Goal: Task Accomplishment & Management: Manage account settings

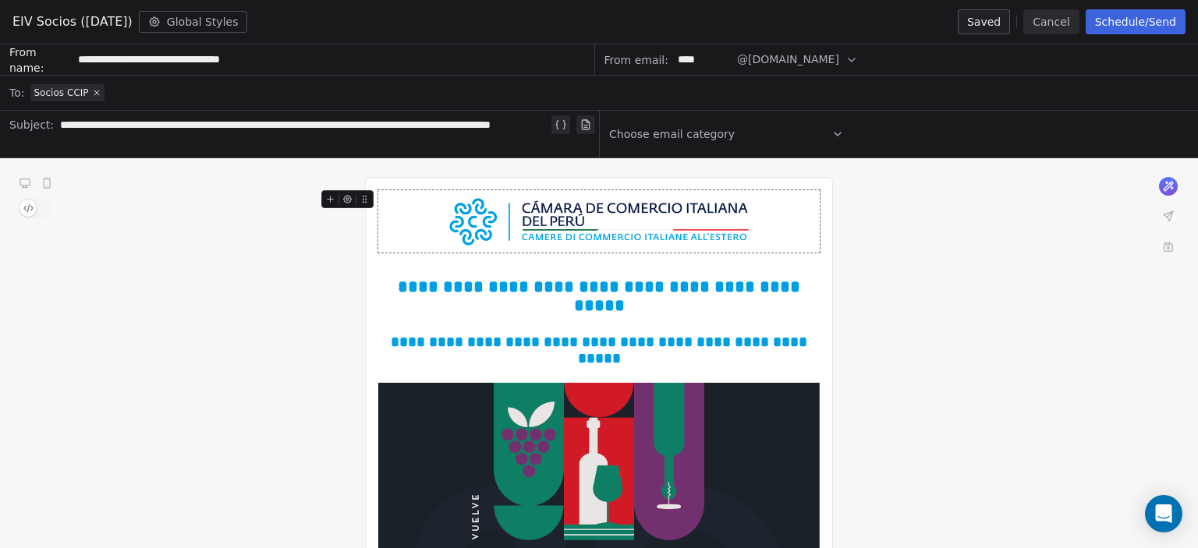
click at [1054, 22] on button "Cancel" at bounding box center [1050, 21] width 55 height 25
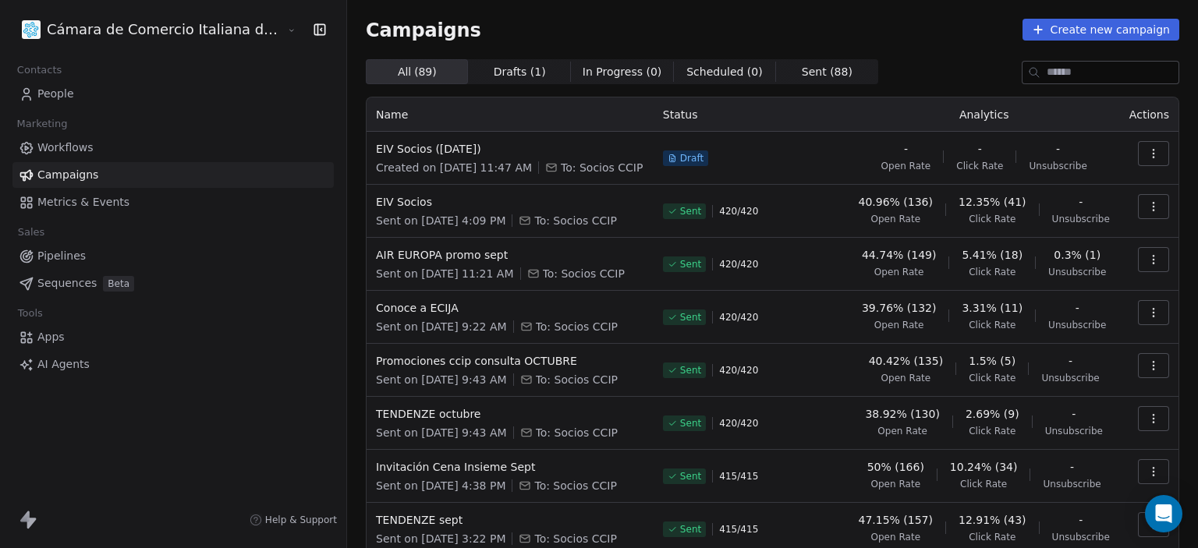
click at [1064, 26] on button "Create new campaign" at bounding box center [1100, 30] width 157 height 22
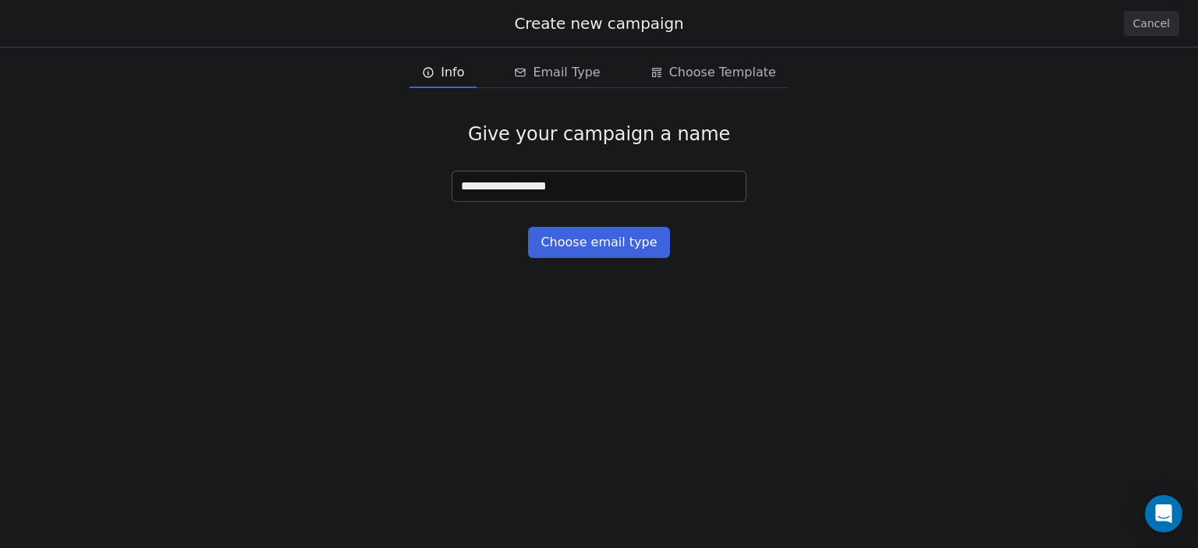
type input "**********"
click at [600, 239] on button "Choose email type" at bounding box center [598, 242] width 141 height 31
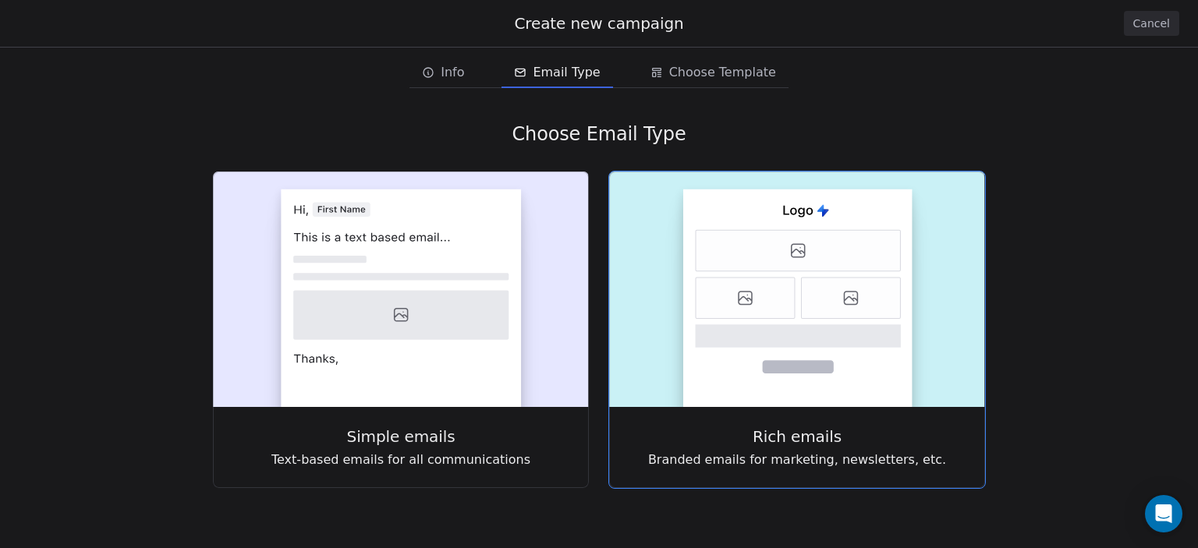
click at [809, 214] on icon at bounding box center [799, 212] width 30 height 12
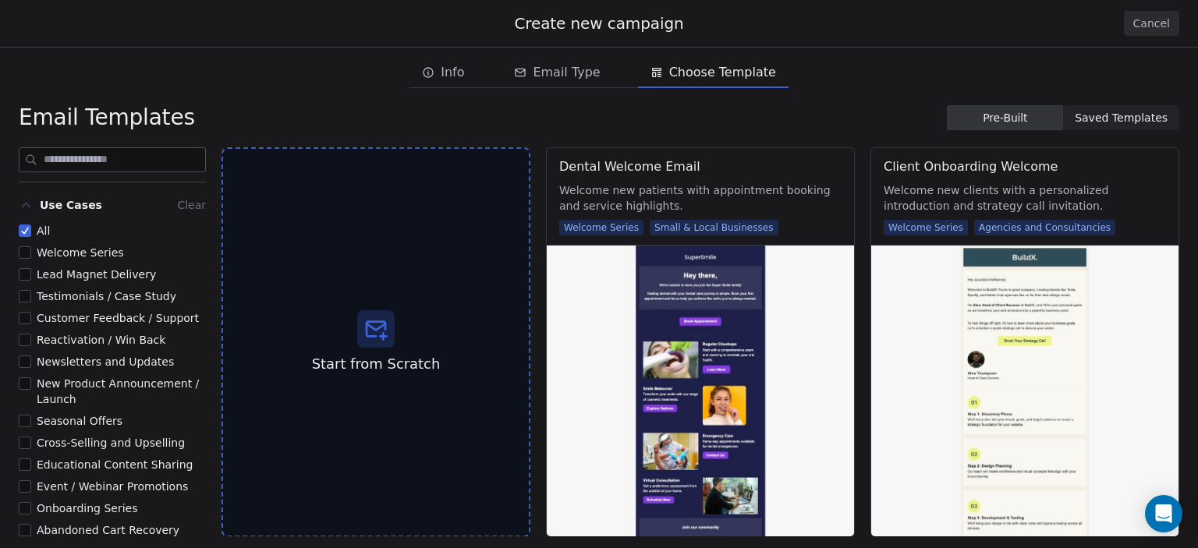
click at [1100, 123] on span "Saved Templates" at bounding box center [1121, 118] width 93 height 16
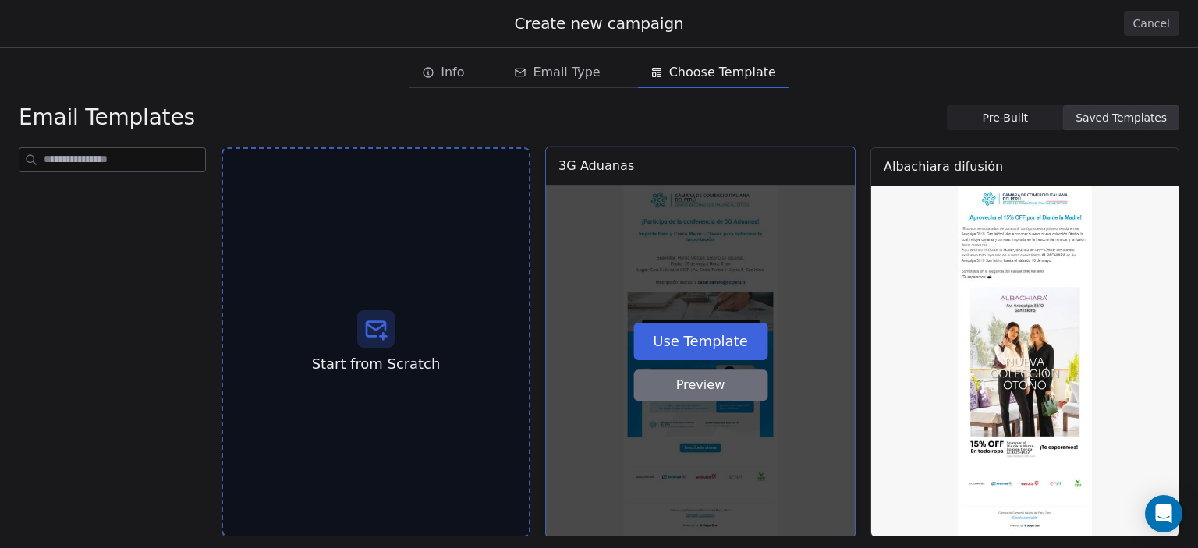
click at [676, 341] on button "Use Template" at bounding box center [700, 340] width 134 height 37
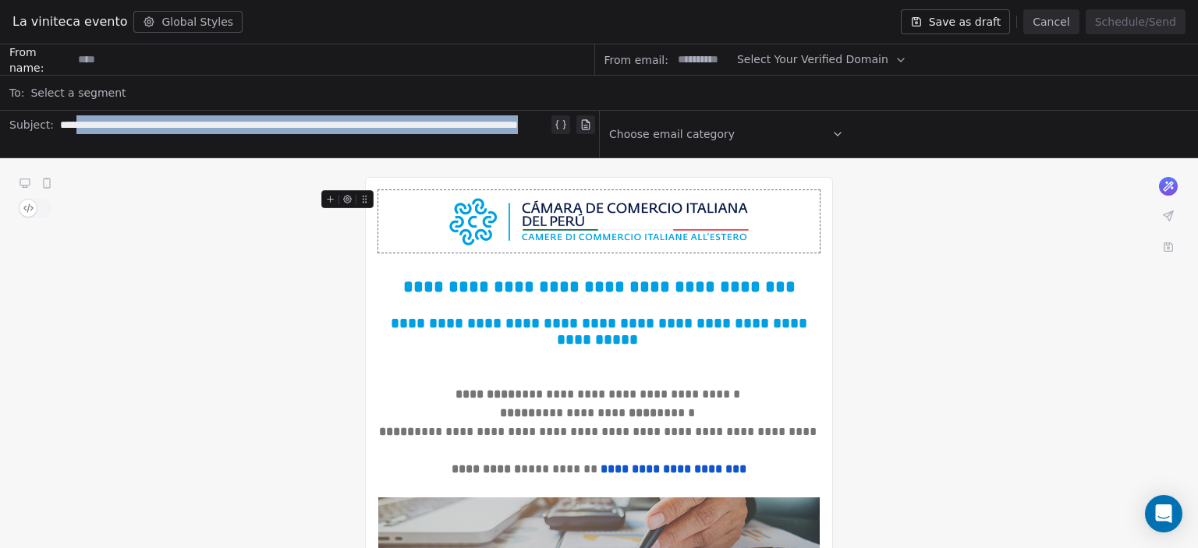
drag, startPoint x: 246, startPoint y: 146, endPoint x: 73, endPoint y: 105, distance: 177.8
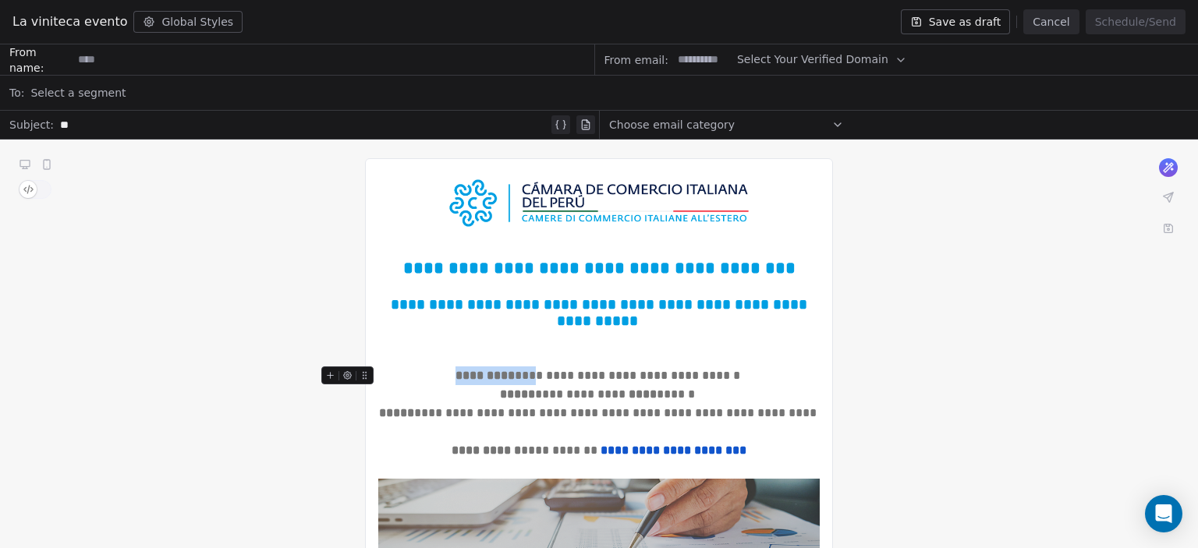
drag, startPoint x: 540, startPoint y: 375, endPoint x: 462, endPoint y: 377, distance: 78.0
click at [462, 377] on div "**********" at bounding box center [598, 376] width 441 height 19
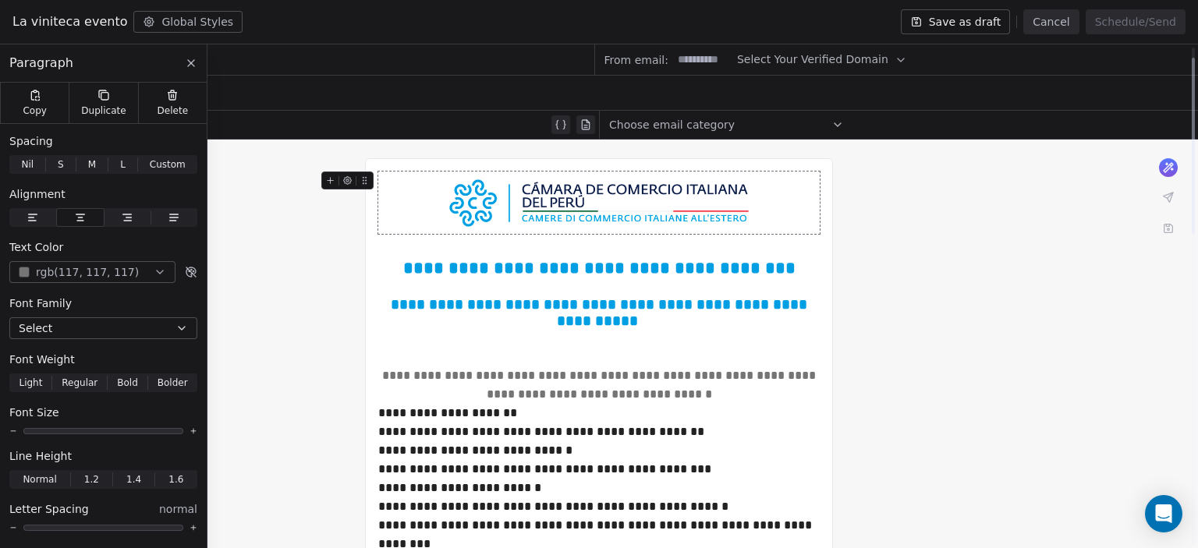
scroll to position [28, 0]
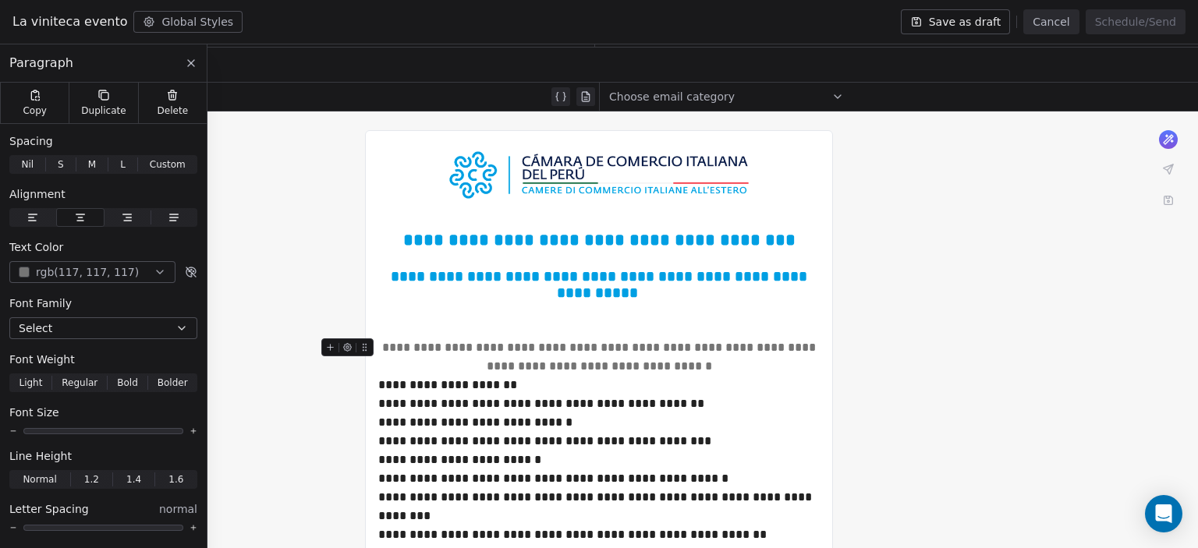
click at [440, 351] on div "**********" at bounding box center [598, 356] width 441 height 37
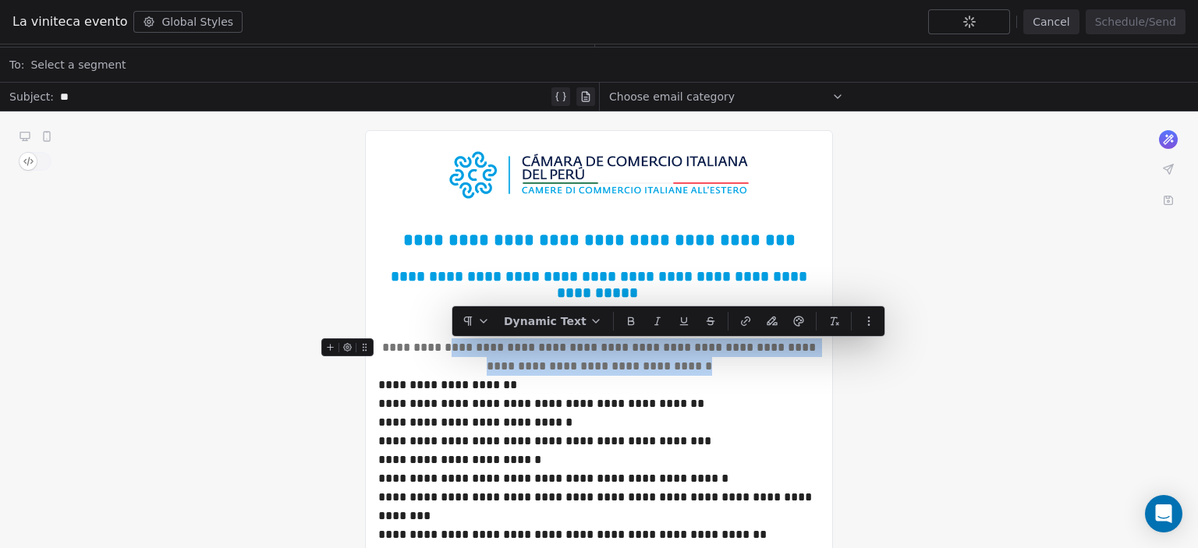
drag, startPoint x: 698, startPoint y: 369, endPoint x: 449, endPoint y: 356, distance: 249.1
click at [449, 356] on div "**********" at bounding box center [598, 356] width 441 height 37
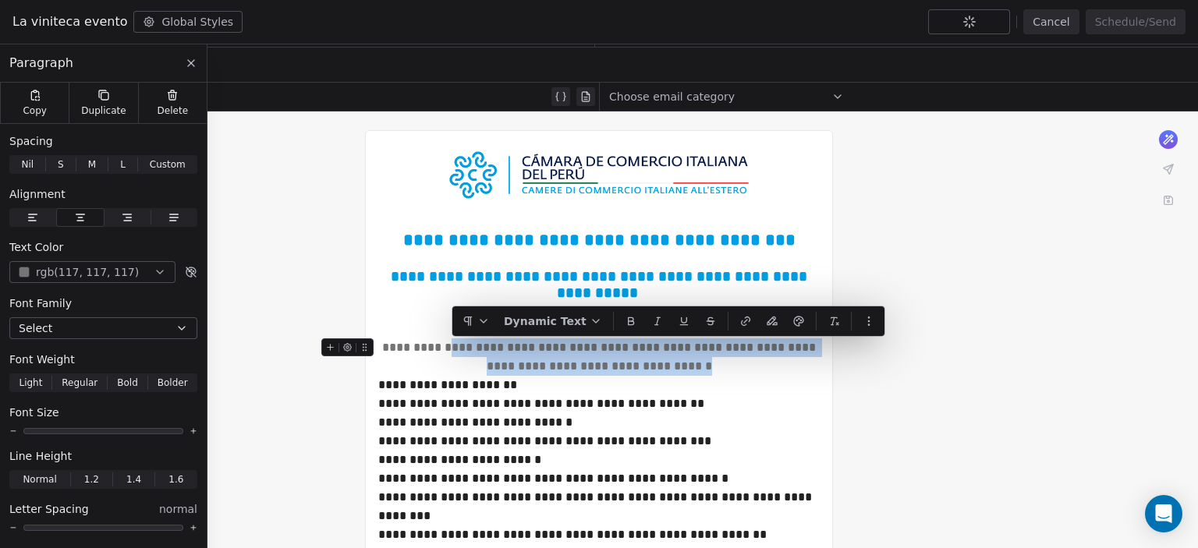
copy div "**********"
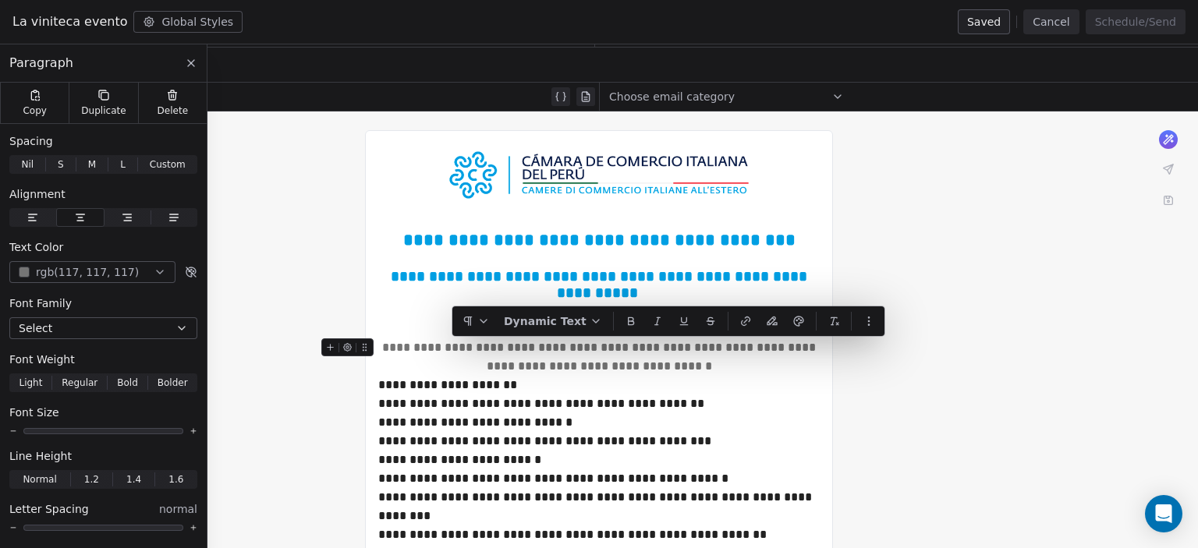
click at [423, 353] on div "**********" at bounding box center [598, 356] width 441 height 37
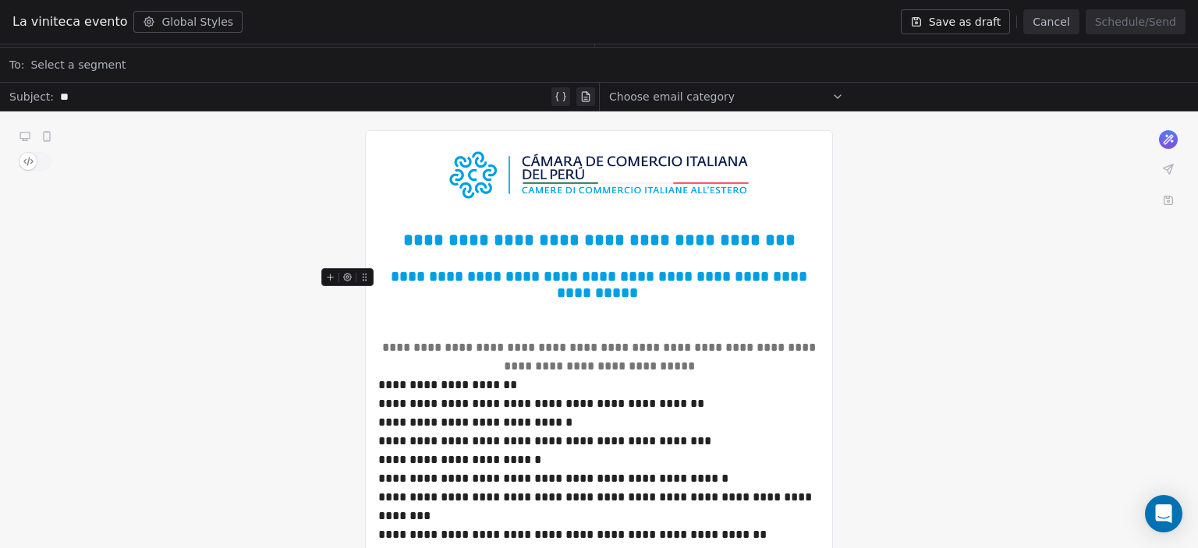
click at [71, 69] on span "Select a segment" at bounding box center [77, 65] width 95 height 16
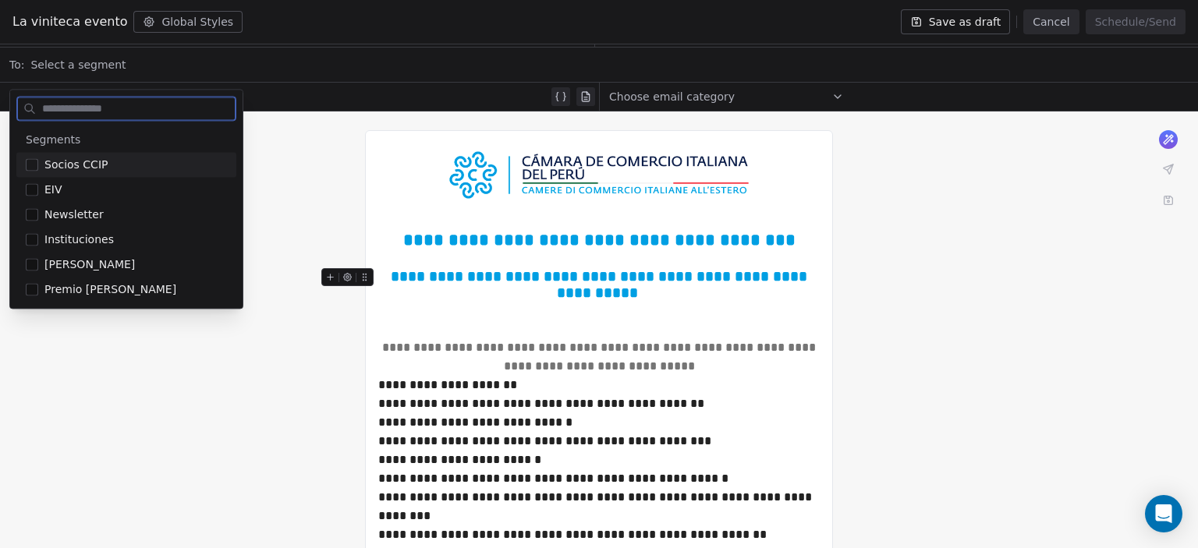
click at [89, 162] on span "Socios CCIP" at bounding box center [75, 165] width 63 height 16
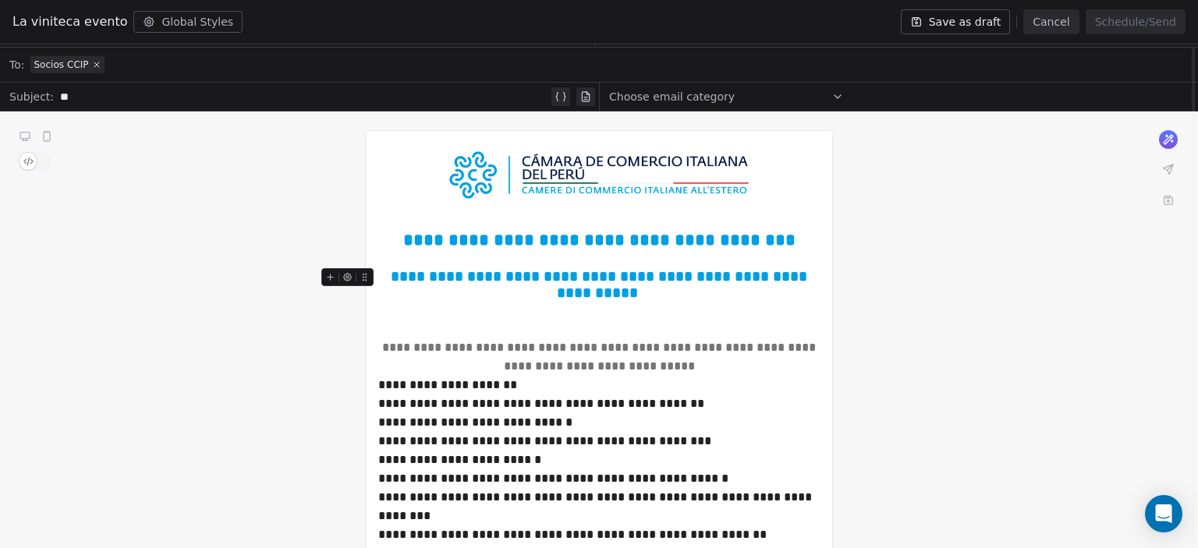
scroll to position [0, 0]
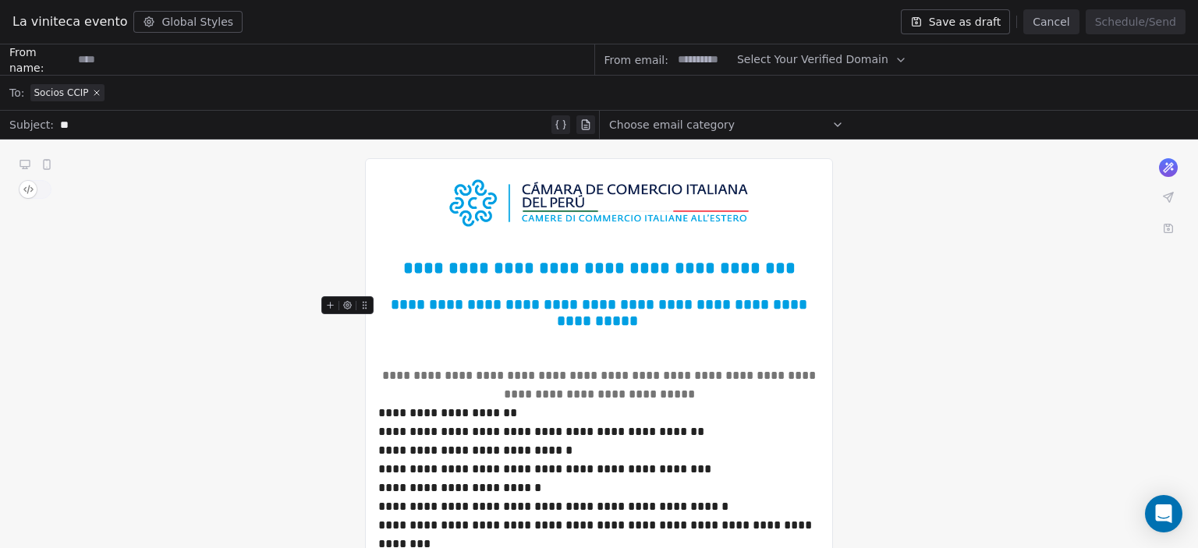
click at [211, 57] on input at bounding box center [333, 59] width 521 height 29
type input "**********"
click at [748, 65] on span "Select Your Verified Domain" at bounding box center [812, 59] width 151 height 16
click at [745, 91] on div "@cciperu.it" at bounding box center [809, 97] width 142 height 25
click at [702, 64] on input at bounding box center [702, 59] width 61 height 29
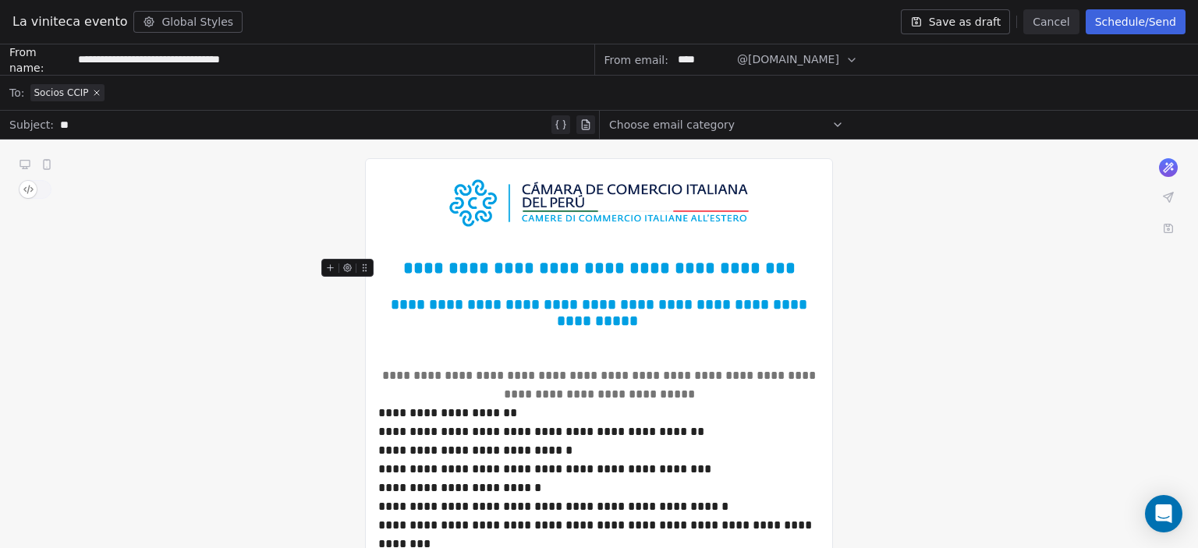
type input "****"
click at [465, 265] on span "**********" at bounding box center [599, 268] width 392 height 17
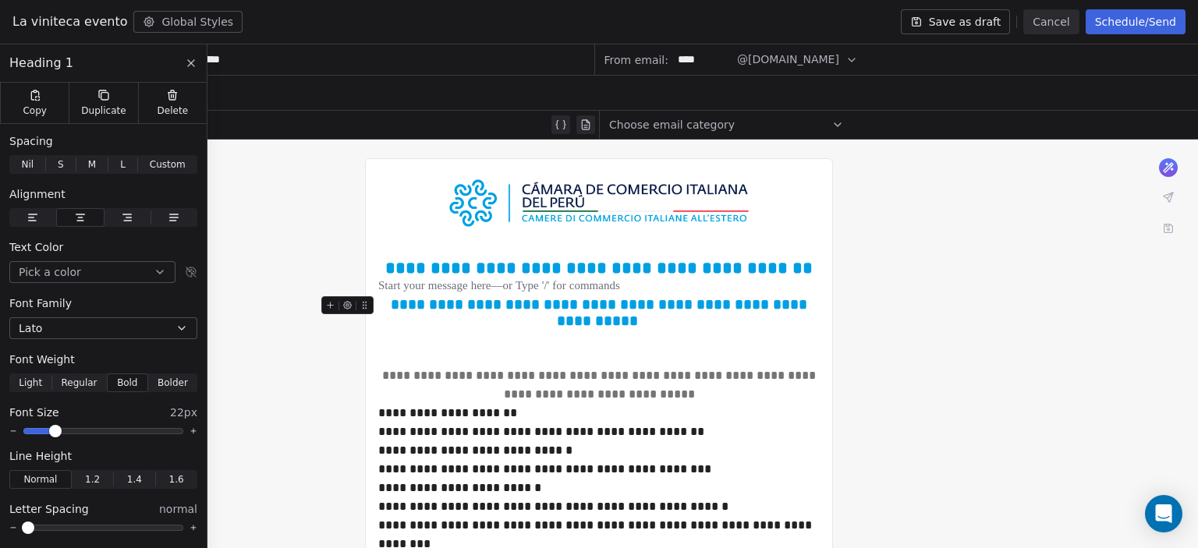
click at [558, 305] on span "**********" at bounding box center [601, 312] width 420 height 31
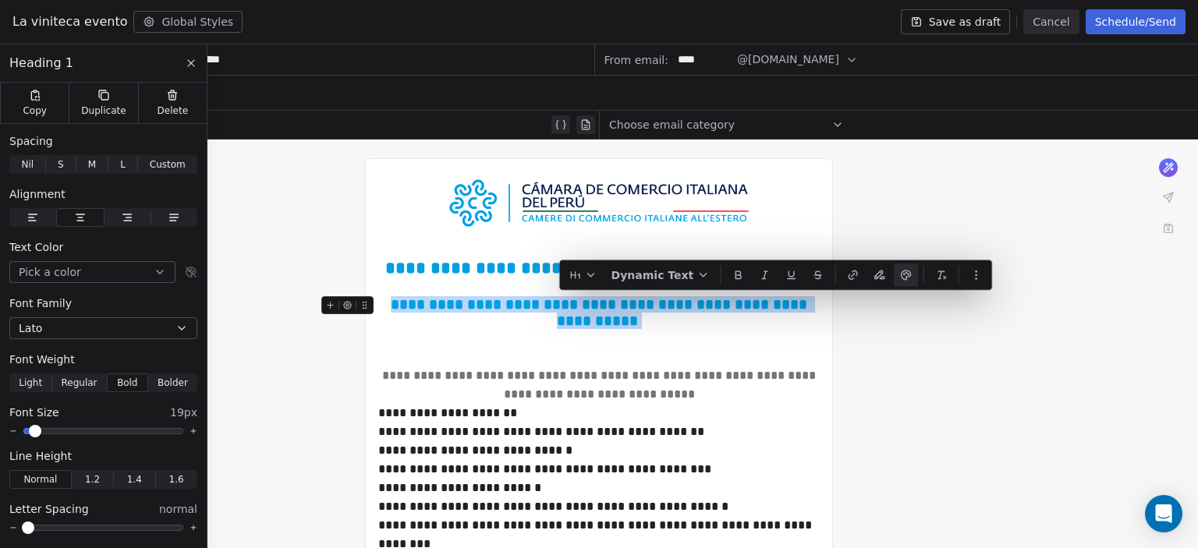
click at [558, 305] on span "**********" at bounding box center [601, 312] width 420 height 31
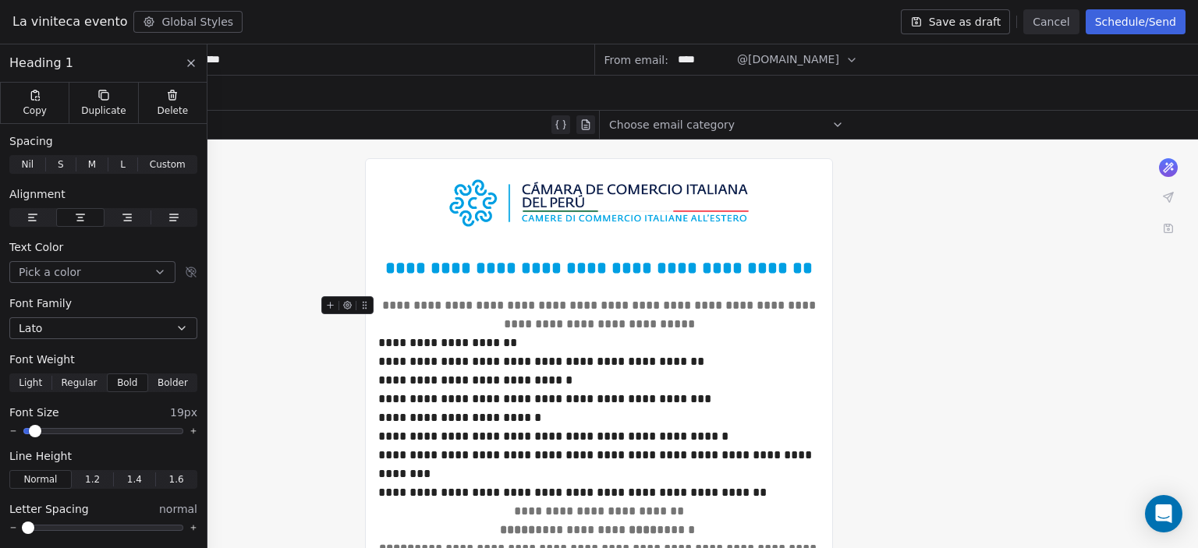
click at [413, 308] on div "**********" at bounding box center [598, 314] width 441 height 37
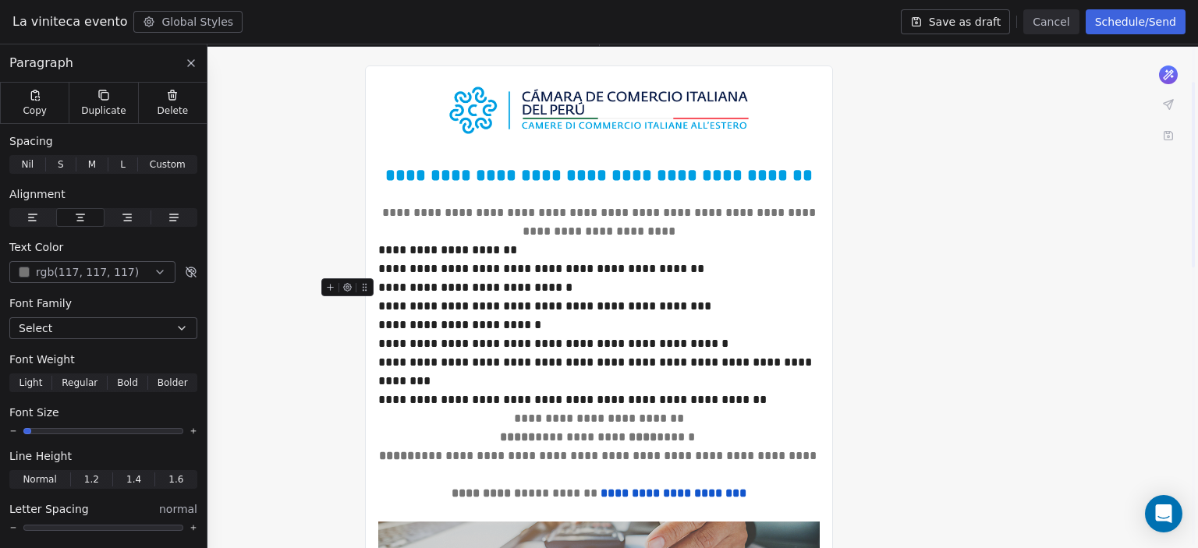
scroll to position [94, 0]
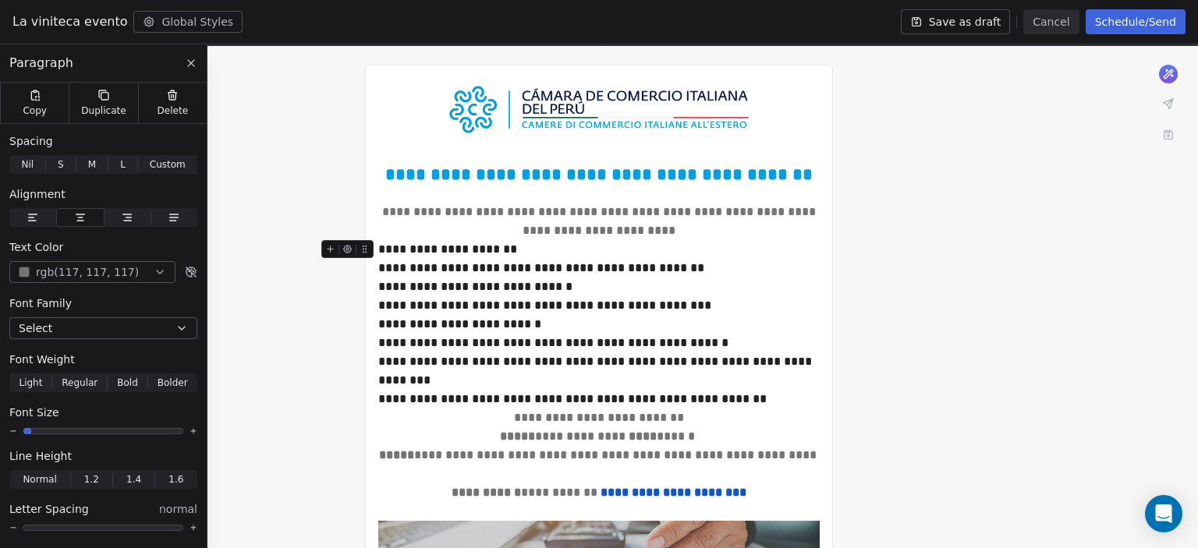
click at [381, 250] on div "**********" at bounding box center [598, 249] width 441 height 19
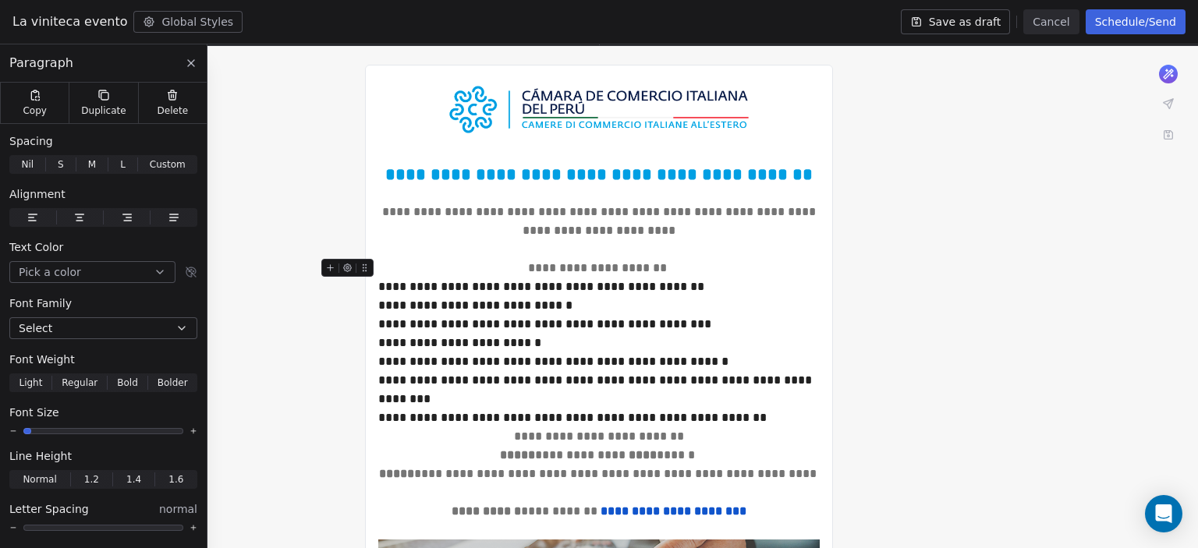
click at [377, 285] on div at bounding box center [350, 272] width 58 height 27
click at [381, 287] on div "**********" at bounding box center [598, 287] width 441 height 19
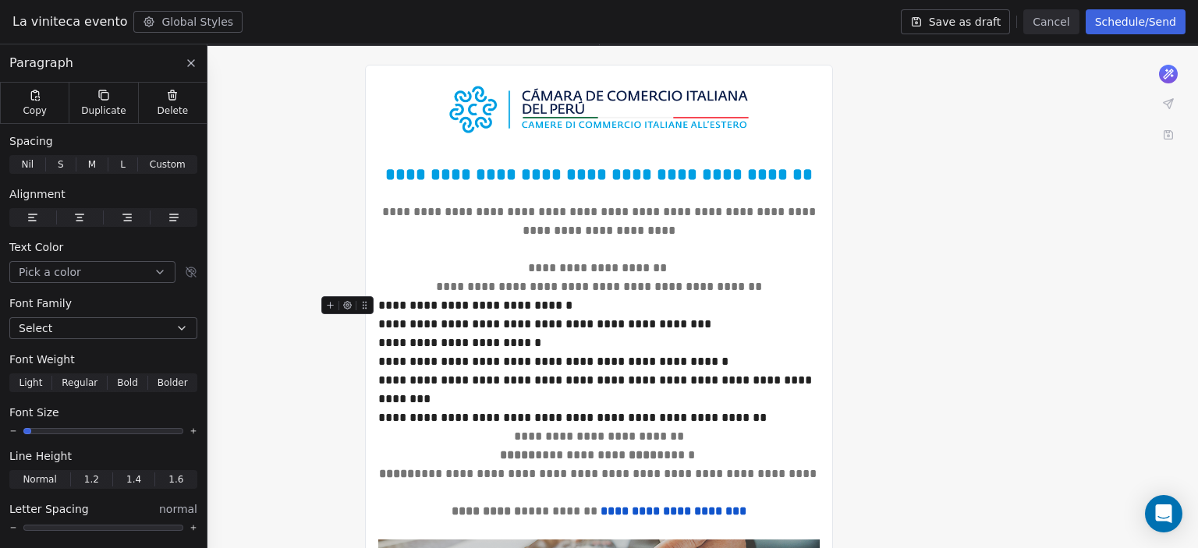
click at [381, 310] on div "**********" at bounding box center [598, 305] width 441 height 19
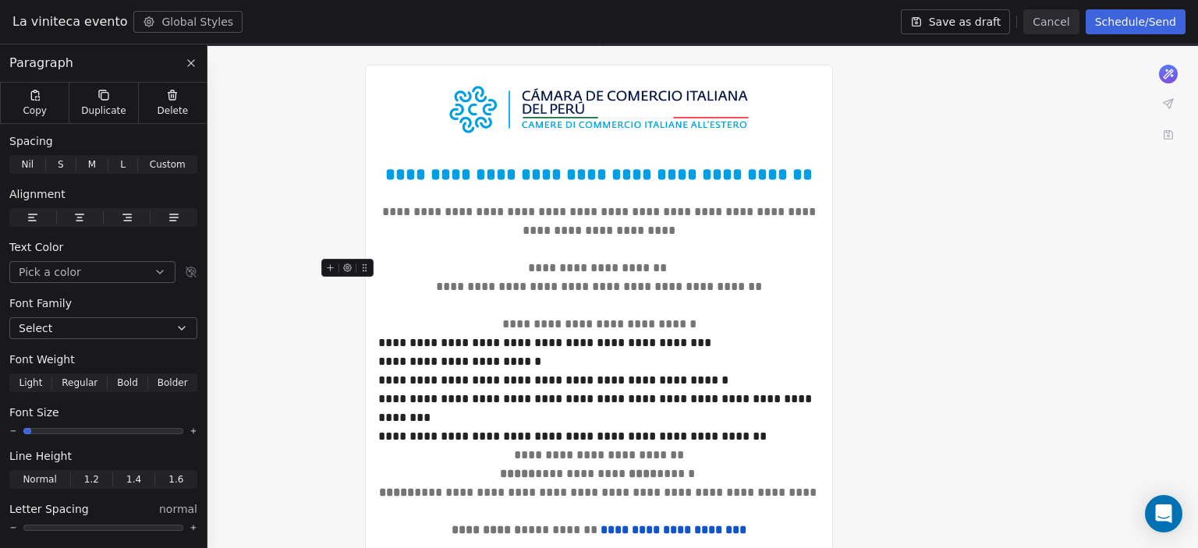
click at [569, 268] on div "**********" at bounding box center [598, 268] width 441 height 19
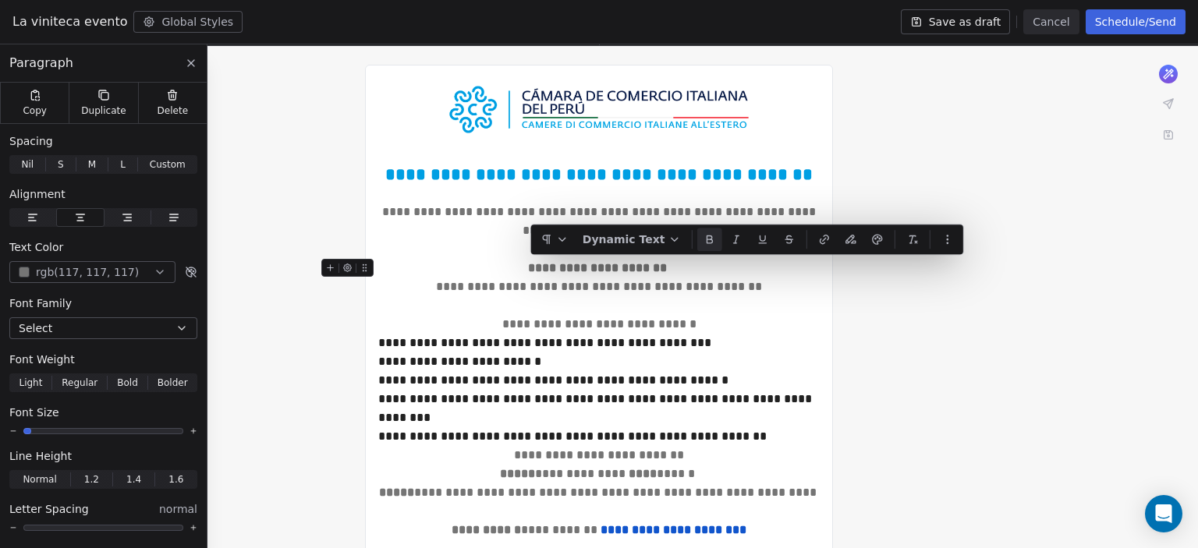
click at [569, 268] on strong "**********" at bounding box center [599, 268] width 142 height 12
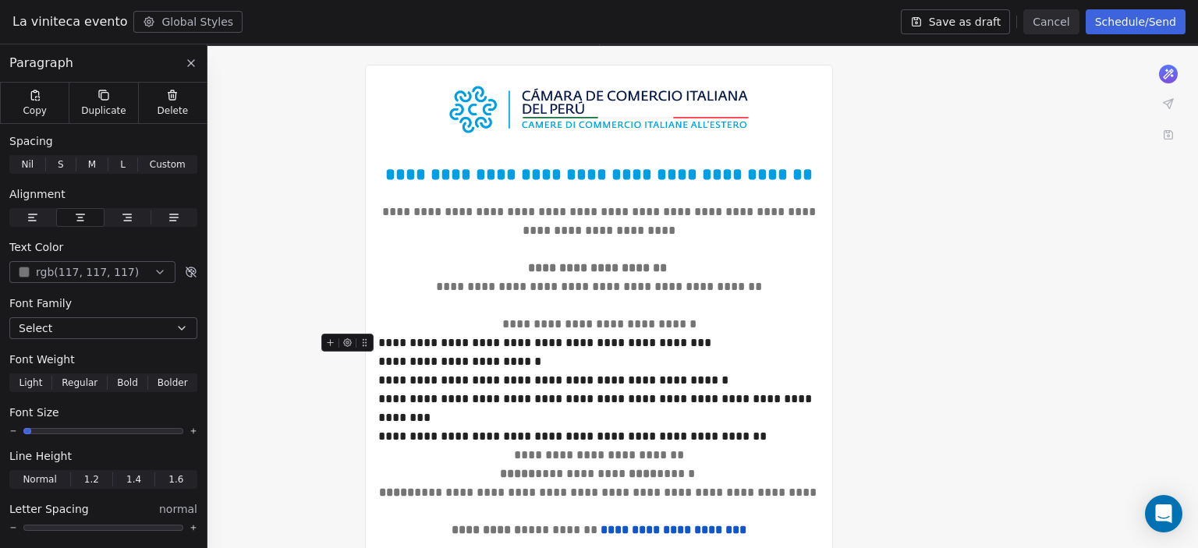
click at [378, 347] on div at bounding box center [350, 347] width 58 height 27
click at [381, 346] on div "**********" at bounding box center [598, 343] width 441 height 19
click at [385, 359] on div "**********" at bounding box center [598, 362] width 441 height 19
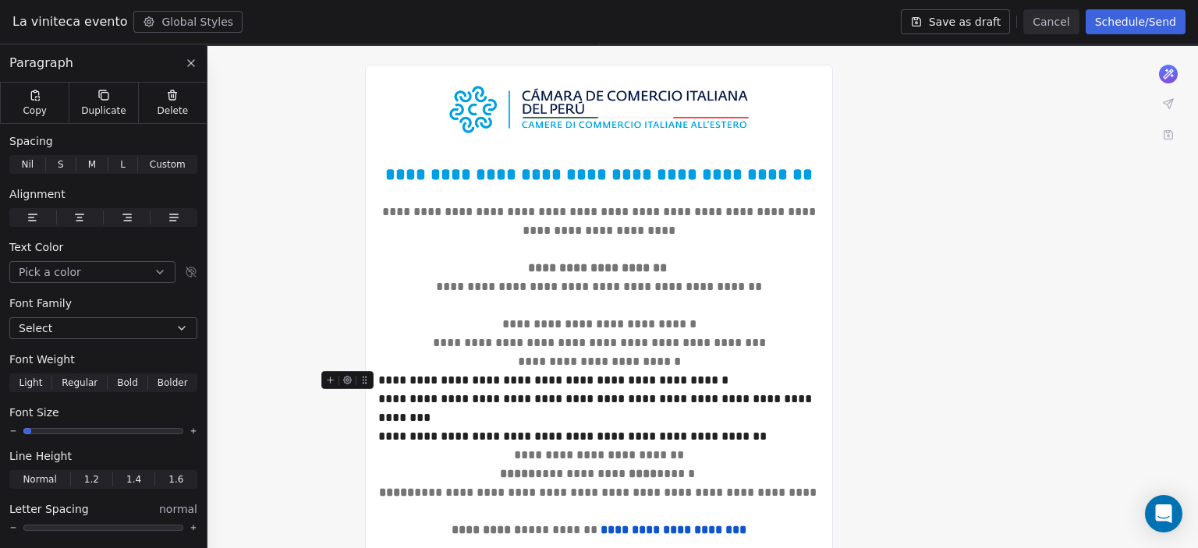
click at [380, 381] on div "**********" at bounding box center [598, 380] width 441 height 19
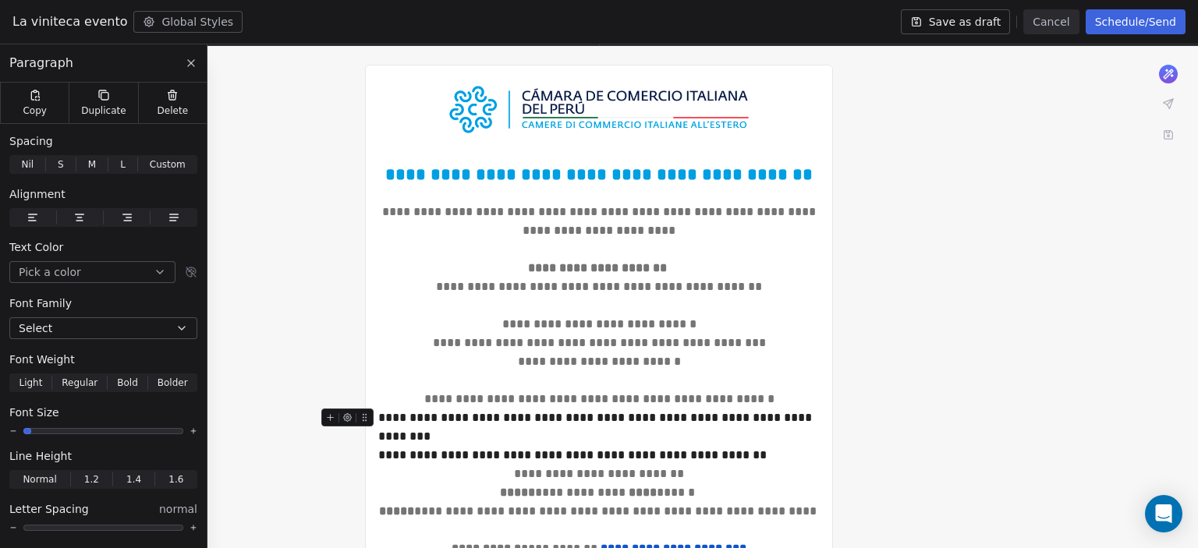
click at [377, 414] on div at bounding box center [350, 422] width 58 height 27
click at [382, 416] on div "**********" at bounding box center [598, 427] width 441 height 37
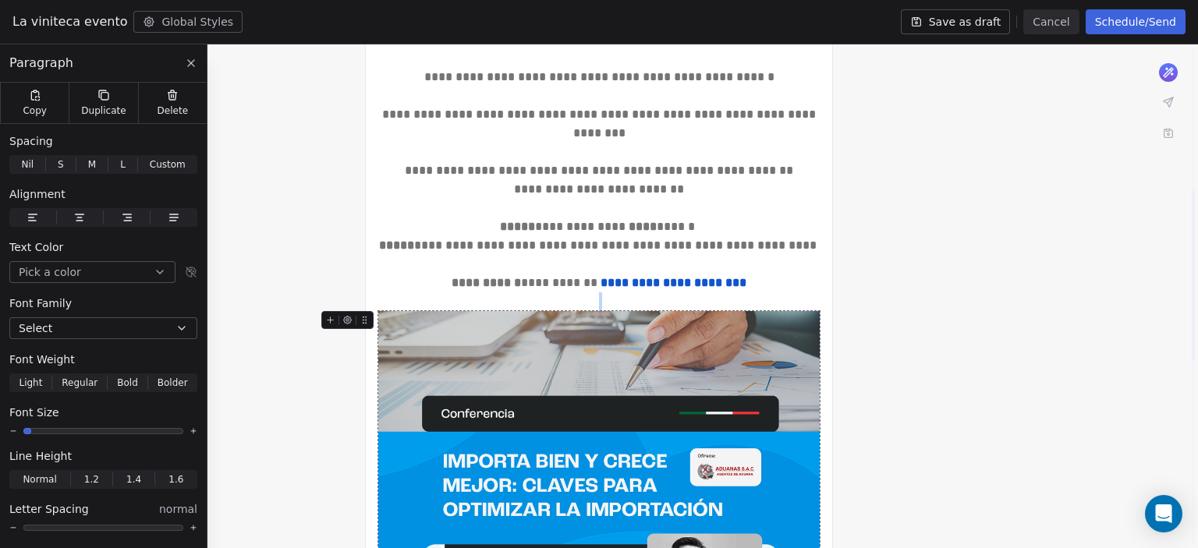
scroll to position [415, 0]
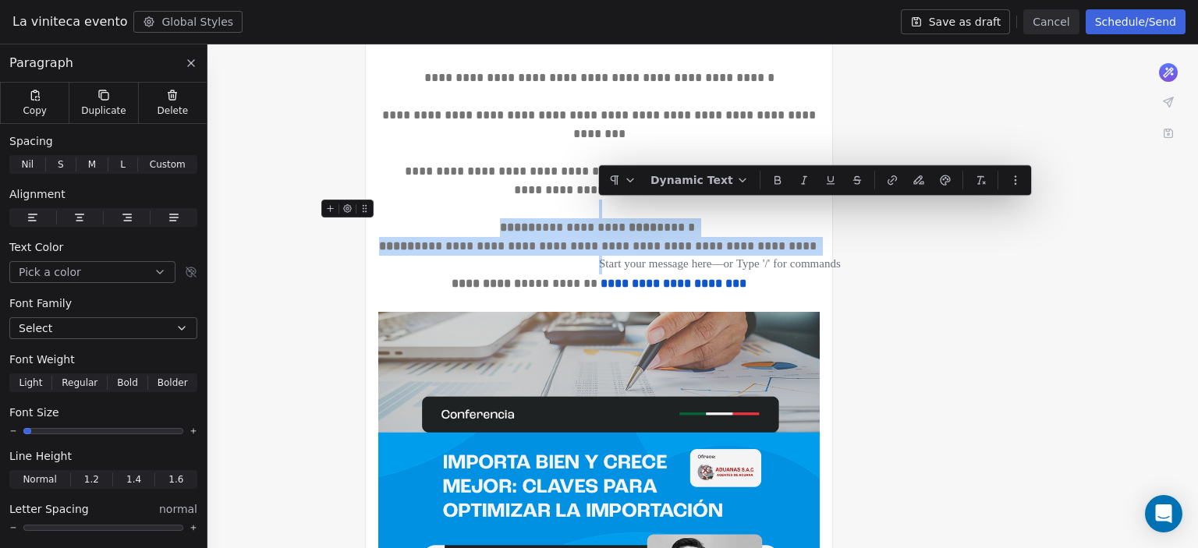
drag, startPoint x: 774, startPoint y: 274, endPoint x: 604, endPoint y: 218, distance: 179.1
click at [604, 218] on div "**********" at bounding box center [598, 365] width 441 height 1216
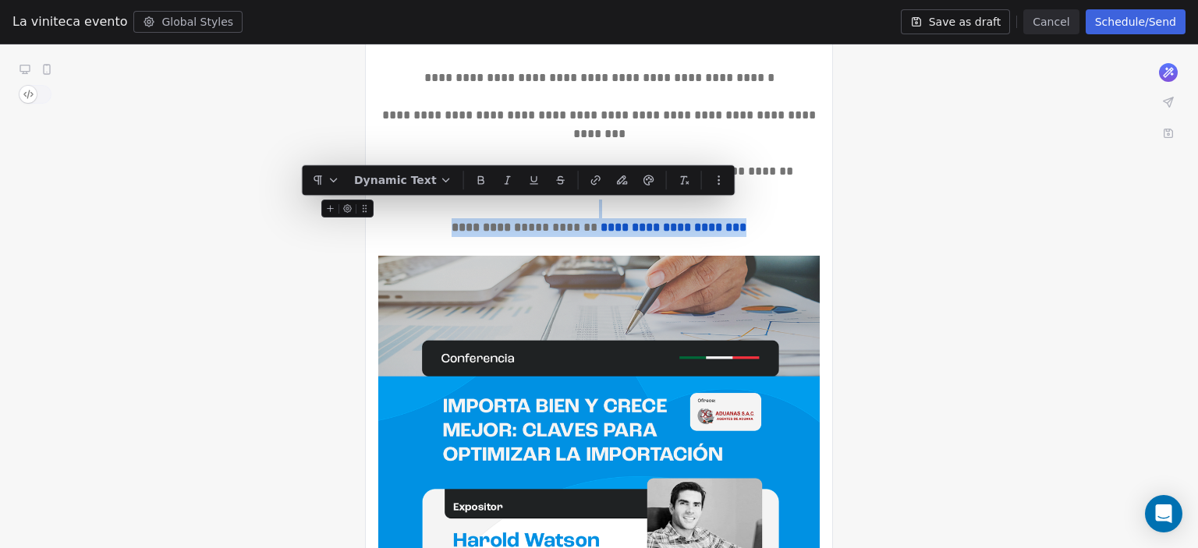
drag, startPoint x: 780, startPoint y: 230, endPoint x: 555, endPoint y: 202, distance: 226.4
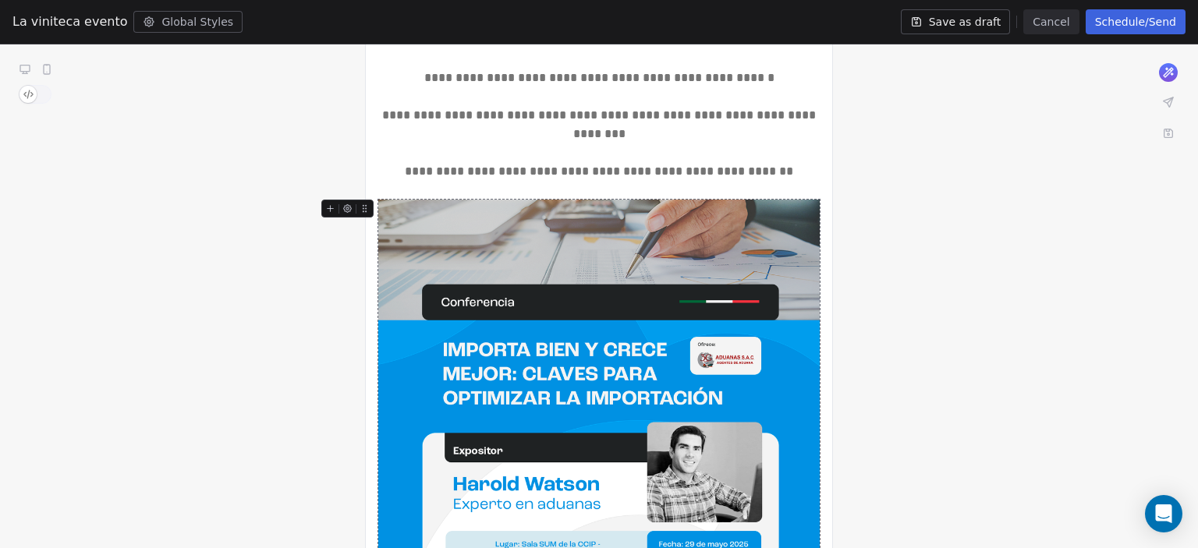
click at [562, 264] on img at bounding box center [598, 420] width 441 height 441
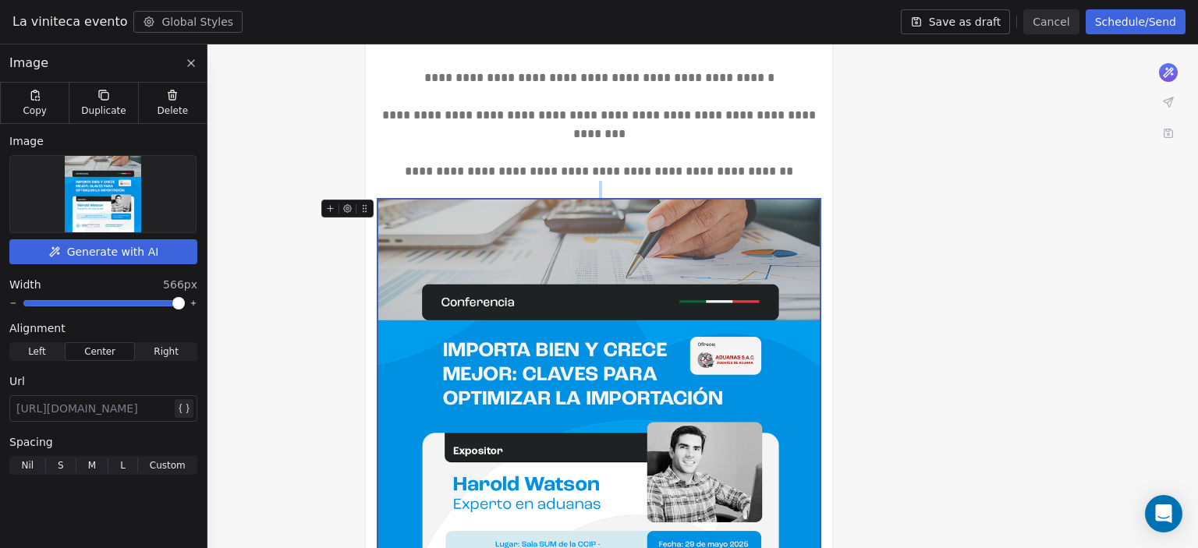
click at [115, 184] on img at bounding box center [103, 194] width 76 height 76
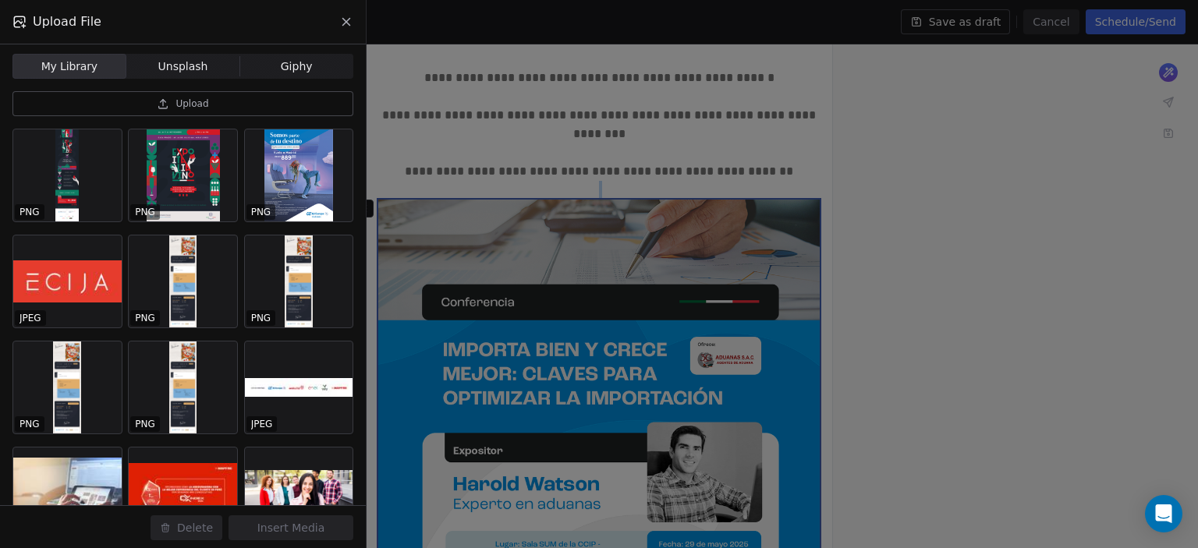
click at [155, 105] on button "Upload" at bounding box center [182, 103] width 341 height 25
click at [148, 102] on button "Upload" at bounding box center [182, 103] width 341 height 25
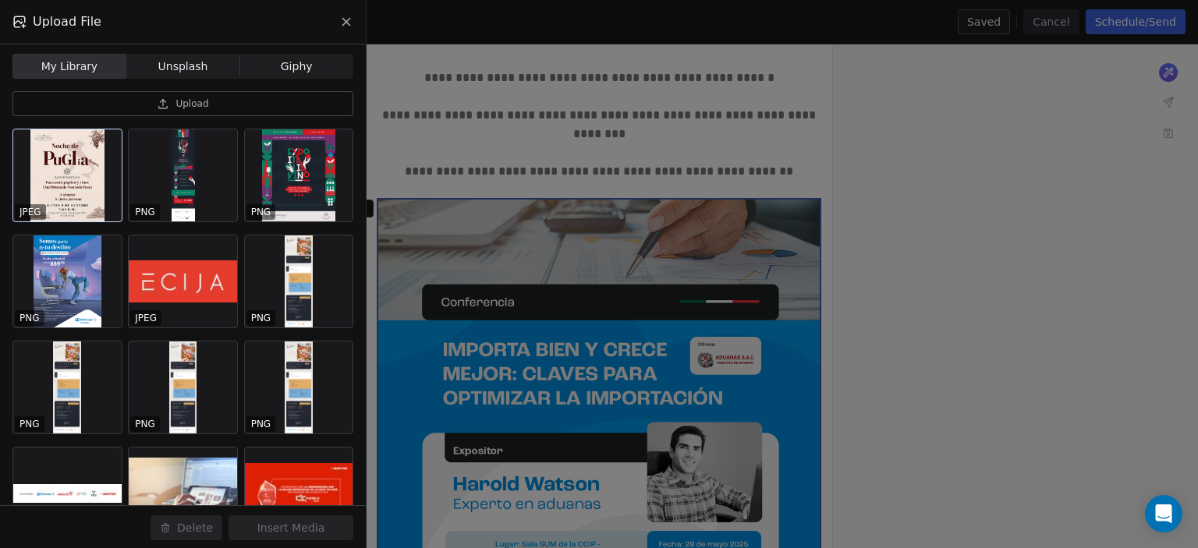
click at [91, 144] on div at bounding box center [67, 175] width 108 height 92
click at [275, 527] on button "Insert Media" at bounding box center [291, 528] width 125 height 25
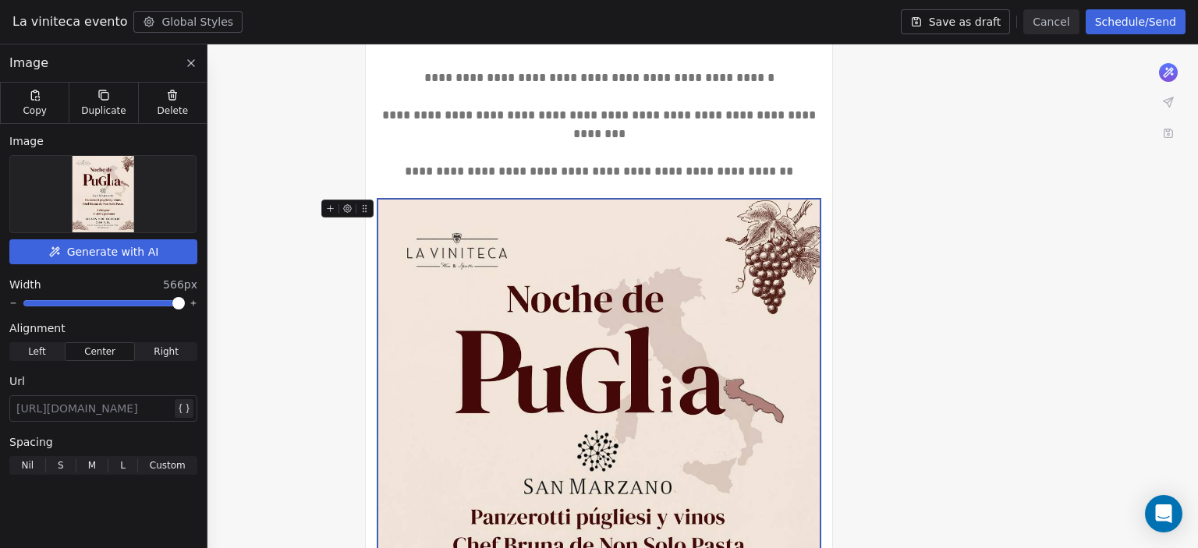
click at [147, 415] on div at bounding box center [93, 408] width 155 height 19
click at [881, 320] on div "**********" at bounding box center [599, 422] width 1198 height 1394
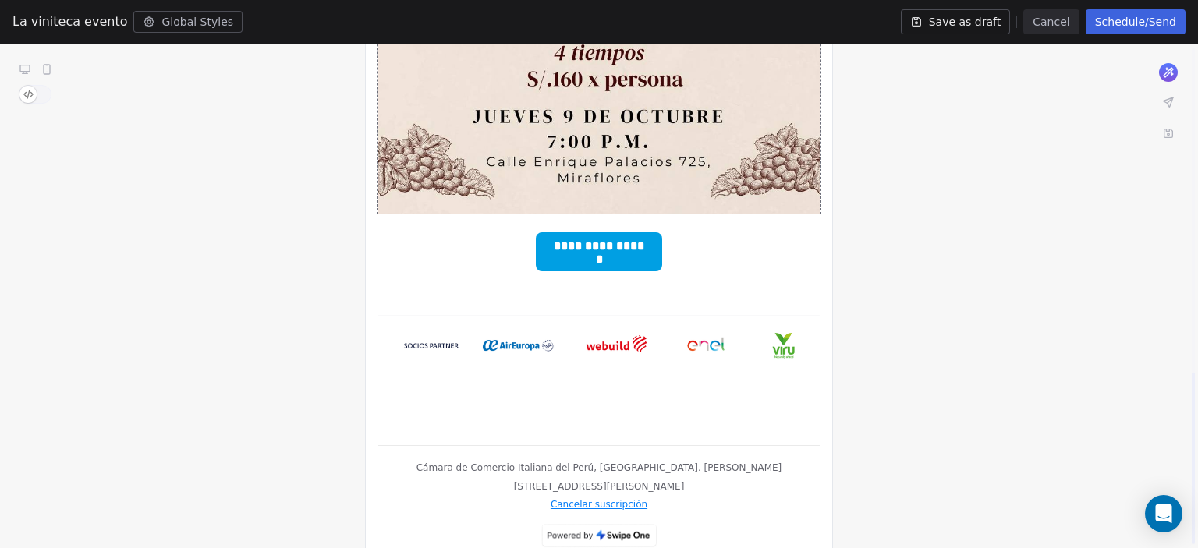
scroll to position [955, 0]
click at [583, 230] on div "**********" at bounding box center [598, 251] width 441 height 58
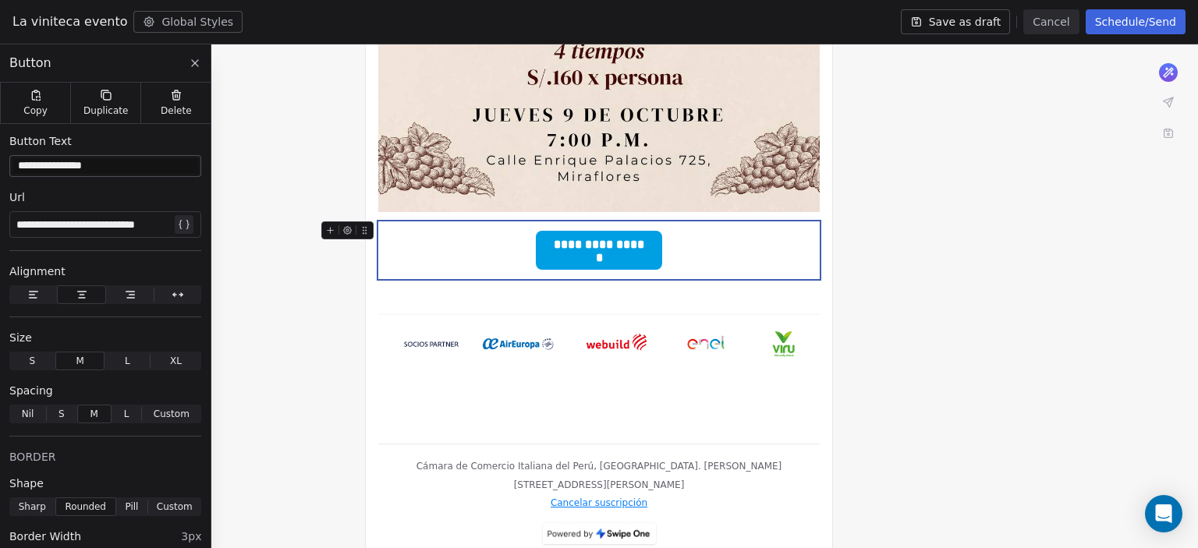
click at [700, 235] on div "**********" at bounding box center [598, 251] width 441 height 58
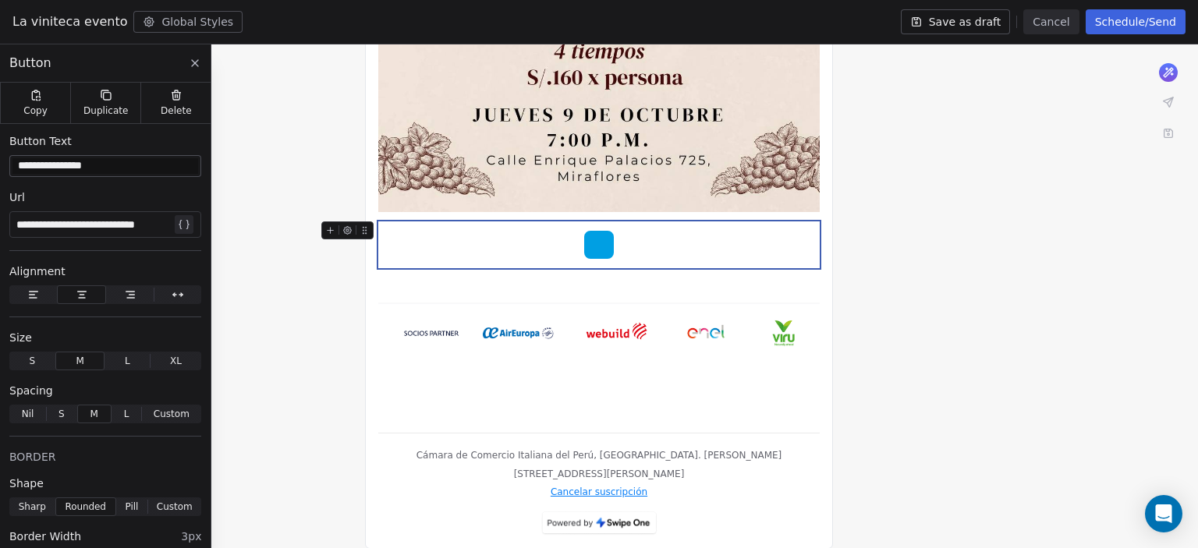
click at [582, 250] on div at bounding box center [598, 245] width 441 height 47
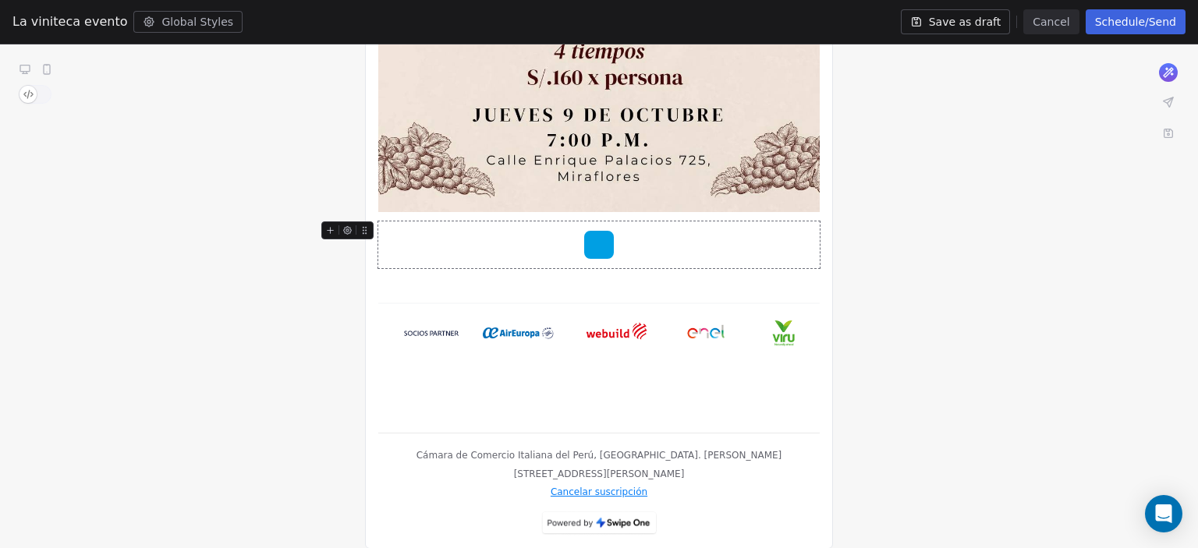
click at [794, 246] on div at bounding box center [598, 245] width 441 height 47
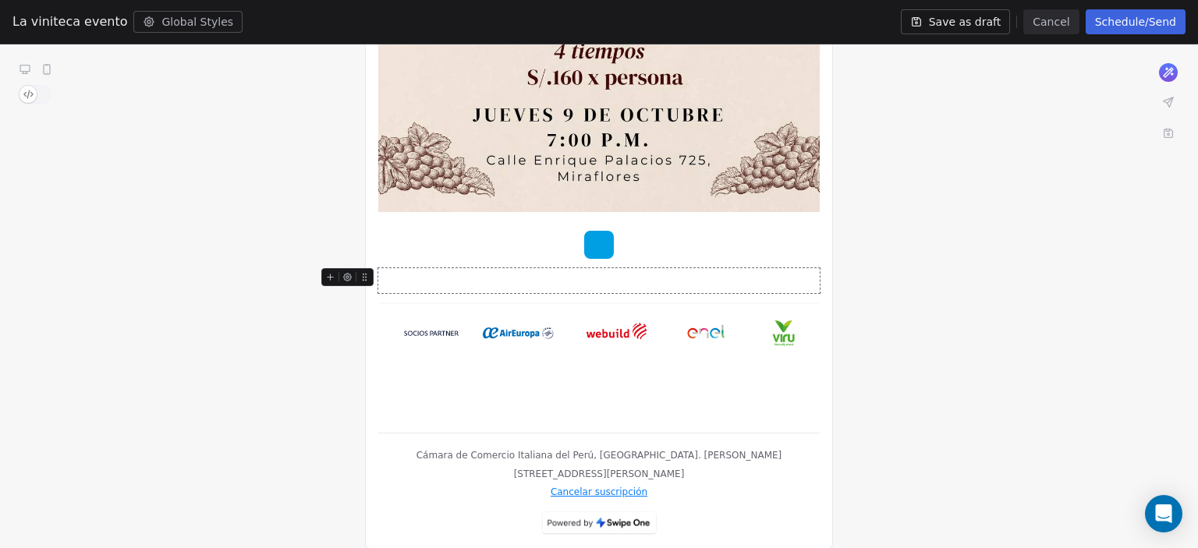
click at [725, 289] on div at bounding box center [598, 280] width 441 height 25
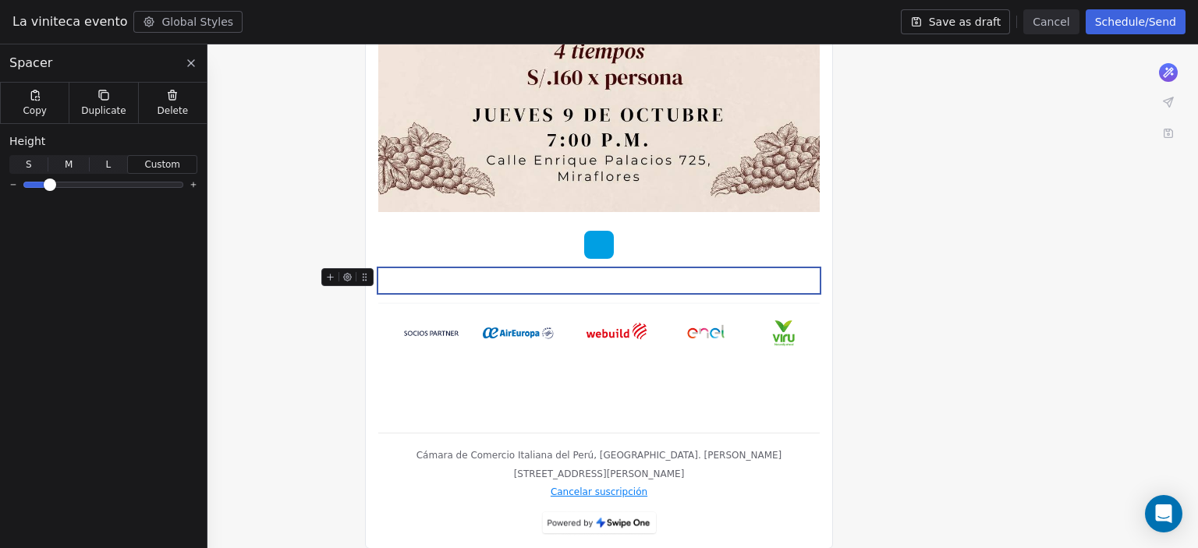
click at [430, 272] on div at bounding box center [598, 280] width 441 height 25
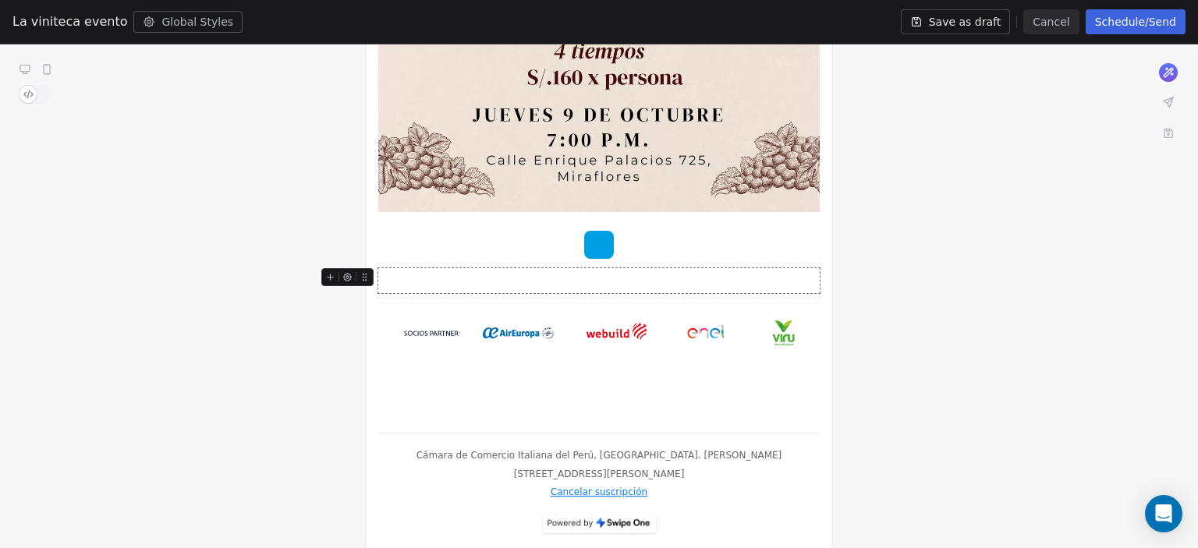
click at [375, 277] on div at bounding box center [350, 281] width 58 height 27
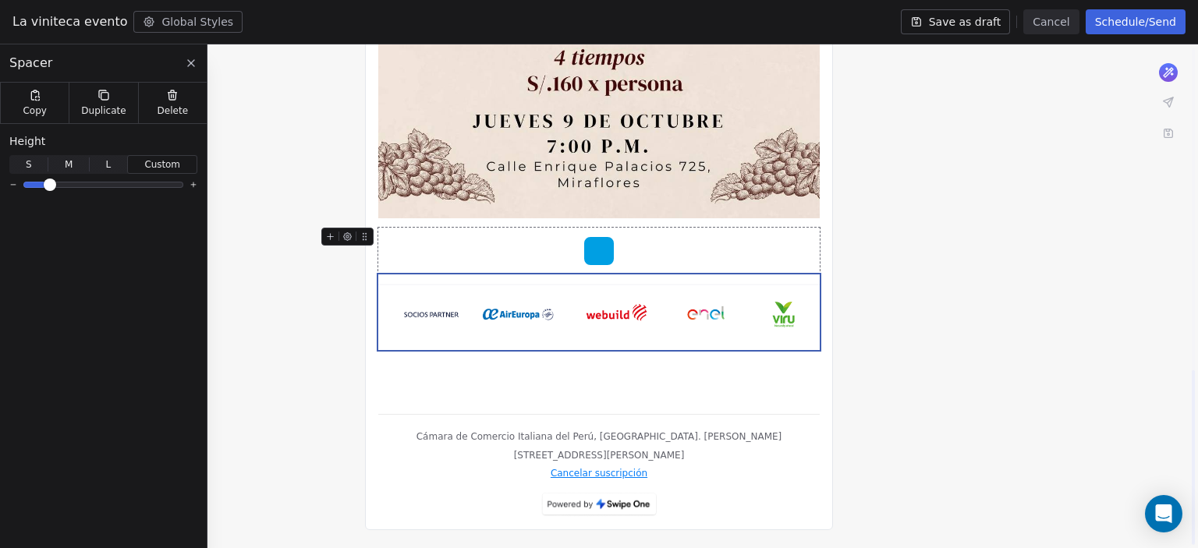
scroll to position [930, 0]
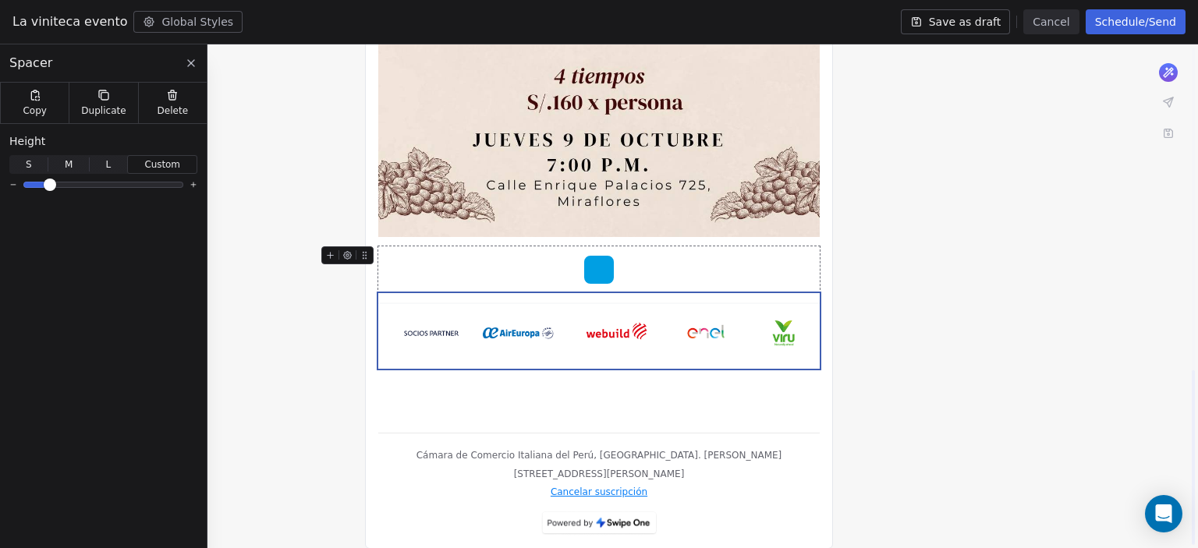
click at [581, 257] on div at bounding box center [598, 269] width 441 height 47
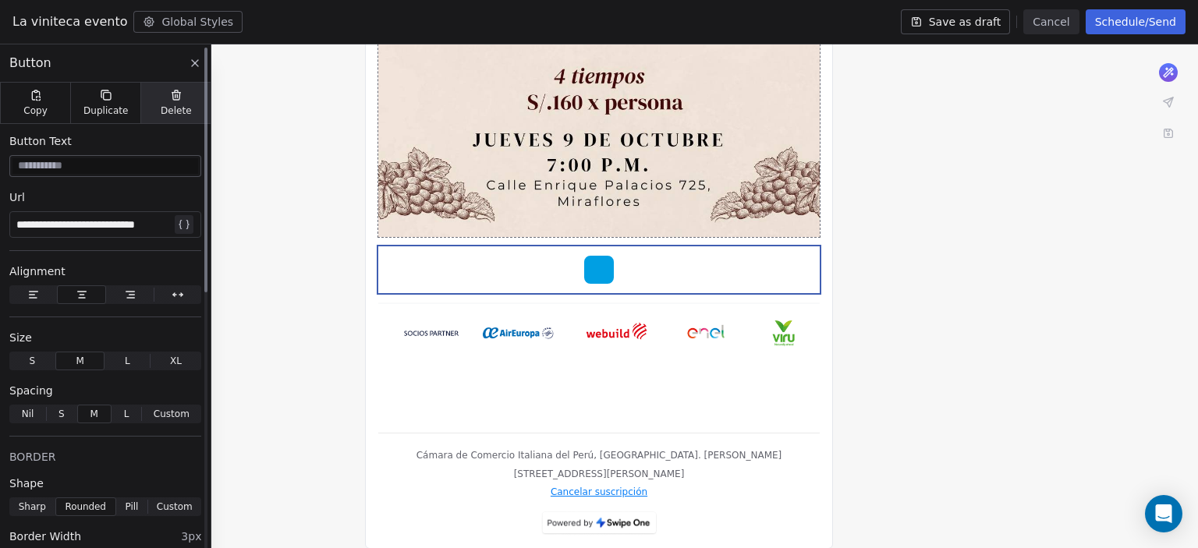
click at [165, 112] on span "Delete" at bounding box center [176, 111] width 31 height 12
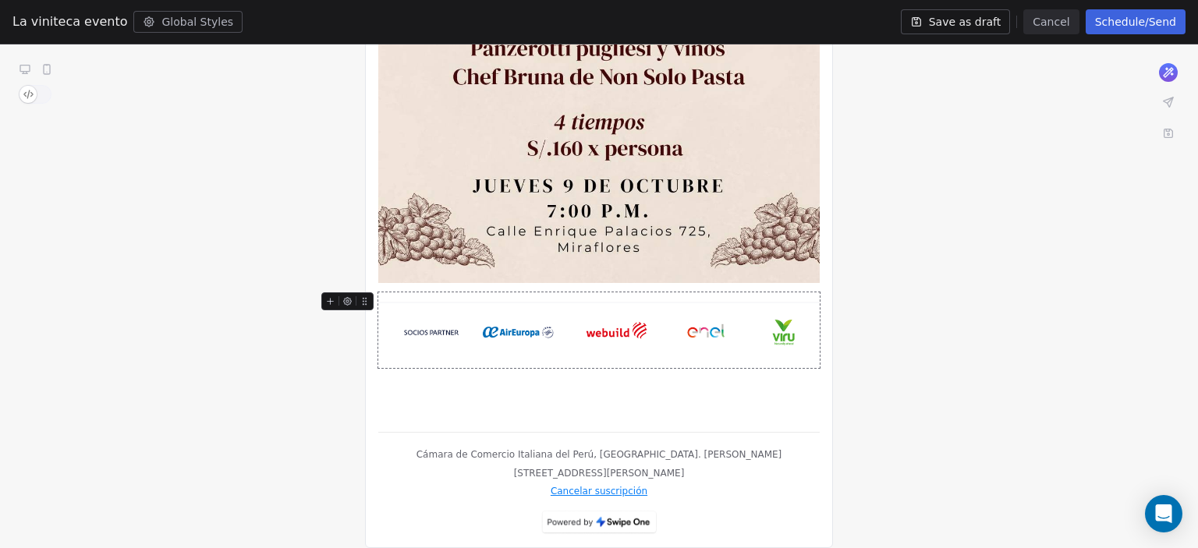
click at [649, 322] on img at bounding box center [598, 330] width 441 height 76
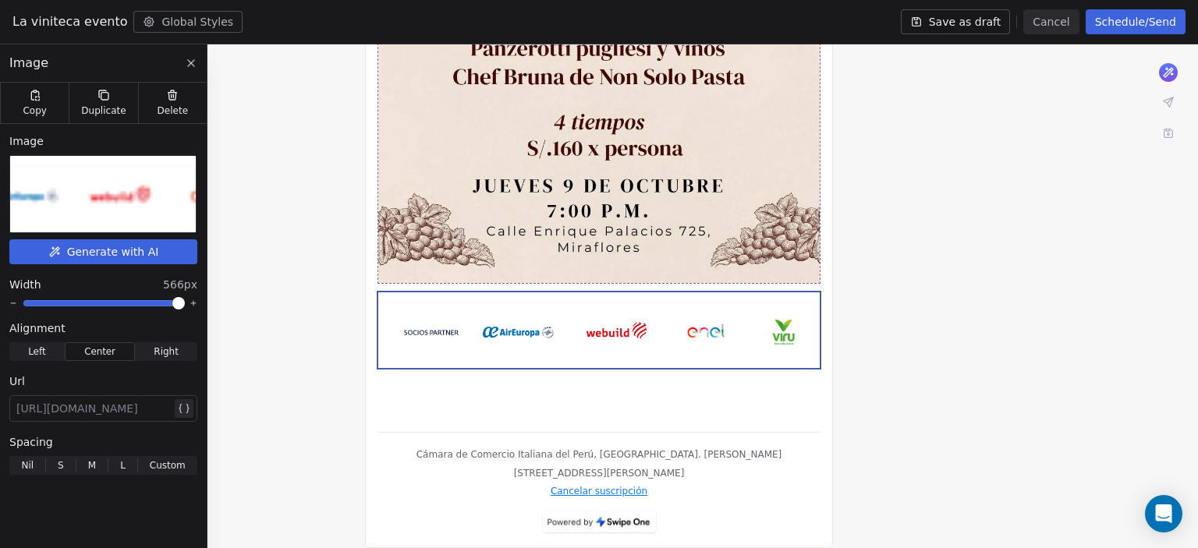
click at [131, 175] on img at bounding box center [102, 194] width 441 height 76
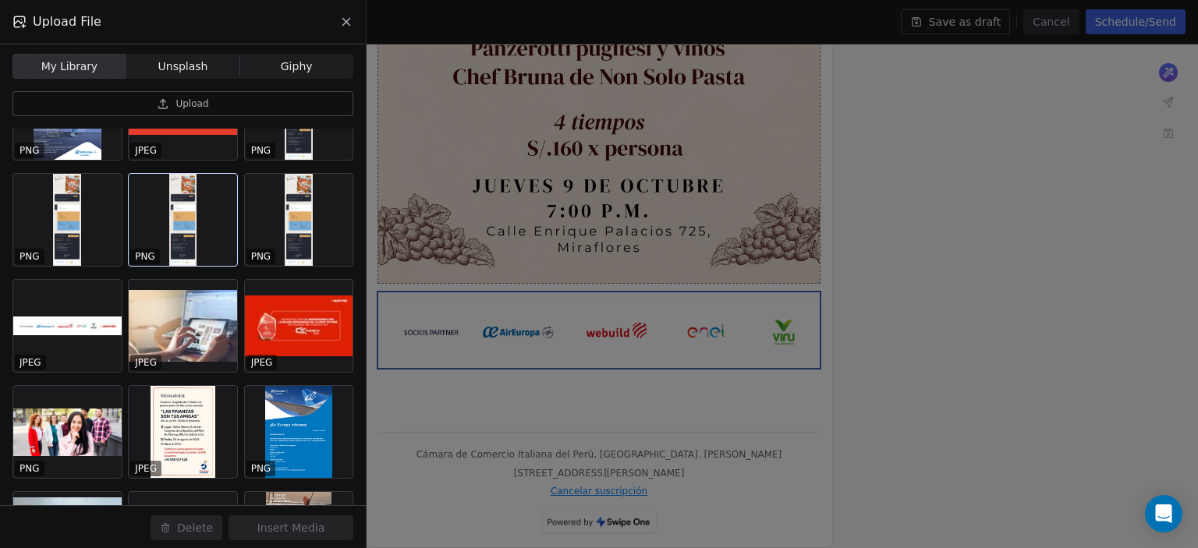
scroll to position [228, 0]
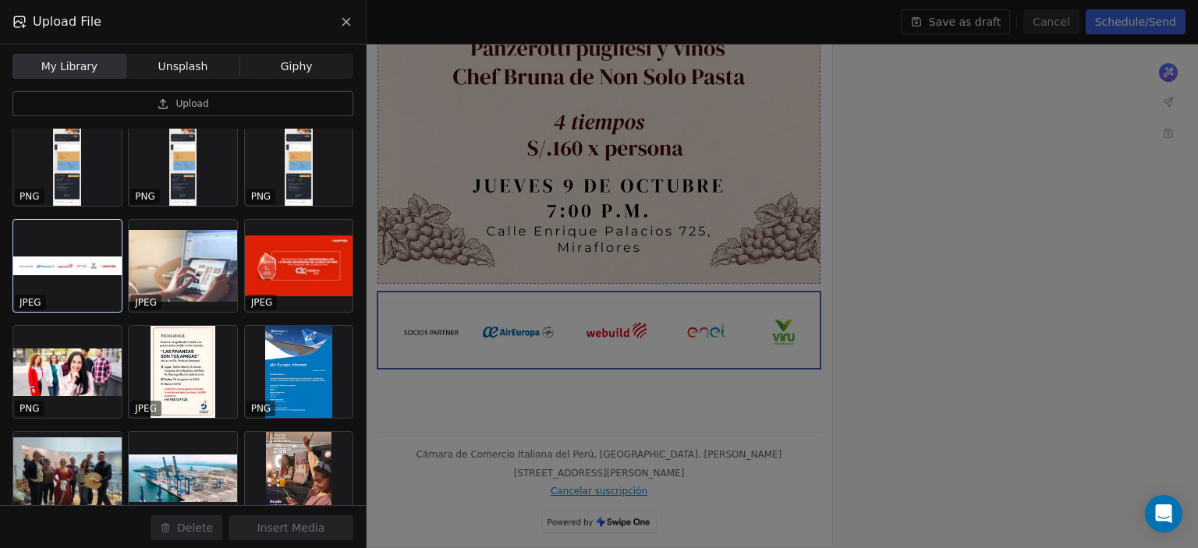
click at [67, 264] on div at bounding box center [67, 266] width 108 height 92
click at [283, 526] on button "Insert Media" at bounding box center [291, 528] width 125 height 25
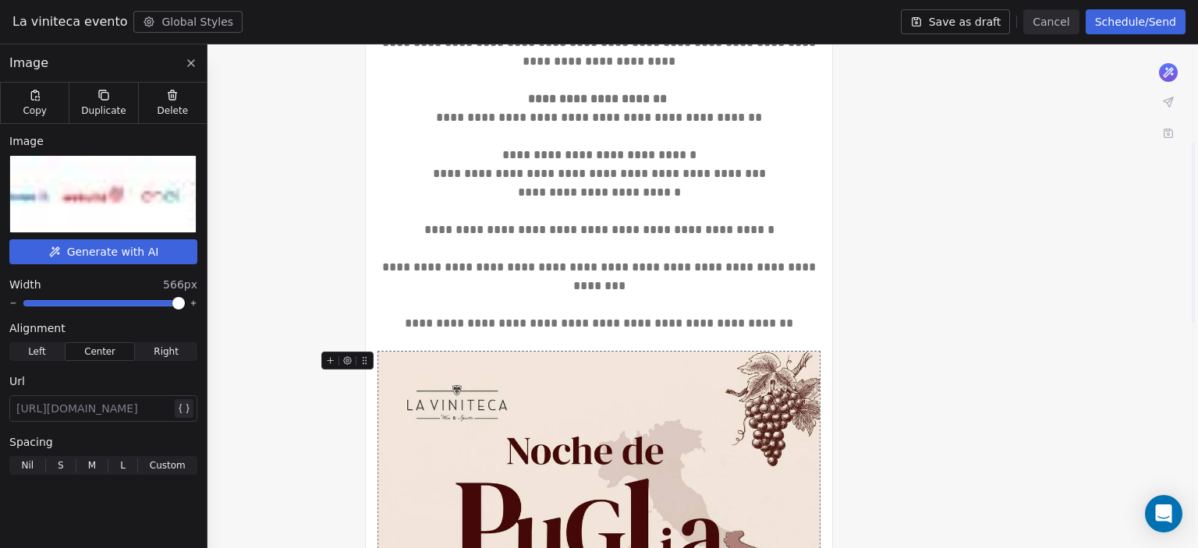
scroll to position [174, 0]
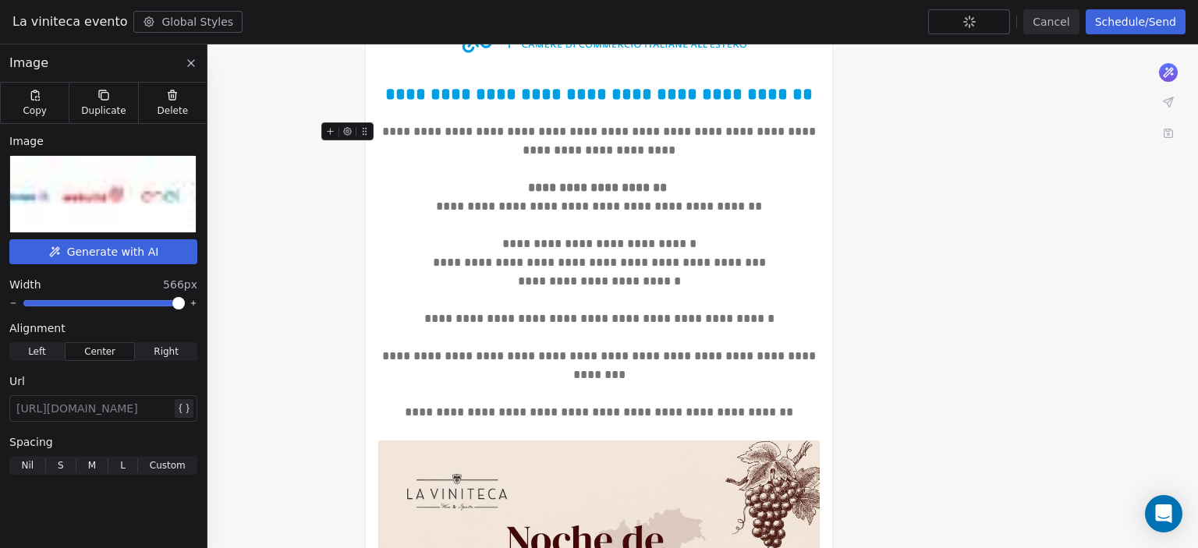
click at [379, 130] on div at bounding box center [350, 135] width 58 height 27
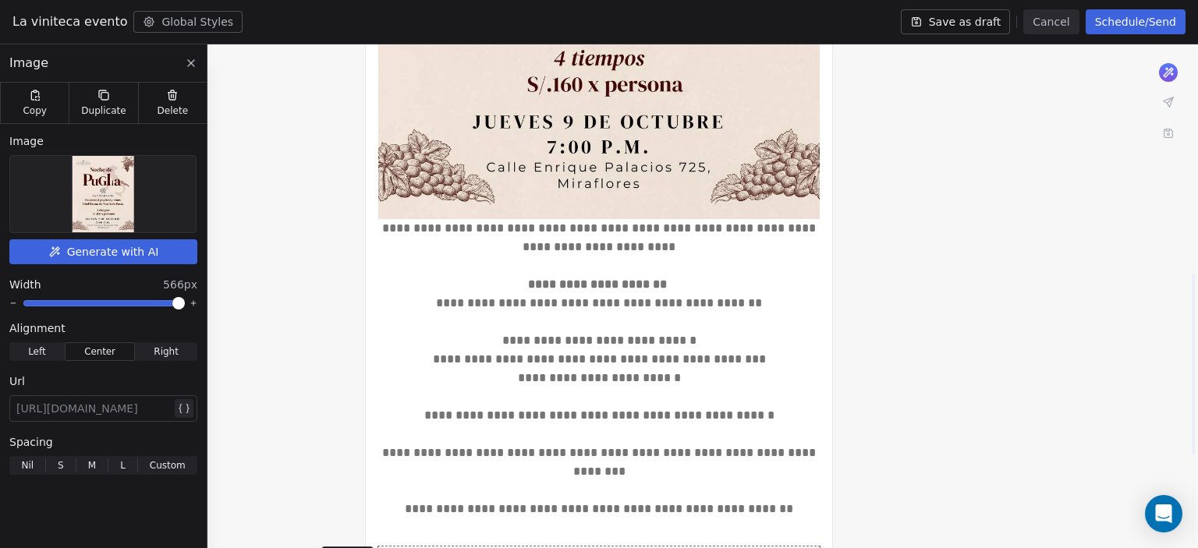
scroll to position [621, 0]
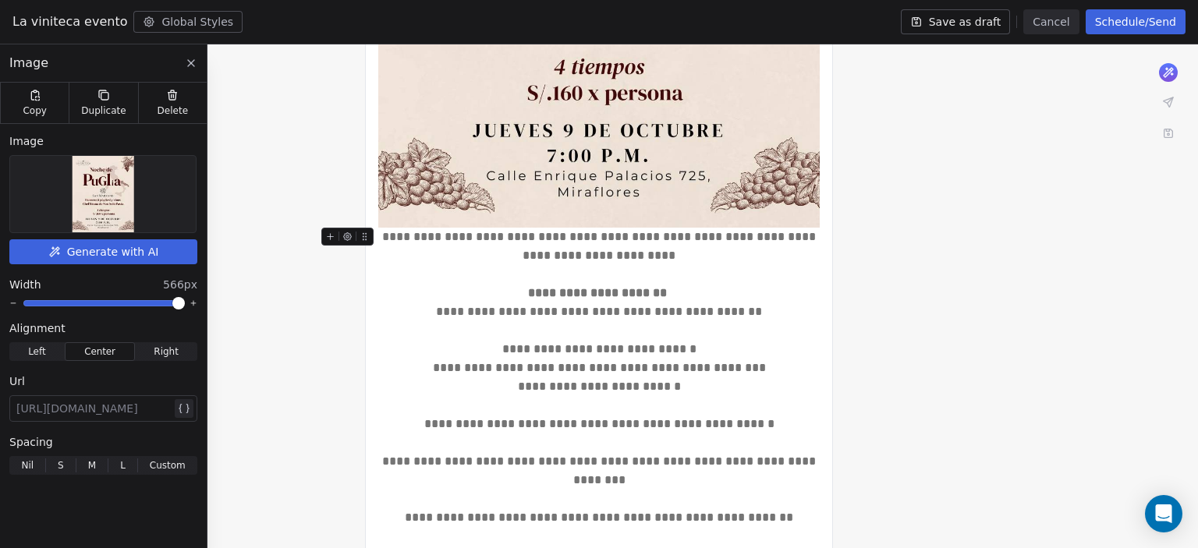
click at [378, 236] on div at bounding box center [350, 241] width 58 height 27
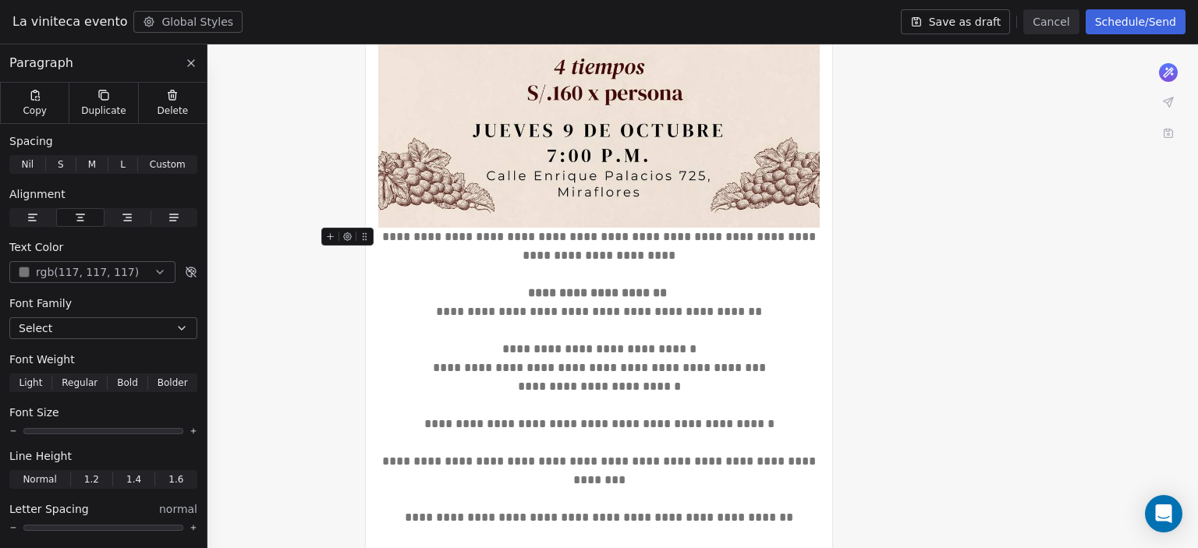
click at [384, 239] on div "**********" at bounding box center [598, 246] width 441 height 37
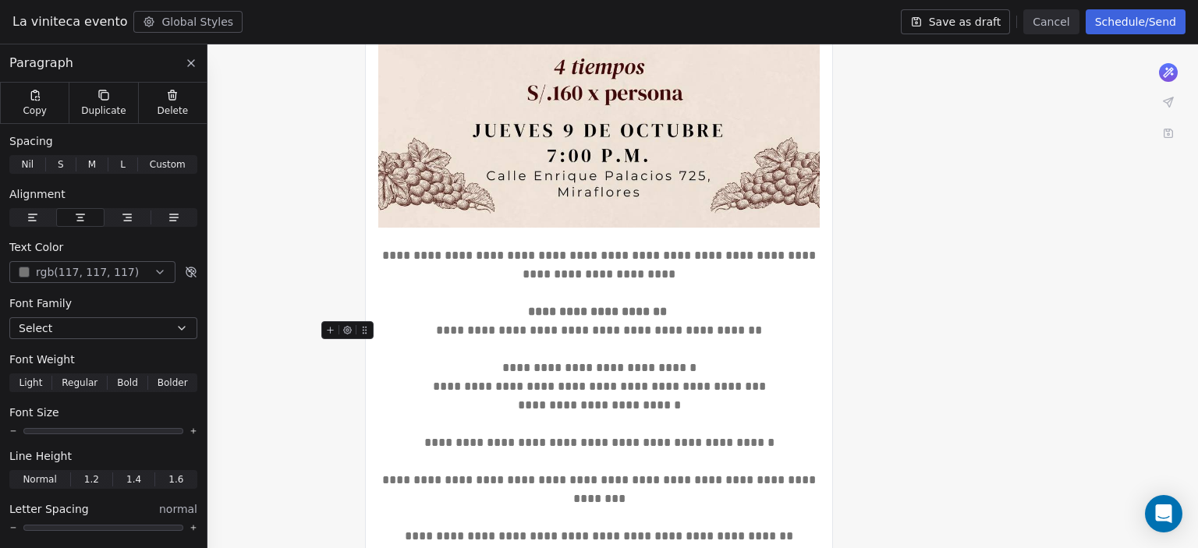
click at [456, 329] on div "**********" at bounding box center [598, 330] width 441 height 19
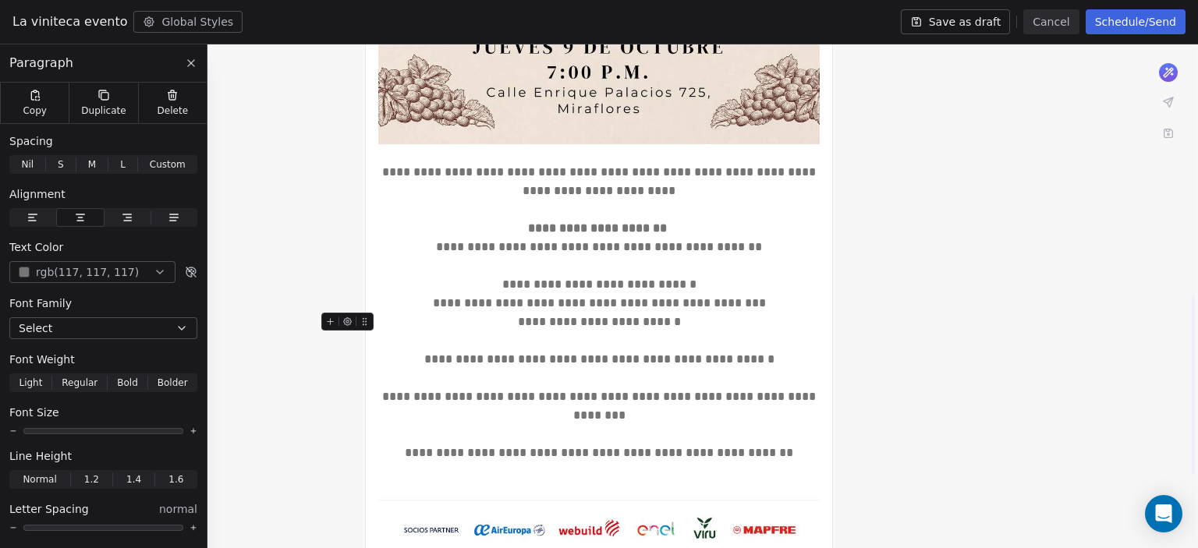
scroll to position [713, 0]
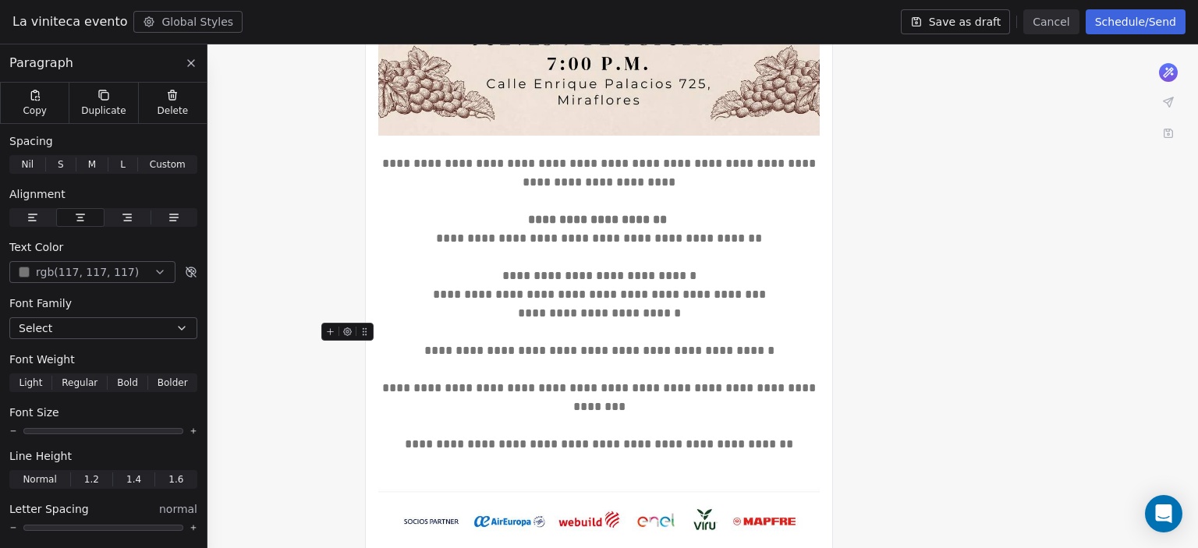
click at [456, 329] on div at bounding box center [598, 332] width 441 height 19
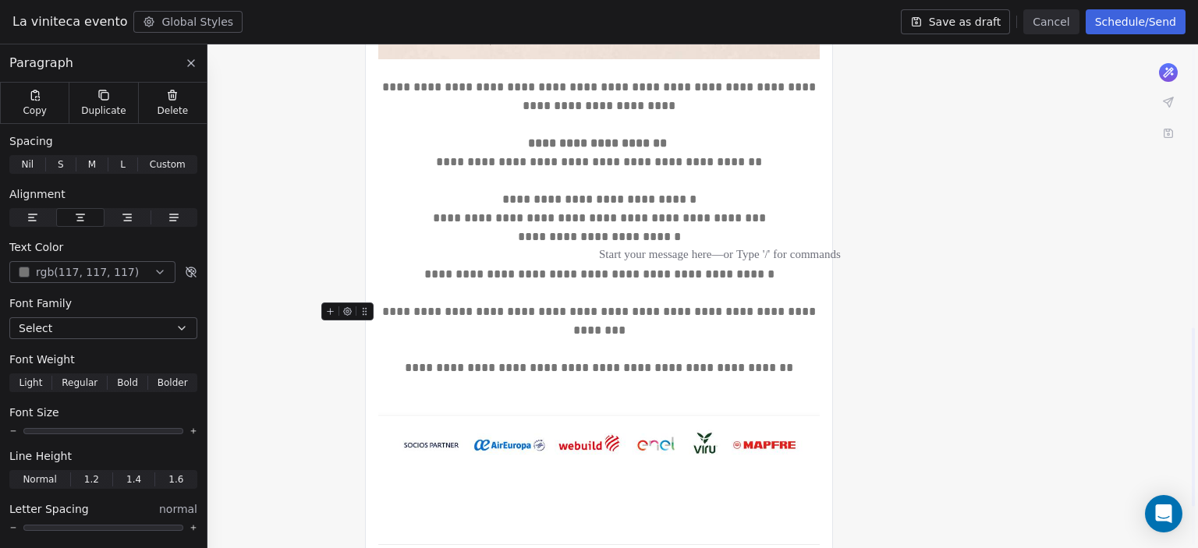
scroll to position [792, 0]
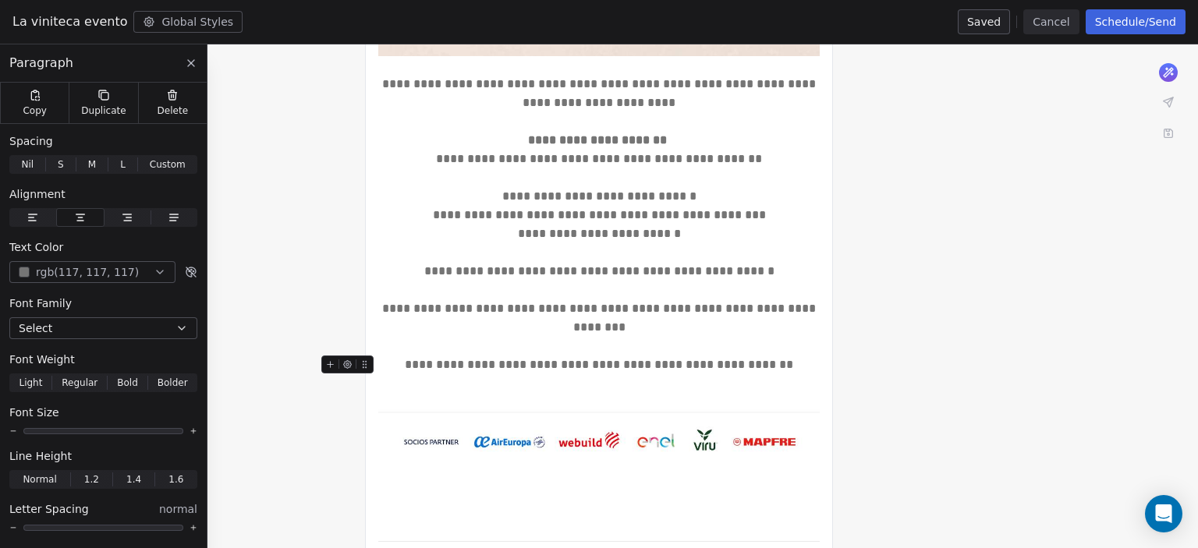
click at [781, 366] on div "**********" at bounding box center [598, 365] width 441 height 19
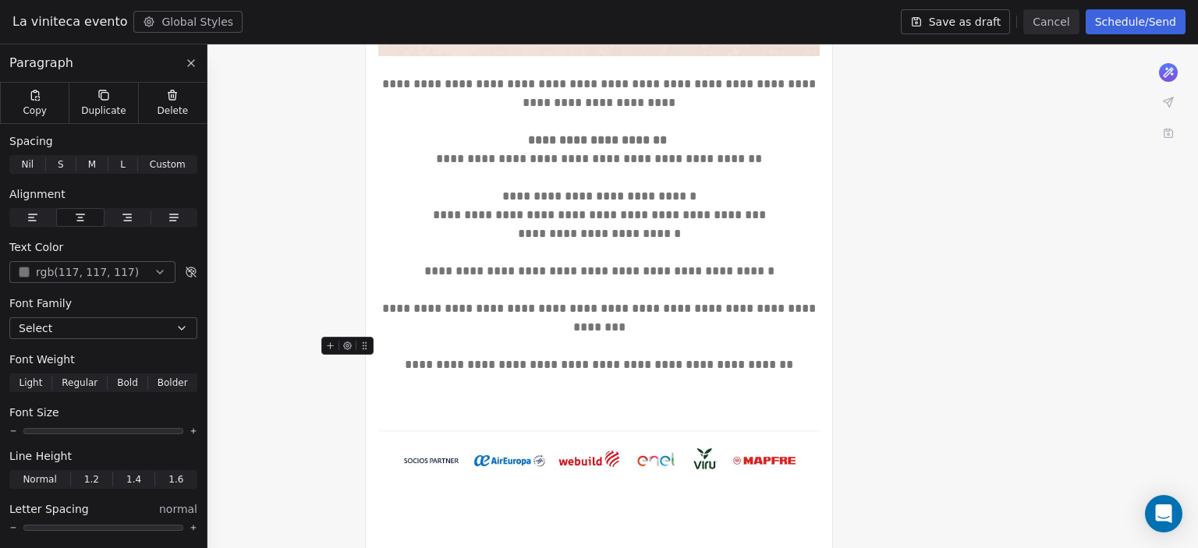
click at [1054, 398] on div "**********" at bounding box center [599, 21] width 1198 height 1348
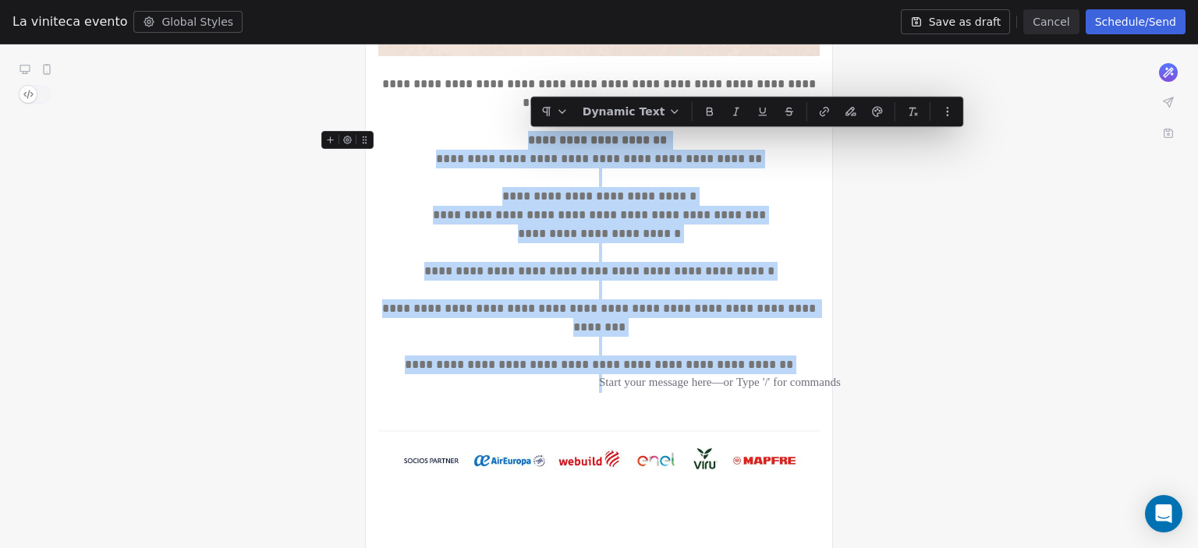
drag, startPoint x: 792, startPoint y: 376, endPoint x: 523, endPoint y: 143, distance: 356.1
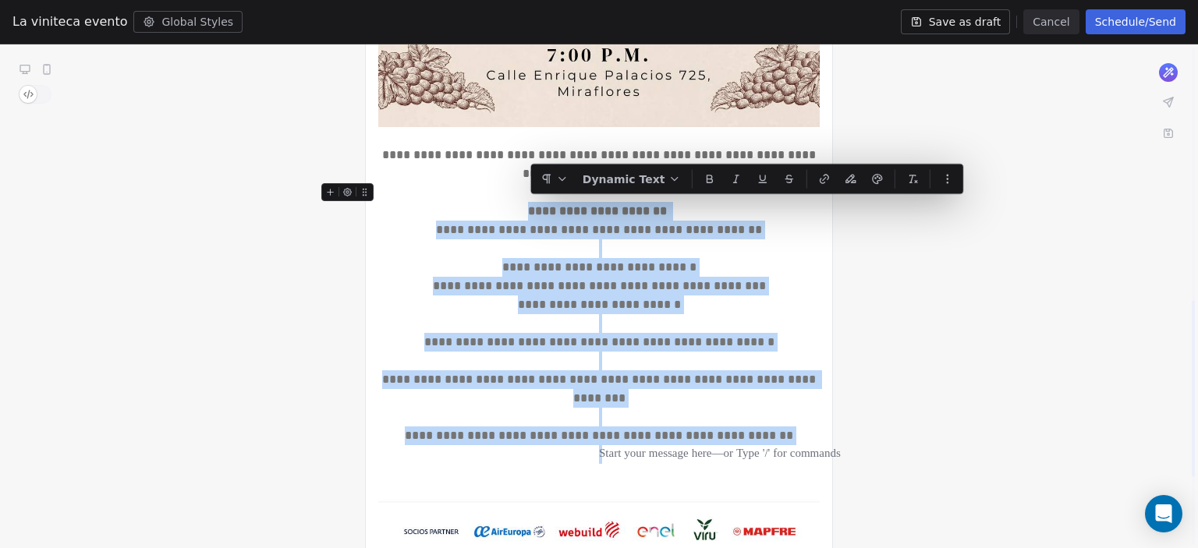
scroll to position [721, 0]
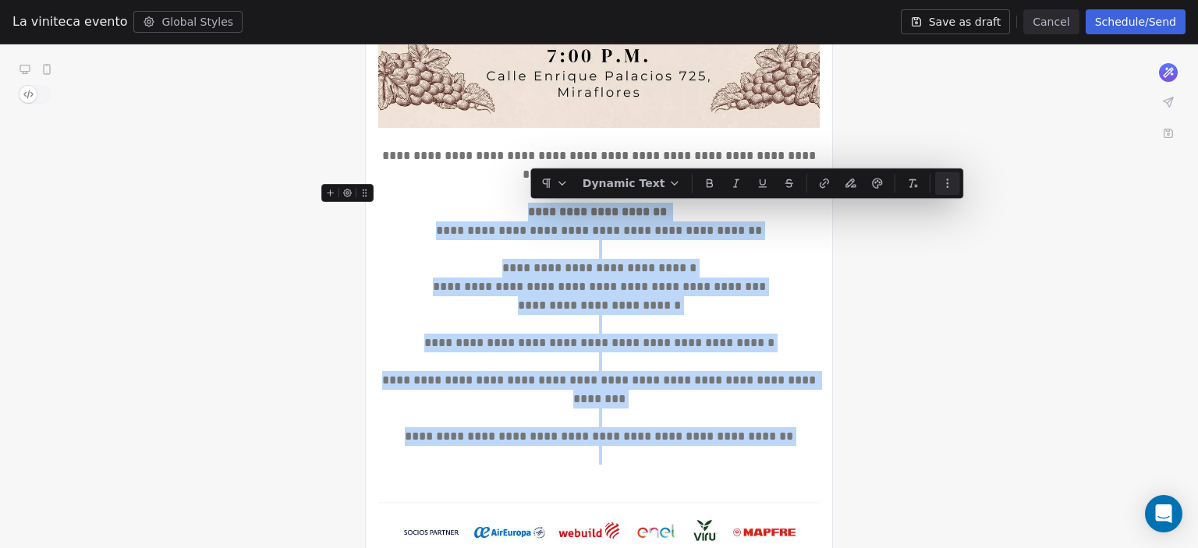
click at [941, 182] on icon "button" at bounding box center [947, 183] width 12 height 12
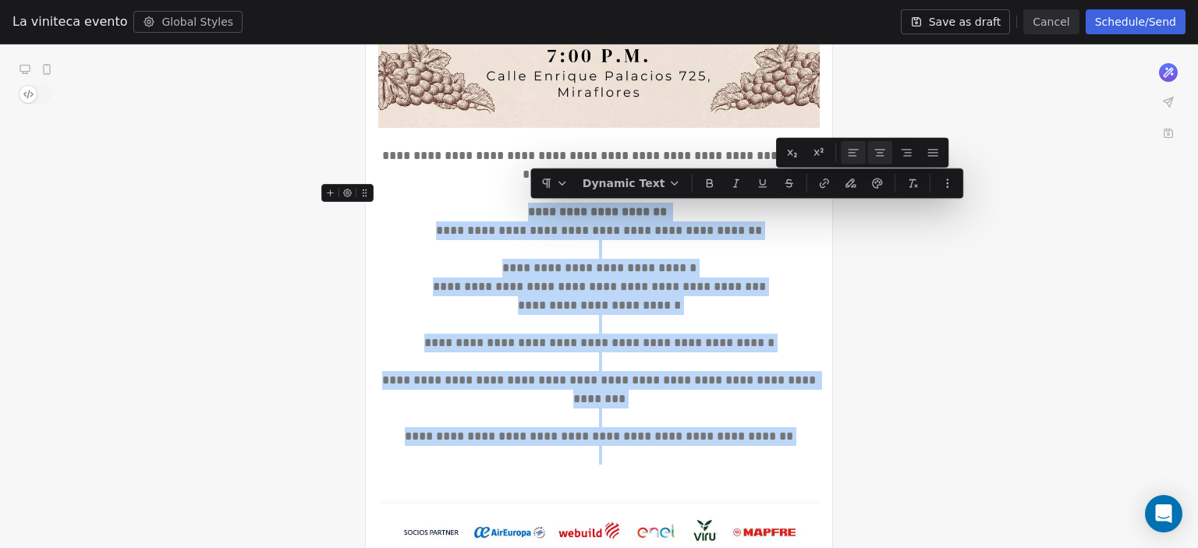
click at [861, 154] on button at bounding box center [853, 152] width 25 height 23
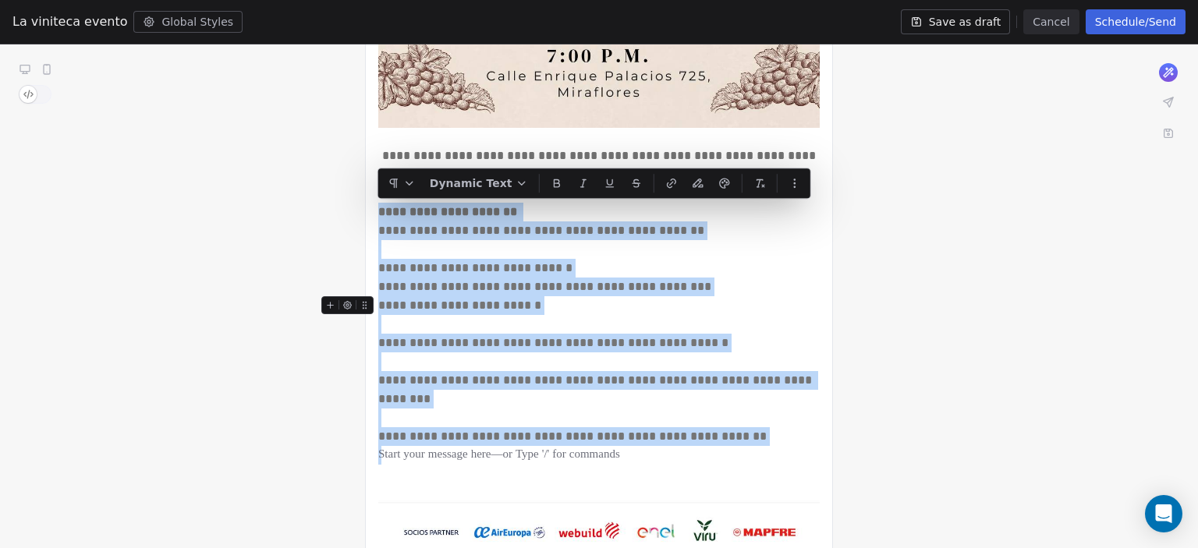
click at [737, 297] on div "**********" at bounding box center [598, 305] width 441 height 19
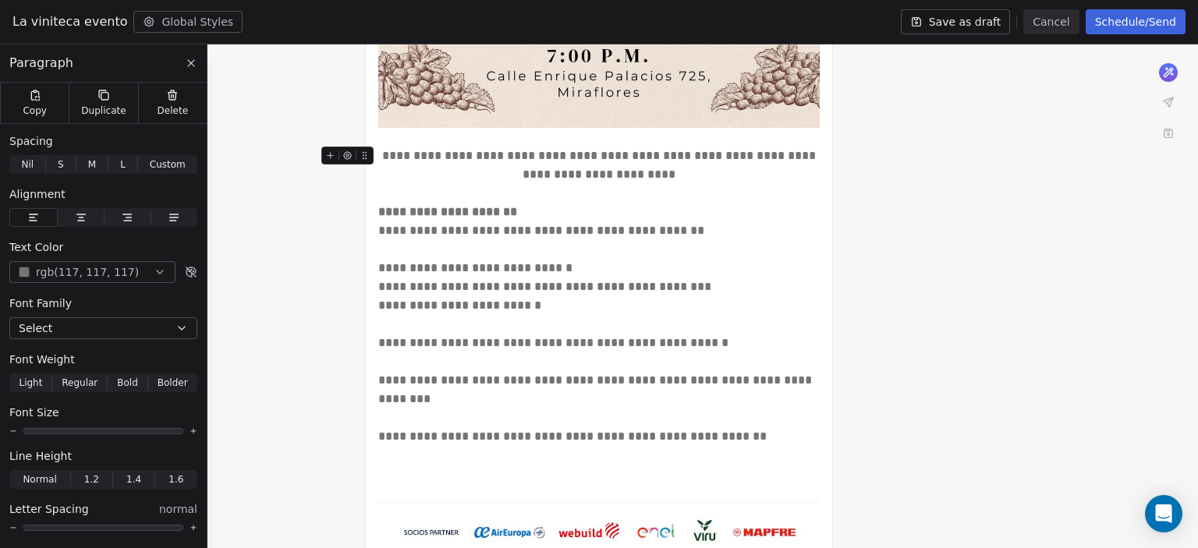
click at [639, 183] on div "**********" at bounding box center [598, 165] width 441 height 37
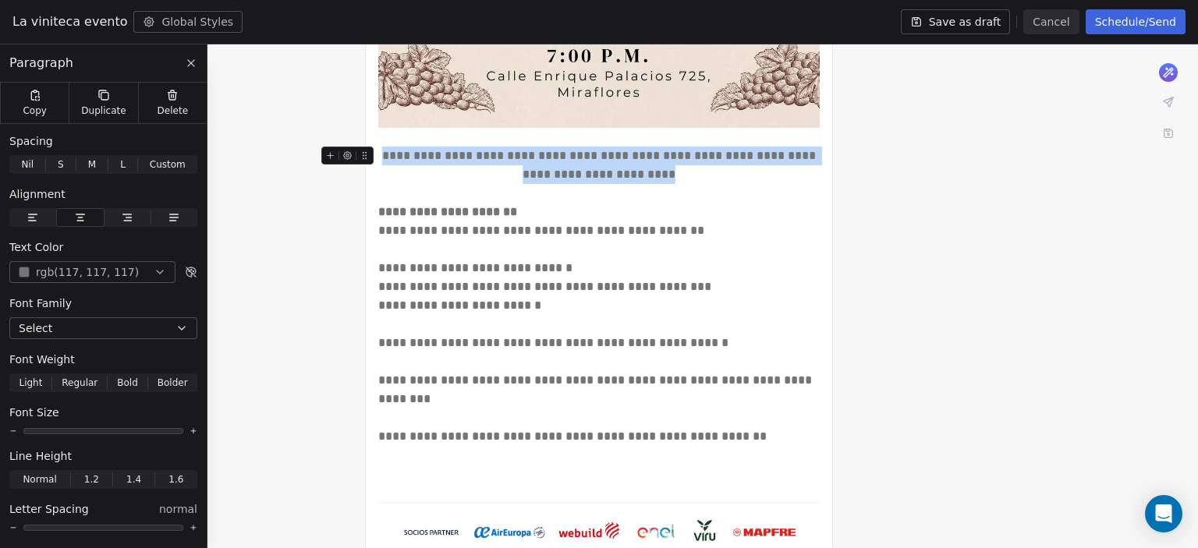
click at [639, 183] on div "**********" at bounding box center [598, 165] width 441 height 37
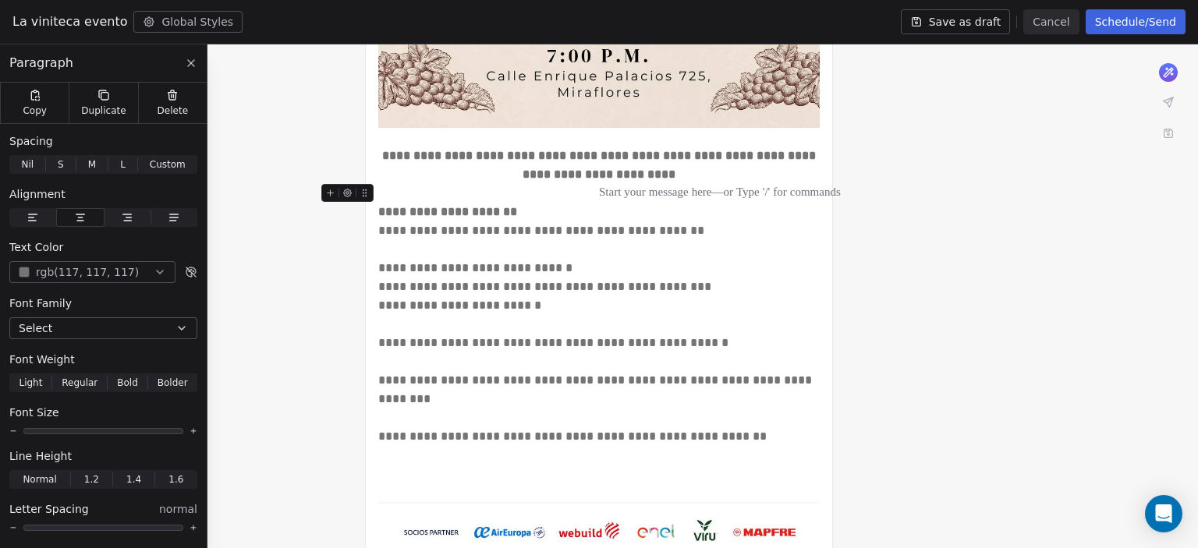
click at [635, 201] on div at bounding box center [598, 193] width 441 height 19
click at [601, 214] on div "**********" at bounding box center [598, 212] width 441 height 19
click at [498, 207] on strong "**********" at bounding box center [449, 212] width 142 height 12
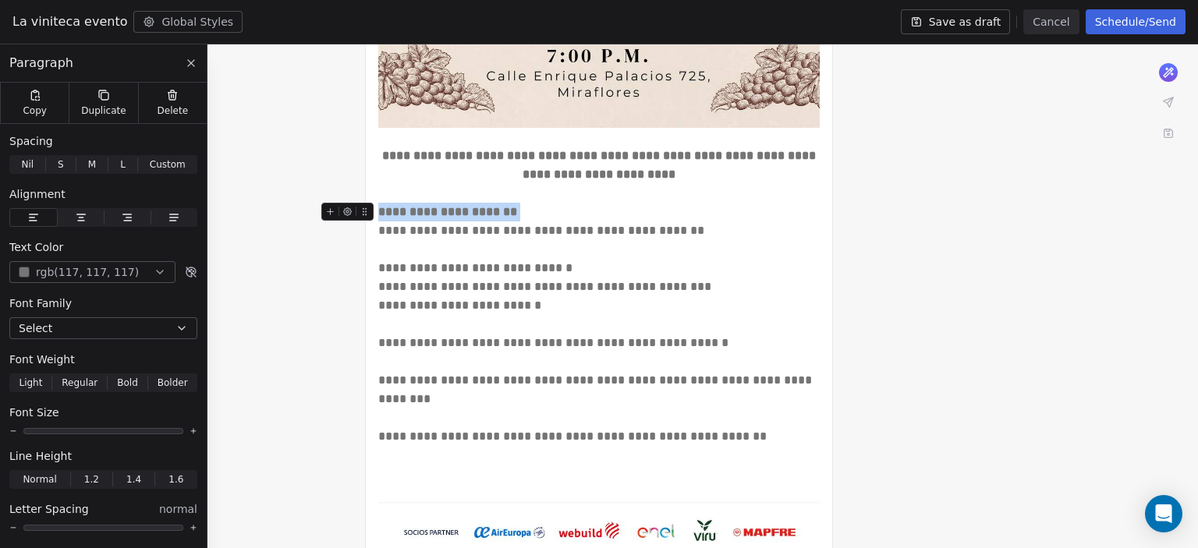
click at [498, 207] on strong "**********" at bounding box center [449, 212] width 142 height 12
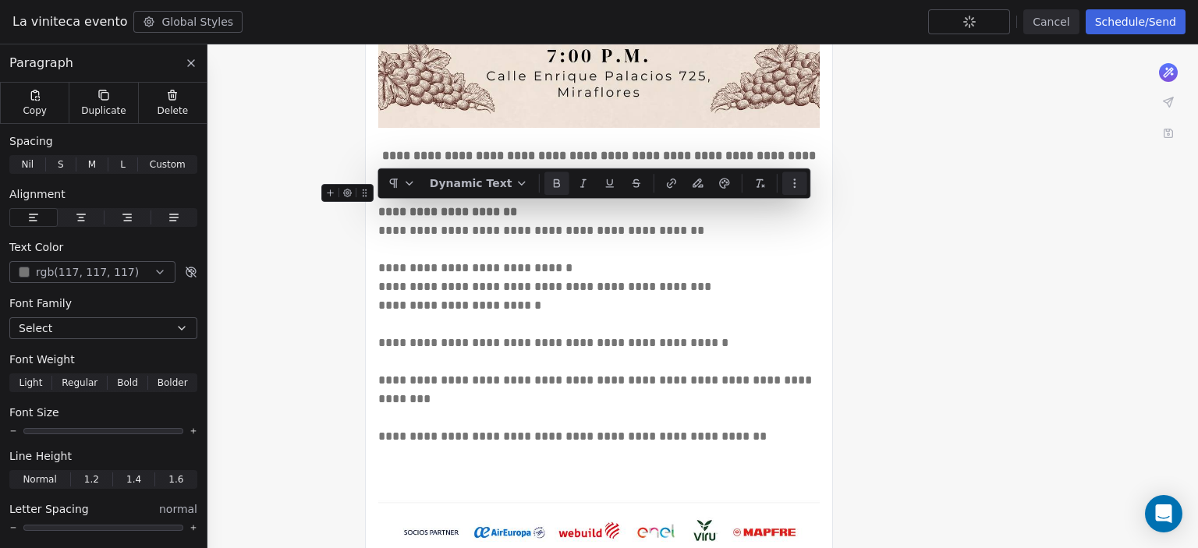
click at [794, 180] on icon "button" at bounding box center [794, 179] width 1 height 1
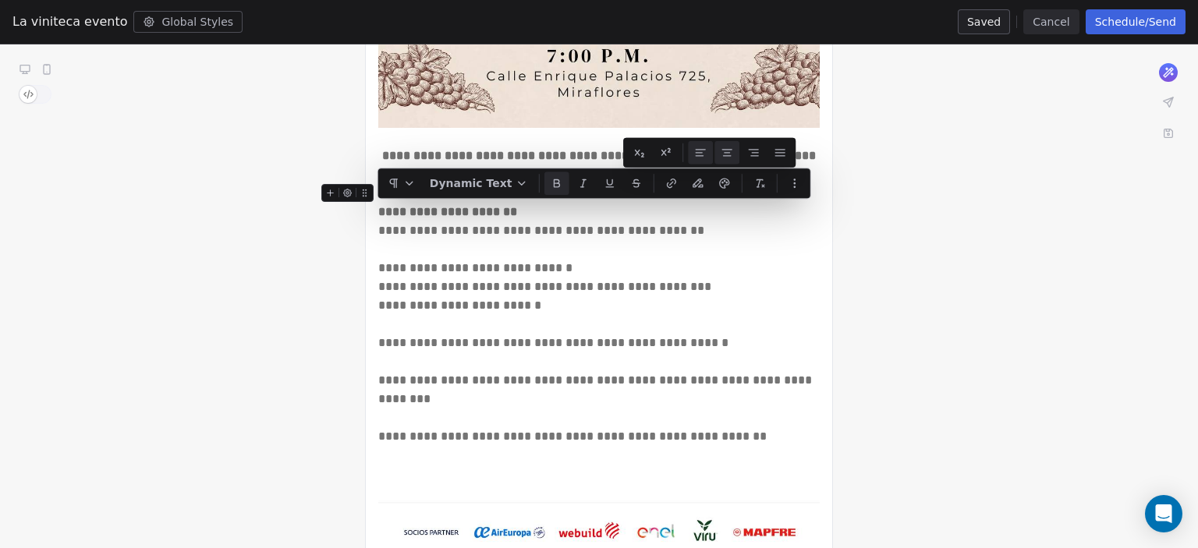
click at [732, 148] on icon at bounding box center [727, 153] width 12 height 12
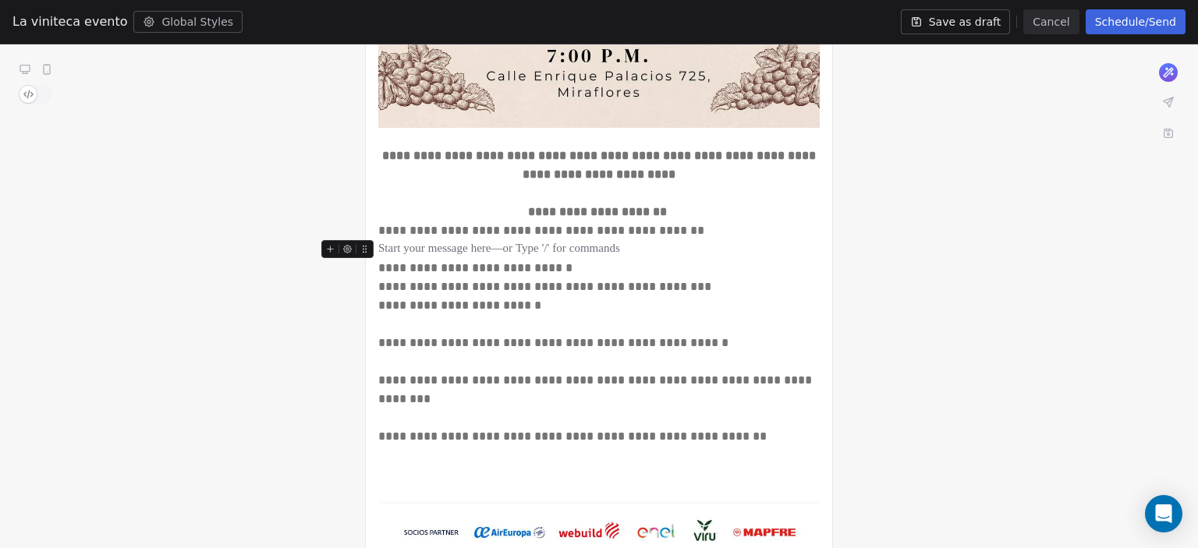
click at [757, 244] on div at bounding box center [598, 249] width 441 height 19
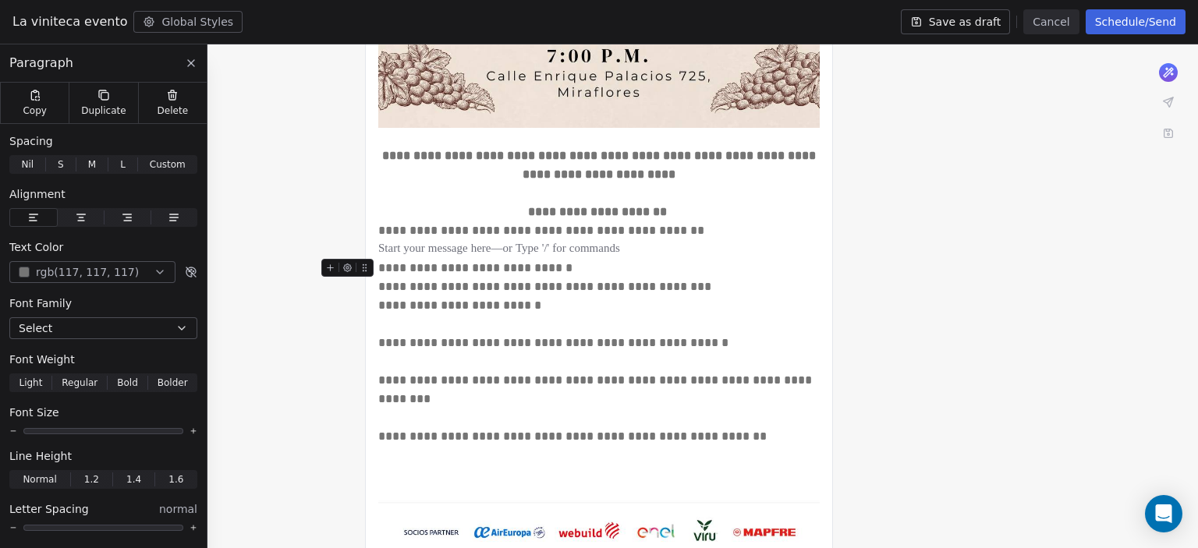
click at [721, 283] on div "**********" at bounding box center [598, 287] width 441 height 19
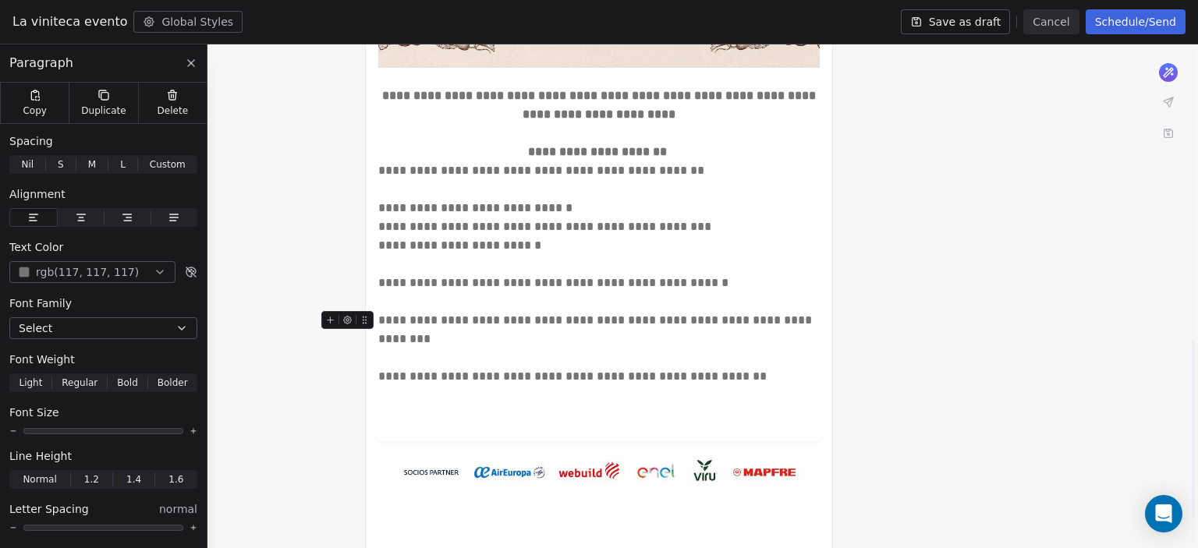
scroll to position [780, 0]
click at [385, 189] on div at bounding box center [598, 190] width 441 height 19
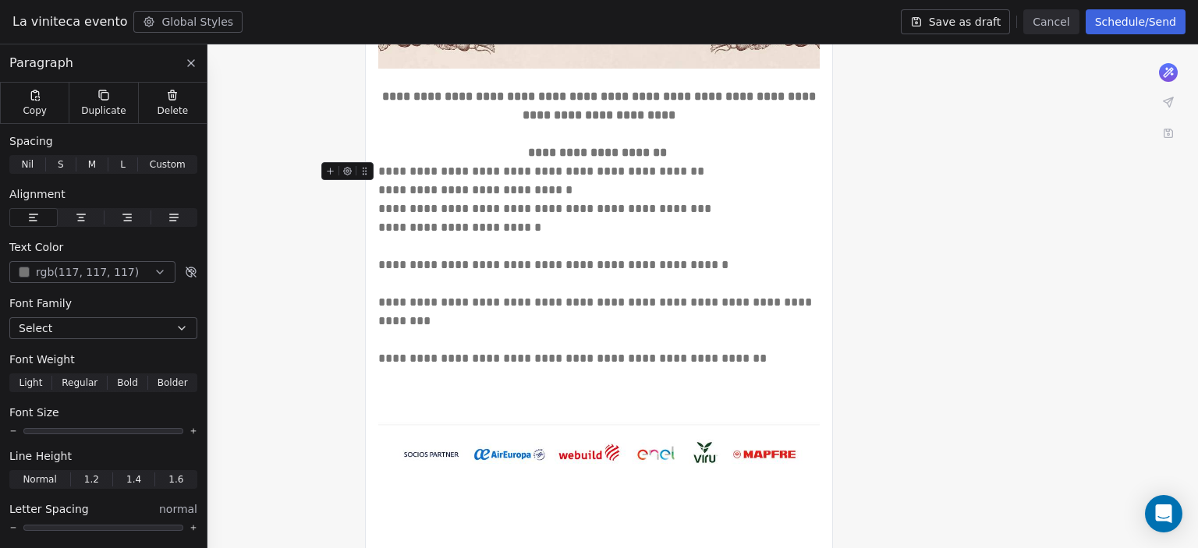
click at [384, 167] on div "**********" at bounding box center [598, 171] width 441 height 19
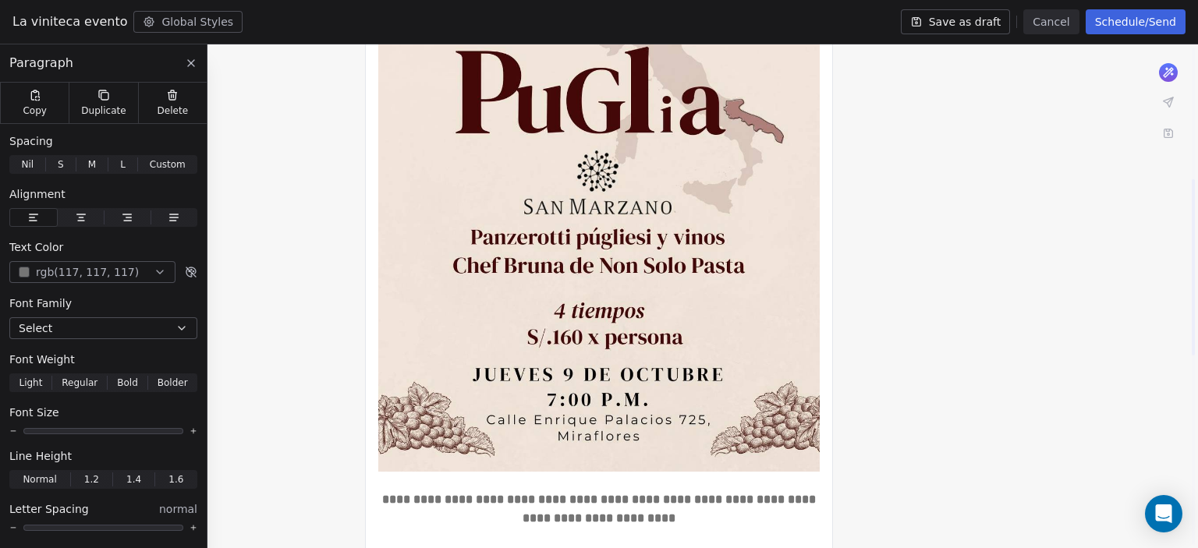
scroll to position [0, 0]
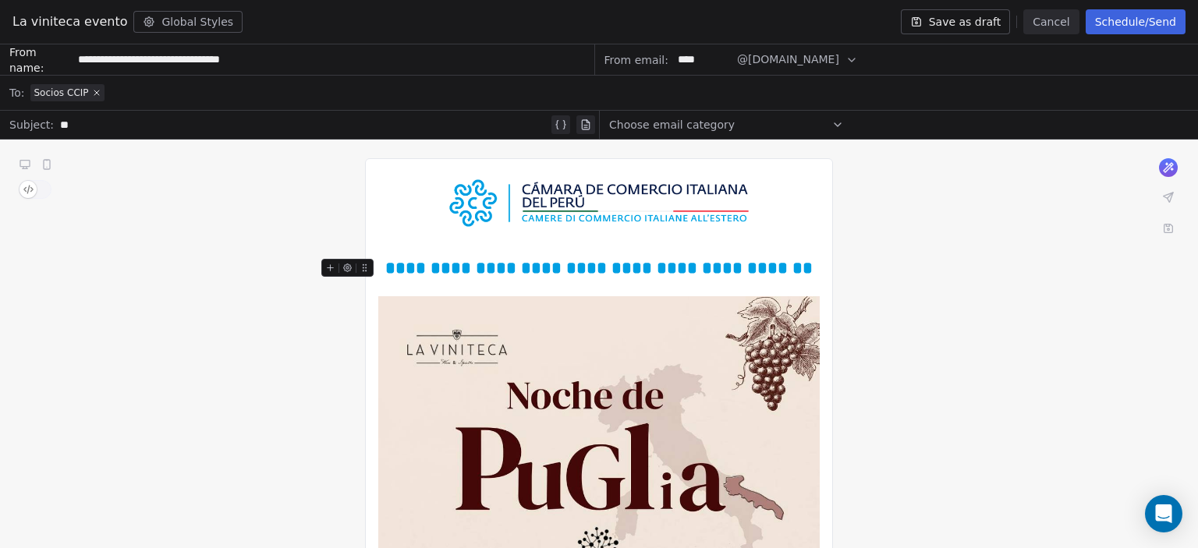
click at [553, 271] on span "**********" at bounding box center [598, 268] width 427 height 17
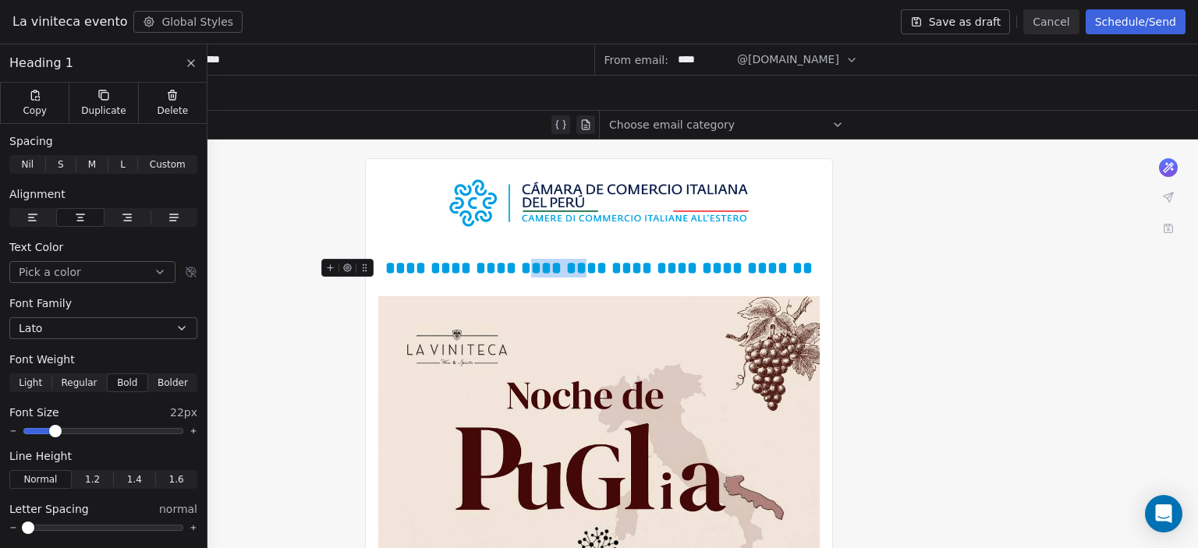
click at [553, 271] on span "**********" at bounding box center [598, 268] width 427 height 17
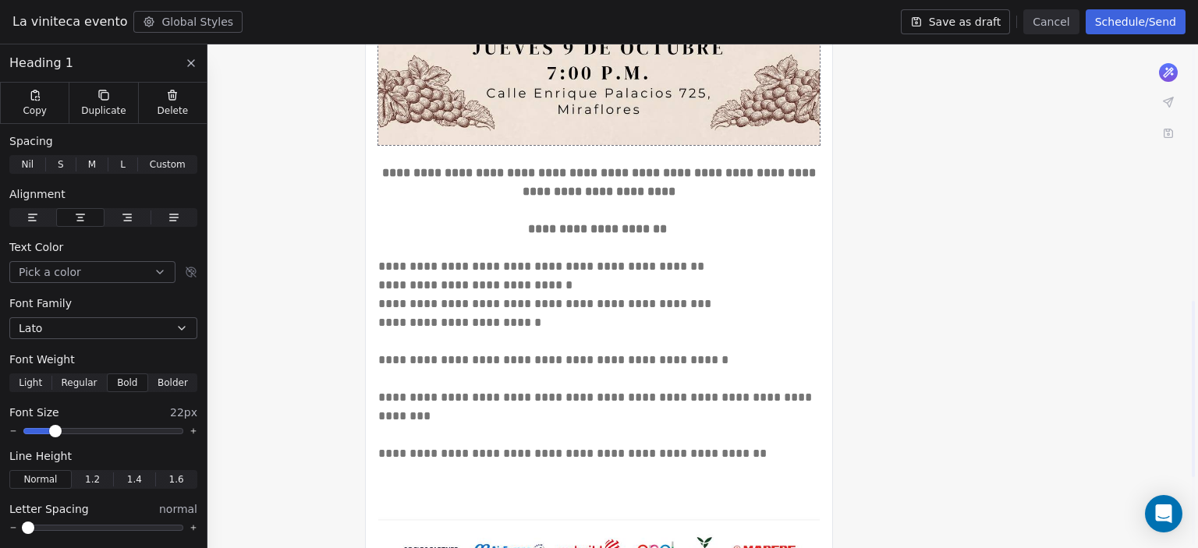
scroll to position [729, 0]
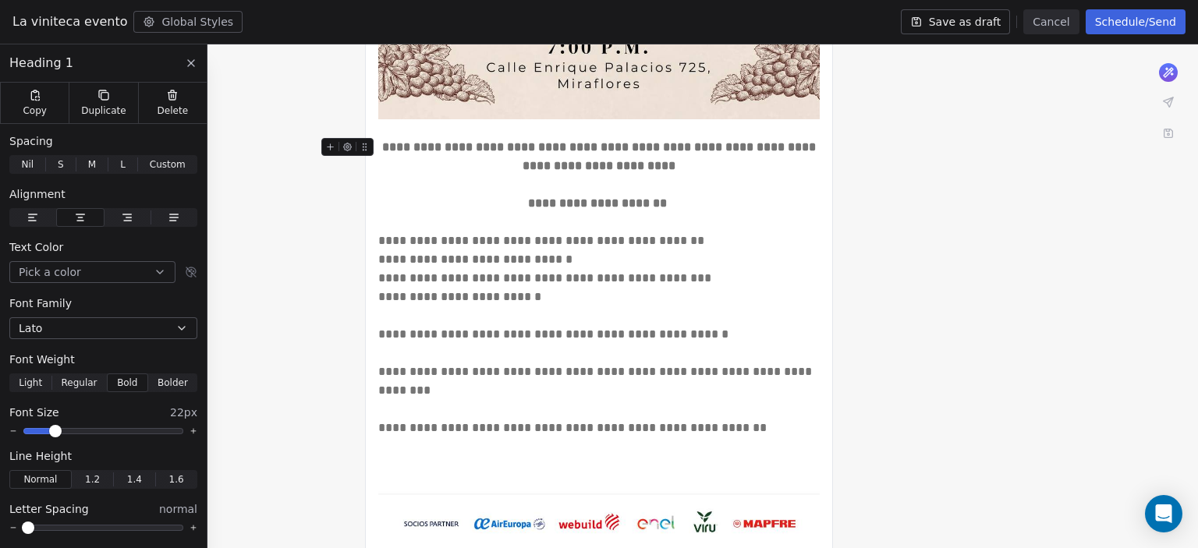
click at [420, 149] on strong "**********" at bounding box center [600, 156] width 437 height 30
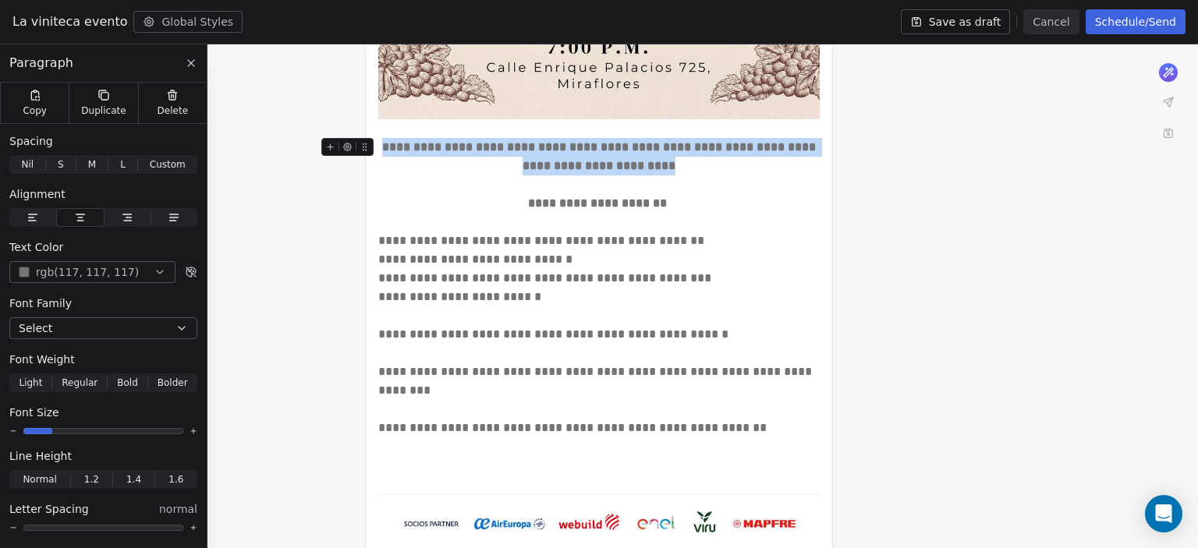
click at [420, 149] on strong "**********" at bounding box center [600, 156] width 437 height 30
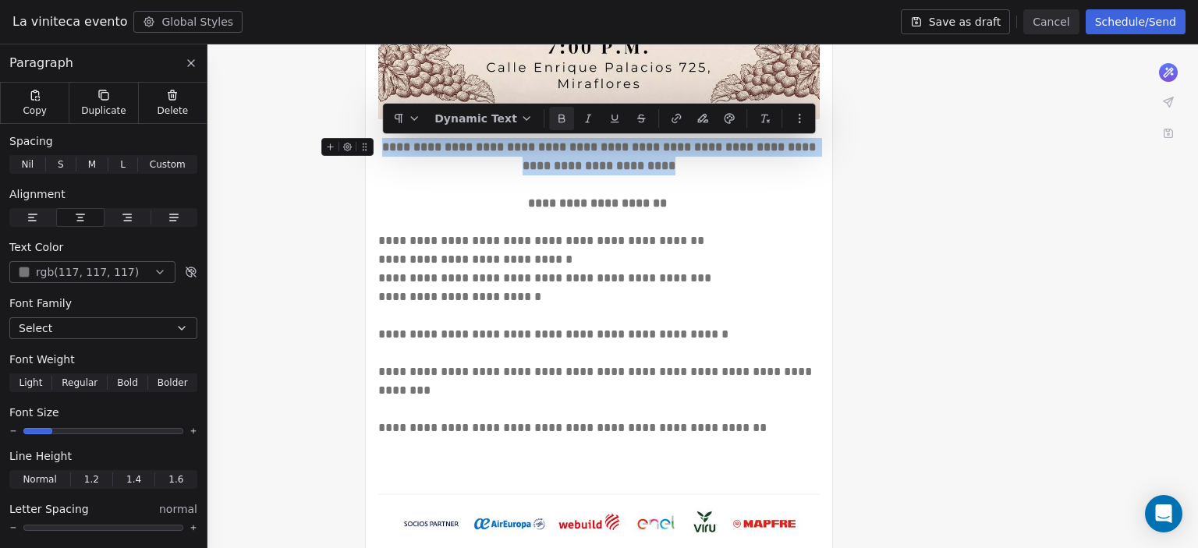
copy strong "**********"
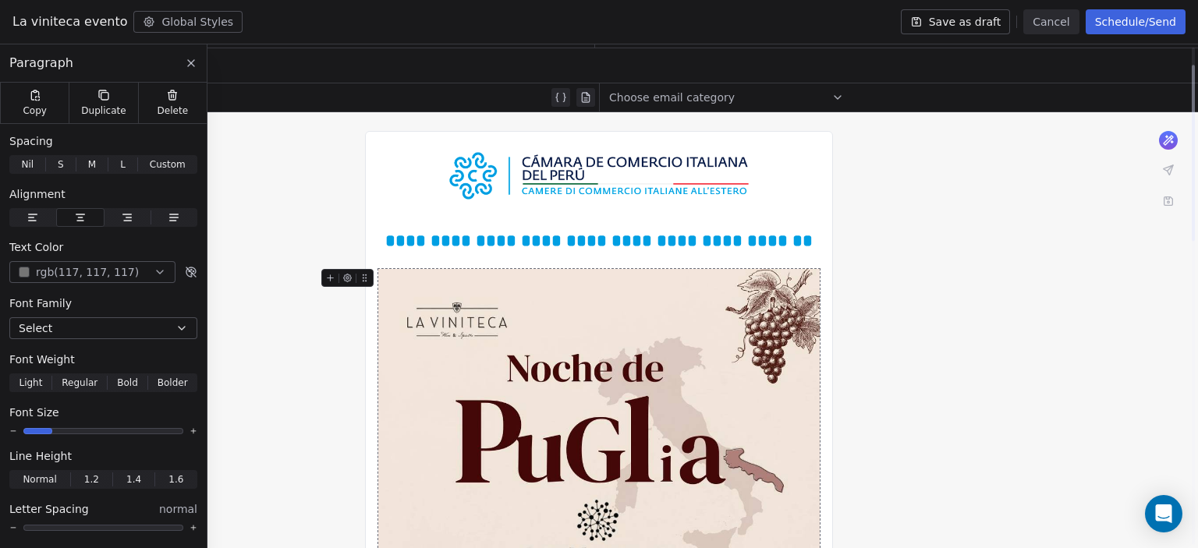
scroll to position [0, 0]
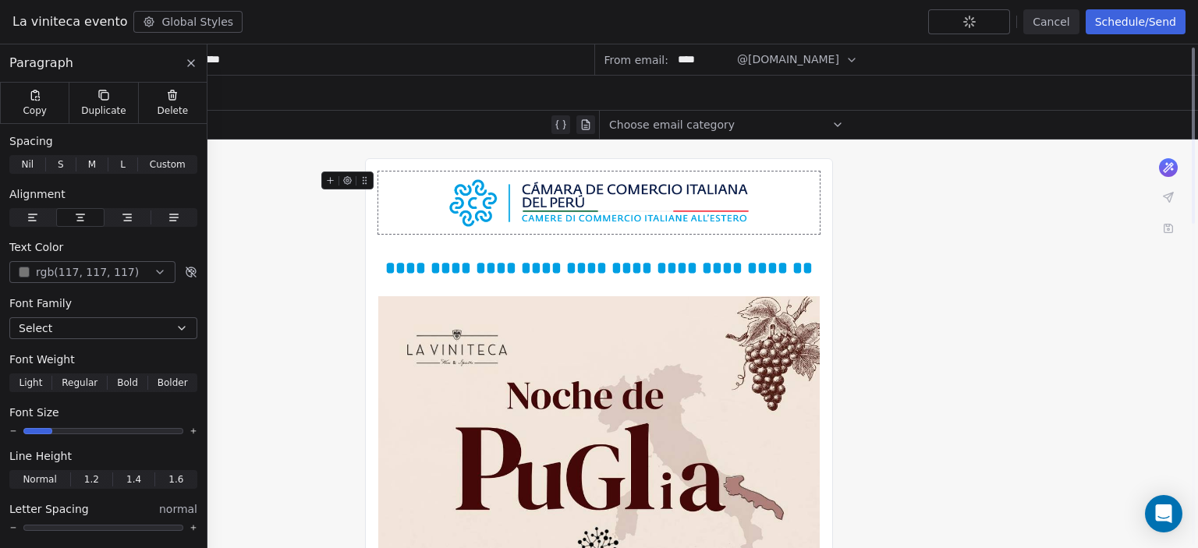
click at [361, 124] on div "**" at bounding box center [304, 124] width 488 height 19
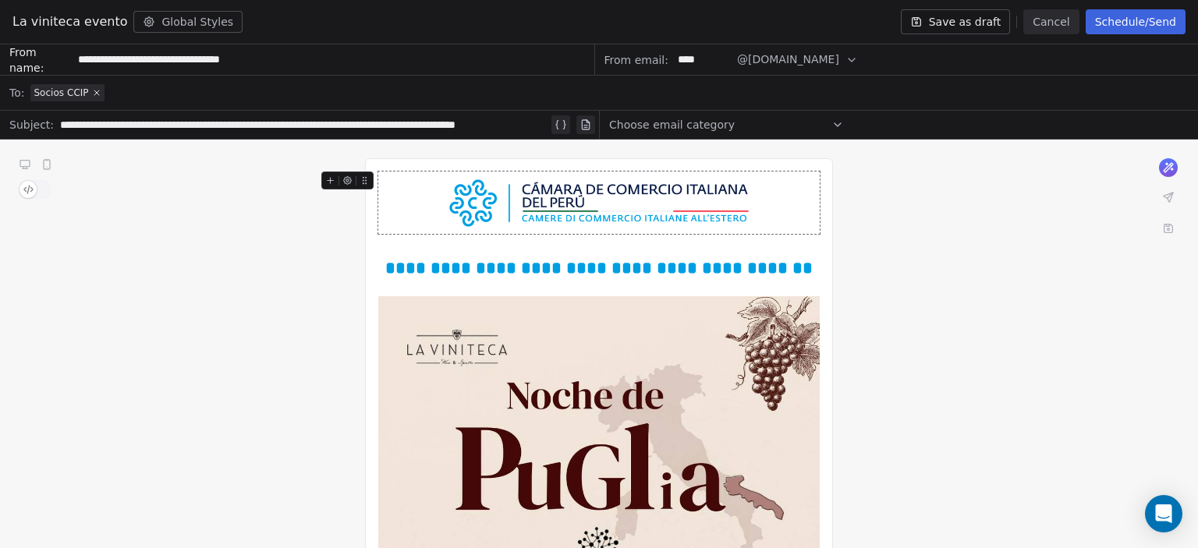
click at [1168, 199] on icon at bounding box center [1168, 197] width 9 height 9
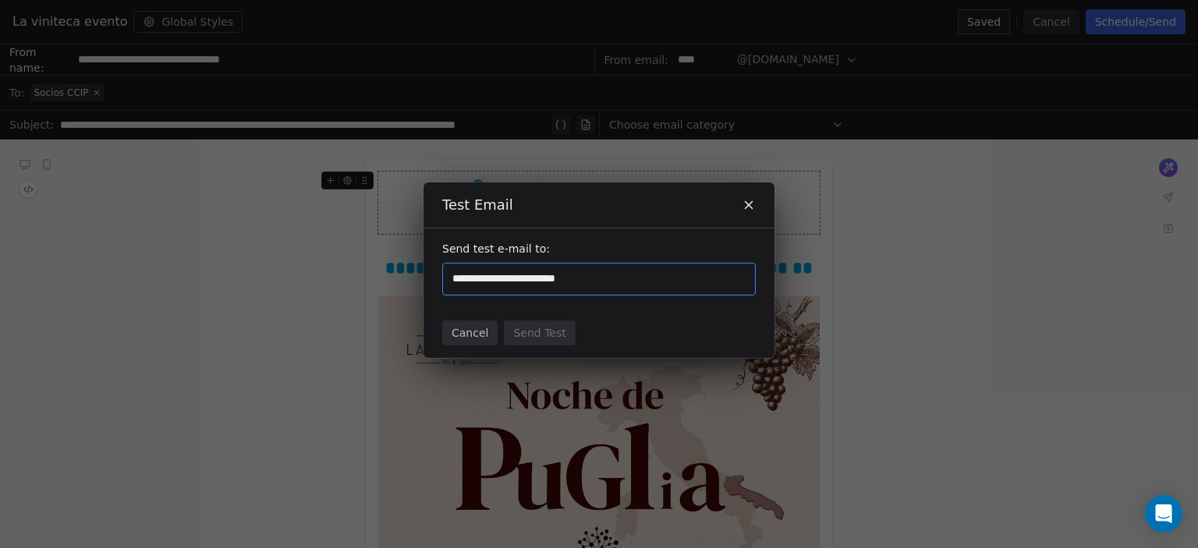
type input "**********"
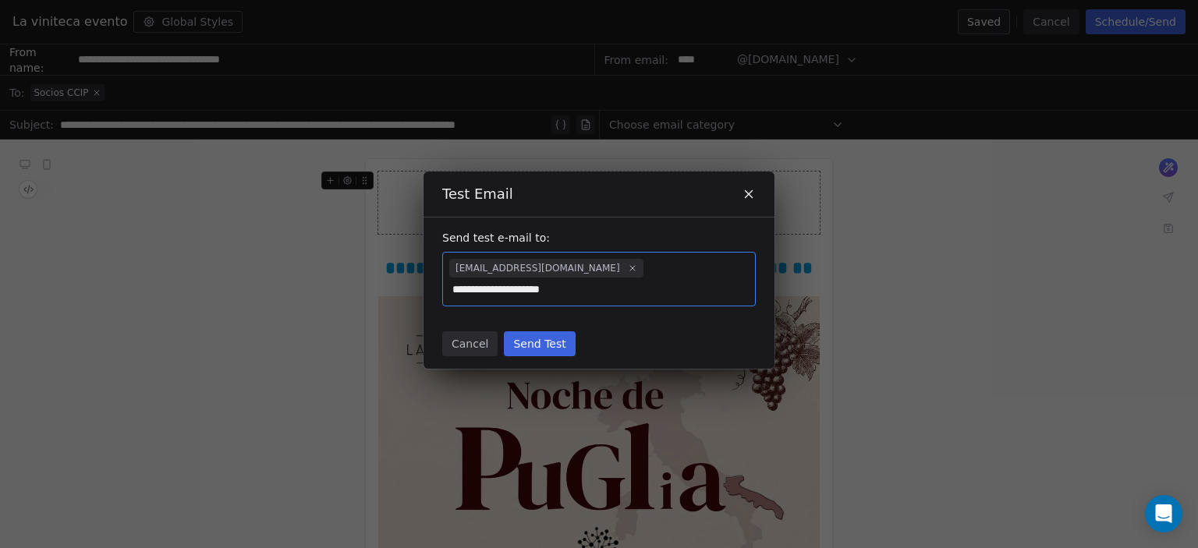
type input "**********"
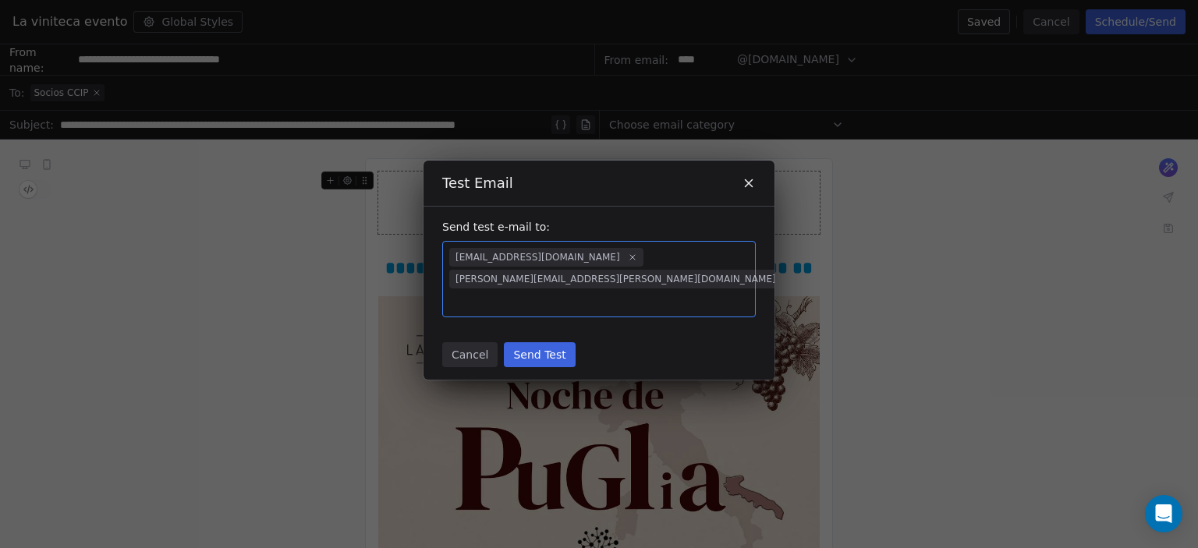
click at [541, 342] on button "Send Test" at bounding box center [539, 354] width 71 height 25
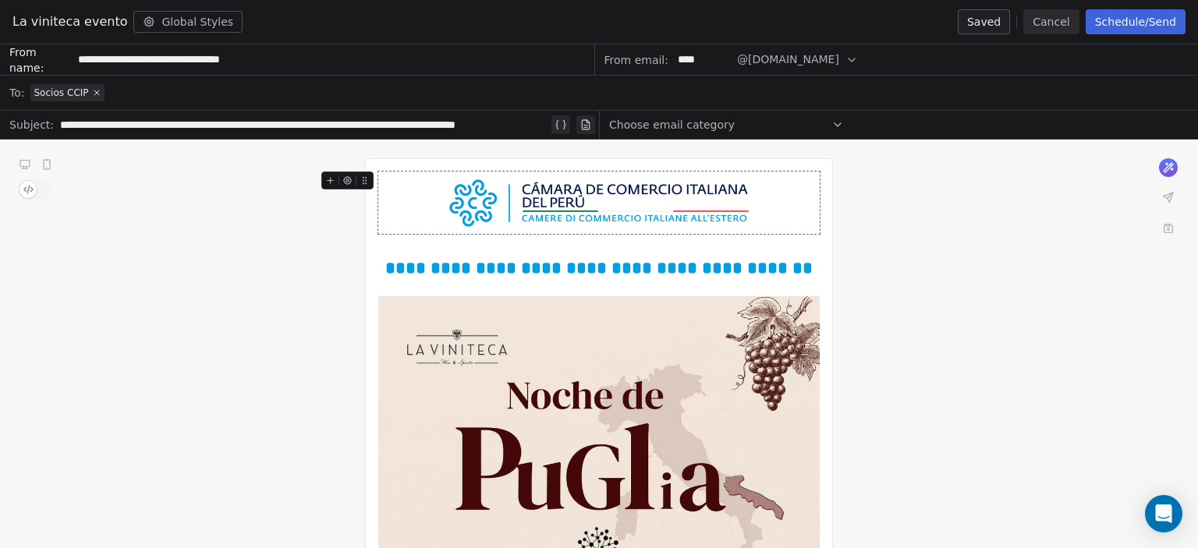
click at [1123, 23] on button "Schedule/Send" at bounding box center [1136, 21] width 100 height 25
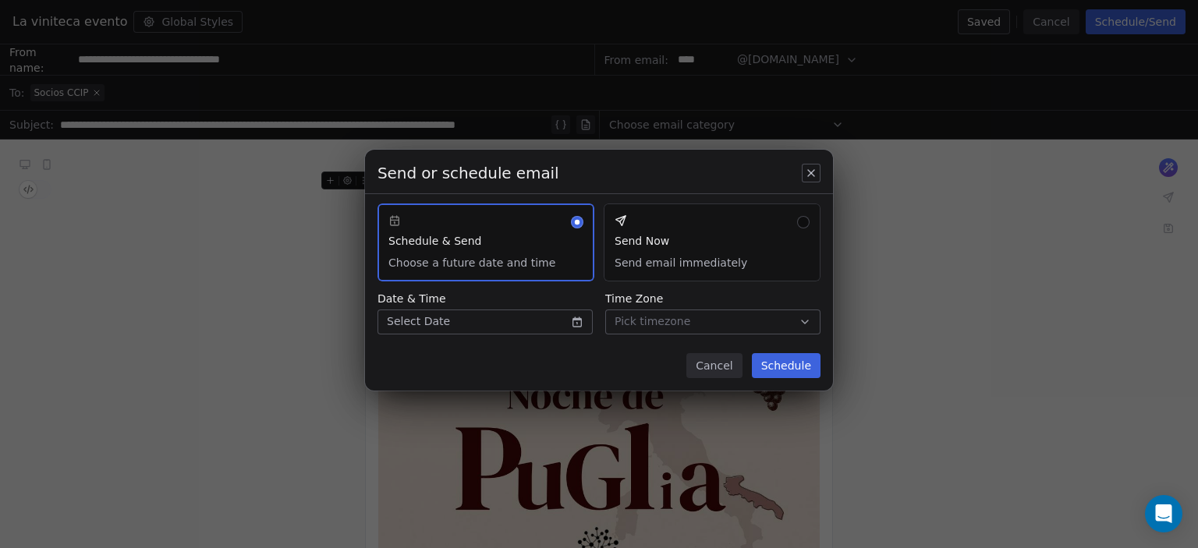
click at [649, 315] on span "Pick timezone" at bounding box center [653, 322] width 76 height 16
type input "****"
click at [668, 371] on span "Lima - PET" at bounding box center [677, 367] width 58 height 16
click at [507, 313] on body "Cámara de Comercio Italiana del Perú Contacts People Marketing Workflows Campai…" at bounding box center [599, 274] width 1198 height 548
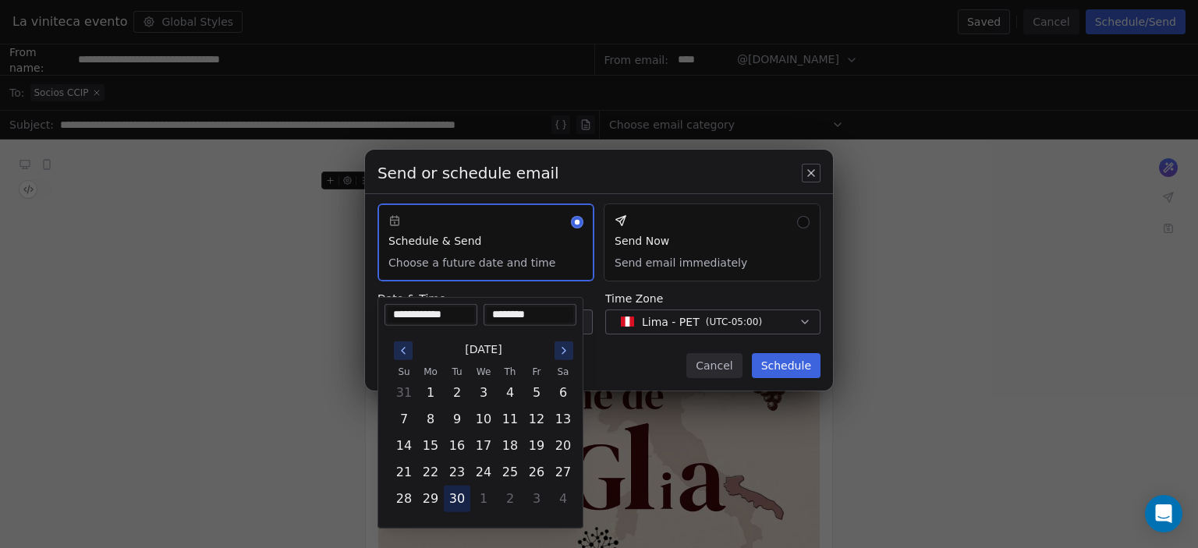
click at [452, 493] on button "30" at bounding box center [457, 499] width 25 height 25
click at [504, 318] on input "********" at bounding box center [530, 315] width 87 height 16
click at [517, 315] on input "********" at bounding box center [530, 315] width 87 height 16
type input "********"
click at [548, 330] on div "[DATE] Su Mo Tu We Th Fr Sa 31 1 2 3 4 5 6 7 8 9 10 11 12 13 14 15 16 17 18 19 …" at bounding box center [481, 424] width 192 height 196
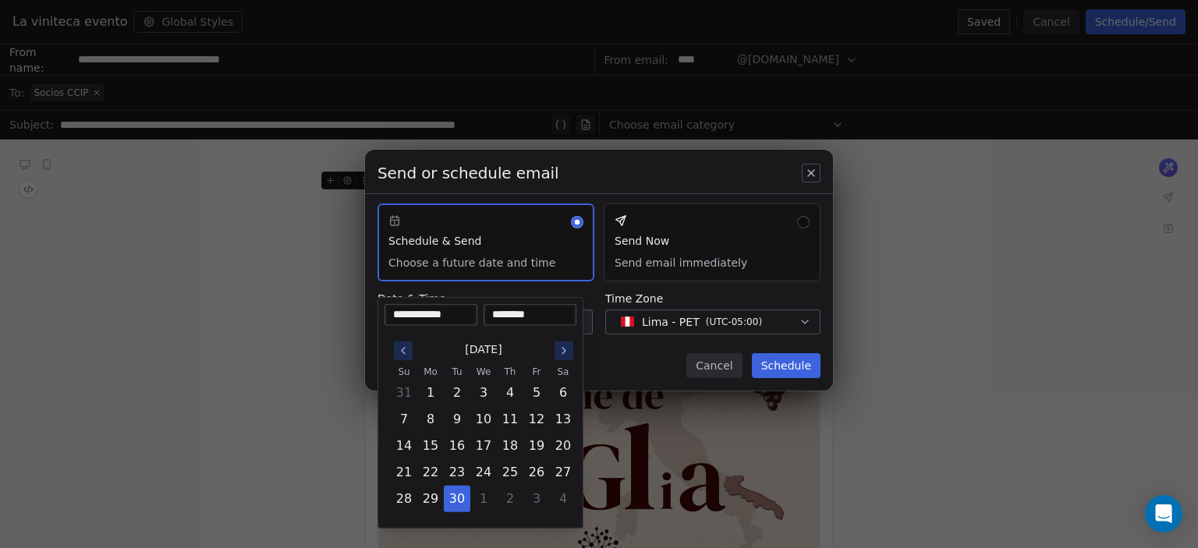
click at [634, 357] on div "Send or schedule email Schedule & Send Choose a future date and time Send Now S…" at bounding box center [599, 274] width 1198 height 299
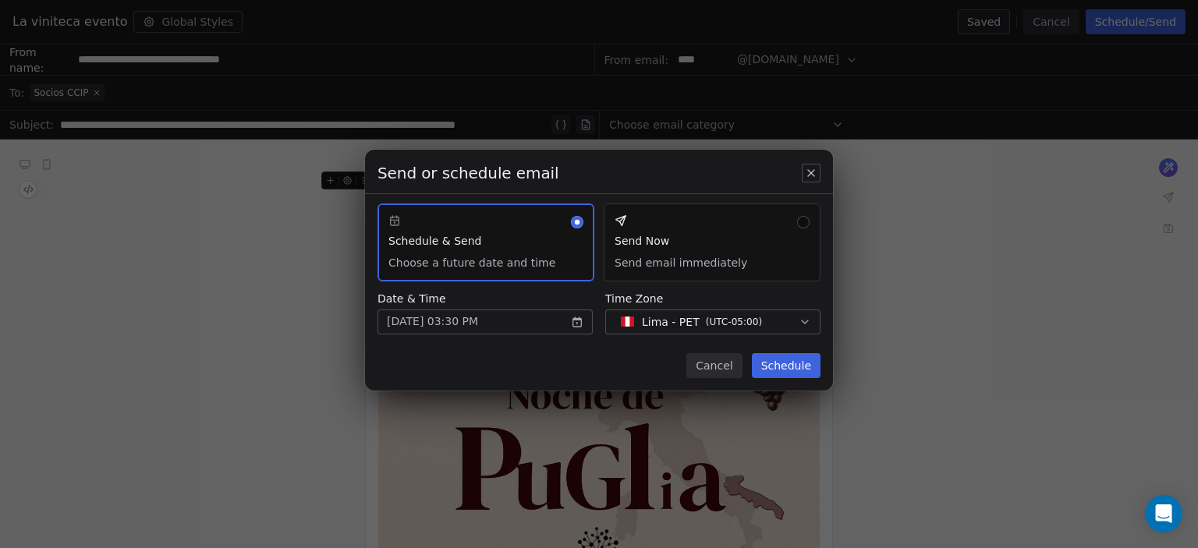
click at [803, 360] on button "Schedule" at bounding box center [786, 365] width 69 height 25
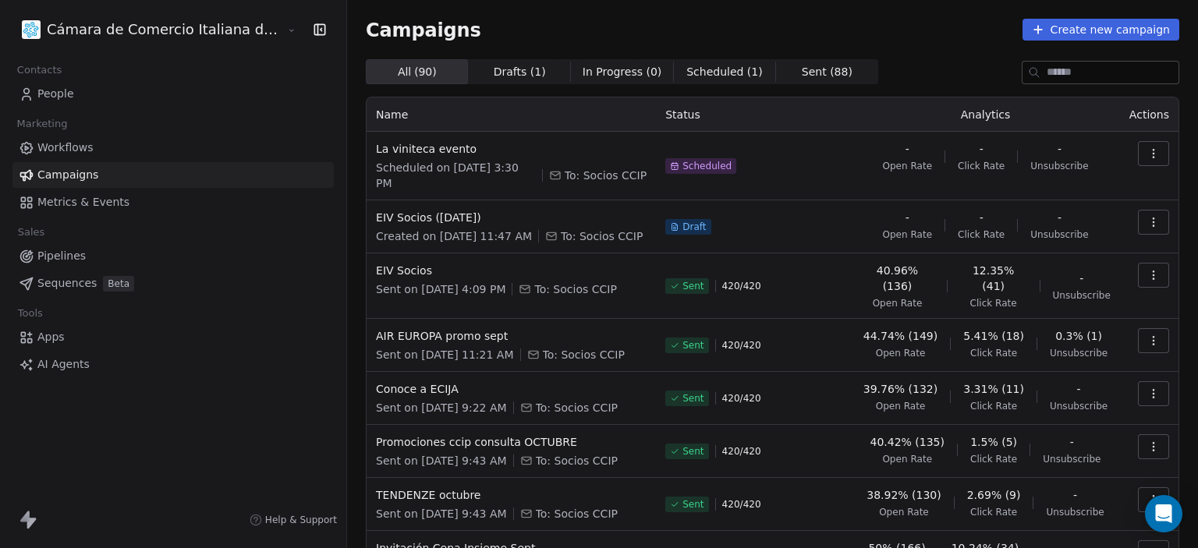
click at [63, 90] on span "People" at bounding box center [55, 94] width 37 height 16
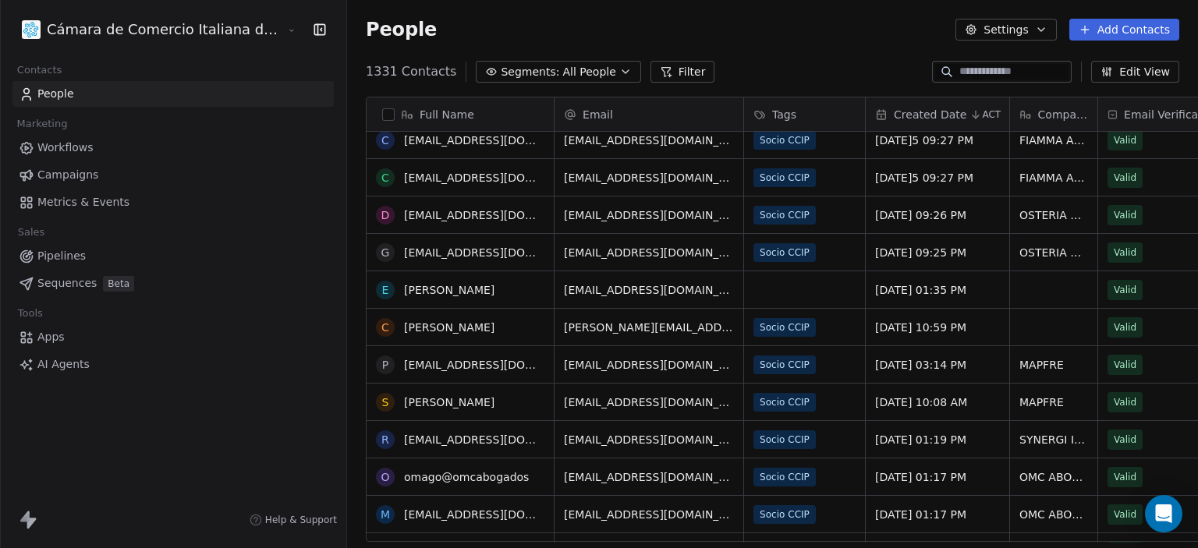
scroll to position [207, 0]
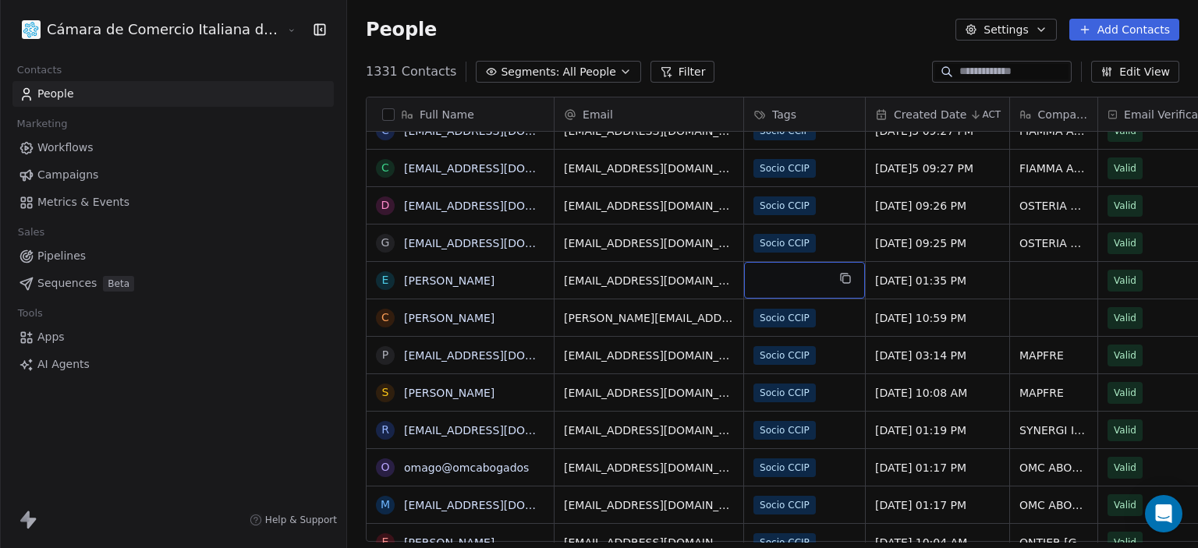
click at [744, 268] on div "grid" at bounding box center [804, 280] width 121 height 37
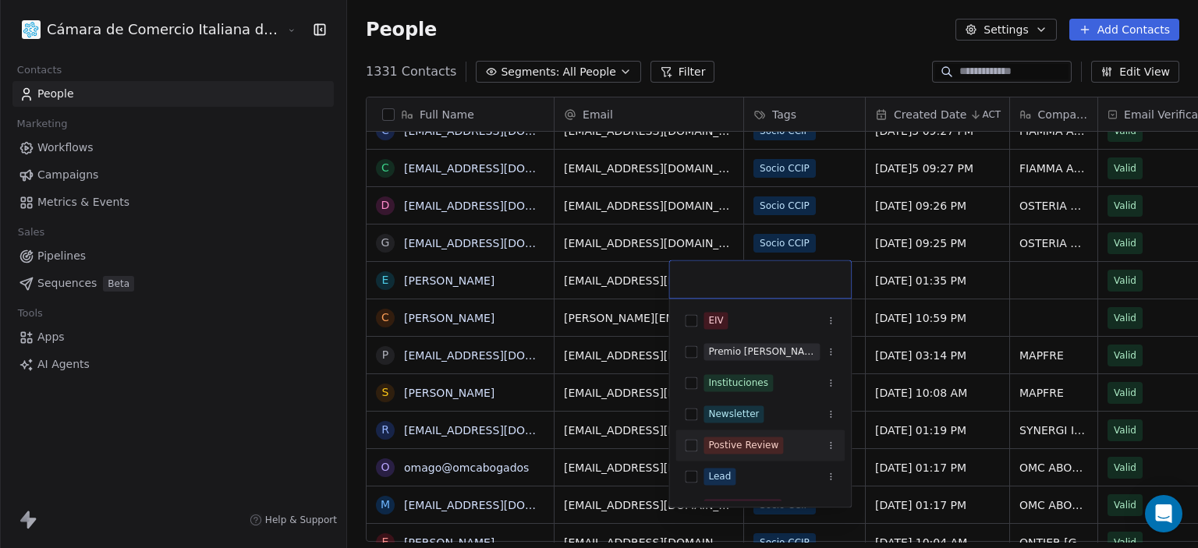
scroll to position [84, 0]
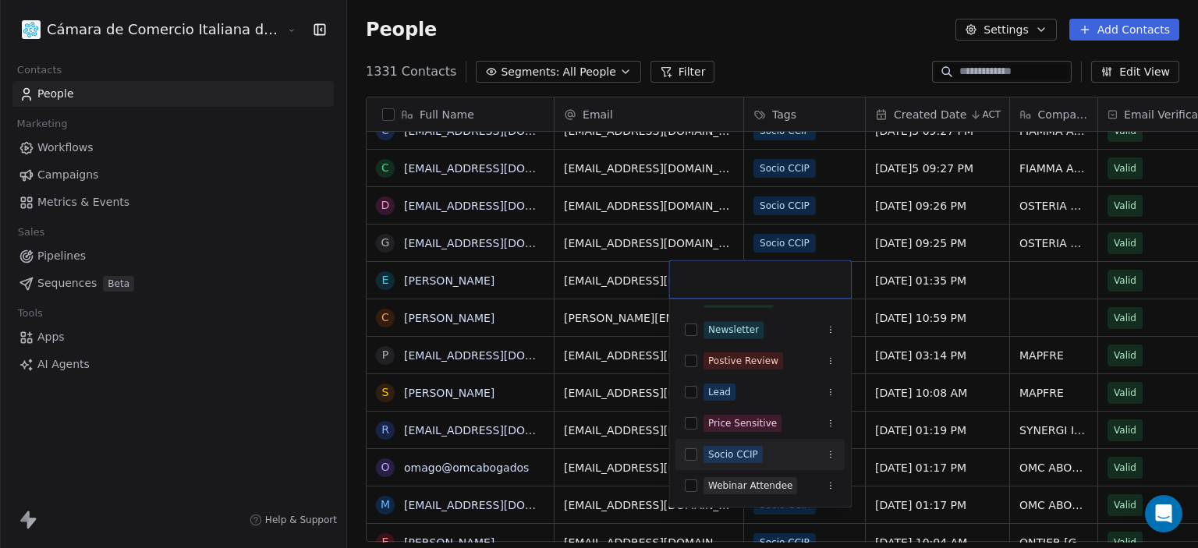
click at [746, 463] on div "Socio CCIP" at bounding box center [759, 454] width 169 height 25
click at [777, 62] on html "Cámara de Comercio Italiana del Perú Contacts People Marketing Workflows Campai…" at bounding box center [599, 274] width 1198 height 548
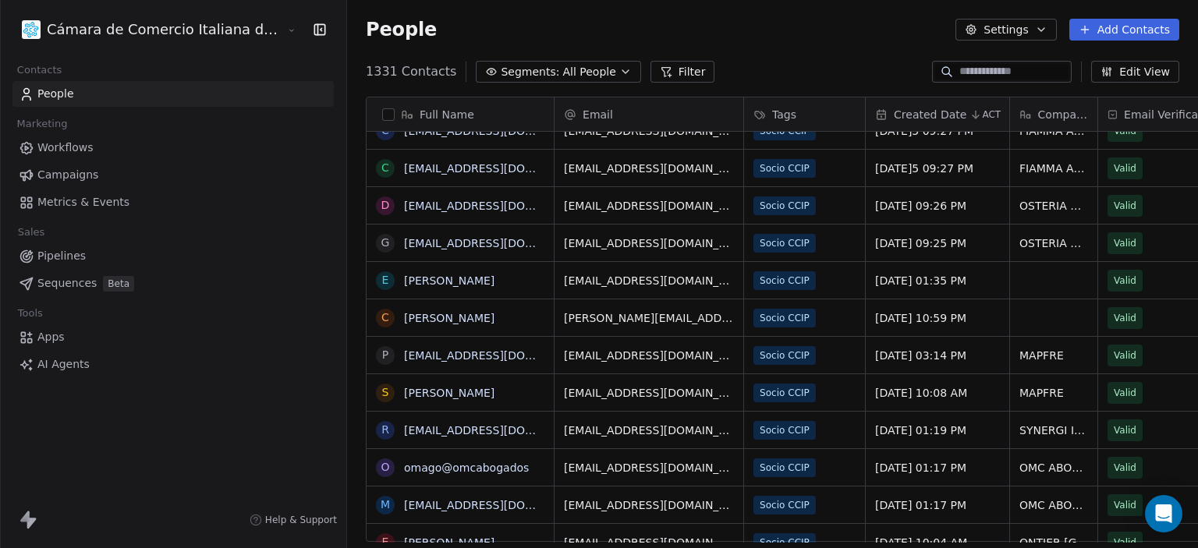
click at [777, 62] on div "1331 Contacts Segments: All People Filter Edit View" at bounding box center [772, 71] width 851 height 25
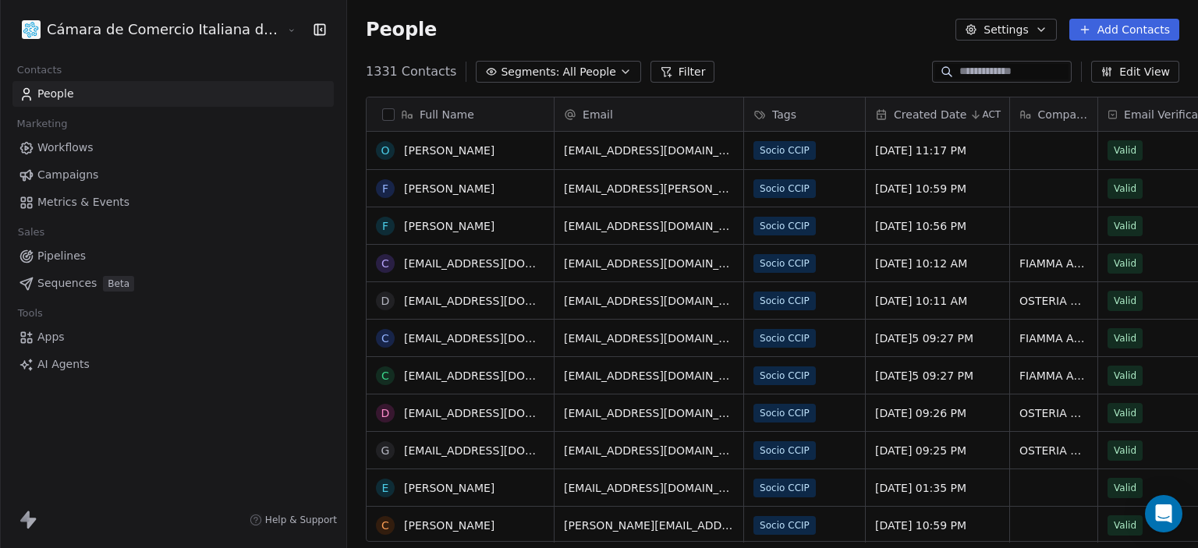
scroll to position [0, 0]
click at [1104, 35] on button "Add Contacts" at bounding box center [1124, 30] width 110 height 22
click at [1104, 81] on span "Import from CSV" at bounding box center [1124, 88] width 90 height 16
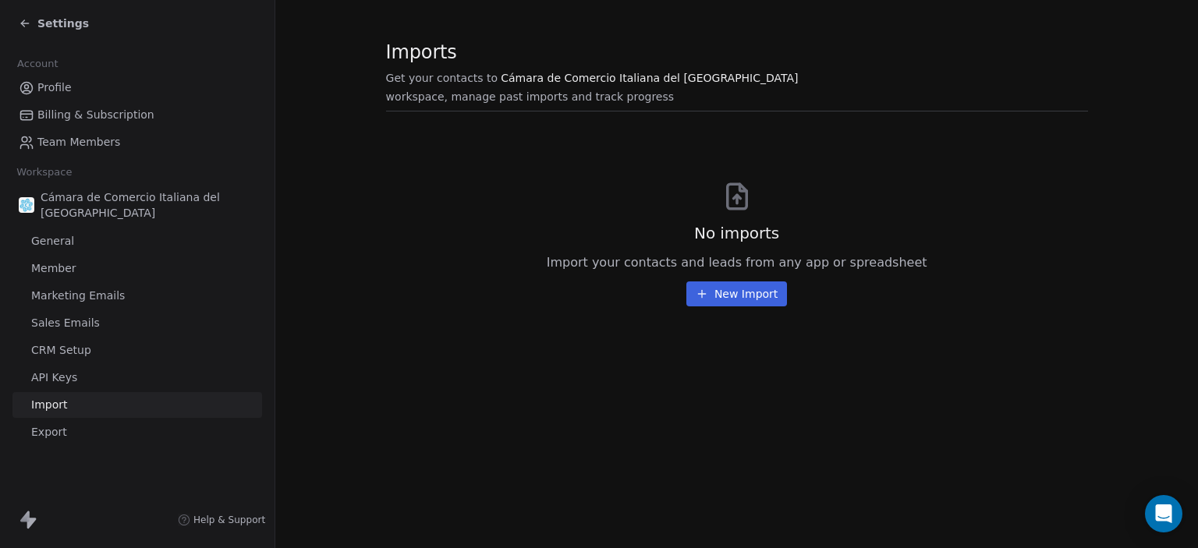
click at [28, 34] on div "Settings" at bounding box center [140, 23] width 243 height 22
click at [22, 21] on icon at bounding box center [22, 21] width 3 height 3
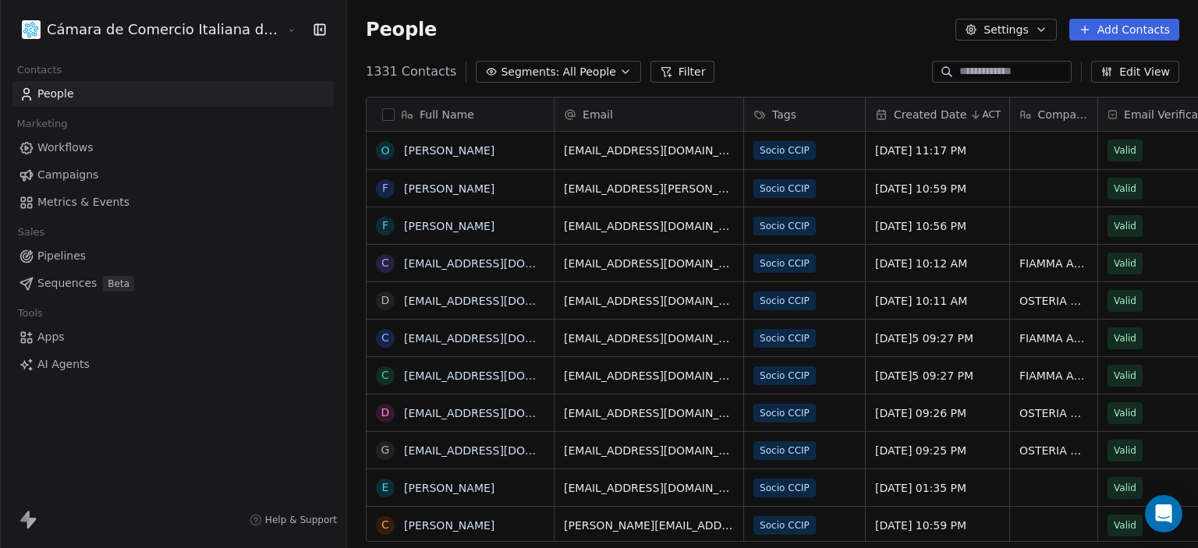
scroll to position [470, 914]
click at [753, 111] on div "Tags" at bounding box center [802, 115] width 99 height 16
click at [725, 111] on html "Cámara de Comercio Italiana del Perú Contacts People Marketing Workflows Campai…" at bounding box center [599, 274] width 1198 height 548
click at [774, 62] on div "1331 Contacts Segments: All People Filter Edit View" at bounding box center [772, 71] width 851 height 25
click at [772, 113] on span "Tags" at bounding box center [784, 115] width 24 height 16
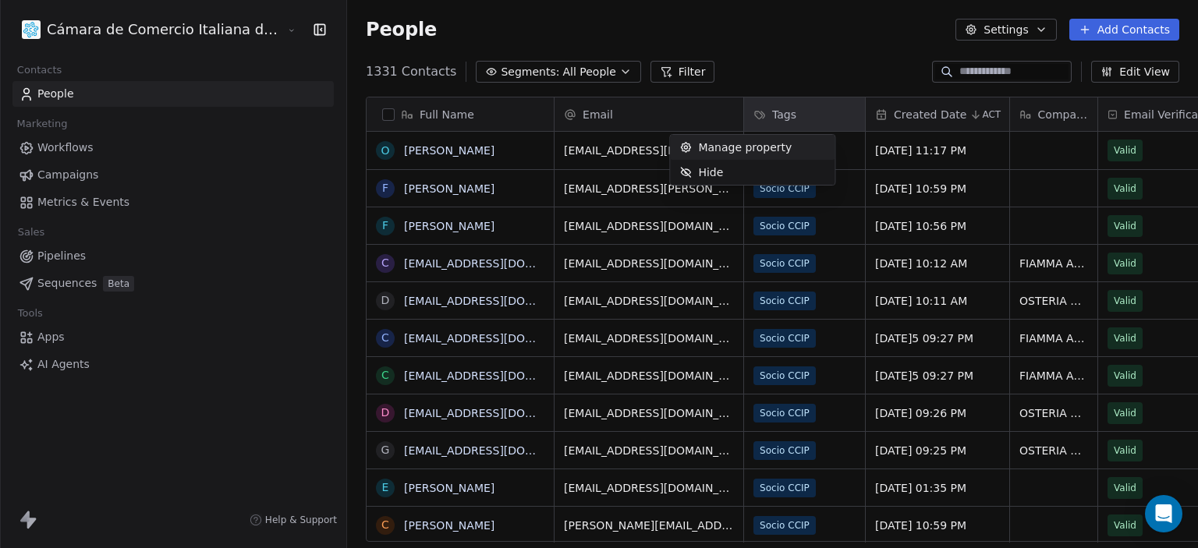
click at [703, 113] on html "Cámara de Comercio Italiana del Perú Contacts People Marketing Workflows Campai…" at bounding box center [599, 274] width 1198 height 548
click at [731, 144] on span "Manage property" at bounding box center [745, 148] width 94 height 16
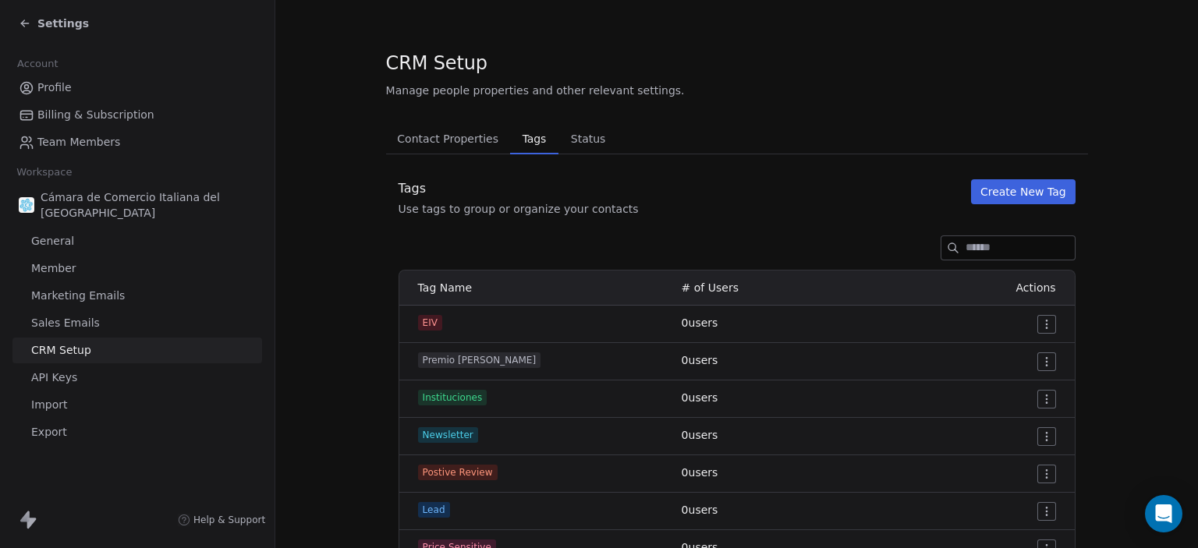
scroll to position [144, 0]
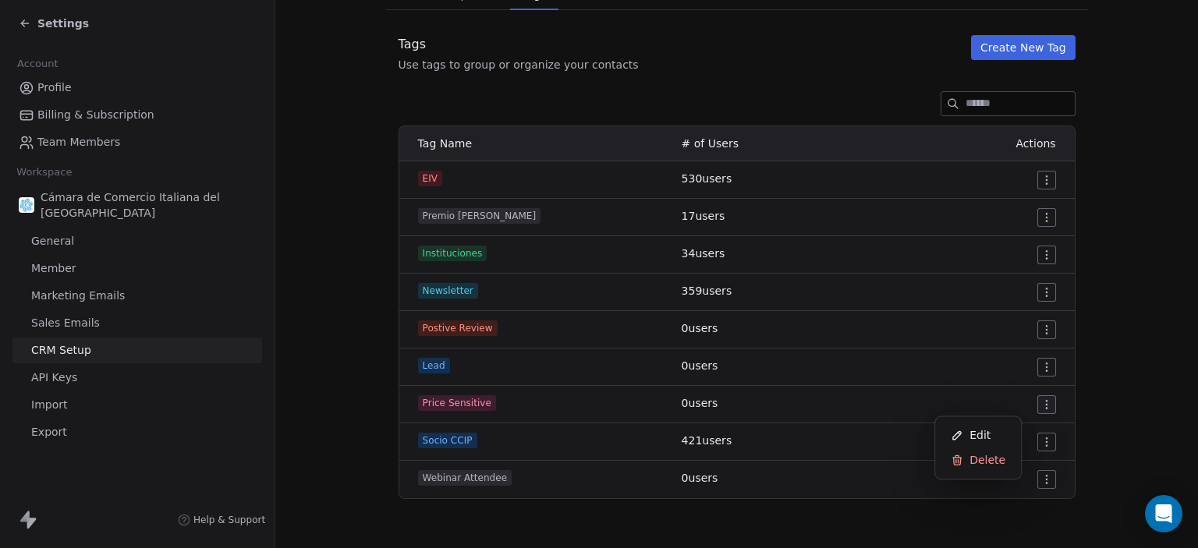
click at [1006, 400] on html "Settings Account Profile Billing & Subscription Team Members Workspace Cámara d…" at bounding box center [599, 274] width 1198 height 548
click at [979, 438] on span "Edit" at bounding box center [979, 435] width 21 height 16
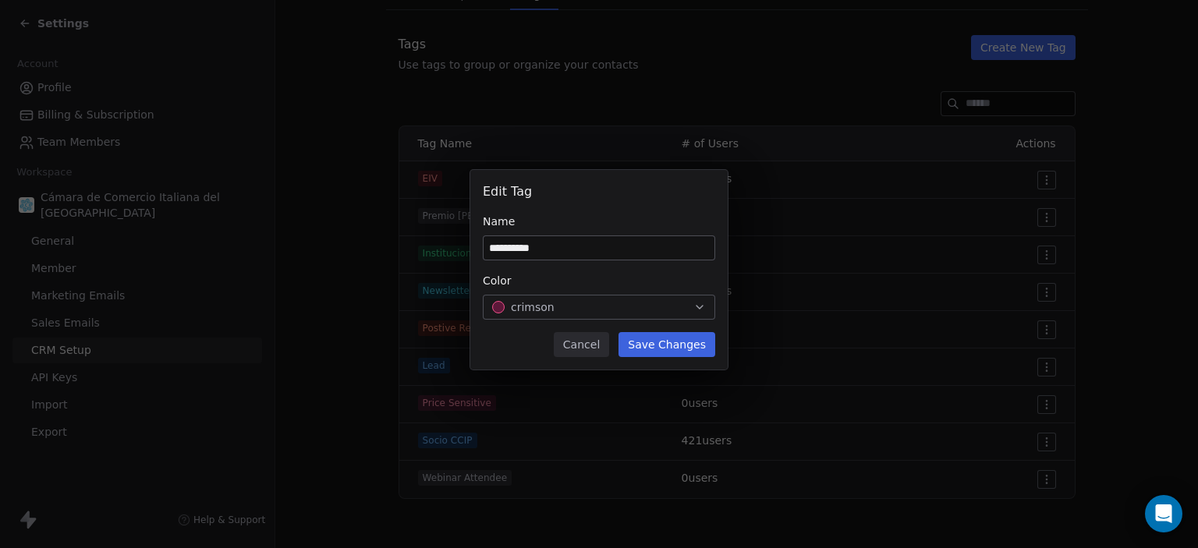
type input "**********"
click at [665, 345] on button "Save Changes" at bounding box center [666, 344] width 97 height 25
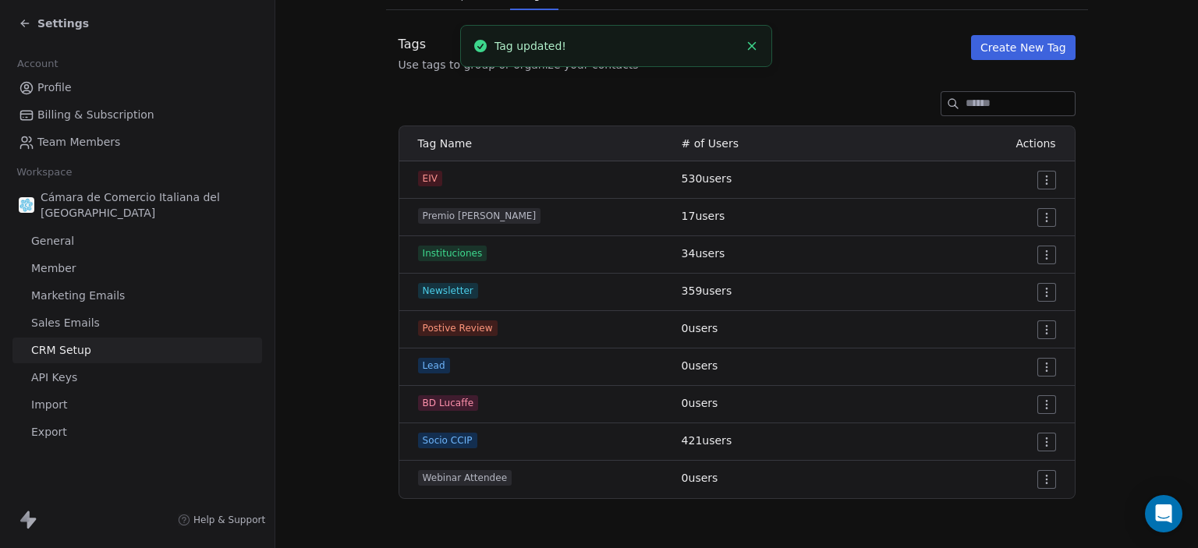
click at [998, 396] on html "Settings Account Profile Billing & Subscription Team Members Workspace Cámara d…" at bounding box center [599, 274] width 1198 height 548
click at [975, 427] on span "Edit" at bounding box center [979, 435] width 21 height 16
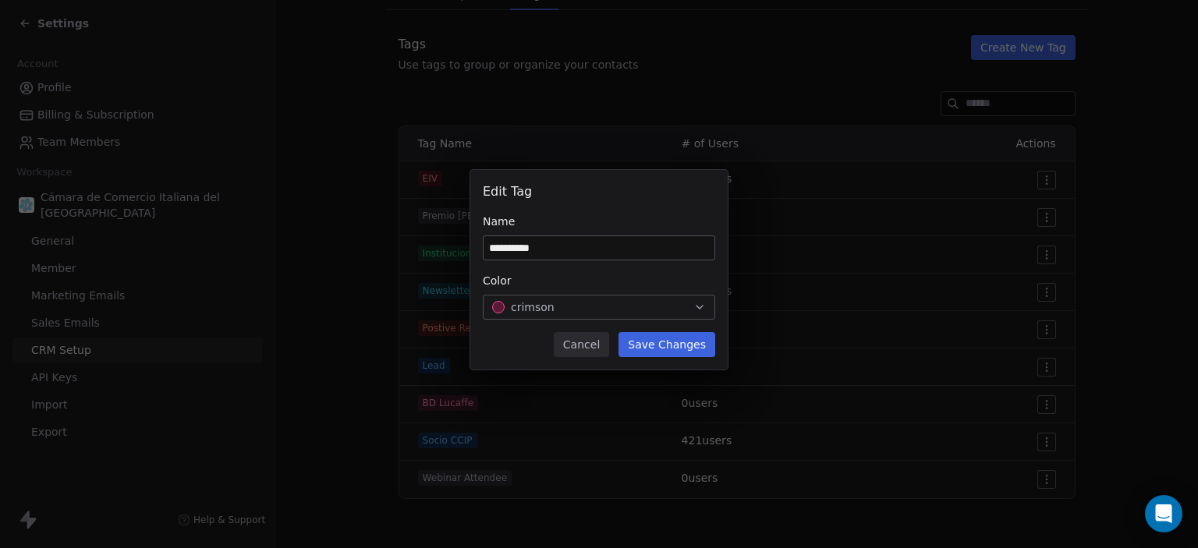
click at [592, 348] on button "Cancel" at bounding box center [581, 344] width 55 height 25
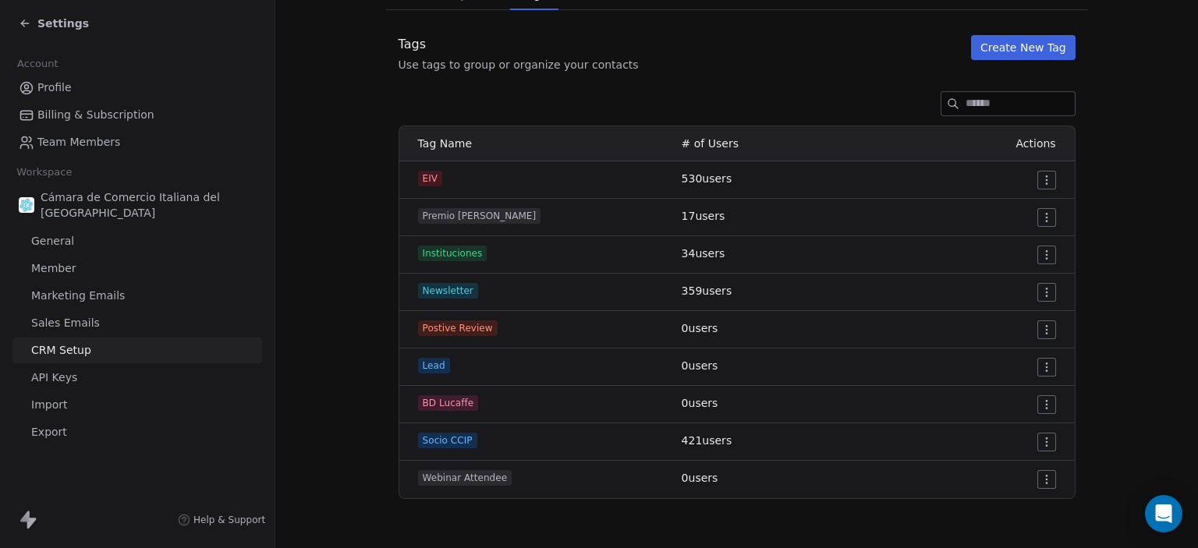
click at [1087, 271] on section "CRM Setup Manage people properties and other relevant settings. Contact Propert…" at bounding box center [736, 202] width 923 height 693
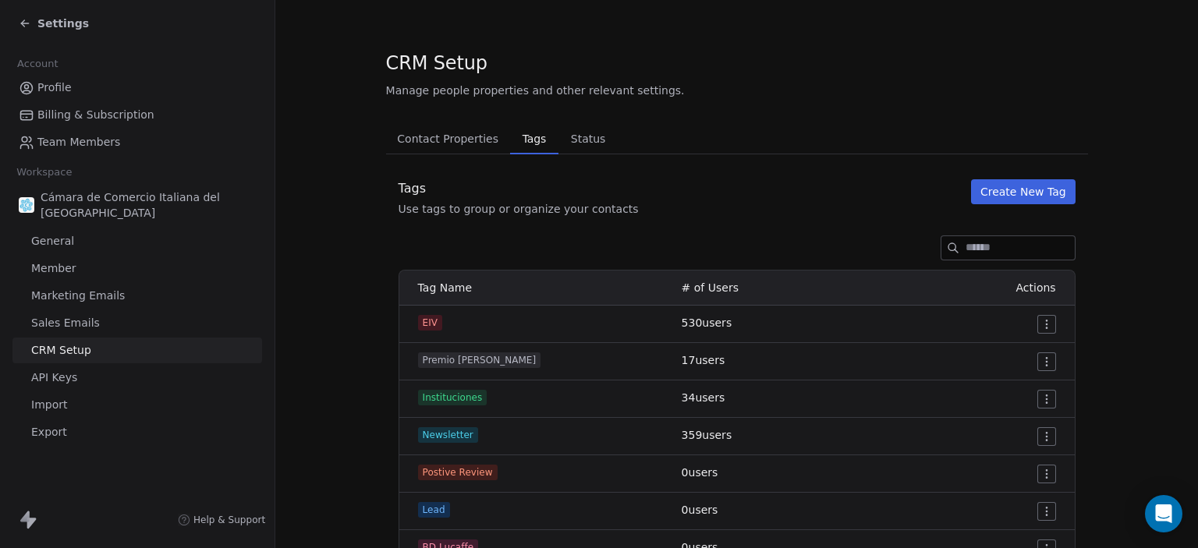
click at [565, 133] on span "Status" at bounding box center [589, 139] width 48 height 22
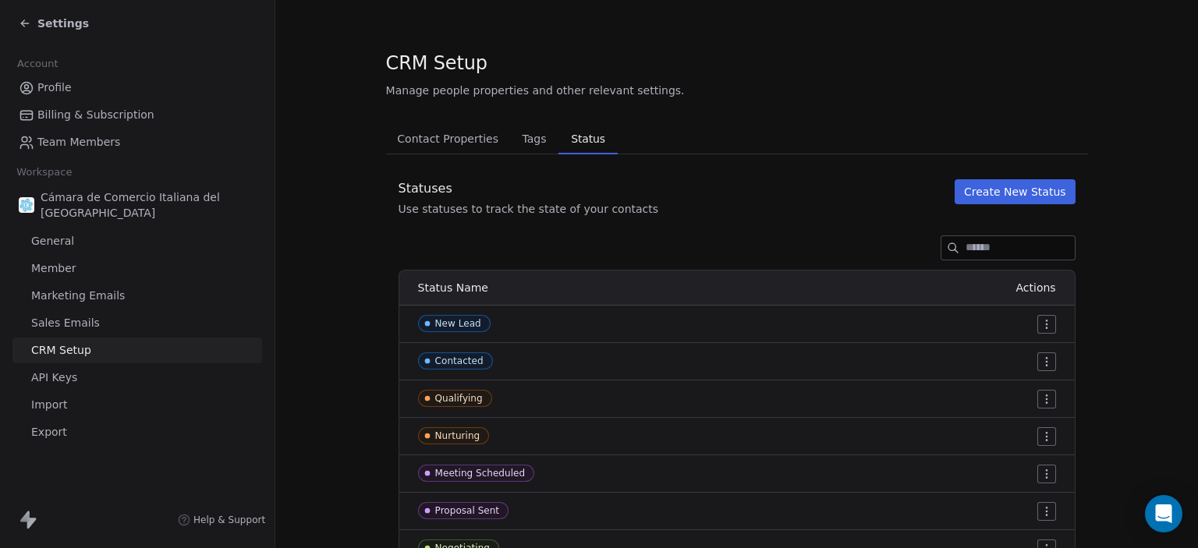
click at [31, 22] on div "Settings" at bounding box center [54, 24] width 70 height 16
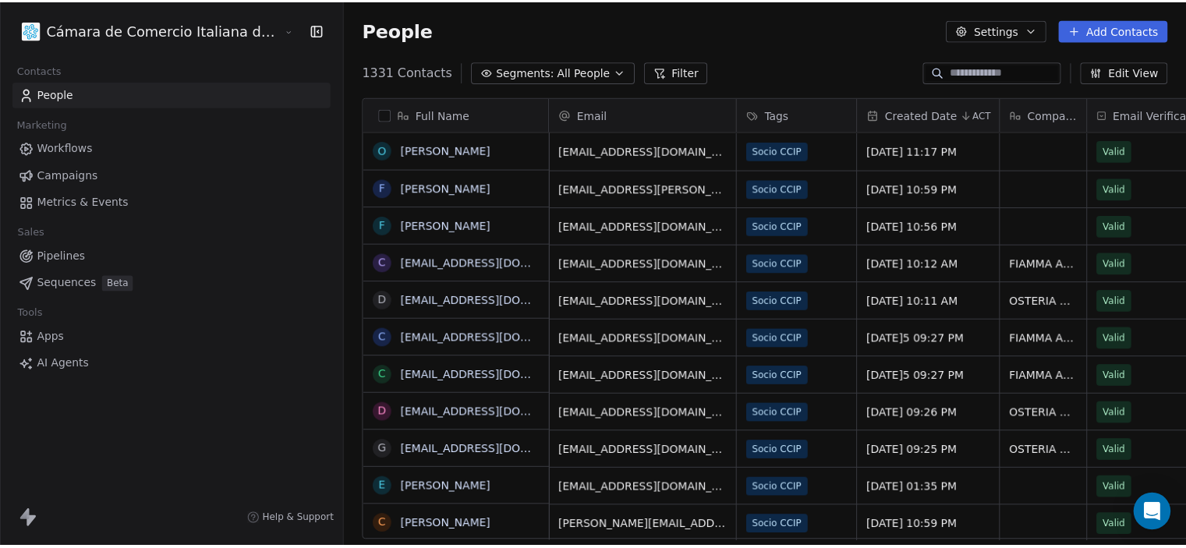
scroll to position [470, 914]
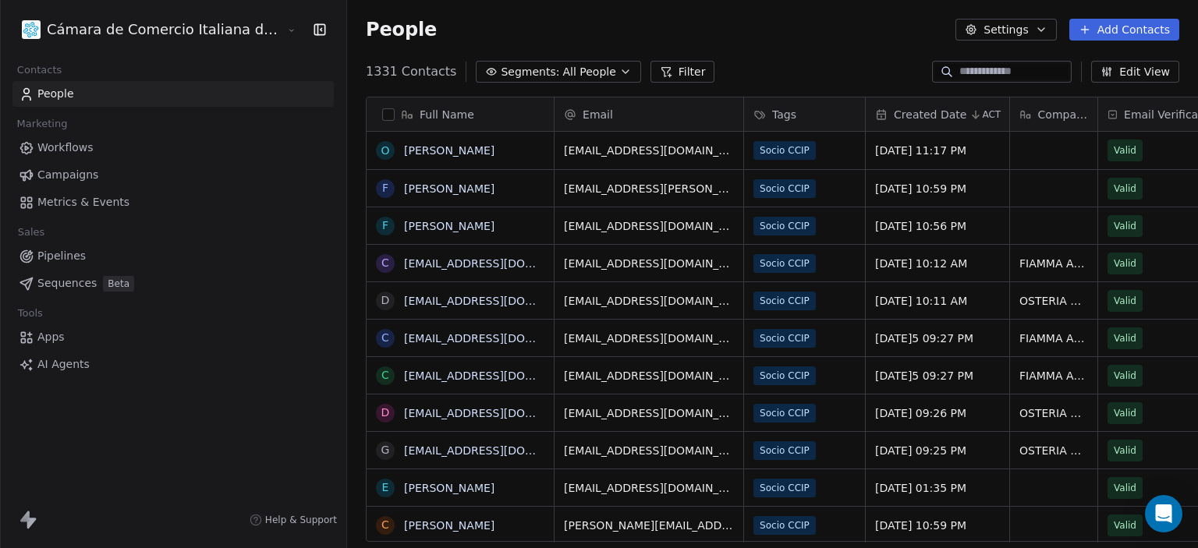
click at [51, 93] on span "People" at bounding box center [55, 94] width 37 height 16
click at [1117, 30] on button "Add Contacts" at bounding box center [1124, 30] width 110 height 22
click at [1104, 83] on span "Import from CSV" at bounding box center [1124, 88] width 90 height 16
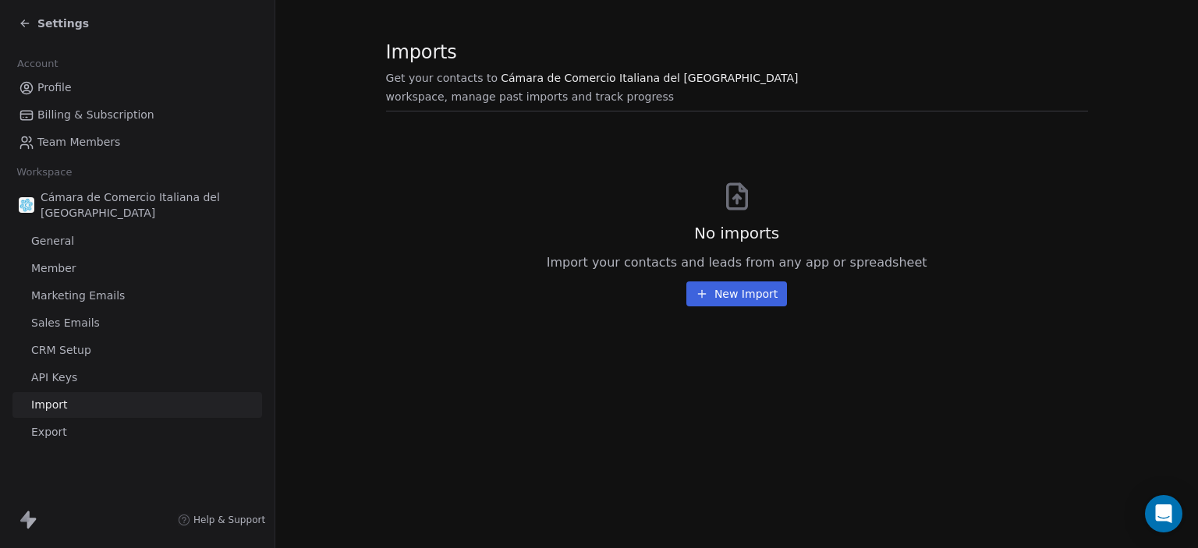
click at [719, 283] on button "New Import" at bounding box center [736, 294] width 101 height 25
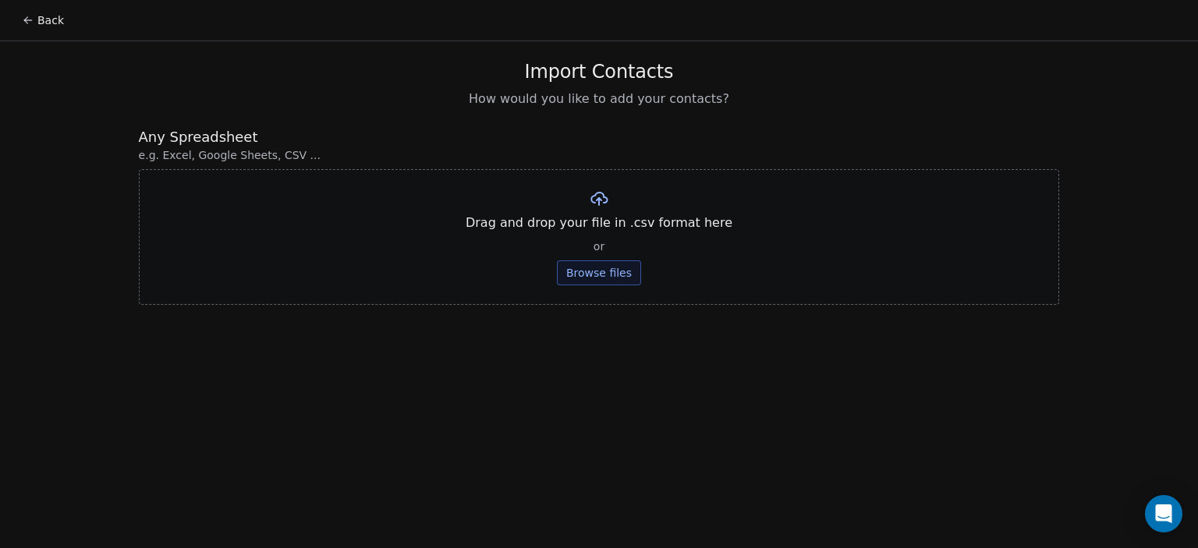
click at [243, 154] on span "e.g. Excel, Google Sheets, CSV ..." at bounding box center [599, 155] width 921 height 16
click at [611, 268] on button "Browse files" at bounding box center [599, 272] width 84 height 25
click at [585, 268] on button "Browse files" at bounding box center [599, 272] width 84 height 25
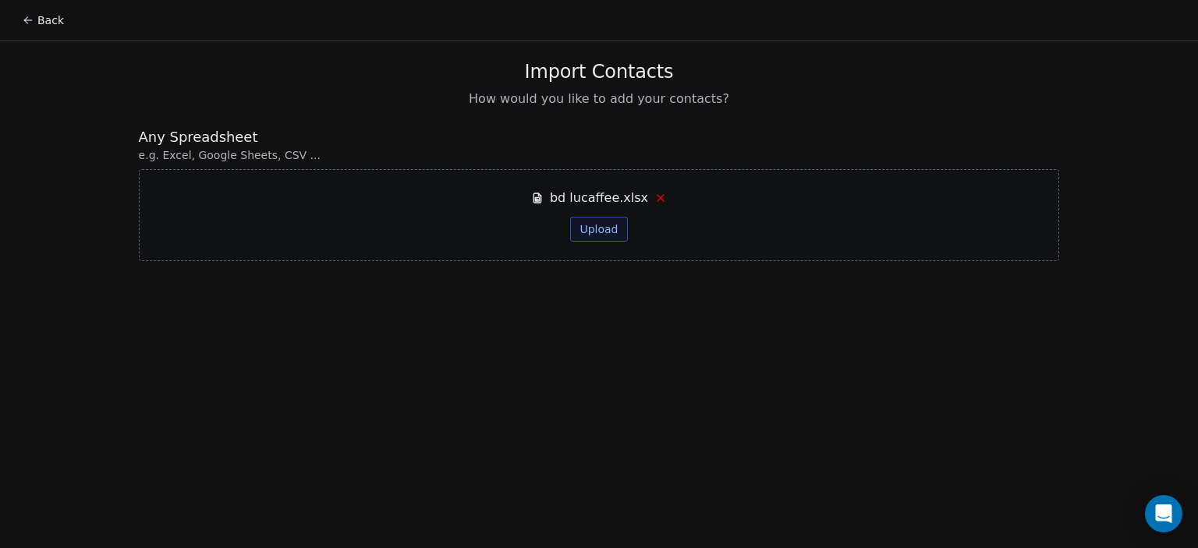
click at [598, 236] on button "Upload" at bounding box center [598, 229] width 57 height 25
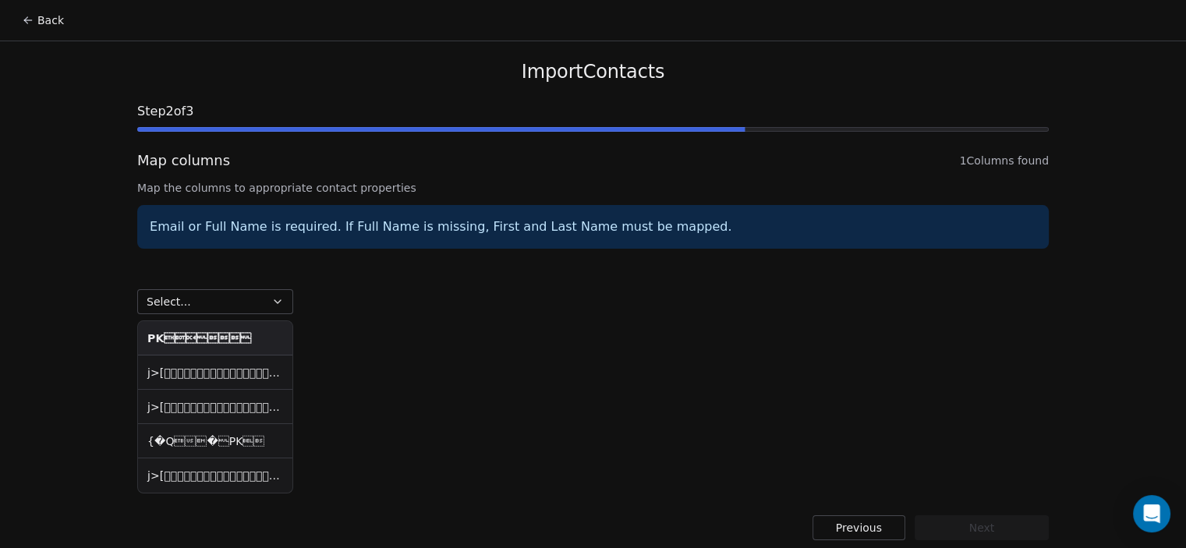
click at [275, 296] on icon "button" at bounding box center [277, 302] width 12 height 12
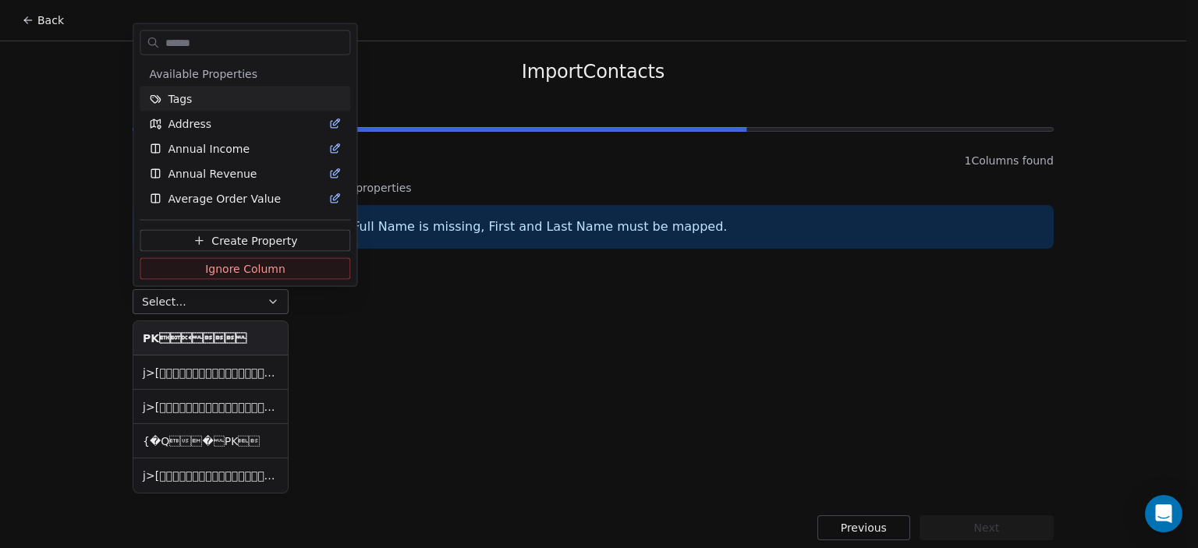
click at [364, 313] on html "Back Import Contacts Step 2 of 3 Map columns 1 Columns found Map the columns to…" at bounding box center [599, 279] width 1198 height 559
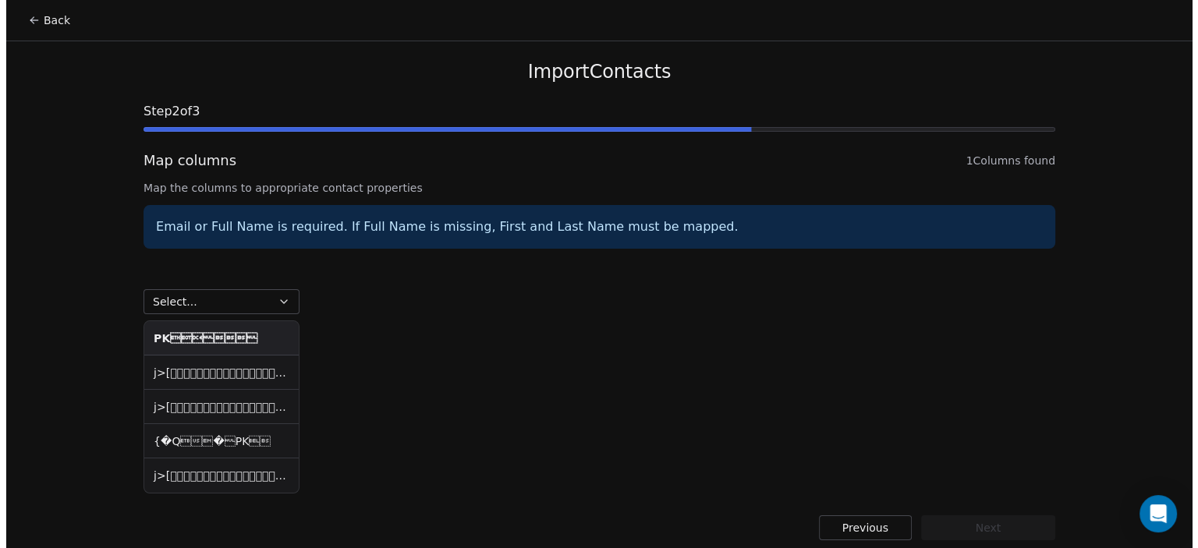
scroll to position [10, 0]
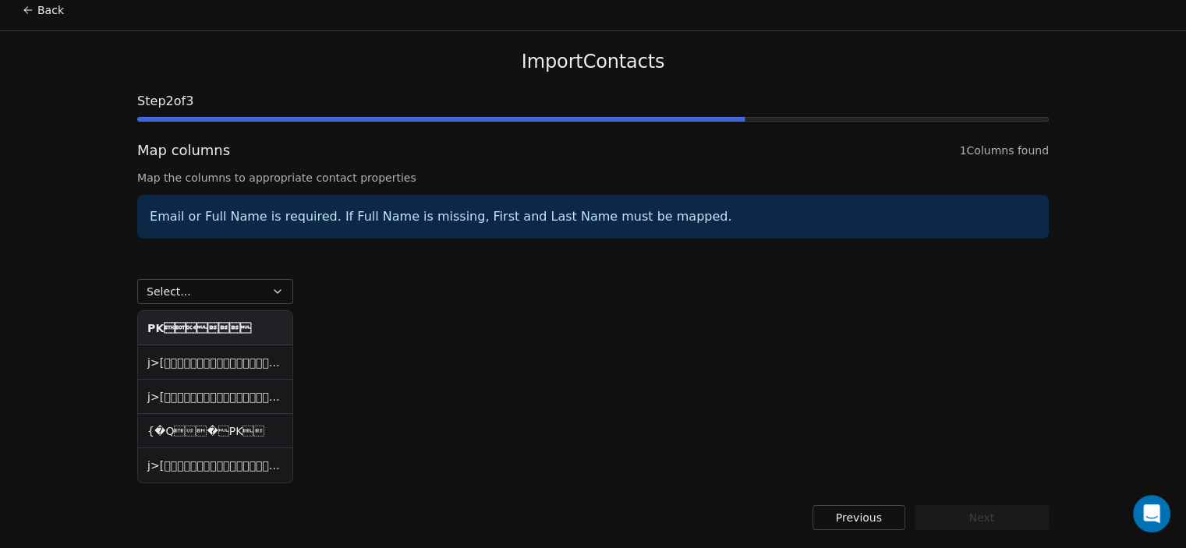
click at [265, 300] on button "Select..." at bounding box center [215, 291] width 156 height 25
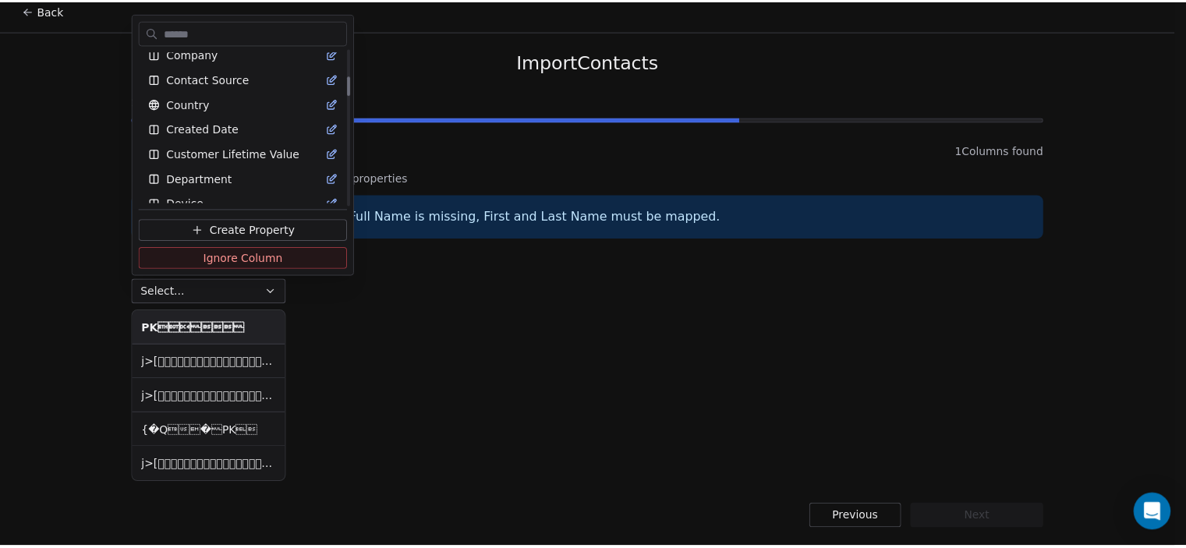
scroll to position [212, 0]
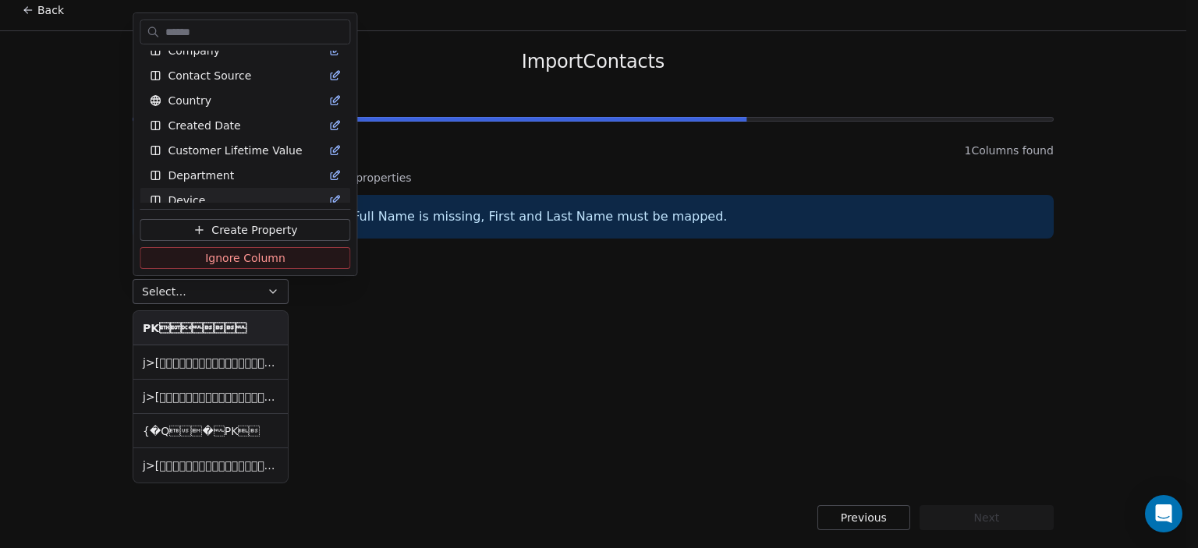
click at [358, 329] on html "Back Import Contacts Step 2 of 3 Map columns 1 Columns found Map the columns to…" at bounding box center [599, 269] width 1198 height 559
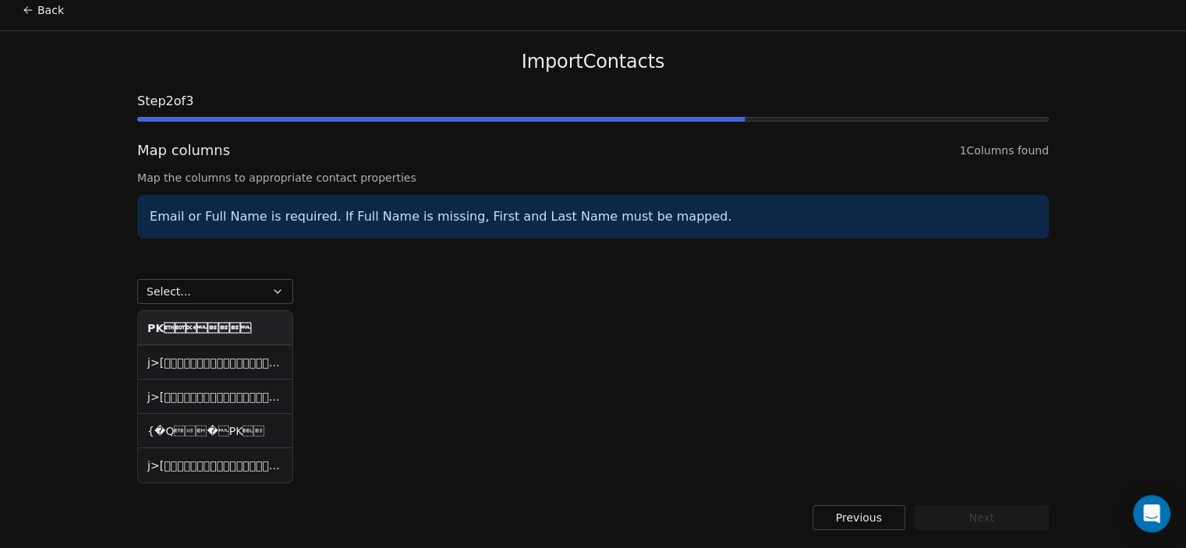
click at [856, 525] on button "Previous" at bounding box center [859, 517] width 93 height 25
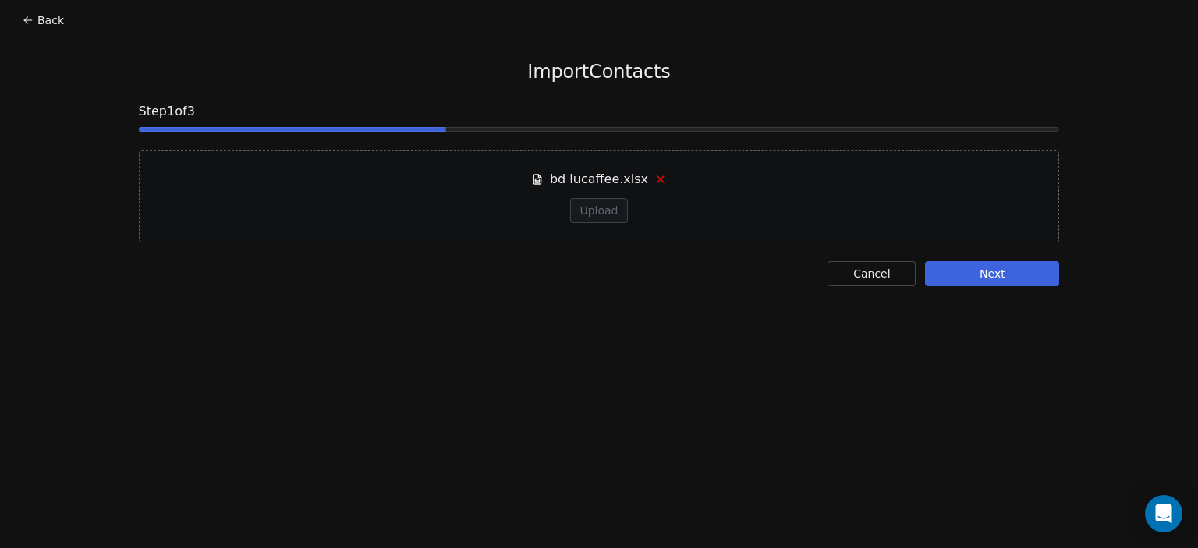
click at [654, 180] on icon at bounding box center [660, 179] width 12 height 12
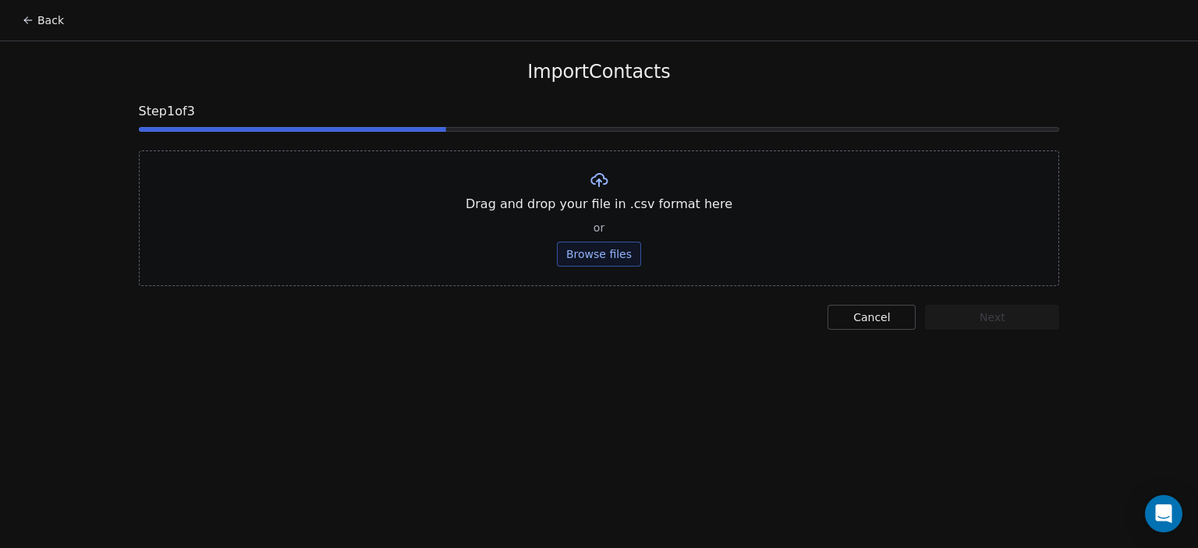
click at [605, 253] on button "Browse files" at bounding box center [599, 254] width 84 height 25
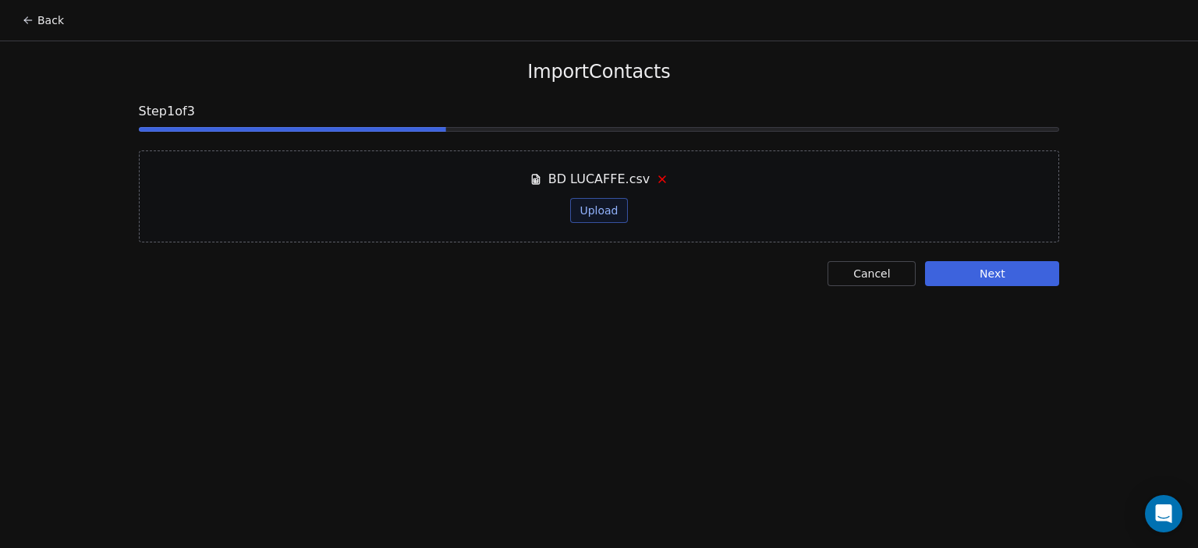
click at [1008, 281] on button "Next" at bounding box center [992, 273] width 134 height 25
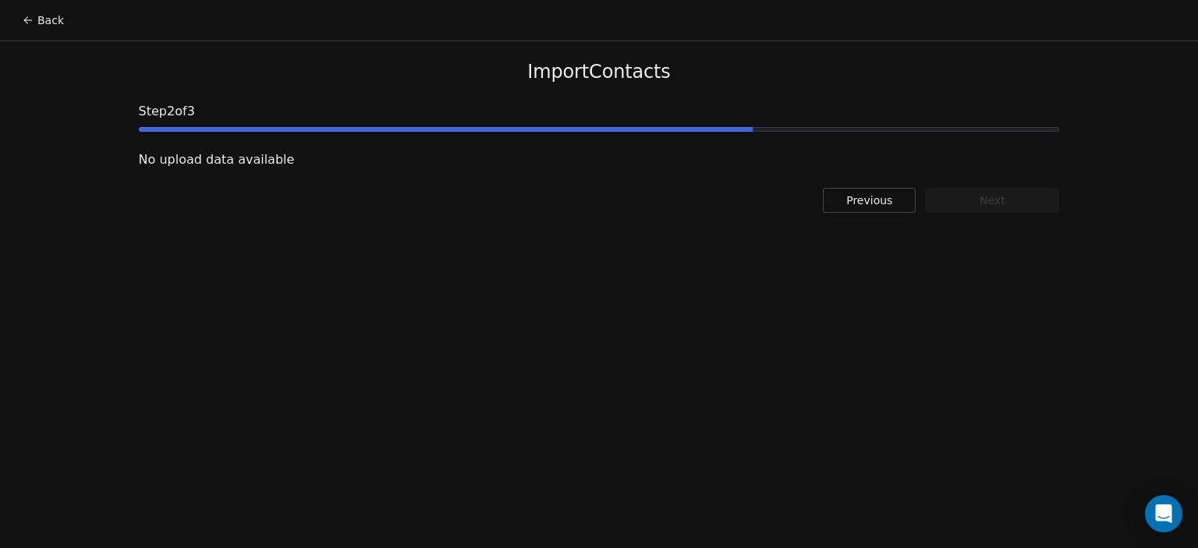
click at [857, 204] on button "Previous" at bounding box center [869, 200] width 93 height 25
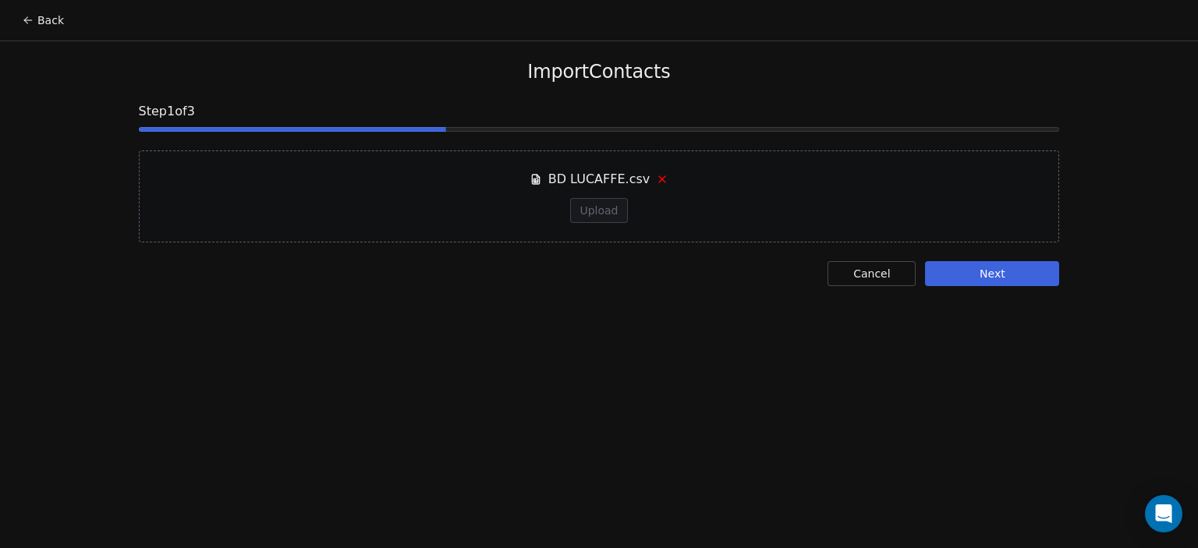
click at [656, 184] on icon at bounding box center [662, 179] width 12 height 12
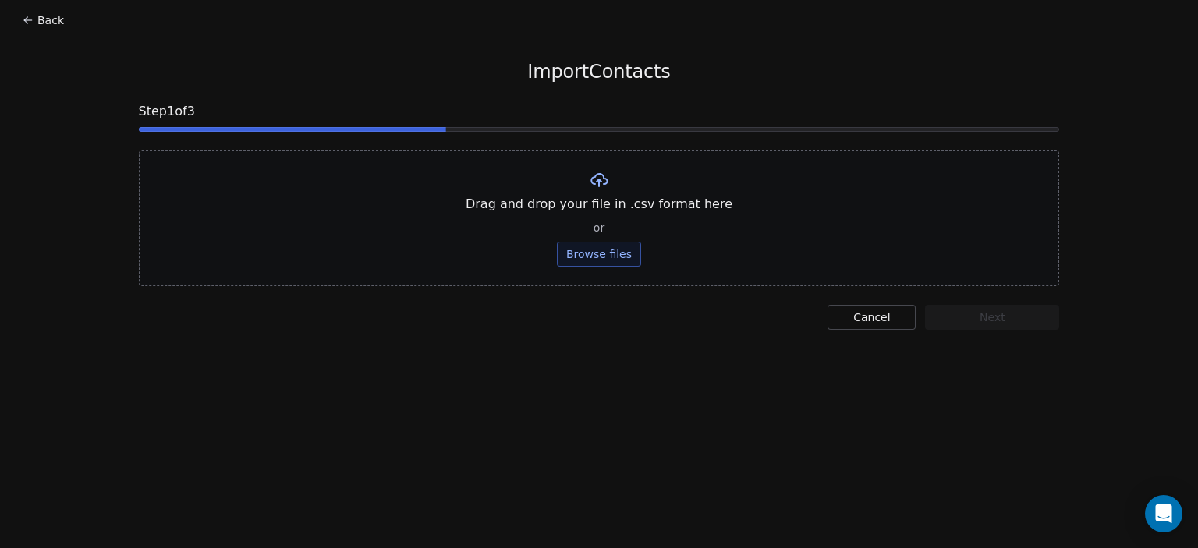
click at [580, 254] on button "Browse files" at bounding box center [599, 254] width 84 height 25
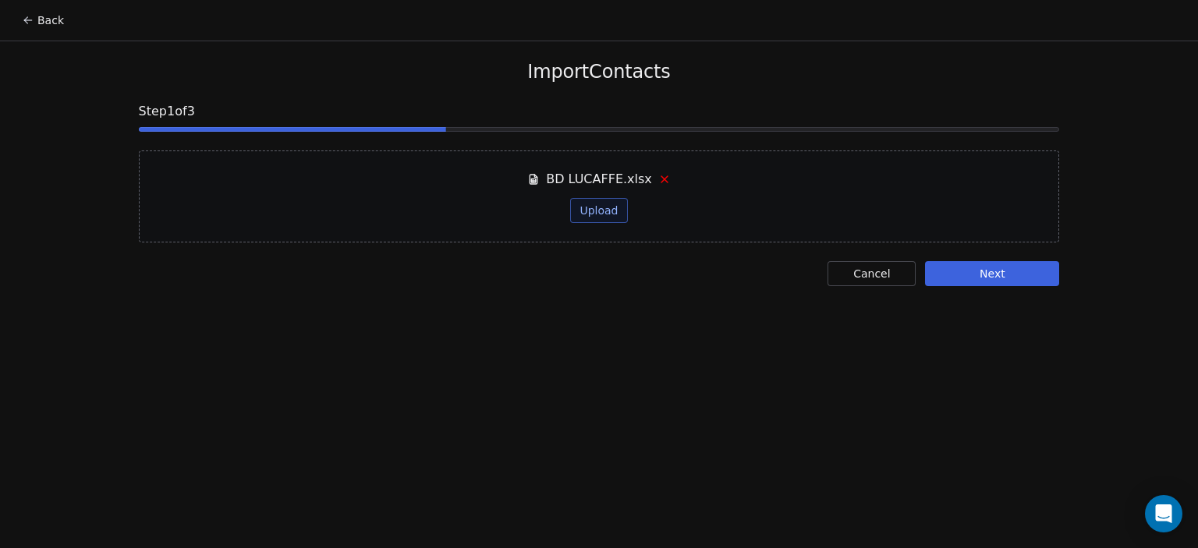
click at [1008, 278] on button "Next" at bounding box center [992, 273] width 134 height 25
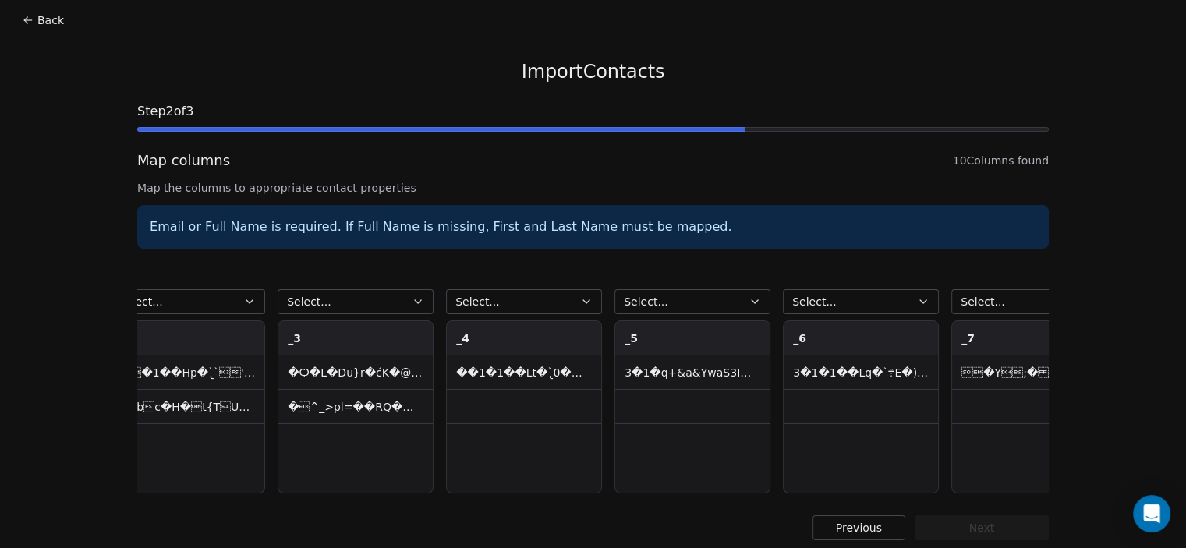
scroll to position [0, 751]
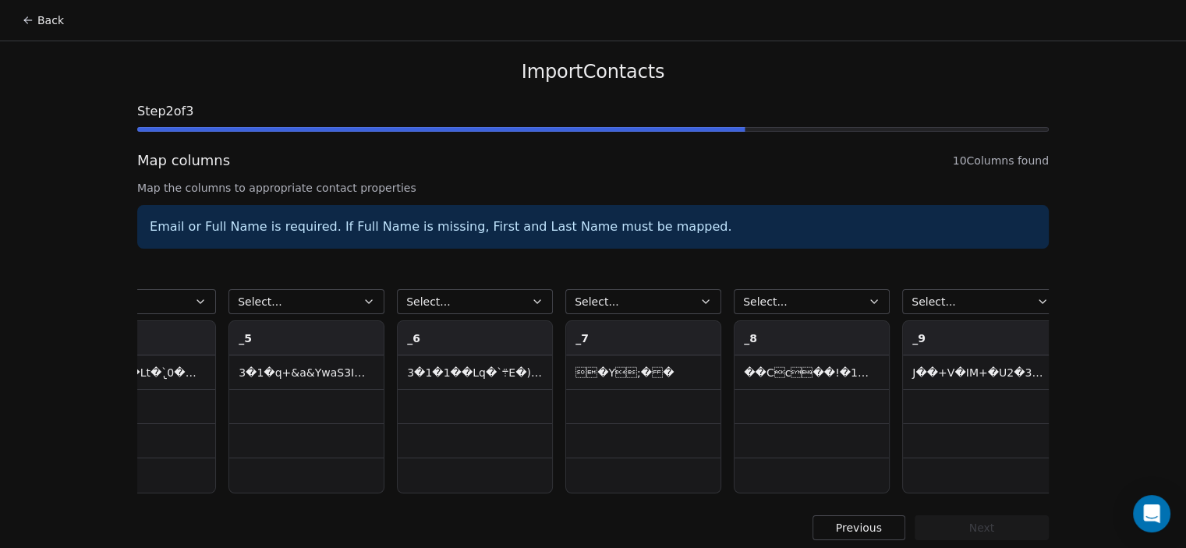
click at [845, 540] on button "Previous" at bounding box center [859, 528] width 93 height 25
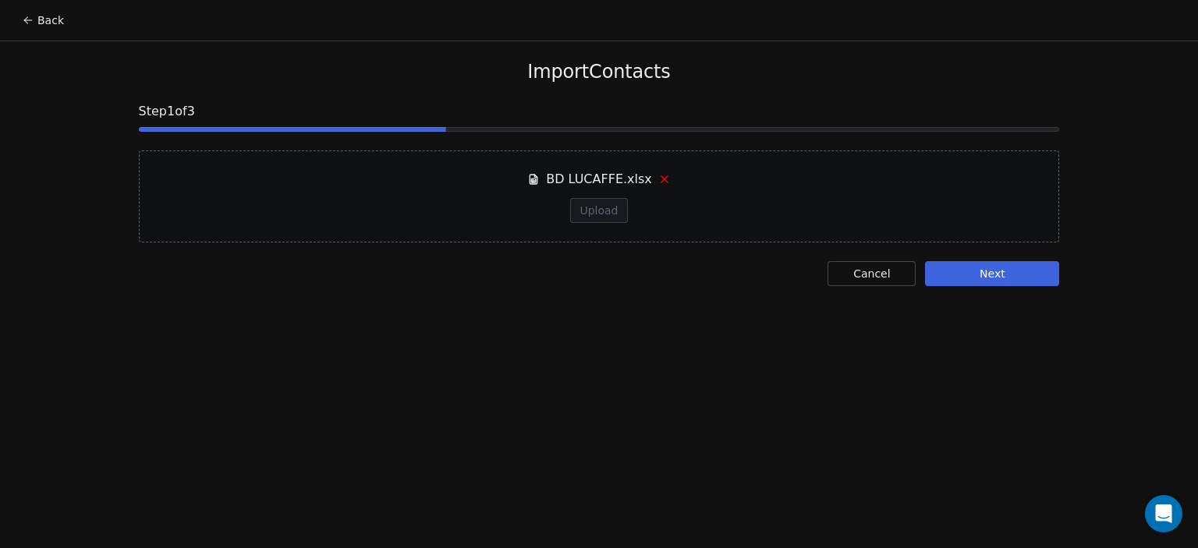
click at [855, 278] on button "Cancel" at bounding box center [872, 273] width 88 height 25
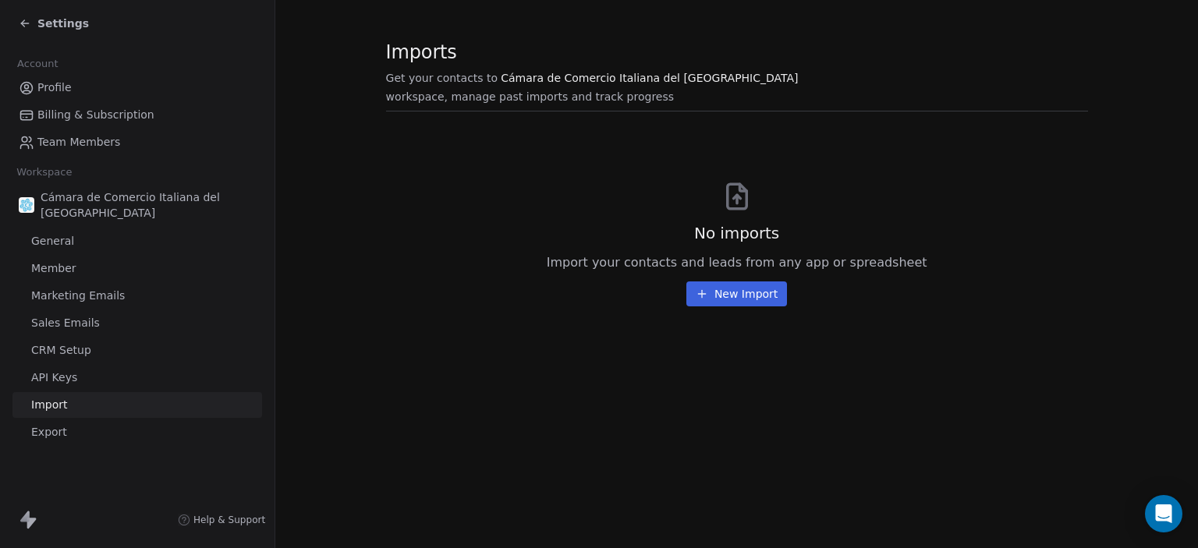
click at [702, 285] on button "New Import" at bounding box center [736, 294] width 101 height 25
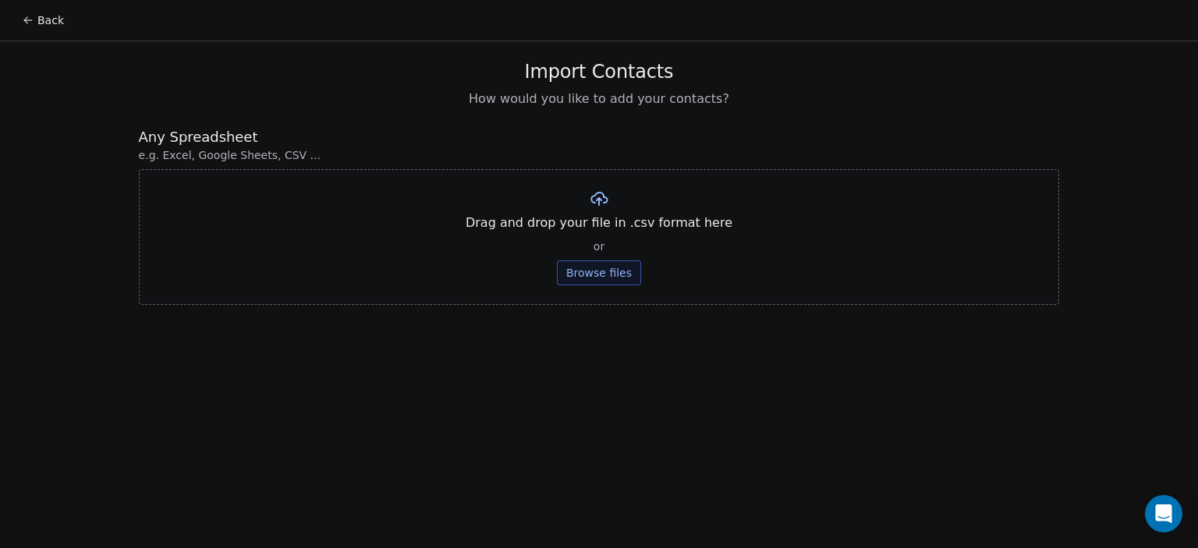
click at [611, 270] on button "Browse files" at bounding box center [599, 272] width 84 height 25
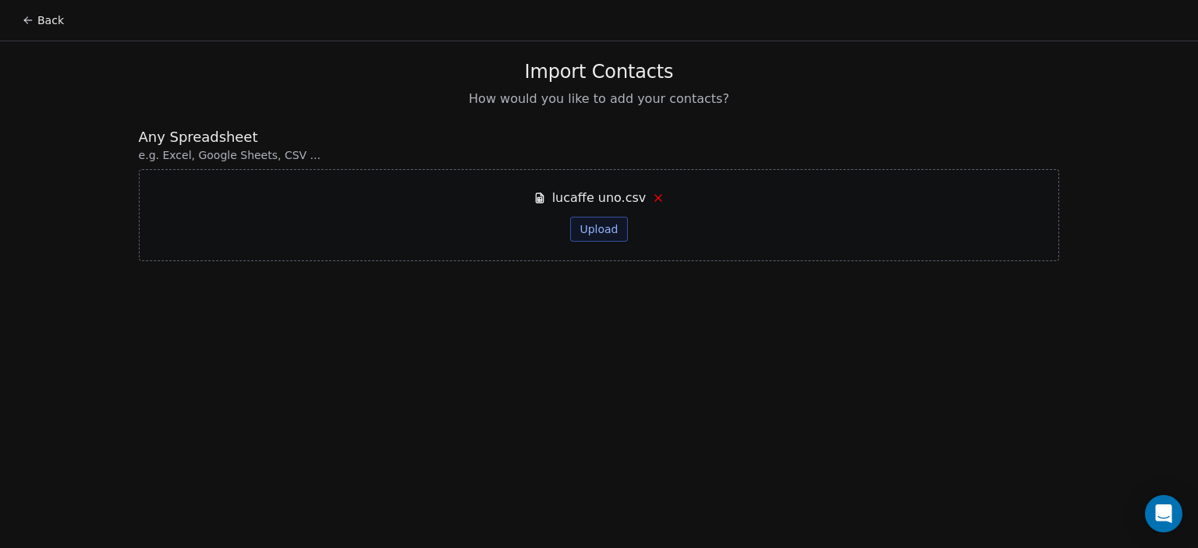
click at [604, 236] on button "Upload" at bounding box center [598, 229] width 57 height 25
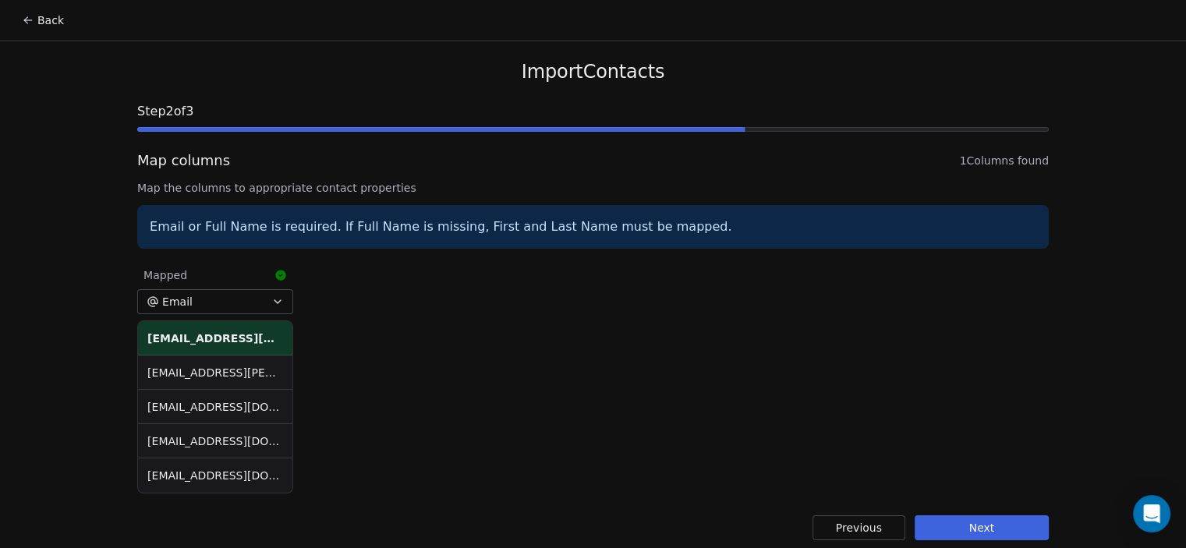
scroll to position [10, 0]
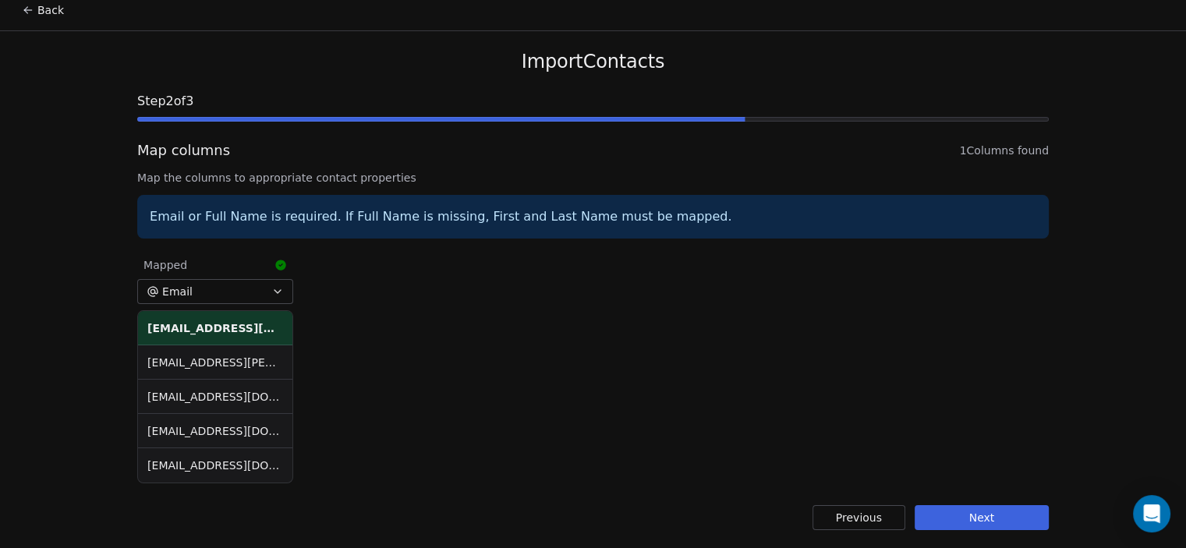
click at [999, 514] on button "Next" at bounding box center [982, 517] width 134 height 25
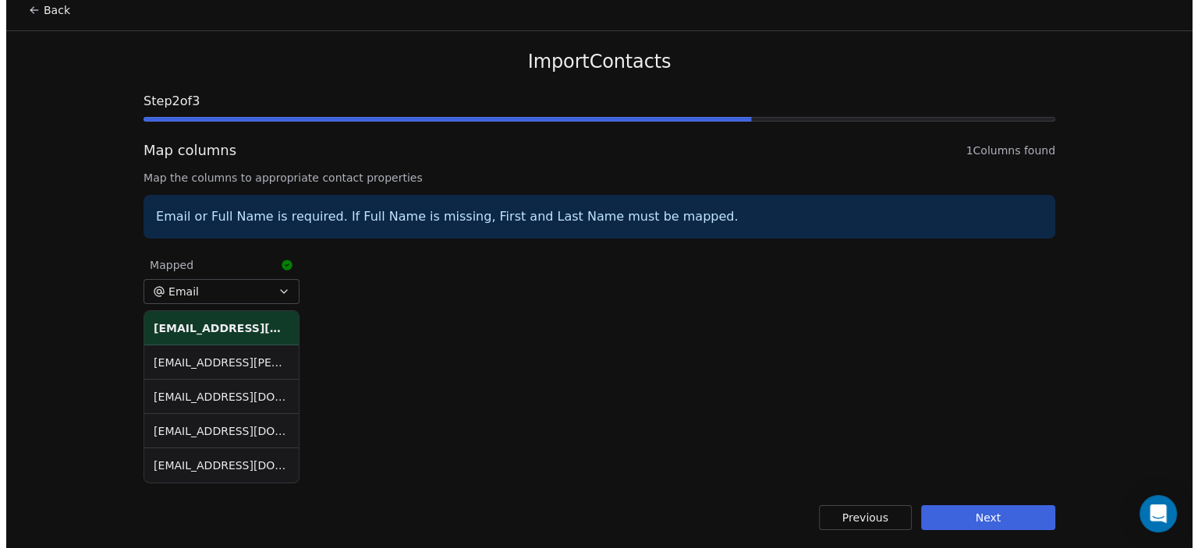
scroll to position [0, 0]
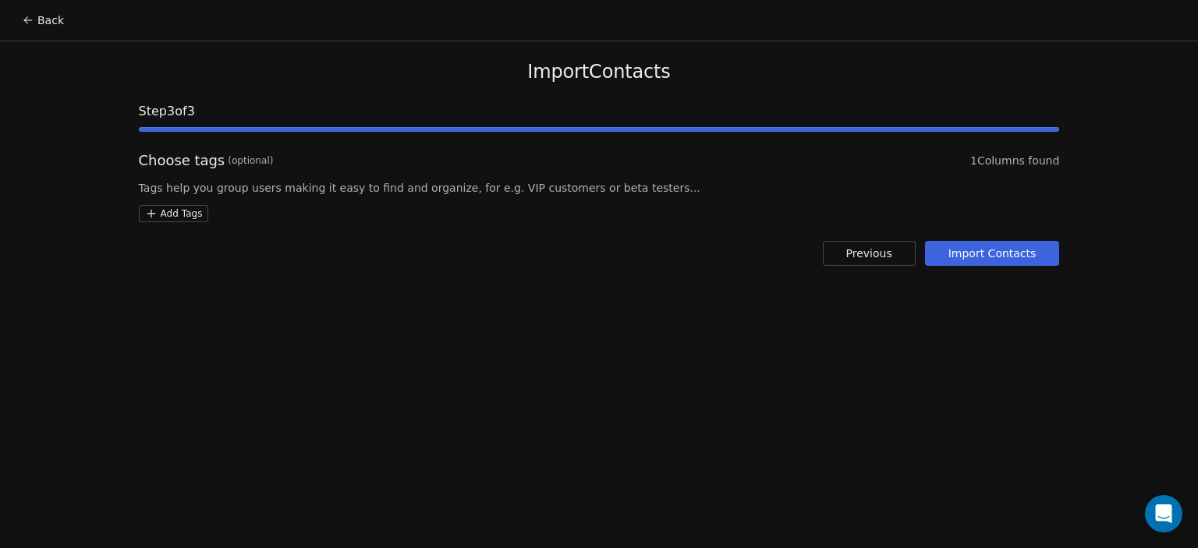
click at [171, 213] on html "Back Import Contacts Step 3 of 3 Choose tags (optional) 1 Columns found Tags he…" at bounding box center [599, 274] width 1198 height 548
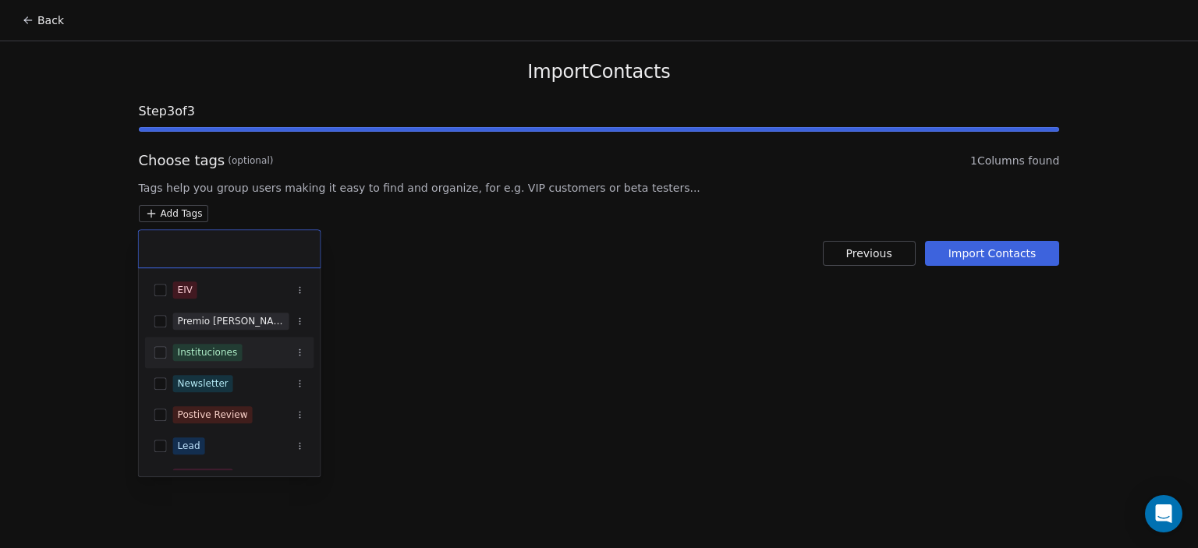
scroll to position [84, 0]
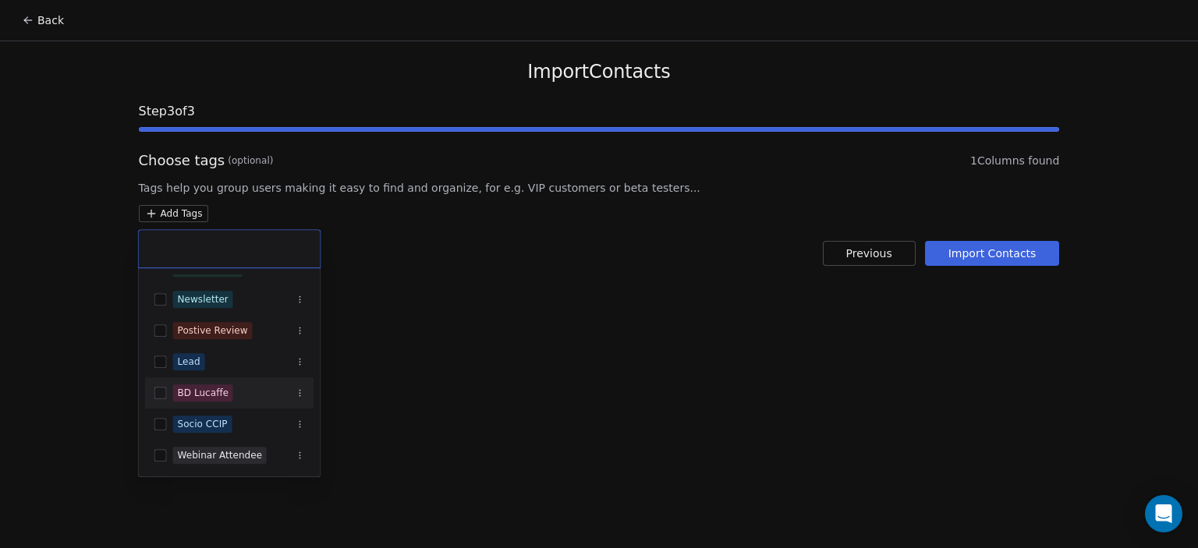
click at [193, 398] on div "BD Lucaffe" at bounding box center [203, 393] width 51 height 14
click at [558, 342] on html "Back Import Contacts Step 3 of 3 Choose tags (optional) 1 Columns found Tags he…" at bounding box center [599, 274] width 1198 height 548
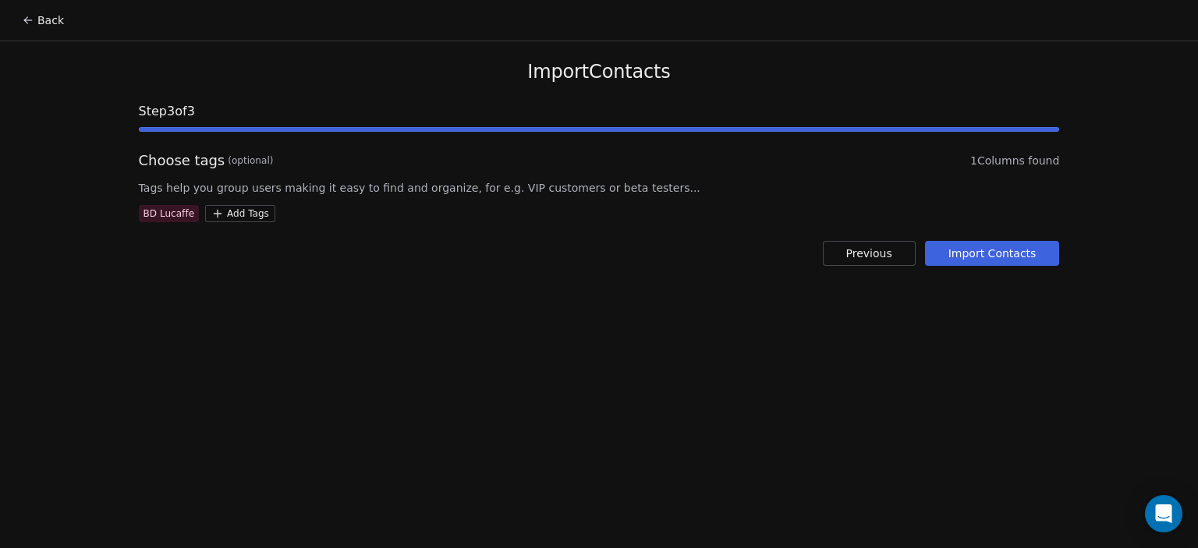
click at [1019, 246] on button "Import Contacts" at bounding box center [992, 253] width 135 height 25
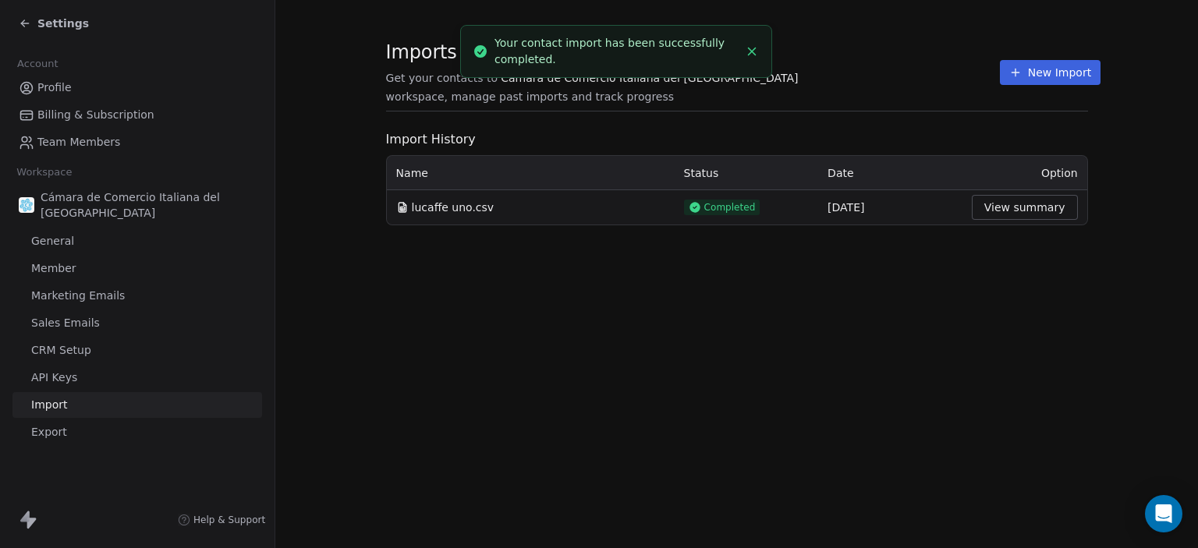
click at [1008, 208] on button "View summary" at bounding box center [1025, 207] width 106 height 25
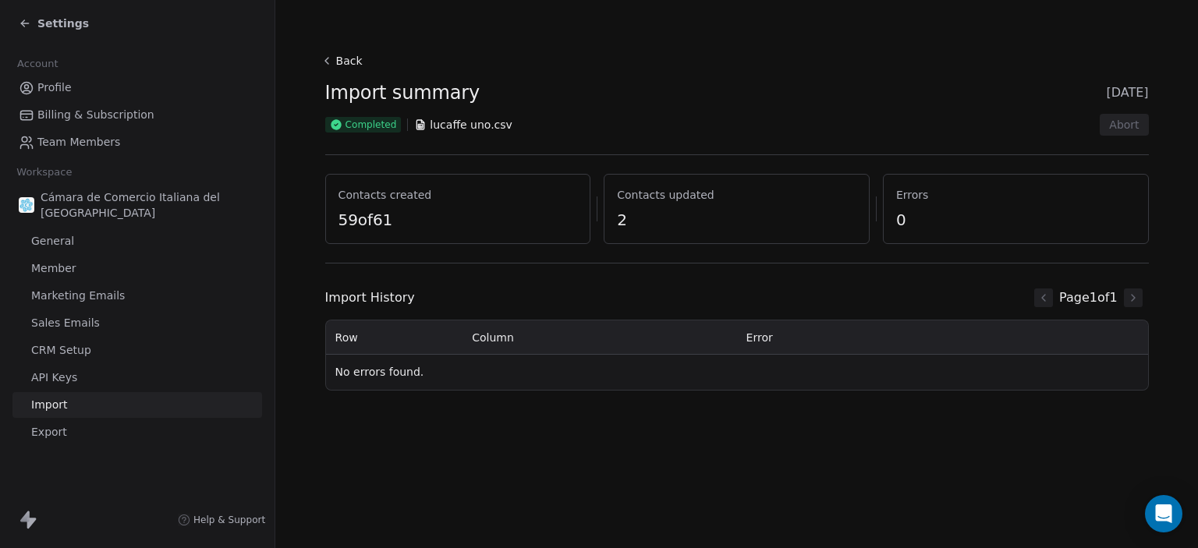
click at [40, 20] on span "Settings" at bounding box center [62, 24] width 51 height 16
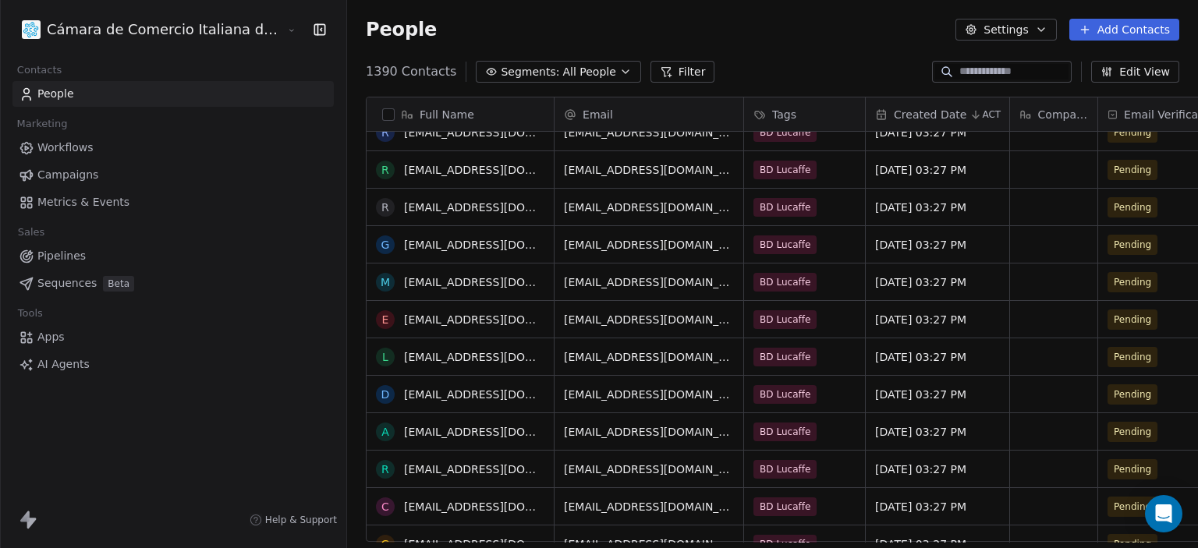
scroll to position [1039, 0]
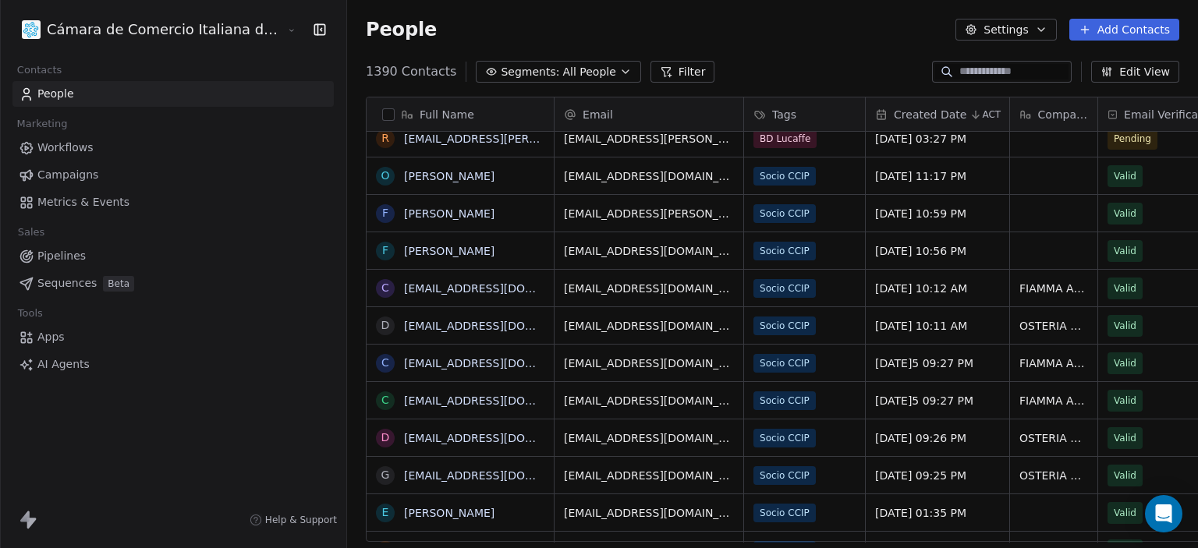
click at [562, 71] on span "All People" at bounding box center [588, 72] width 53 height 16
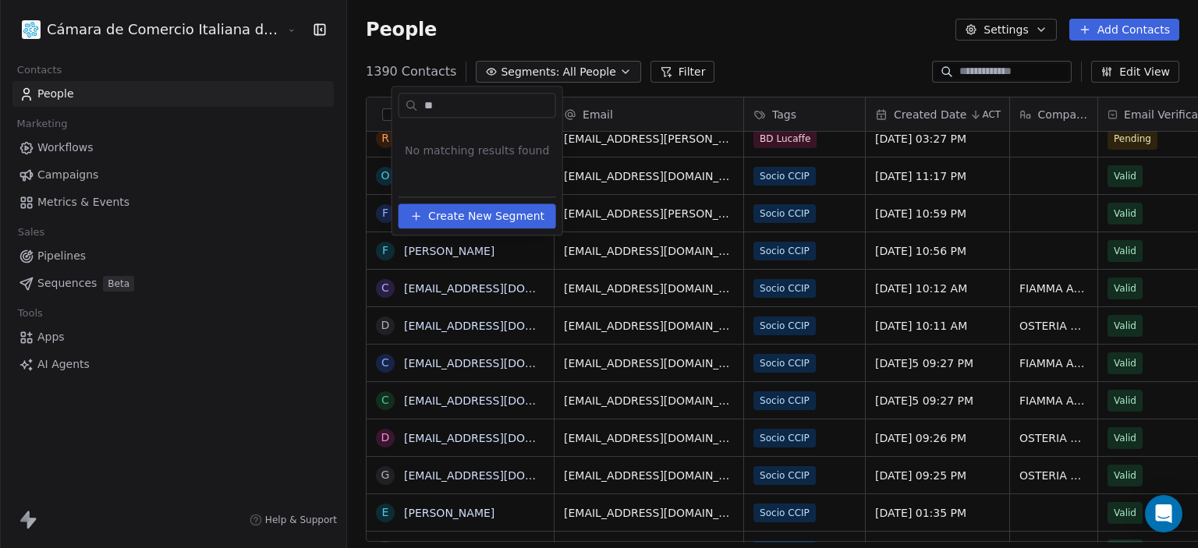
type input "*"
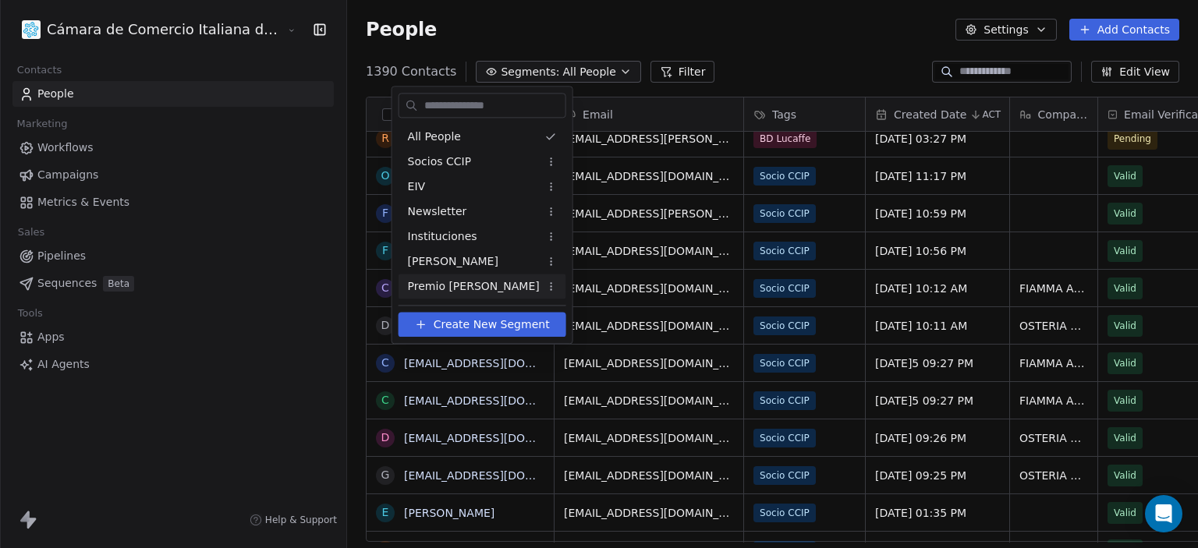
click at [474, 326] on span "Create New Segment" at bounding box center [492, 325] width 116 height 16
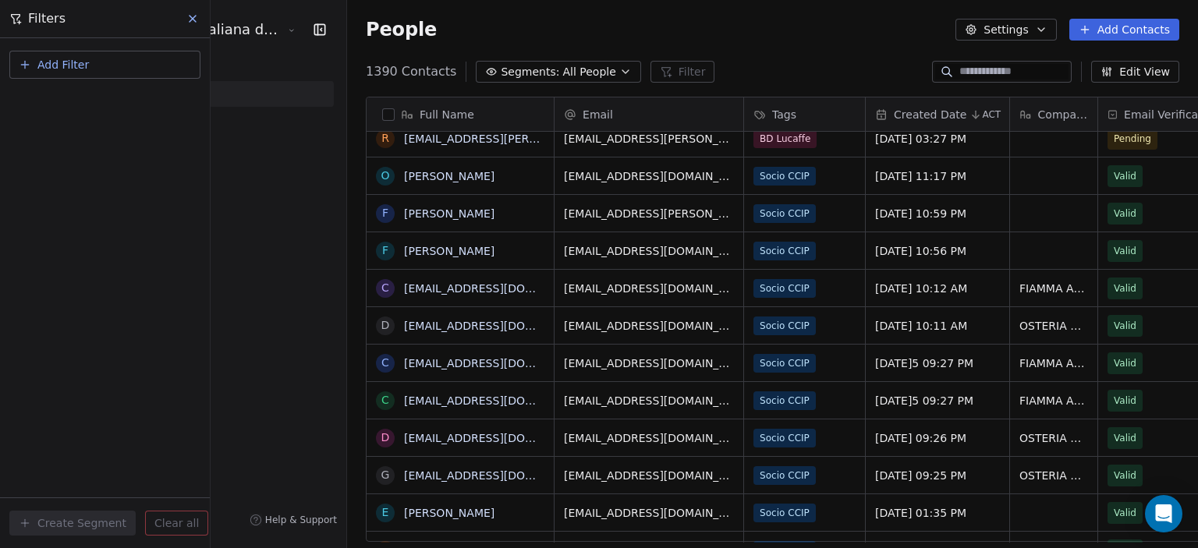
click at [40, 62] on span "Add Filter" at bounding box center [62, 65] width 51 height 16
click at [97, 98] on span "Contact properties" at bounding box center [76, 101] width 101 height 16
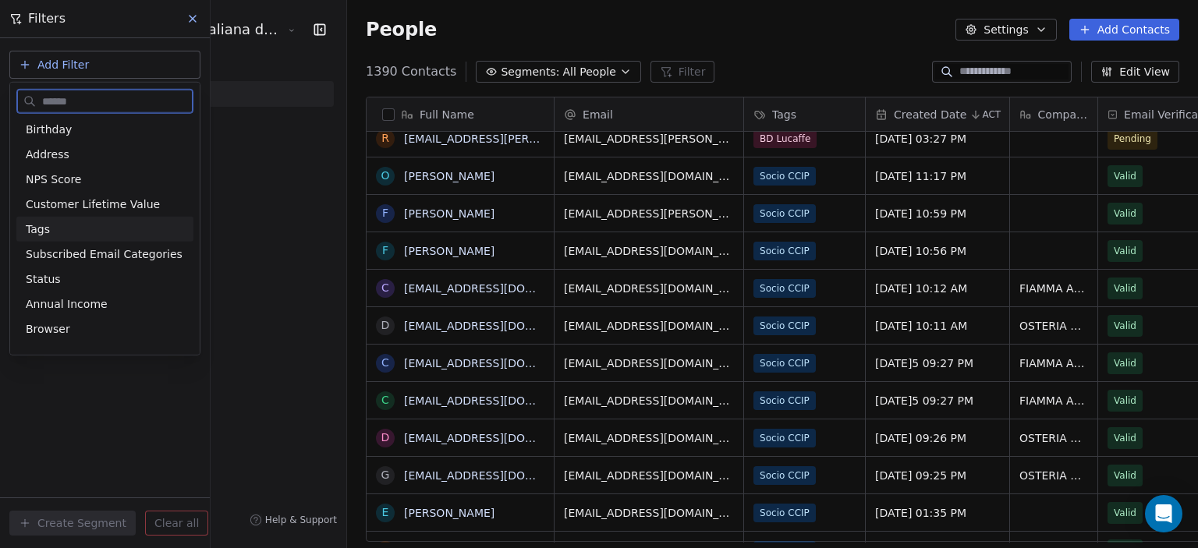
click at [41, 235] on span "Tags" at bounding box center [38, 230] width 24 height 16
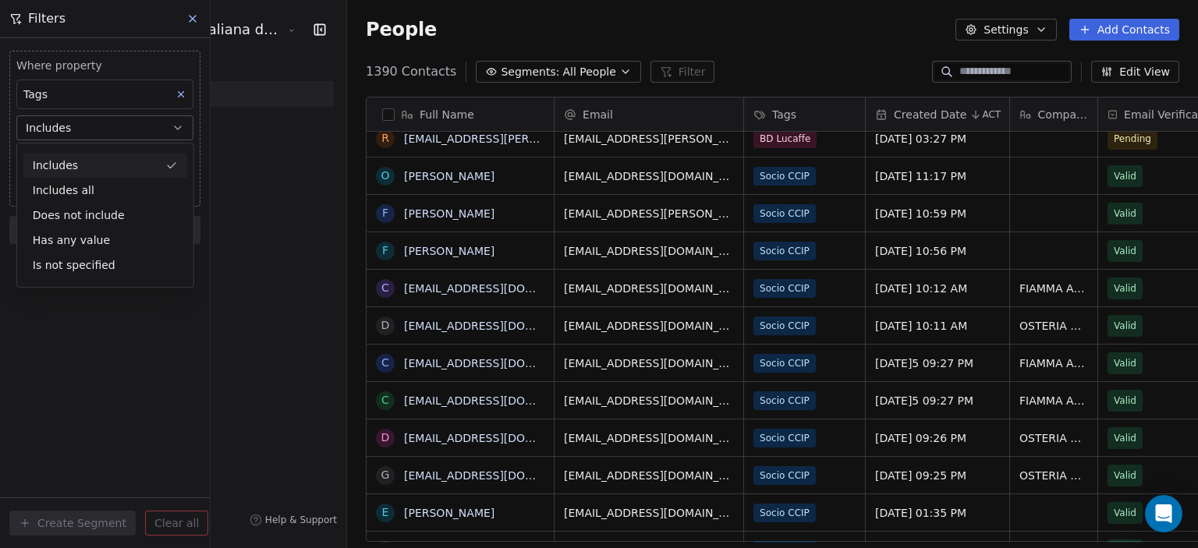
click at [84, 163] on div "Includes" at bounding box center [105, 165] width 164 height 25
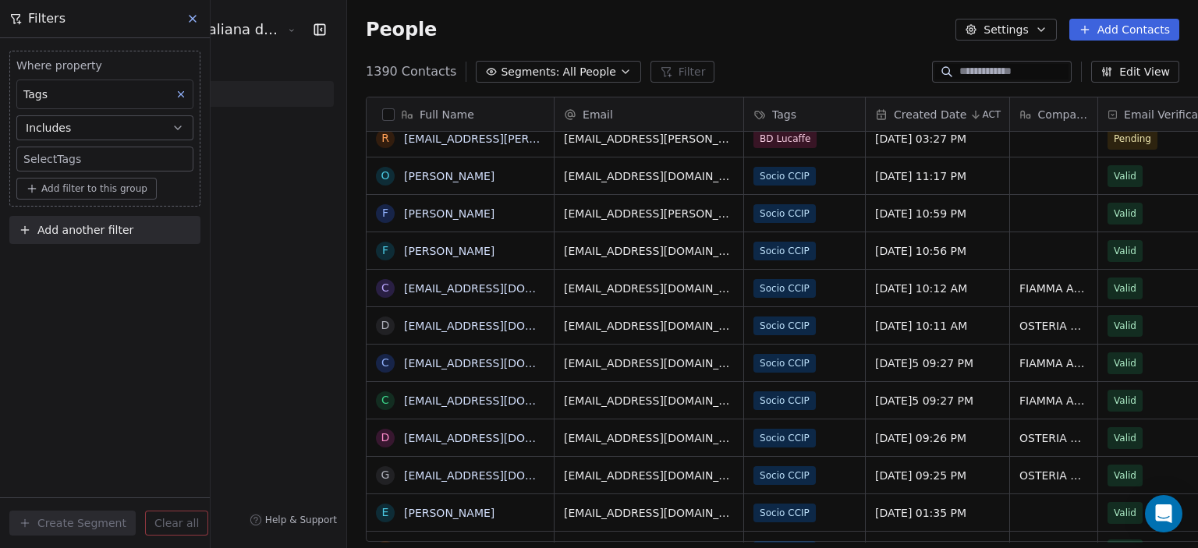
click at [90, 160] on body "Cámara de Comercio Italiana del Perú Contacts People Marketing Workflows Campai…" at bounding box center [599, 274] width 1198 height 548
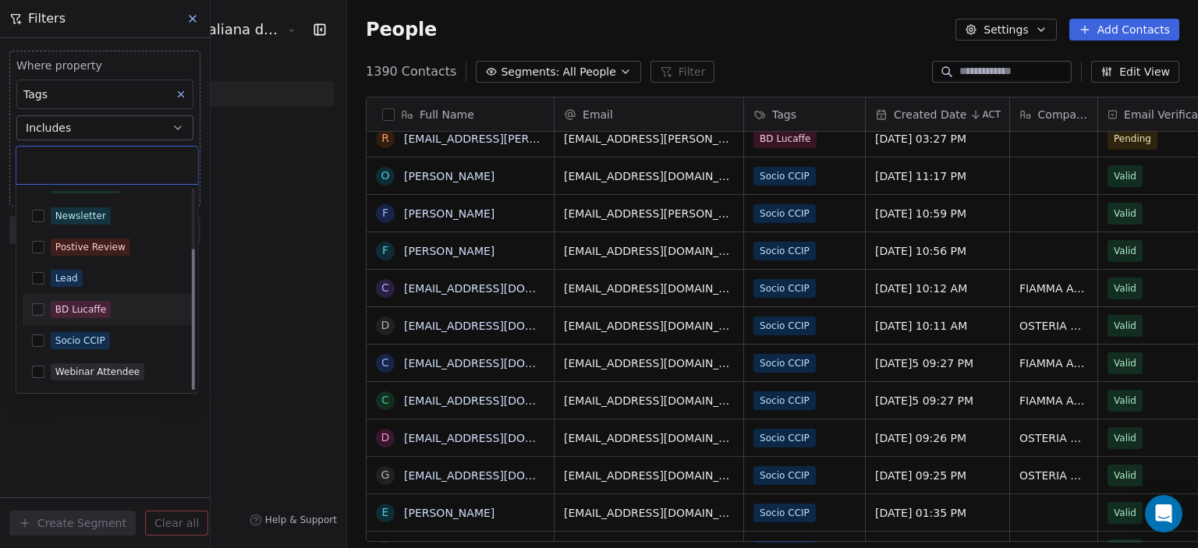
click at [80, 309] on div "BD Lucaffe" at bounding box center [80, 310] width 51 height 14
click at [179, 438] on html "Cámara de Comercio Italiana del Perú Contacts People Marketing Workflows Campai…" at bounding box center [599, 274] width 1198 height 548
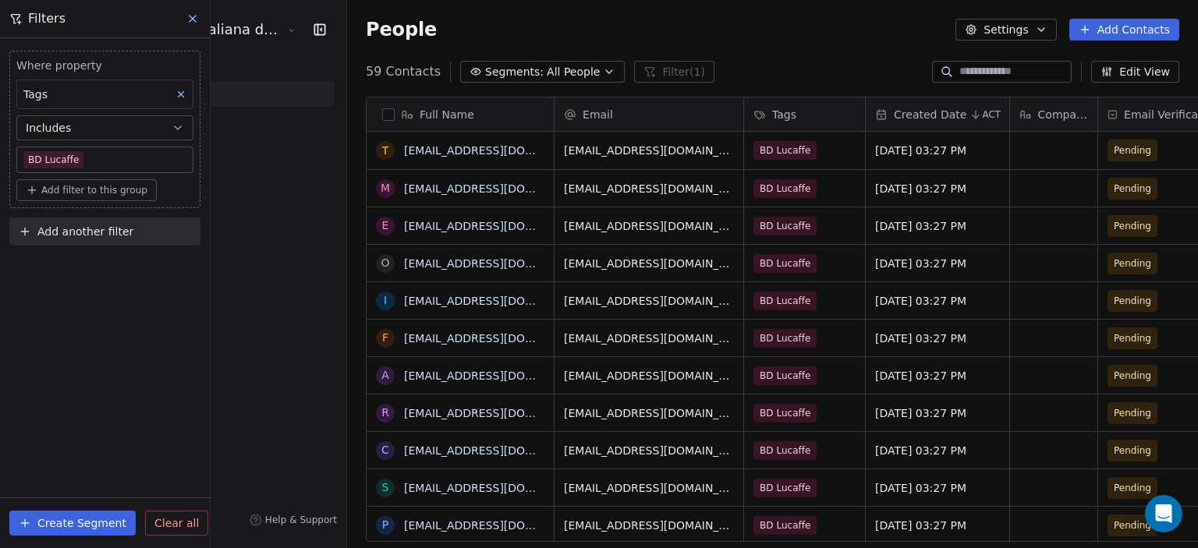
click at [83, 526] on button "Create Segment" at bounding box center [72, 523] width 126 height 25
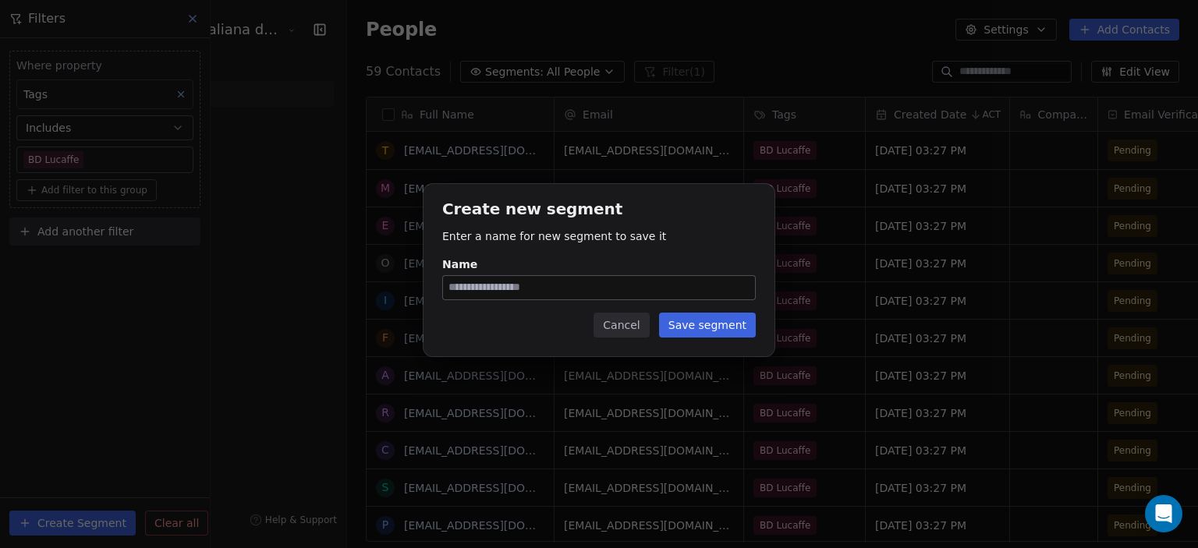
click at [583, 296] on input "Name" at bounding box center [599, 287] width 312 height 23
type input "**********"
click at [731, 322] on button "Save segment" at bounding box center [707, 325] width 97 height 25
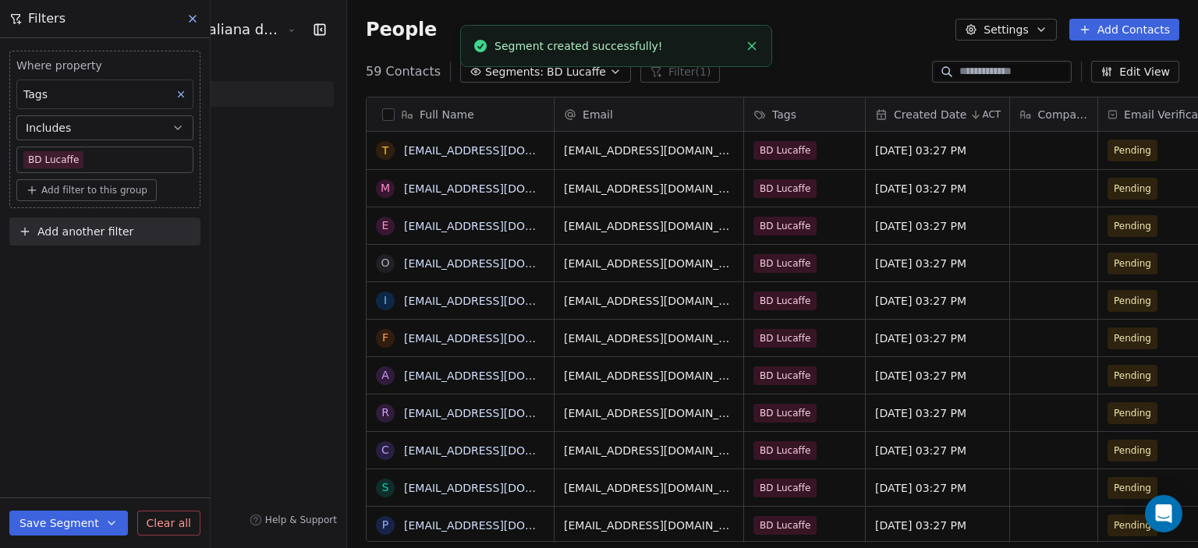
click at [547, 71] on span "BD Lucaffe" at bounding box center [576, 72] width 59 height 16
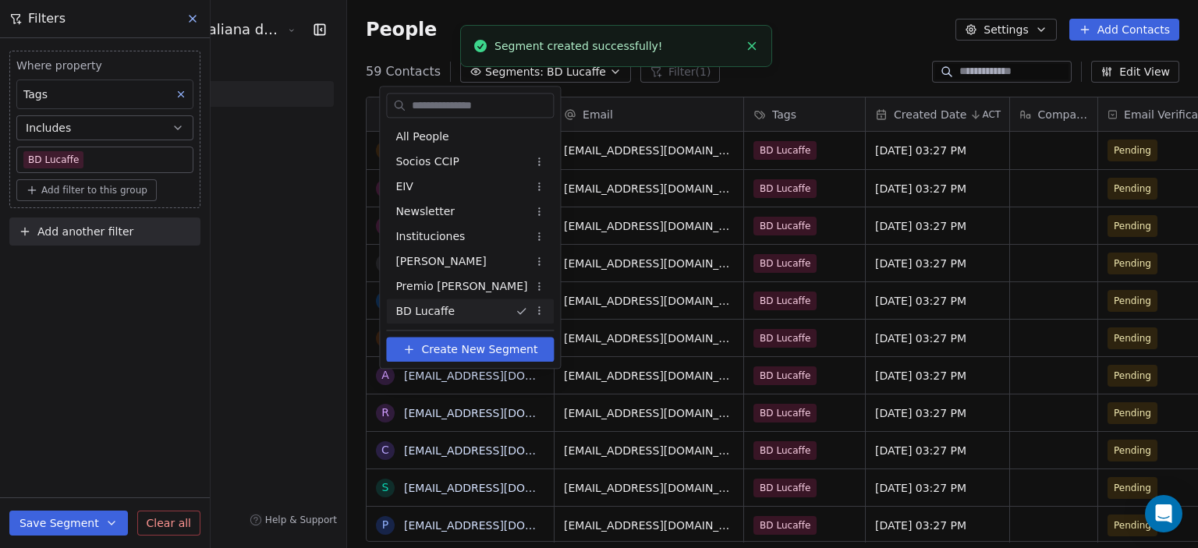
click at [496, 71] on html "Cámara de Comercio Italiana del Perú Contacts People Marketing Workflows Campai…" at bounding box center [599, 274] width 1198 height 548
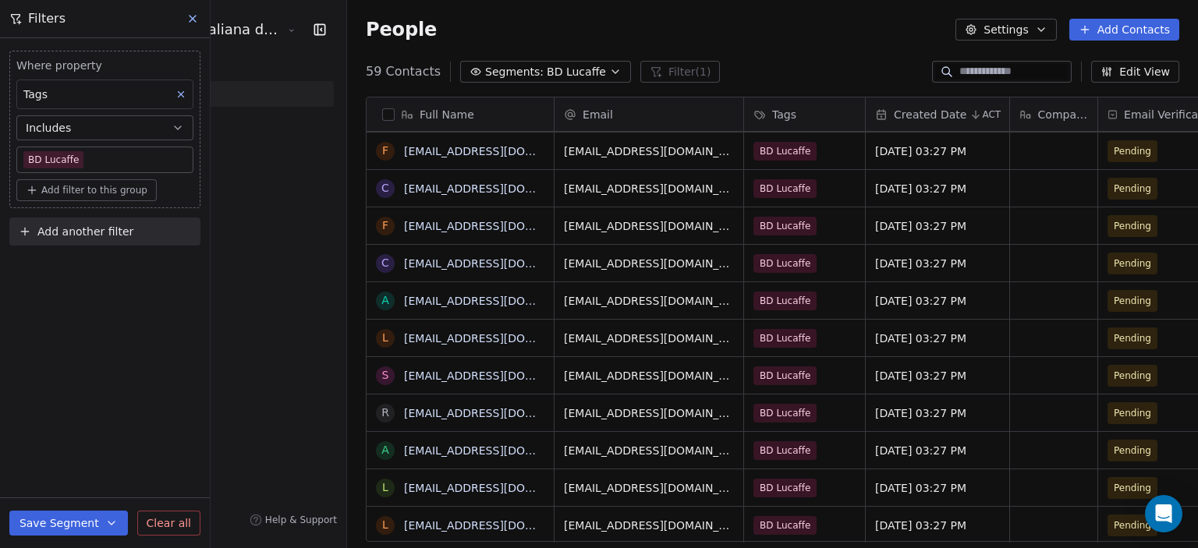
scroll to position [0, 0]
click at [1111, 115] on icon at bounding box center [1112, 115] width 2 height 2
click at [1040, 112] on html "Cámara de Comercio Italiana del Perú Contacts People Marketing Workflows Campai…" at bounding box center [599, 274] width 1198 height 548
click at [824, 62] on div "59 Contacts Segments: BD Lucaffe Filter (1) Edit View" at bounding box center [772, 71] width 851 height 25
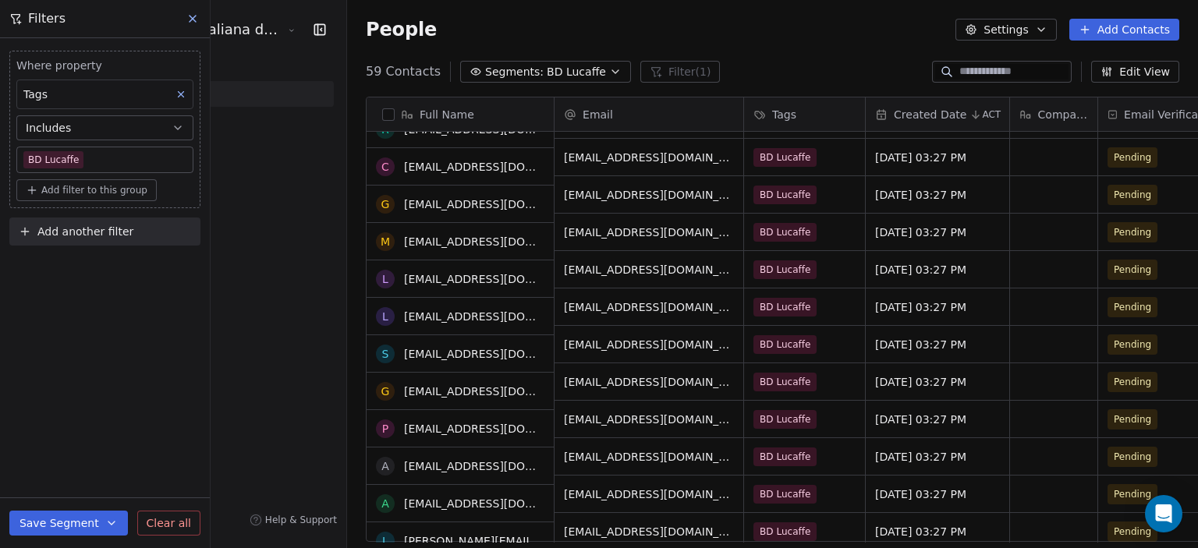
scroll to position [571, 0]
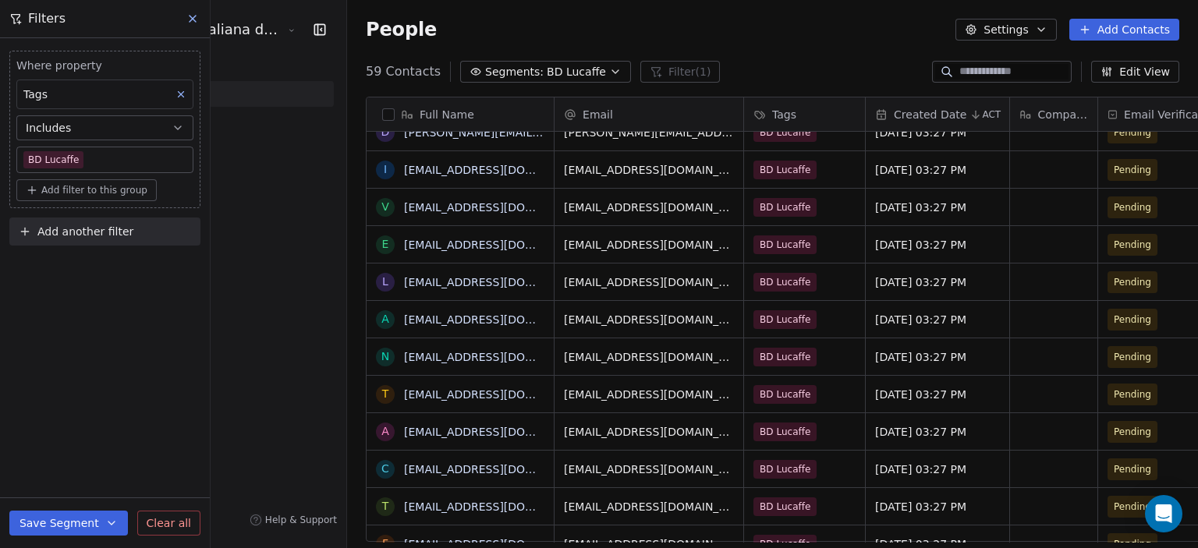
click at [197, 16] on icon at bounding box center [192, 18] width 12 height 12
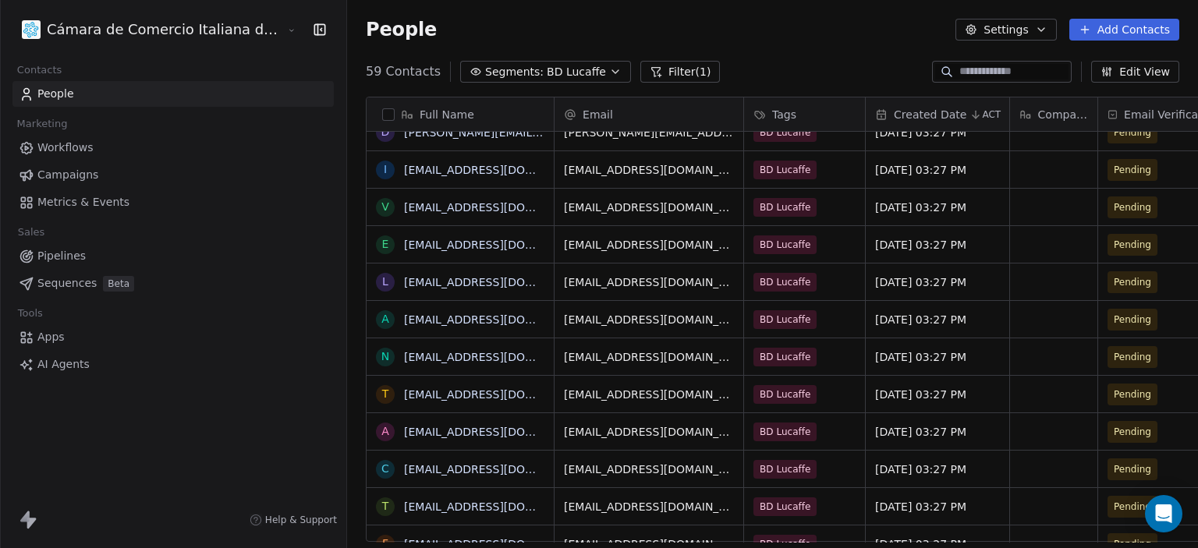
click at [49, 94] on span "People" at bounding box center [55, 94] width 37 height 16
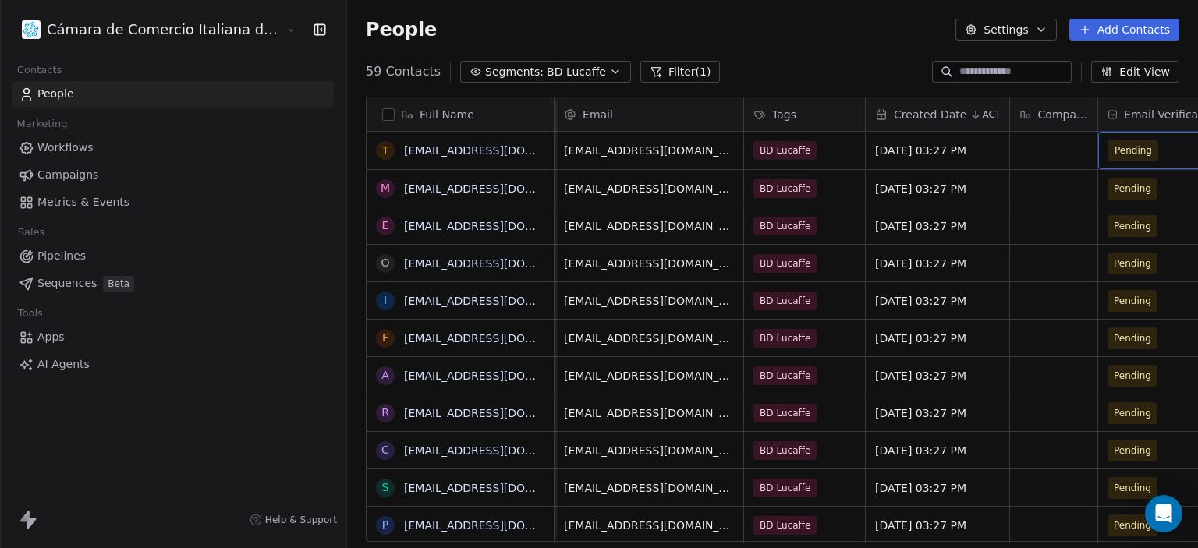
click at [1115, 149] on span "Pending" at bounding box center [1133, 151] width 37 height 16
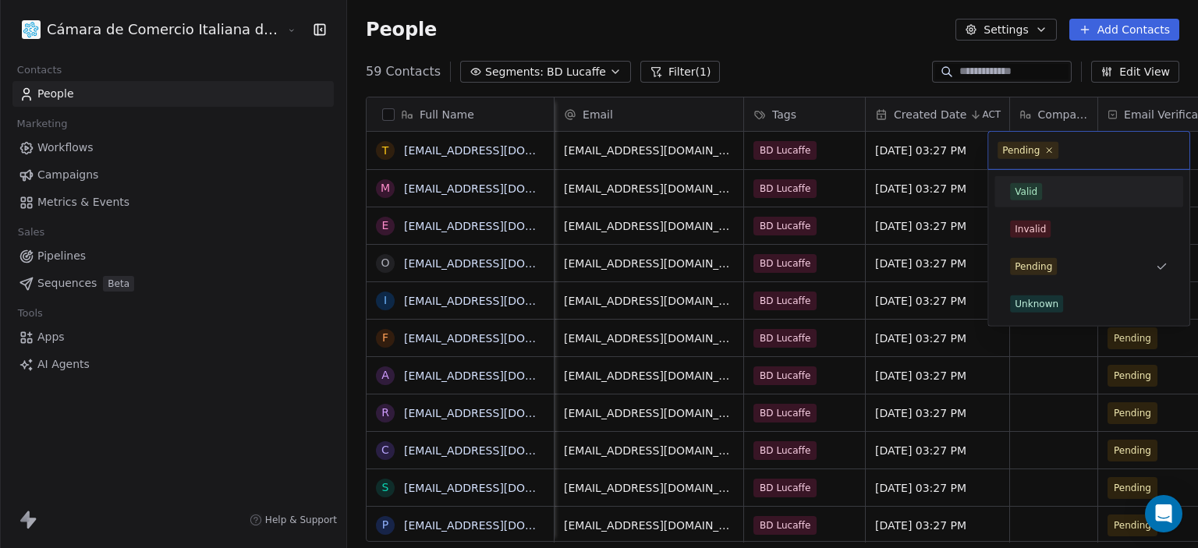
click at [1035, 186] on div "Valid" at bounding box center [1026, 192] width 23 height 14
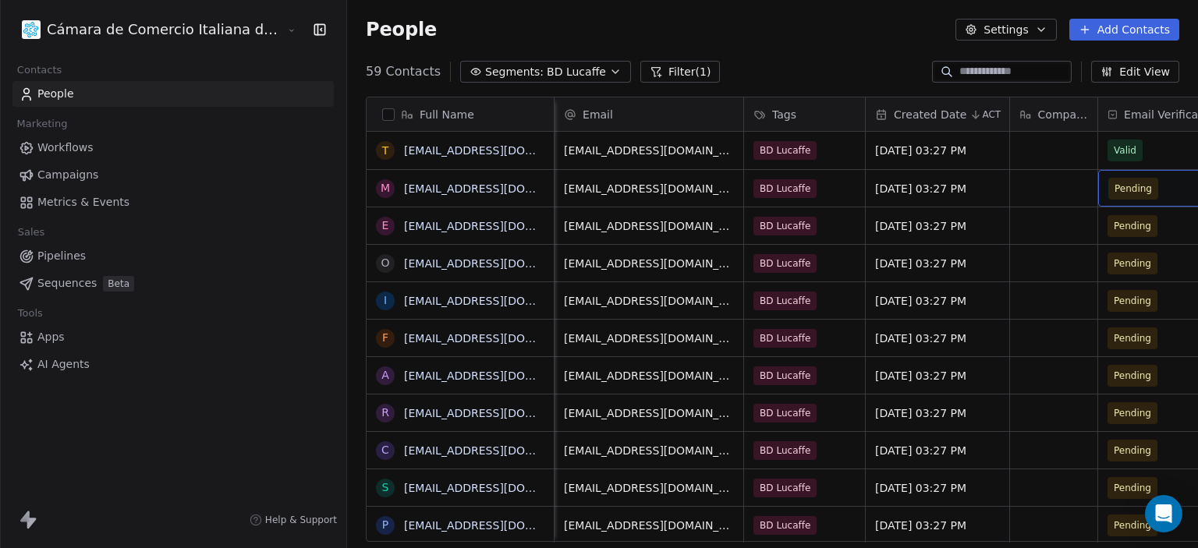
click at [1115, 183] on span "Pending" at bounding box center [1133, 189] width 37 height 16
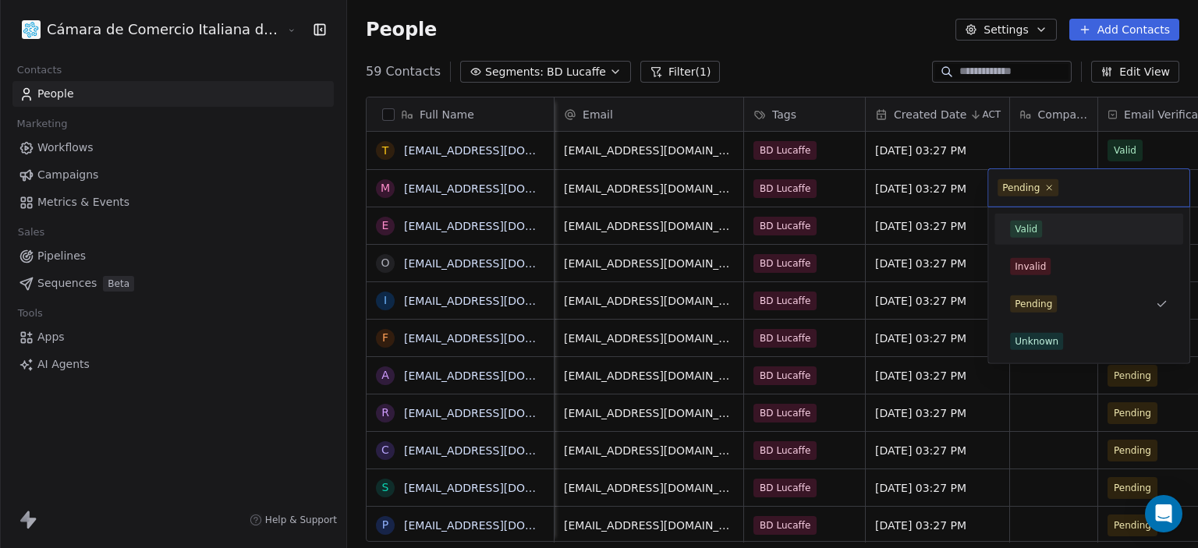
click at [1042, 227] on div "Valid" at bounding box center [1089, 229] width 158 height 17
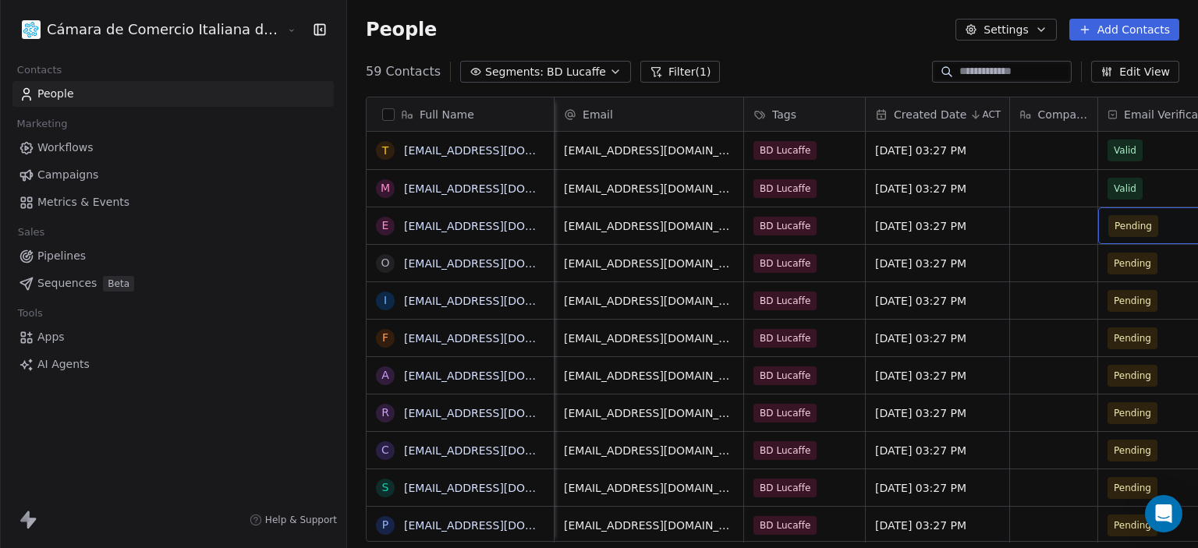
click at [1115, 232] on span "Pending" at bounding box center [1133, 226] width 37 height 16
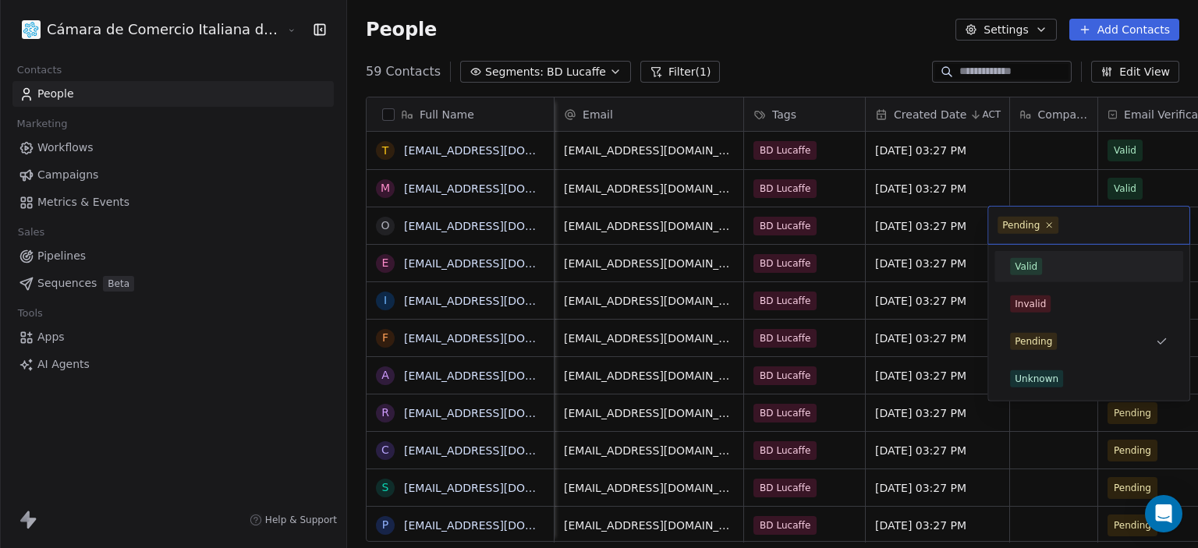
click at [1038, 264] on span "Valid" at bounding box center [1026, 266] width 32 height 17
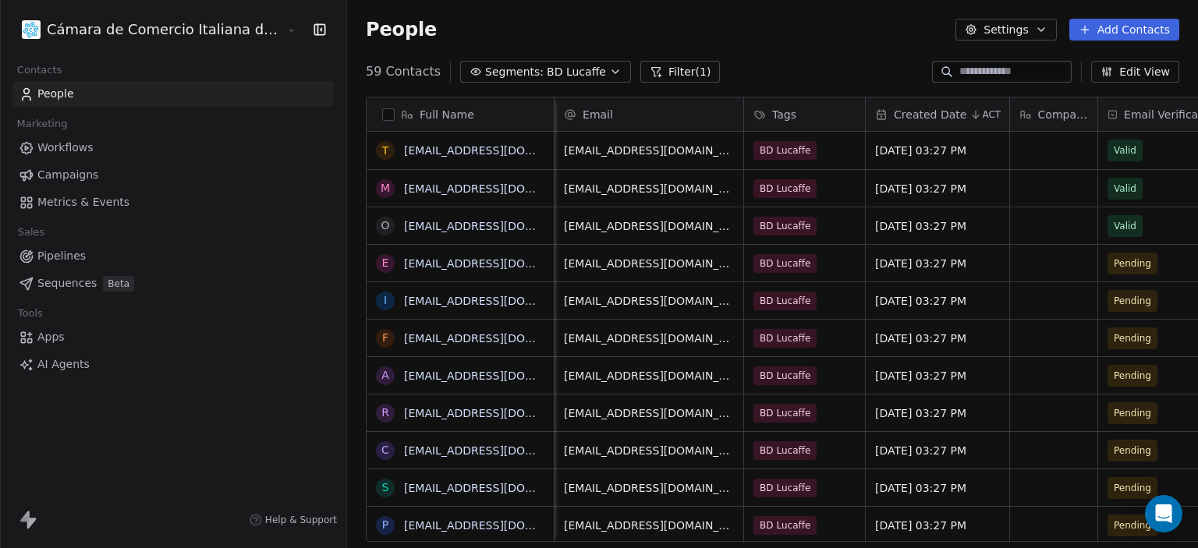
click at [821, 36] on div "People Settings Add Contacts" at bounding box center [772, 30] width 813 height 22
click at [382, 111] on button "button" at bounding box center [388, 114] width 12 height 12
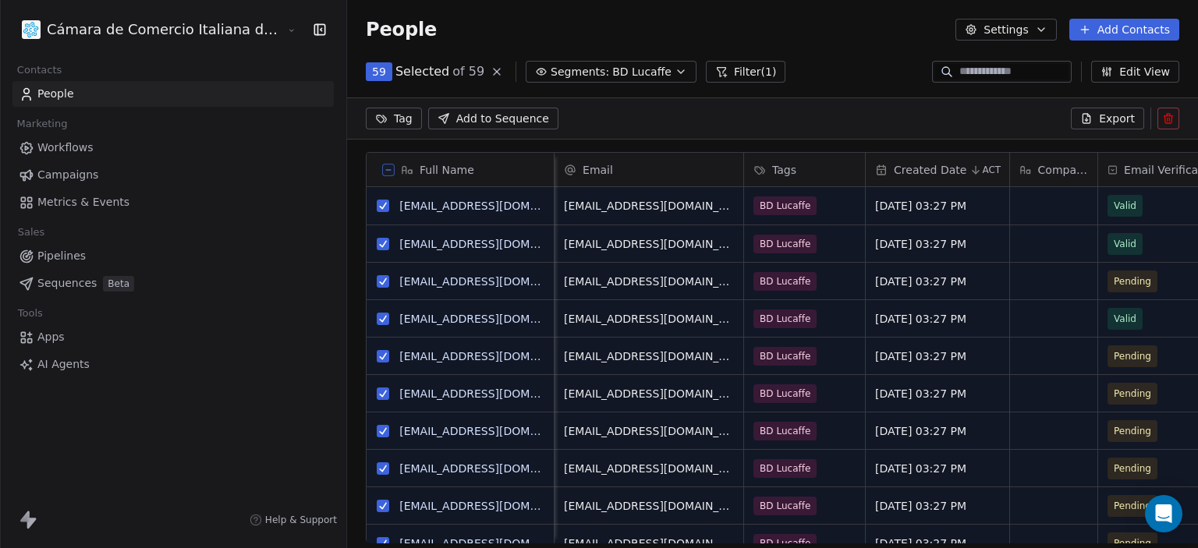
click at [1108, 168] on icon at bounding box center [1113, 170] width 10 height 12
click at [1040, 168] on html "Cámara de Comercio Italiana del Perú Contacts People Marketing Workflows Campai…" at bounding box center [599, 274] width 1198 height 548
click at [718, 68] on icon at bounding box center [722, 72] width 9 height 9
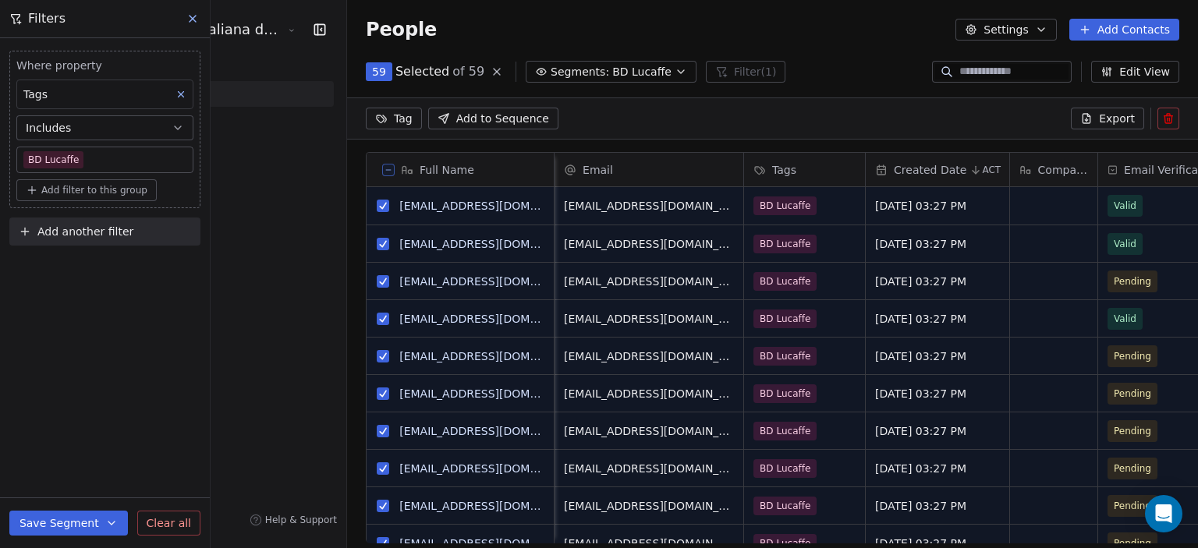
click at [87, 233] on span "Add another filter" at bounding box center [85, 232] width 96 height 16
click at [98, 264] on span "Contact properties" at bounding box center [76, 267] width 101 height 16
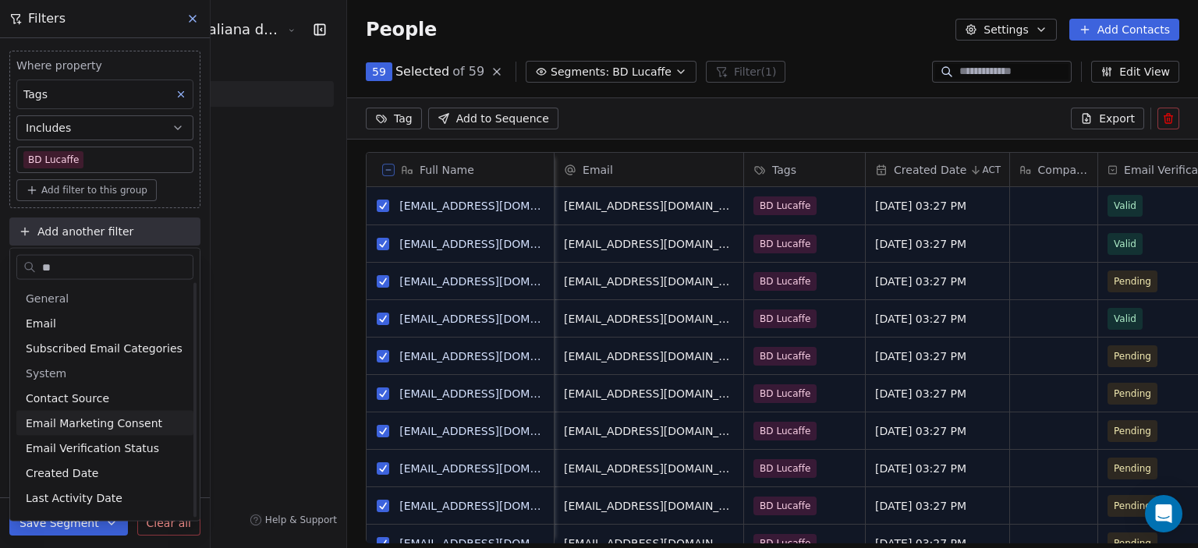
scroll to position [45, 0]
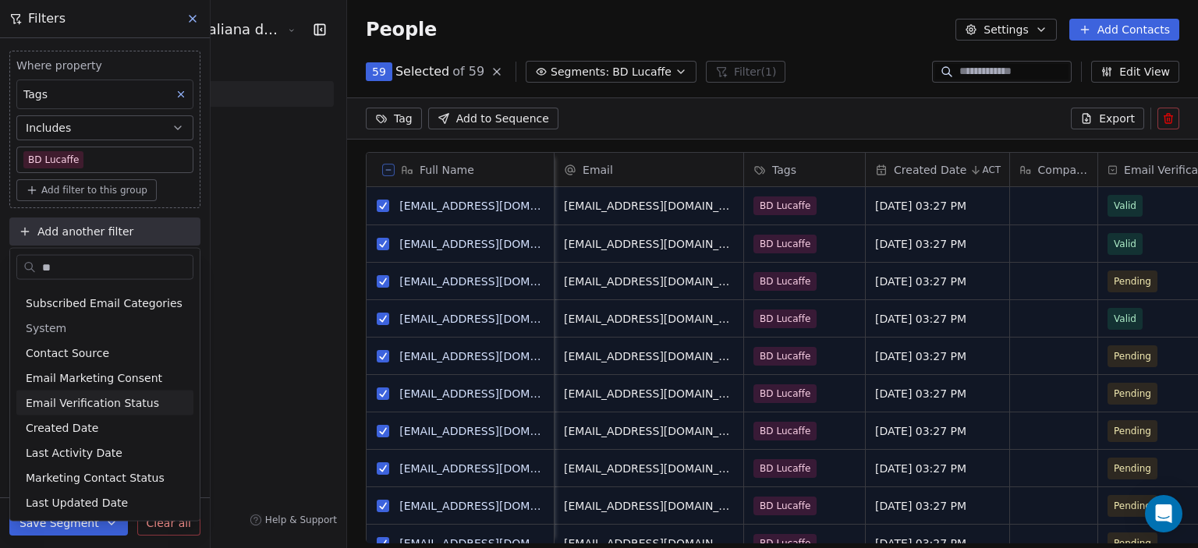
type input "**"
click at [111, 396] on span "Email Verification Status" at bounding box center [92, 403] width 133 height 16
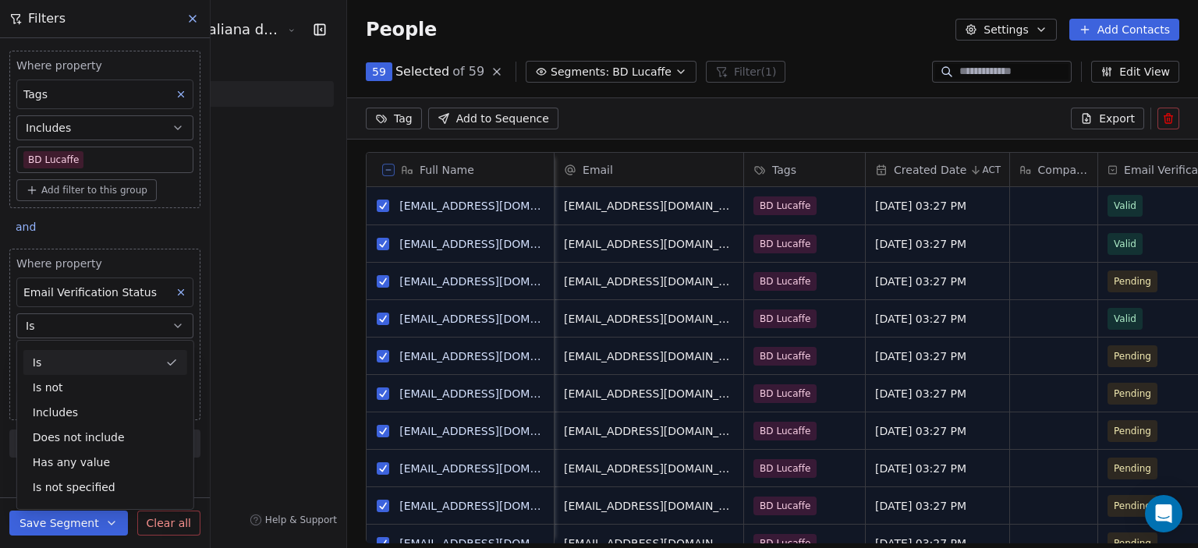
click at [83, 364] on div "Is" at bounding box center [105, 362] width 164 height 25
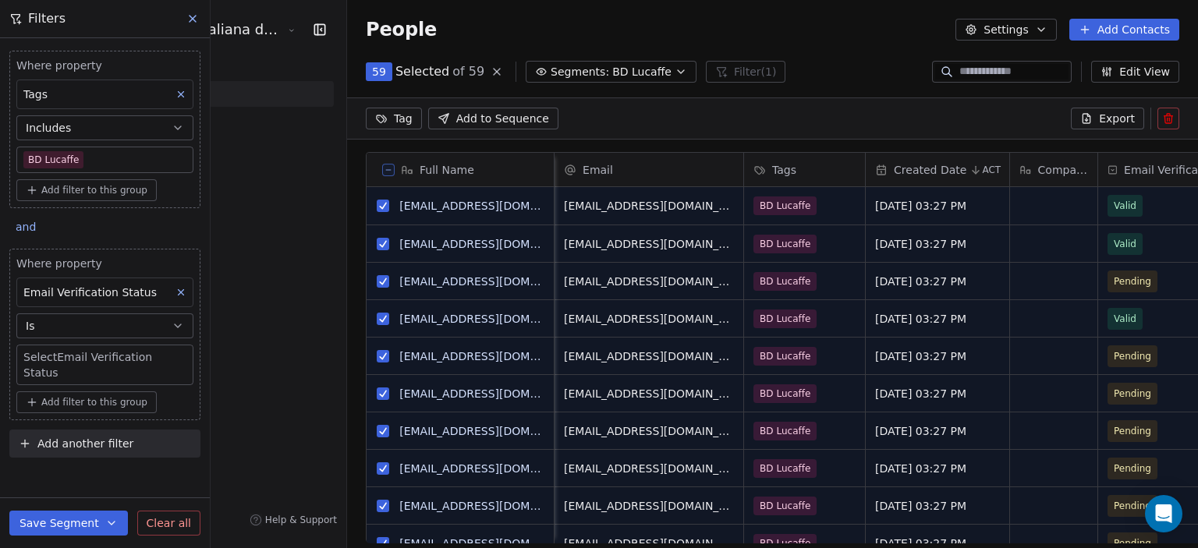
click at [128, 355] on body "Cámara de Comercio Italiana del Perú Contacts People Marketing Workflows Campai…" at bounding box center [599, 274] width 1198 height 548
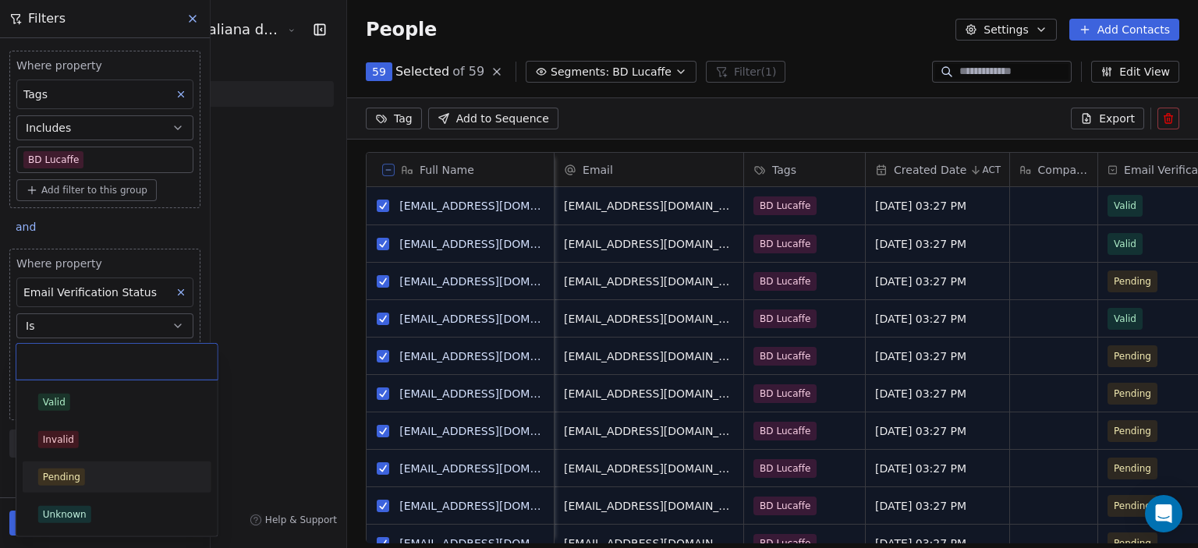
click at [69, 480] on div "Pending" at bounding box center [61, 477] width 37 height 14
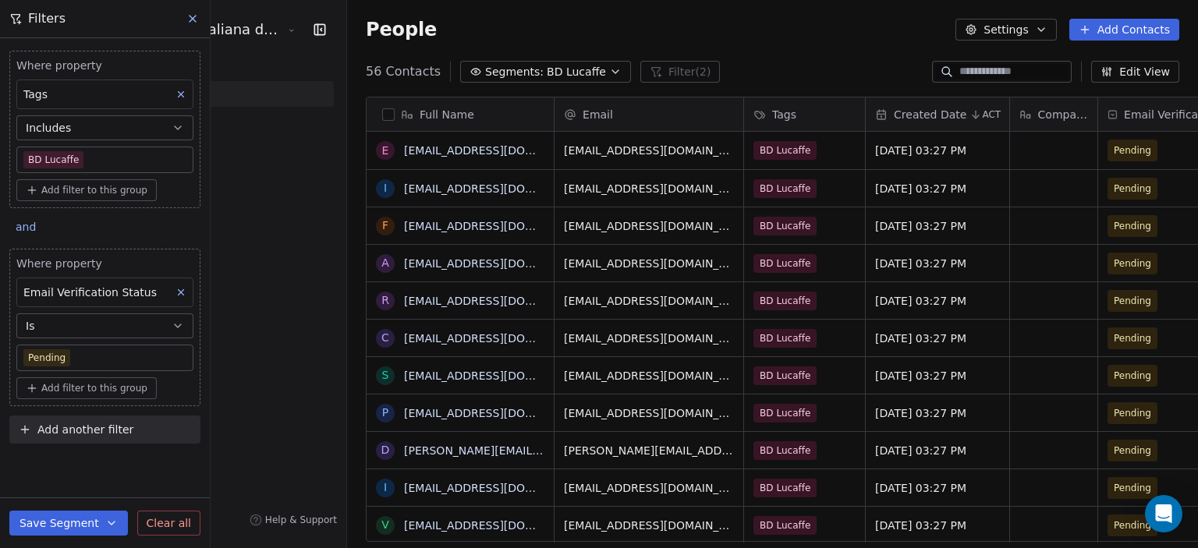
scroll to position [470, 914]
click at [87, 392] on button "Add filter to this group" at bounding box center [86, 388] width 140 height 22
click at [136, 414] on div "Contact properties" at bounding box center [105, 420] width 145 height 16
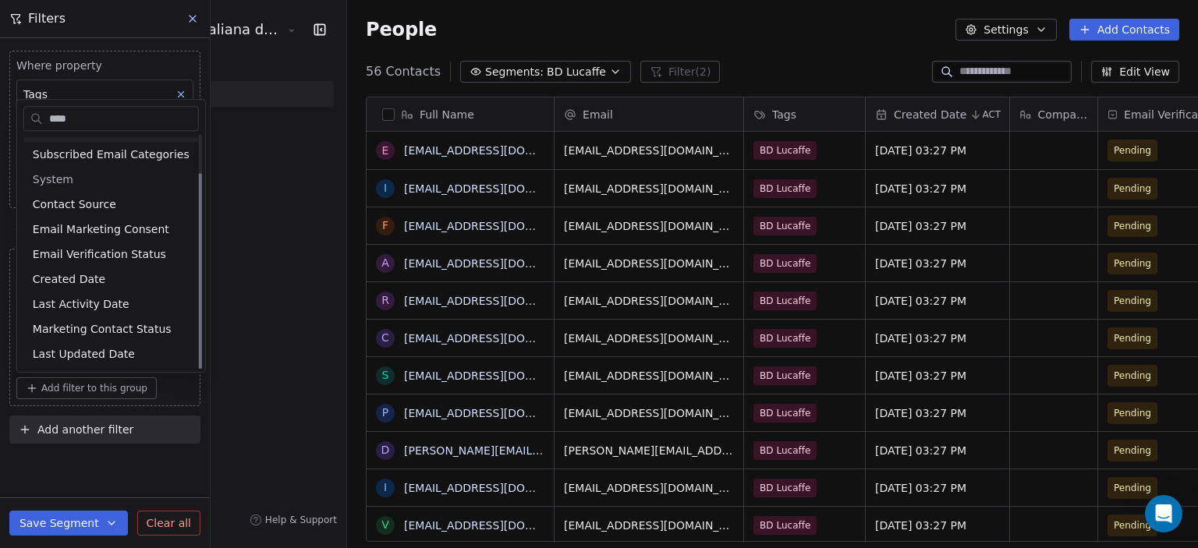
scroll to position [0, 0]
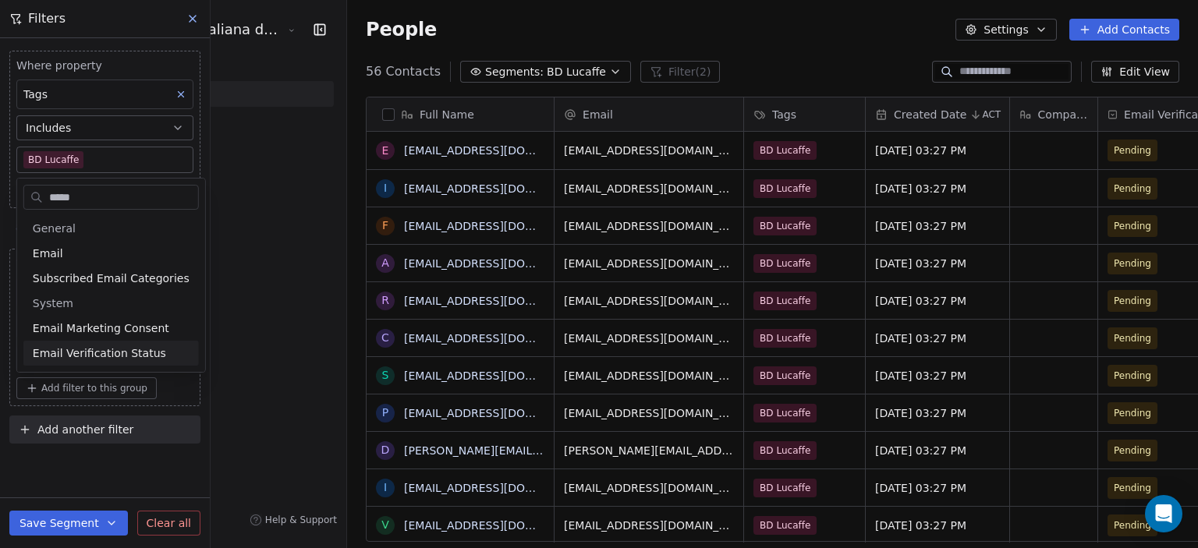
type input "*****"
click at [119, 346] on span "Email Verification Status" at bounding box center [99, 354] width 133 height 16
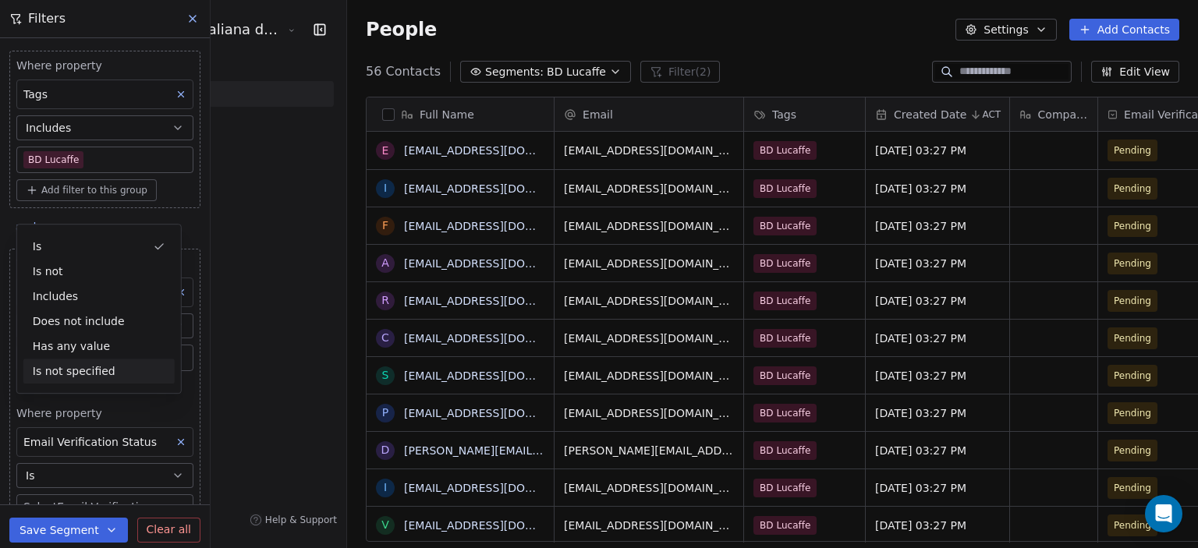
scroll to position [91, 0]
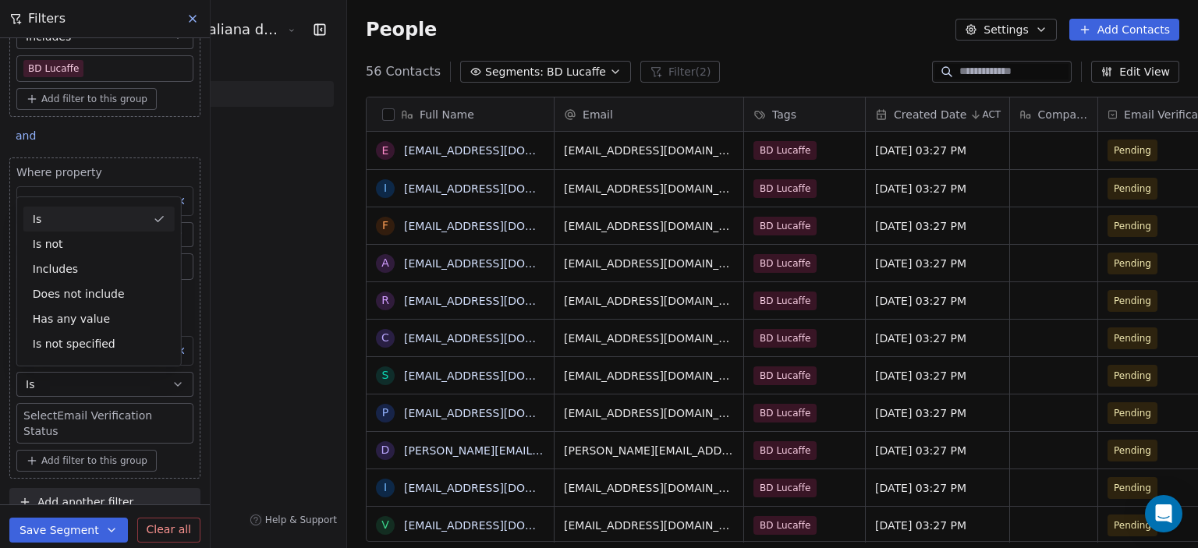
click at [55, 211] on div "Is" at bounding box center [98, 219] width 151 height 25
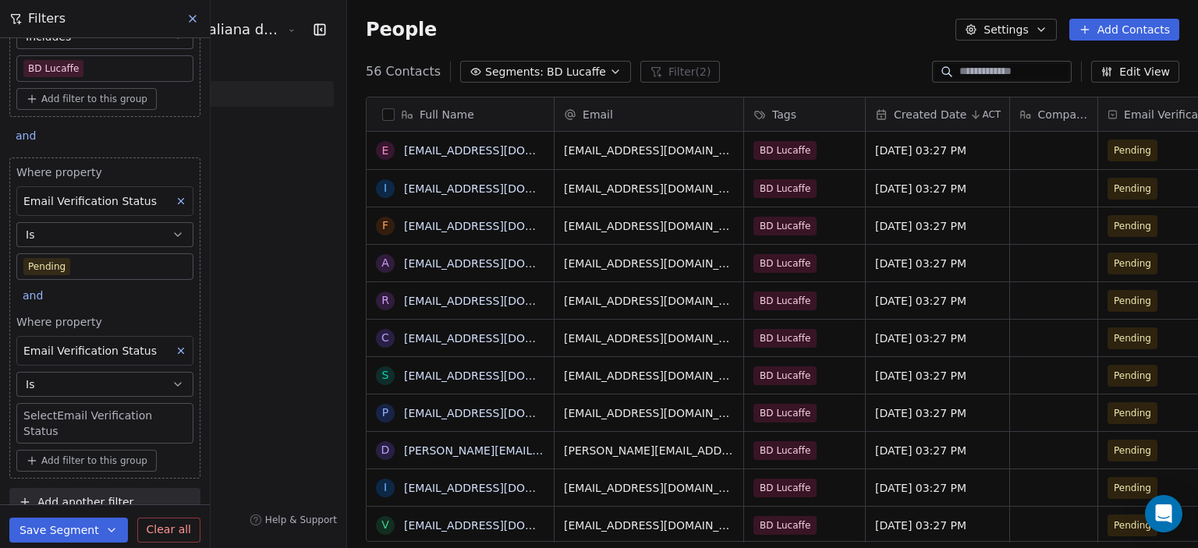
click at [101, 418] on body "Cámara de Comercio Italiana del Perú Contacts People Marketing Workflows Campai…" at bounding box center [599, 274] width 1198 height 548
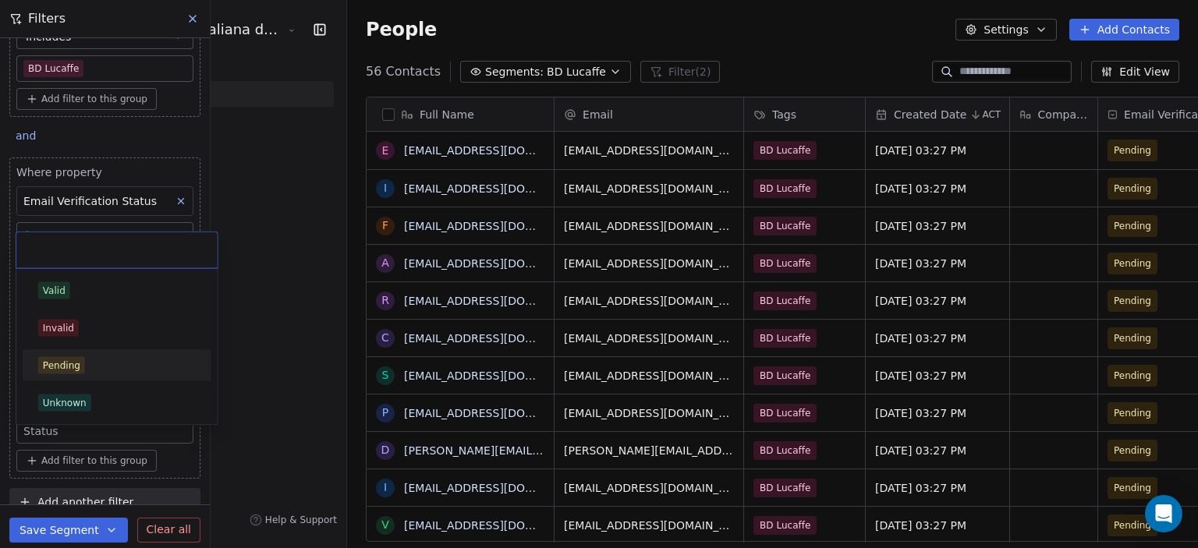
click at [62, 363] on div "Pending" at bounding box center [61, 366] width 37 height 14
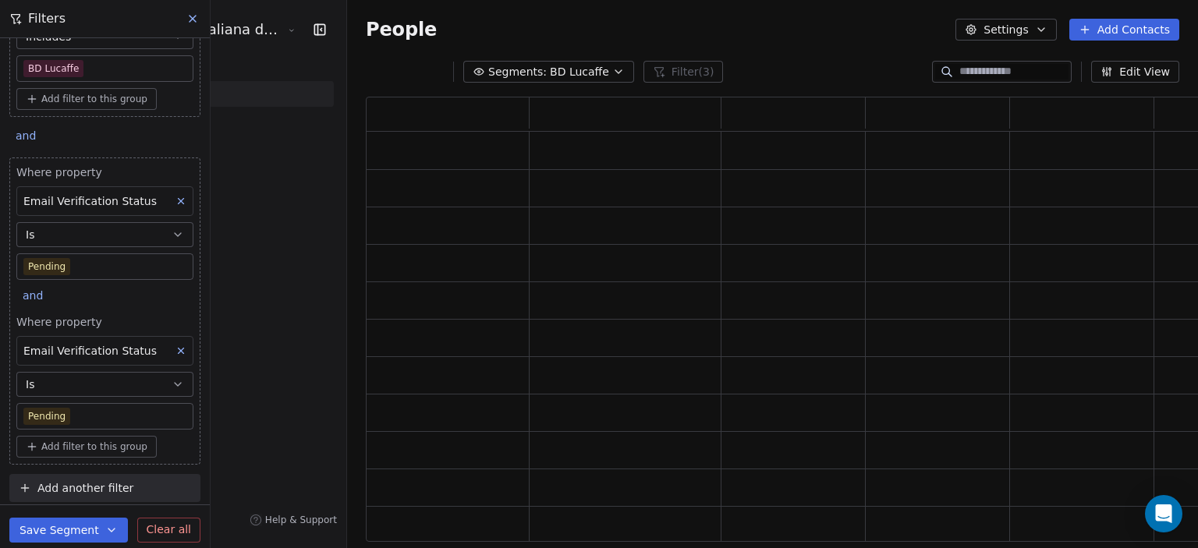
scroll to position [433, 877]
click at [111, 420] on body "Cámara de Comercio Italiana del Perú Contacts People Marketing Workflows Campai…" at bounding box center [599, 274] width 1198 height 548
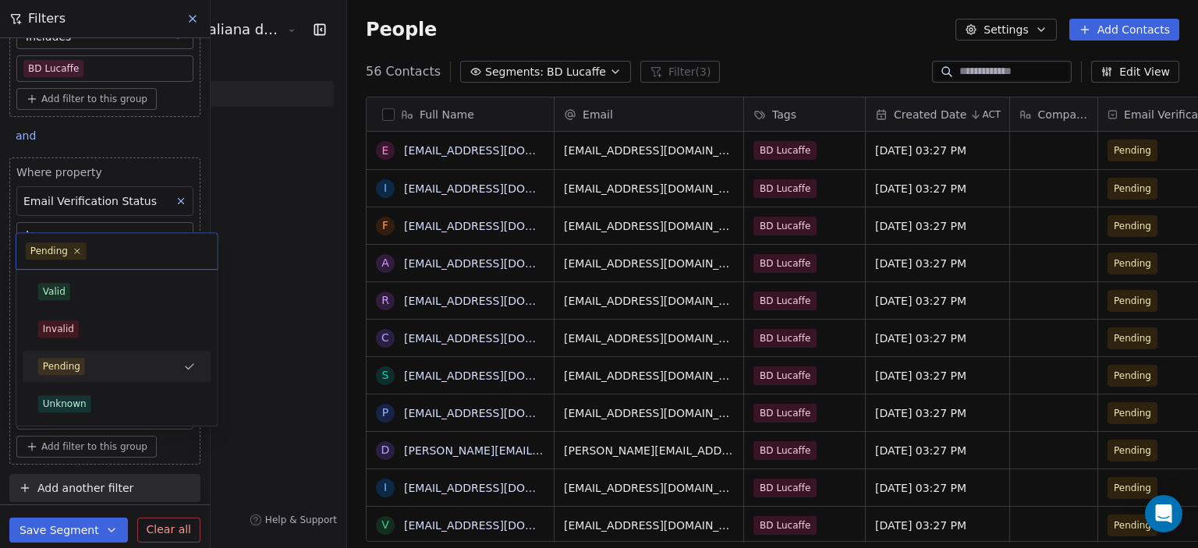
scroll to position [470, 914]
click at [54, 290] on div "Valid" at bounding box center [54, 292] width 23 height 14
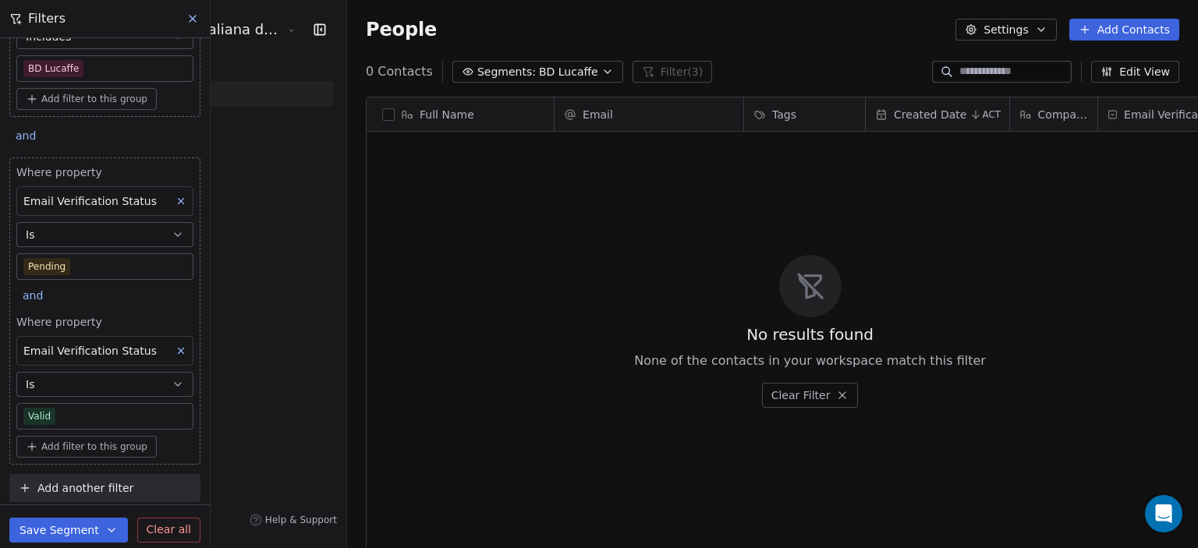
scroll to position [93, 0]
click at [178, 528] on span "Clear all" at bounding box center [169, 530] width 44 height 16
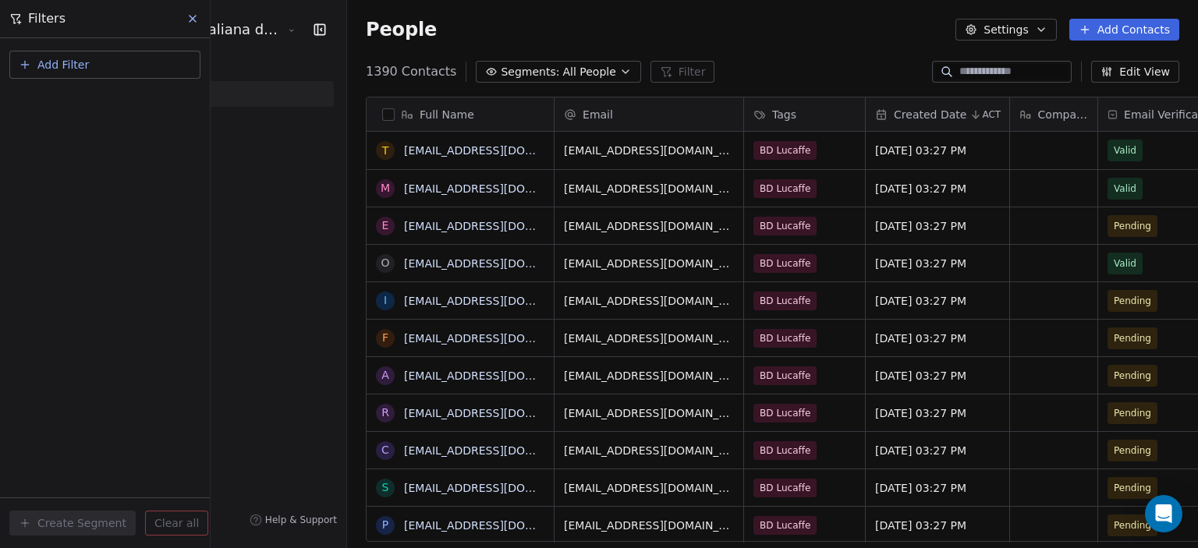
scroll to position [0, 0]
click at [501, 64] on span "Segments:" at bounding box center [530, 72] width 58 height 16
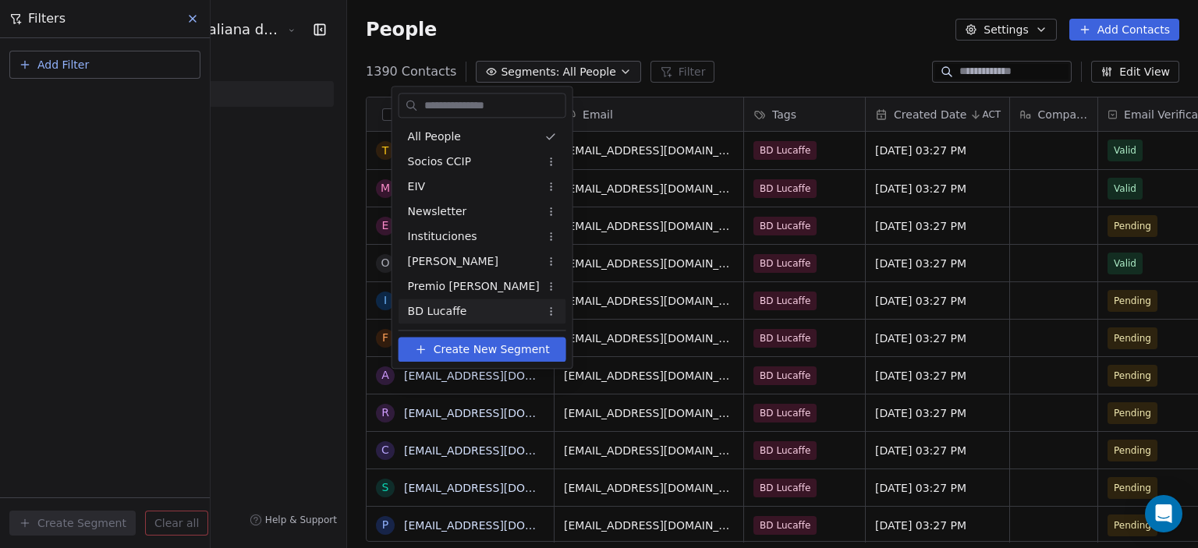
click at [434, 300] on div "BD Lucaffe" at bounding box center [483, 311] width 168 height 25
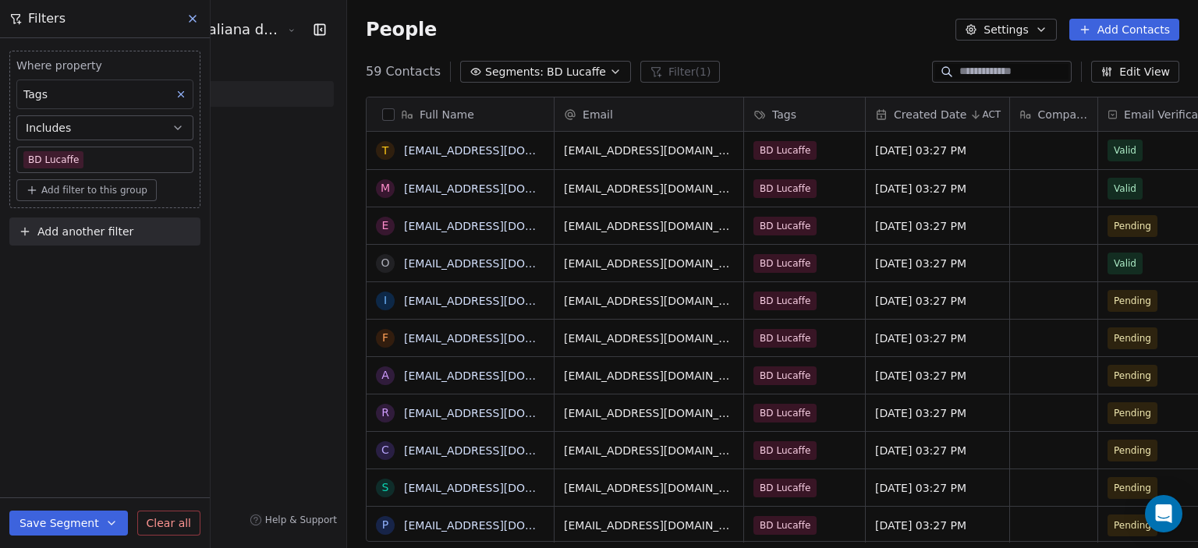
click at [382, 115] on button "button" at bounding box center [388, 114] width 12 height 12
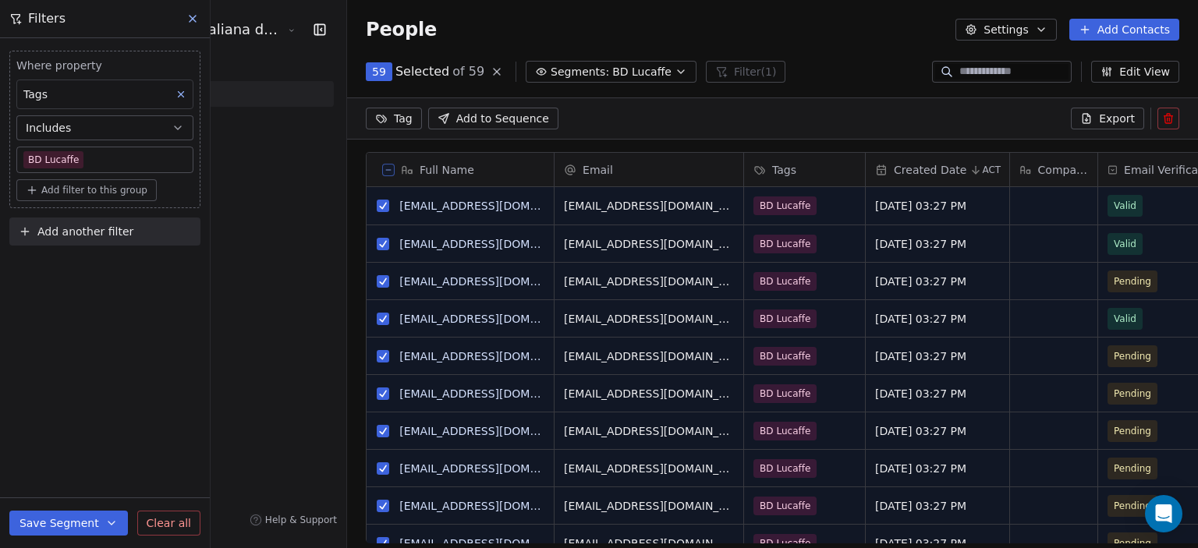
click at [1109, 166] on icon at bounding box center [1113, 170] width 8 height 8
click at [1035, 165] on html "Cámara de Comercio Italiana del Perú Contacts People Marketing Workflows Campai…" at bounding box center [599, 274] width 1198 height 548
click at [1109, 166] on icon at bounding box center [1113, 170] width 8 height 8
click at [1041, 127] on html "Cámara de Comercio Italiana del Perú Contacts People Marketing Workflows Campai…" at bounding box center [599, 274] width 1198 height 548
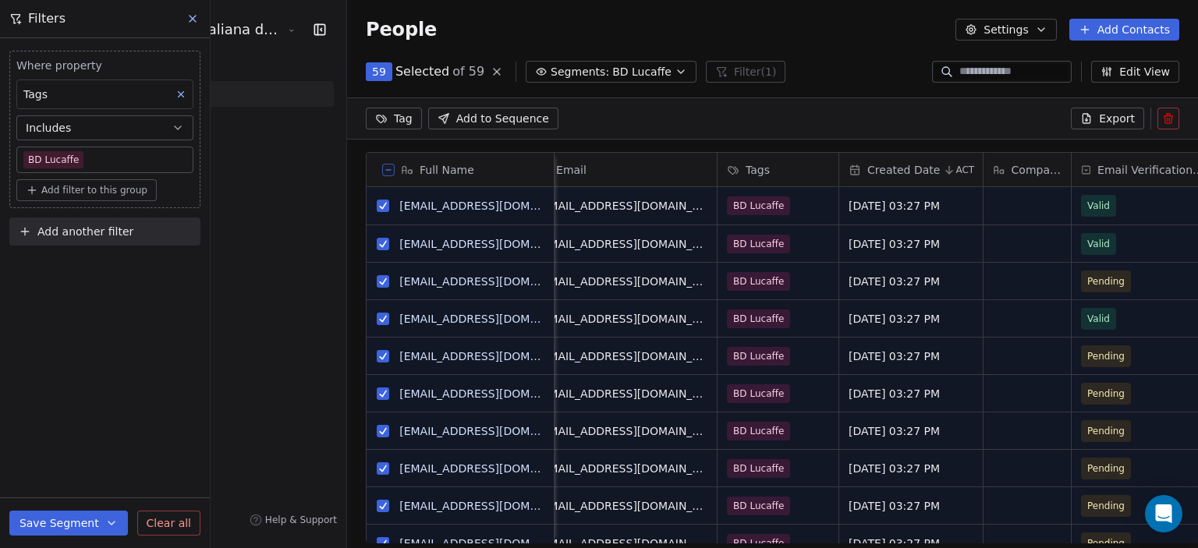
click at [1109, 172] on span "Email Verification Status" at bounding box center [1151, 170] width 108 height 16
click at [1109, 172] on html "Cámara de Comercio Italiana del Perú Contacts People Marketing Workflows Campai…" at bounding box center [599, 274] width 1198 height 548
click at [1072, 297] on div "Pending" at bounding box center [1144, 281] width 144 height 37
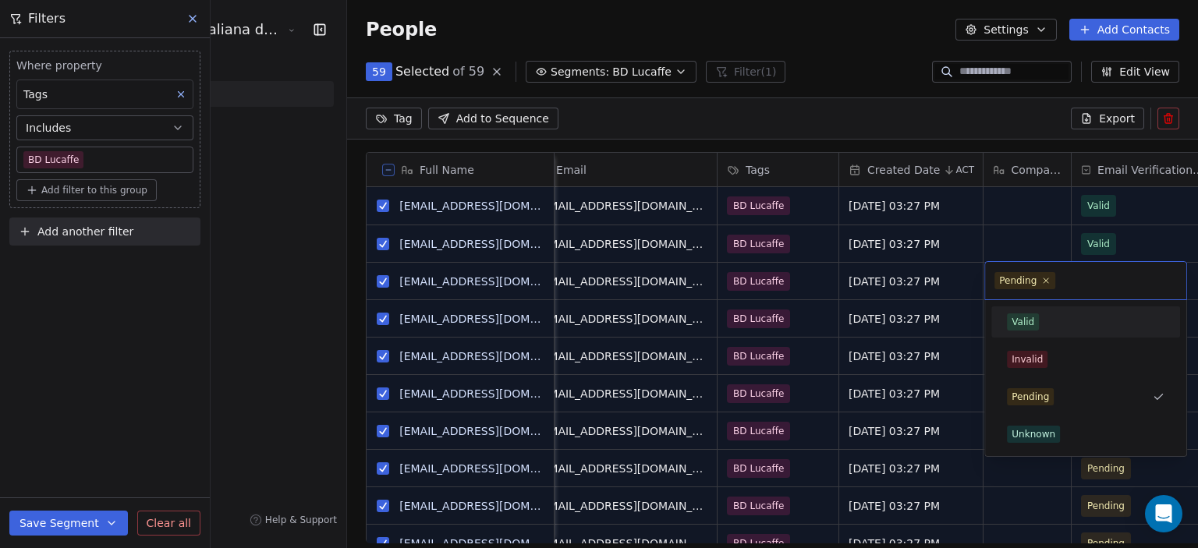
click at [1040, 327] on div "Valid" at bounding box center [1086, 322] width 158 height 17
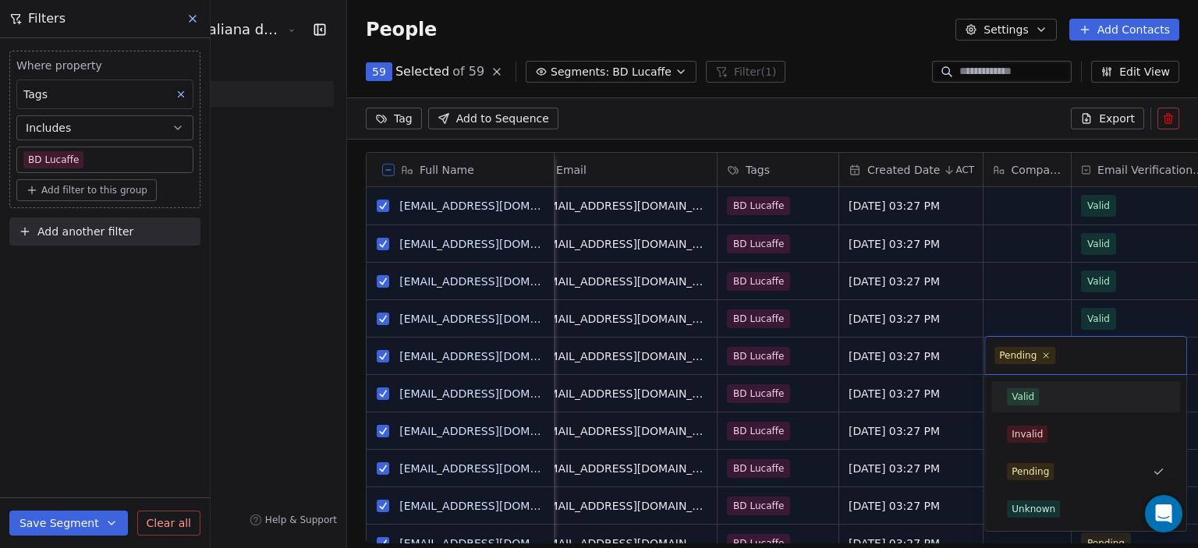
click at [1020, 397] on div "Valid" at bounding box center [1023, 397] width 23 height 14
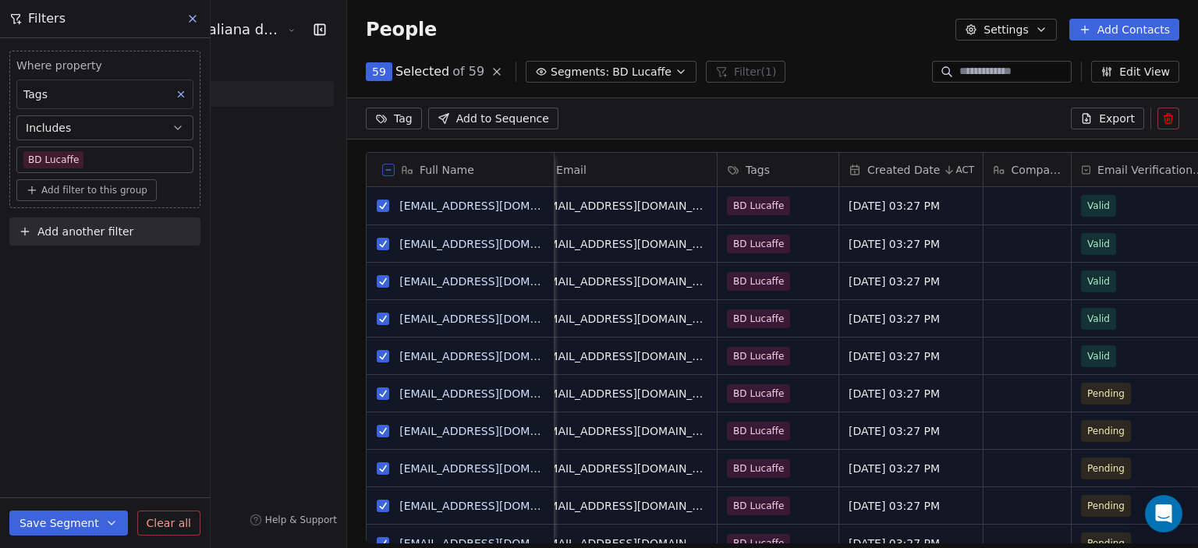
click at [840, 90] on section "People Settings Add Contacts 59 Selected of 59 Segments: BD Lucaffe Filter (1) …" at bounding box center [772, 274] width 851 height 548
click at [386, 170] on icon at bounding box center [388, 170] width 5 height 0
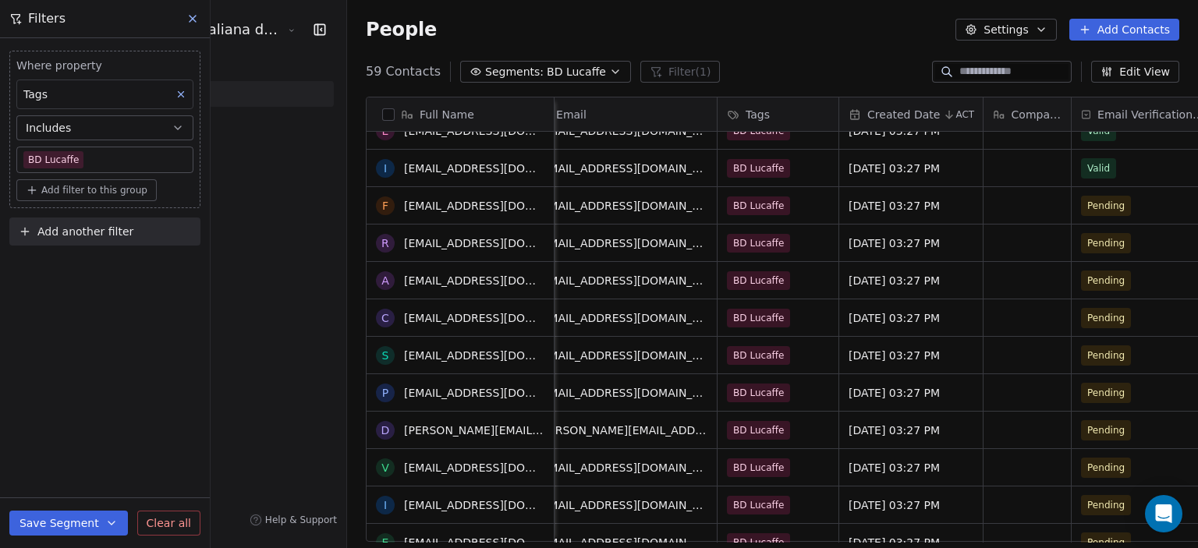
scroll to position [133, 0]
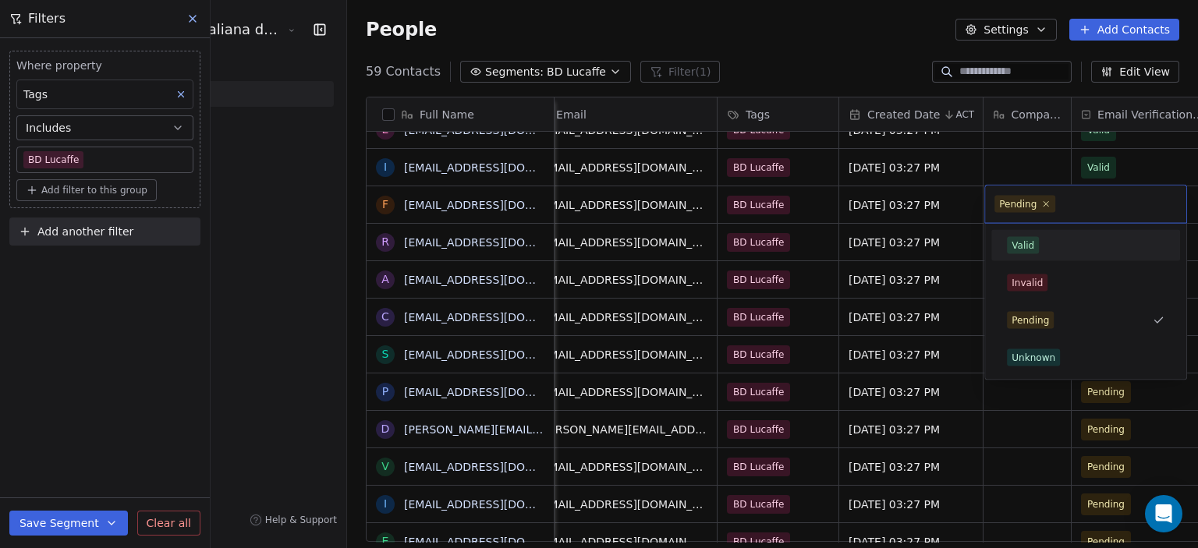
click at [1030, 253] on div "Valid" at bounding box center [1086, 245] width 176 height 25
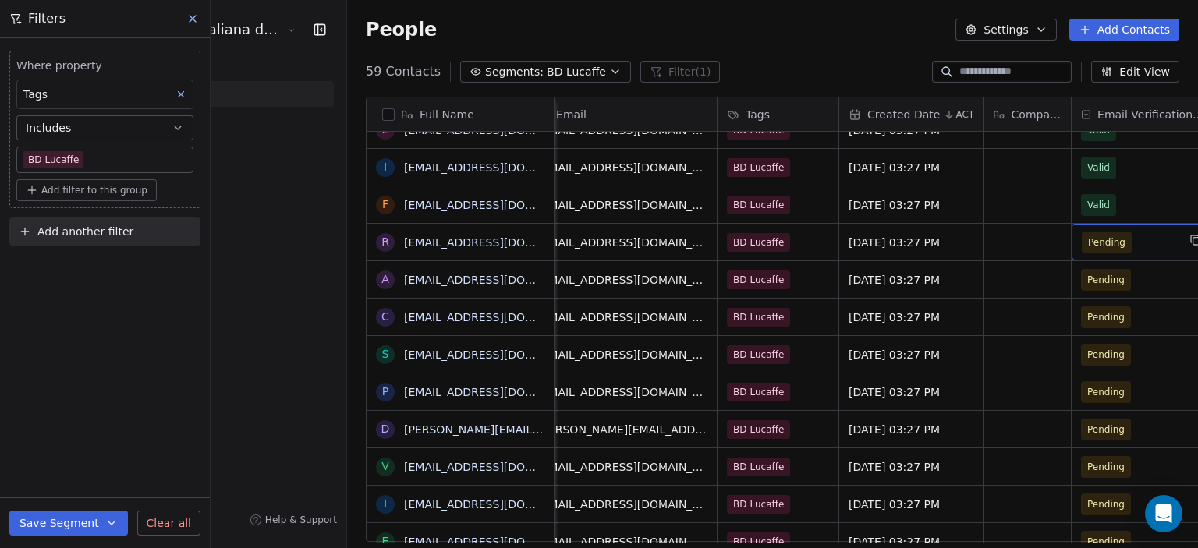
click at [1082, 252] on span "Pending" at bounding box center [1129, 243] width 95 height 22
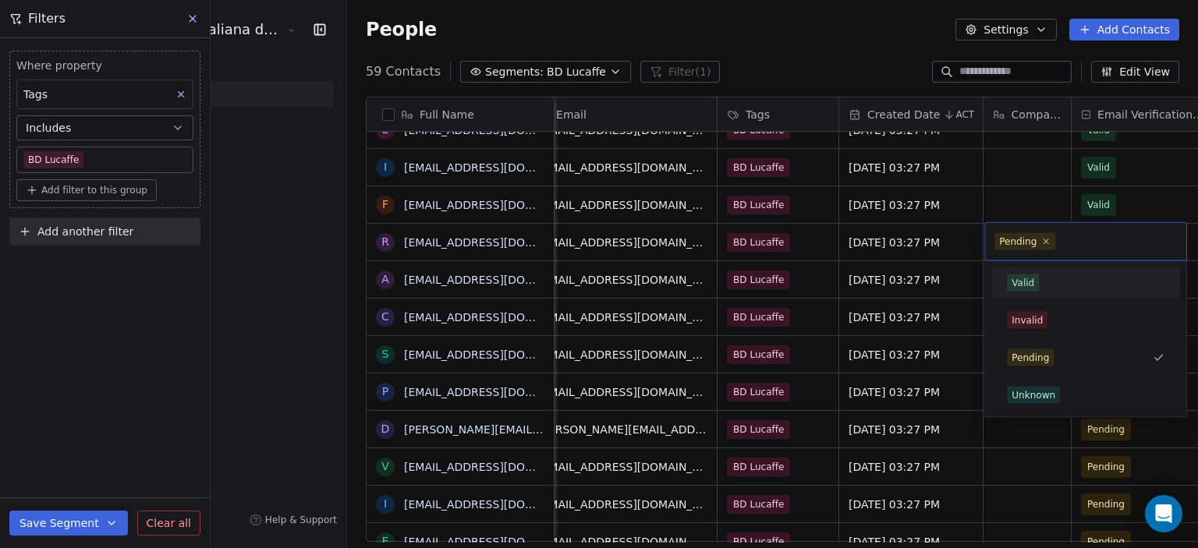
click at [1007, 275] on div "Valid" at bounding box center [1086, 283] width 158 height 17
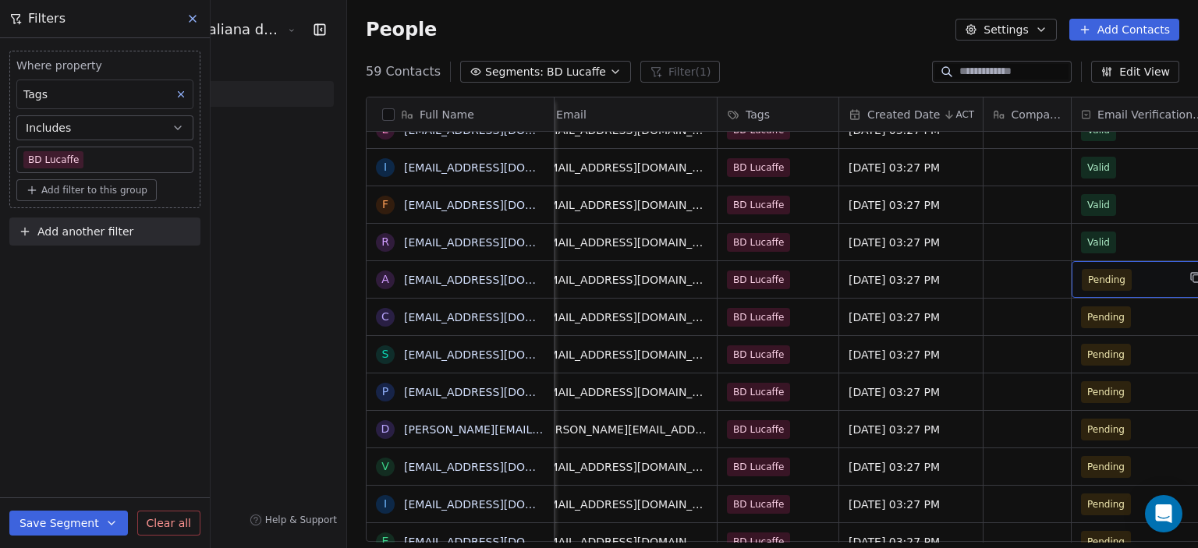
click at [1082, 270] on span "Pending" at bounding box center [1129, 280] width 95 height 22
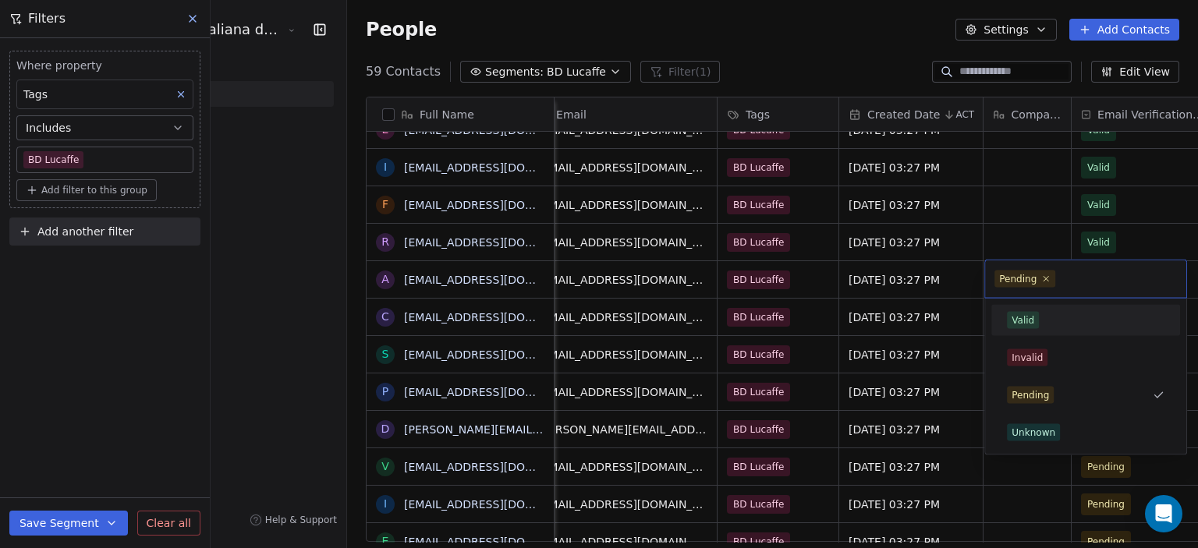
click at [1014, 314] on div "Valid" at bounding box center [1023, 321] width 23 height 14
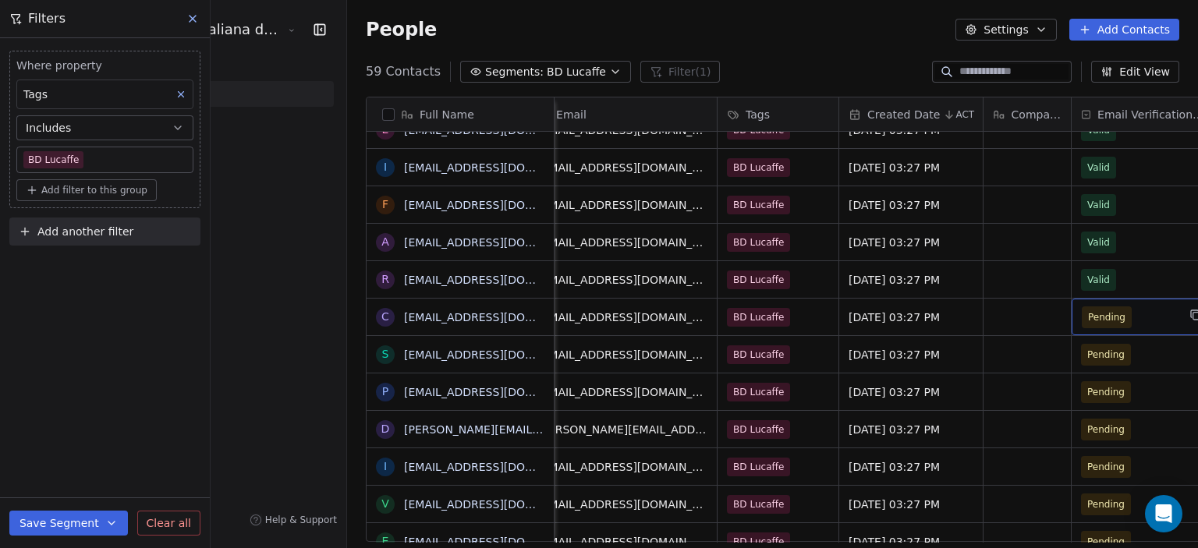
click at [1082, 321] on span "Pending" at bounding box center [1129, 318] width 95 height 22
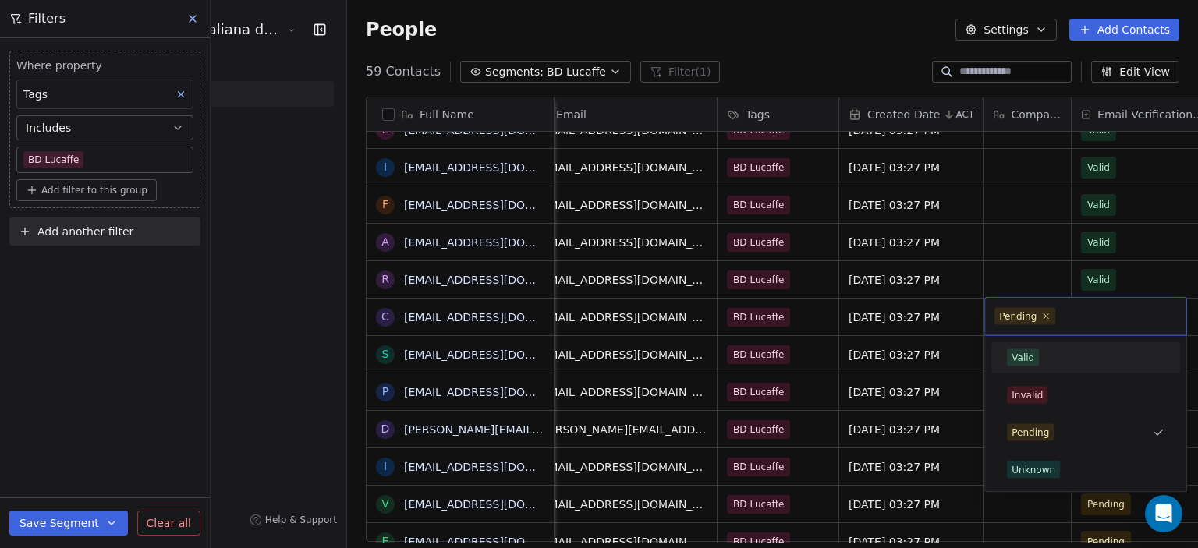
click at [1026, 356] on div "Valid" at bounding box center [1023, 358] width 23 height 14
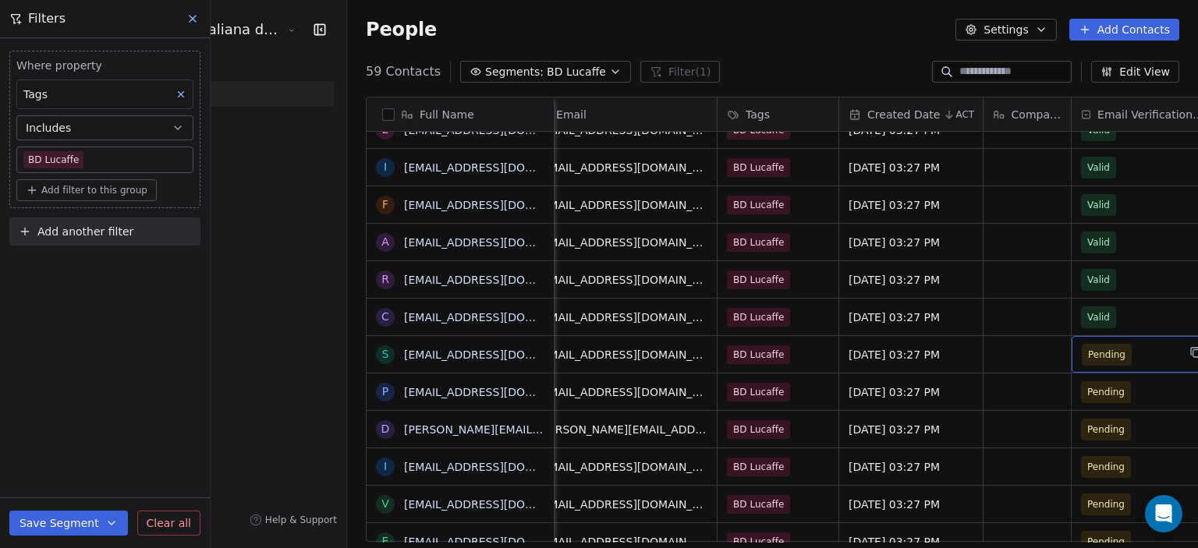
click at [1082, 358] on span "Pending" at bounding box center [1129, 355] width 95 height 22
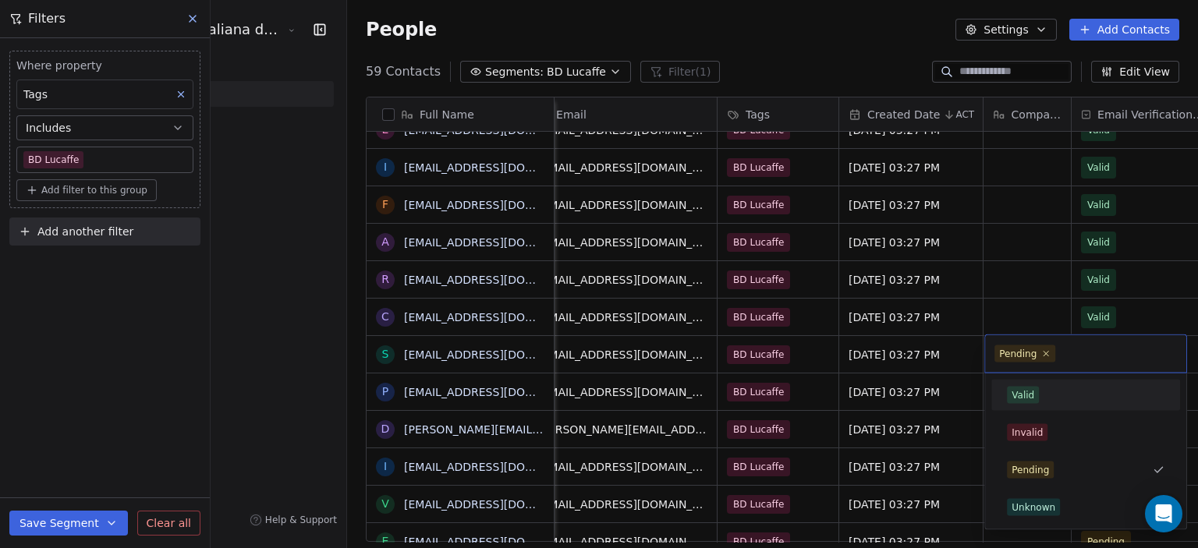
click at [1026, 395] on div "Valid" at bounding box center [1023, 395] width 23 height 14
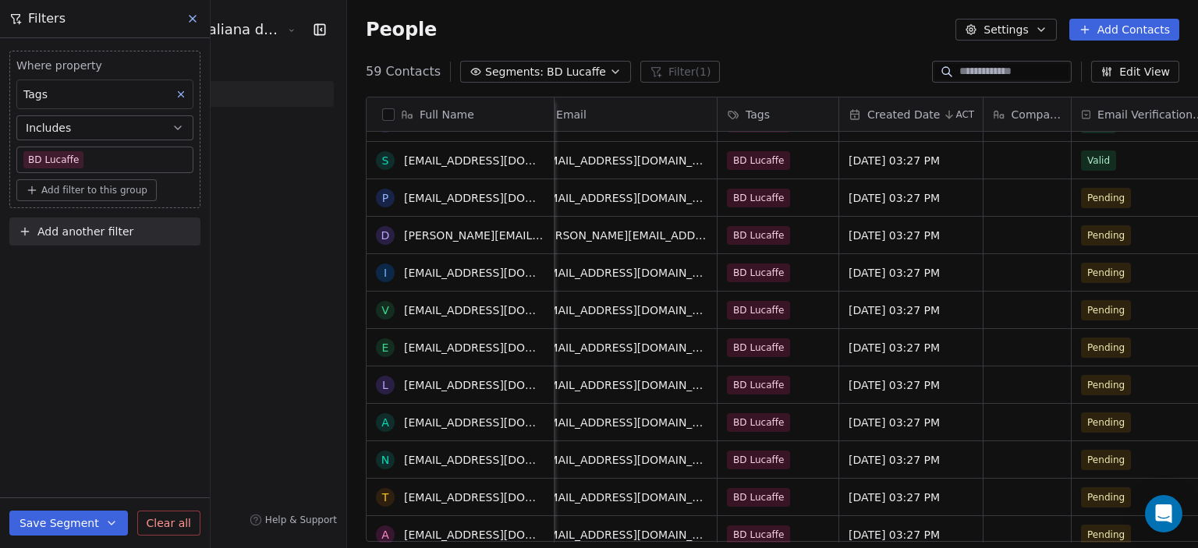
scroll to position [328, 0]
click at [1082, 200] on span "Pending" at bounding box center [1129, 198] width 95 height 22
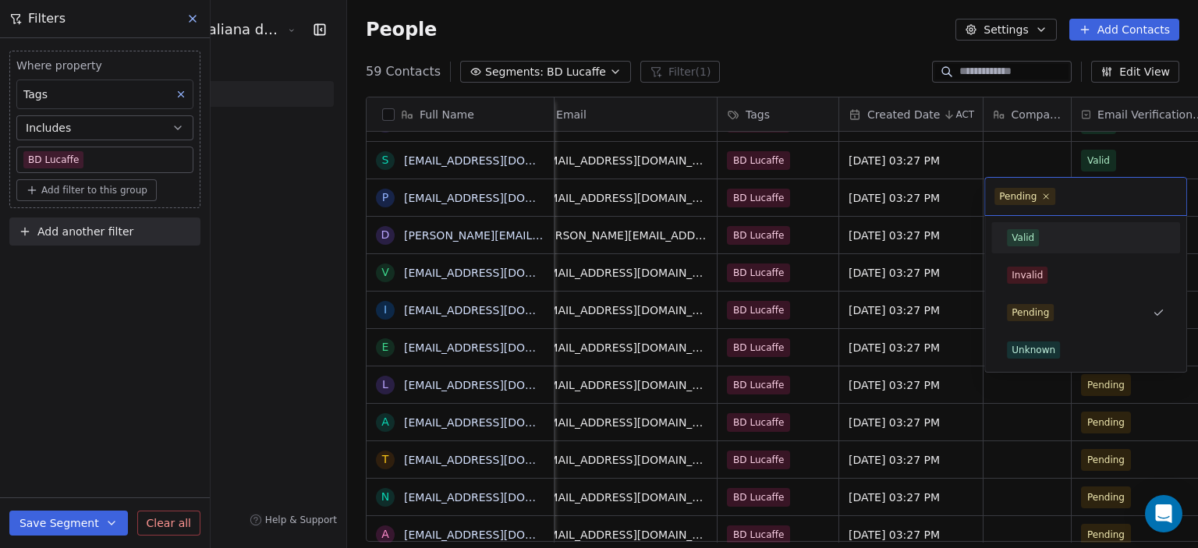
click at [1019, 243] on div "Valid" at bounding box center [1023, 238] width 23 height 14
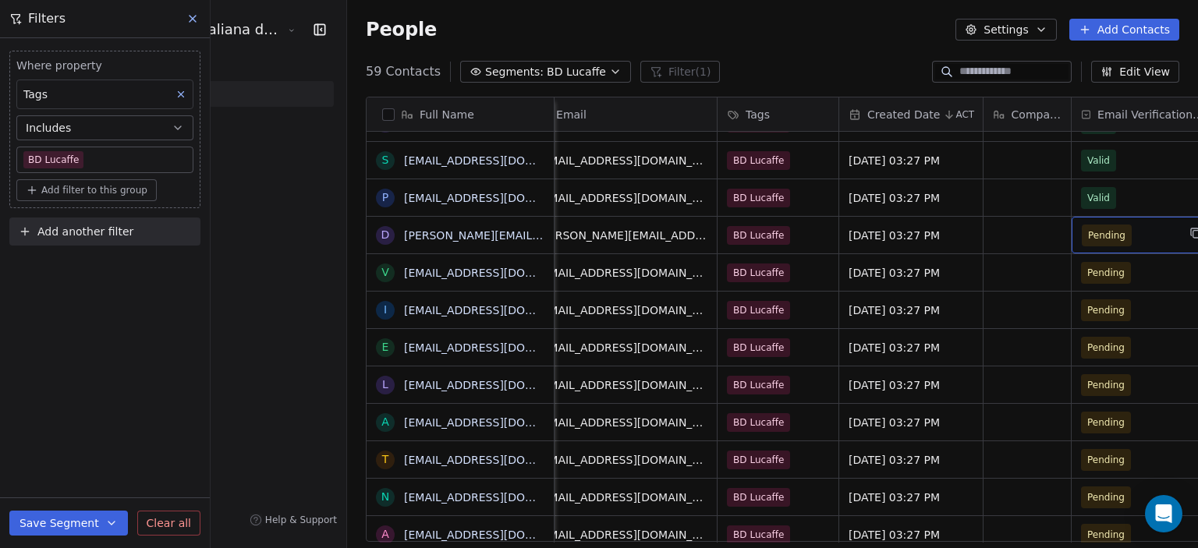
click at [1082, 238] on span "Pending" at bounding box center [1129, 236] width 95 height 22
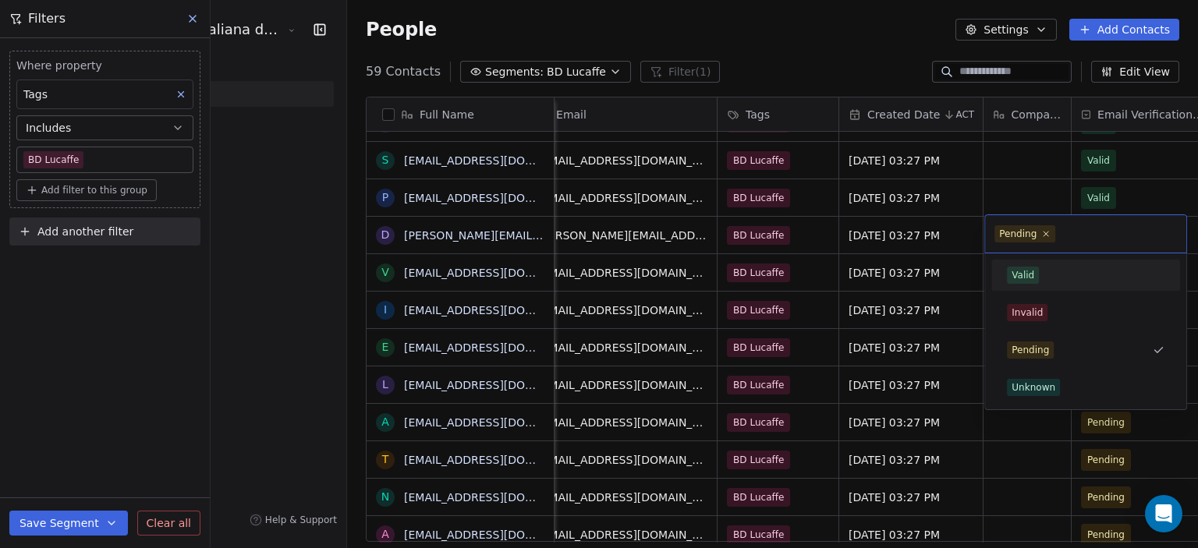
click at [1030, 278] on div "Valid" at bounding box center [1023, 275] width 23 height 14
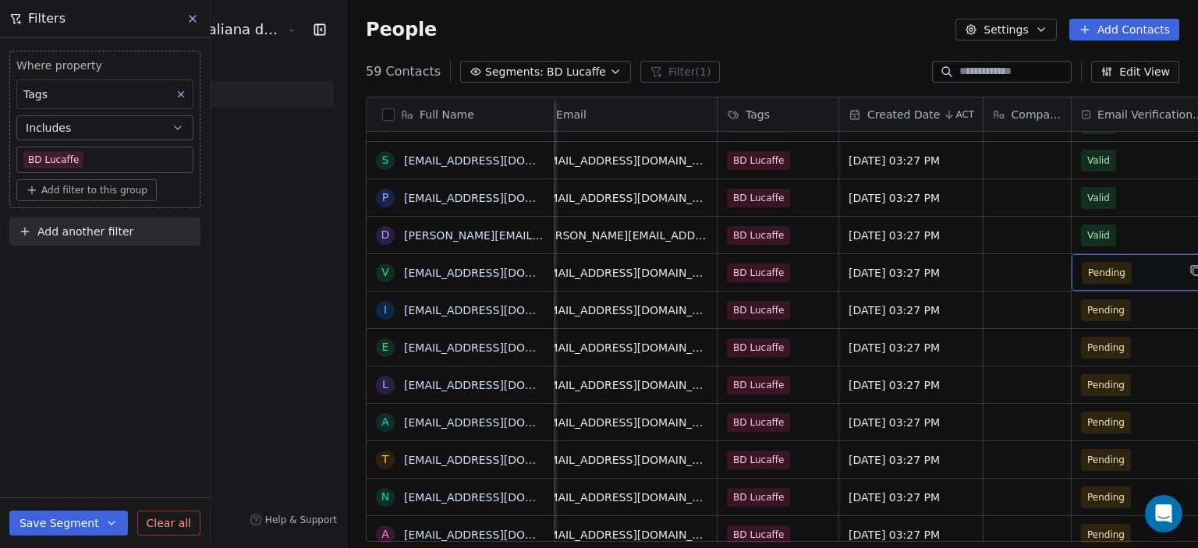
click at [1083, 258] on div "Pending" at bounding box center [1144, 272] width 144 height 37
click at [1082, 320] on span "Pending" at bounding box center [1129, 310] width 95 height 22
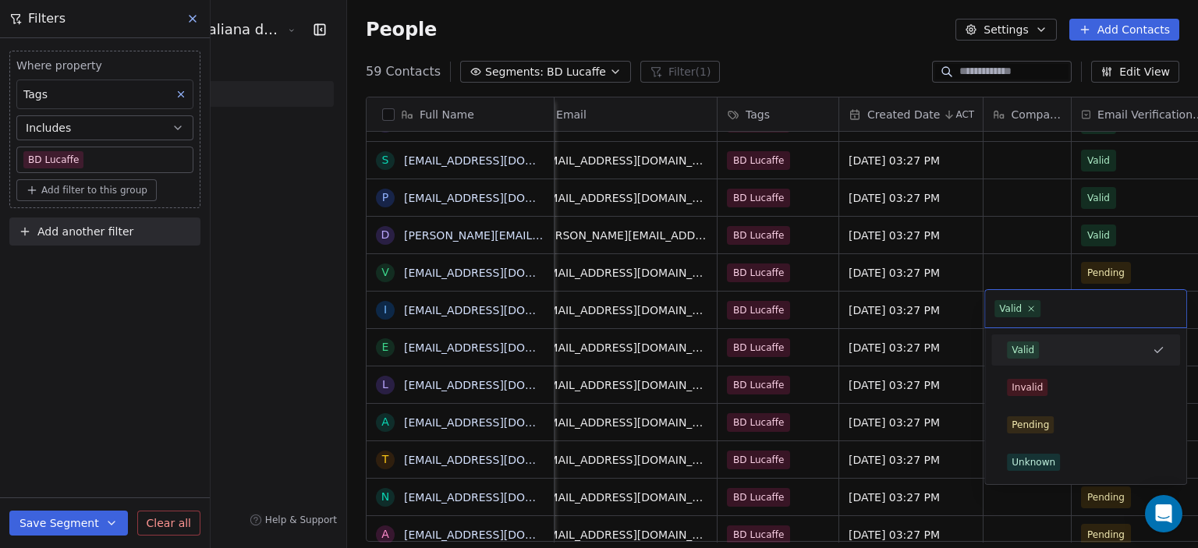
click at [1040, 347] on div "Valid" at bounding box center [1076, 350] width 139 height 17
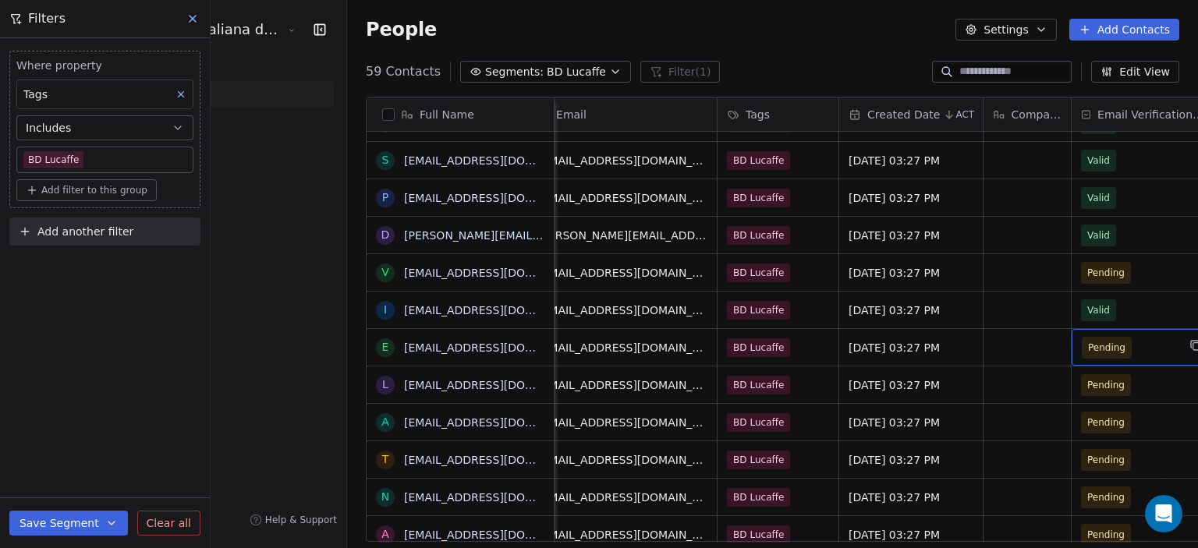
click at [1082, 355] on span "Pending" at bounding box center [1129, 348] width 95 height 22
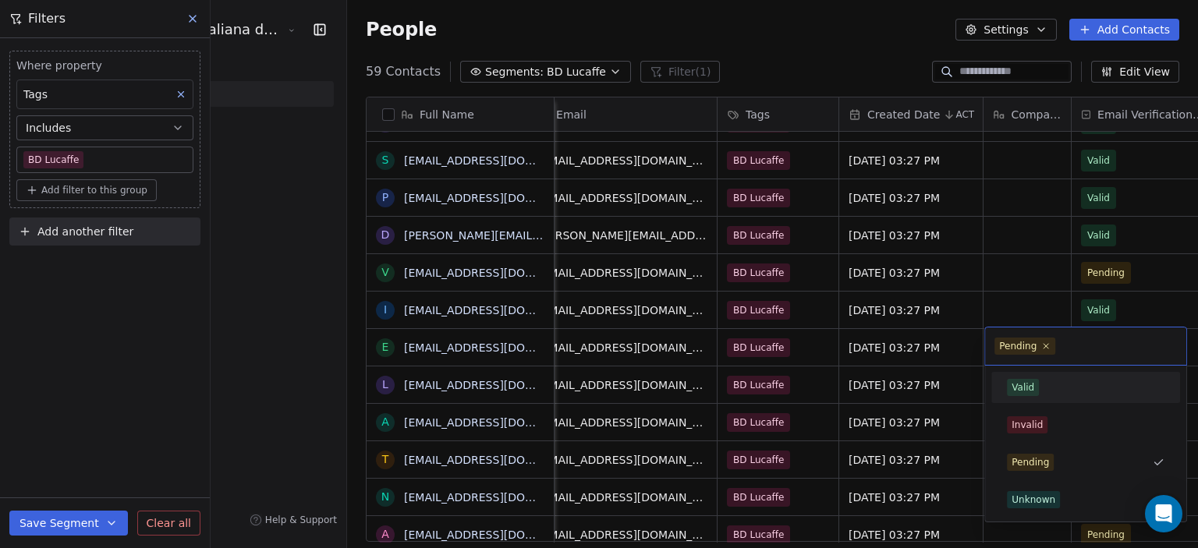
click at [1030, 392] on div "Valid" at bounding box center [1023, 388] width 23 height 14
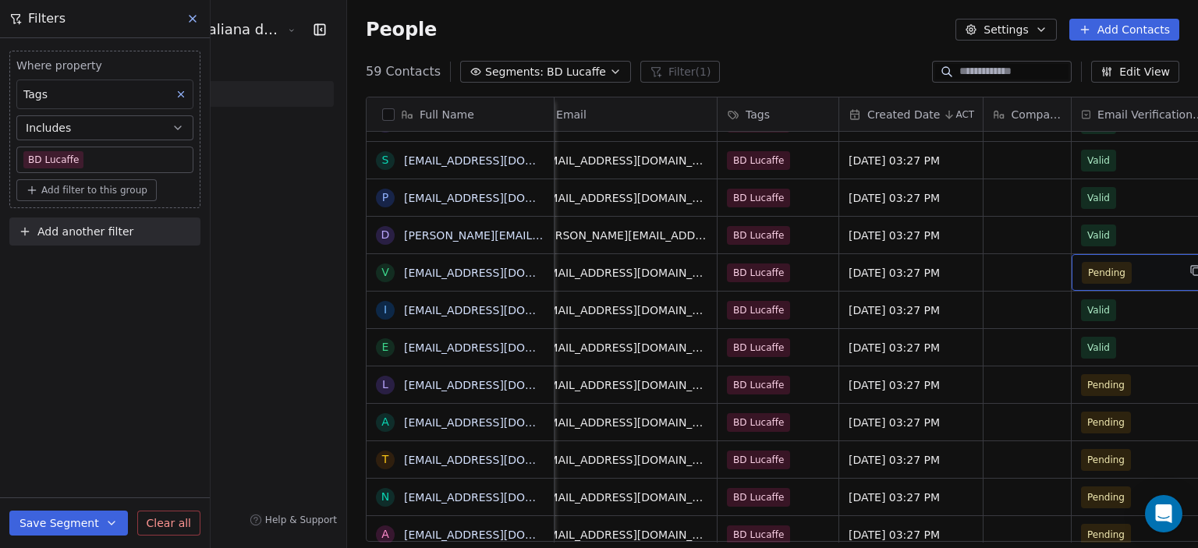
click at [1082, 268] on span "Pending" at bounding box center [1129, 273] width 95 height 22
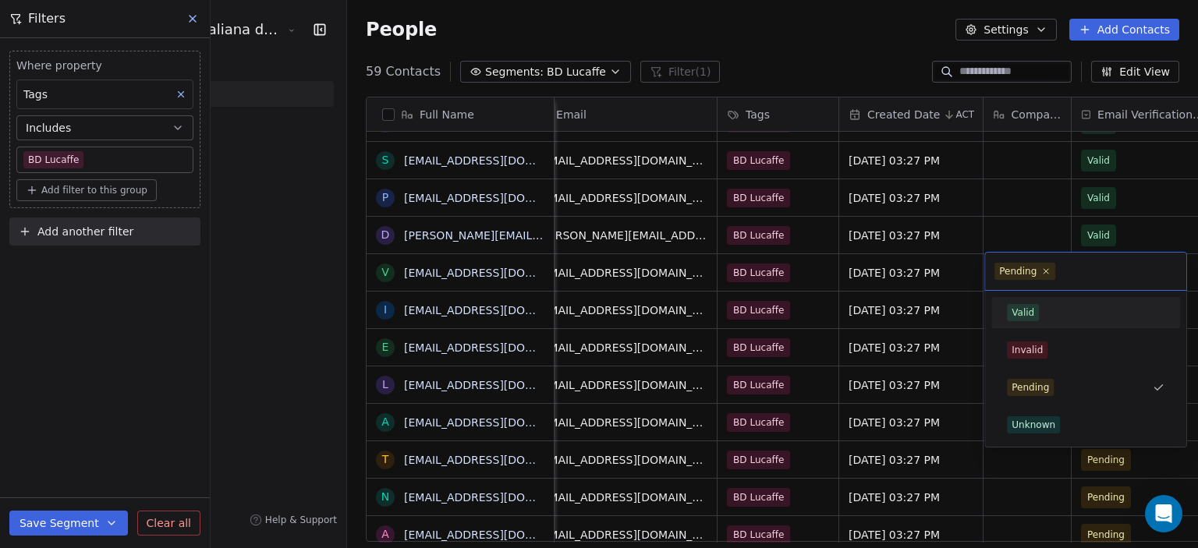
click at [1033, 313] on span "Valid" at bounding box center [1023, 312] width 32 height 17
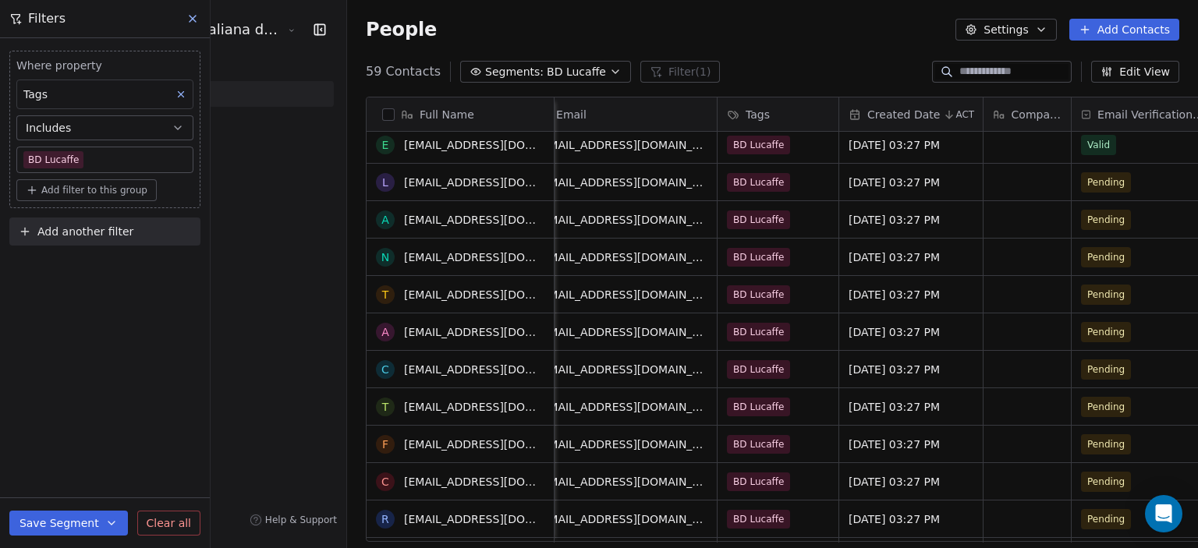
scroll to position [532, 0]
click at [1082, 177] on span "Pending" at bounding box center [1129, 181] width 95 height 22
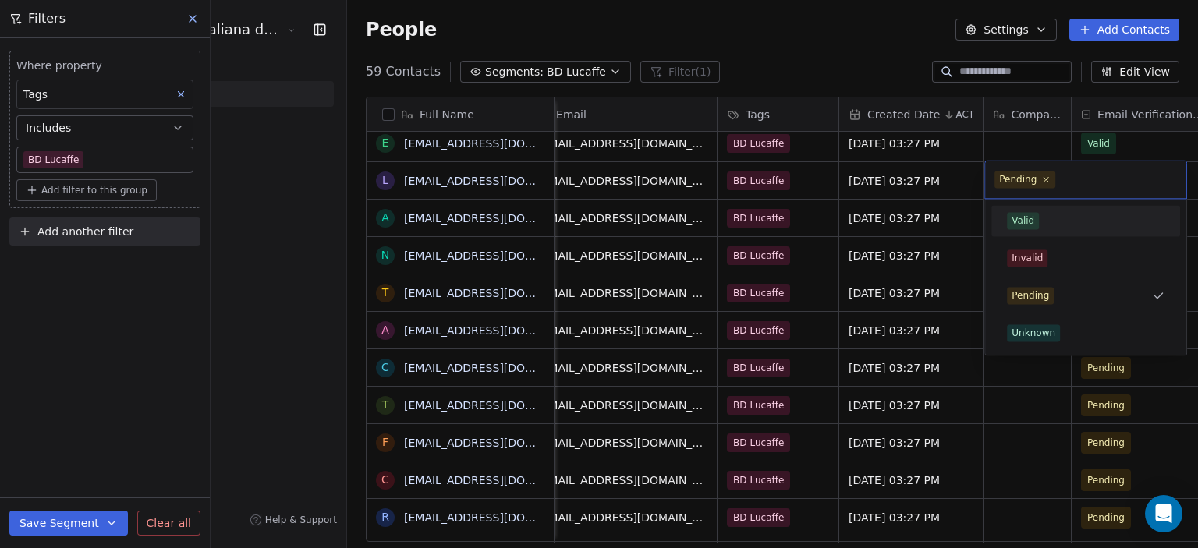
click at [1023, 230] on div "Valid" at bounding box center [1086, 220] width 176 height 25
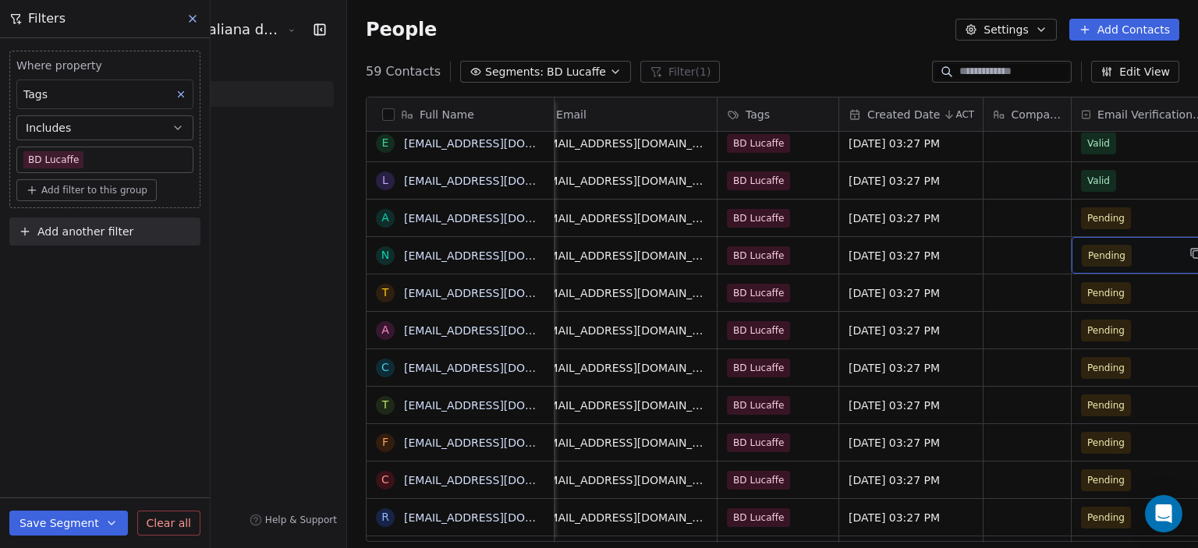
click at [1074, 241] on div "Pending" at bounding box center [1144, 255] width 144 height 37
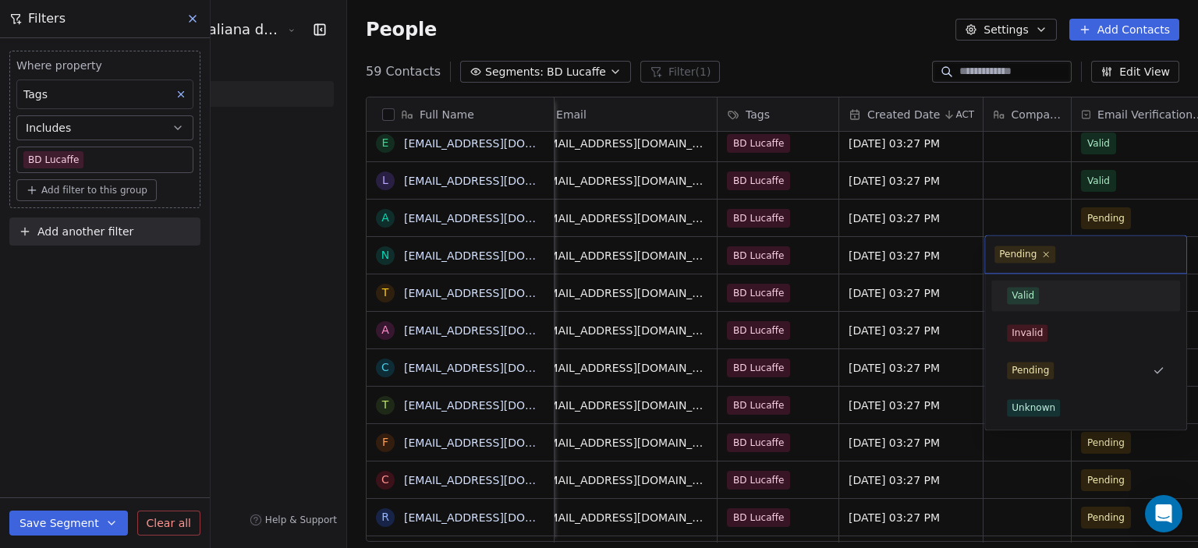
click at [1022, 289] on div "Valid" at bounding box center [1023, 296] width 23 height 14
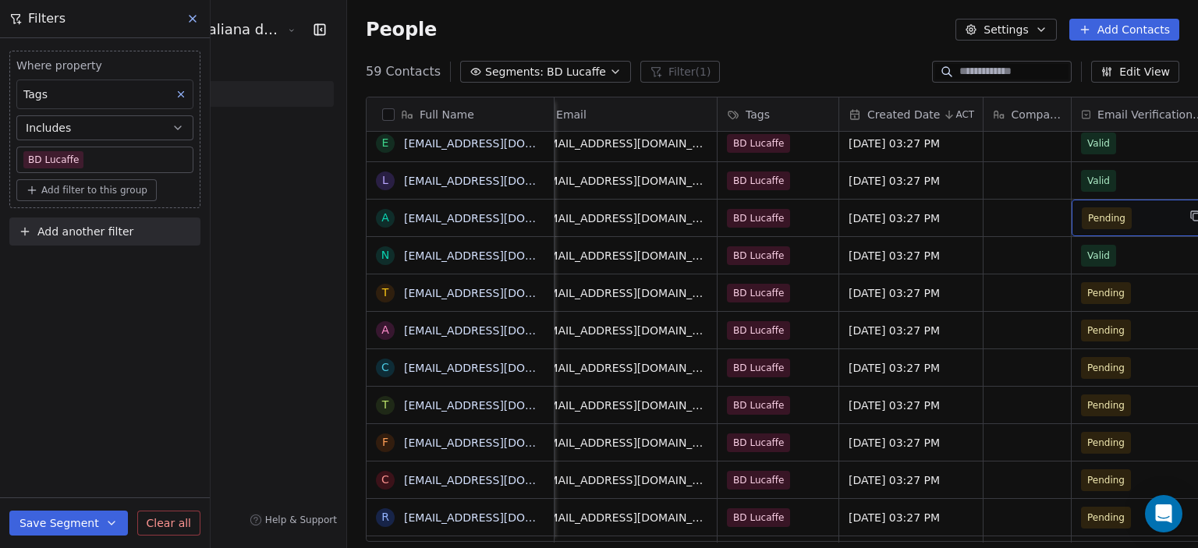
click at [1086, 207] on span "Pending" at bounding box center [1129, 218] width 95 height 22
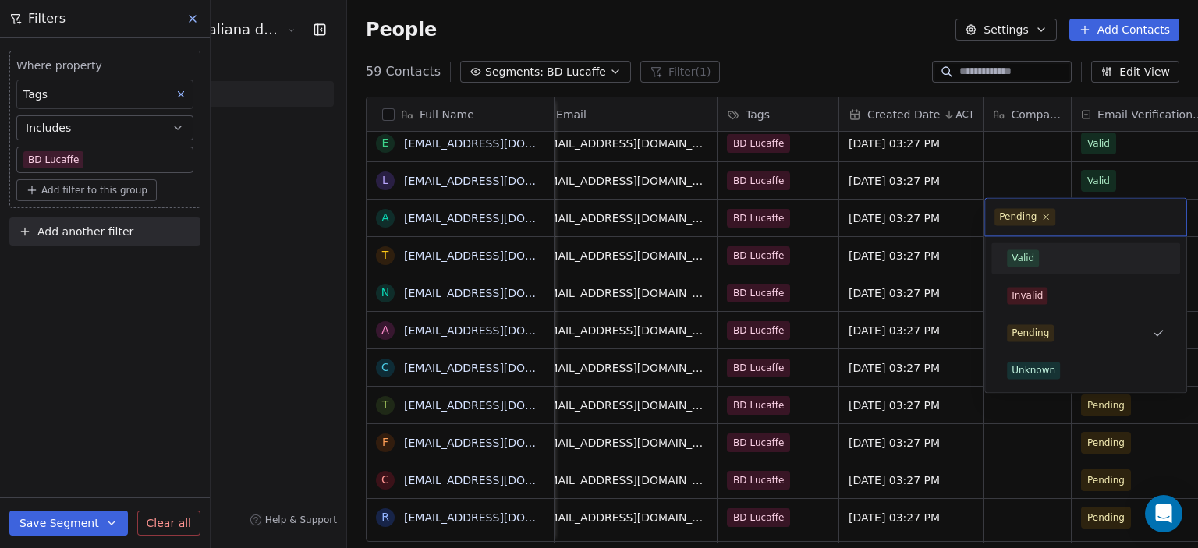
click at [1030, 256] on div "Valid" at bounding box center [1023, 258] width 23 height 14
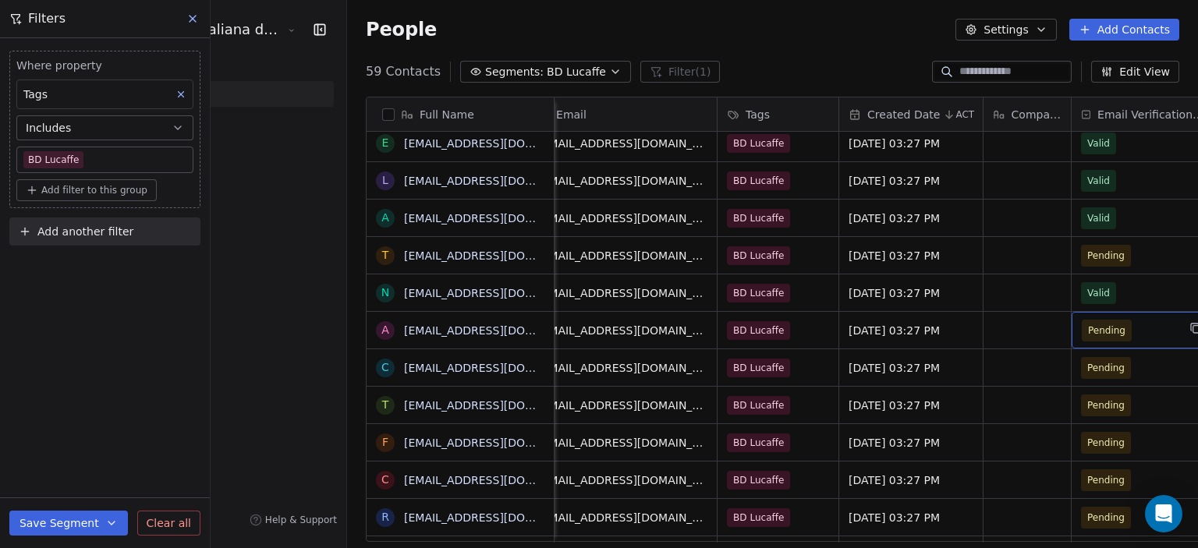
click at [1082, 336] on span "Pending" at bounding box center [1129, 331] width 95 height 22
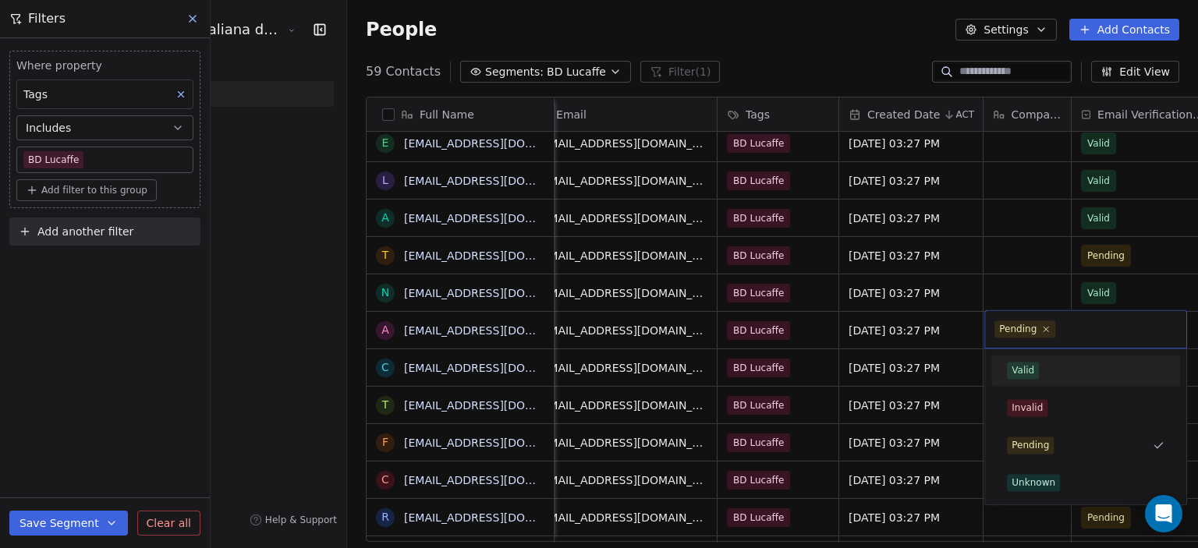
click at [1020, 364] on div "Valid" at bounding box center [1023, 370] width 23 height 14
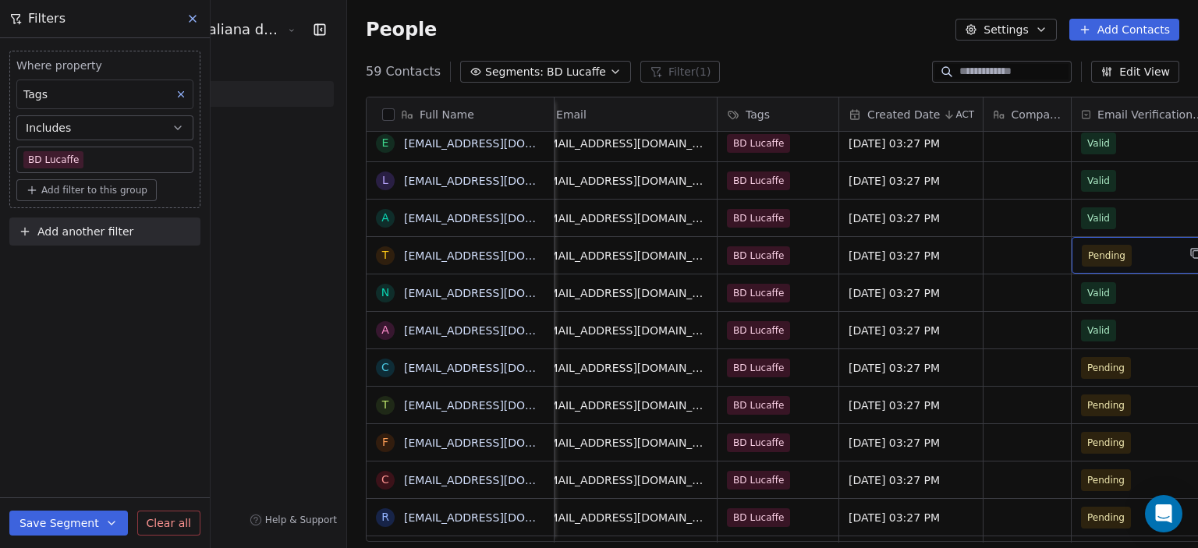
click at [1082, 249] on span "Pending" at bounding box center [1129, 256] width 95 height 22
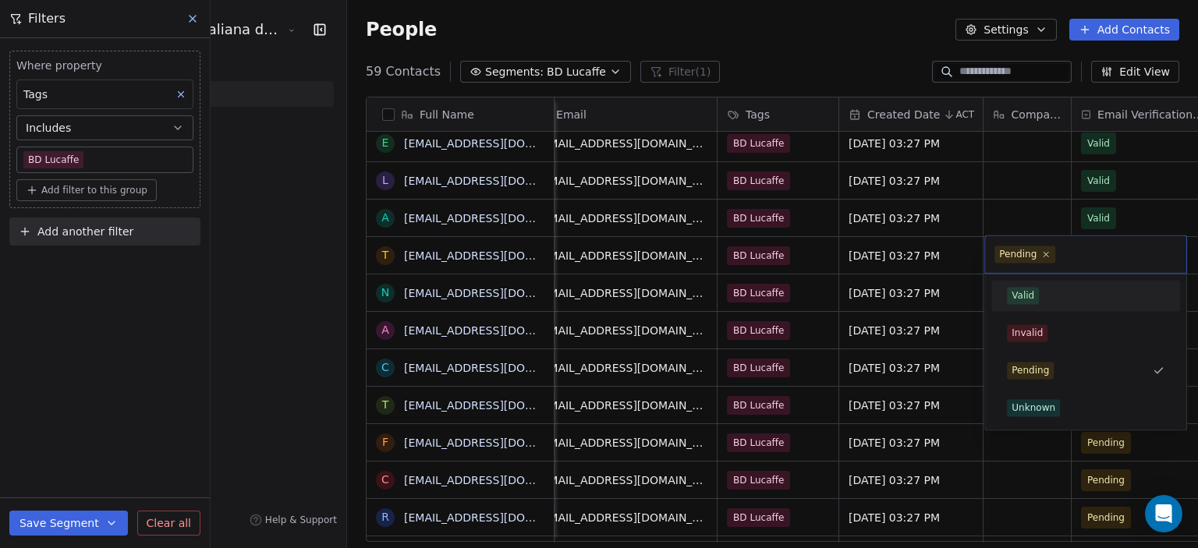
click at [1008, 303] on span "Valid" at bounding box center [1023, 295] width 32 height 17
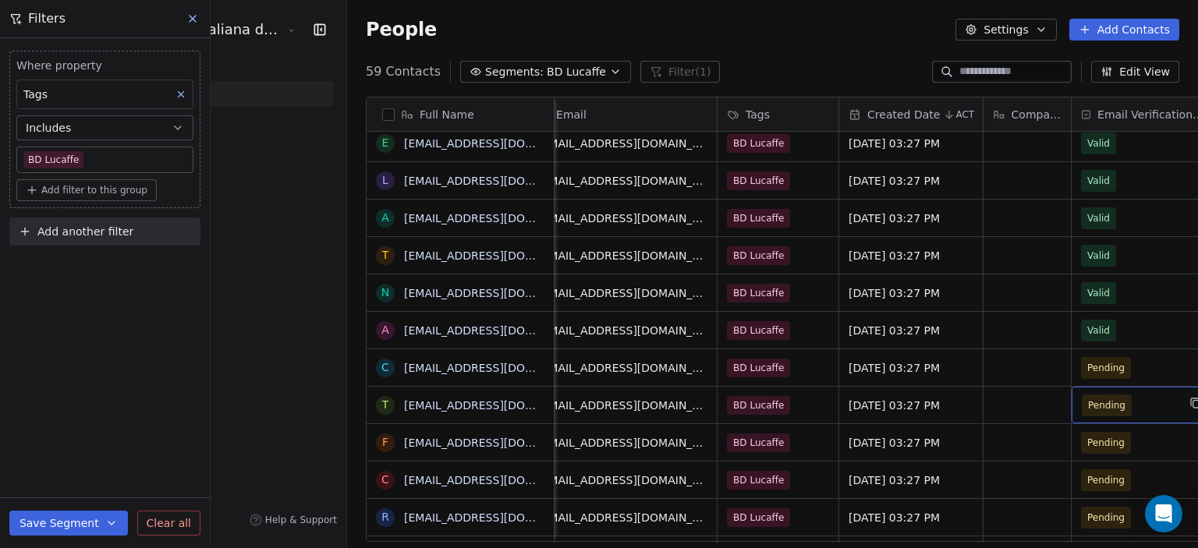
click at [1082, 395] on span "Pending" at bounding box center [1129, 406] width 95 height 22
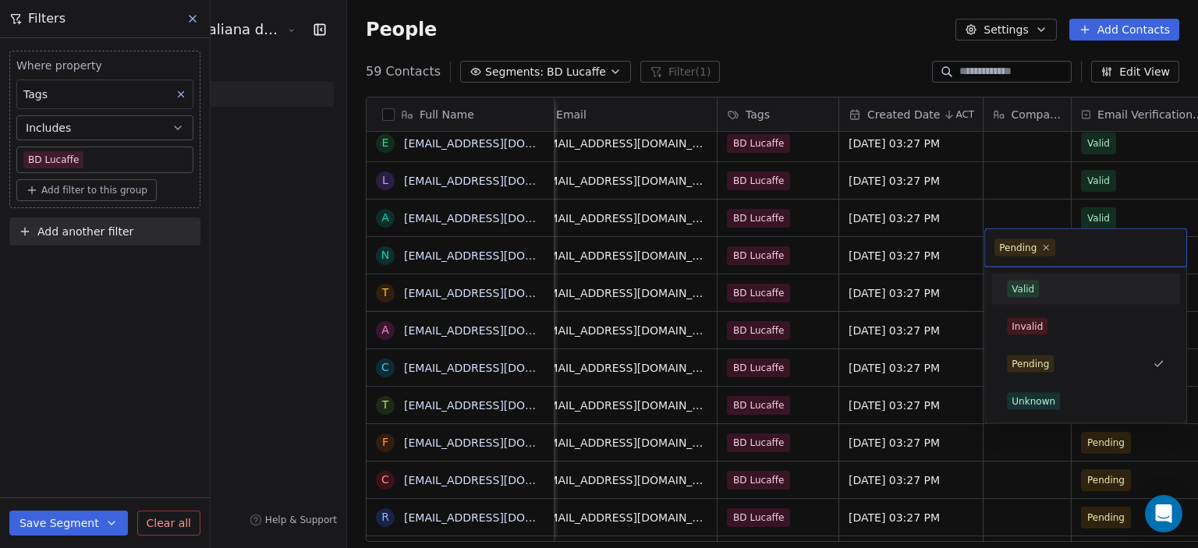
click at [1039, 288] on div "Valid" at bounding box center [1086, 289] width 158 height 17
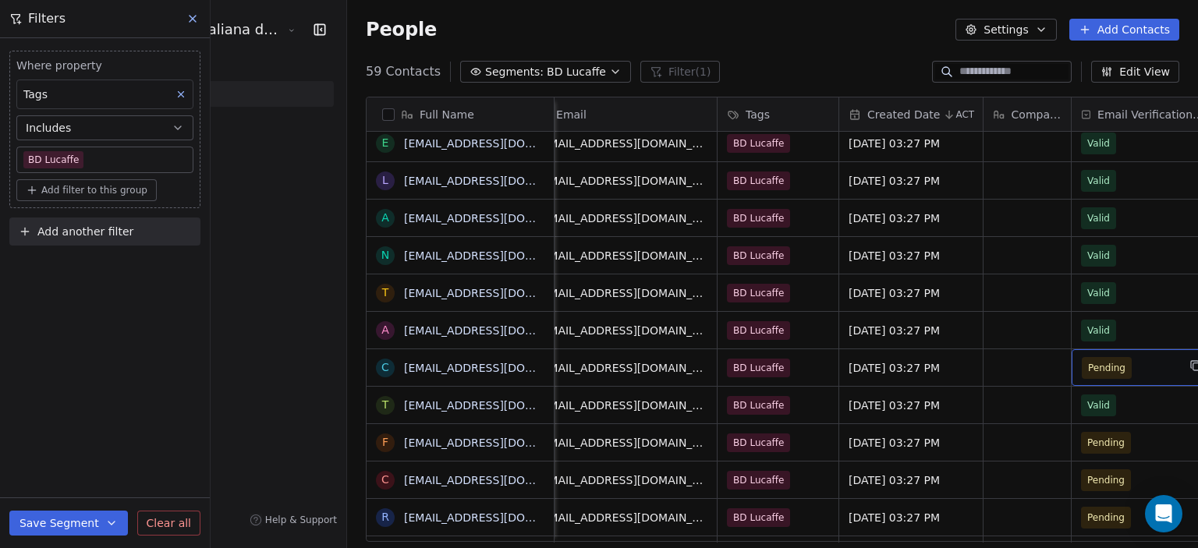
click at [1082, 364] on span "Pending" at bounding box center [1129, 368] width 95 height 22
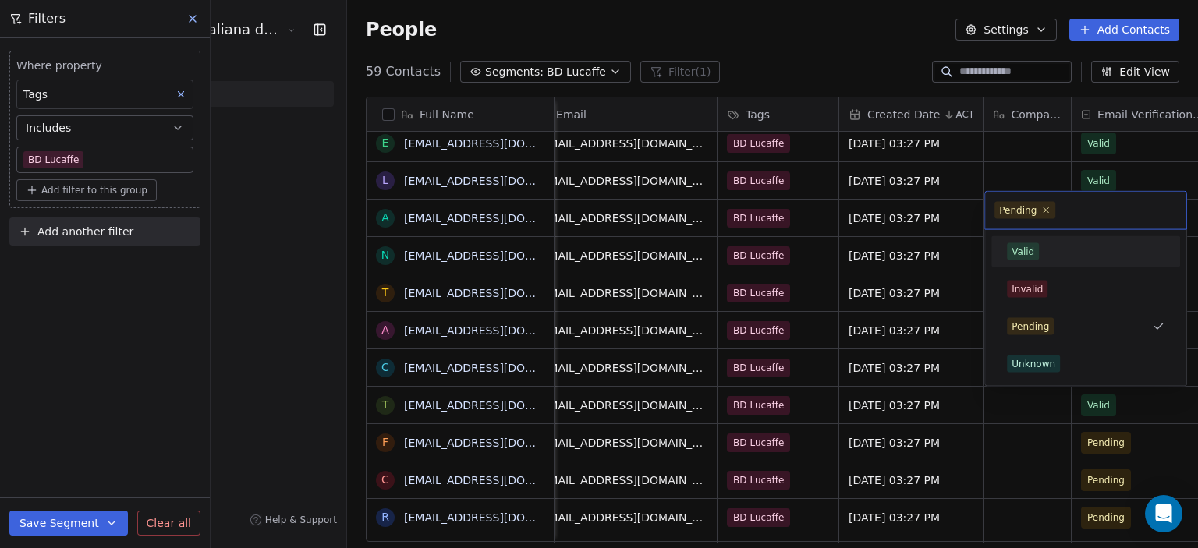
click at [1026, 245] on div "Valid" at bounding box center [1023, 252] width 23 height 14
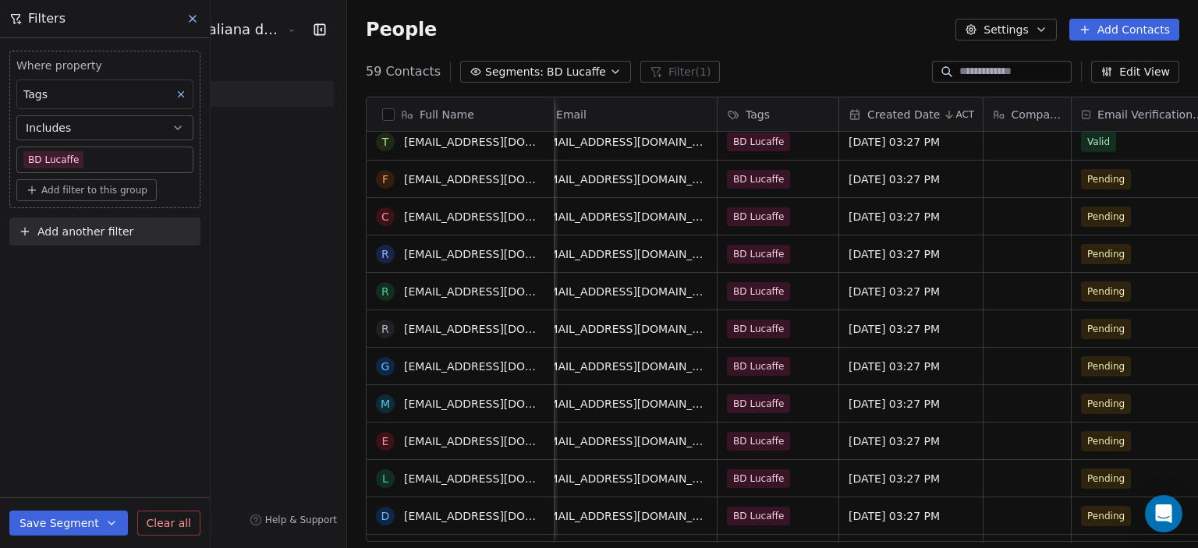
scroll to position [797, 0]
click at [1082, 171] on span "Pending" at bounding box center [1129, 178] width 95 height 22
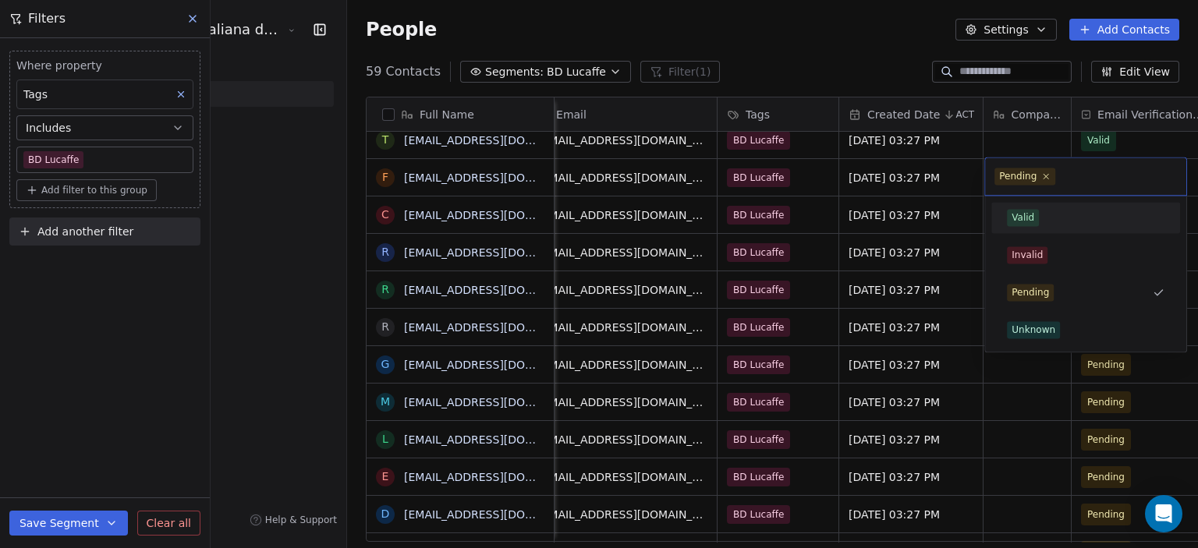
click at [1019, 230] on div "Valid" at bounding box center [1085, 217] width 189 height 31
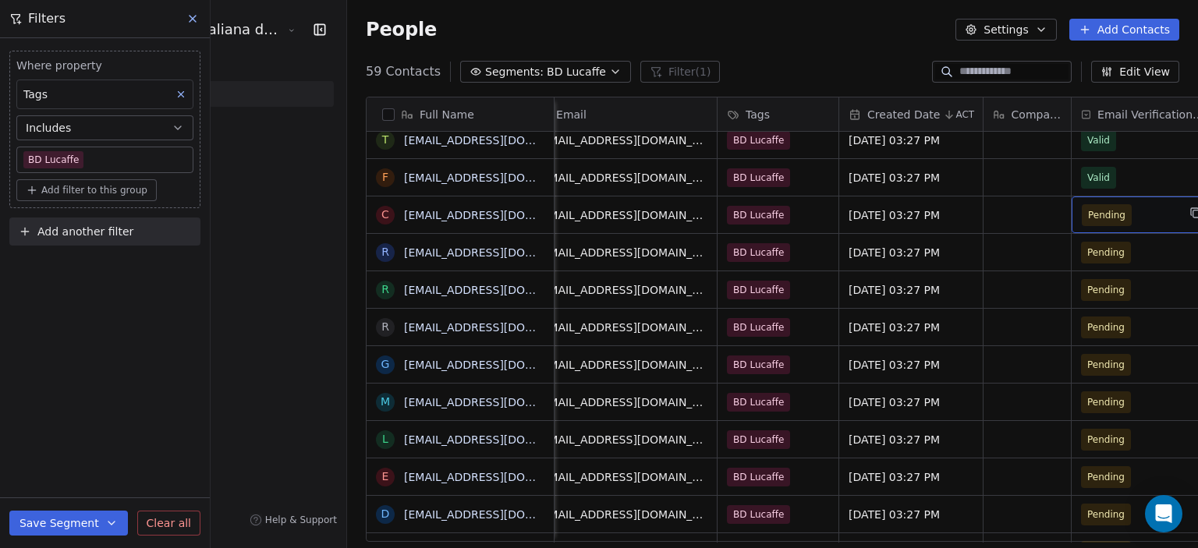
click at [1082, 212] on span "Pending" at bounding box center [1129, 215] width 95 height 22
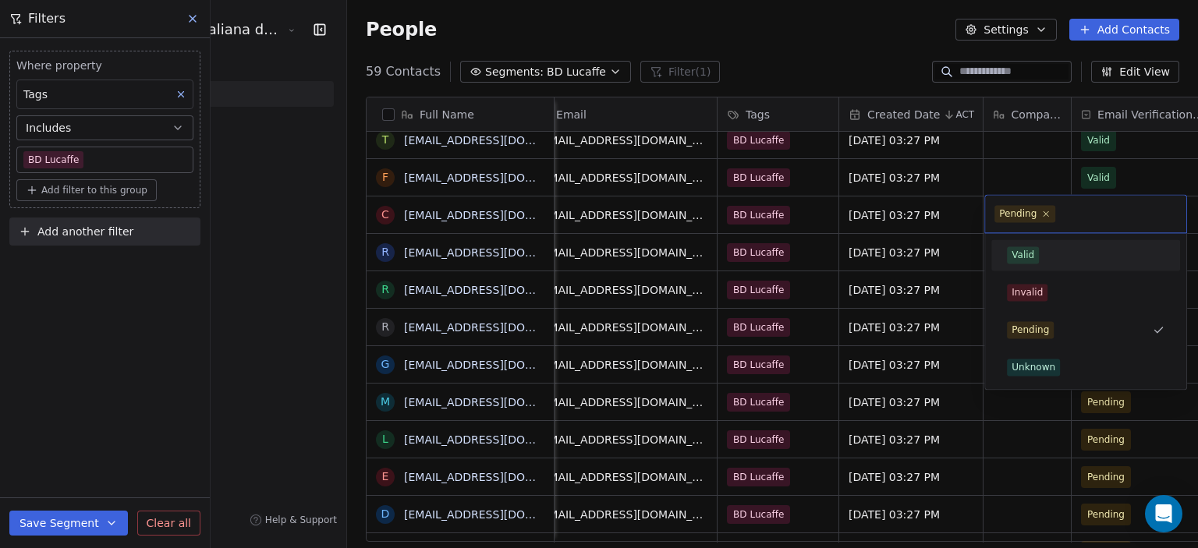
click at [1040, 246] on div "Valid" at bounding box center [1086, 255] width 176 height 25
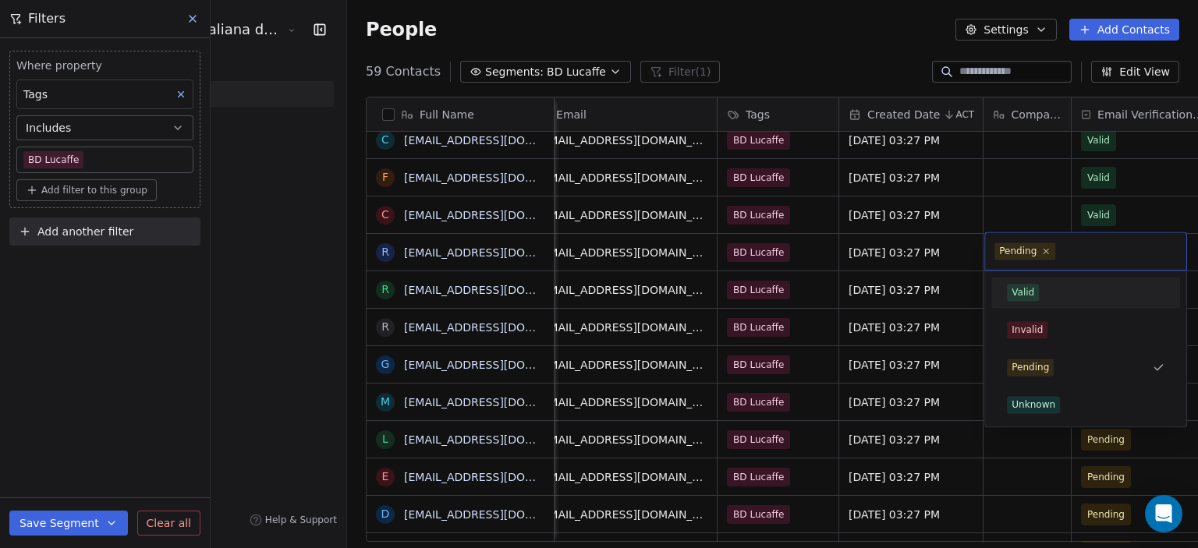
click at [1031, 289] on div "Valid" at bounding box center [1023, 292] width 23 height 14
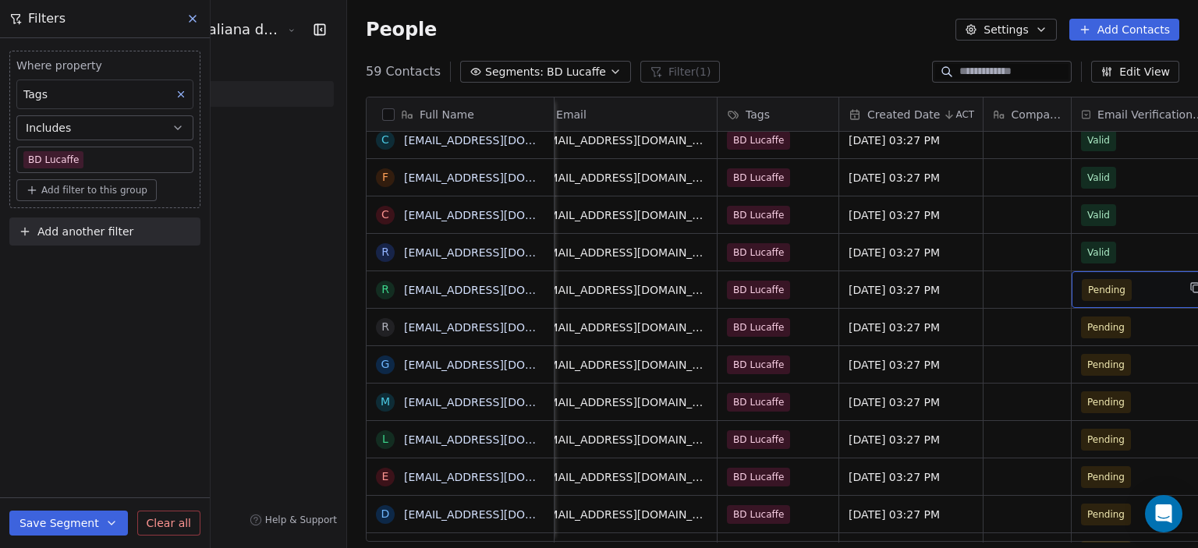
click at [1082, 293] on span "Pending" at bounding box center [1129, 290] width 95 height 22
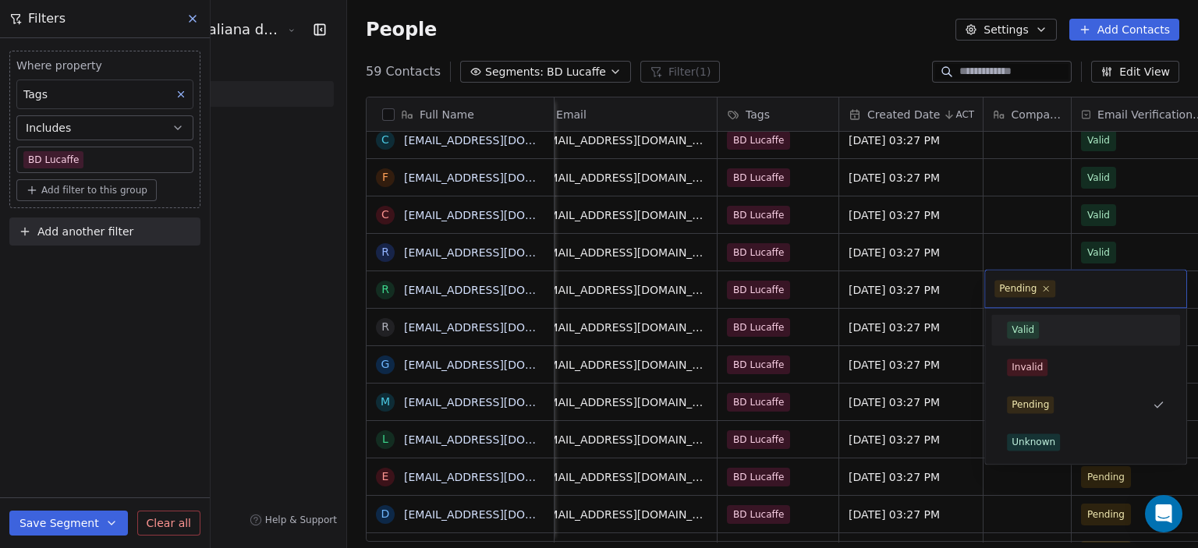
click at [1056, 320] on div "Valid" at bounding box center [1086, 329] width 176 height 25
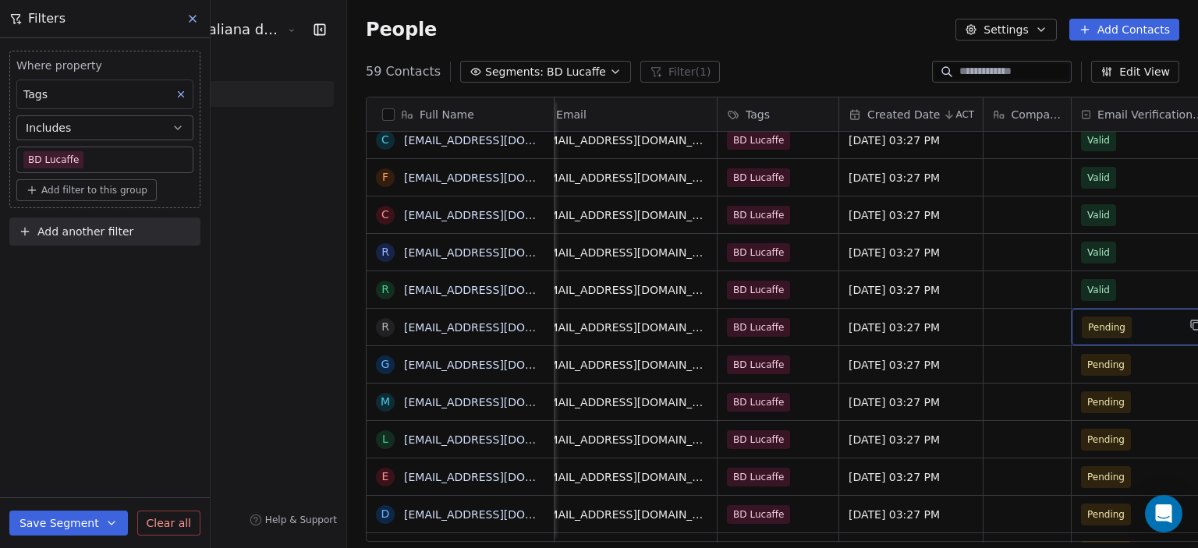
click at [1082, 329] on span "Pending" at bounding box center [1129, 328] width 95 height 22
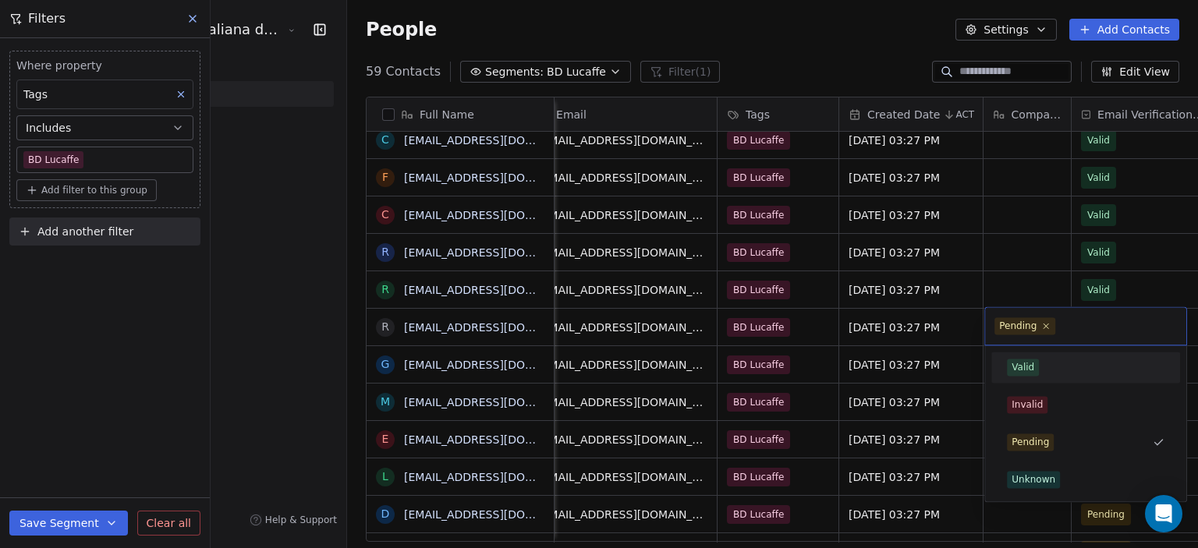
click at [1019, 361] on div "Valid" at bounding box center [1023, 367] width 23 height 14
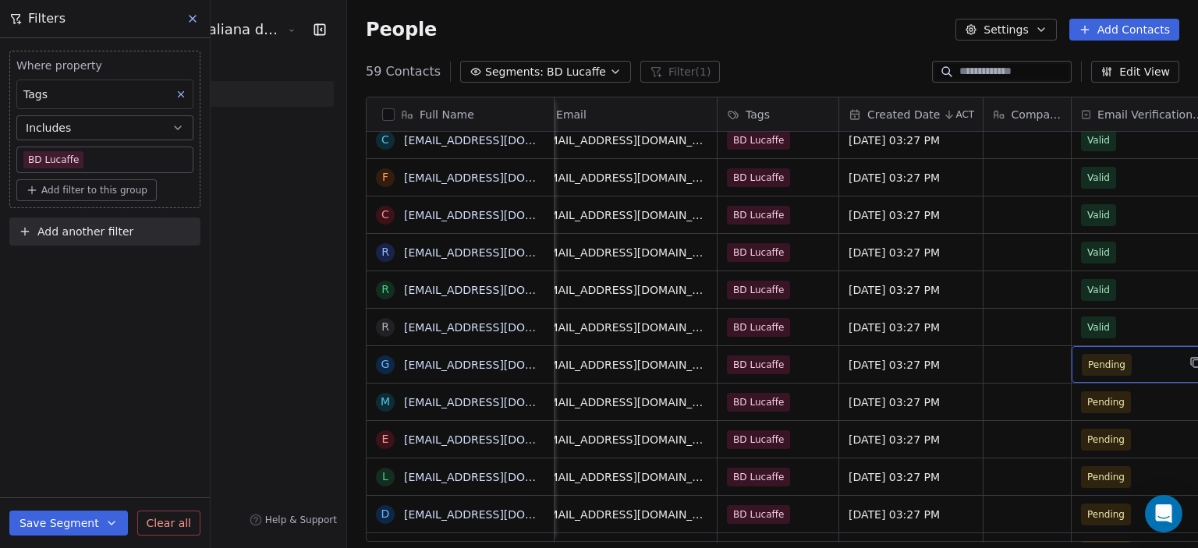
click at [1082, 362] on span "Pending" at bounding box center [1129, 365] width 95 height 22
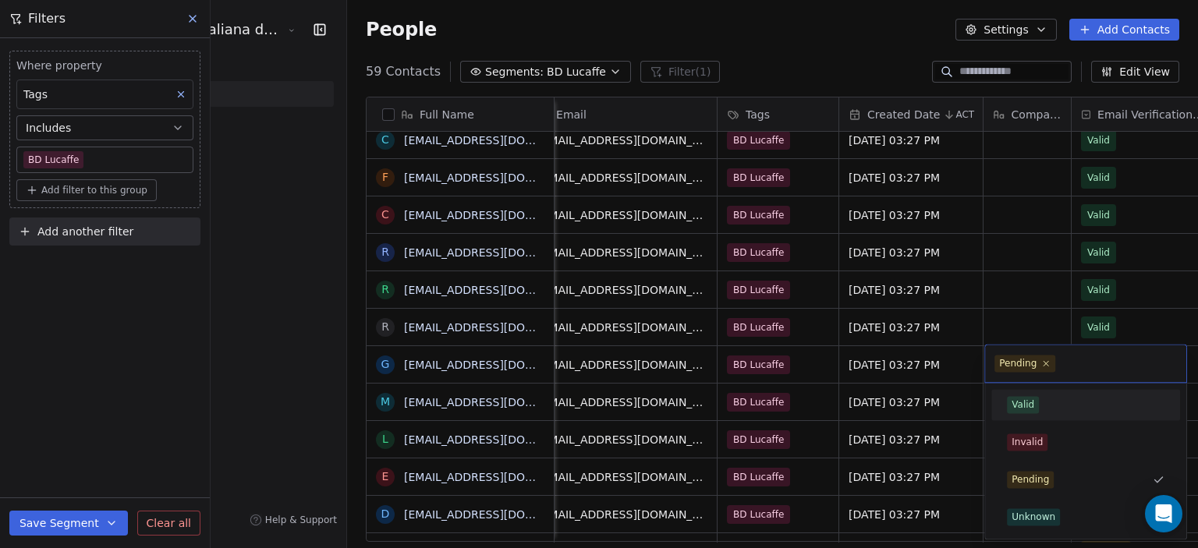
click at [1017, 402] on div "Valid" at bounding box center [1023, 405] width 23 height 14
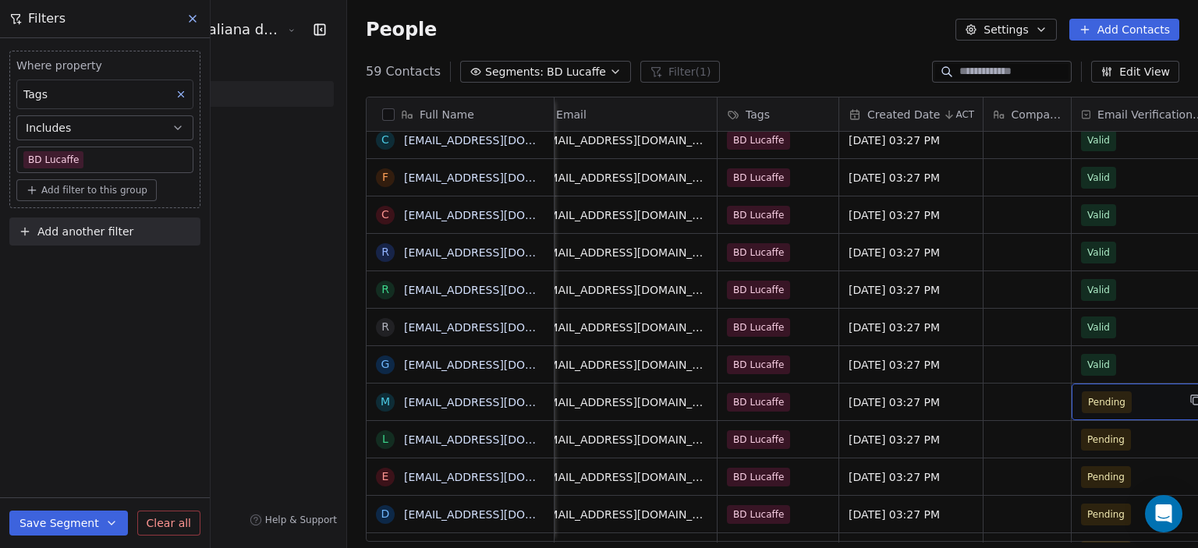
click at [1082, 387] on div "Pending" at bounding box center [1144, 402] width 144 height 37
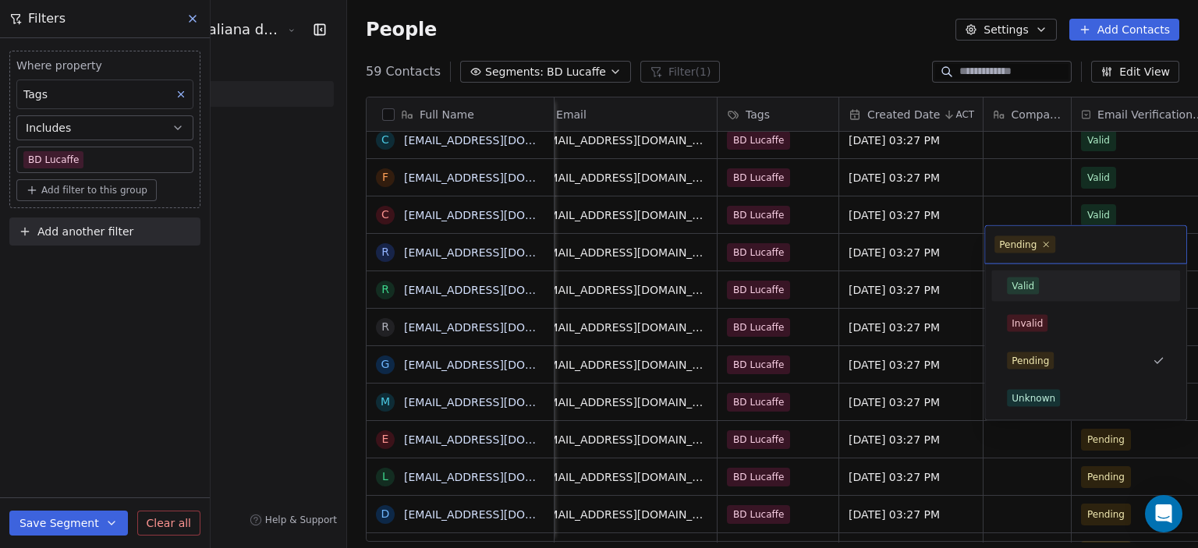
click at [1040, 276] on div "Valid" at bounding box center [1086, 286] width 176 height 25
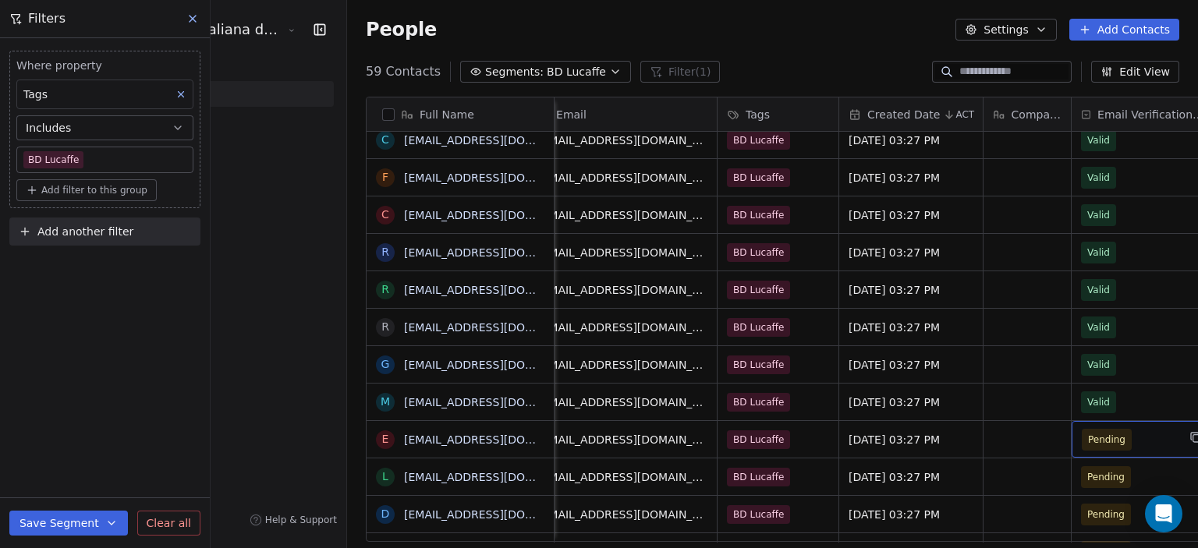
click at [1082, 438] on span "Pending" at bounding box center [1129, 440] width 95 height 22
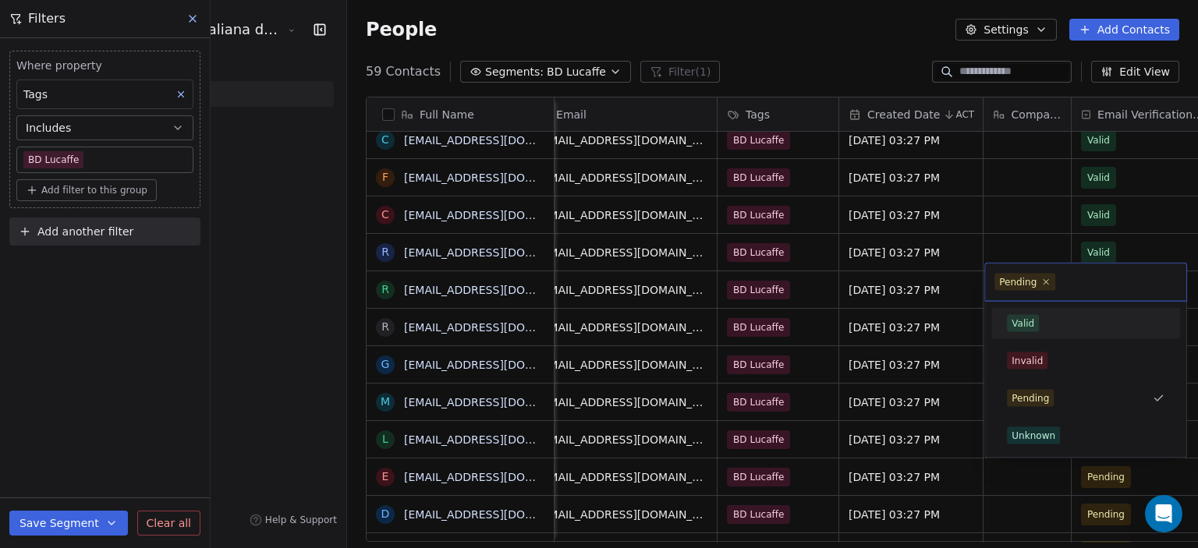
click at [1025, 312] on div "Valid" at bounding box center [1086, 323] width 176 height 25
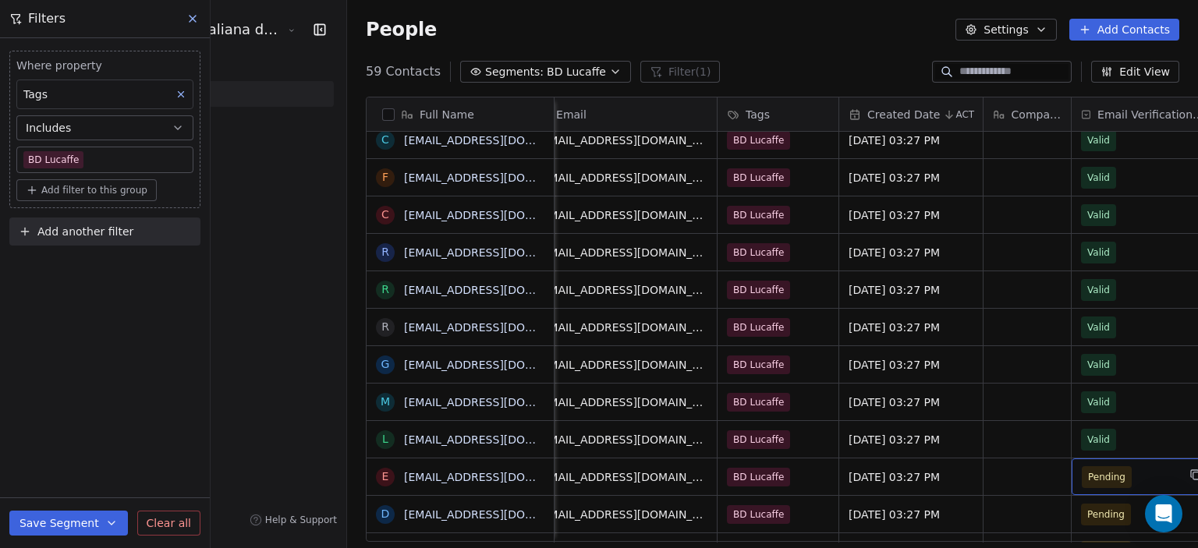
click at [1072, 489] on div "Pending" at bounding box center [1144, 477] width 144 height 37
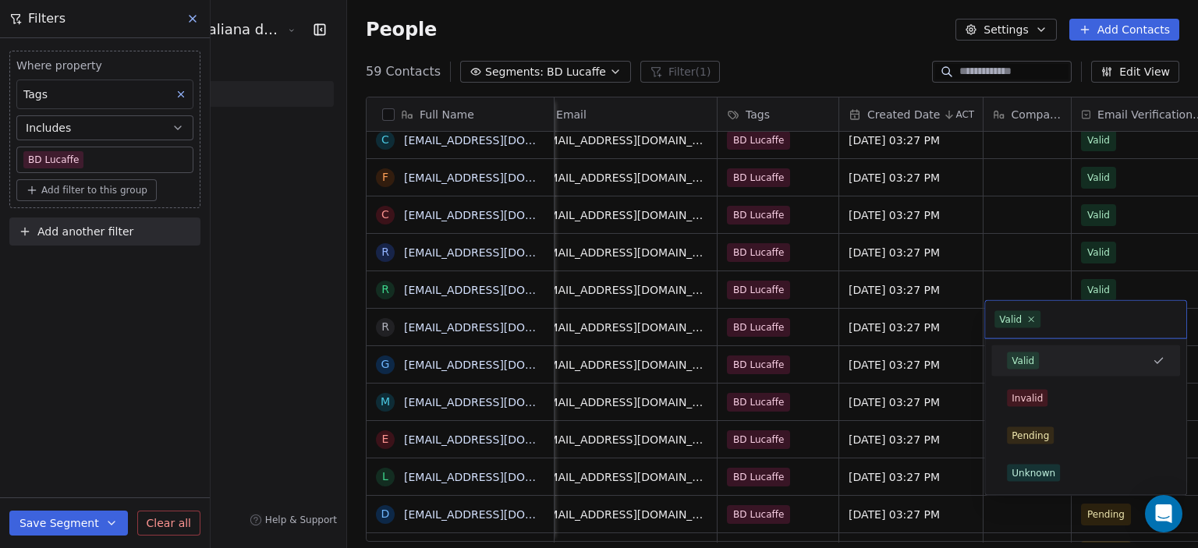
click at [1020, 361] on div "Valid" at bounding box center [1023, 361] width 23 height 14
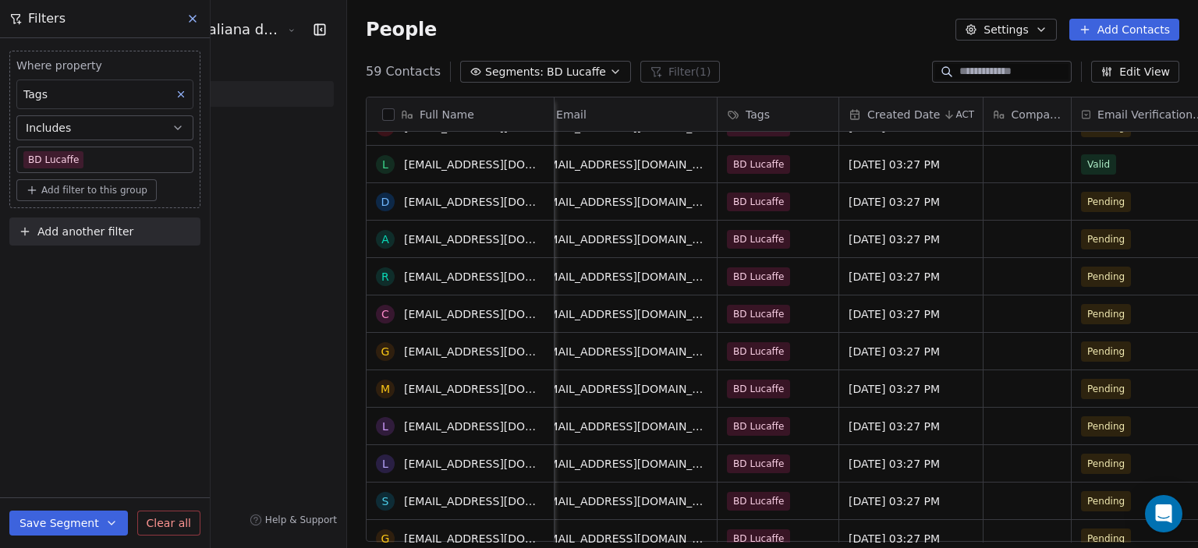
scroll to position [1113, 0]
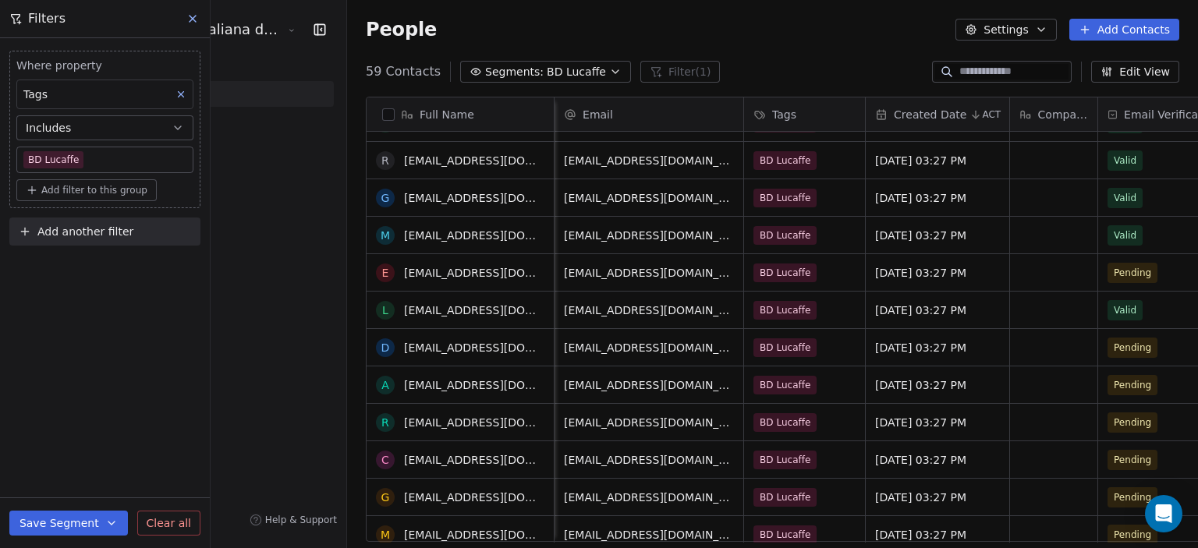
scroll to position [470, 914]
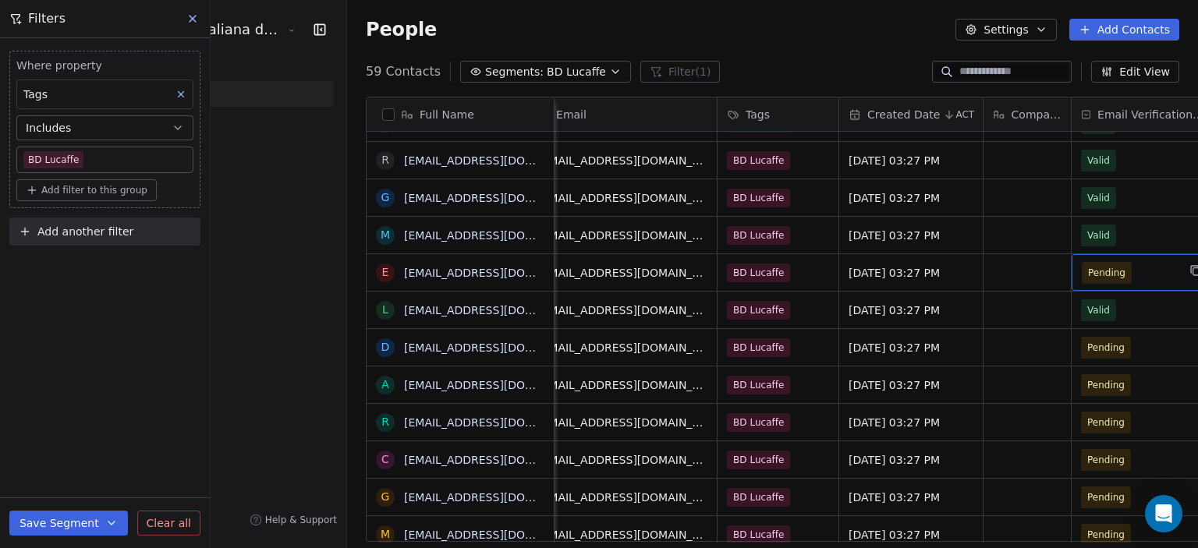
click at [1082, 264] on span "Pending" at bounding box center [1129, 273] width 95 height 22
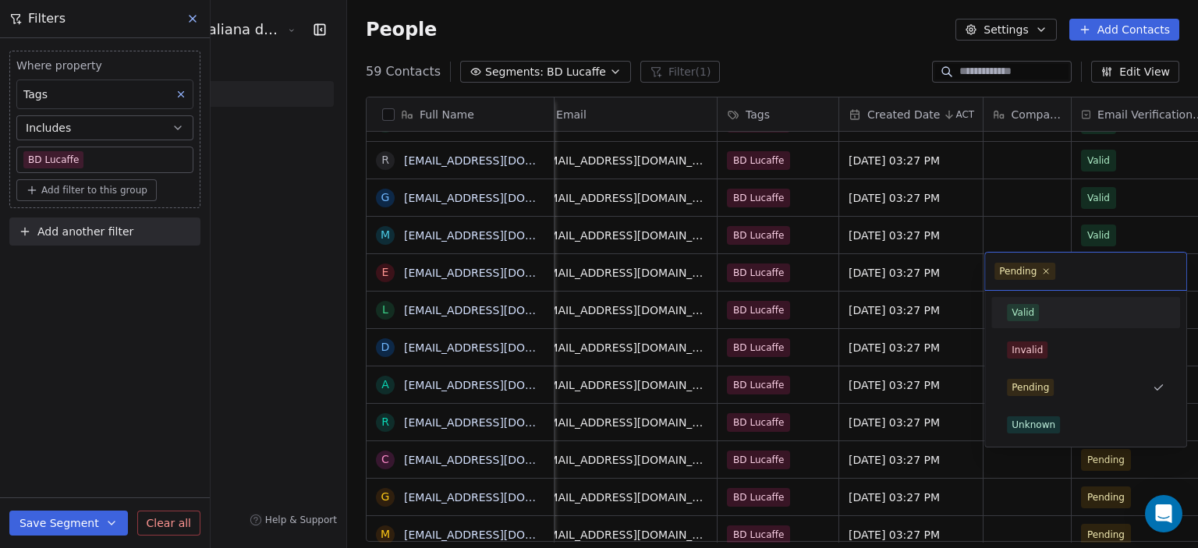
click at [1010, 331] on div "Valid Invalid Pending Unknown" at bounding box center [1085, 369] width 189 height 144
click at [1014, 322] on div "Valid" at bounding box center [1086, 312] width 176 height 25
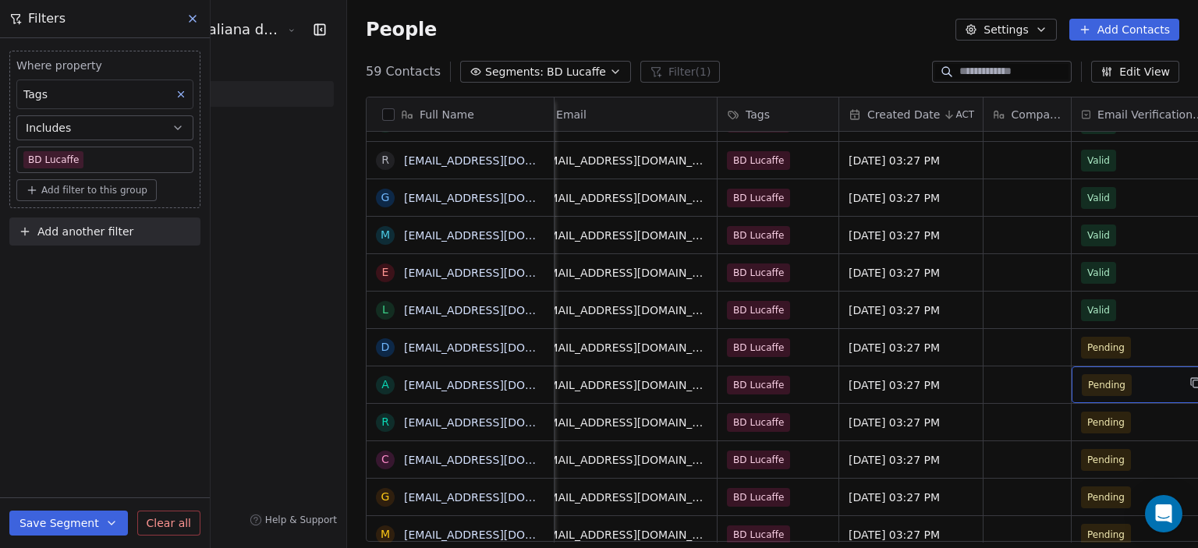
click at [1072, 367] on div "Pending" at bounding box center [1144, 385] width 144 height 37
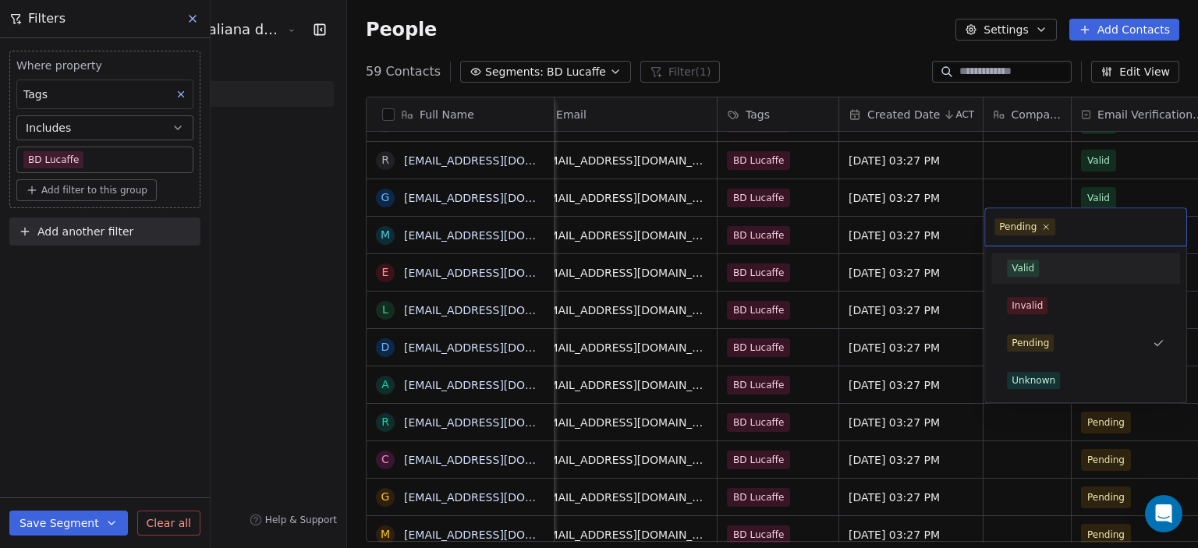
click at [1036, 269] on span "Valid" at bounding box center [1023, 268] width 32 height 17
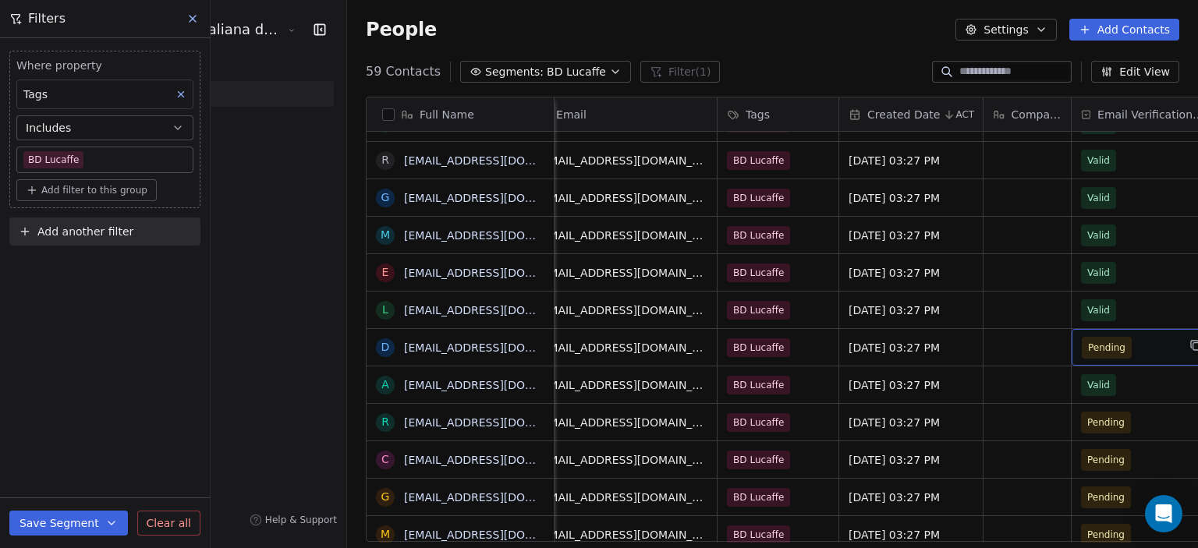
click at [1083, 339] on span "Pending" at bounding box center [1129, 348] width 95 height 22
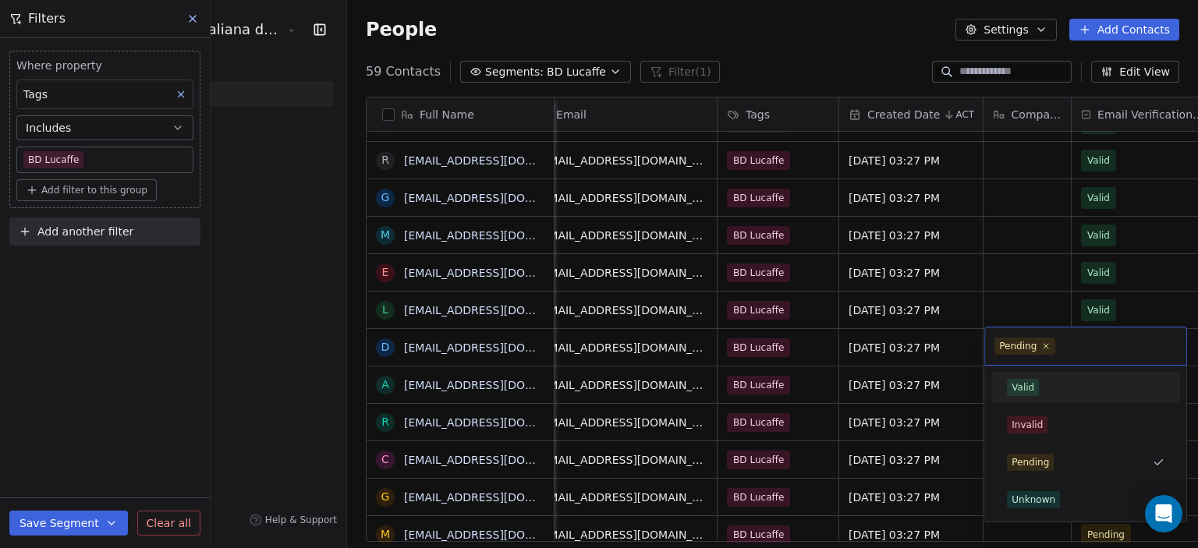
click at [1026, 381] on div "Valid" at bounding box center [1023, 388] width 23 height 14
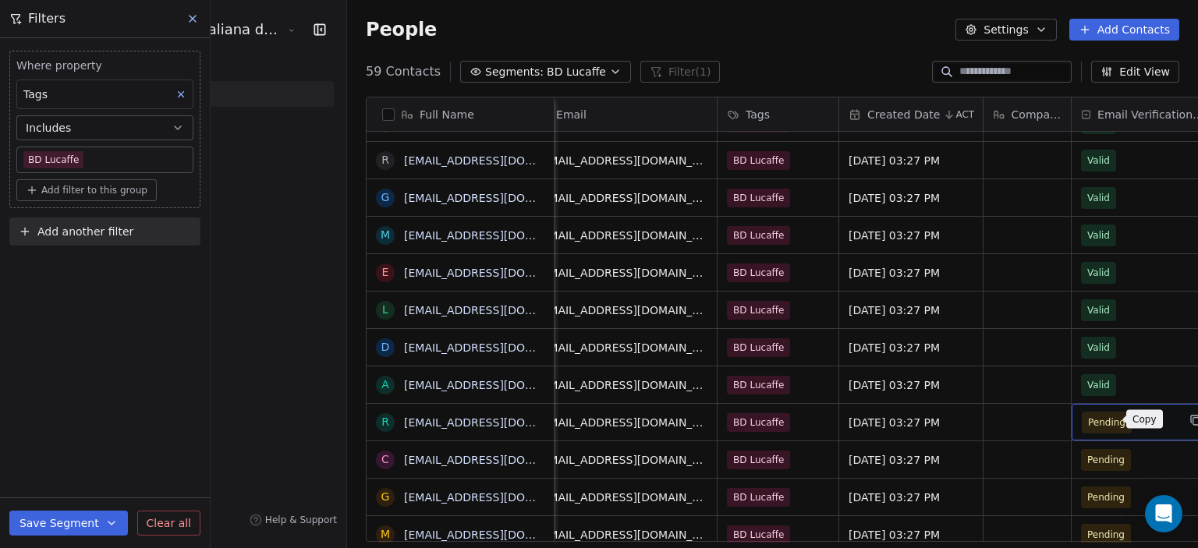
click at [1186, 428] on button "grid" at bounding box center [1195, 420] width 19 height 19
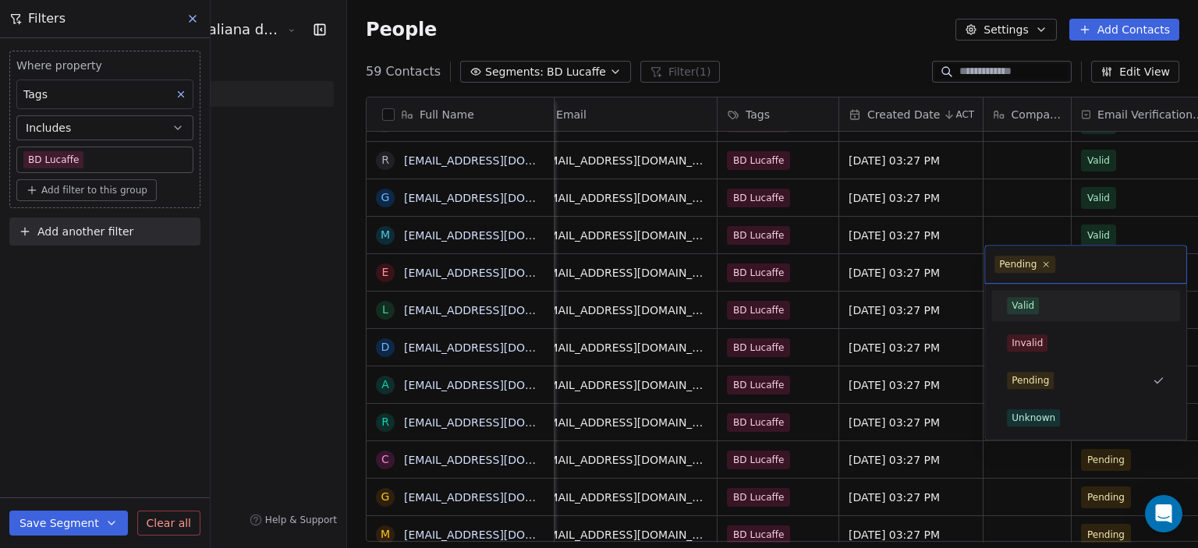
click at [1033, 312] on div "Valid" at bounding box center [1023, 306] width 23 height 14
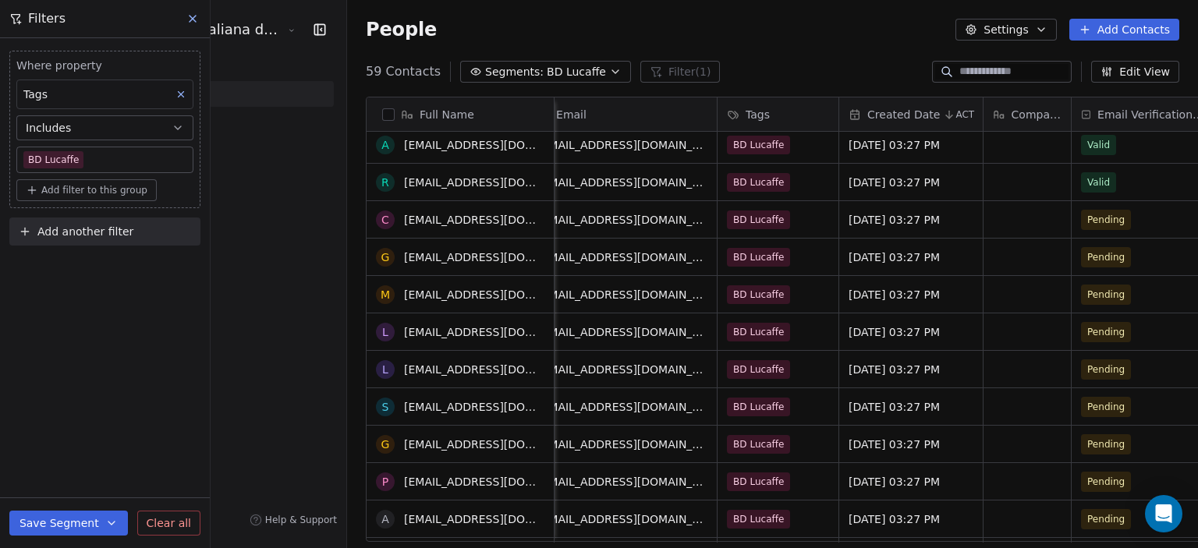
scroll to position [1207, 0]
click at [1082, 218] on span "Pending" at bounding box center [1129, 218] width 95 height 22
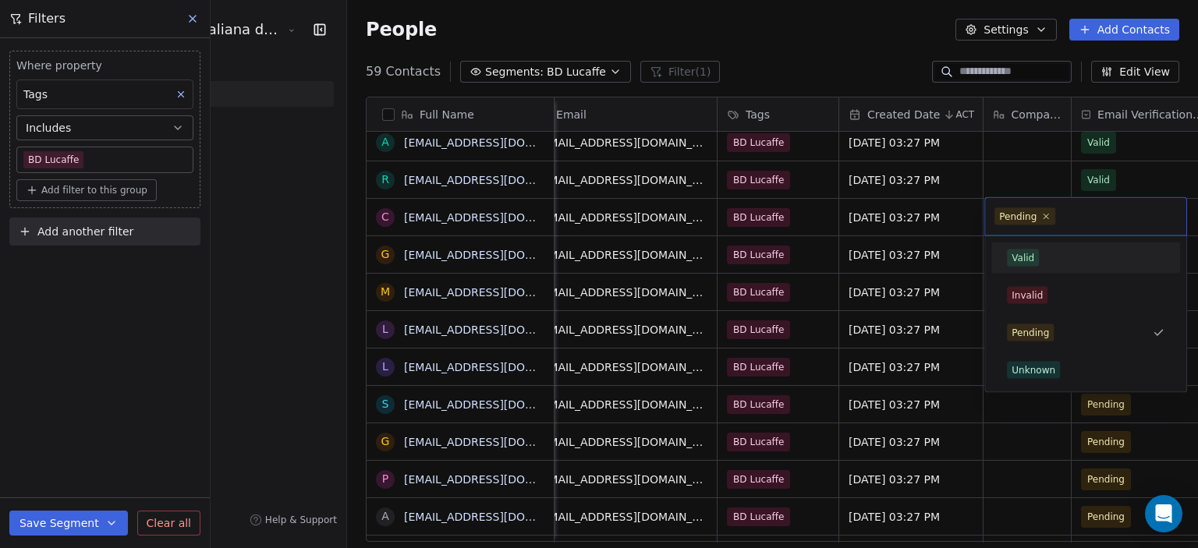
click at [1027, 254] on div "Valid" at bounding box center [1023, 258] width 23 height 14
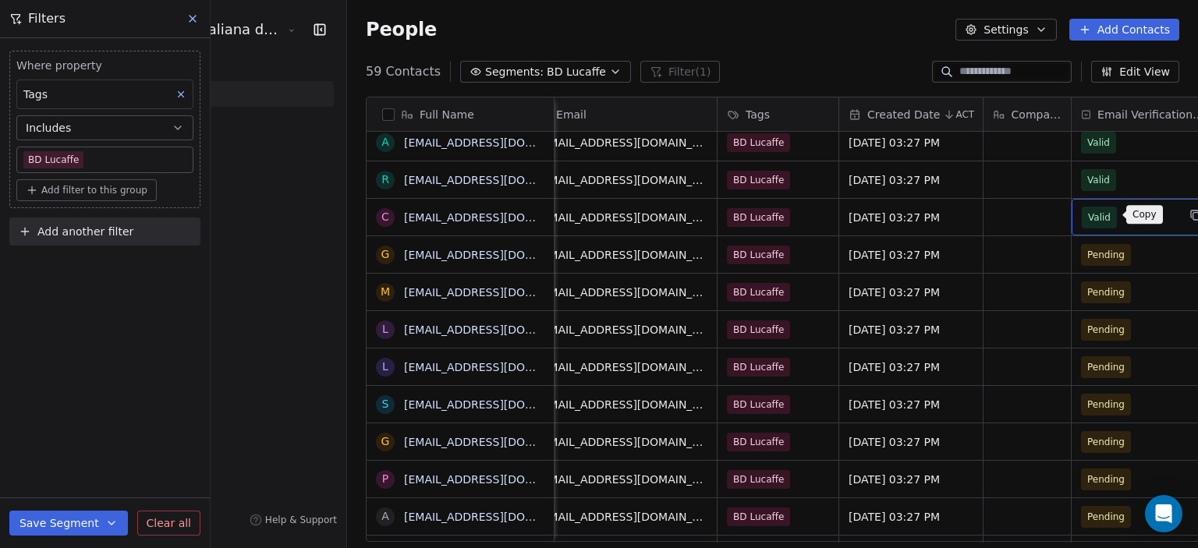
click at [1193, 213] on icon "grid" at bounding box center [1196, 216] width 7 height 7
click at [1189, 212] on icon "grid" at bounding box center [1195, 215] width 12 height 12
click at [1092, 250] on div "Pending" at bounding box center [1144, 254] width 144 height 37
drag, startPoint x: 1054, startPoint y: 222, endPoint x: 1058, endPoint y: 261, distance: 39.9
click at [1072, 265] on div "Pending" at bounding box center [1144, 254] width 144 height 37
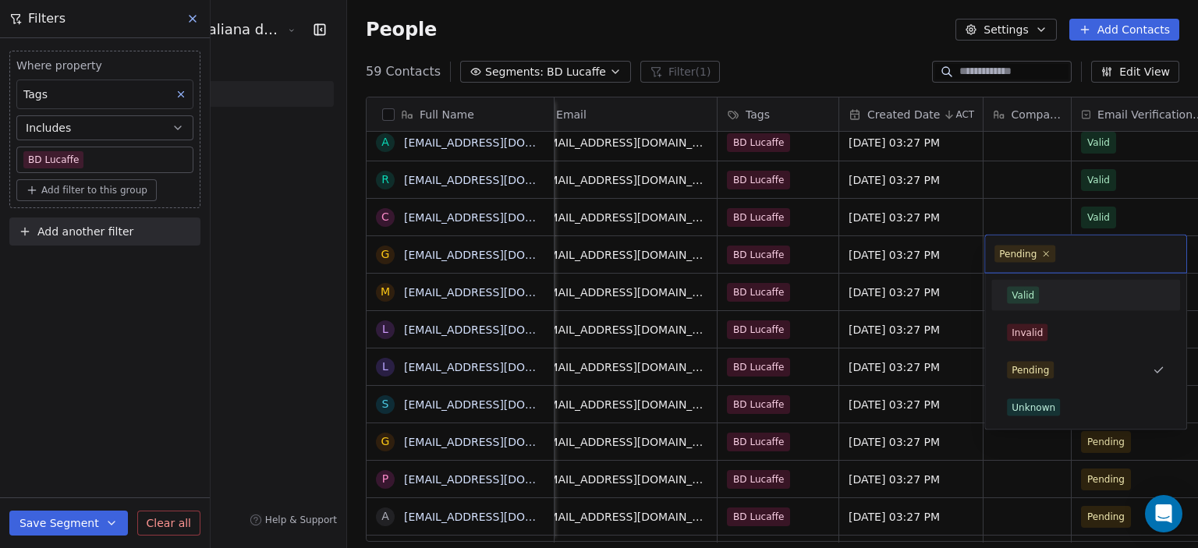
click at [1018, 299] on div "Valid" at bounding box center [1023, 296] width 23 height 14
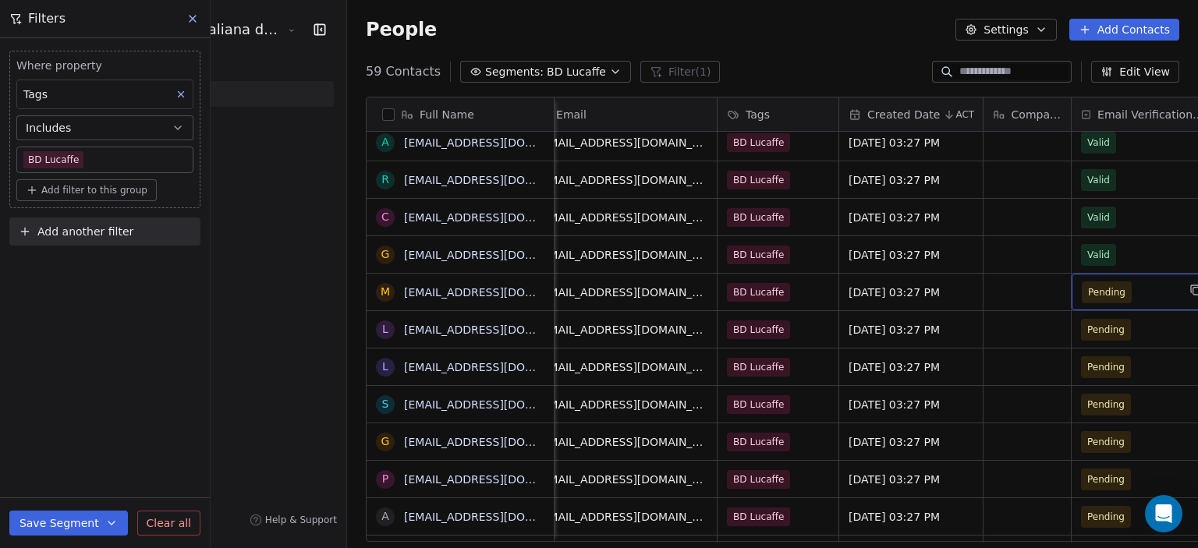
click at [1088, 295] on span "Pending" at bounding box center [1106, 293] width 37 height 16
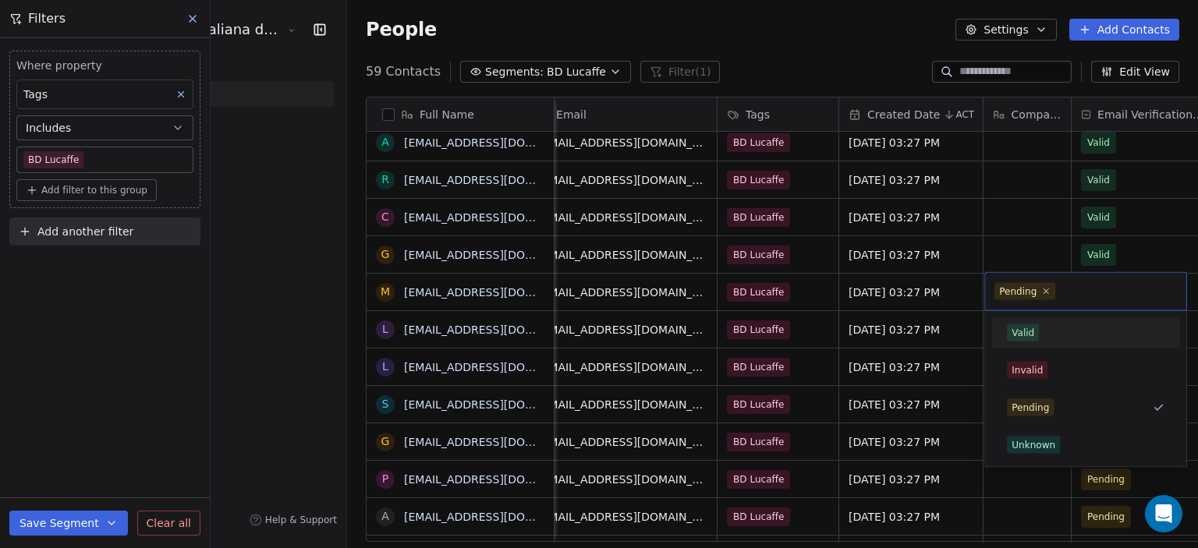
click at [1042, 331] on div "Valid" at bounding box center [1086, 332] width 158 height 17
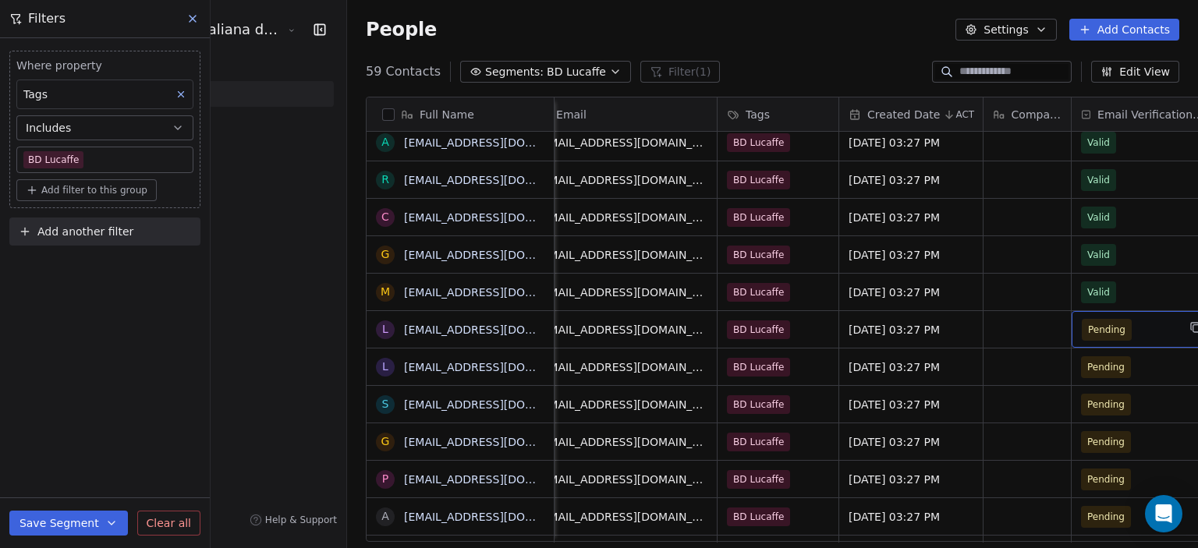
click at [1083, 326] on span "Pending" at bounding box center [1129, 330] width 95 height 22
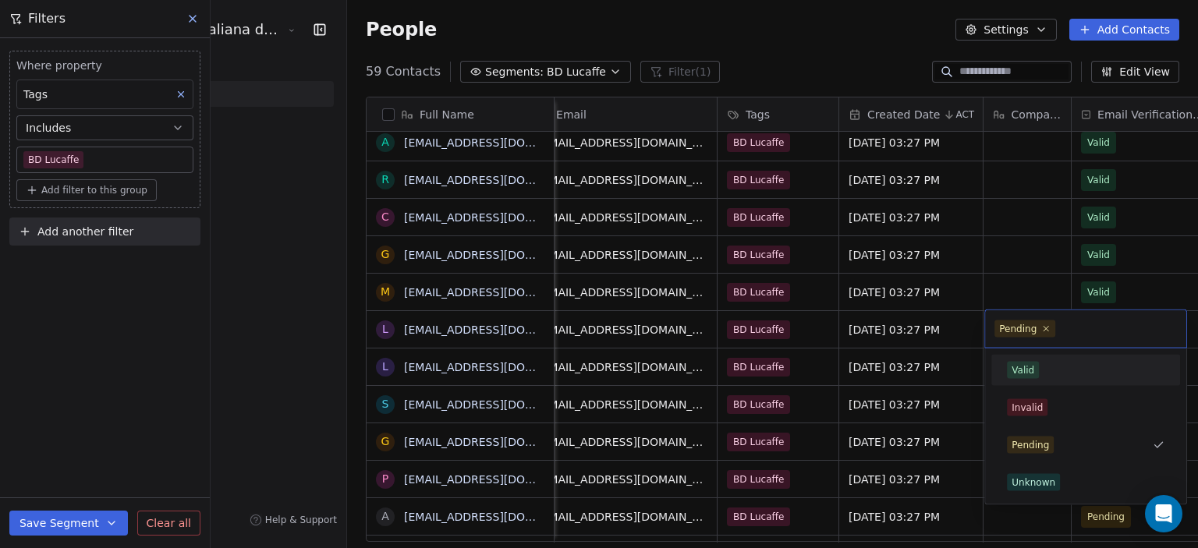
click at [1030, 371] on div "Valid" at bounding box center [1023, 370] width 23 height 14
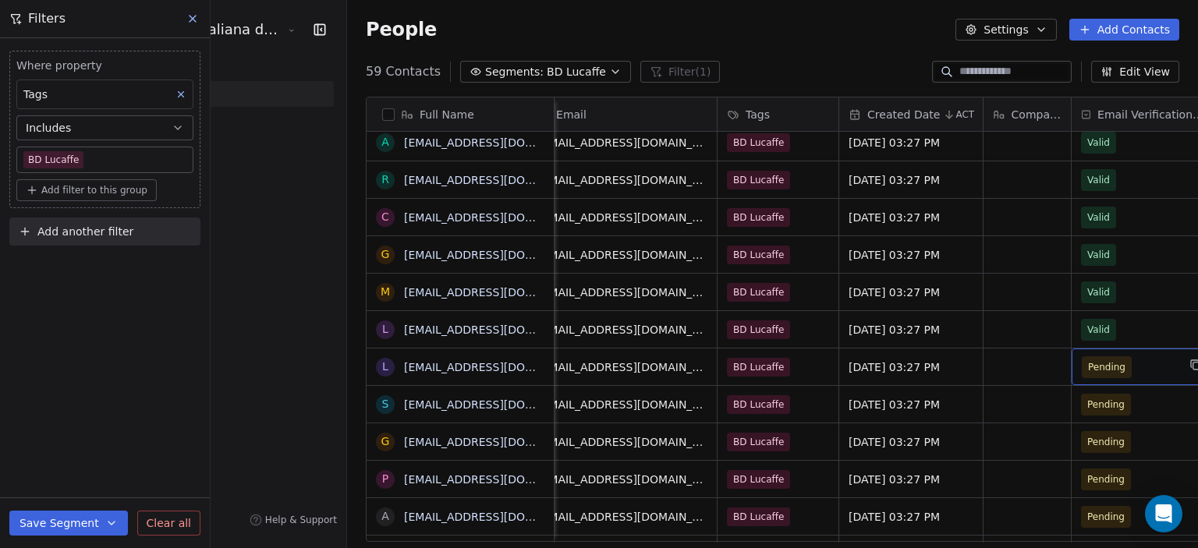
click at [1083, 371] on span "Pending" at bounding box center [1129, 367] width 95 height 22
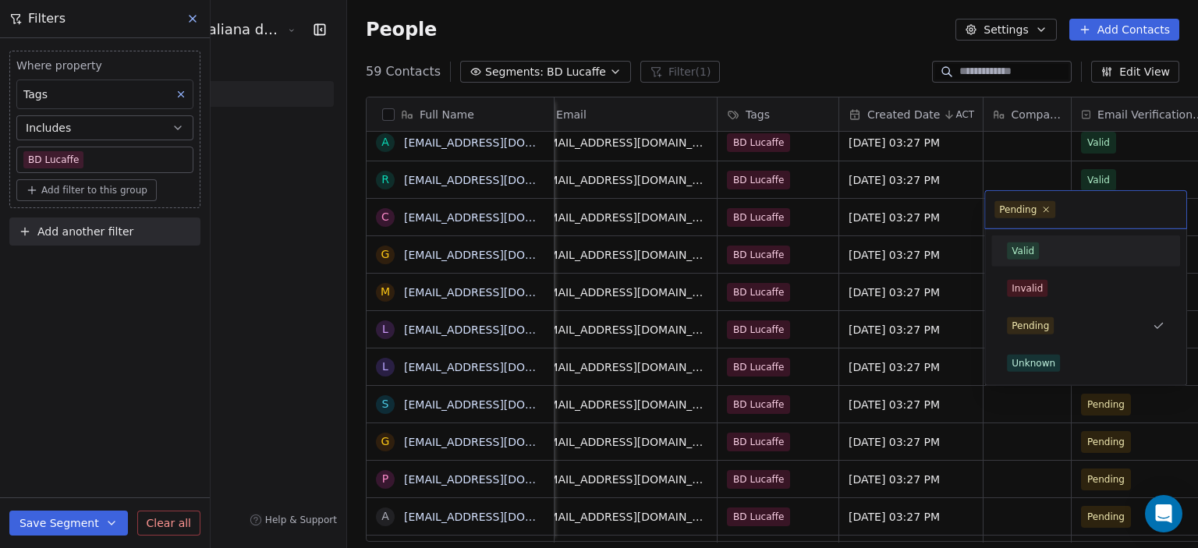
click at [1026, 258] on span "Valid" at bounding box center [1023, 251] width 32 height 17
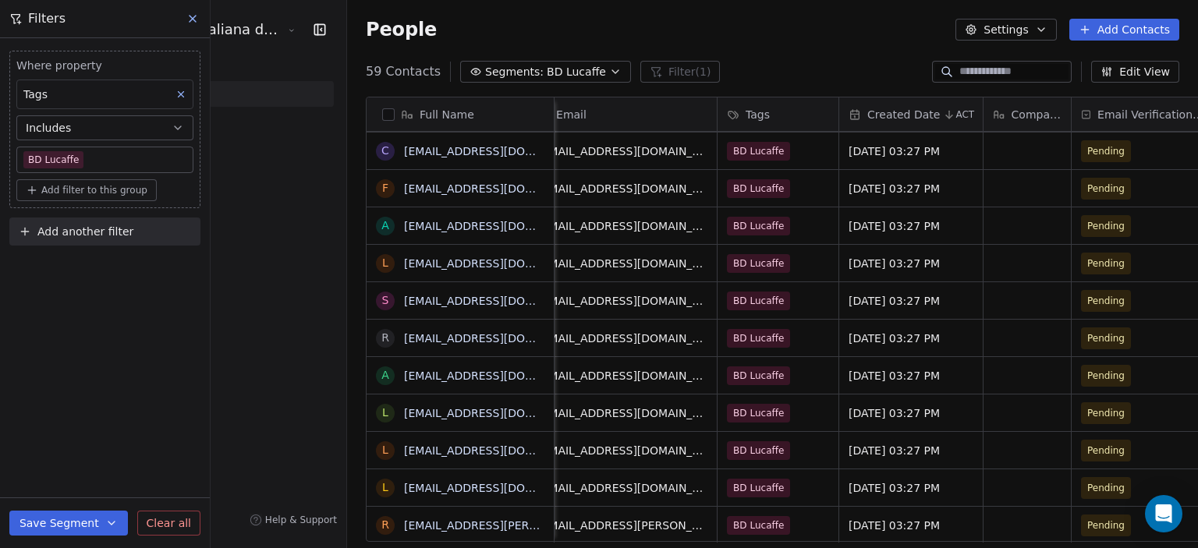
scroll to position [12, 37]
click at [1072, 523] on div "Pending" at bounding box center [1144, 525] width 144 height 37
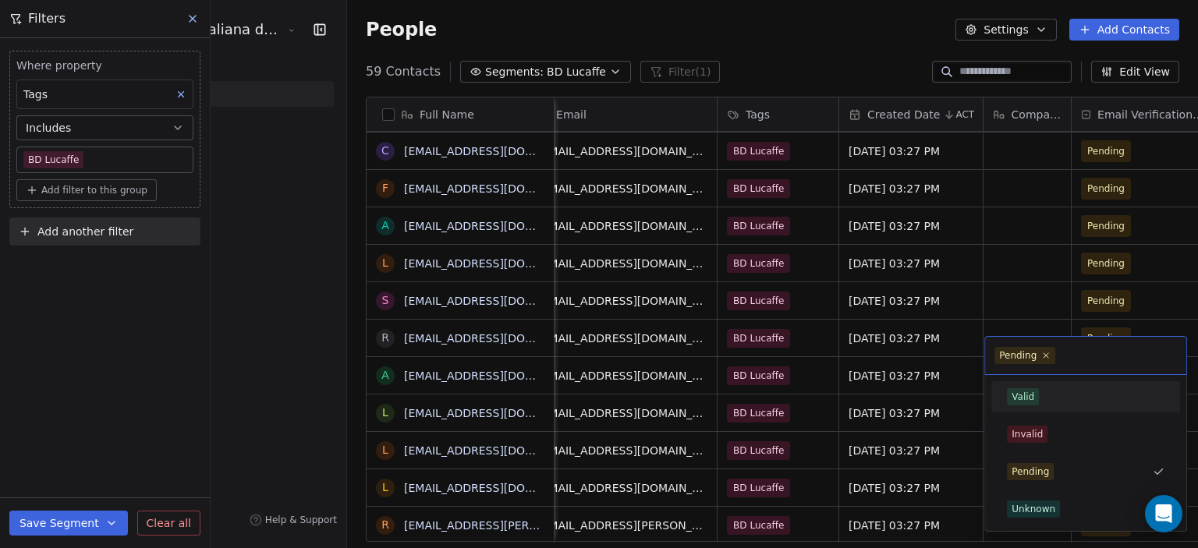
click at [1020, 391] on div "Valid" at bounding box center [1023, 397] width 23 height 14
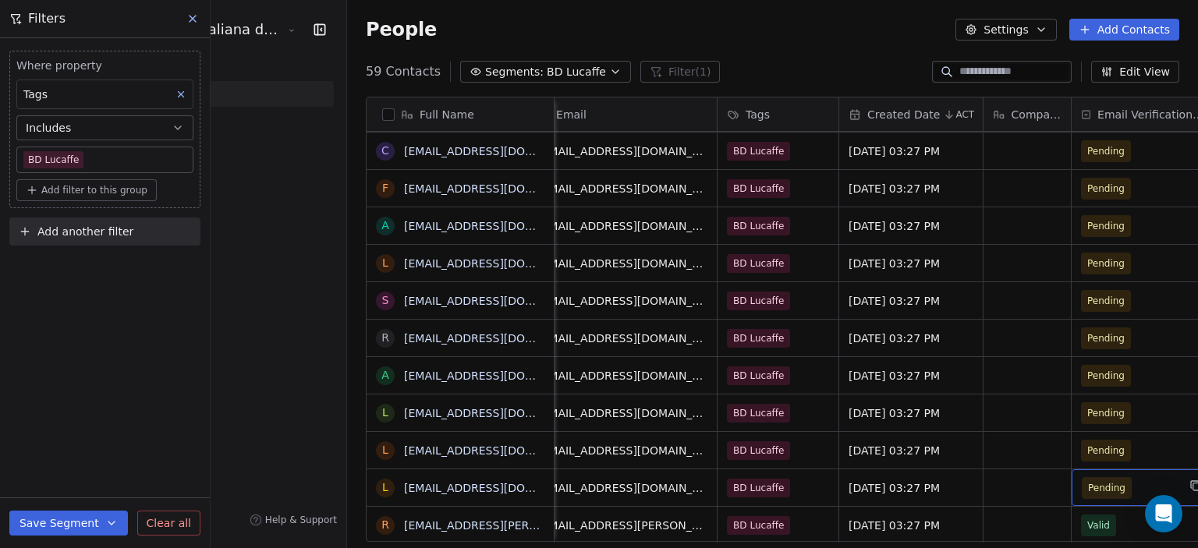
click at [1082, 477] on span "Pending" at bounding box center [1129, 488] width 95 height 22
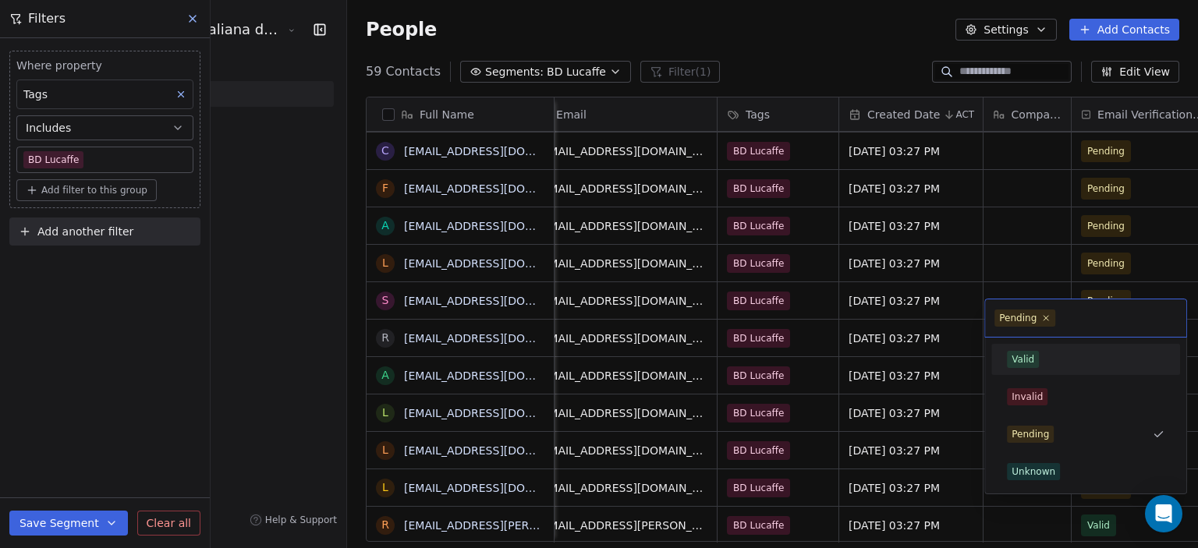
click at [1047, 352] on div "Valid" at bounding box center [1086, 359] width 158 height 17
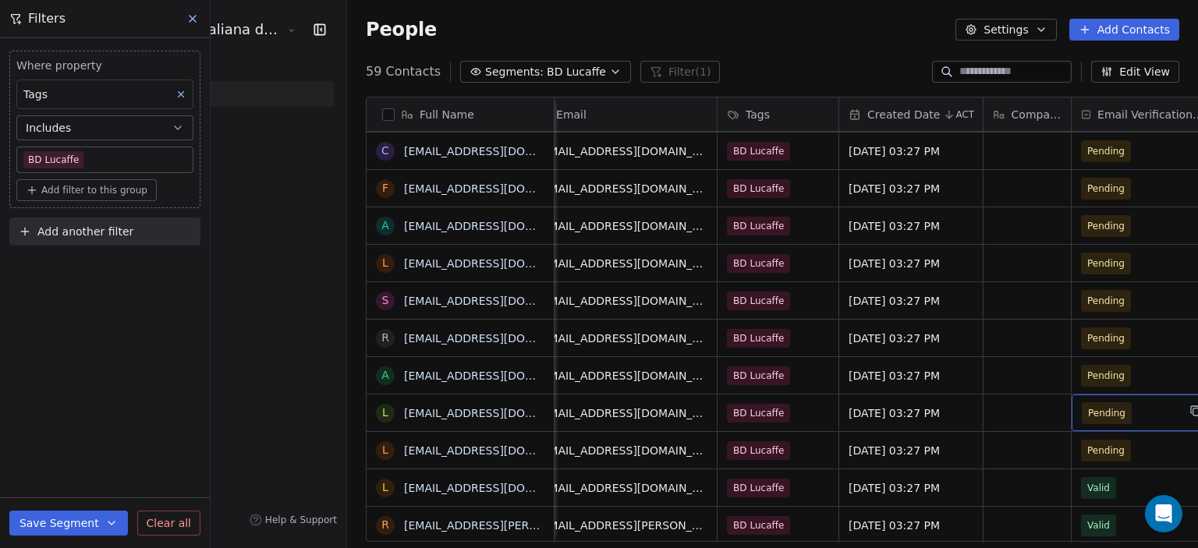
click at [1082, 402] on span "Pending" at bounding box center [1129, 413] width 95 height 22
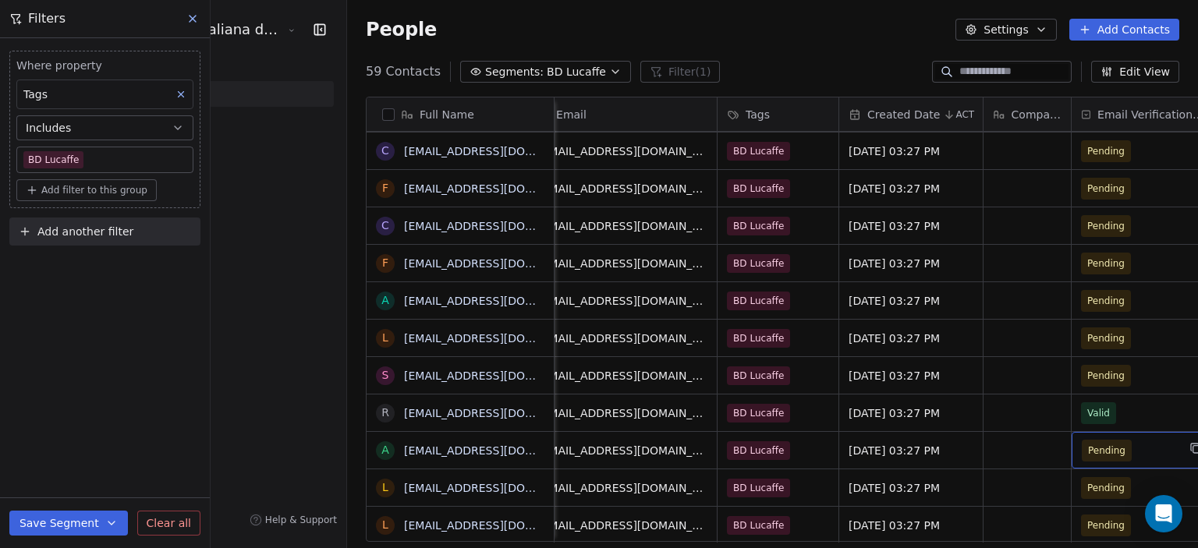
click at [1082, 440] on span "Pending" at bounding box center [1129, 451] width 95 height 22
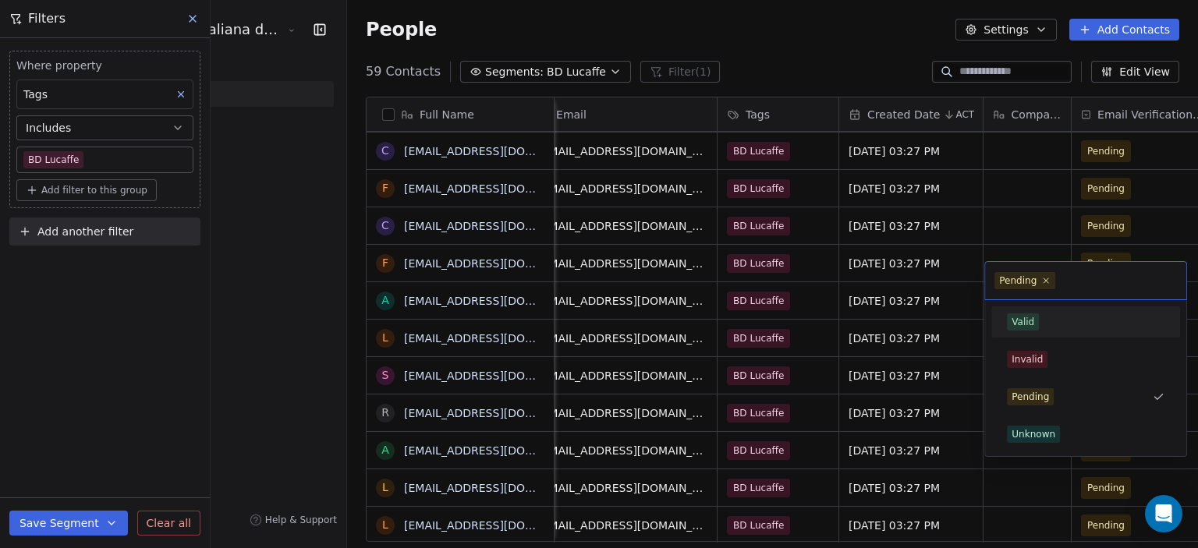
click at [1030, 308] on div "Valid" at bounding box center [1085, 322] width 189 height 31
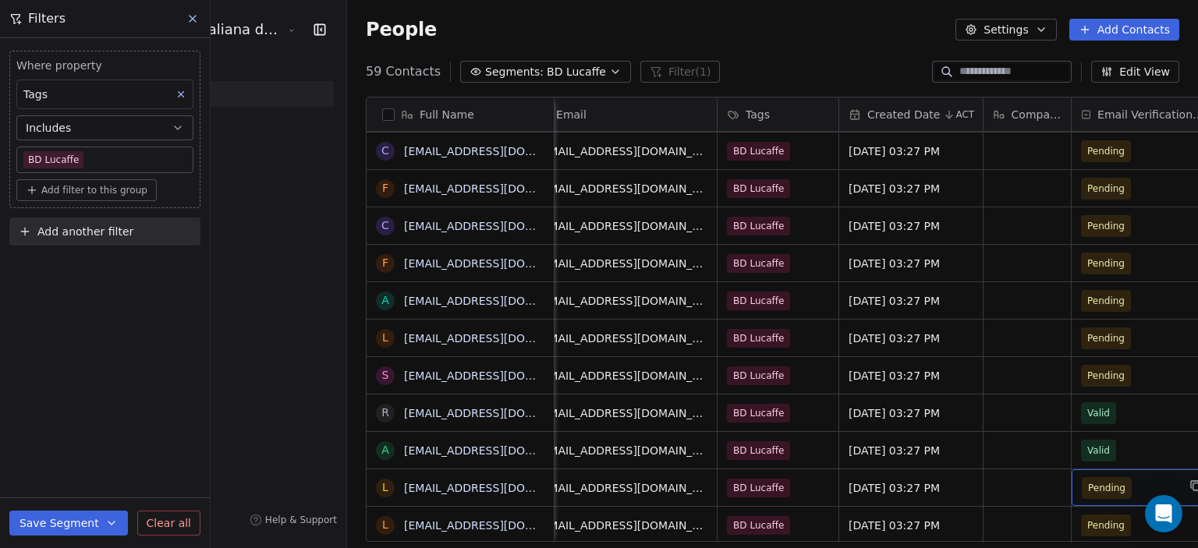
click at [1082, 477] on span "Pending" at bounding box center [1129, 488] width 95 height 22
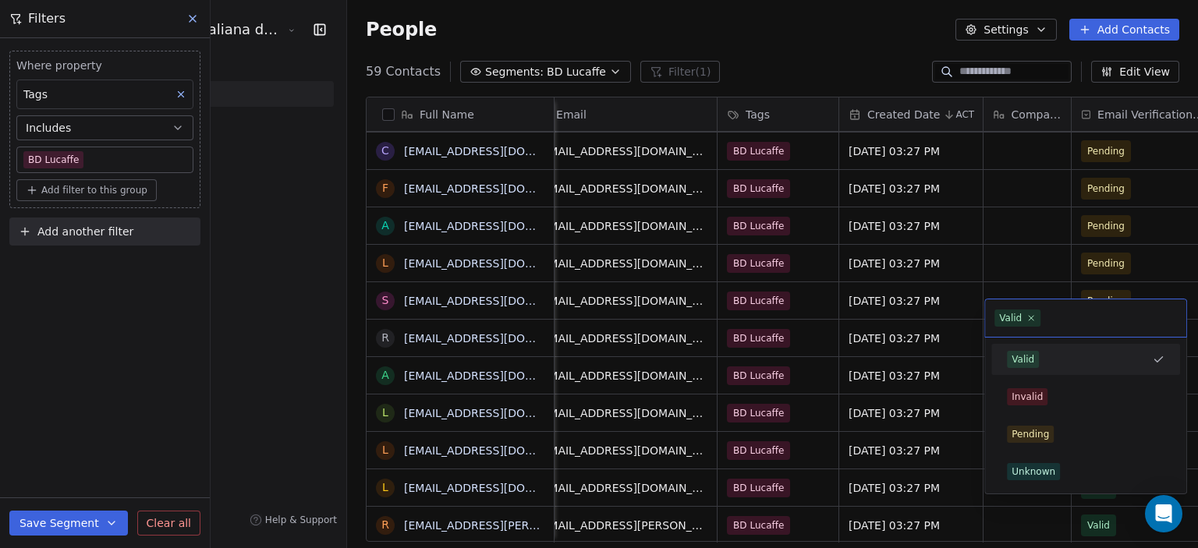
click at [1026, 358] on div "Valid" at bounding box center [1023, 360] width 23 height 14
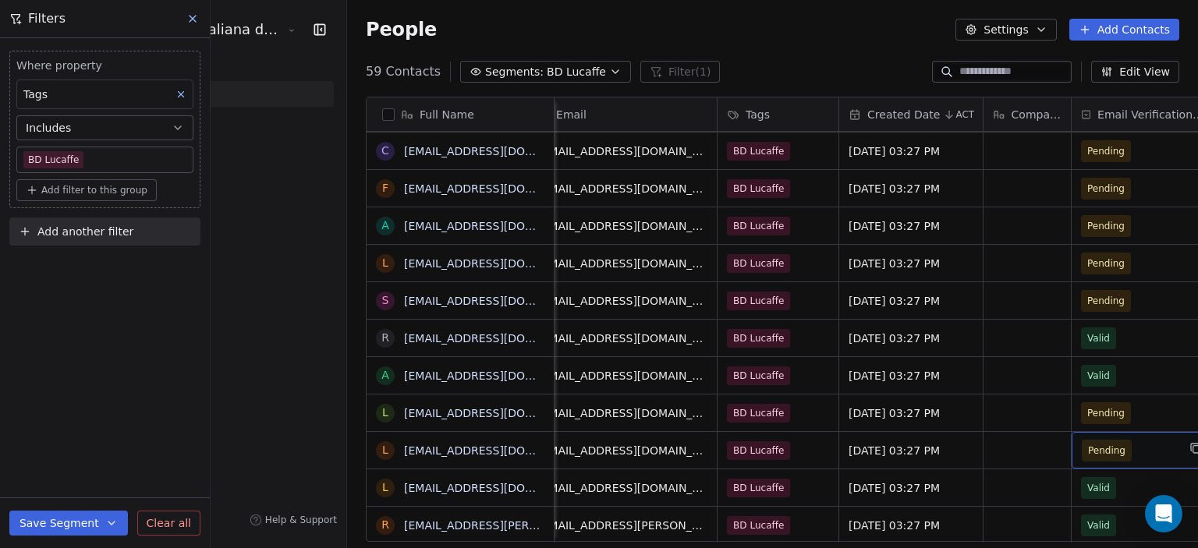
click at [1088, 450] on div "Pending" at bounding box center [1144, 450] width 144 height 37
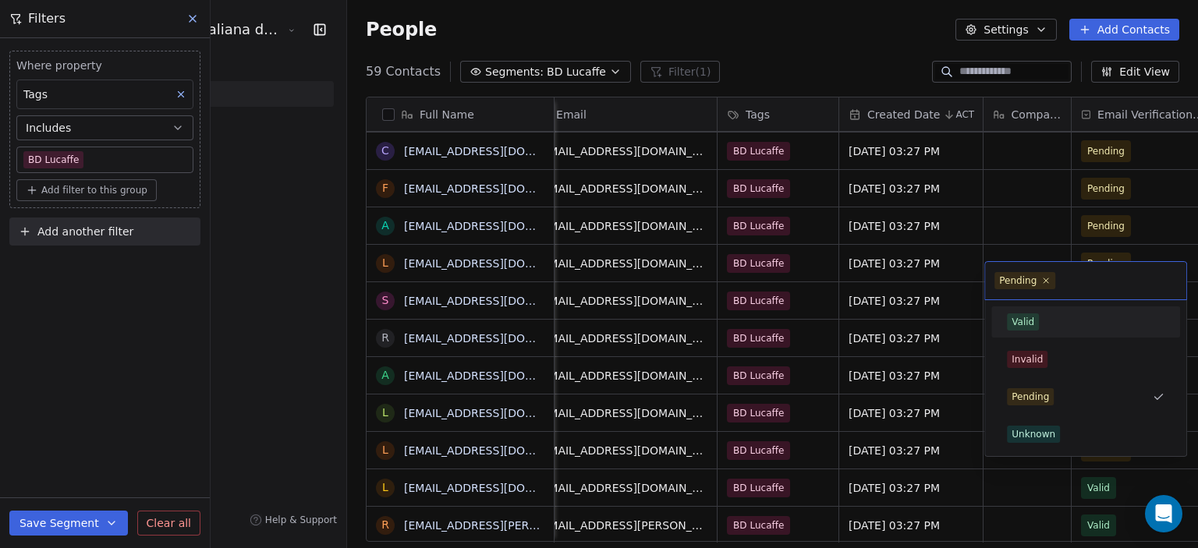
click at [1026, 326] on div "Valid" at bounding box center [1023, 322] width 23 height 14
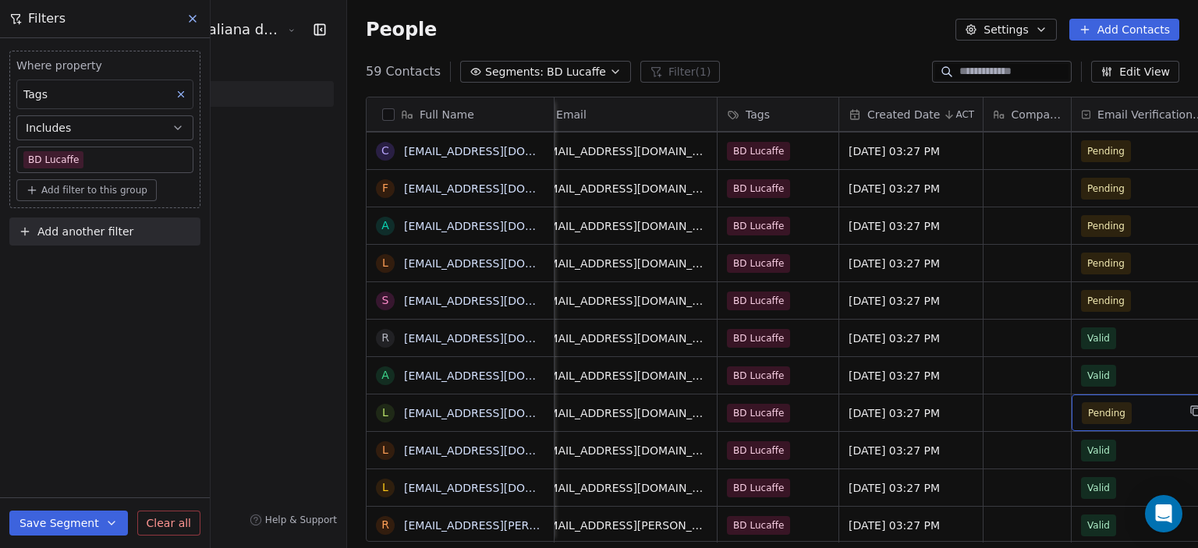
click at [1082, 402] on span "Pending" at bounding box center [1129, 413] width 95 height 22
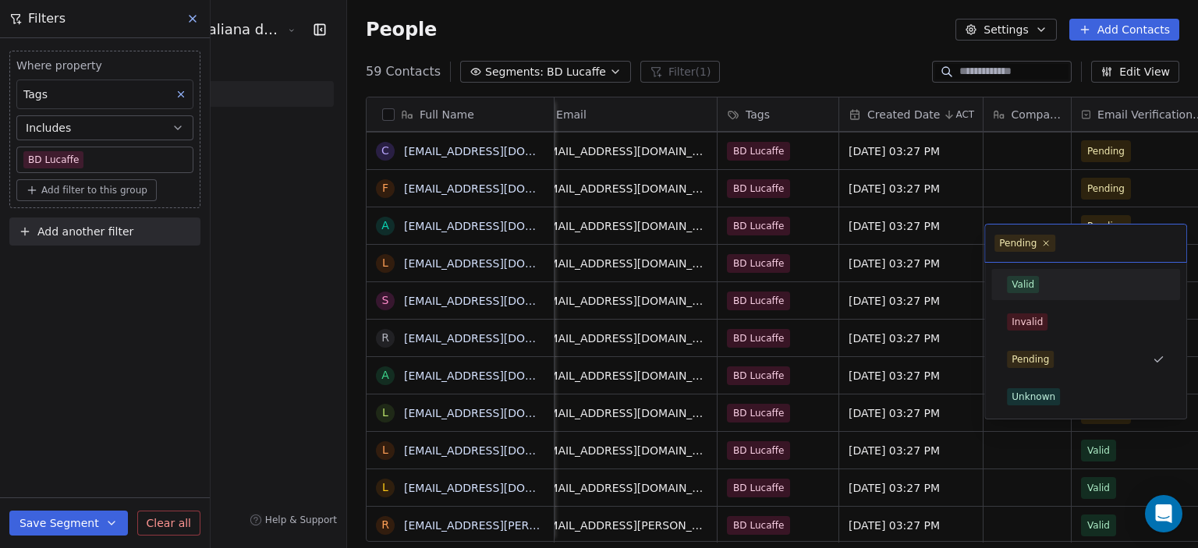
click at [1026, 284] on div "Valid" at bounding box center [1023, 285] width 23 height 14
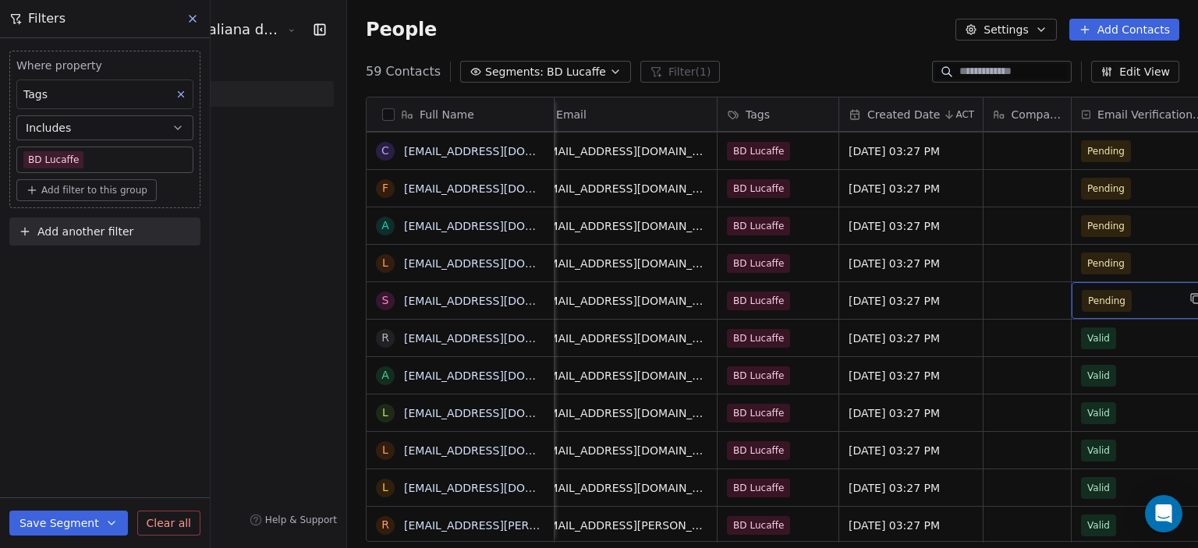
click at [1082, 290] on span "Pending" at bounding box center [1129, 301] width 95 height 22
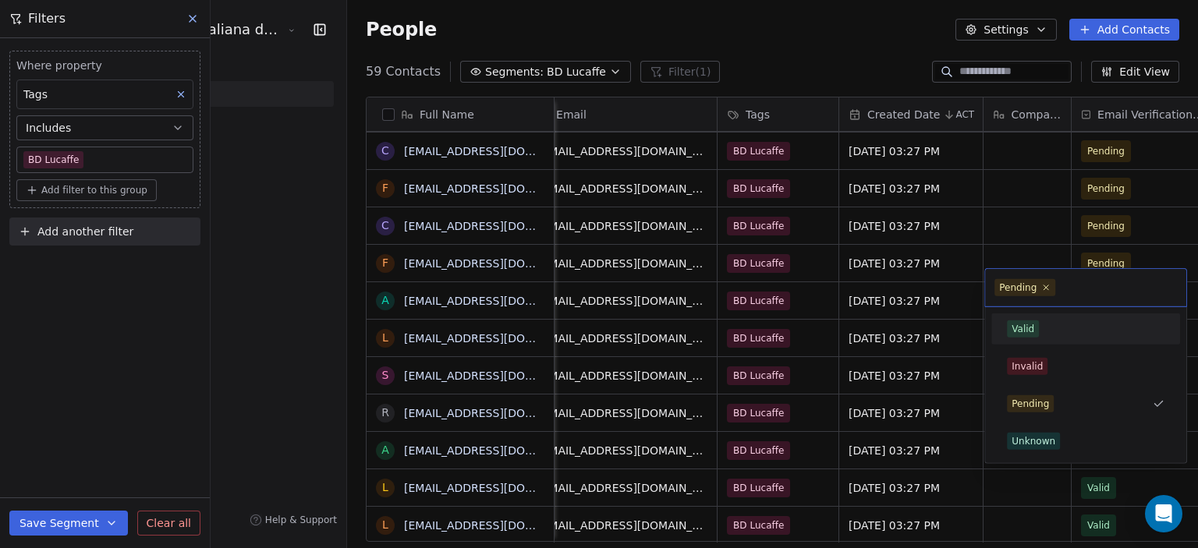
click at [1042, 327] on div "Valid" at bounding box center [1086, 329] width 158 height 17
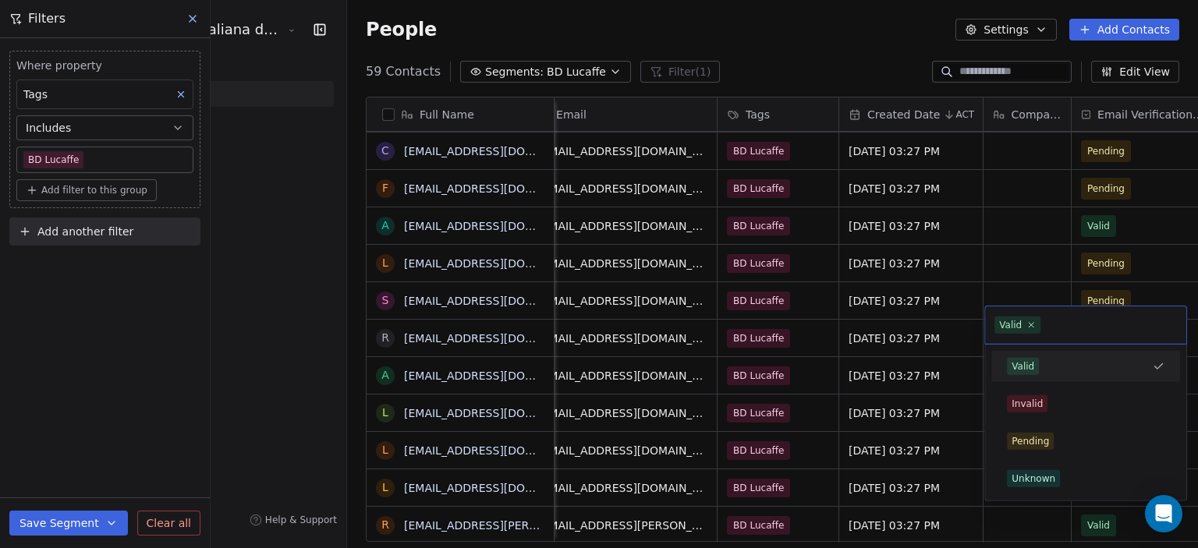
click at [1025, 367] on div "Valid" at bounding box center [1023, 367] width 23 height 14
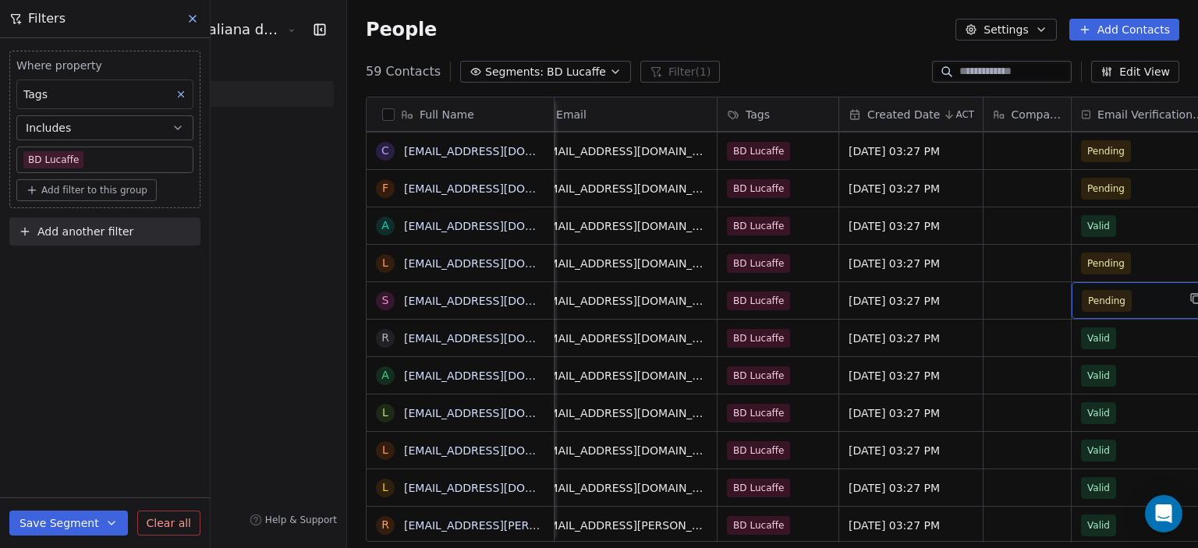
click at [1083, 290] on span "Pending" at bounding box center [1129, 301] width 95 height 22
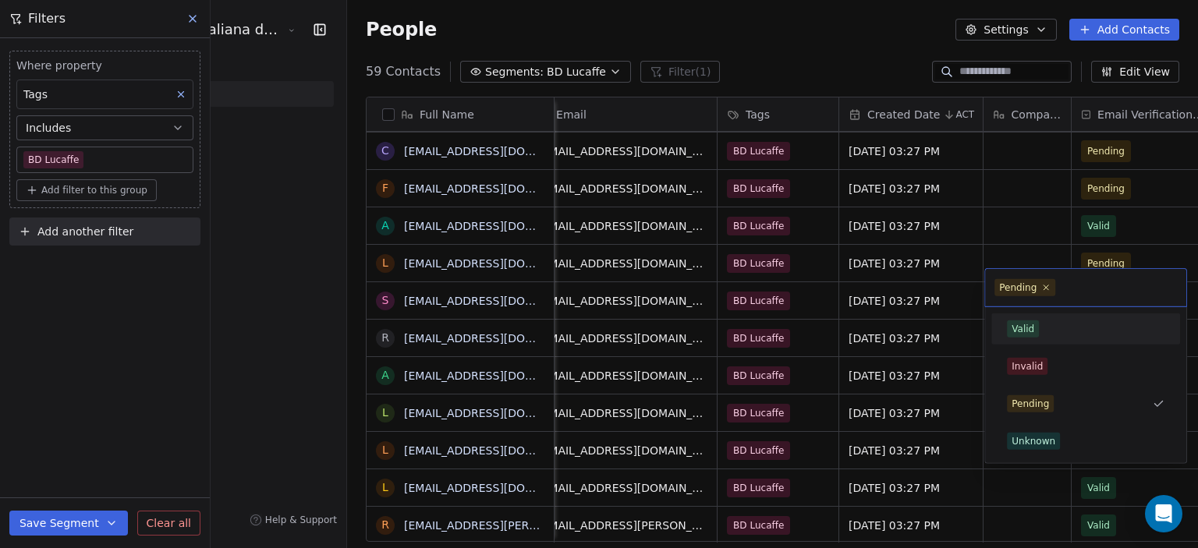
click at [1043, 321] on div "Valid" at bounding box center [1086, 329] width 158 height 17
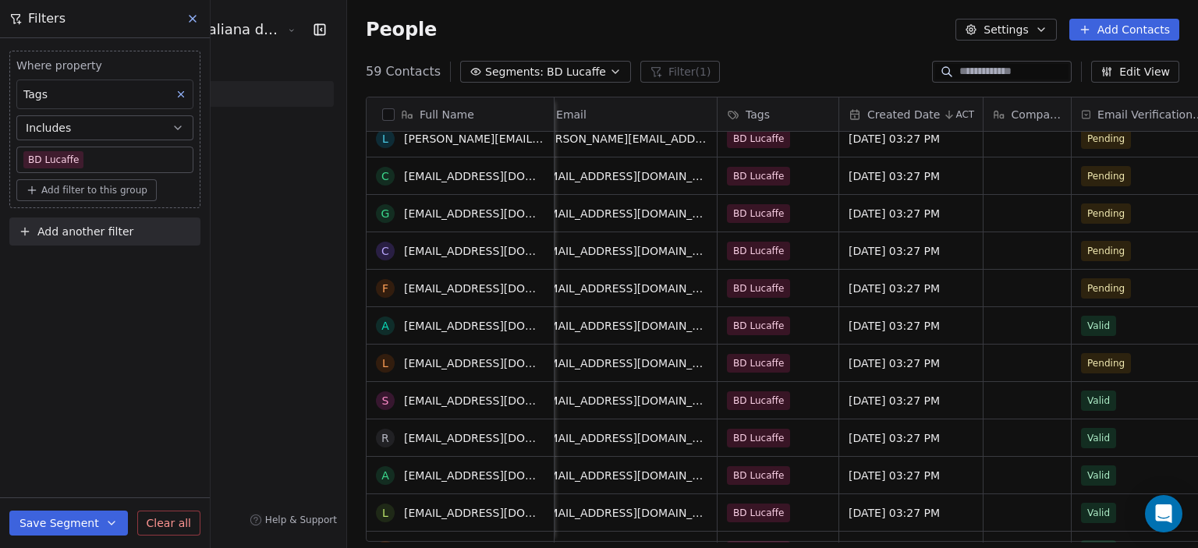
scroll to position [1694, 0]
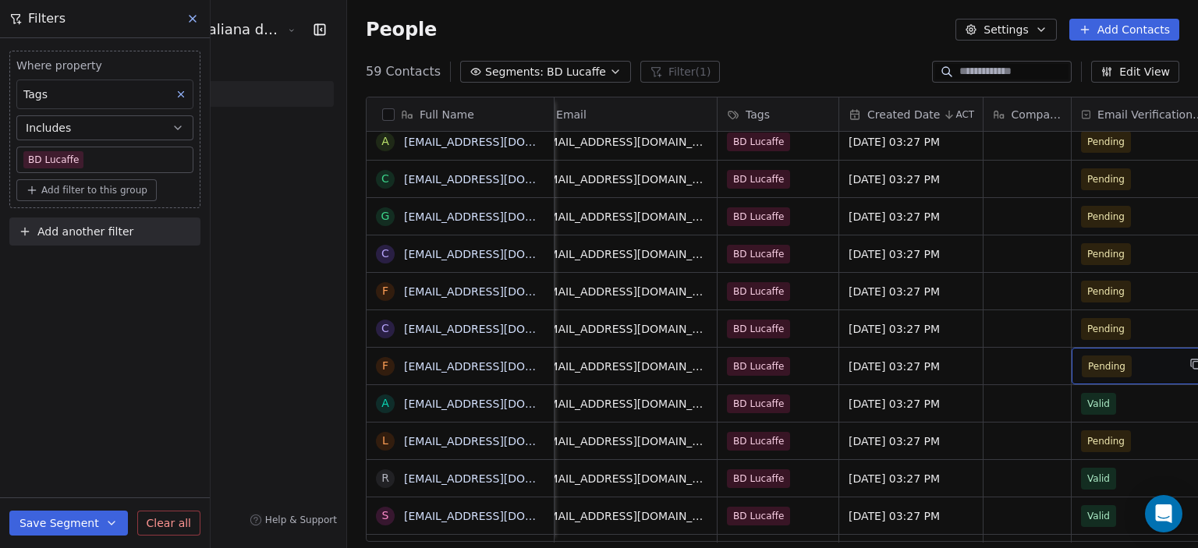
click at [1082, 356] on span "Pending" at bounding box center [1129, 367] width 95 height 22
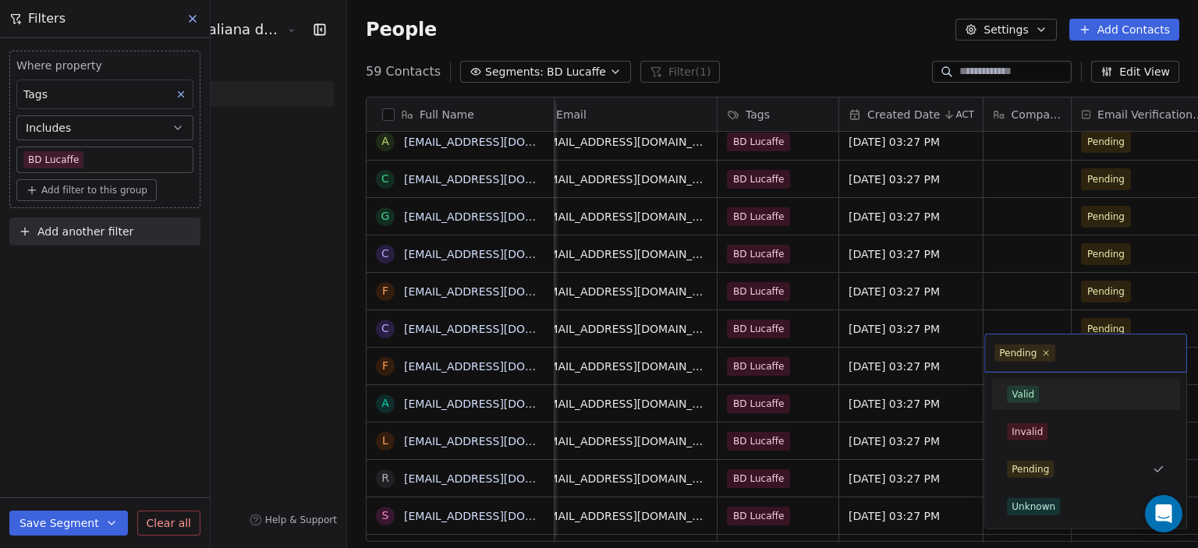
click at [1037, 395] on span "Valid" at bounding box center [1023, 394] width 32 height 17
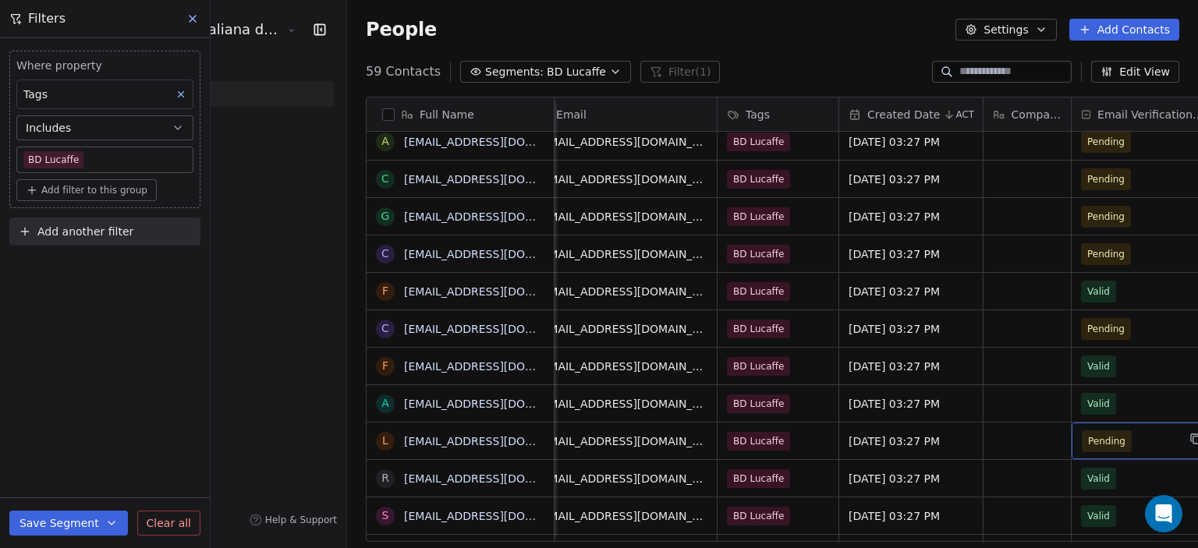
click at [1082, 431] on span "Pending" at bounding box center [1129, 442] width 95 height 22
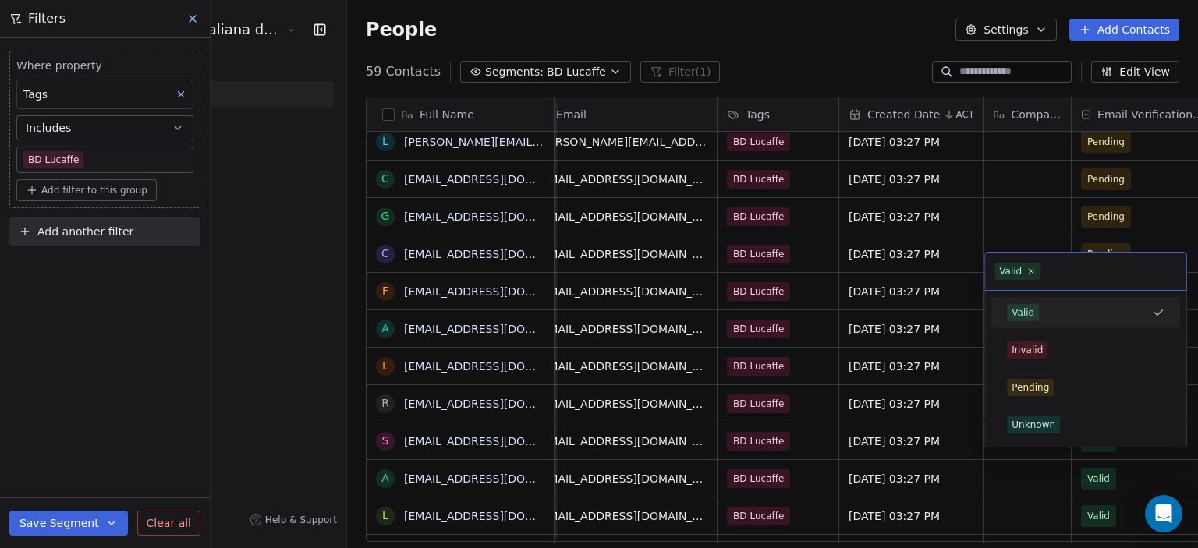
click at [1019, 300] on div "Valid" at bounding box center [1086, 312] width 176 height 25
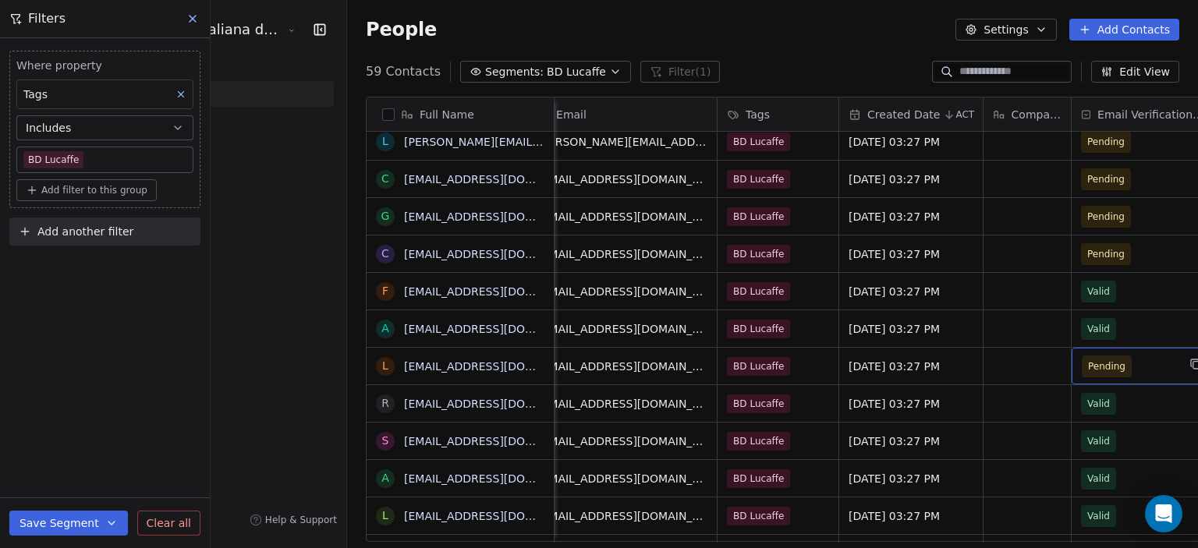
click at [1082, 357] on span "Pending" at bounding box center [1129, 367] width 95 height 22
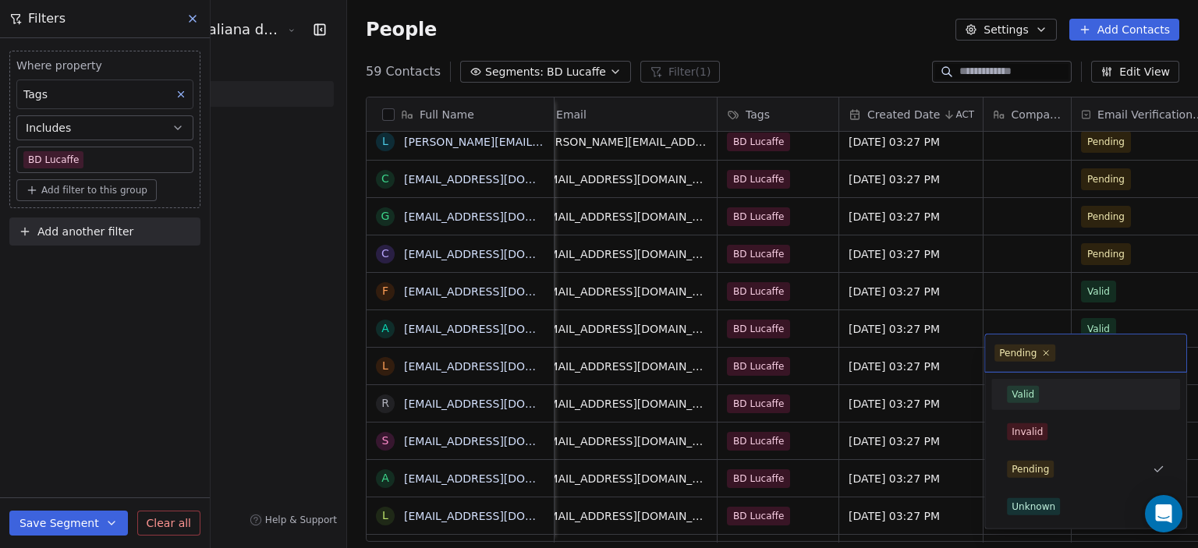
click at [1022, 391] on div "Valid" at bounding box center [1023, 395] width 23 height 14
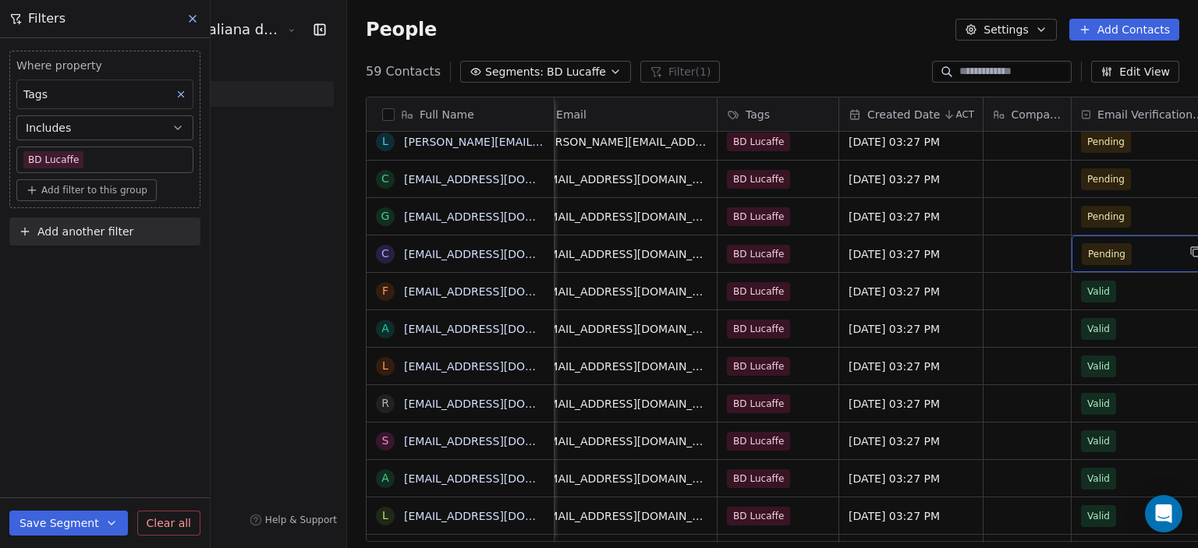
click at [1089, 249] on span "Pending" at bounding box center [1129, 254] width 95 height 22
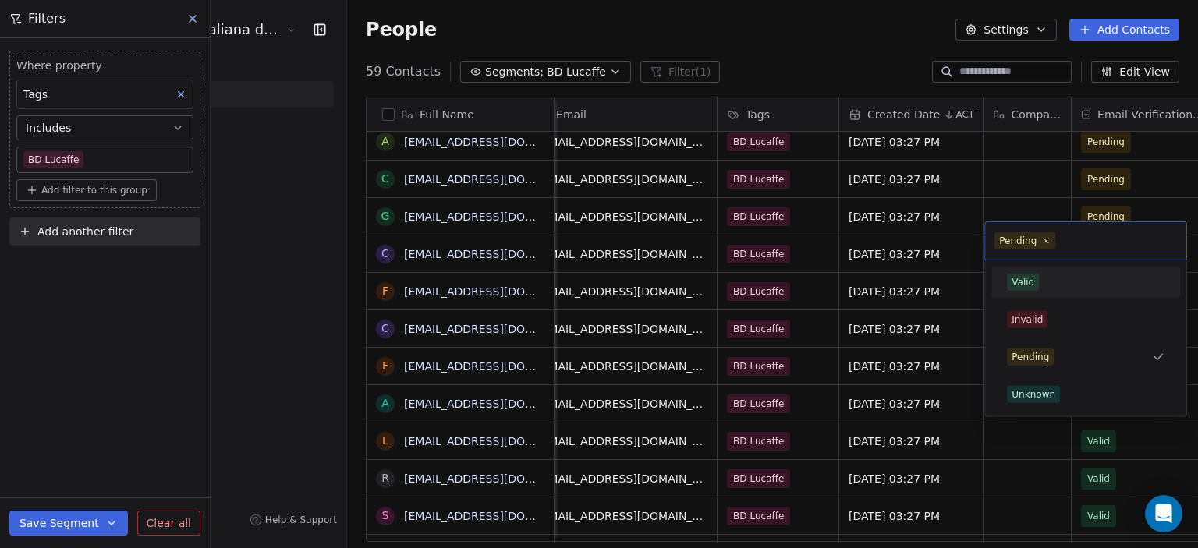
click at [1036, 292] on div "Valid" at bounding box center [1086, 282] width 176 height 25
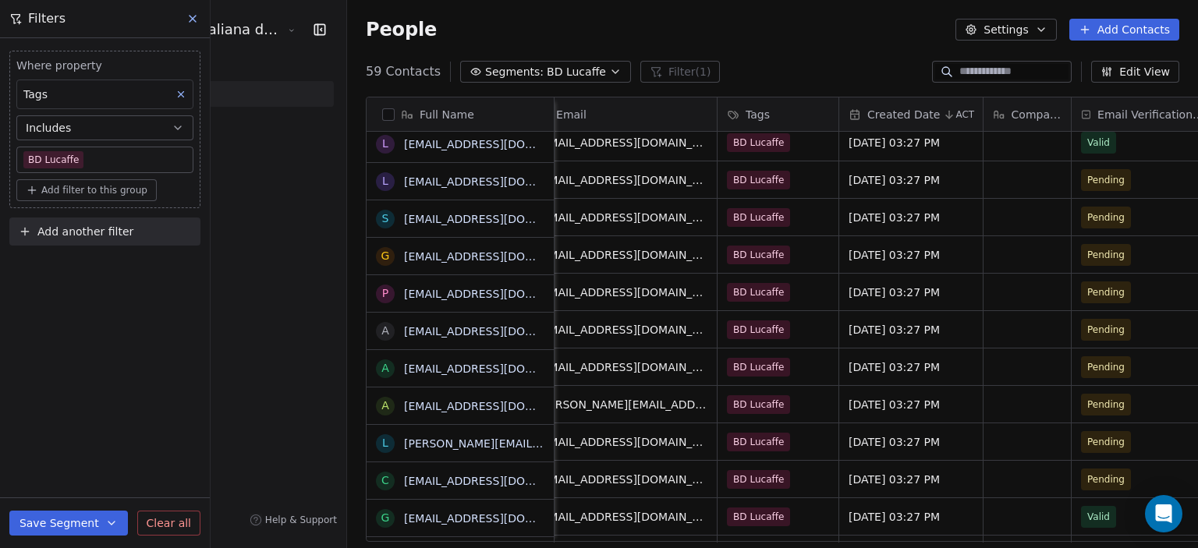
scroll to position [1432, 0]
click at [1082, 168] on span "Pending" at bounding box center [1129, 179] width 95 height 22
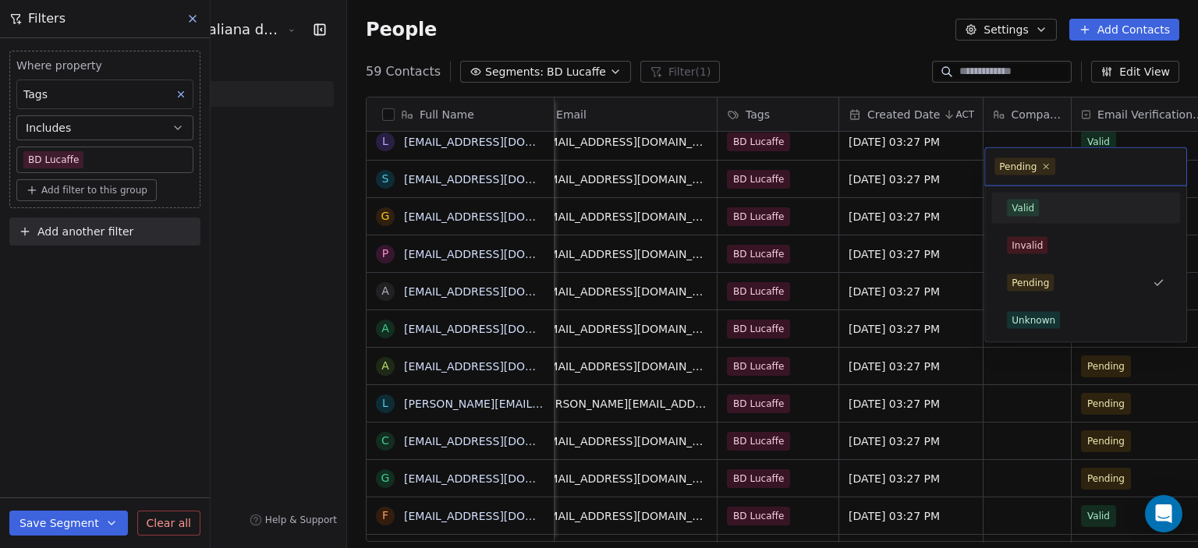
click at [1048, 216] on div "Valid" at bounding box center [1086, 208] width 176 height 25
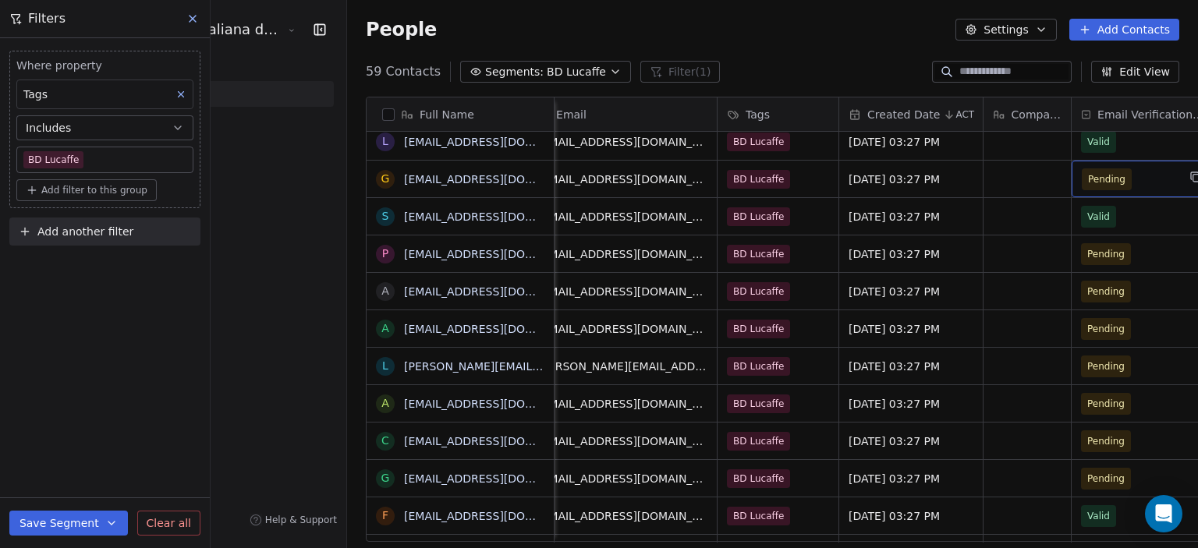
click at [1085, 173] on span "Pending" at bounding box center [1129, 179] width 95 height 22
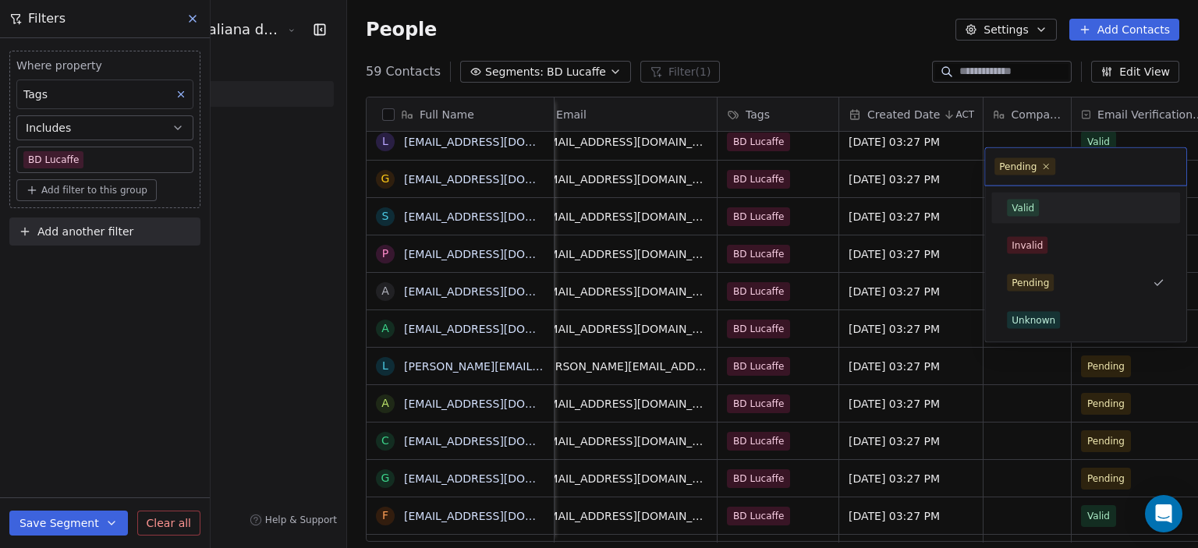
click at [1059, 214] on div "Valid" at bounding box center [1086, 208] width 158 height 17
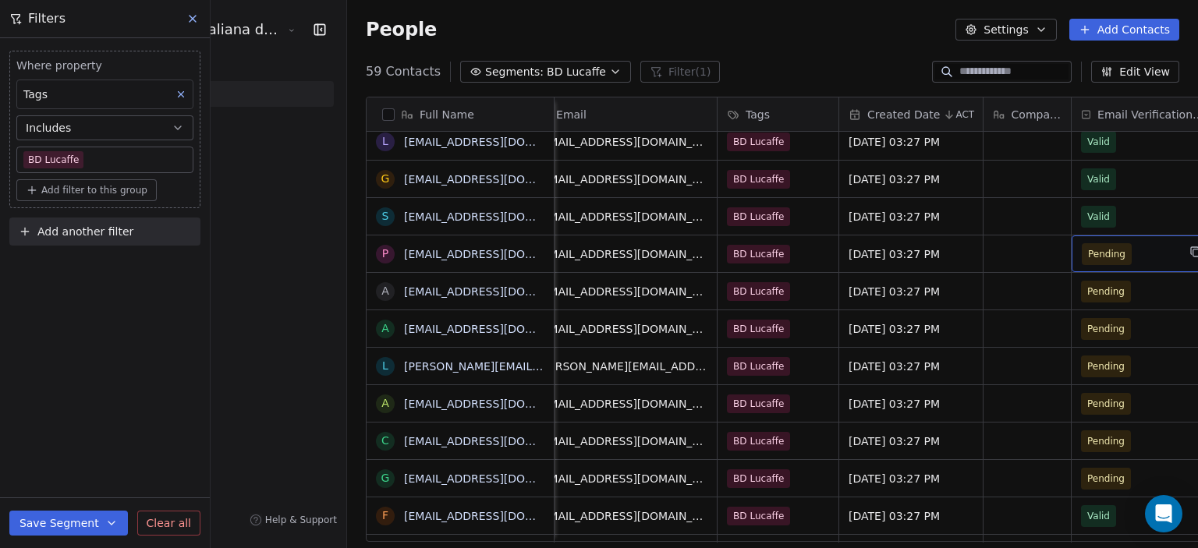
click at [1089, 243] on span "Pending" at bounding box center [1129, 254] width 95 height 22
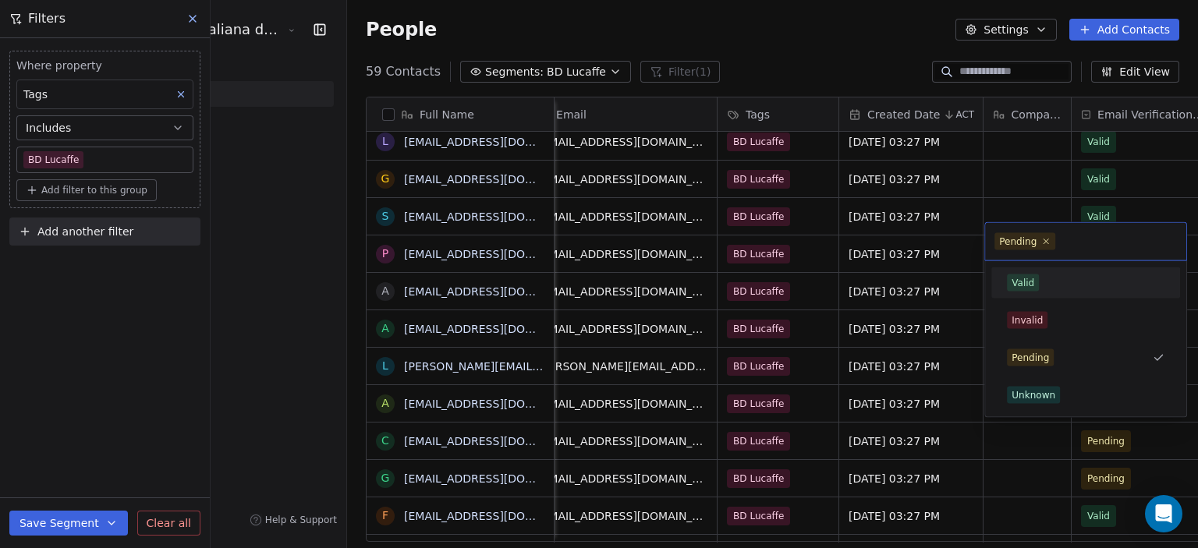
click at [1051, 276] on div "Valid" at bounding box center [1086, 283] width 158 height 17
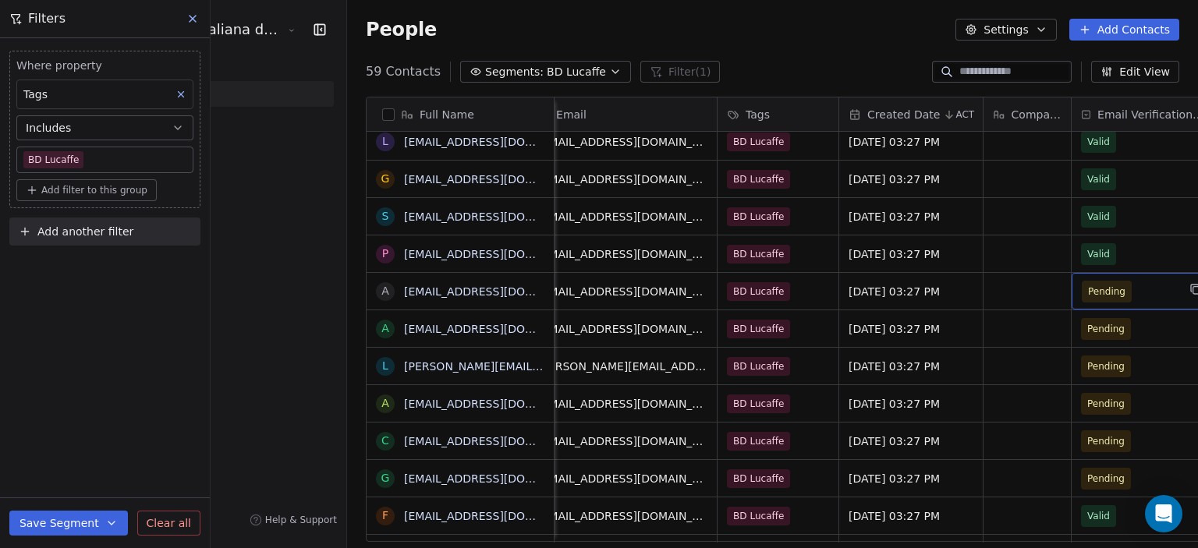
click at [1082, 288] on span "Pending" at bounding box center [1129, 292] width 95 height 22
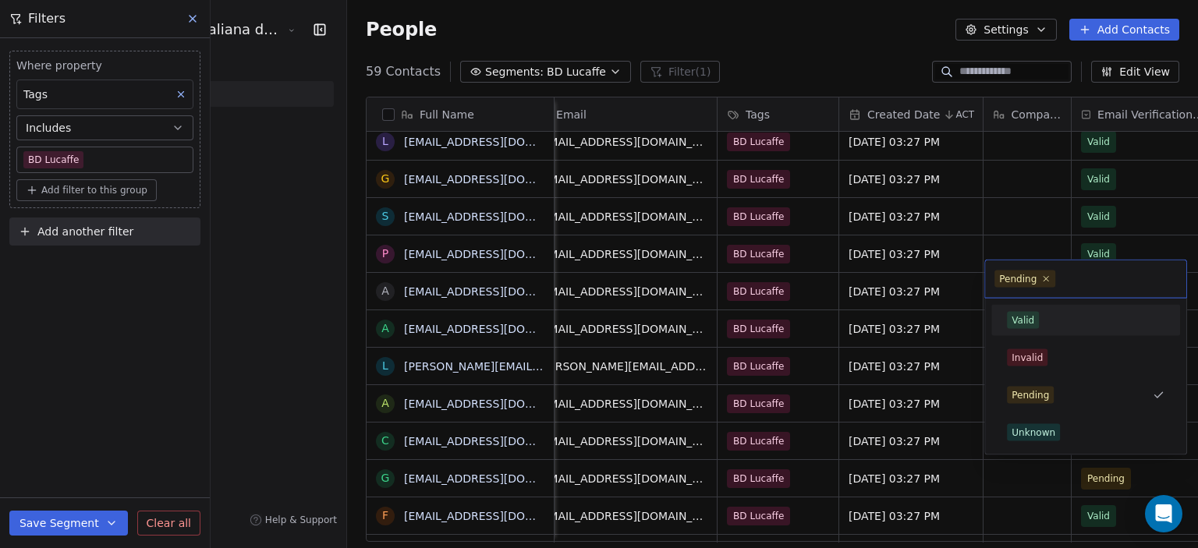
click at [1046, 322] on div "Valid" at bounding box center [1086, 320] width 158 height 17
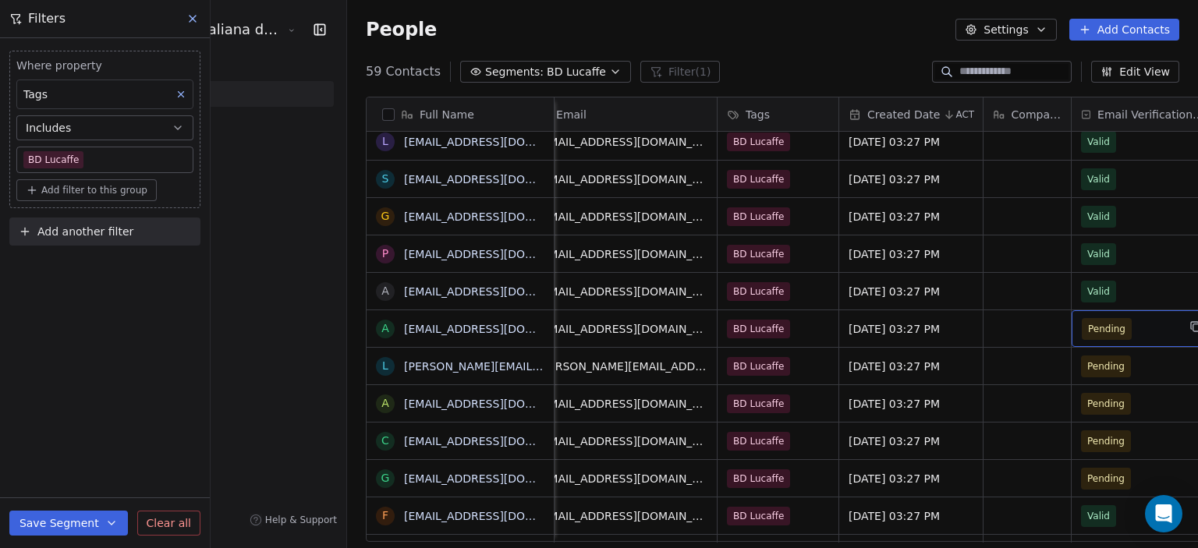
click at [1082, 323] on span "Pending" at bounding box center [1129, 329] width 95 height 22
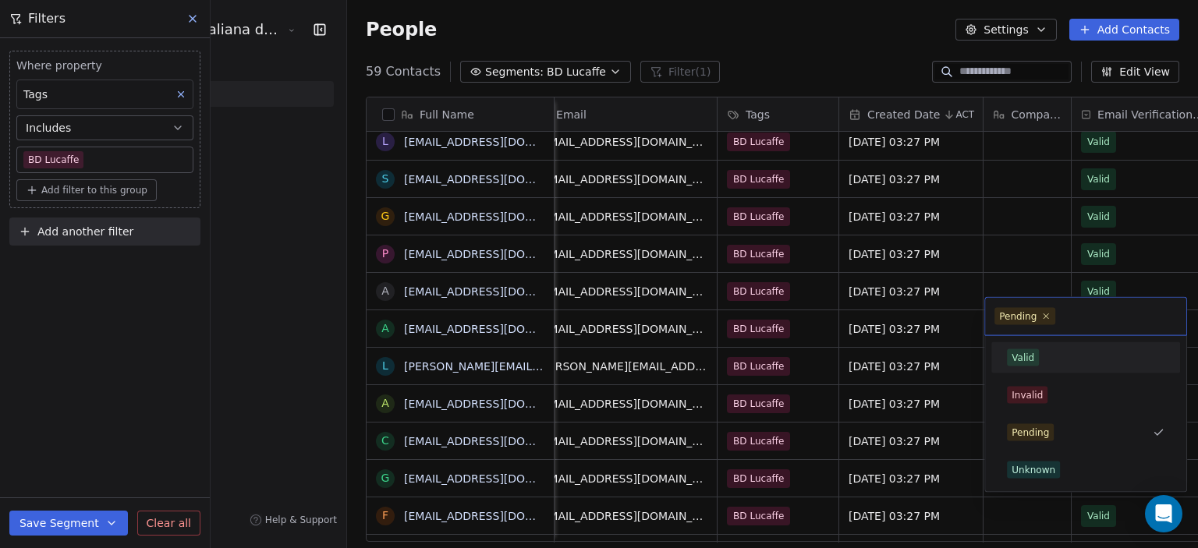
click at [1033, 356] on span "Valid" at bounding box center [1023, 357] width 32 height 17
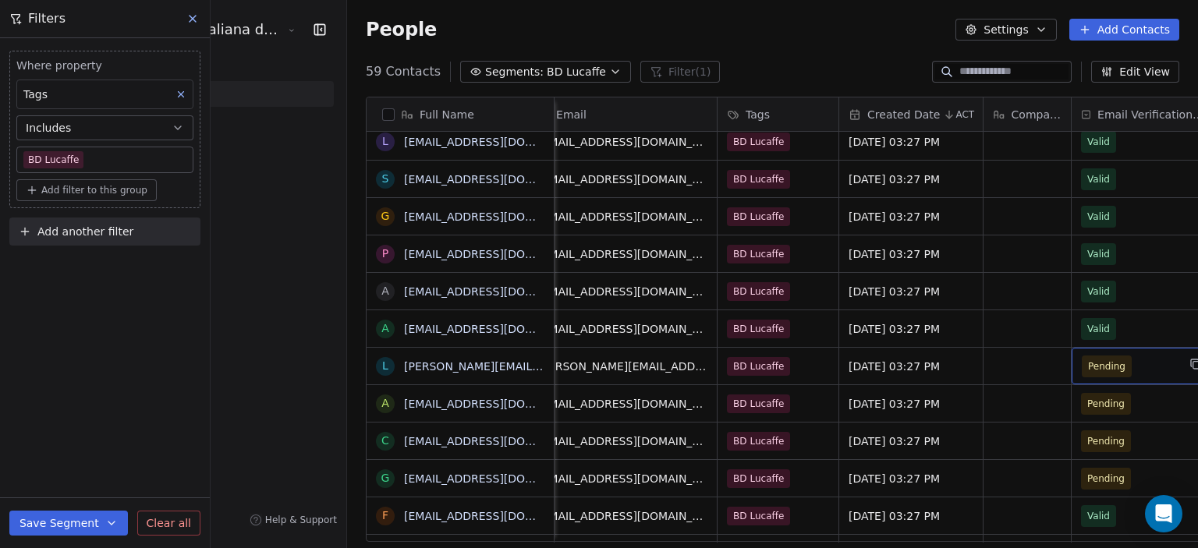
click at [1079, 368] on div "Pending" at bounding box center [1144, 366] width 144 height 37
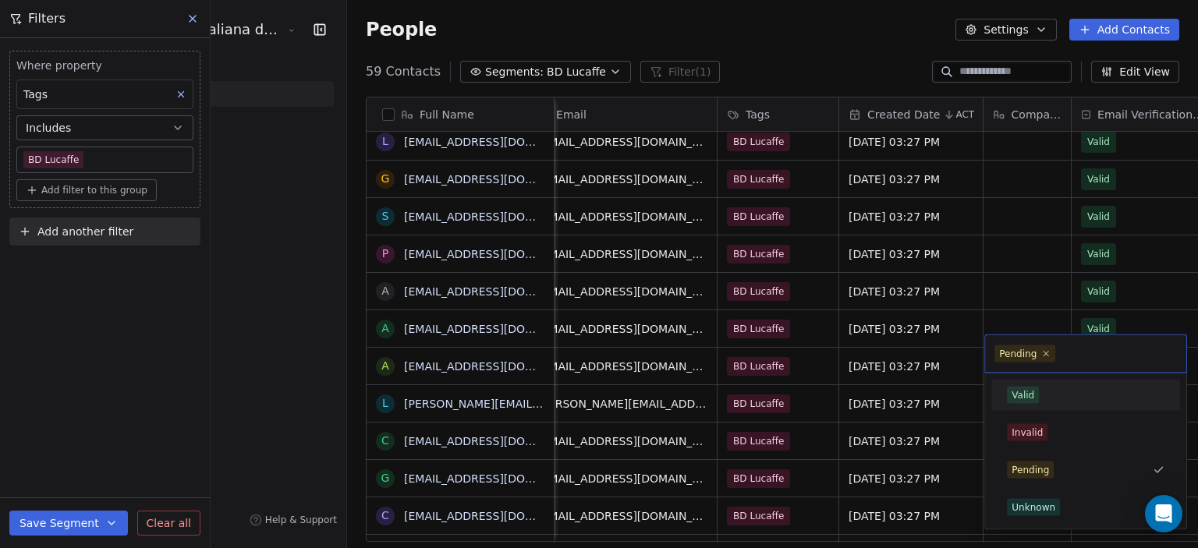
click at [1031, 392] on div "Valid" at bounding box center [1023, 395] width 23 height 14
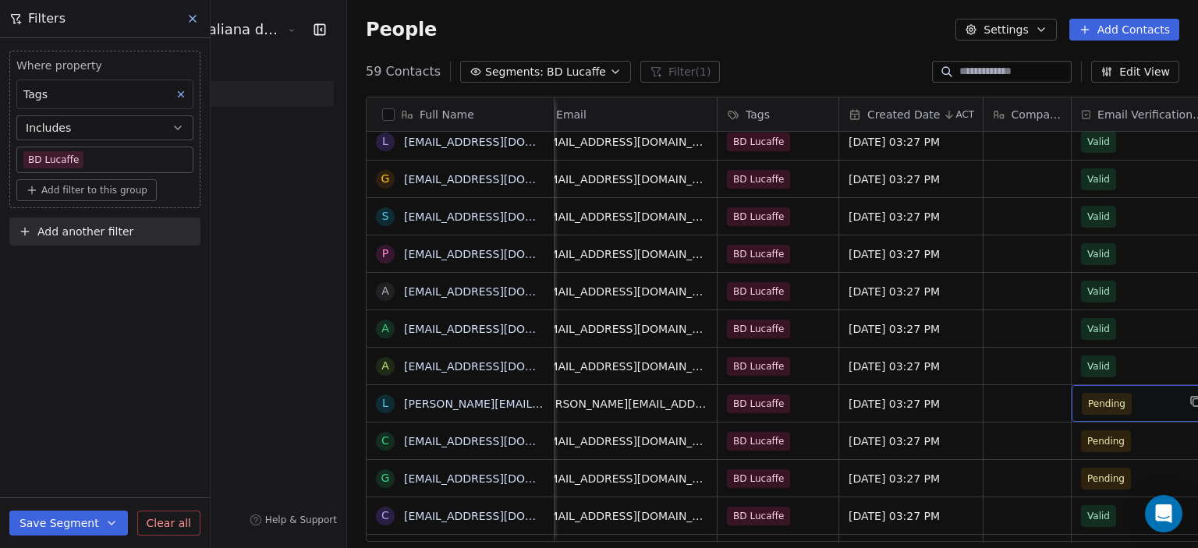
click at [1109, 400] on div "Pending" at bounding box center [1144, 403] width 144 height 37
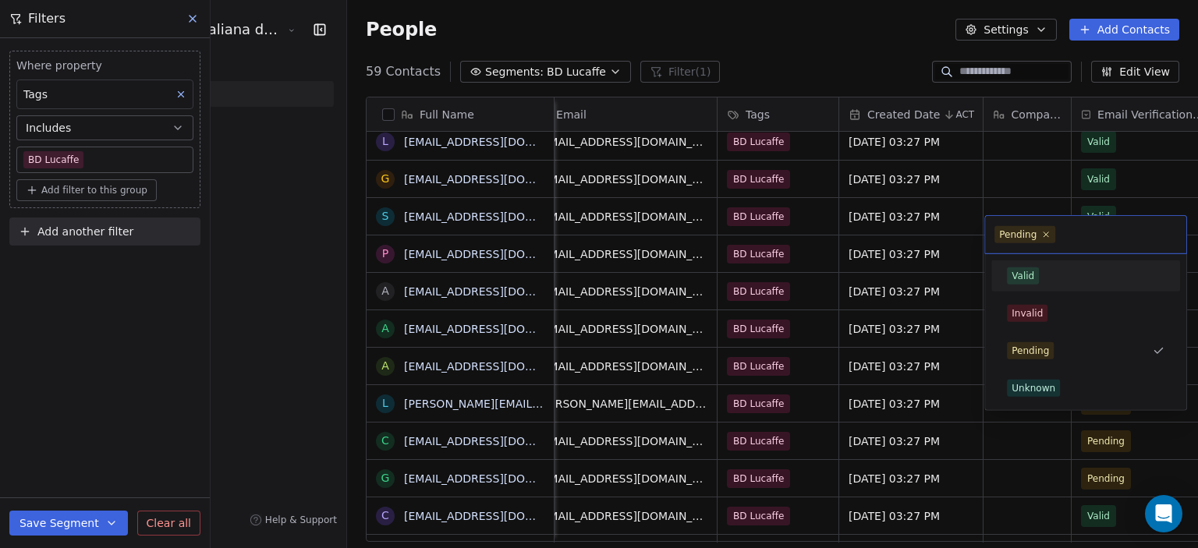
click at [1045, 268] on div "Valid" at bounding box center [1086, 276] width 158 height 17
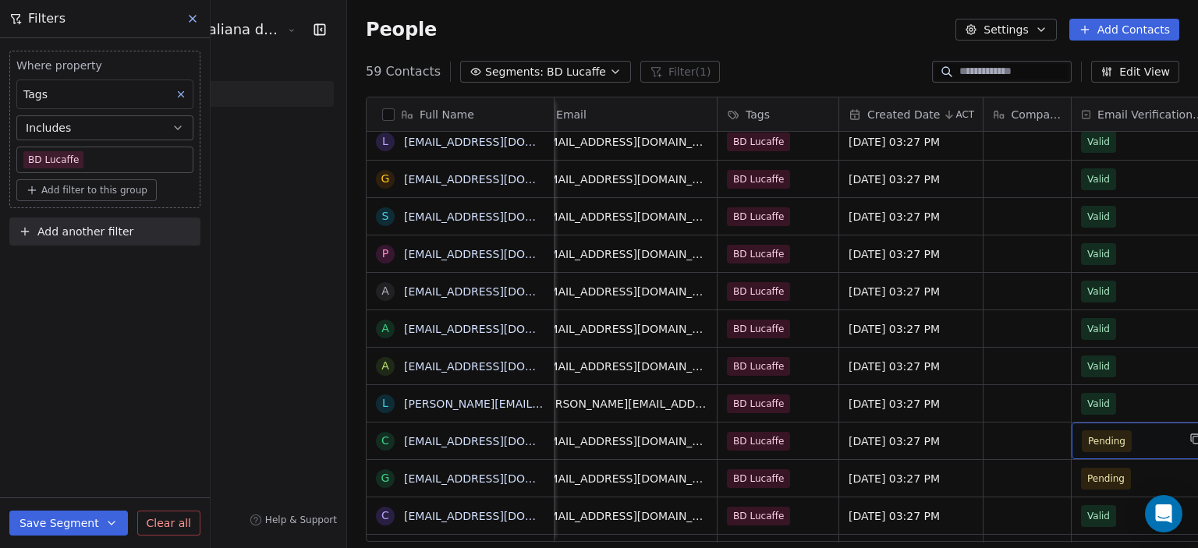
click at [1090, 431] on span "Pending" at bounding box center [1129, 442] width 95 height 22
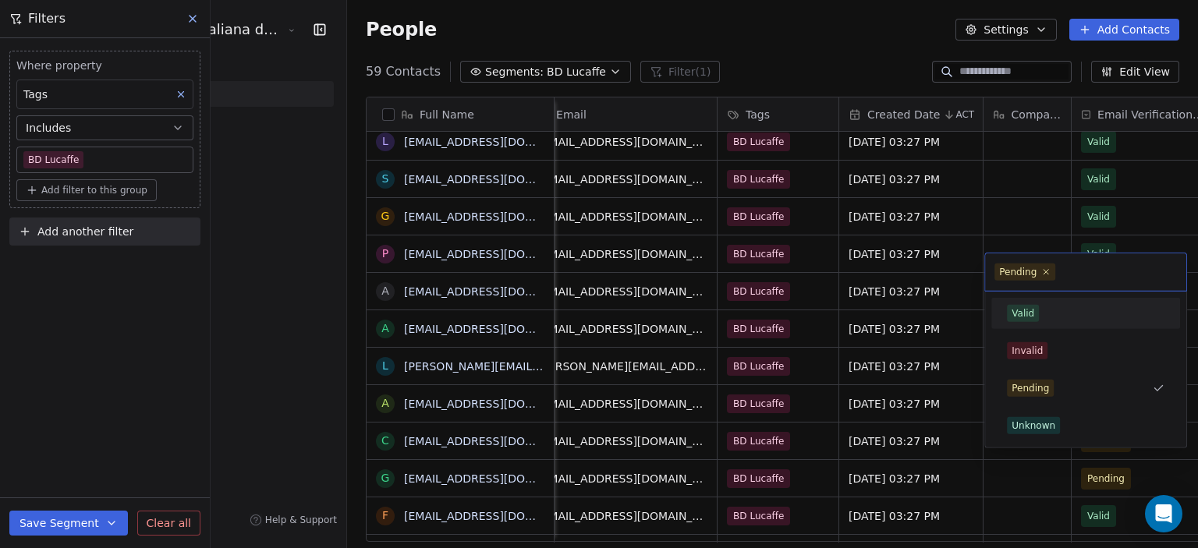
click at [1051, 307] on div "Valid" at bounding box center [1086, 313] width 158 height 17
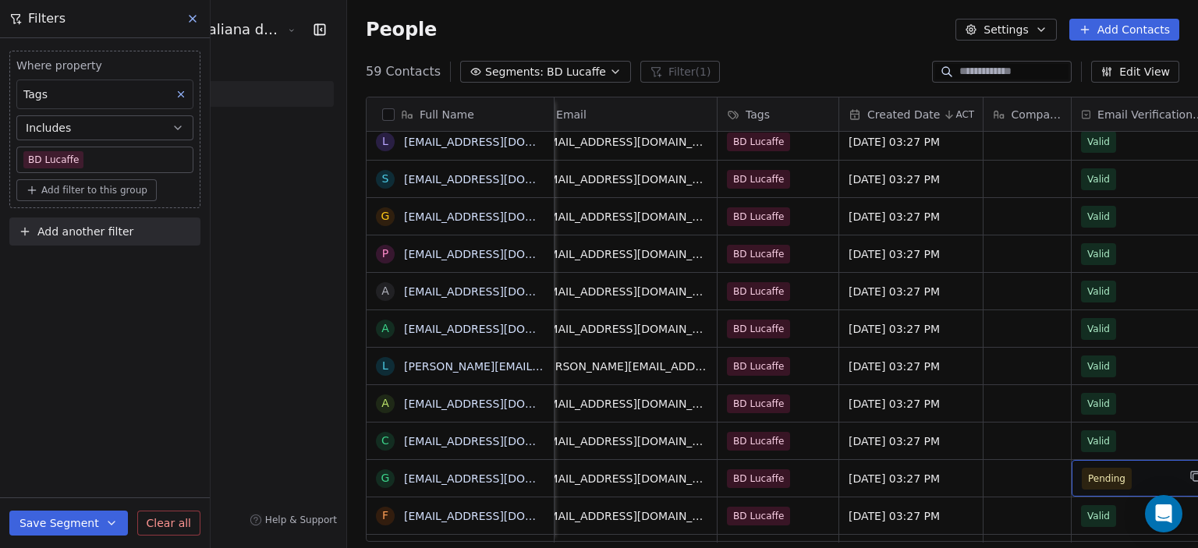
click at [1082, 468] on span "Pending" at bounding box center [1129, 479] width 95 height 22
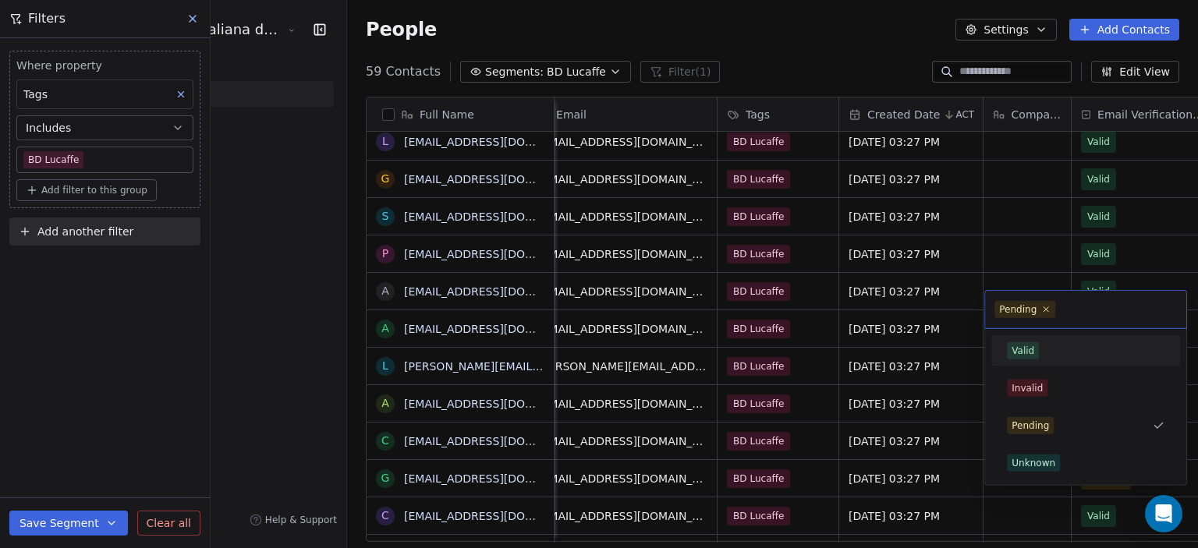
click at [1039, 356] on div "Valid" at bounding box center [1086, 350] width 158 height 17
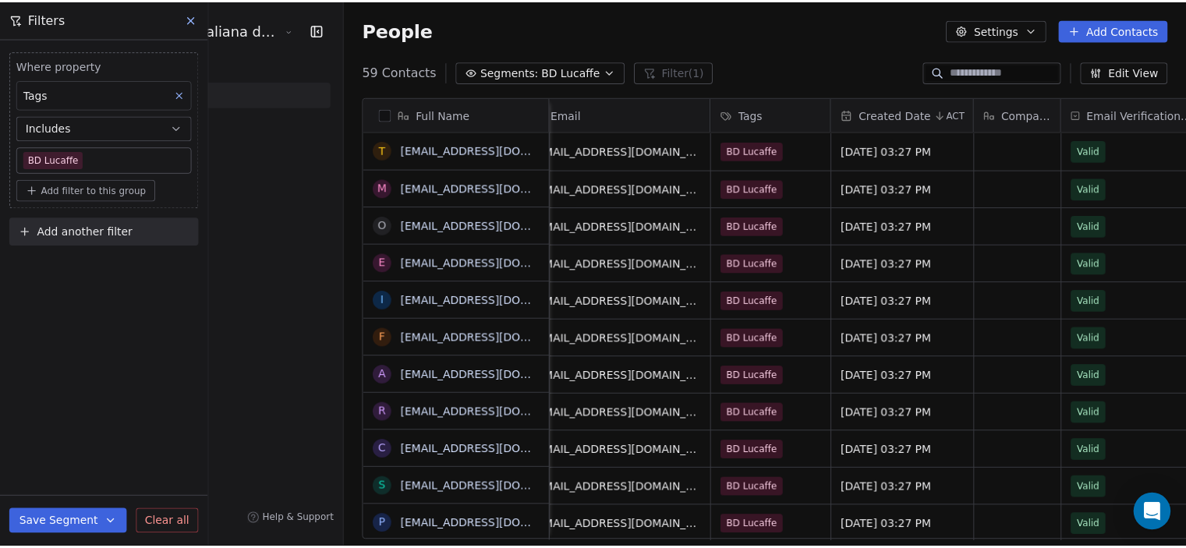
scroll to position [0, 37]
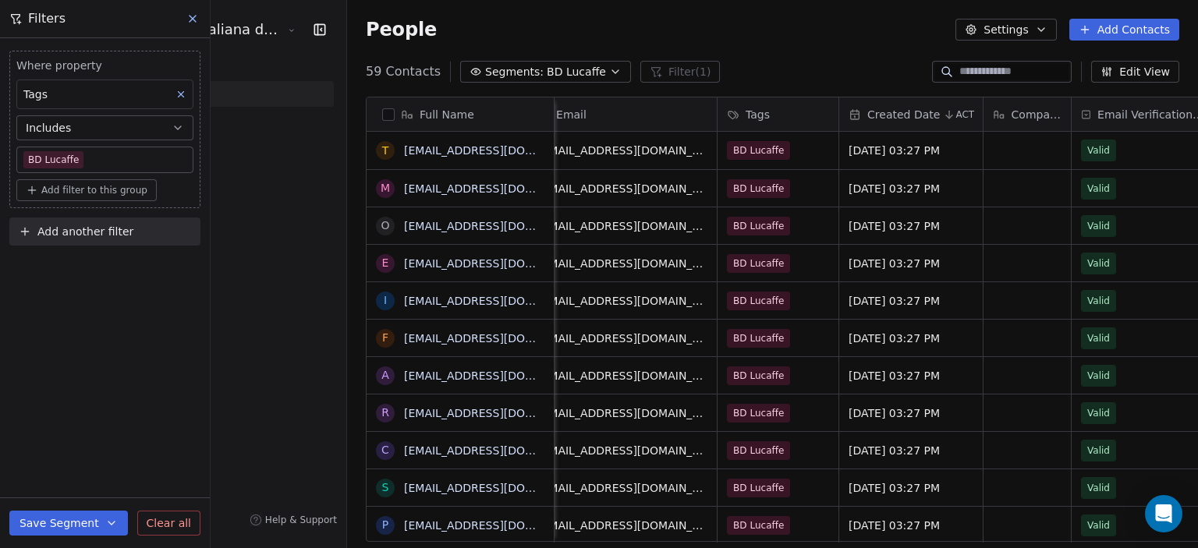
click at [197, 22] on icon at bounding box center [192, 18] width 12 height 12
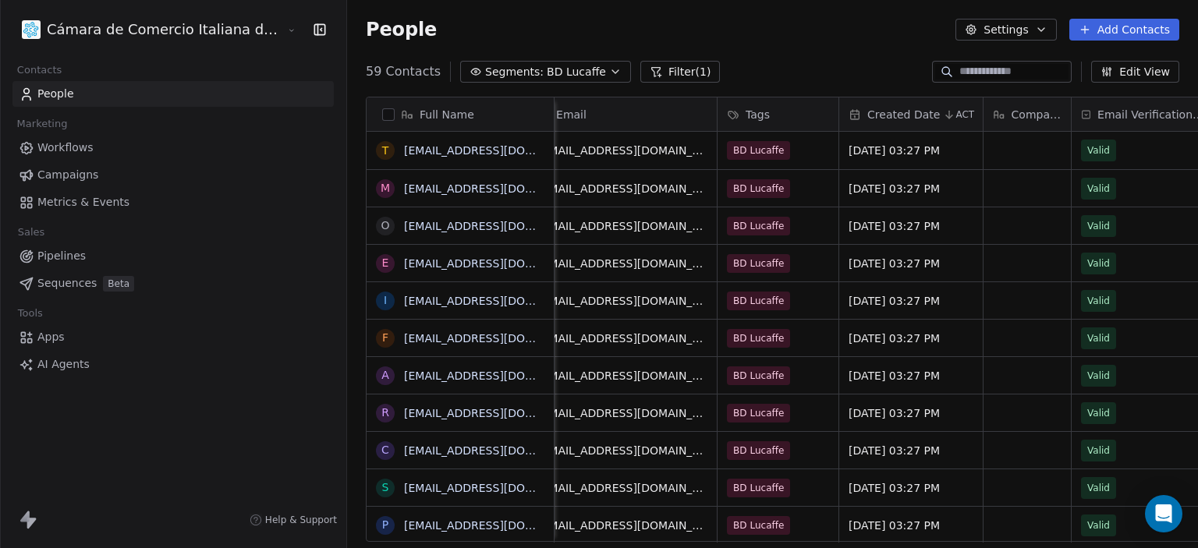
click at [686, 55] on div "People Settings Add Contacts" at bounding box center [772, 29] width 851 height 59
click at [58, 91] on span "People" at bounding box center [55, 94] width 37 height 16
click at [1117, 27] on button "Add Contacts" at bounding box center [1124, 30] width 110 height 22
click at [1097, 83] on span "Import from CSV" at bounding box center [1124, 88] width 90 height 16
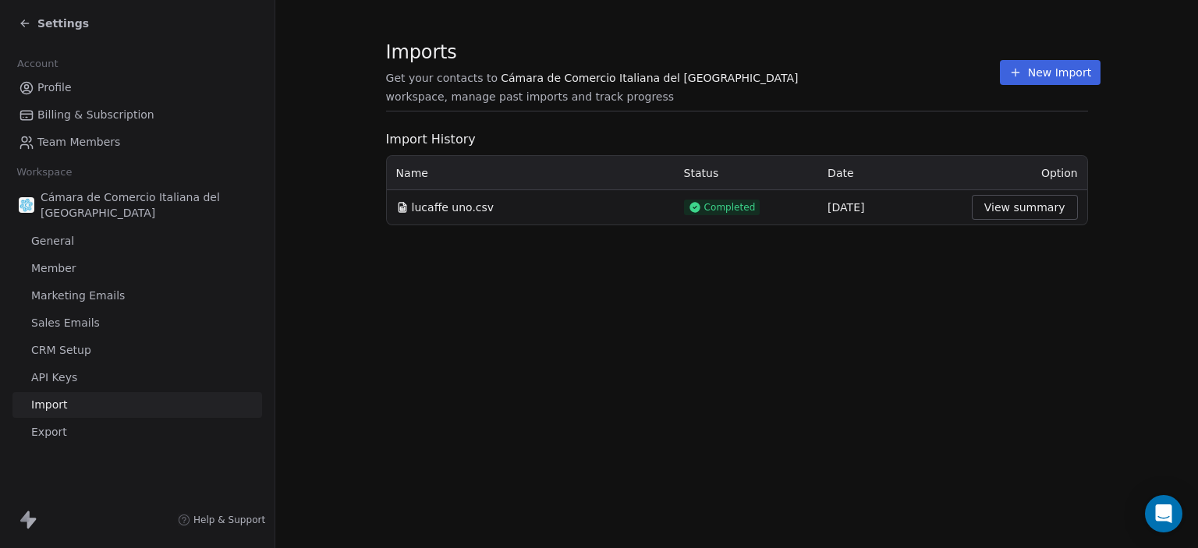
click at [1001, 67] on button "New Import" at bounding box center [1050, 72] width 101 height 25
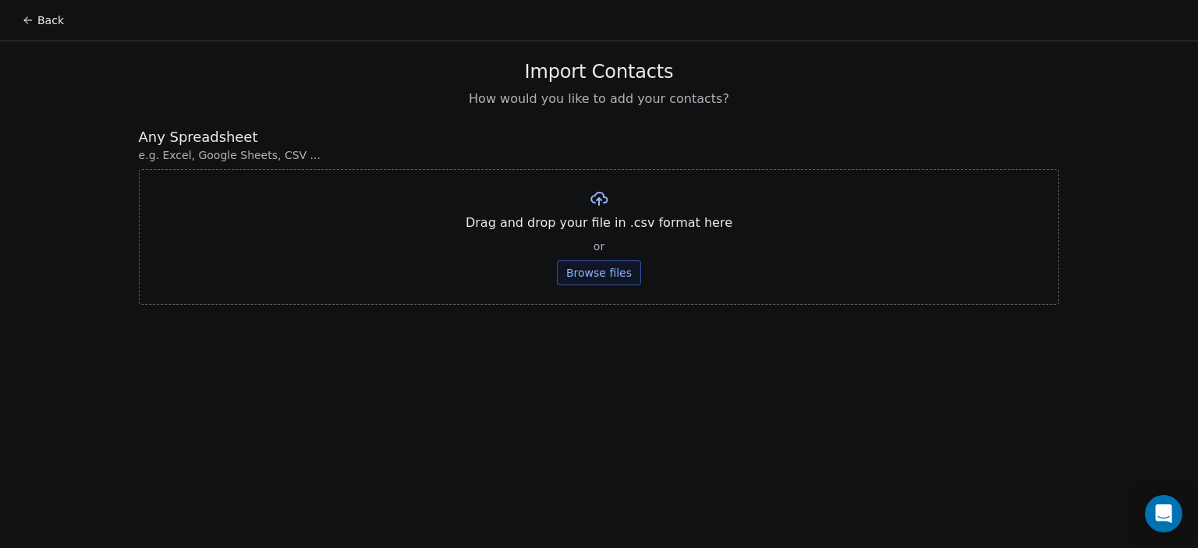
click at [613, 275] on button "Browse files" at bounding box center [599, 272] width 84 height 25
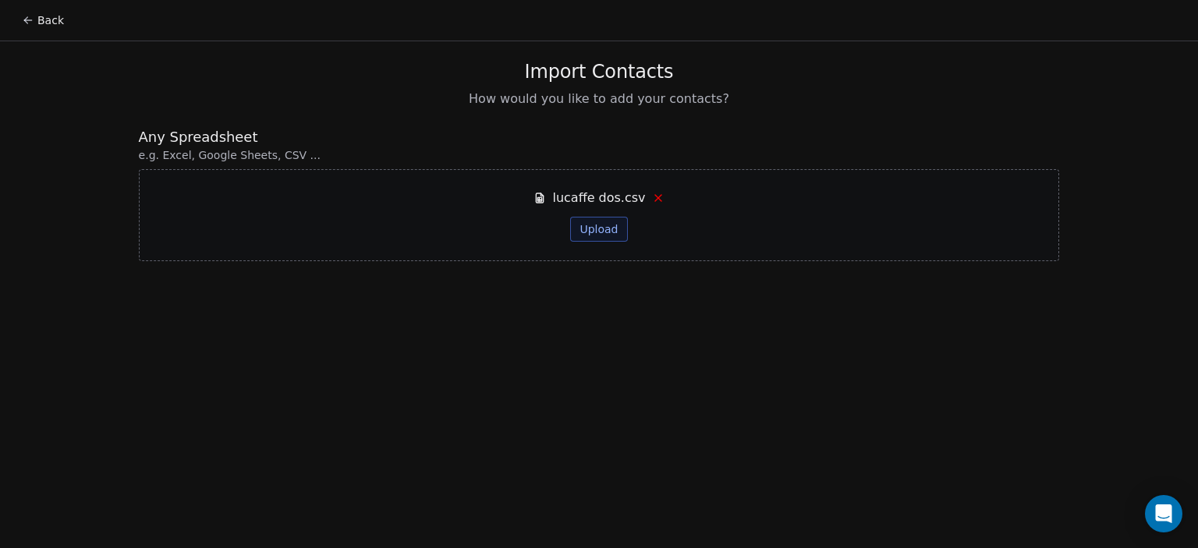
click at [595, 228] on button "Upload" at bounding box center [598, 229] width 57 height 25
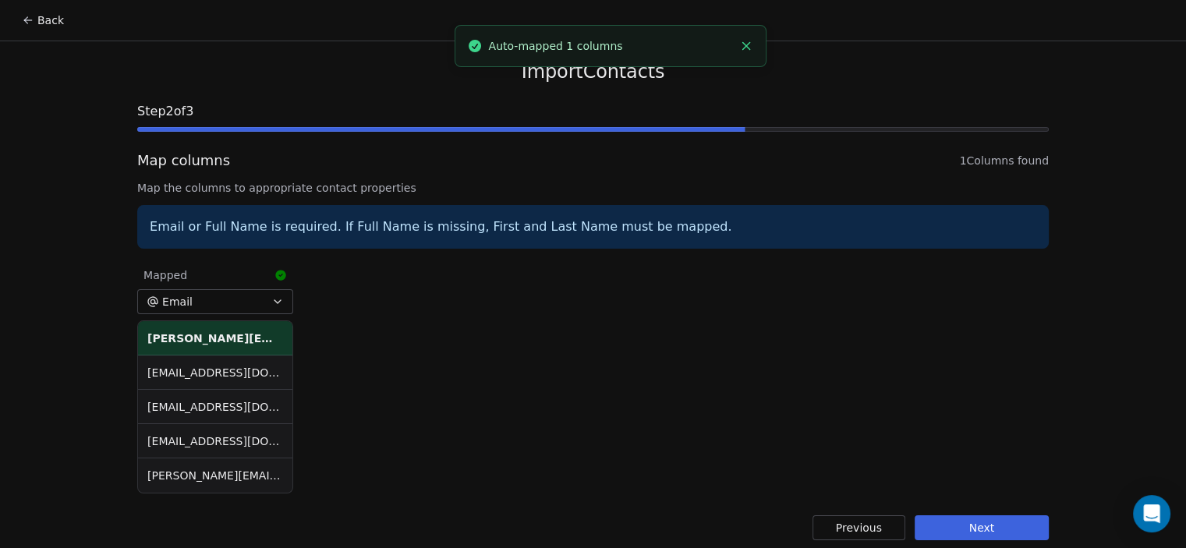
scroll to position [10, 0]
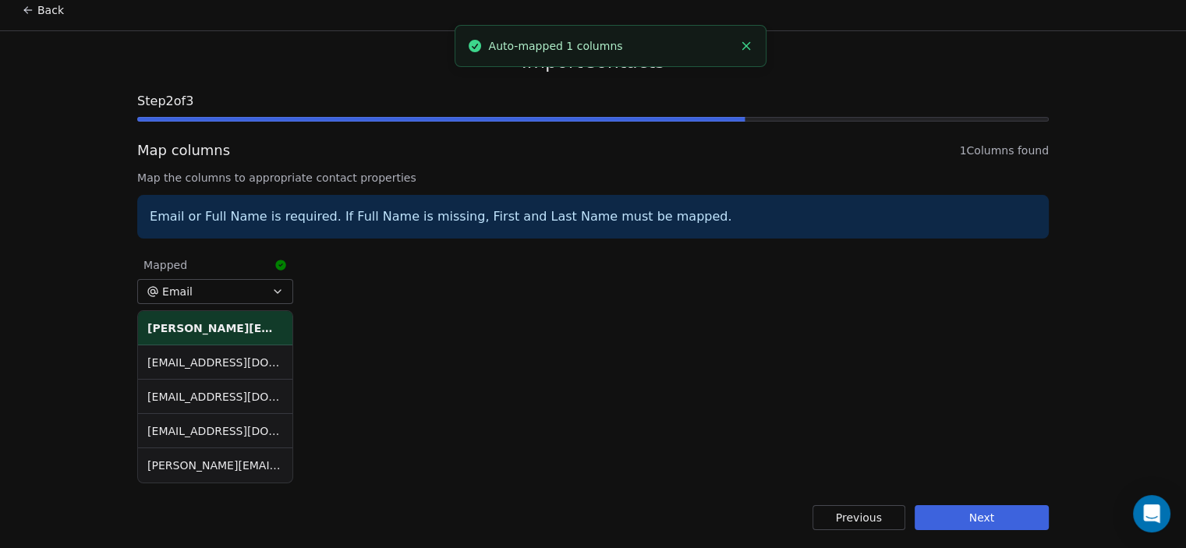
click at [983, 521] on button "Next" at bounding box center [982, 517] width 134 height 25
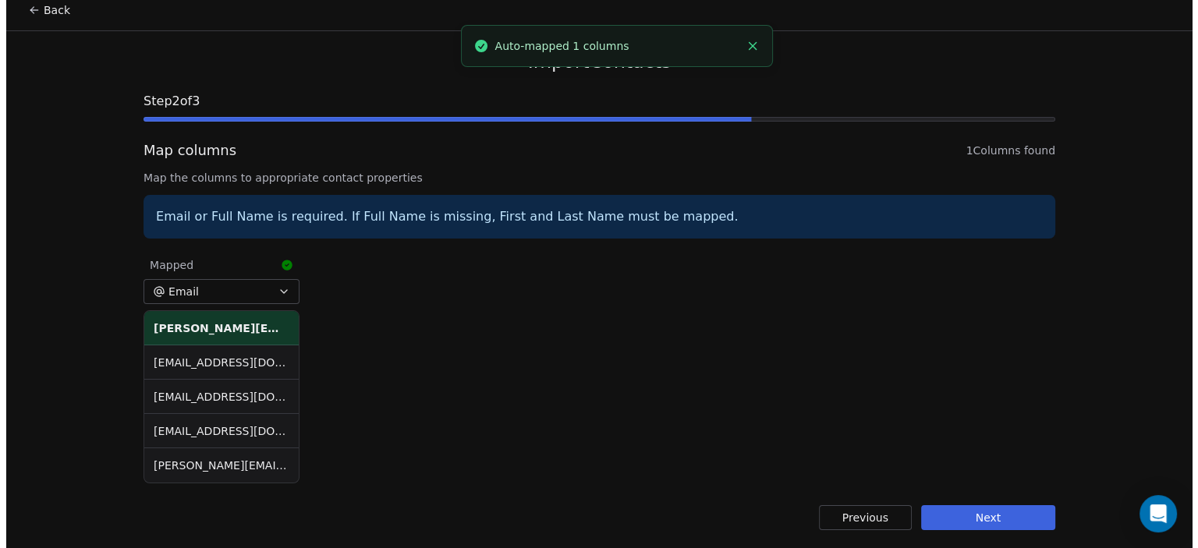
scroll to position [0, 0]
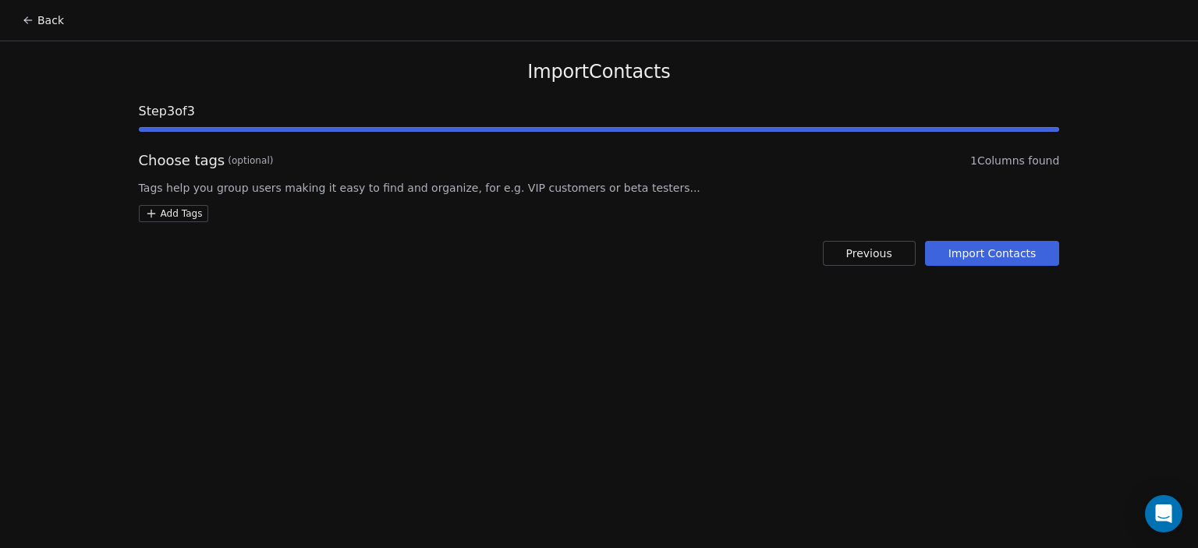
click at [997, 258] on button "Import Contacts" at bounding box center [992, 253] width 135 height 25
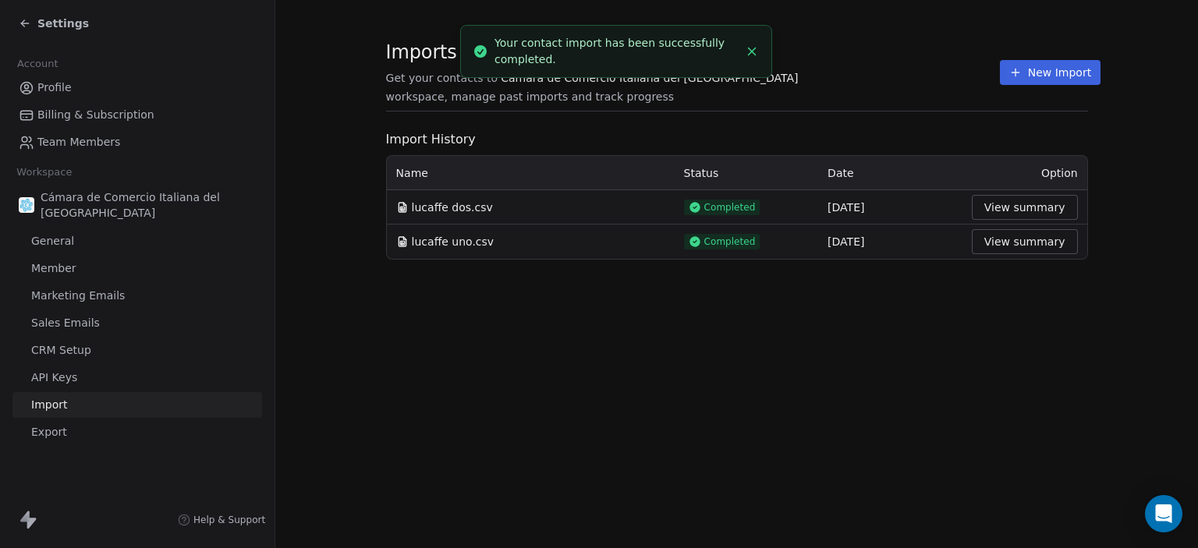
click at [991, 207] on button "View summary" at bounding box center [1025, 207] width 106 height 25
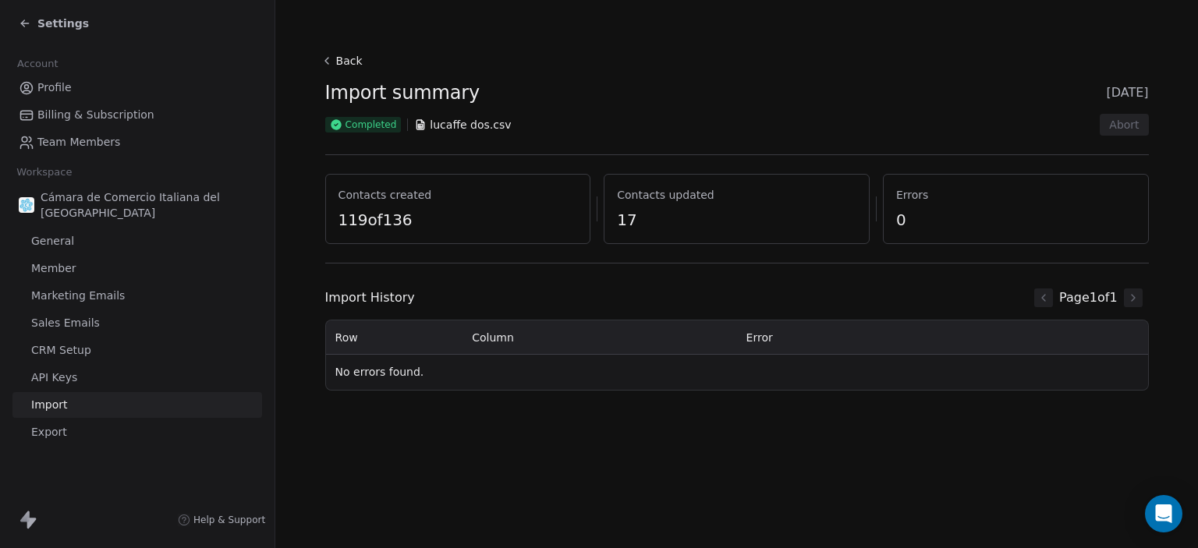
click at [319, 52] on button "Back" at bounding box center [344, 61] width 50 height 28
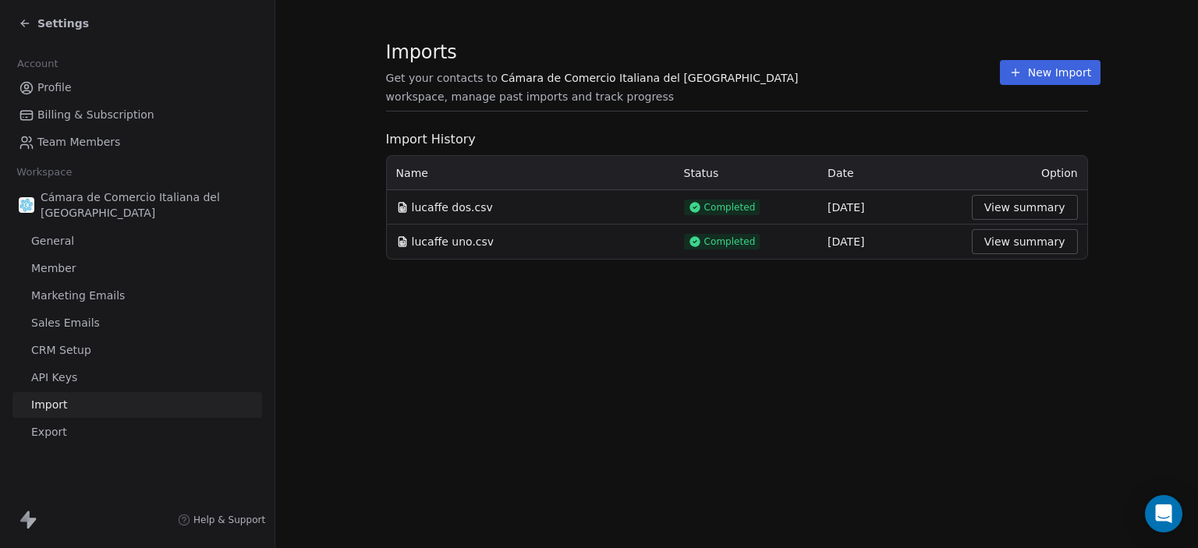
click at [413, 205] on span "lucaffe dos.csv" at bounding box center [452, 208] width 81 height 16
click at [1014, 204] on button "View summary" at bounding box center [1025, 207] width 106 height 25
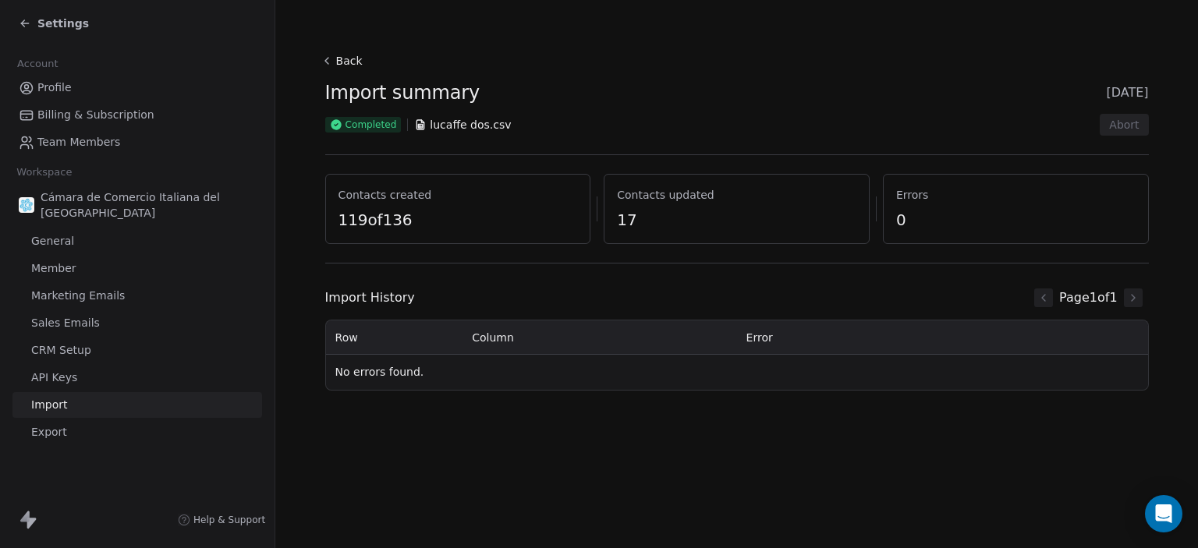
click at [41, 19] on span "Settings" at bounding box center [62, 24] width 51 height 16
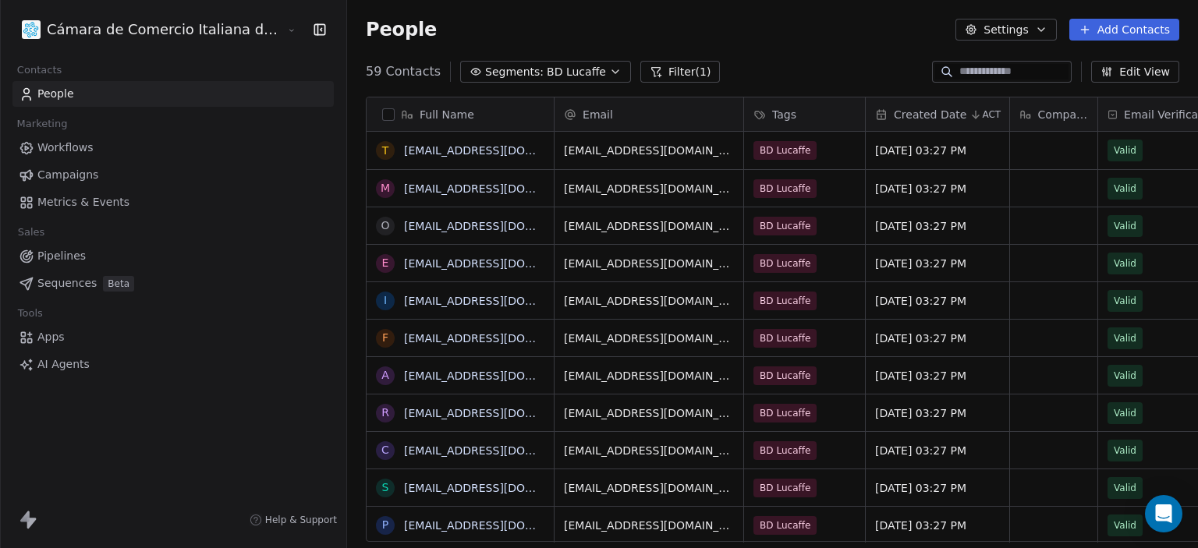
scroll to position [470, 914]
click at [547, 74] on span "BD Lucaffe" at bounding box center [576, 72] width 59 height 16
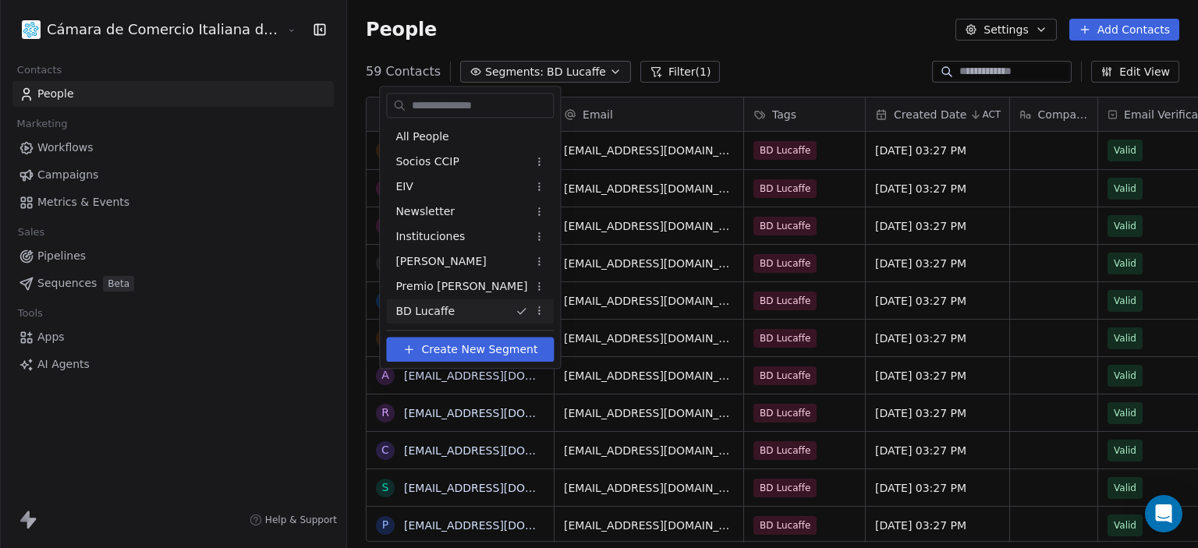
click at [468, 317] on div "BD Lucaffe" at bounding box center [470, 311] width 168 height 25
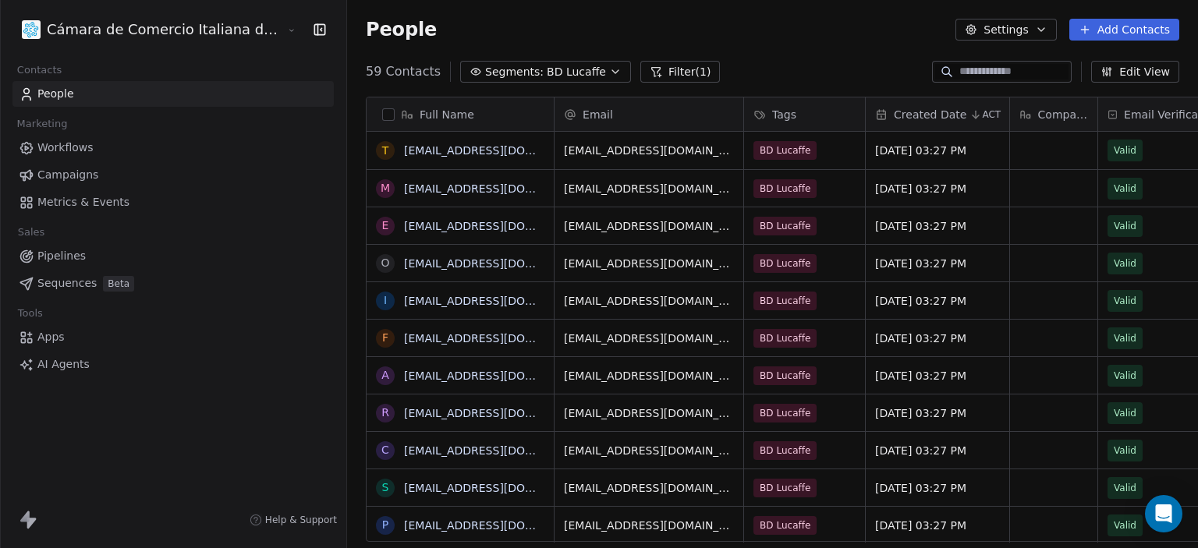
click at [485, 69] on span "Segments:" at bounding box center [514, 72] width 58 height 16
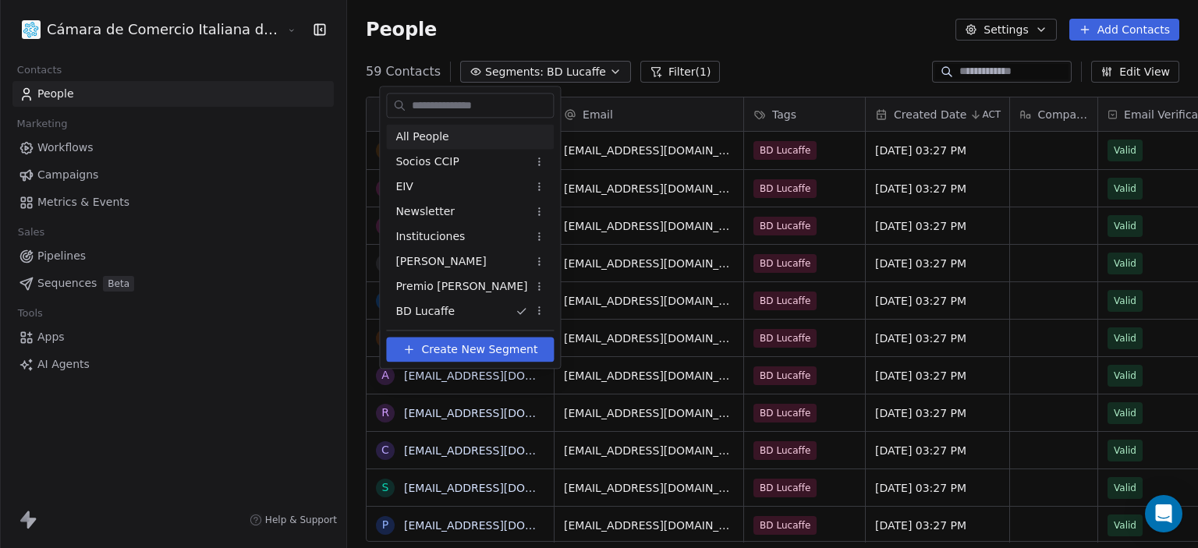
click at [426, 136] on span "All People" at bounding box center [421, 137] width 53 height 16
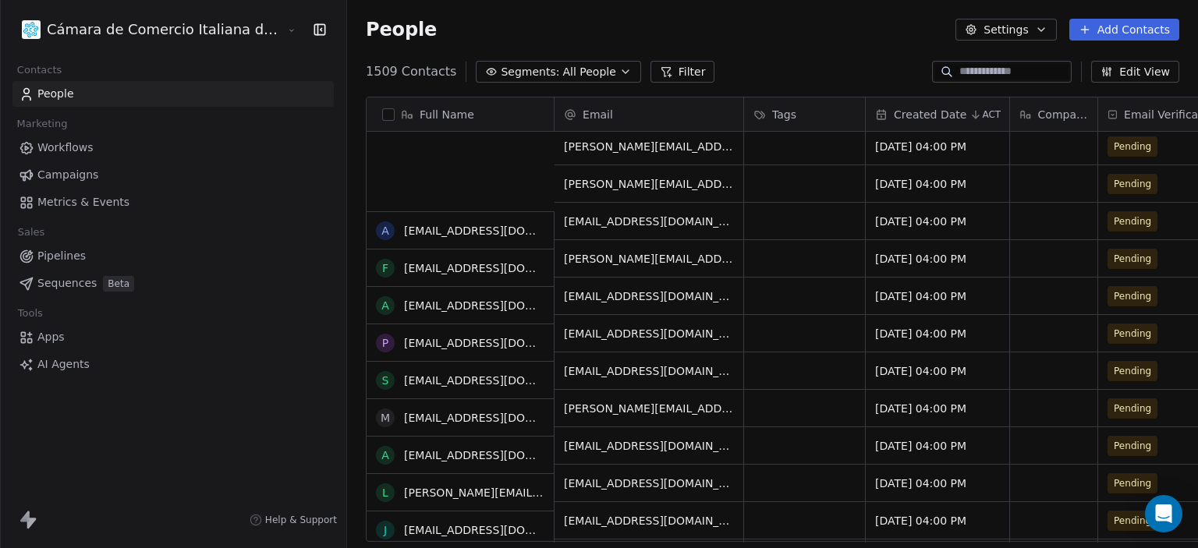
scroll to position [2962, 0]
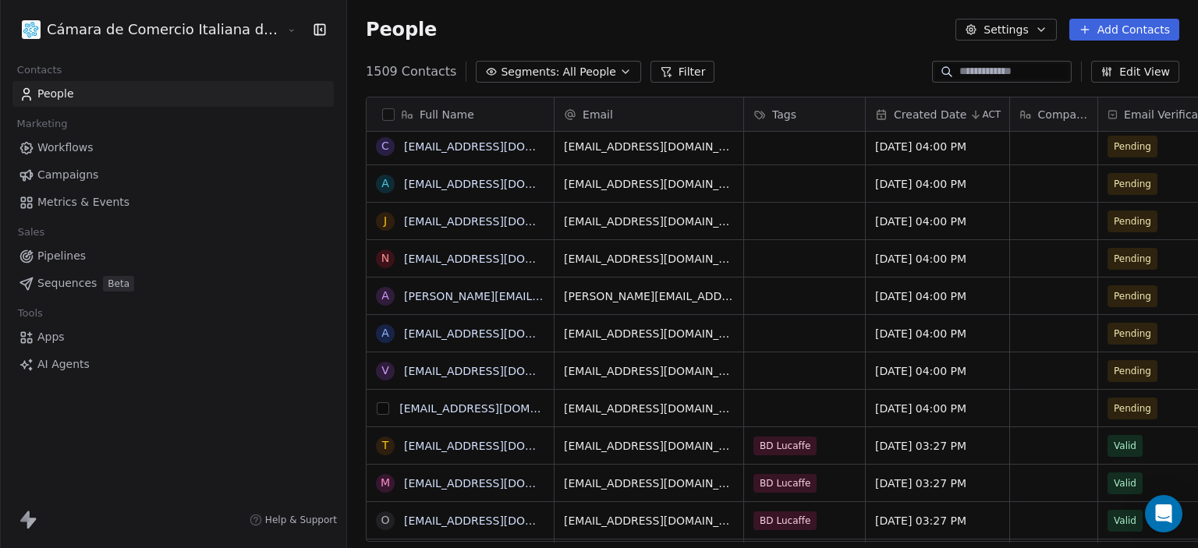
click at [377, 407] on button "grid" at bounding box center [383, 408] width 12 height 12
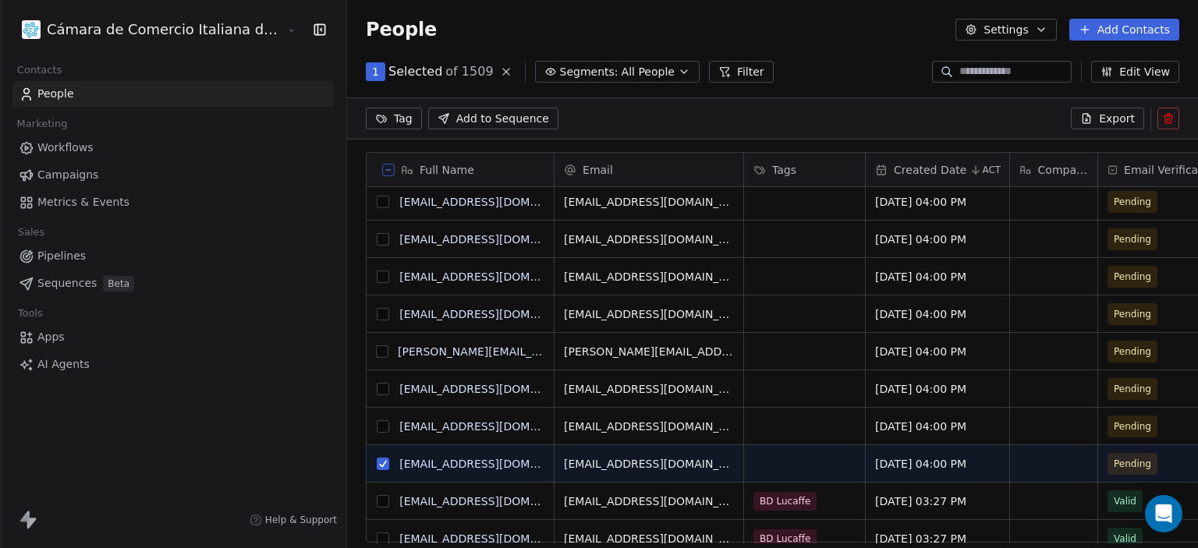
click at [377, 424] on button "grid" at bounding box center [383, 426] width 12 height 12
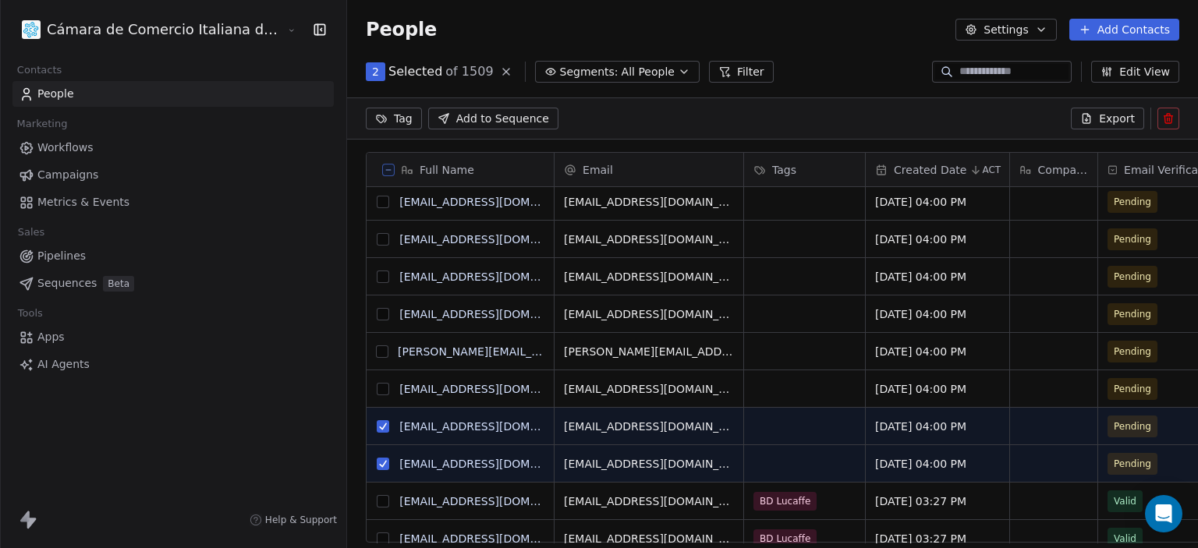
click at [744, 159] on div "Tags" at bounding box center [804, 170] width 121 height 34
click at [714, 165] on html "Cámara de Comercio Italiana del Perú Contacts People Marketing Workflows Campai…" at bounding box center [599, 274] width 1198 height 548
click at [303, 114] on html "Cámara de Comercio Italiana del Perú Contacts People Marketing Workflows Campai…" at bounding box center [599, 274] width 1198 height 548
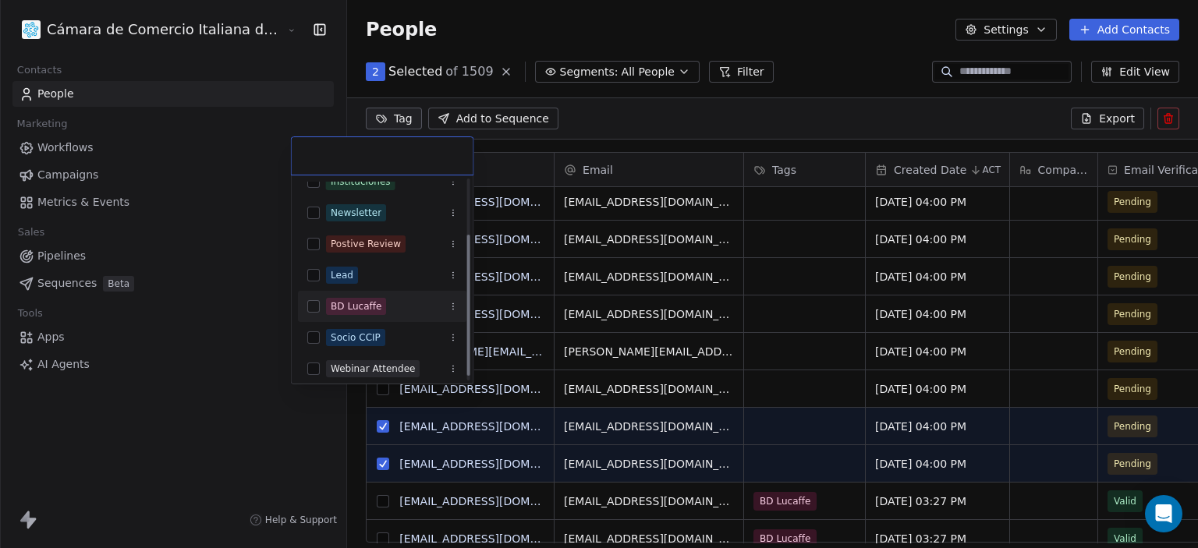
click at [349, 307] on div "BD Lucaffe" at bounding box center [356, 306] width 51 height 14
click at [746, 122] on html "Cámara de Comercio Italiana del Perú Contacts People Marketing Workflows Campai…" at bounding box center [599, 274] width 1198 height 548
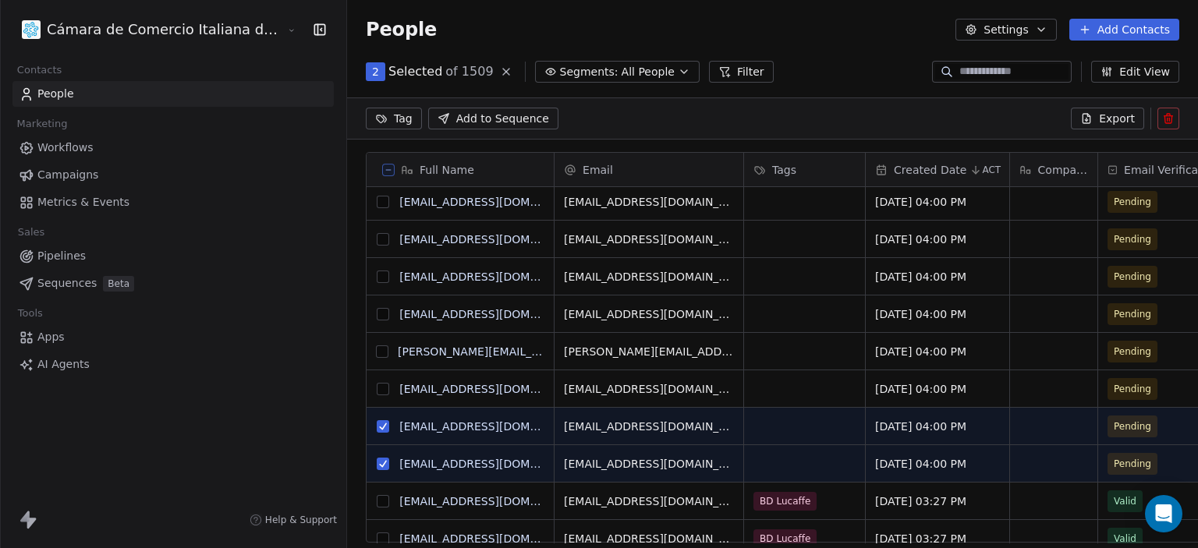
click at [377, 427] on button "grid" at bounding box center [383, 426] width 12 height 12
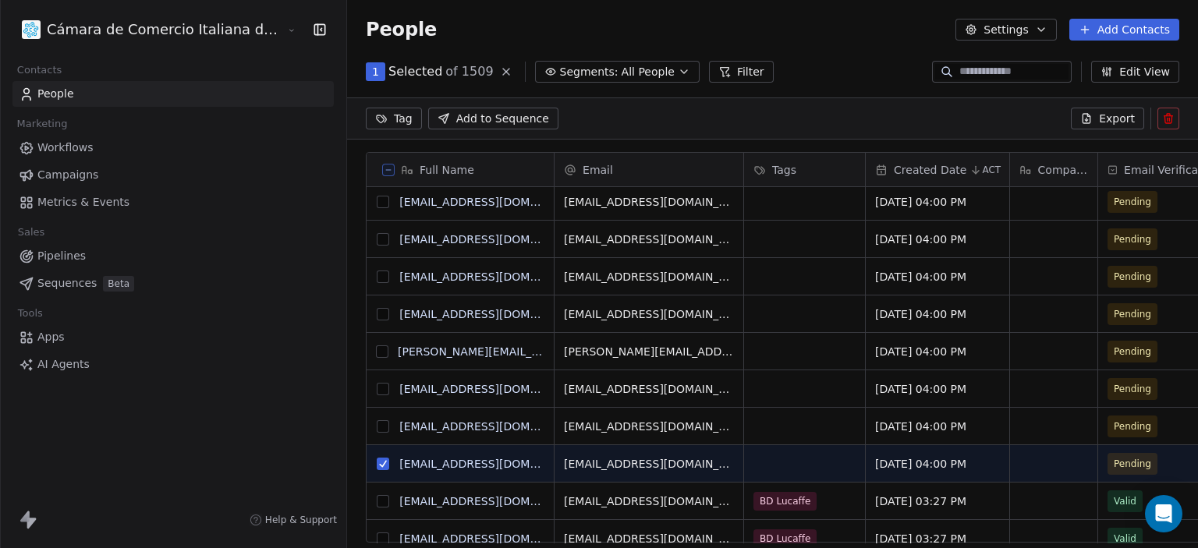
click at [367, 445] on div "i [EMAIL_ADDRESS][DOMAIN_NAME]" at bounding box center [461, 463] width 188 height 37
click at [377, 461] on button "grid" at bounding box center [383, 464] width 12 height 12
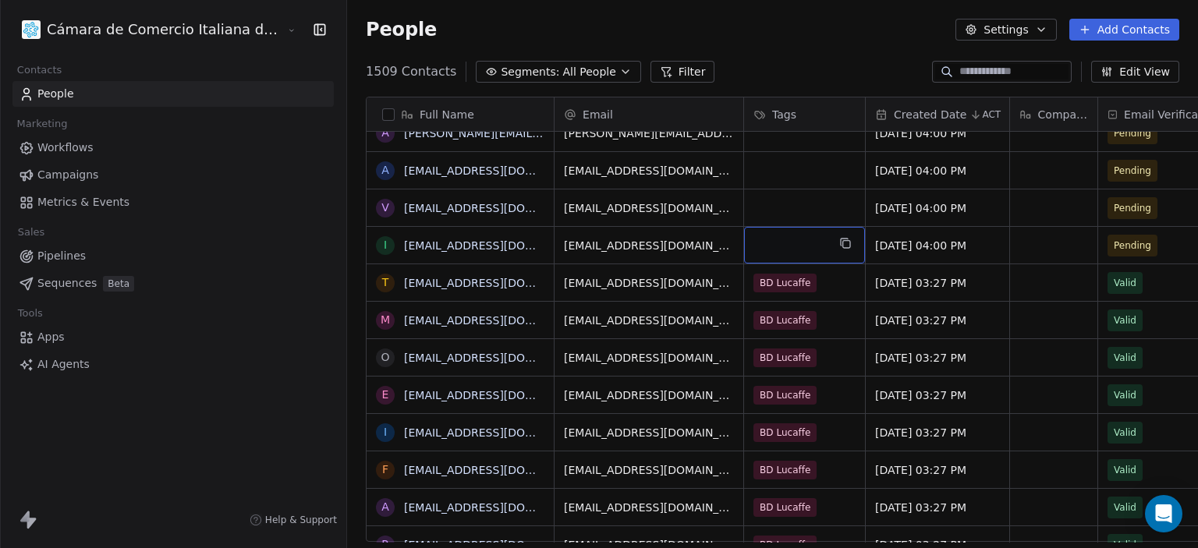
click at [744, 246] on div "grid" at bounding box center [804, 245] width 121 height 37
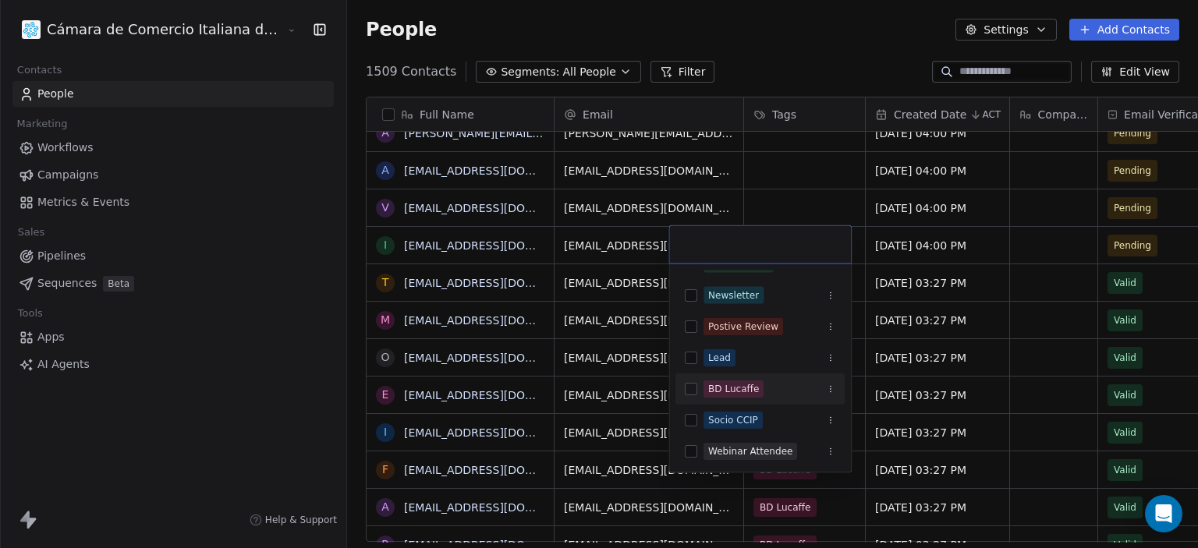
click at [737, 390] on div "BD Lucaffe" at bounding box center [733, 389] width 51 height 14
click at [761, 14] on html "Cámara de Comercio Italiana del Perú Contacts People Marketing Workflows Campai…" at bounding box center [599, 274] width 1198 height 548
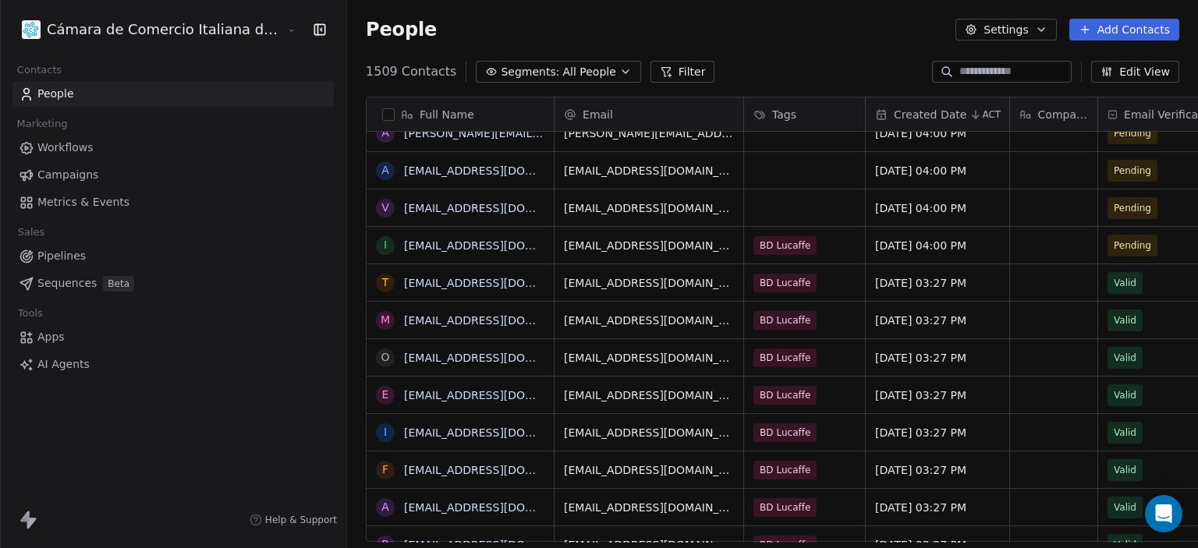
click at [761, 14] on div "People Settings Add Contacts" at bounding box center [772, 29] width 851 height 59
click at [69, 91] on span "People" at bounding box center [55, 94] width 37 height 16
click at [1053, 27] on button "Settings" at bounding box center [1005, 30] width 101 height 22
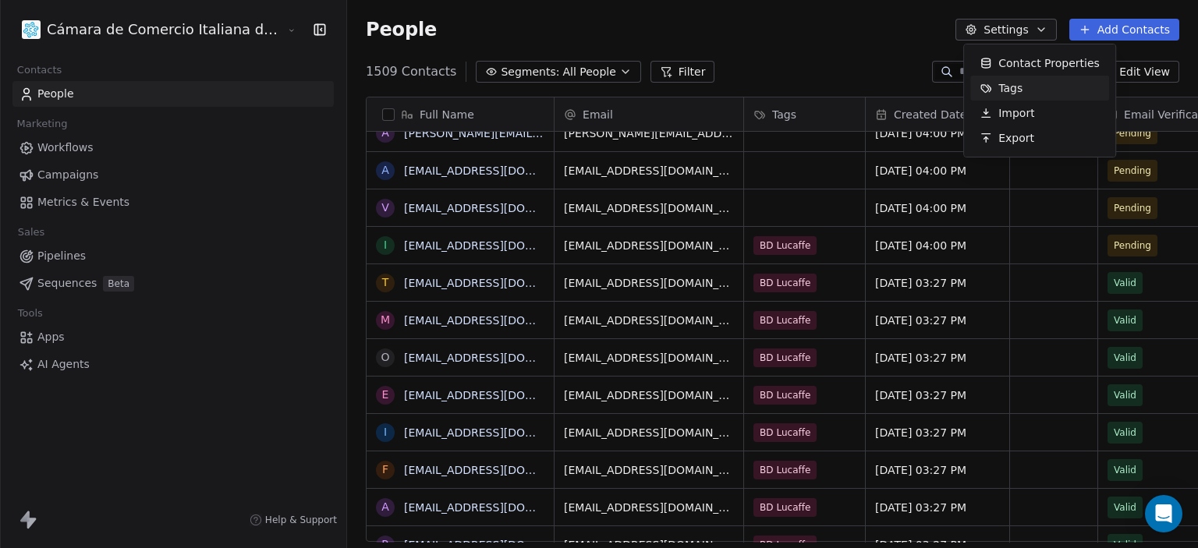
click at [1021, 87] on div "Tags" at bounding box center [1001, 88] width 62 height 25
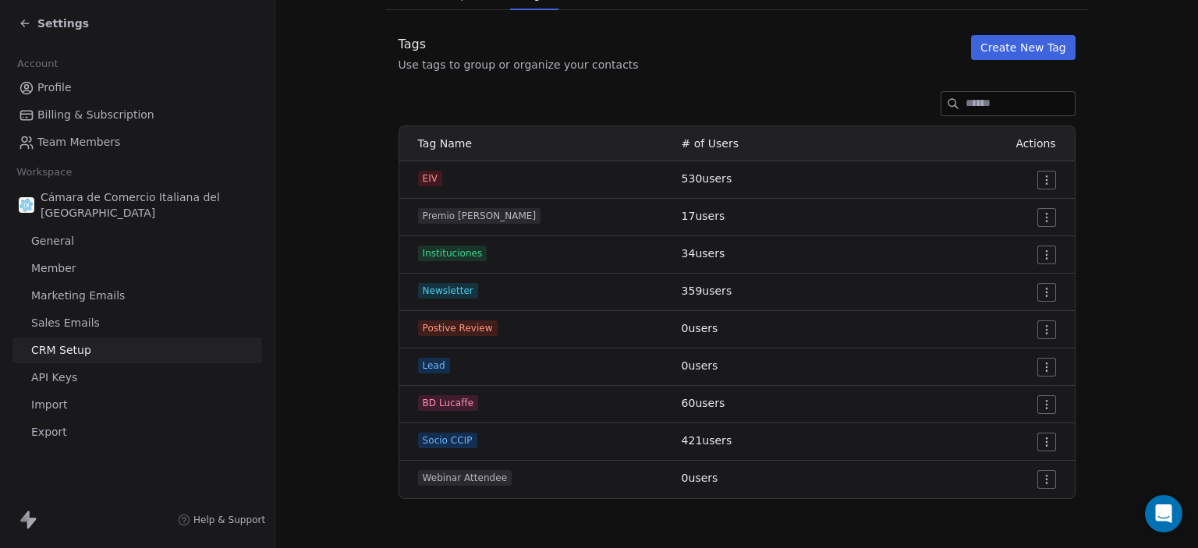
click at [1009, 399] on html "Settings Account Profile Billing & Subscription Team Members Workspace Cámara d…" at bounding box center [599, 274] width 1198 height 548
click at [976, 440] on span "Edit" at bounding box center [979, 435] width 21 height 16
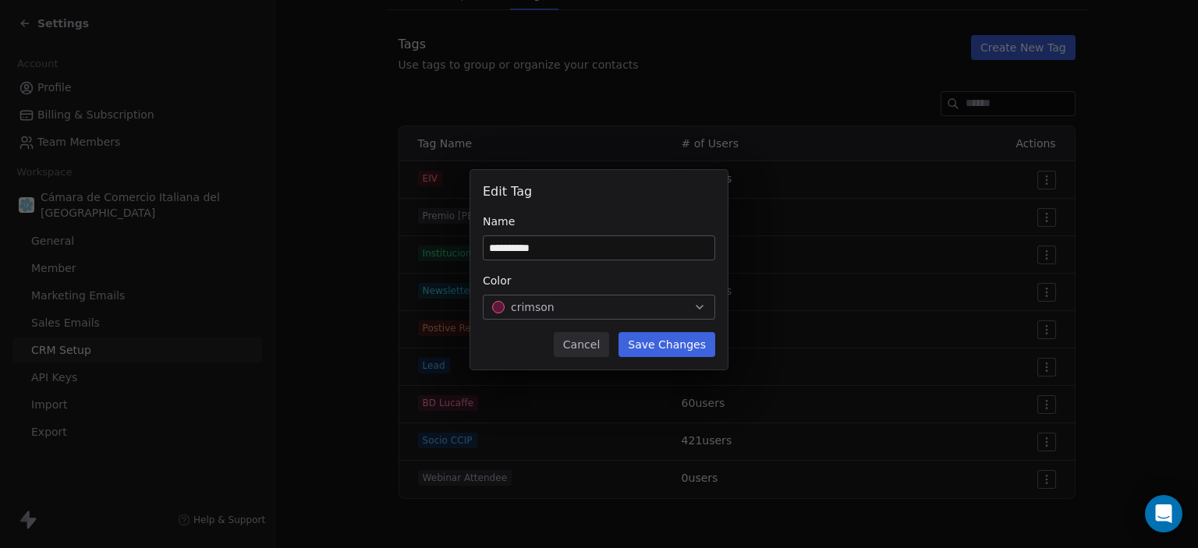
click at [573, 342] on button "Cancel" at bounding box center [581, 344] width 55 height 25
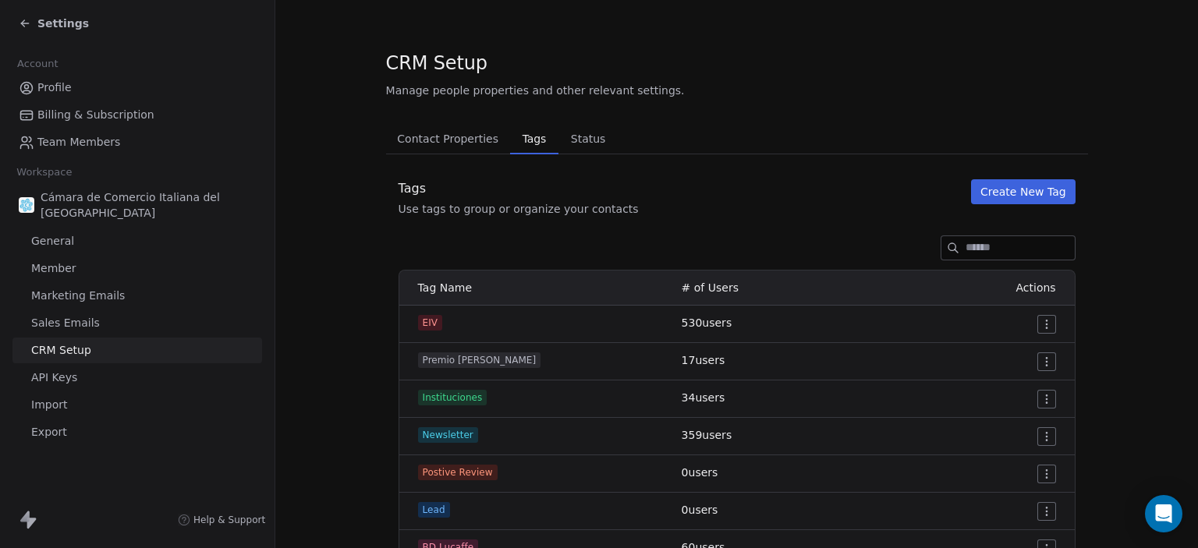
click at [565, 148] on span "Status" at bounding box center [589, 139] width 48 height 22
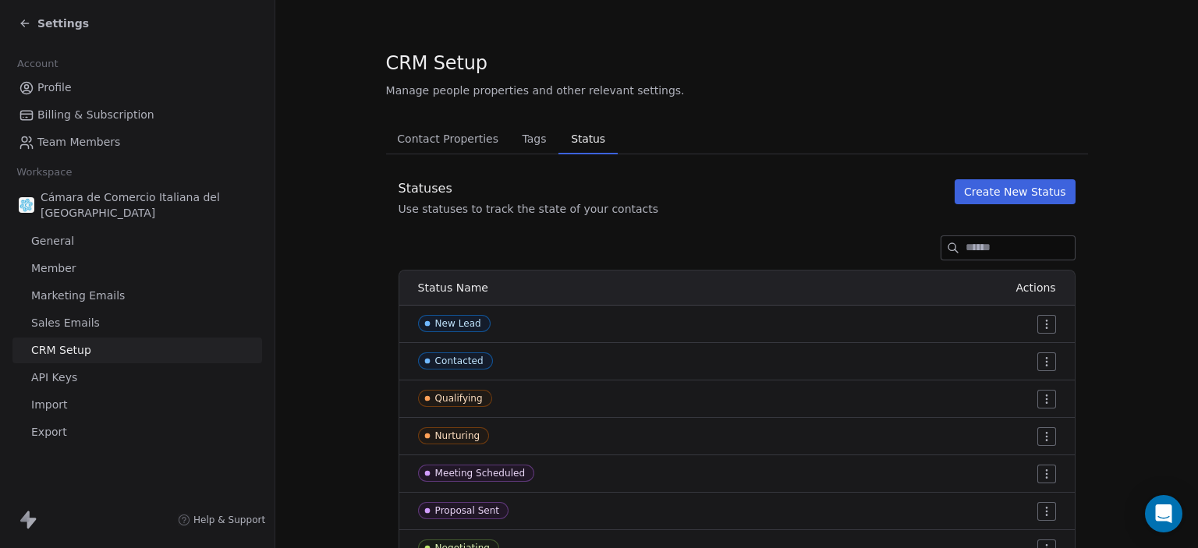
click at [391, 131] on span "Contact Properties" at bounding box center [448, 139] width 114 height 22
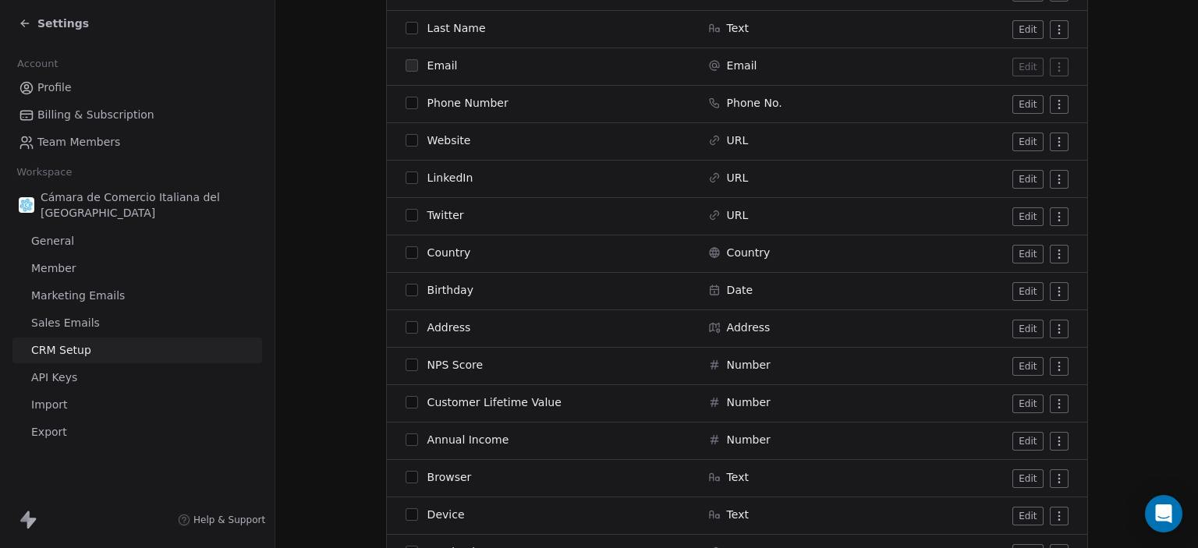
scroll to position [370, 0]
click at [48, 27] on span "Settings" at bounding box center [62, 24] width 51 height 16
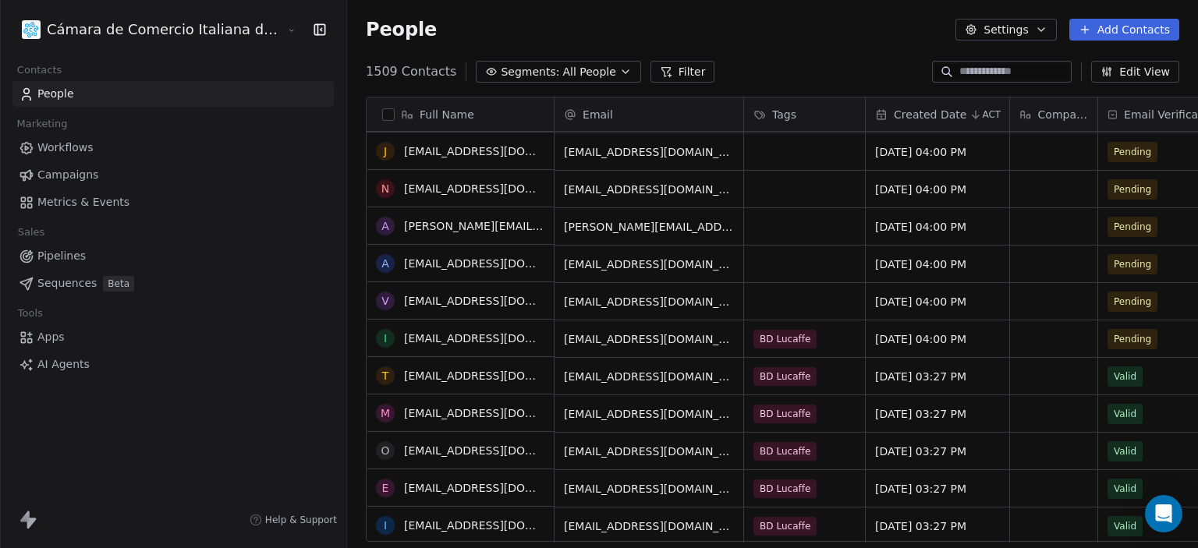
scroll to position [4267, 0]
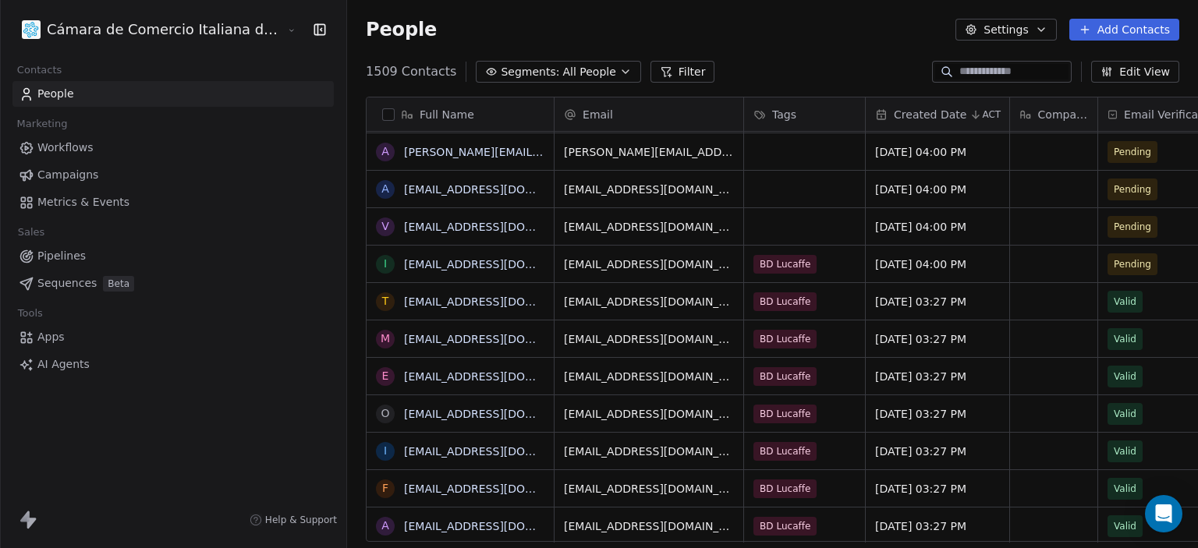
click at [1074, 26] on button "Add Contacts" at bounding box center [1124, 30] width 110 height 22
click at [1106, 80] on span "Import from CSV" at bounding box center [1124, 88] width 90 height 16
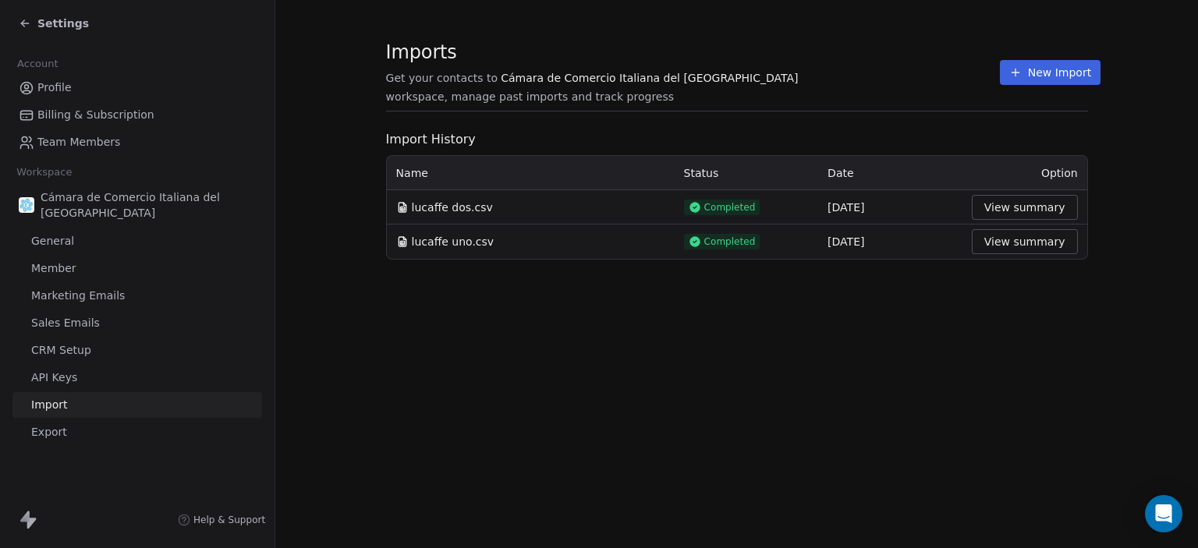
click at [996, 199] on button "View summary" at bounding box center [1025, 207] width 106 height 25
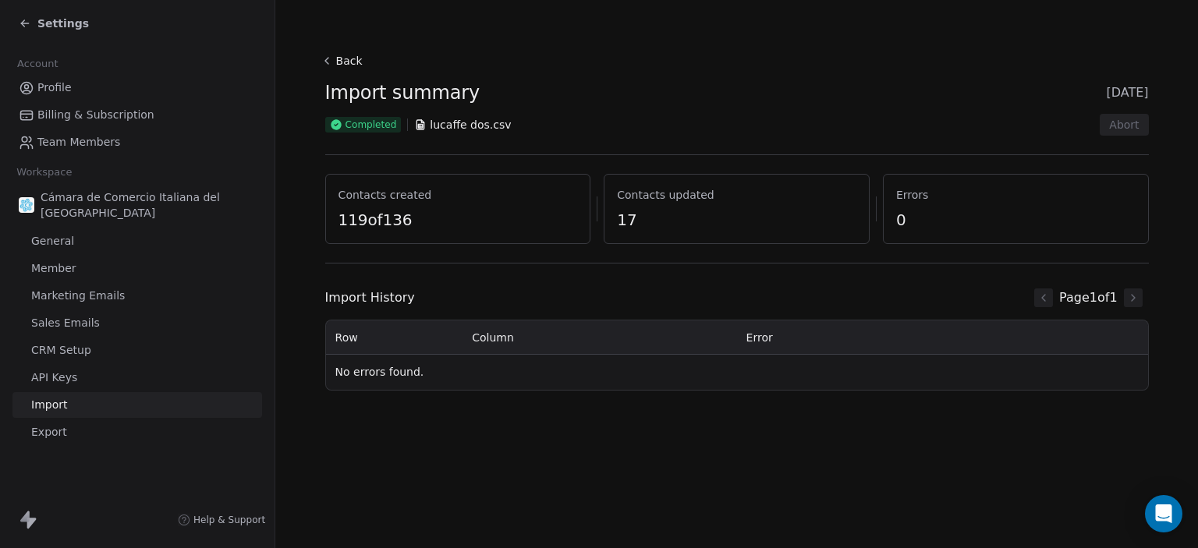
click at [769, 191] on span "Contacts updated" at bounding box center [736, 195] width 239 height 16
click at [24, 21] on icon at bounding box center [22, 21] width 3 height 3
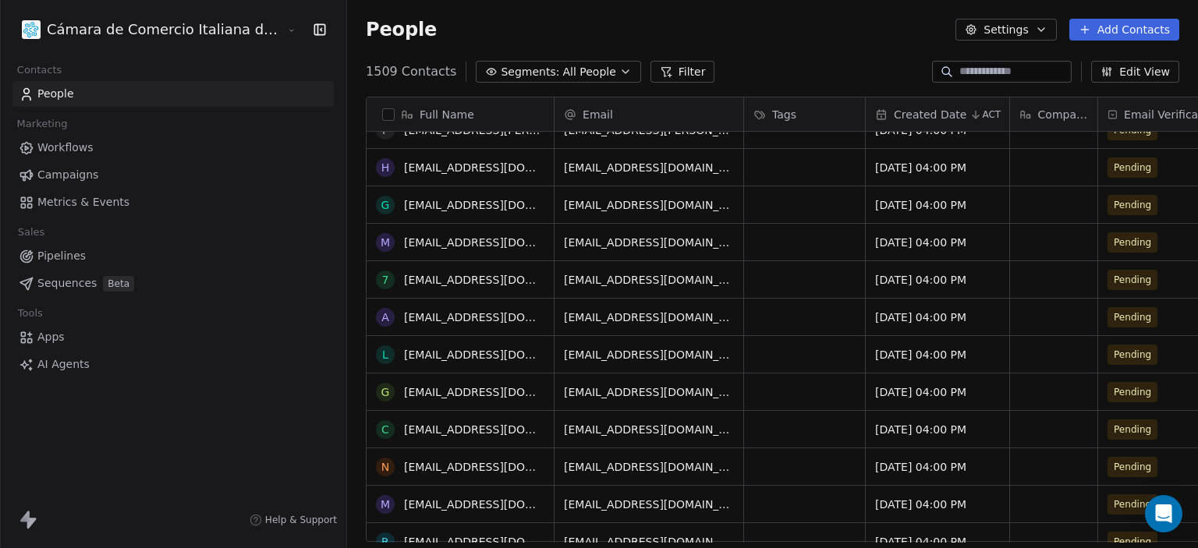
scroll to position [870, 0]
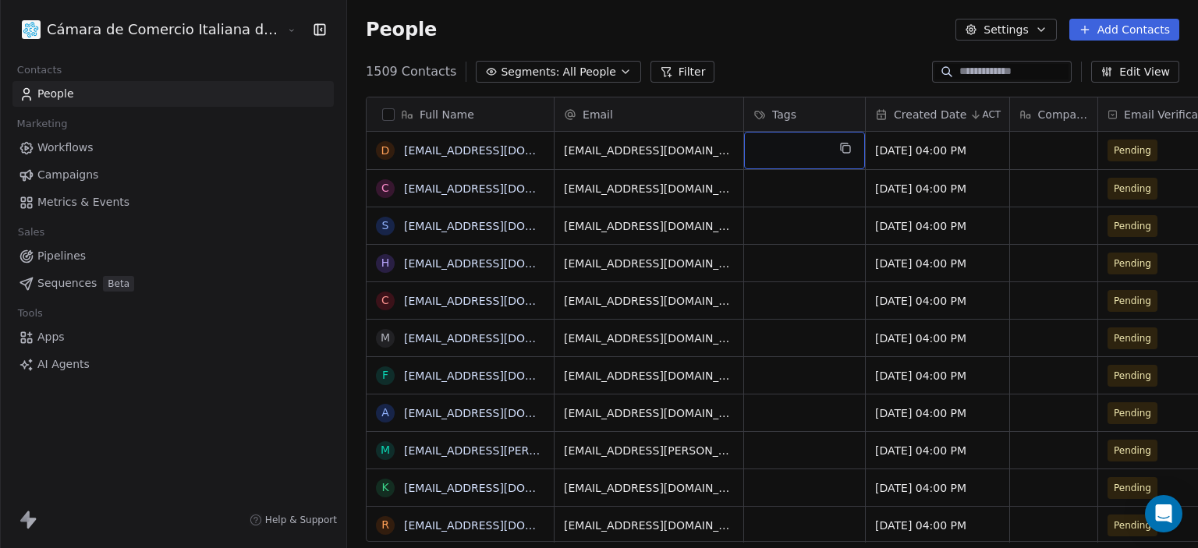
click at [744, 146] on div "grid" at bounding box center [804, 150] width 121 height 37
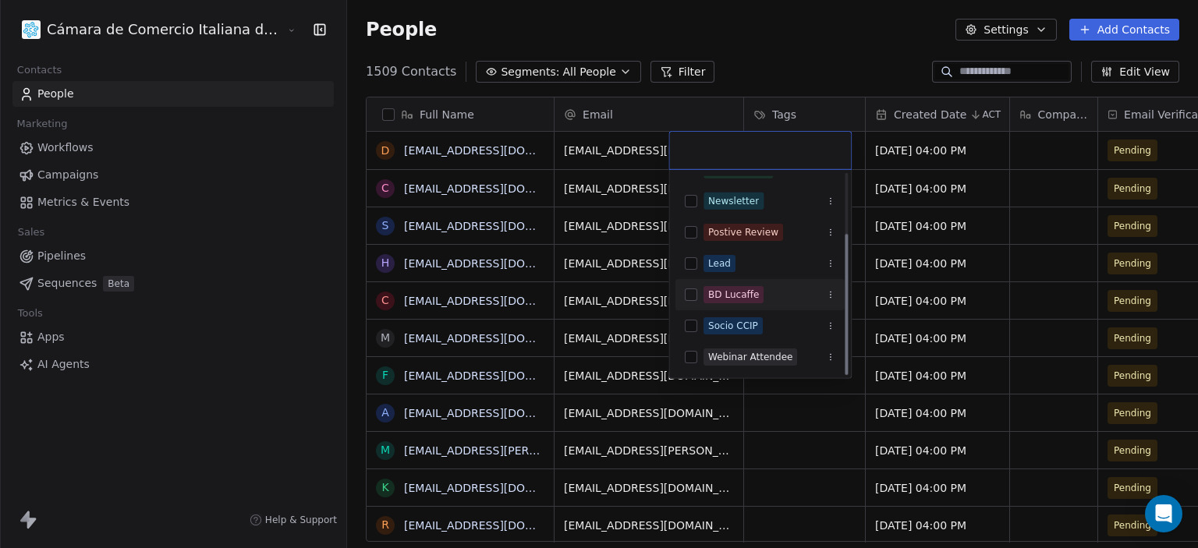
click at [735, 305] on div "BD Lucaffe" at bounding box center [759, 294] width 169 height 25
click at [743, 66] on html "Cámara de Comercio Italiana del Perú Contacts People Marketing Workflows Campai…" at bounding box center [599, 274] width 1198 height 548
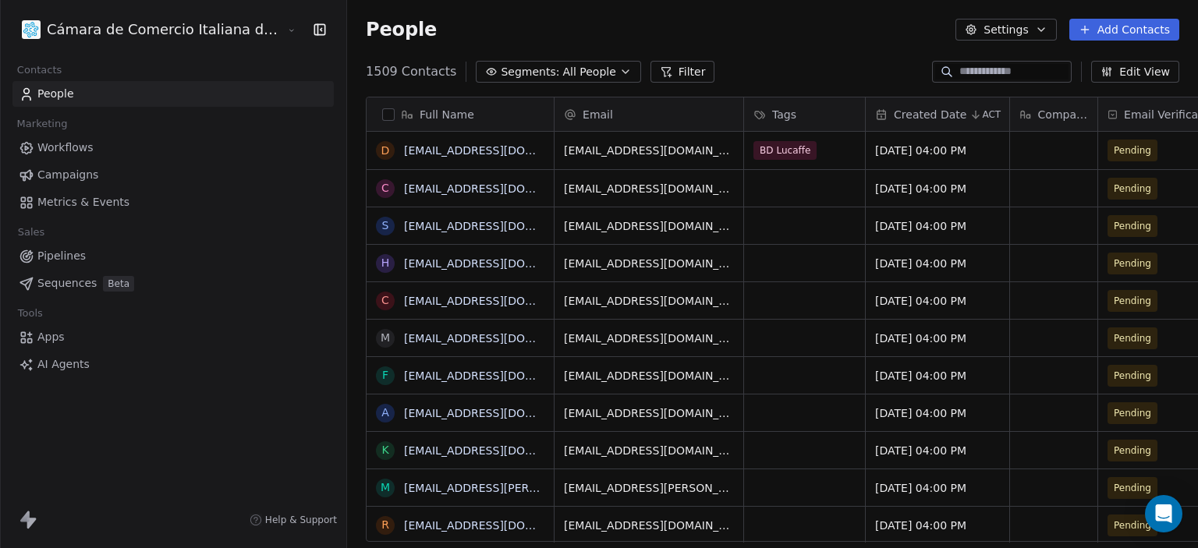
click at [660, 71] on icon at bounding box center [666, 72] width 12 height 12
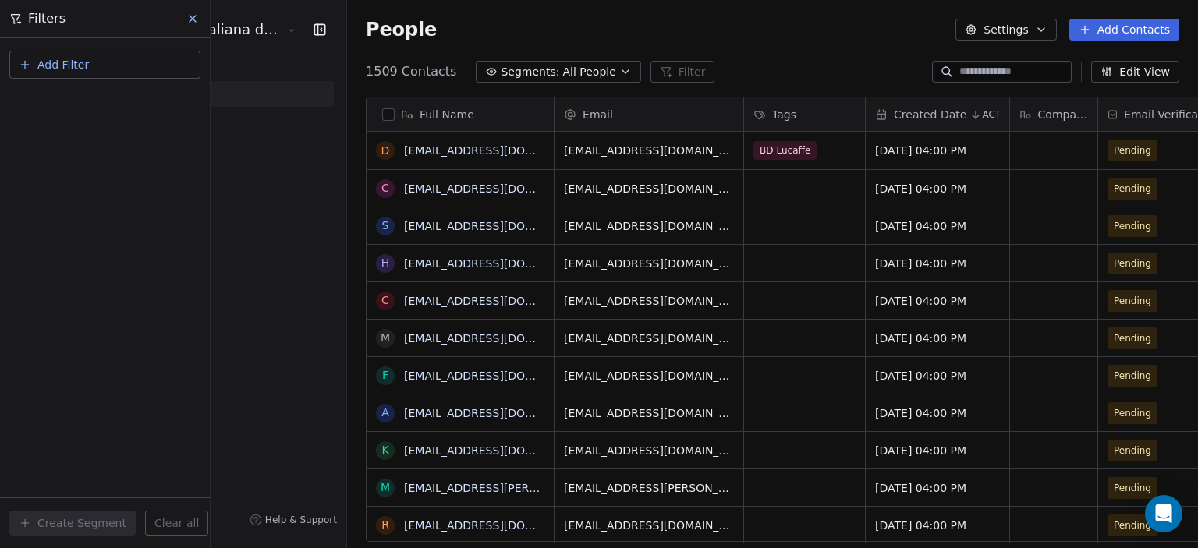
click at [79, 73] on span "Add Filter" at bounding box center [62, 65] width 51 height 16
click at [81, 108] on span "Contact properties" at bounding box center [76, 101] width 101 height 16
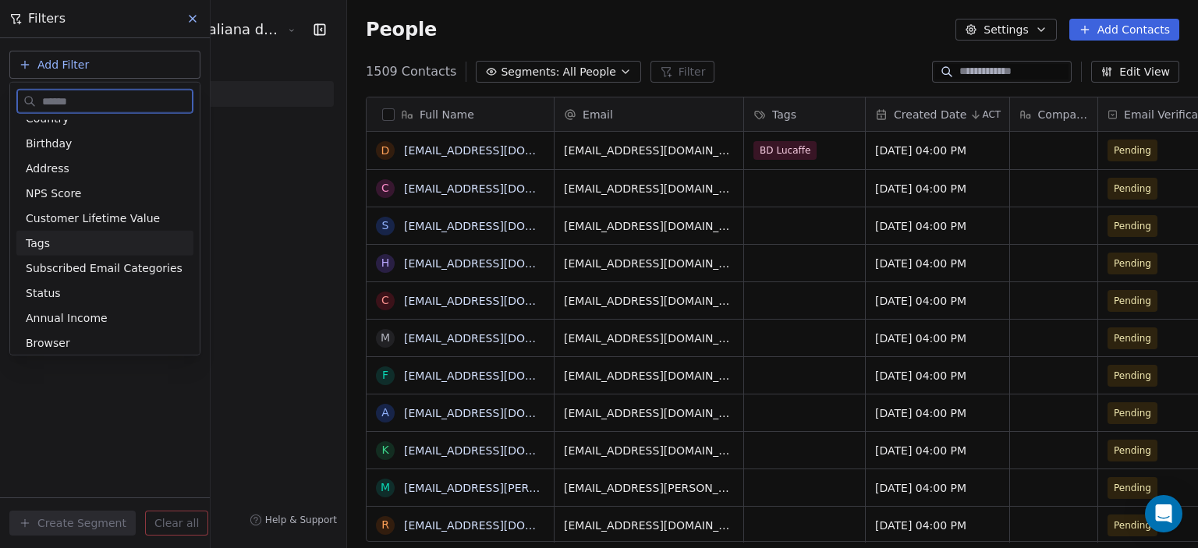
click at [49, 241] on div "Tags" at bounding box center [105, 244] width 158 height 16
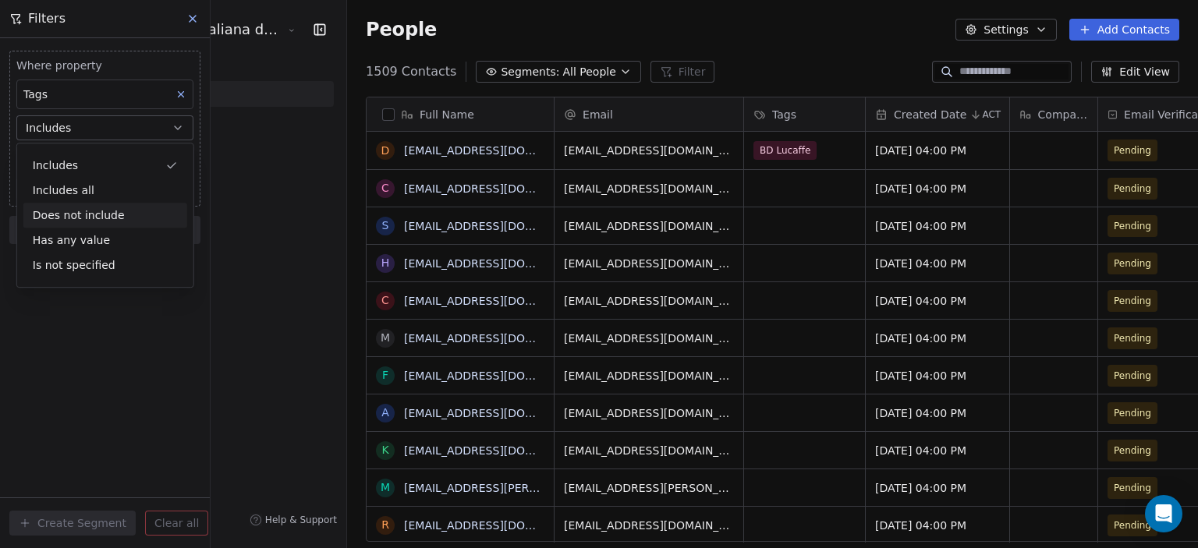
click at [106, 214] on div "Does not include" at bounding box center [105, 215] width 164 height 25
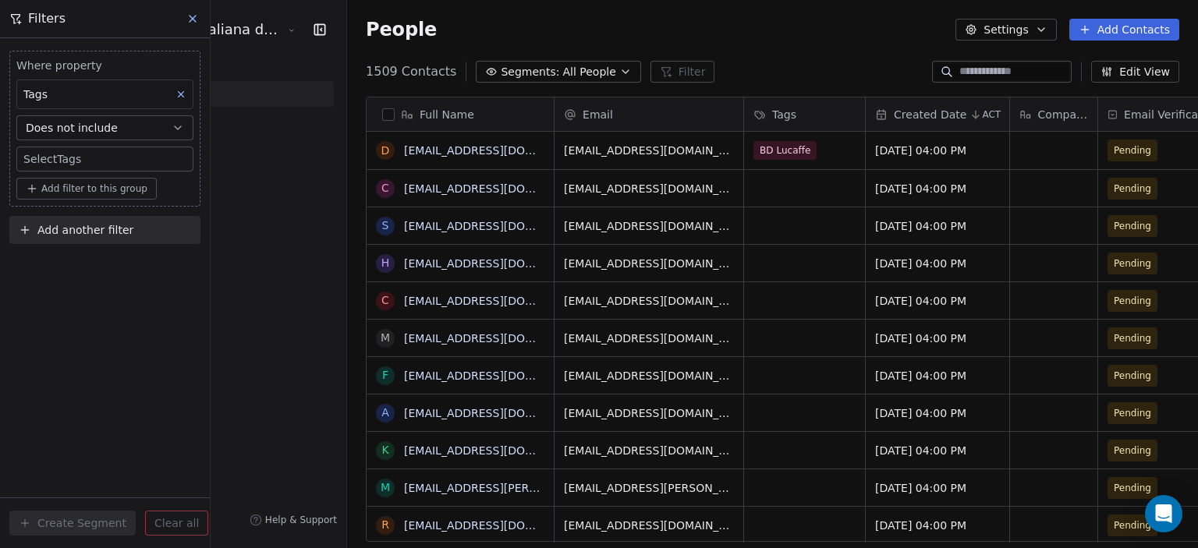
click at [119, 277] on div "Where property Tags Does not include Select Tags Add filter to this group Add a…" at bounding box center [105, 293] width 210 height 510
click at [127, 275] on div "Where property Tags Does not include Select Tags Add filter to this group Add a…" at bounding box center [105, 293] width 210 height 510
click at [59, 156] on body "Cámara de Comercio Italiana del Perú Contacts People Marketing Workflows Campai…" at bounding box center [599, 274] width 1198 height 548
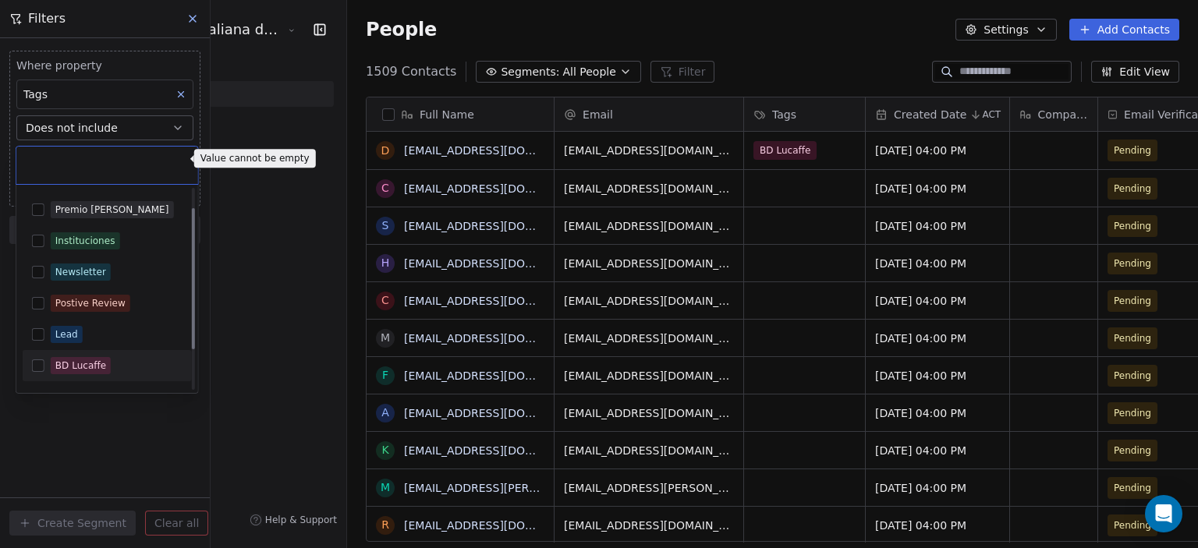
click at [69, 412] on html "Cámara de Comercio Italiana del Perú Contacts People Marketing Workflows Campai…" at bounding box center [599, 274] width 1198 height 548
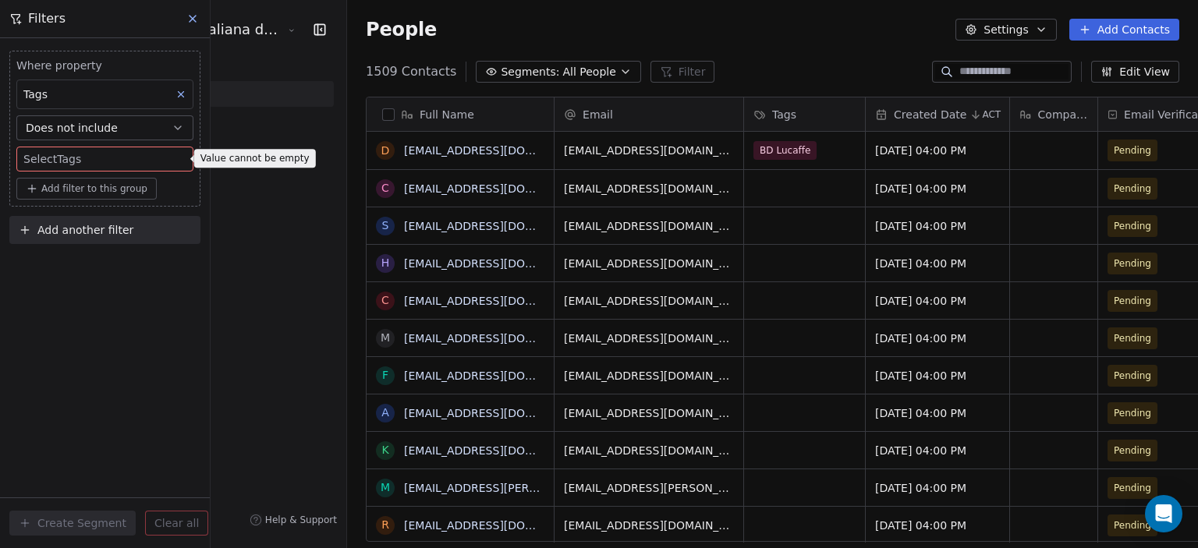
click at [190, 23] on icon at bounding box center [192, 18] width 12 height 12
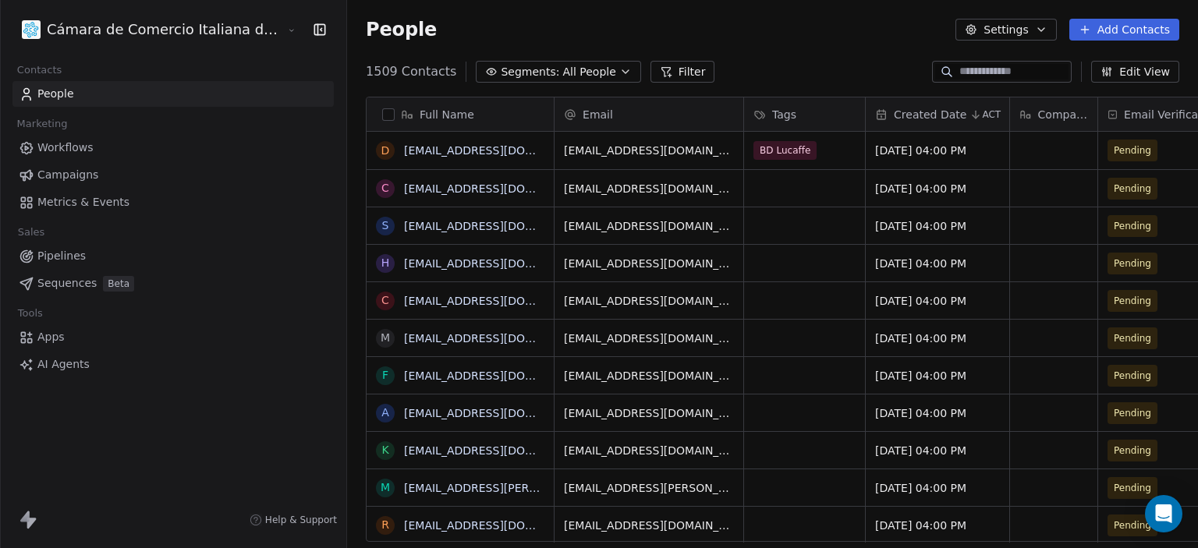
click at [708, 83] on div "1509 Contacts Segments: All People Filter Edit View" at bounding box center [772, 71] width 851 height 25
click at [744, 197] on div "grid" at bounding box center [804, 188] width 121 height 37
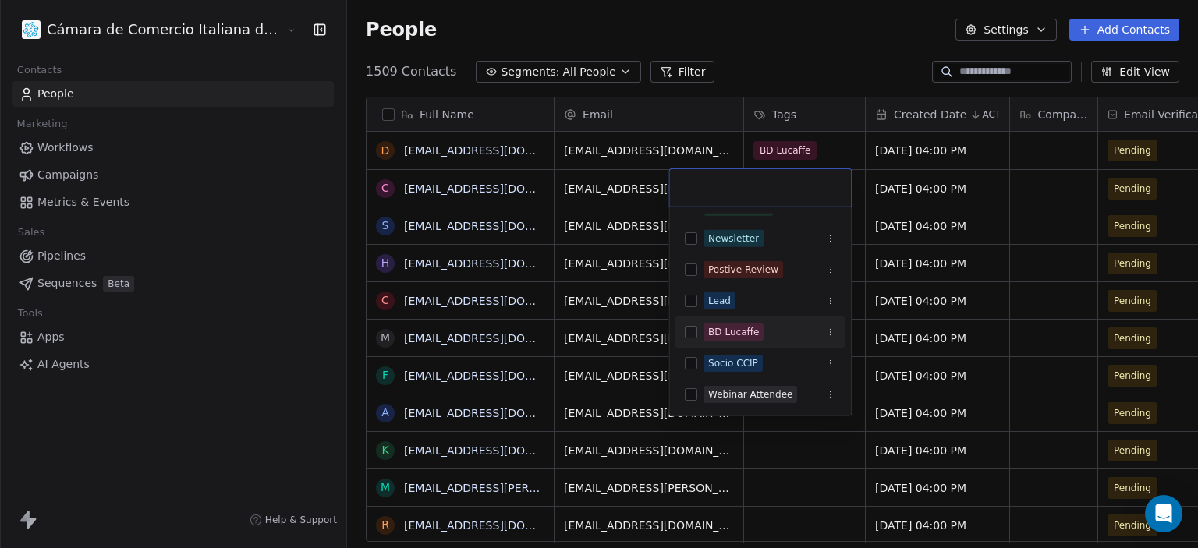
click at [728, 328] on div "BD Lucaffe" at bounding box center [733, 332] width 51 height 14
click at [760, 29] on html "Cámara de Comercio Italiana del Perú Contacts People Marketing Workflows Campai…" at bounding box center [599, 274] width 1198 height 548
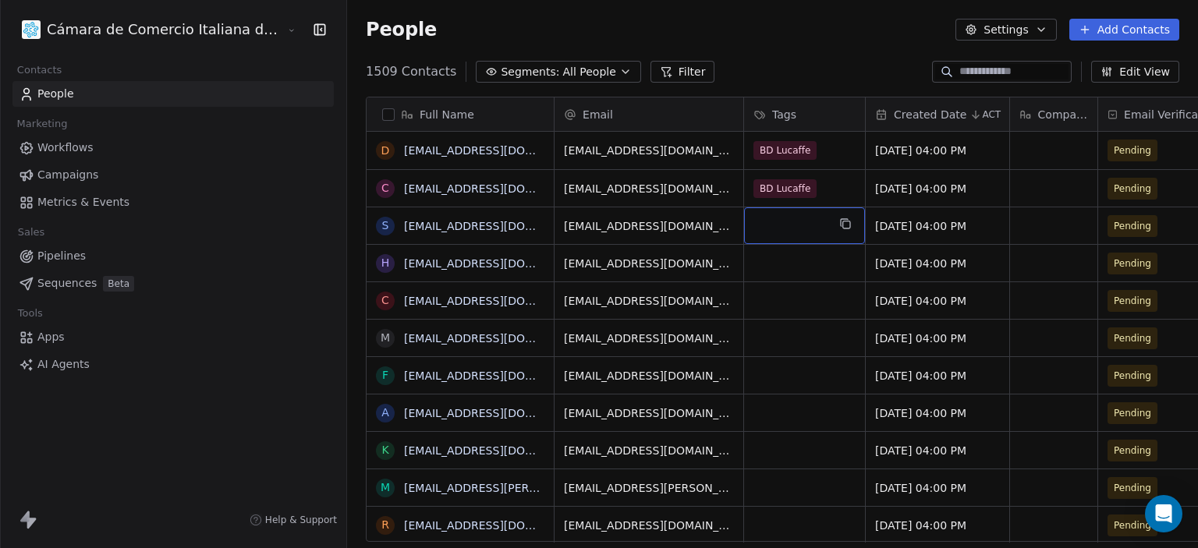
click at [744, 233] on div "grid" at bounding box center [804, 225] width 121 height 37
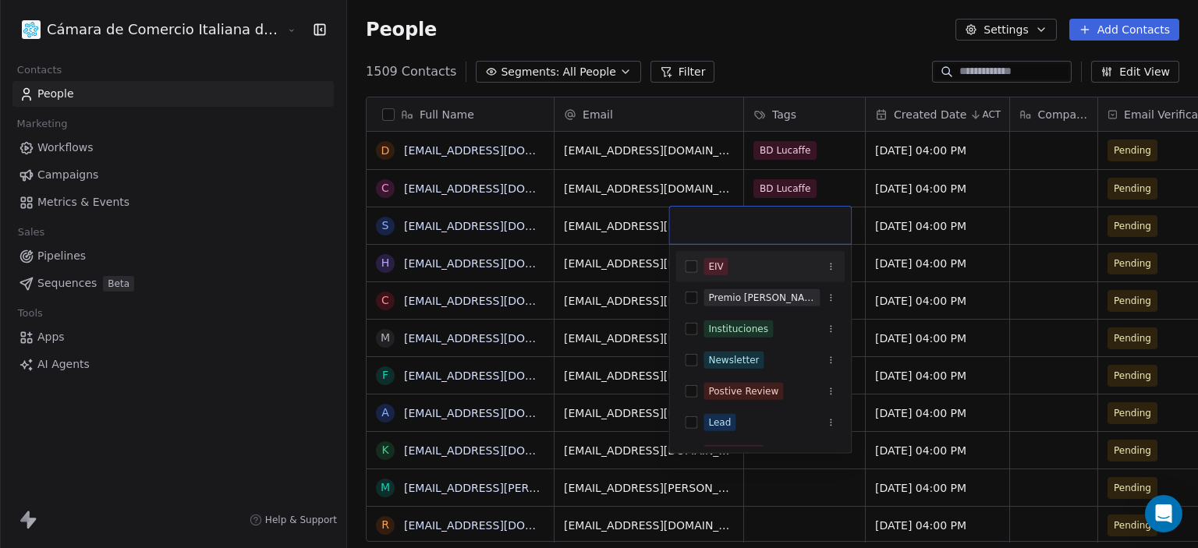
click at [714, 233] on input "text" at bounding box center [760, 225] width 163 height 17
click at [792, 64] on html "Cámara de Comercio Italiana del Perú Contacts People Marketing Workflows Campai…" at bounding box center [599, 274] width 1198 height 548
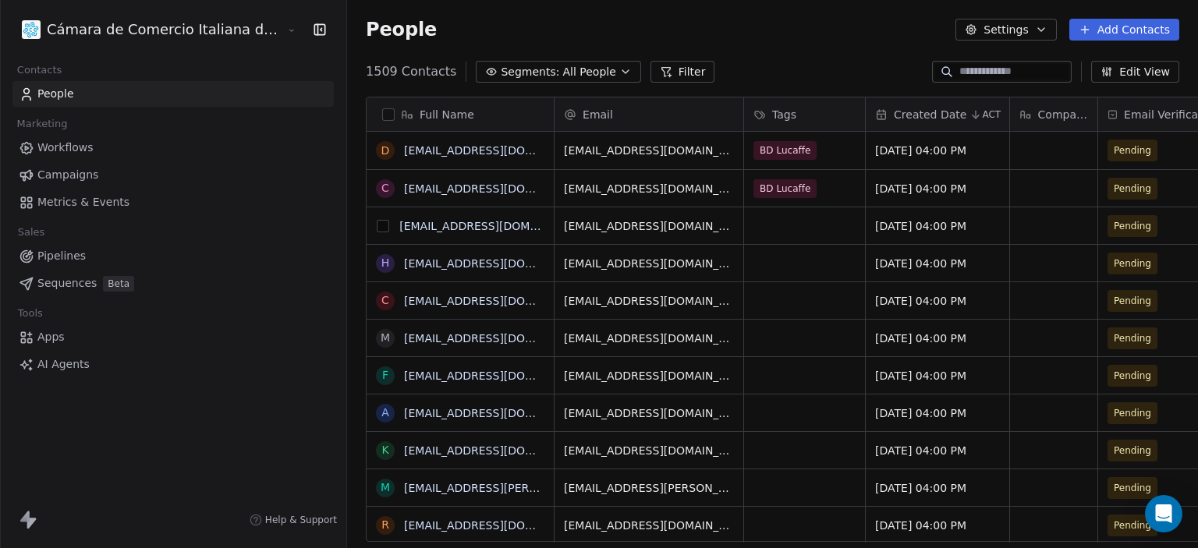
click at [377, 226] on button "grid" at bounding box center [383, 226] width 12 height 12
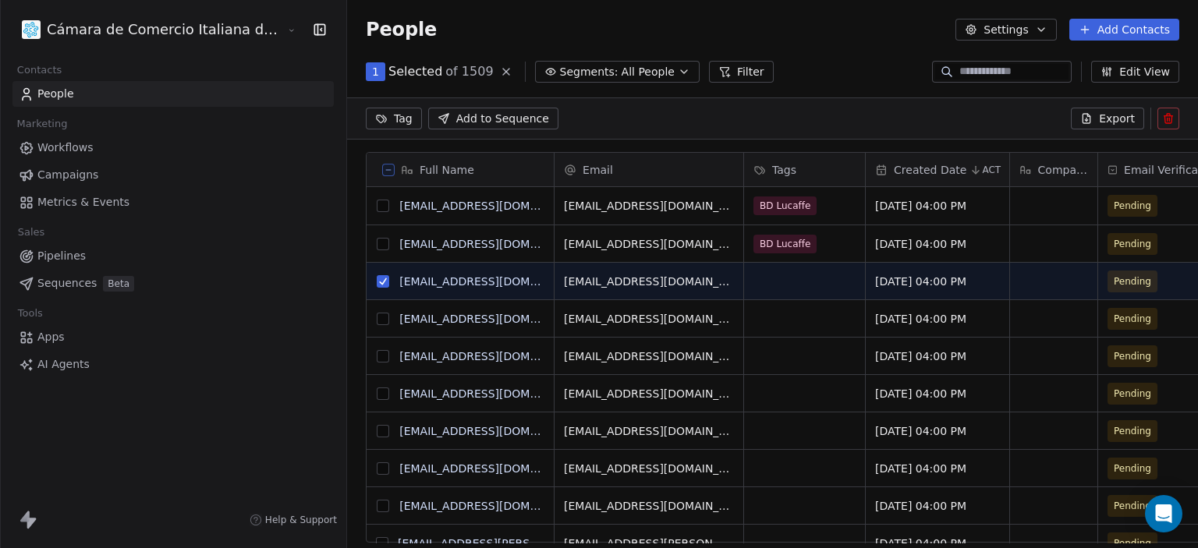
click at [377, 316] on button "grid" at bounding box center [383, 319] width 12 height 12
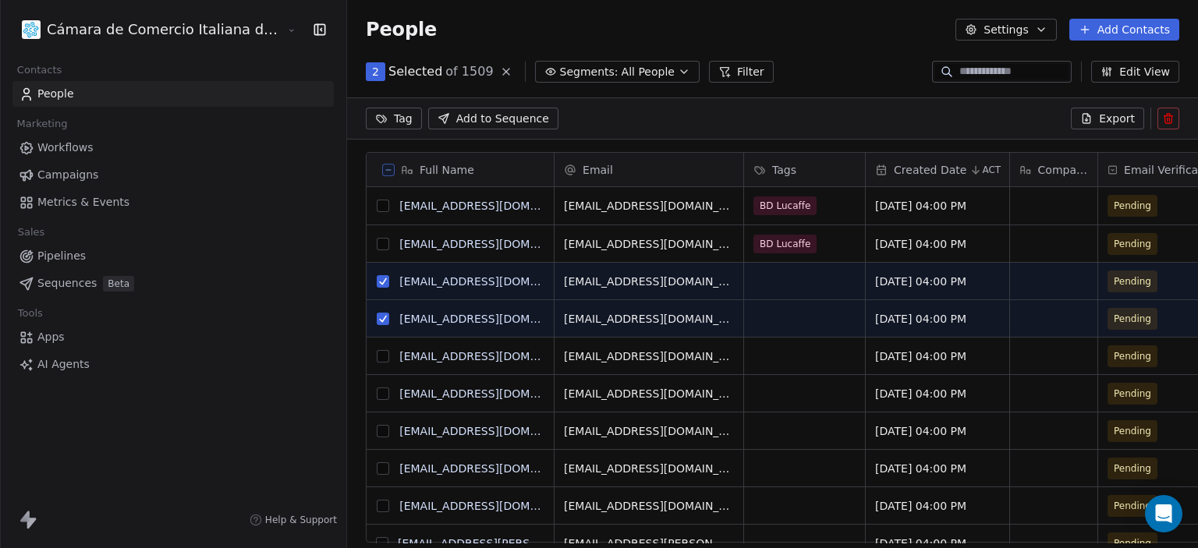
click at [377, 355] on button "grid" at bounding box center [383, 356] width 12 height 12
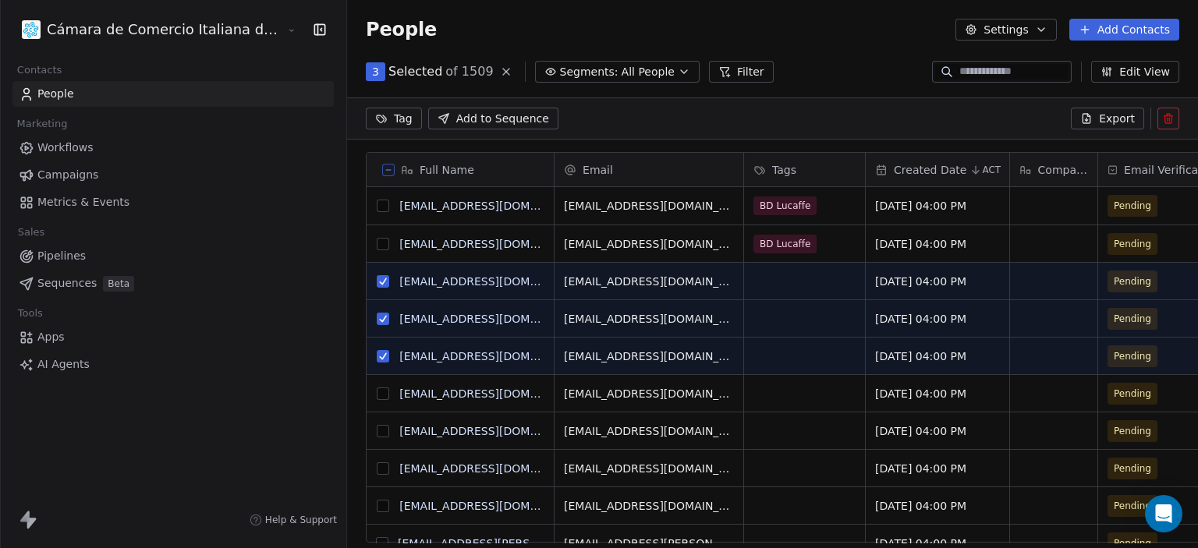
click at [299, 119] on html "Cámara de Comercio Italiana del Perú Contacts People Marketing Workflows Campai…" at bounding box center [599, 274] width 1198 height 548
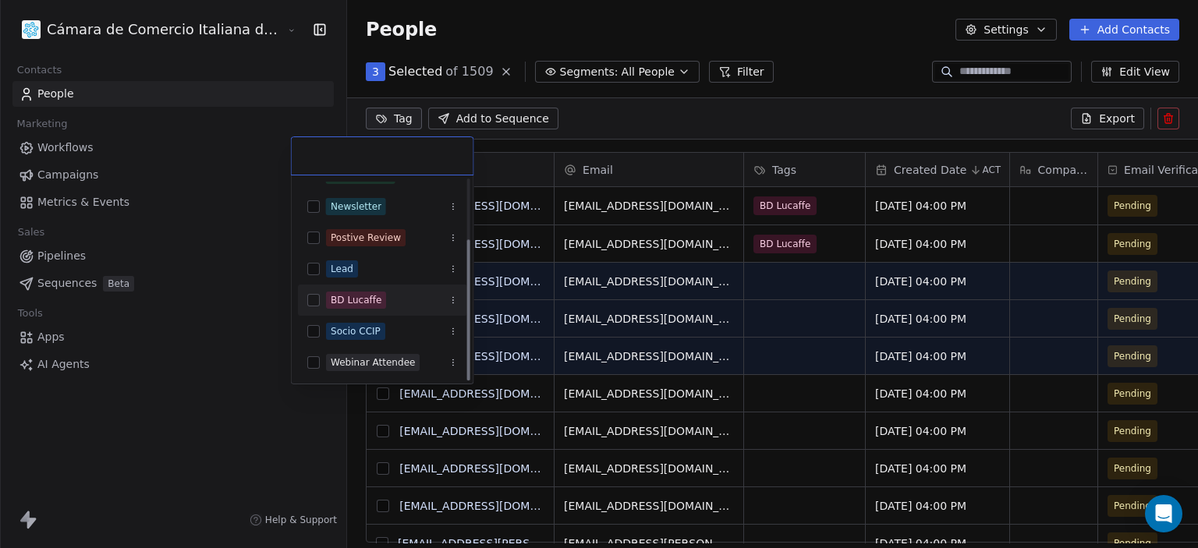
click at [349, 312] on div "BD Lucaffe" at bounding box center [382, 300] width 169 height 31
click at [696, 108] on html "Cámara de Comercio Italiana del Perú Contacts People Marketing Workflows Campai…" at bounding box center [599, 274] width 1198 height 548
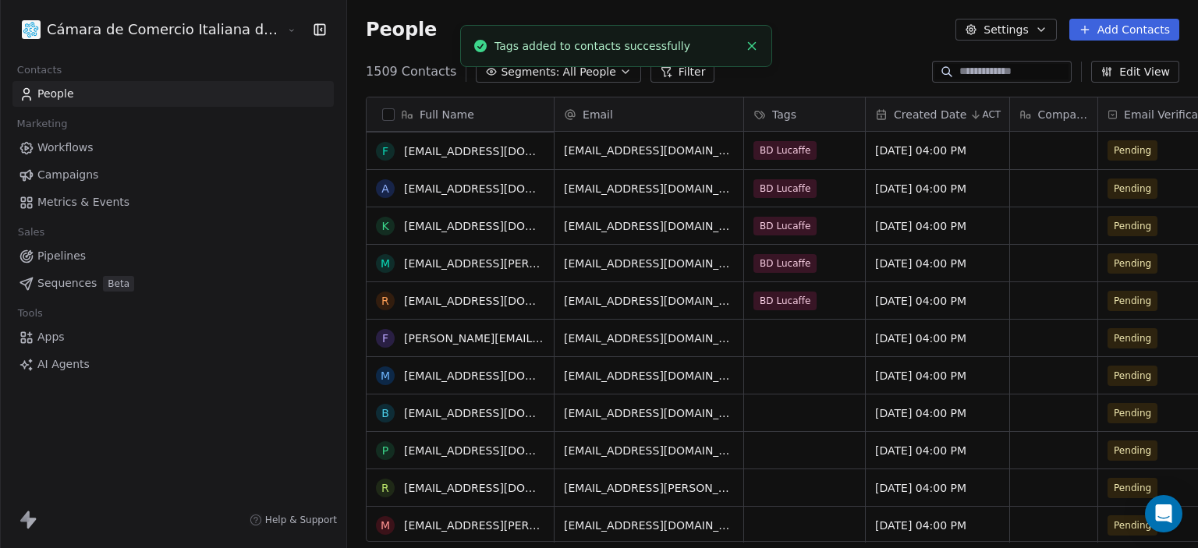
scroll to position [0, 0]
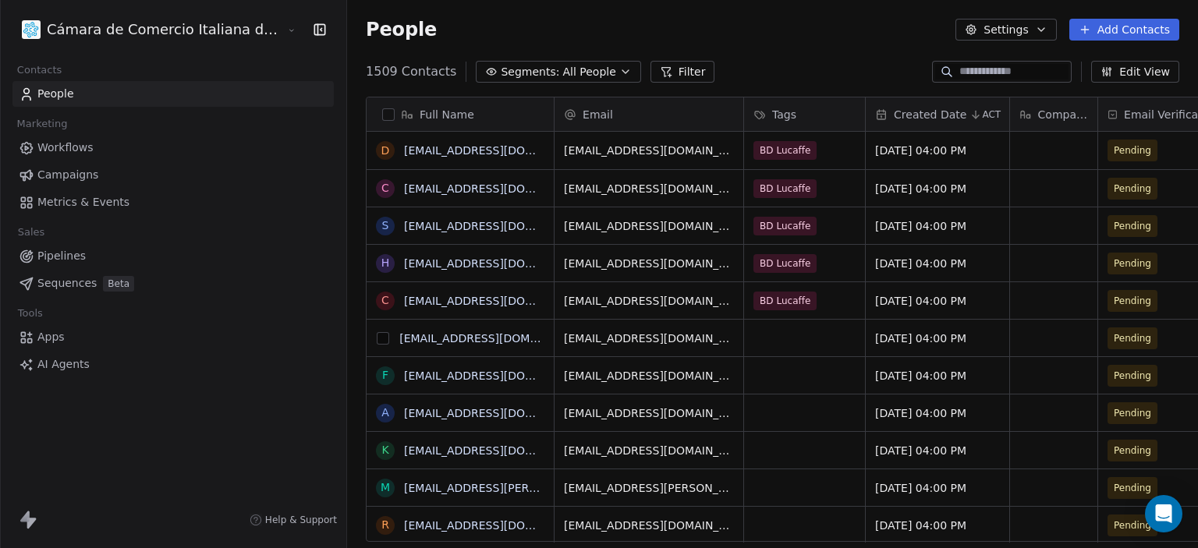
click at [377, 337] on button "grid" at bounding box center [383, 338] width 12 height 12
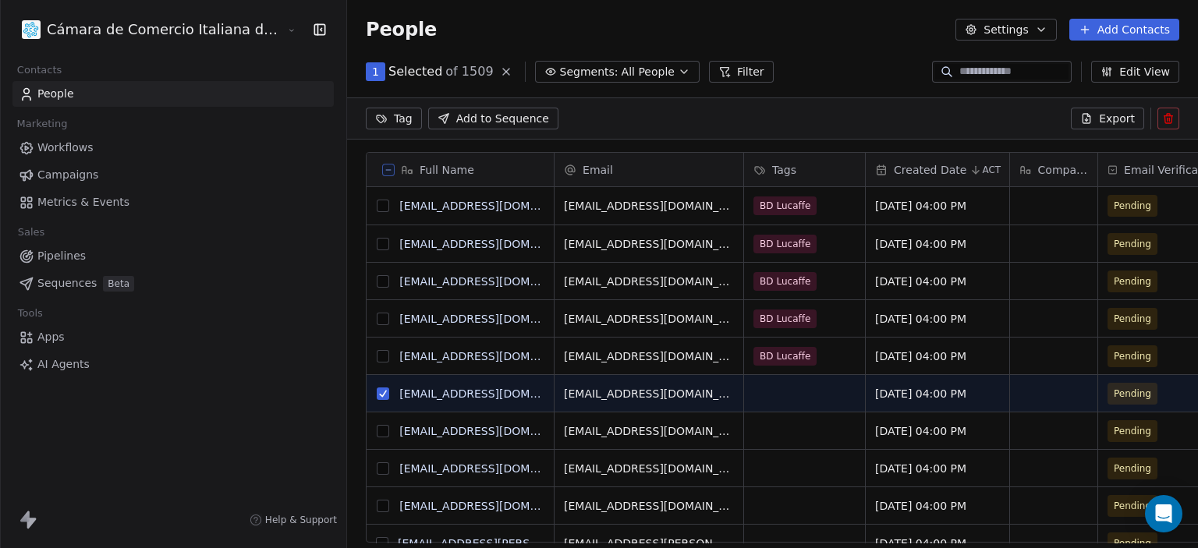
click at [377, 430] on button "grid" at bounding box center [383, 431] width 12 height 12
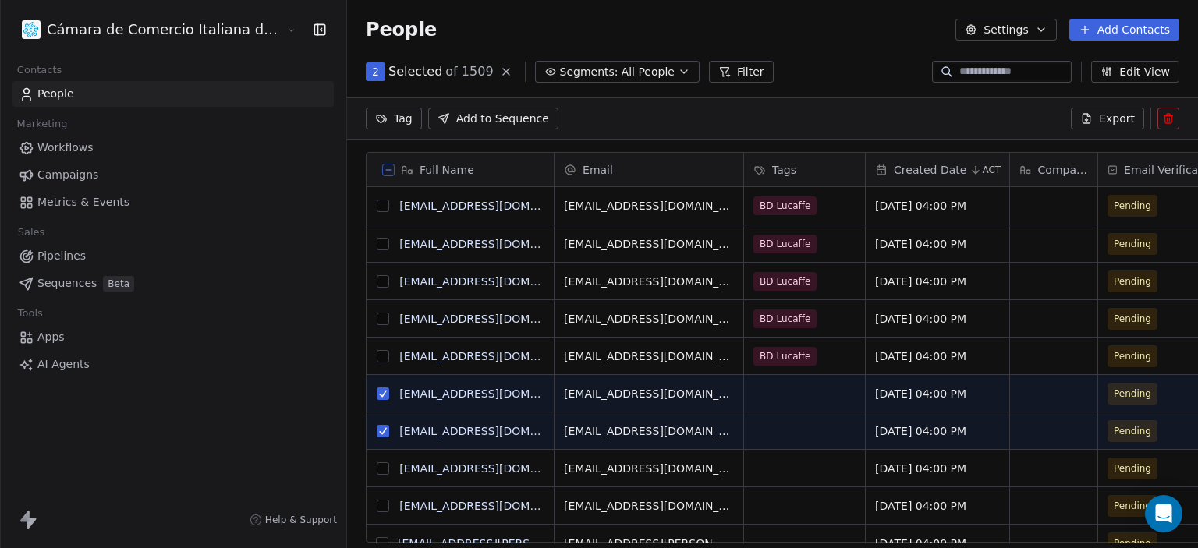
click at [377, 470] on button "grid" at bounding box center [383, 469] width 12 height 12
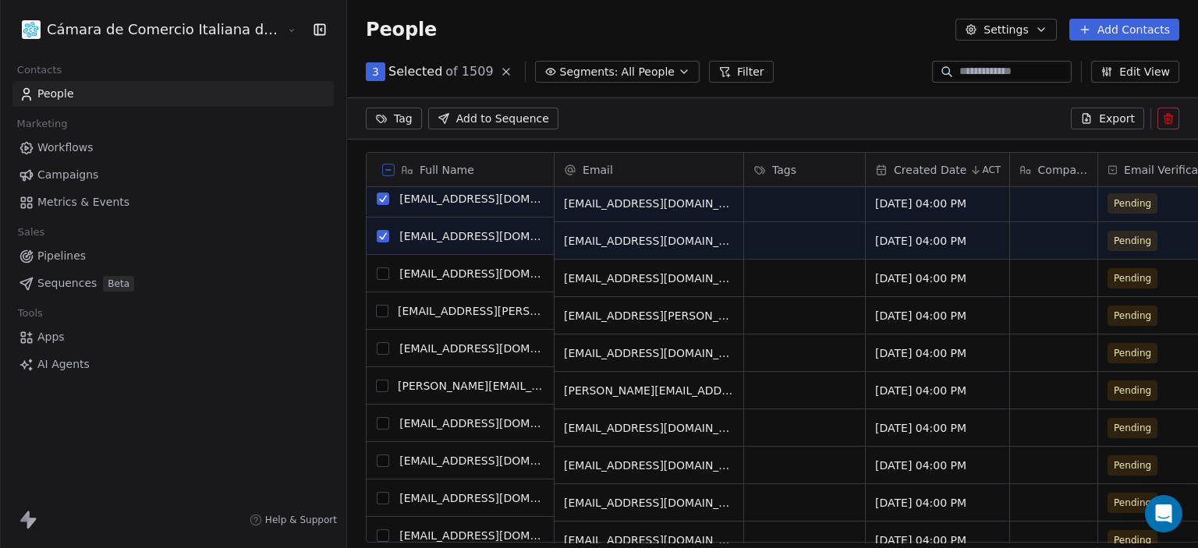
scroll to position [243, 0]
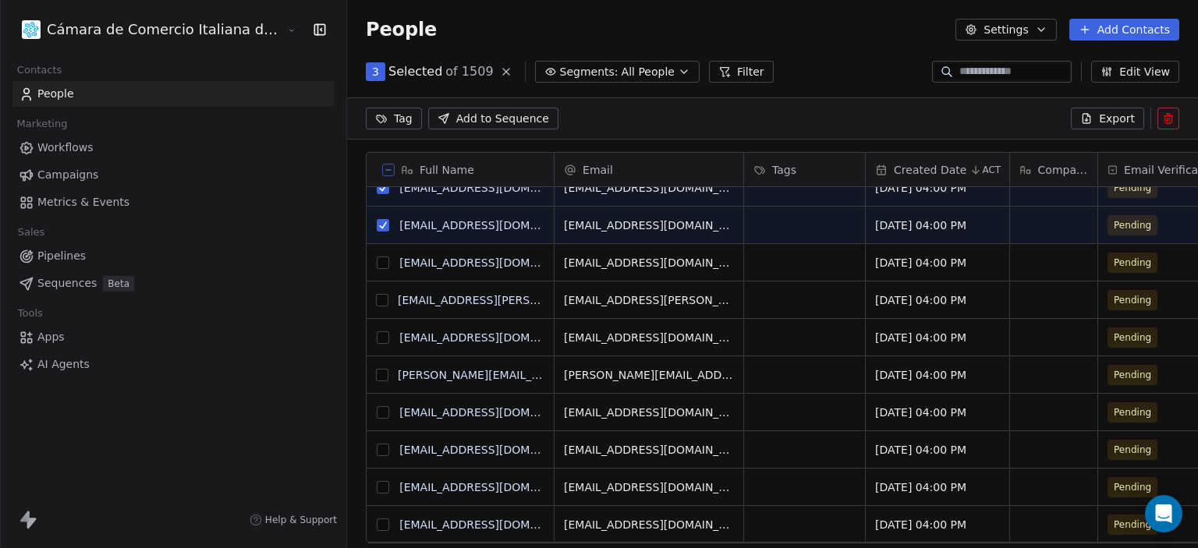
click at [377, 263] on button "grid" at bounding box center [383, 263] width 12 height 12
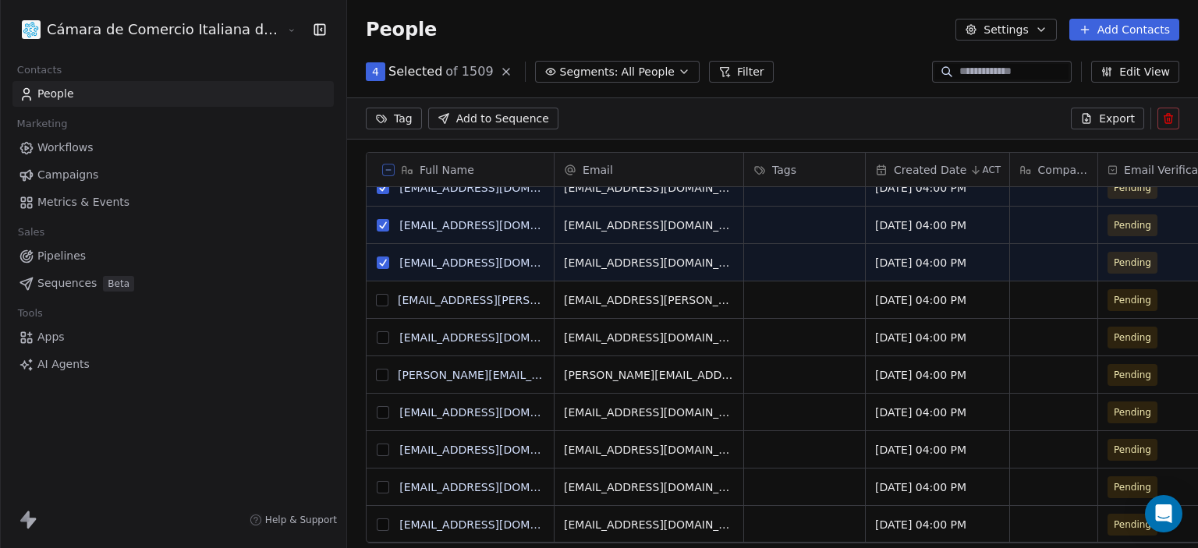
click at [376, 302] on button "grid" at bounding box center [382, 300] width 12 height 12
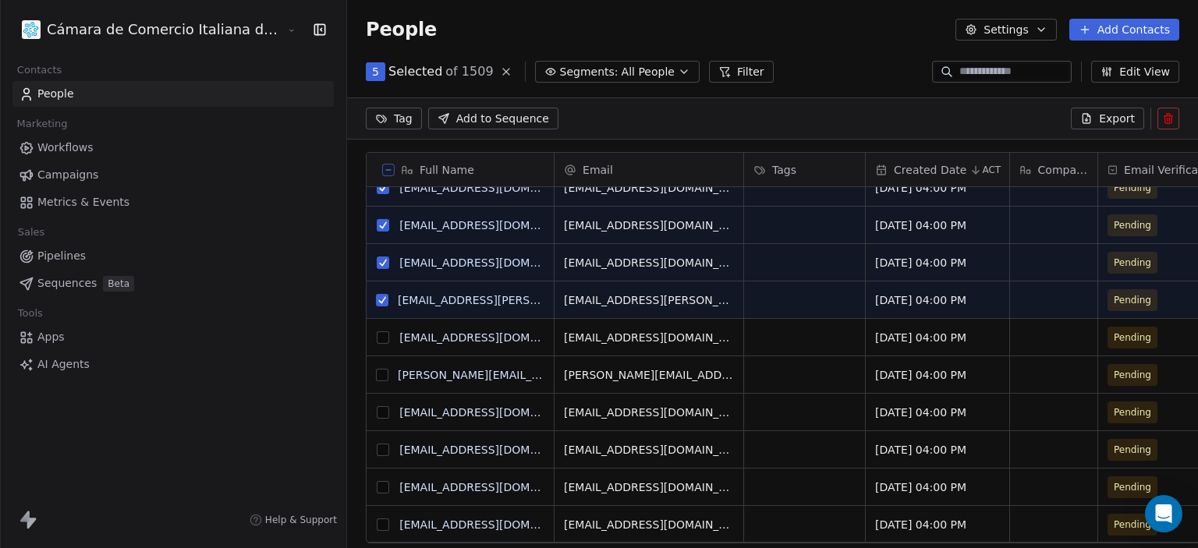
click at [377, 342] on button "grid" at bounding box center [383, 337] width 12 height 12
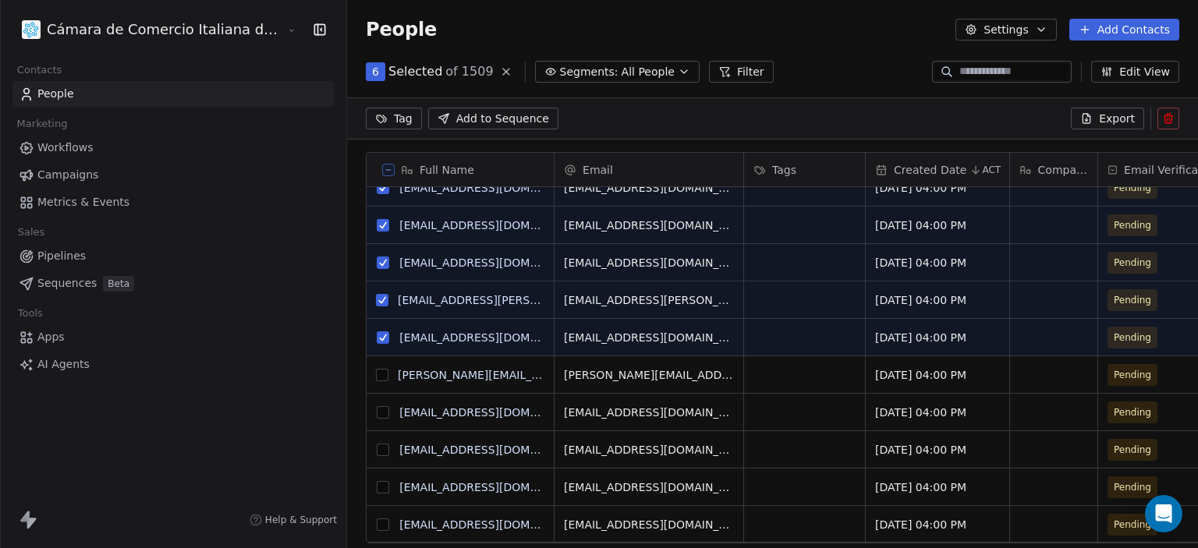
click at [376, 377] on button "grid" at bounding box center [382, 375] width 12 height 12
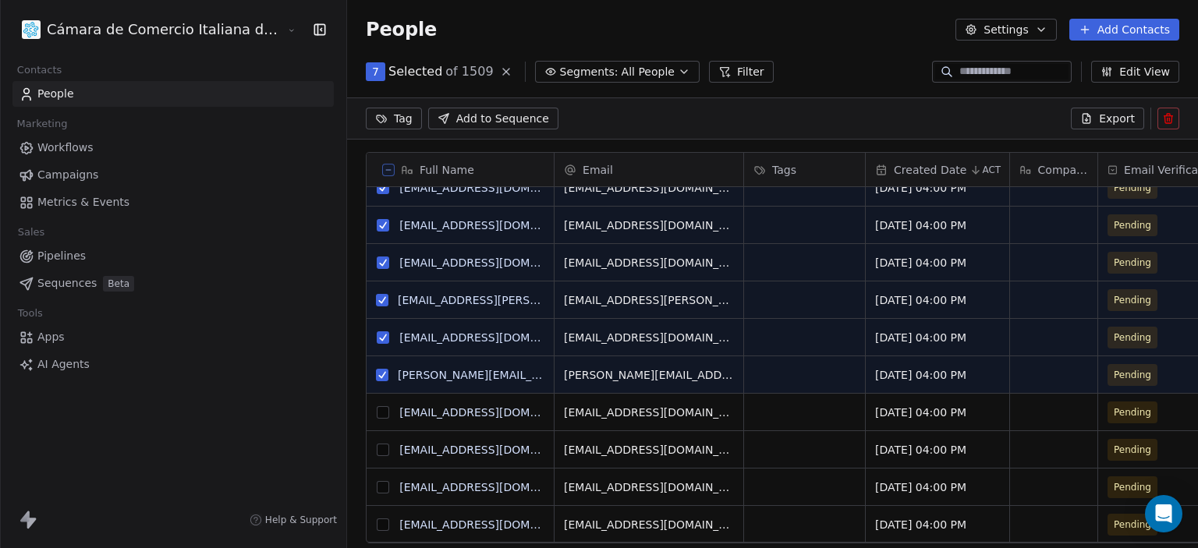
click at [377, 409] on button "grid" at bounding box center [383, 412] width 12 height 12
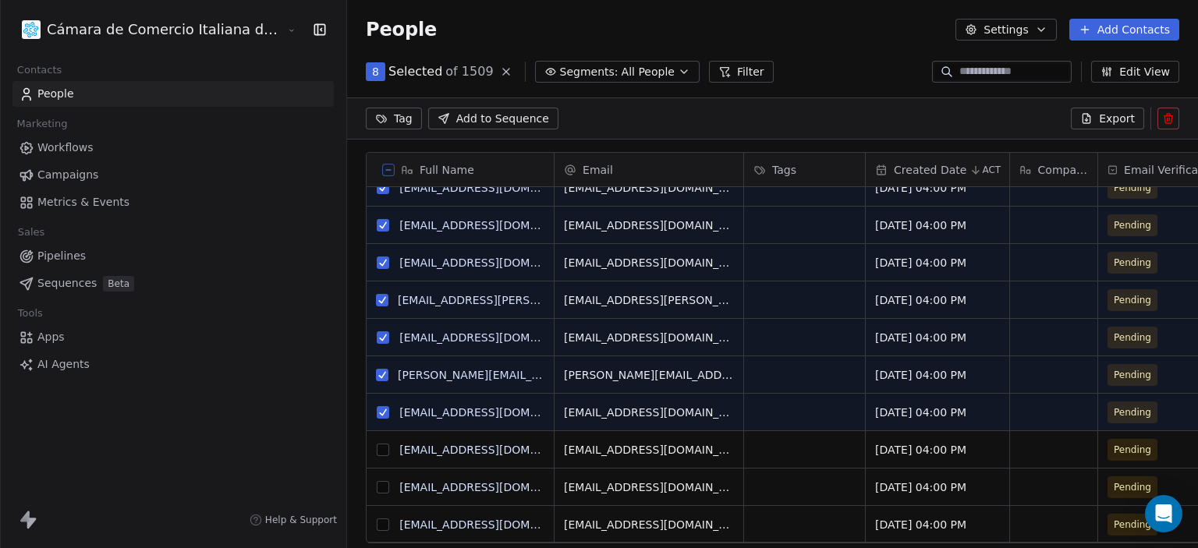
click at [377, 487] on button "grid" at bounding box center [383, 487] width 12 height 12
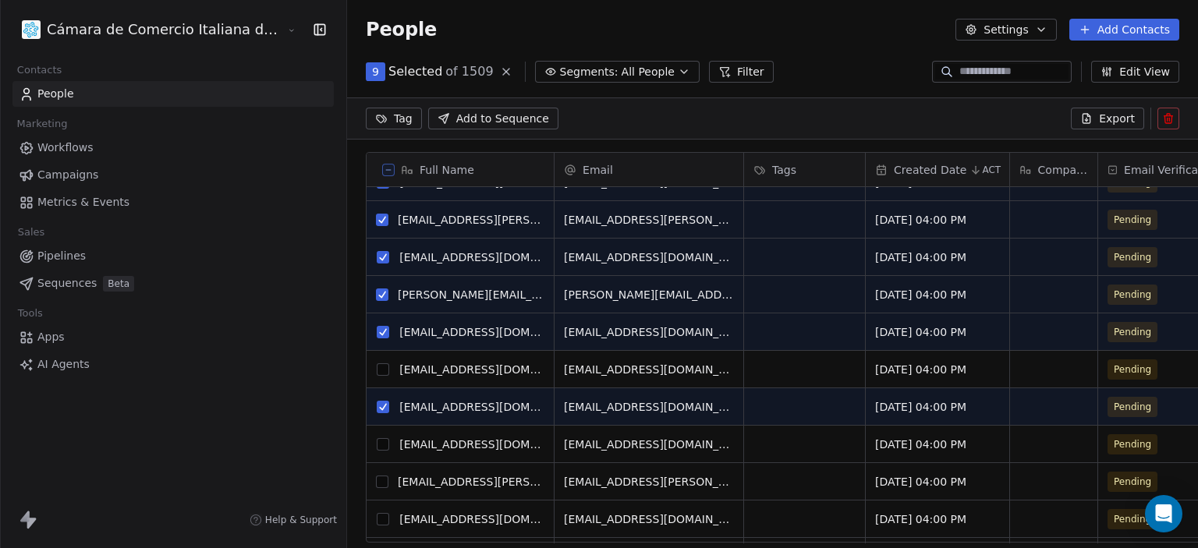
scroll to position [324, 0]
click at [377, 363] on div "b" at bounding box center [386, 372] width 18 height 19
click at [377, 365] on button "grid" at bounding box center [383, 369] width 12 height 12
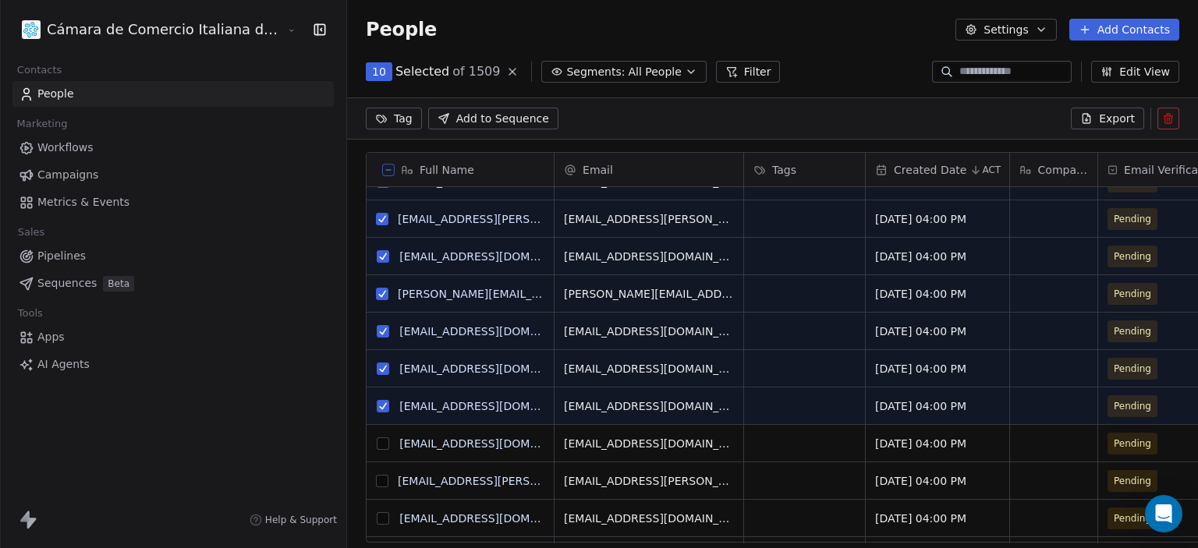
click at [377, 448] on button "grid" at bounding box center [383, 444] width 12 height 12
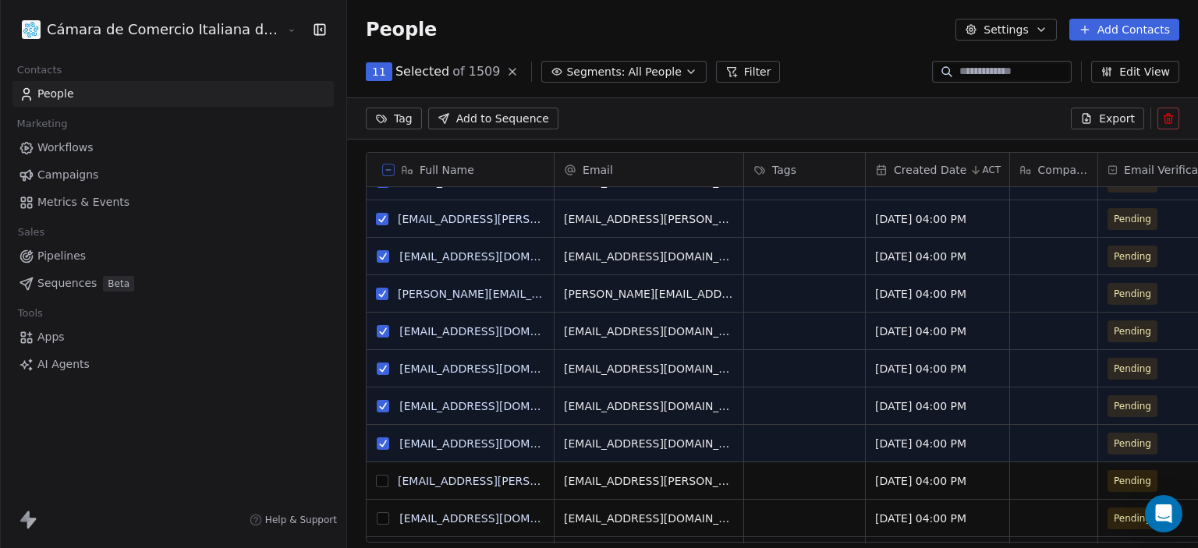
click at [376, 483] on button "grid" at bounding box center [382, 481] width 12 height 12
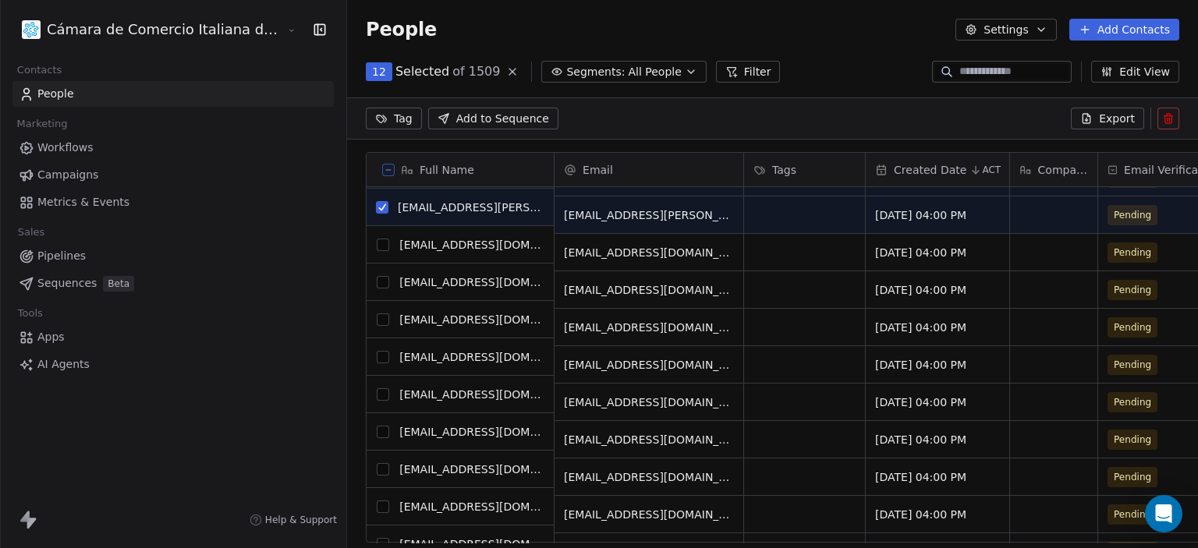
scroll to position [608, 0]
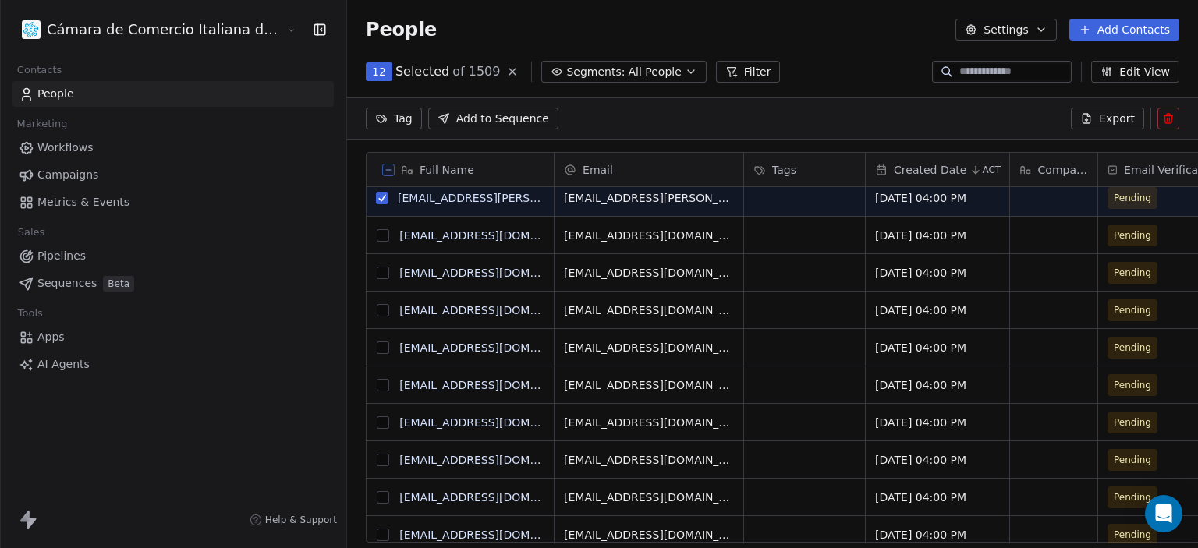
click at [377, 275] on button "grid" at bounding box center [383, 273] width 12 height 12
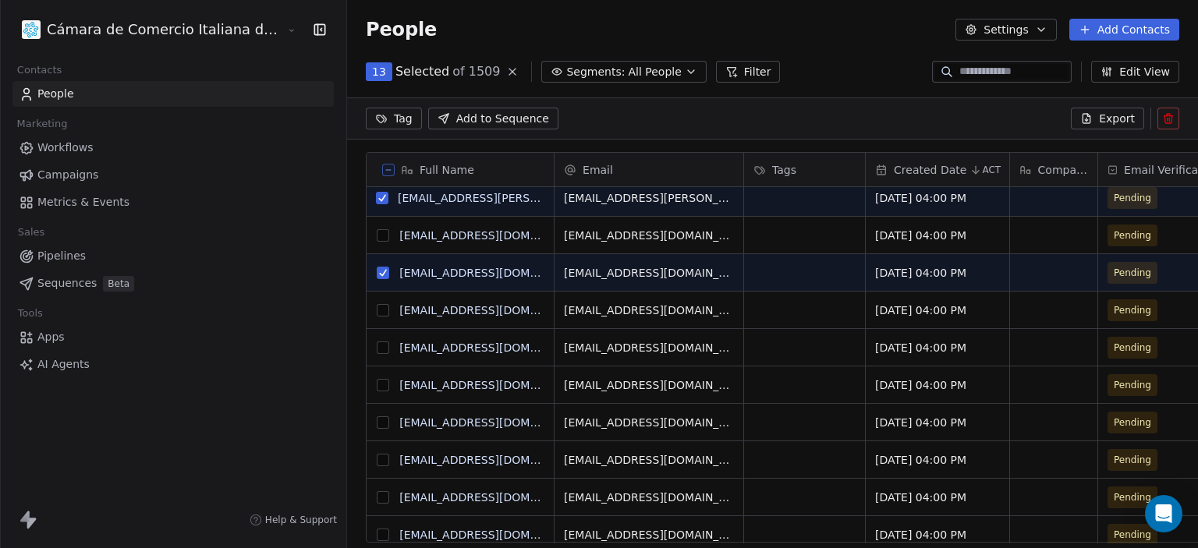
click at [377, 236] on button "grid" at bounding box center [383, 235] width 12 height 12
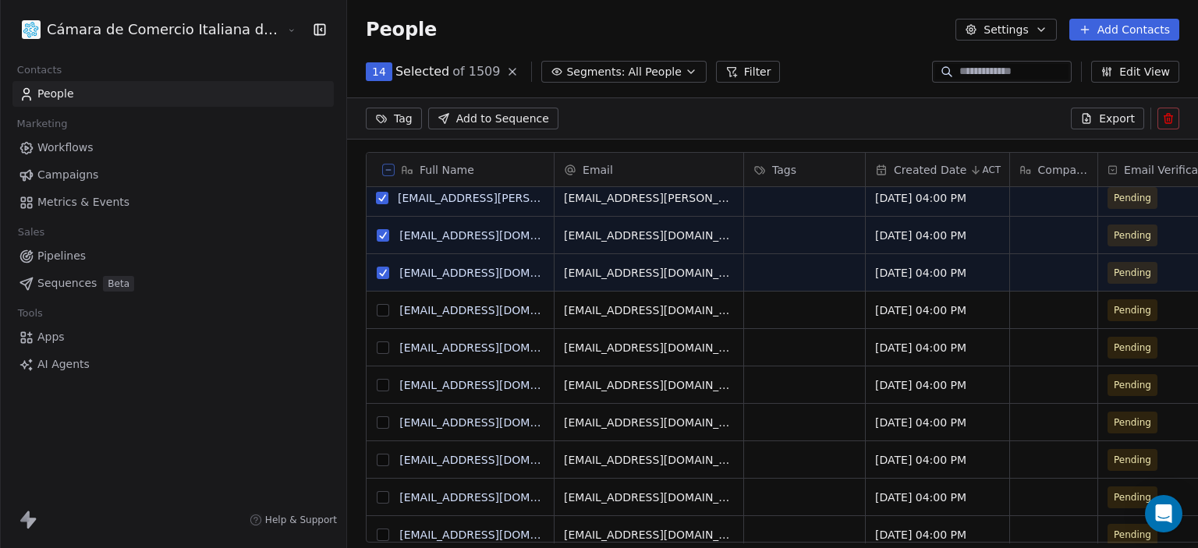
click at [321, 112] on html "Cámara de Comercio Italiana del Perú Contacts People Marketing Workflows Campai…" at bounding box center [599, 274] width 1198 height 548
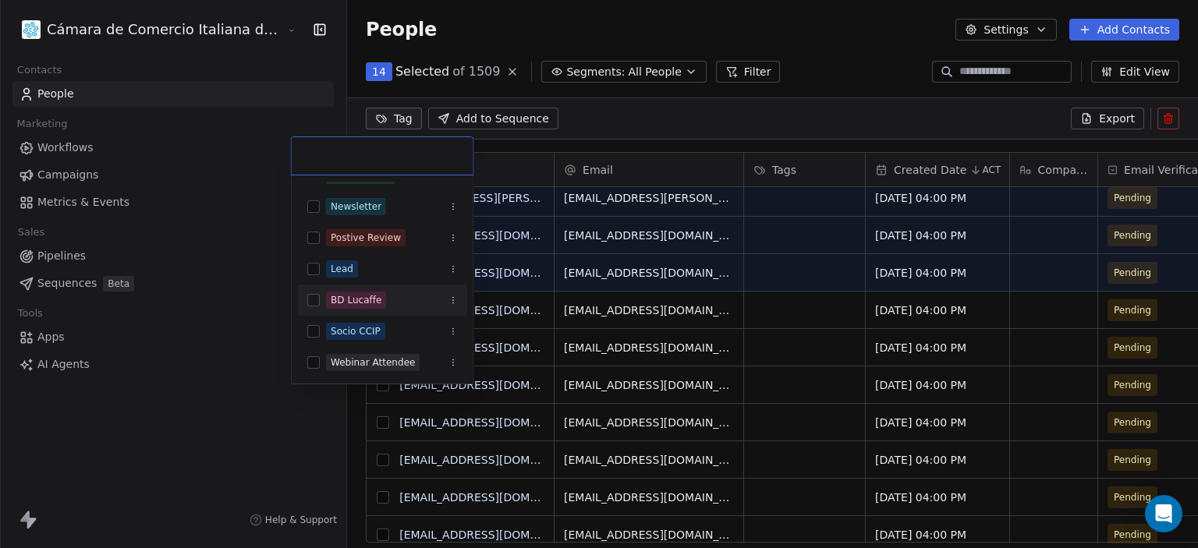
click at [371, 296] on div "BD Lucaffe" at bounding box center [356, 300] width 51 height 14
click at [556, 106] on html "Cámara de Comercio Italiana del Perú Contacts People Marketing Workflows Campai…" at bounding box center [599, 274] width 1198 height 548
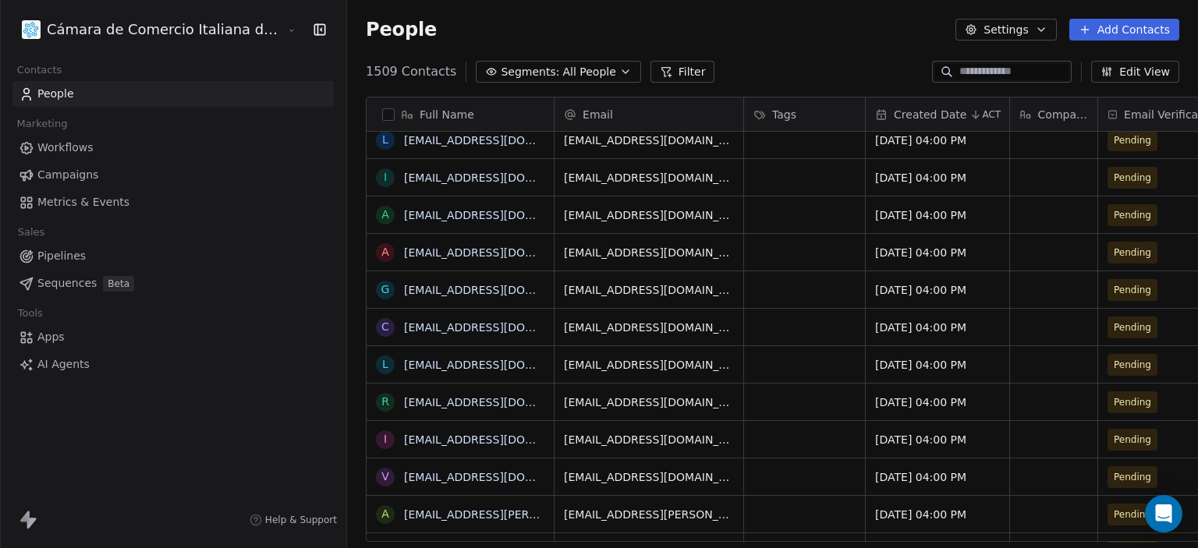
click at [650, 77] on button "Filter" at bounding box center [682, 72] width 65 height 22
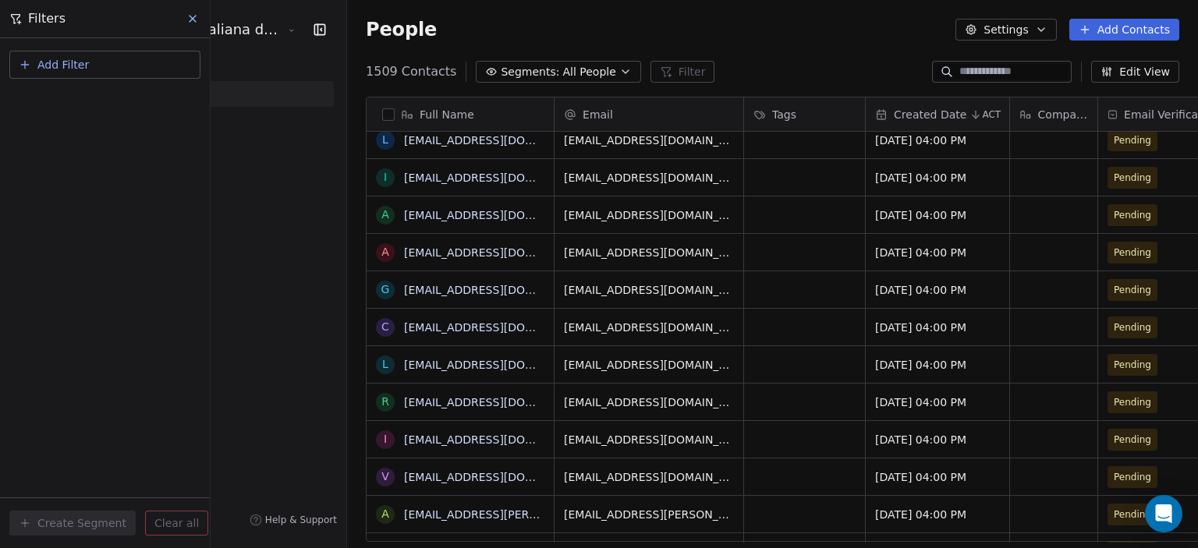
click at [85, 73] on span "Add Filter" at bounding box center [62, 65] width 51 height 16
click at [81, 105] on span "Contact properties" at bounding box center [76, 101] width 101 height 16
type input "***"
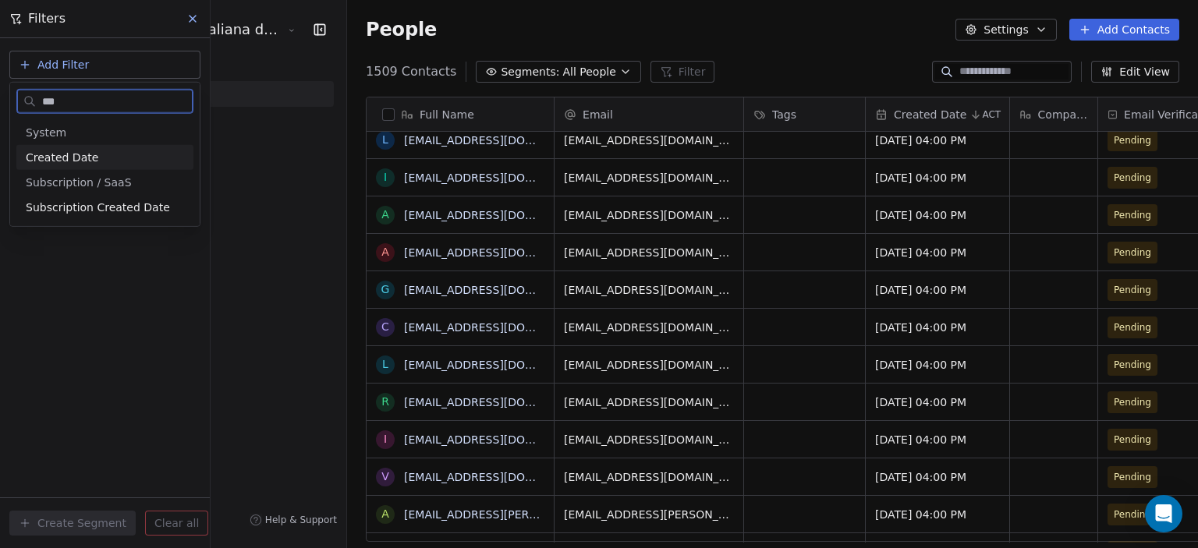
click at [84, 158] on span "Created Date" at bounding box center [62, 158] width 73 height 16
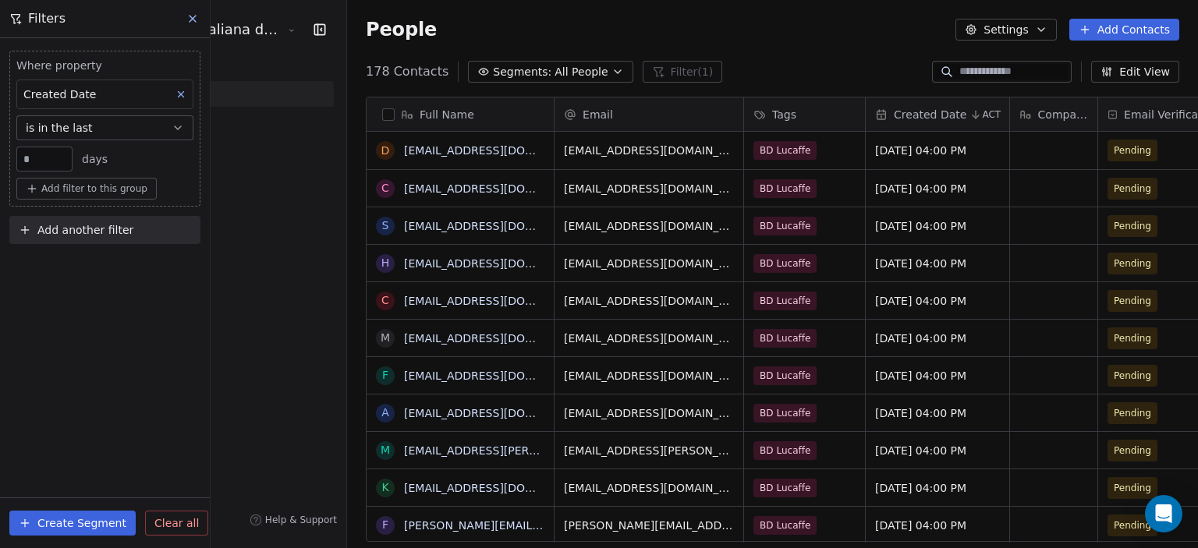
scroll to position [470, 914]
click at [59, 136] on button "is in the last" at bounding box center [104, 127] width 177 height 25
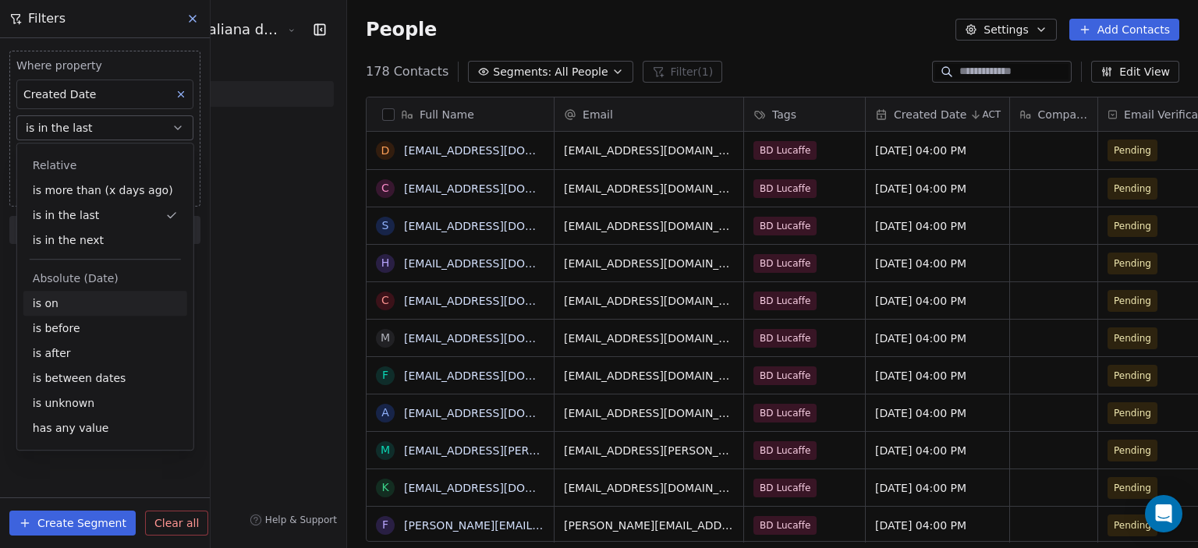
click at [58, 310] on div "is on" at bounding box center [105, 303] width 164 height 25
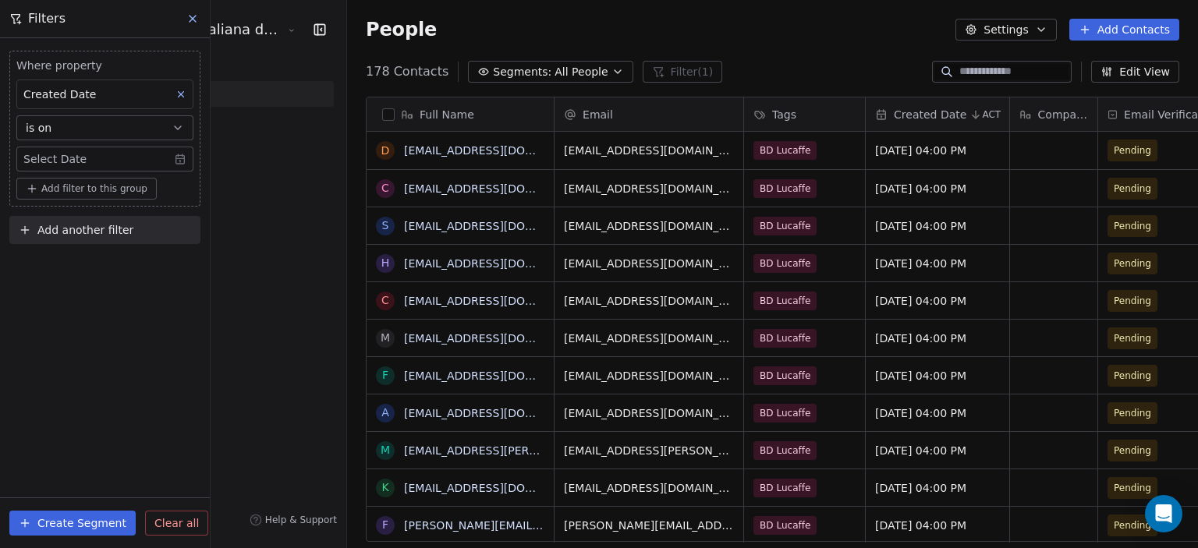
click at [49, 160] on body "Cámara de Comercio Italiana del Perú Contacts People Marketing Workflows Campai…" at bounding box center [599, 274] width 1198 height 548
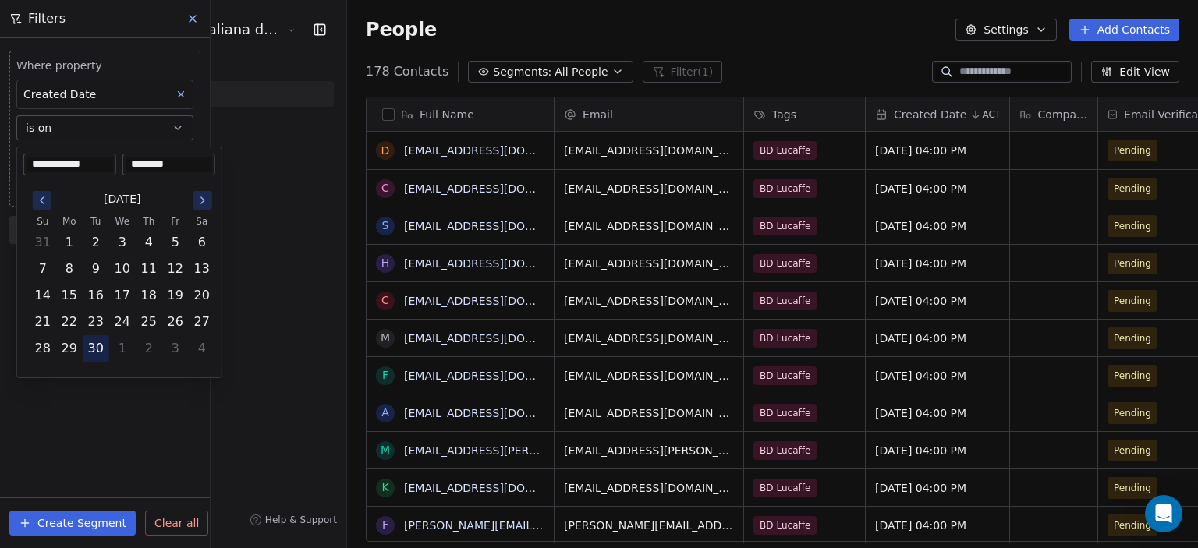
click at [97, 349] on button "30" at bounding box center [95, 348] width 25 height 25
click at [155, 164] on input "********" at bounding box center [169, 165] width 87 height 16
type input "********"
click at [207, 180] on div "[DATE] Su Mo Tu We Th Fr Sa 31 1 2 3 4 5 6 7 8 9 10 11 12 13 14 15 16 17 18 19 …" at bounding box center [119, 273] width 192 height 196
click at [115, 457] on html "Cámara de Comercio Italiana del Perú Contacts People Marketing Workflows Campai…" at bounding box center [599, 274] width 1198 height 548
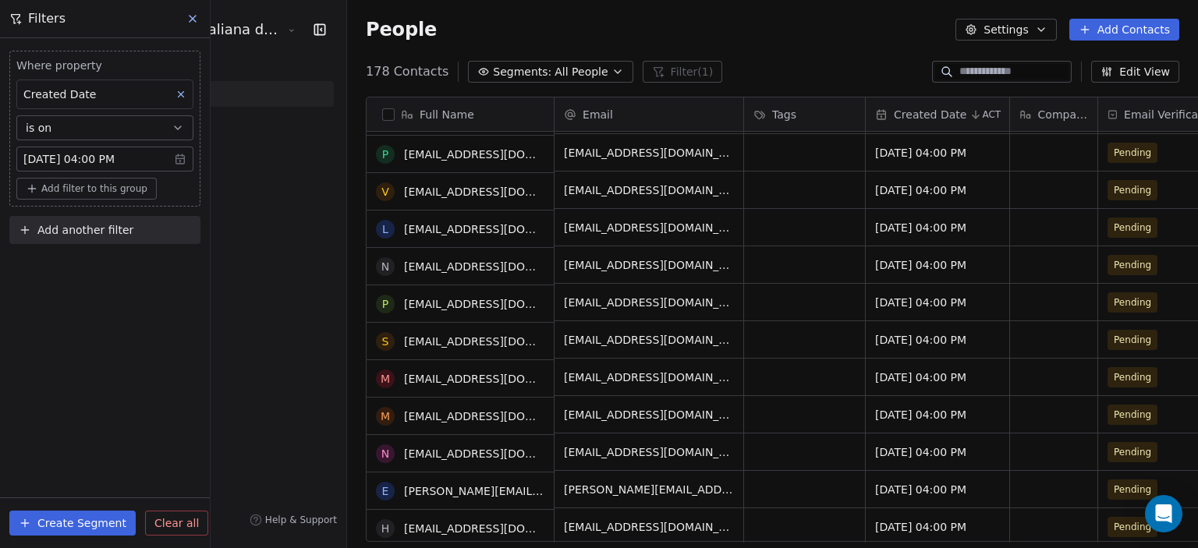
scroll to position [780, 0]
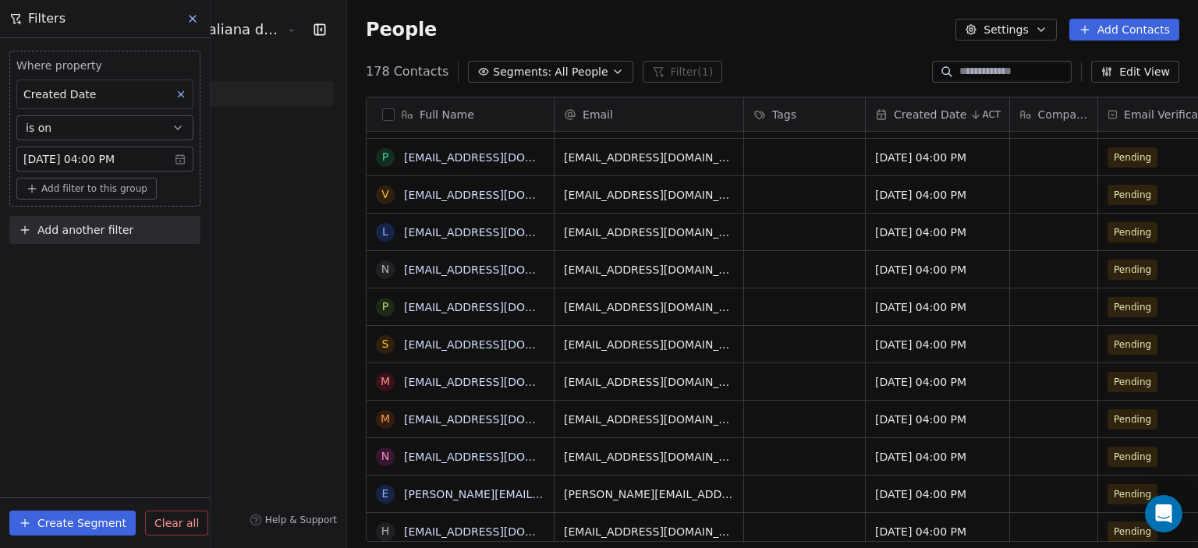
click at [382, 108] on button "button" at bounding box center [388, 114] width 12 height 12
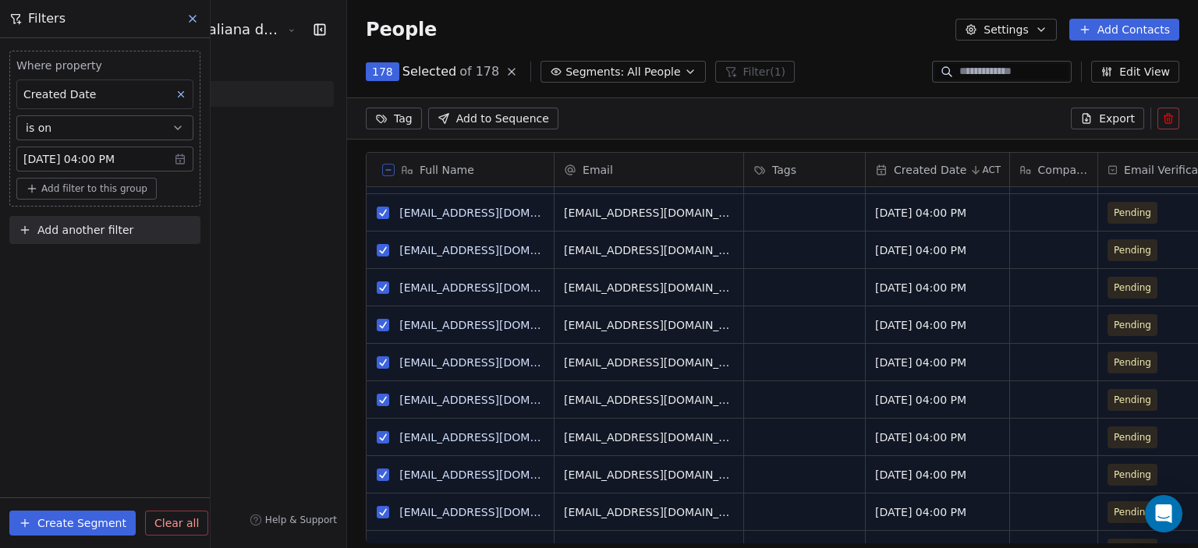
scroll to position [416, 914]
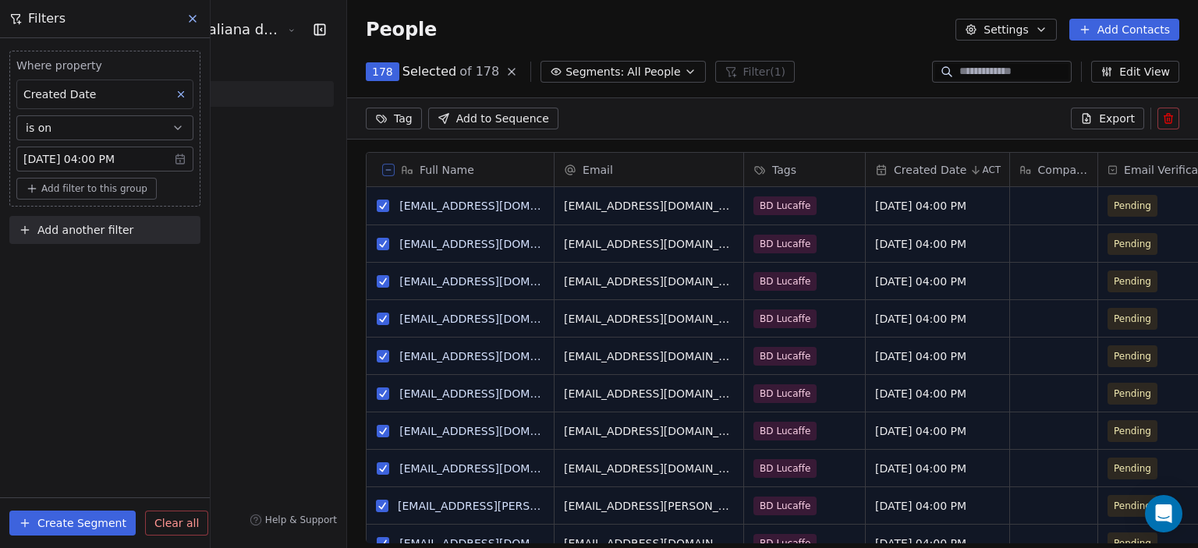
click at [300, 120] on html "Cámara de Comercio Italiana del Perú Contacts People Marketing Workflows Campai…" at bounding box center [599, 274] width 1198 height 548
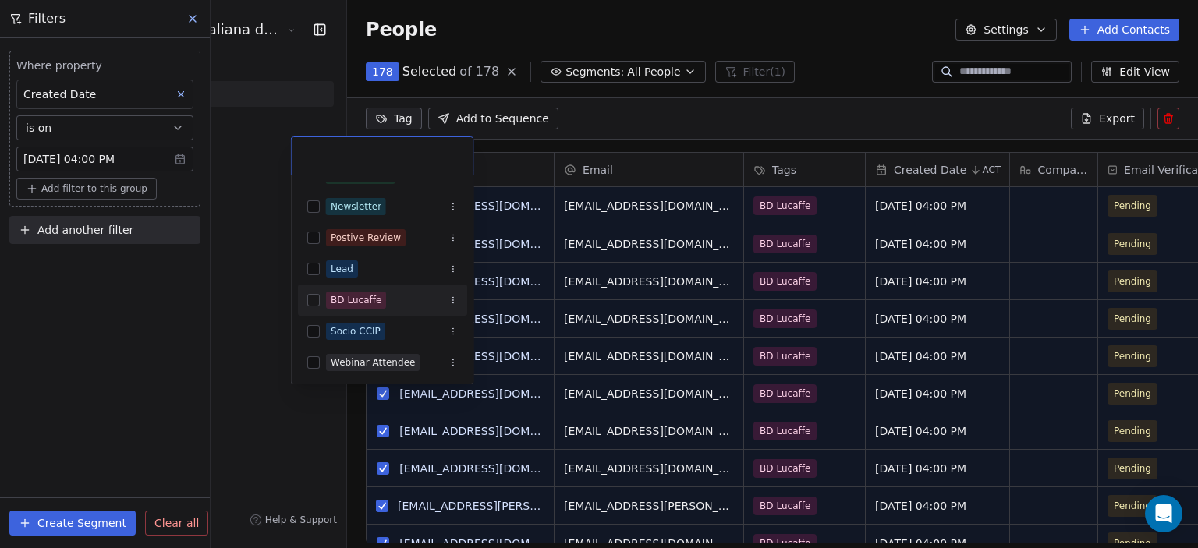
click at [362, 301] on div "BD Lucaffe" at bounding box center [356, 300] width 51 height 14
click at [640, 121] on html "Cámara de Comercio Italiana del Perú Contacts People Marketing Workflows Campai…" at bounding box center [599, 274] width 1198 height 548
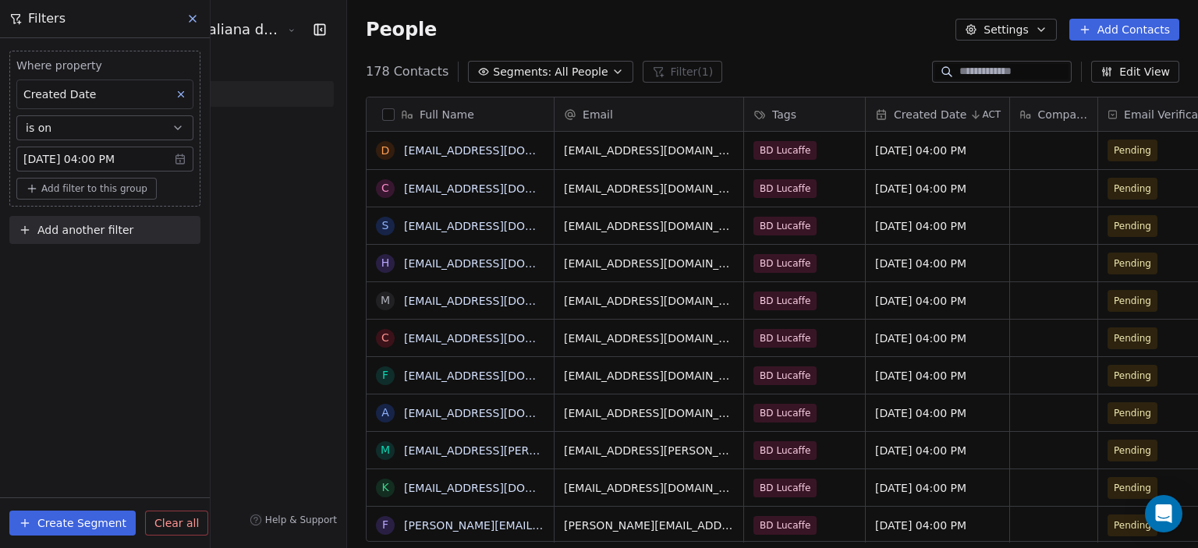
click at [191, 19] on icon at bounding box center [192, 18] width 12 height 12
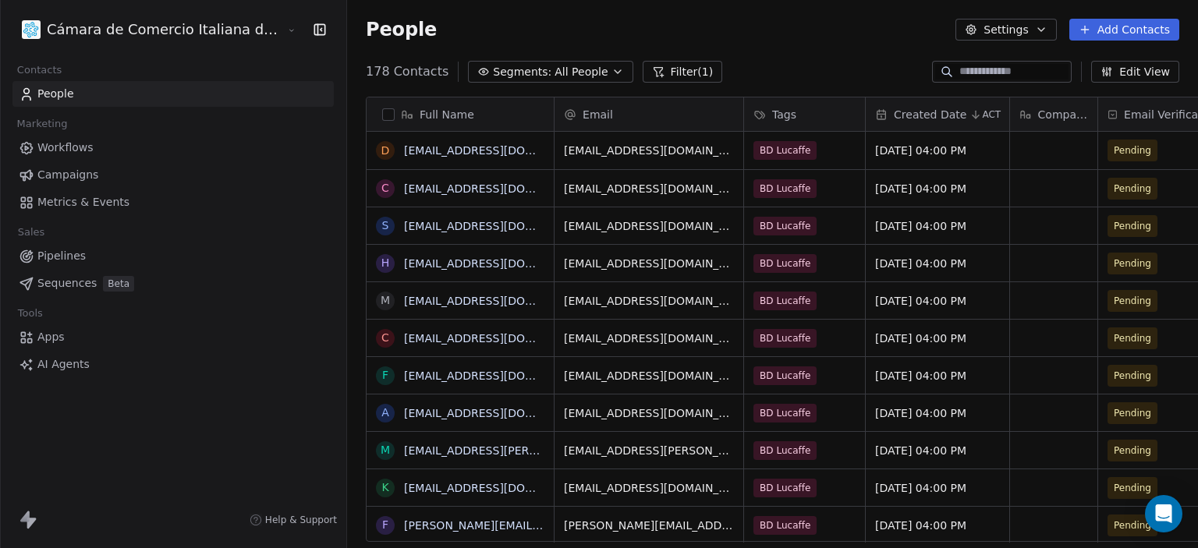
click at [382, 114] on button "button" at bounding box center [388, 114] width 12 height 12
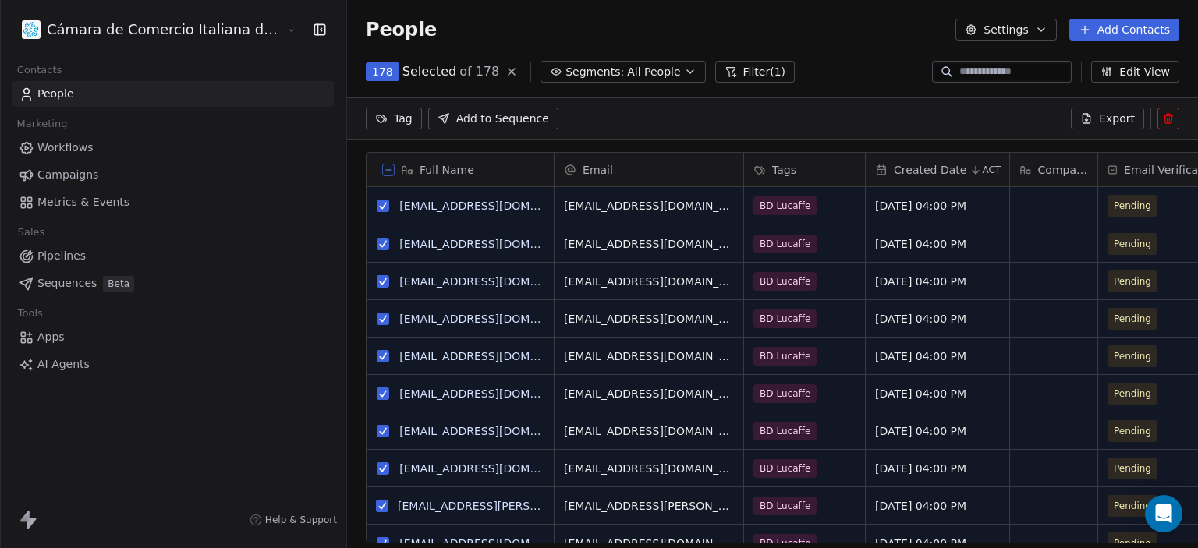
click at [1108, 168] on icon at bounding box center [1113, 170] width 10 height 12
click at [1038, 168] on html "Cámara de Comercio Italiana del Perú Contacts People Marketing Workflows Campai…" at bounding box center [599, 274] width 1198 height 548
click at [1124, 166] on span "Email Verification Status" at bounding box center [1178, 170] width 108 height 16
click at [1122, 166] on html "Cámara de Comercio Italiana del Perú Contacts People Marketing Workflows Campai…" at bounding box center [599, 274] width 1198 height 548
click at [385, 172] on icon at bounding box center [389, 170] width 8 height 8
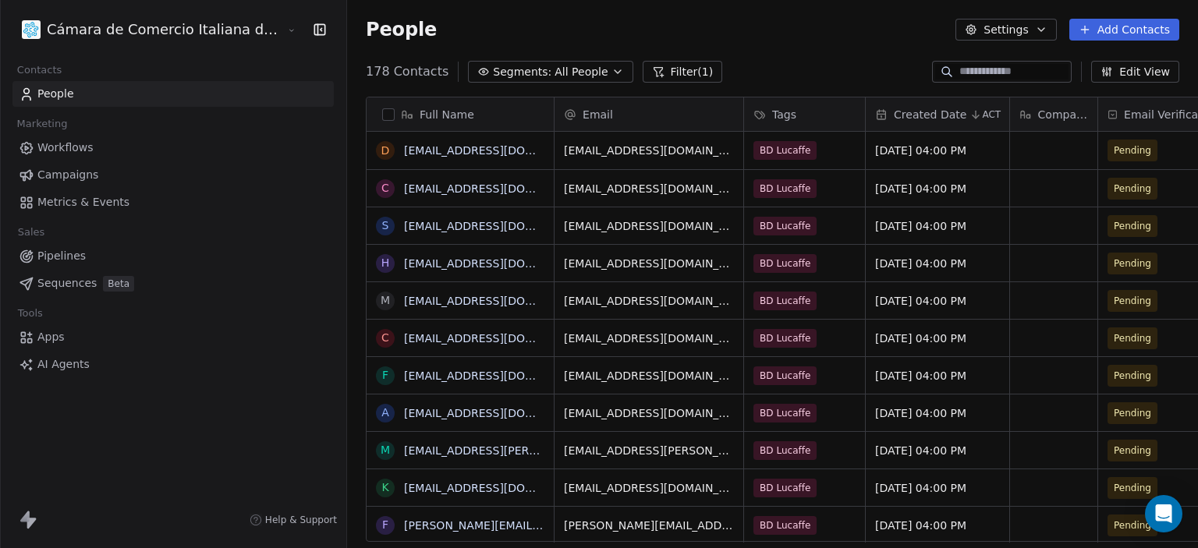
click at [1108, 115] on icon at bounding box center [1113, 114] width 10 height 12
click at [1040, 115] on html "Cámara de Comercio Italiana del Perú Contacts People Marketing Workflows Campai…" at bounding box center [599, 274] width 1198 height 548
click at [382, 112] on button "button" at bounding box center [388, 114] width 12 height 12
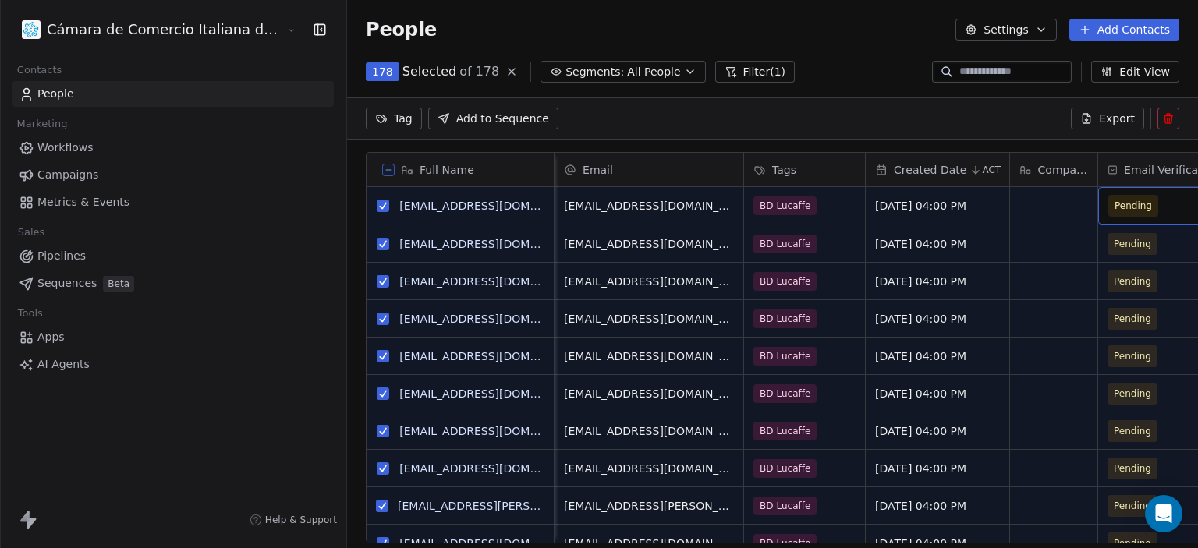
click at [1116, 204] on span "Pending" at bounding box center [1155, 206] width 95 height 22
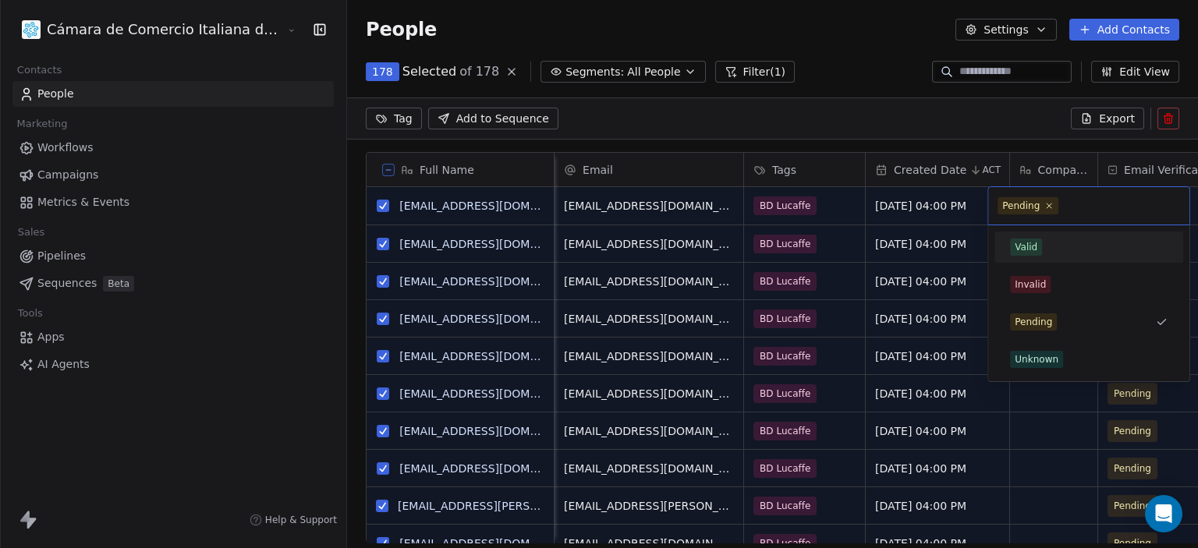
click at [1057, 250] on div "Valid" at bounding box center [1089, 247] width 158 height 17
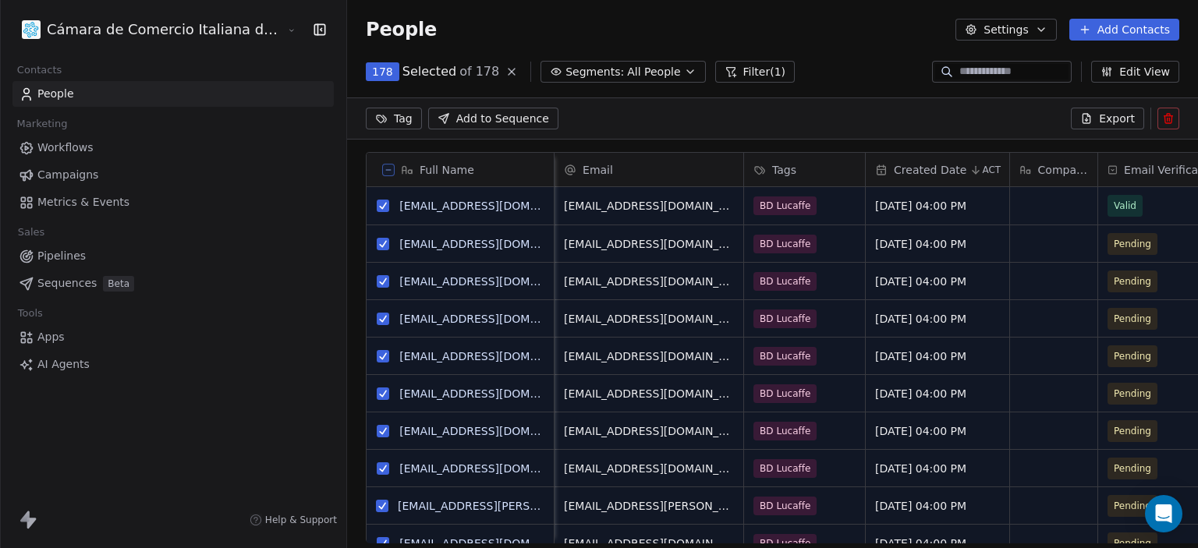
click at [683, 133] on div "Tag Add to Sequence Export" at bounding box center [772, 118] width 851 height 42
click at [385, 168] on icon at bounding box center [389, 170] width 8 height 8
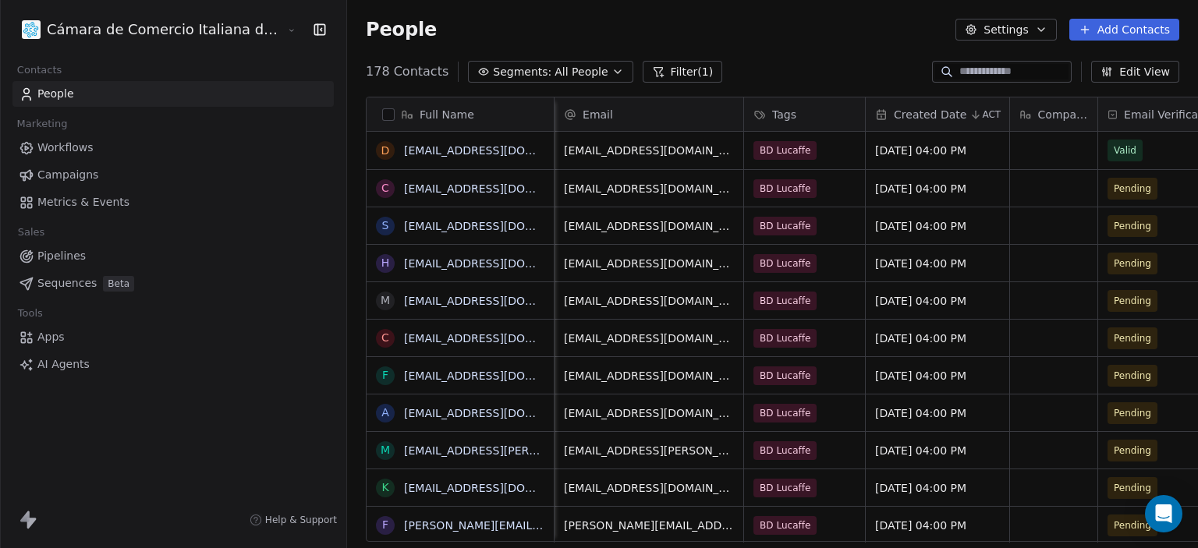
click at [1115, 30] on button "Add Contacts" at bounding box center [1124, 30] width 110 height 22
click at [1086, 93] on span "Import from CSV" at bounding box center [1124, 88] width 90 height 16
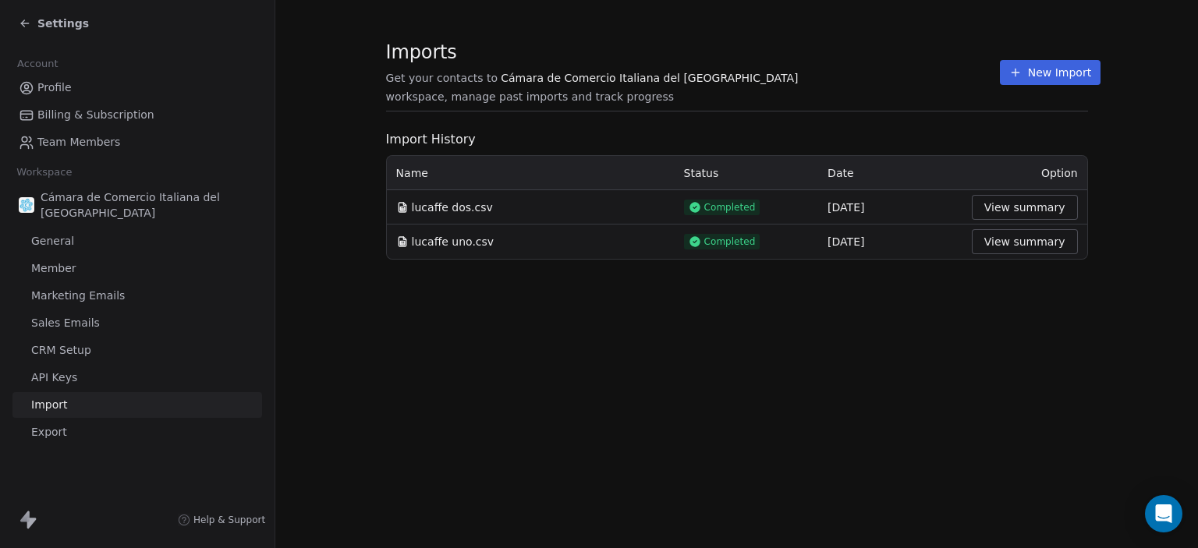
click at [1011, 76] on button "New Import" at bounding box center [1050, 72] width 101 height 25
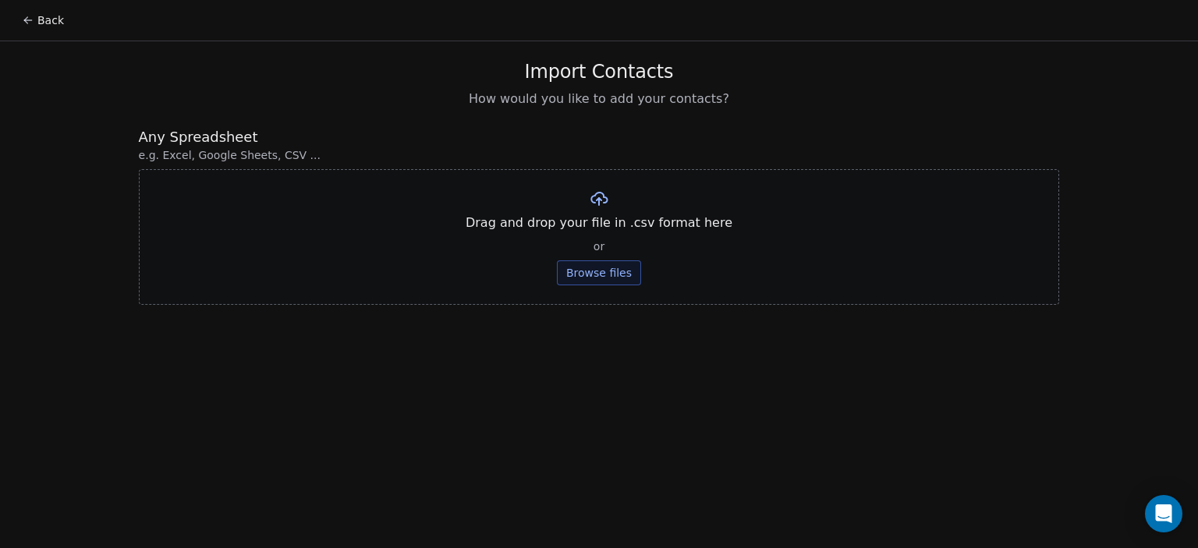
click at [595, 267] on button "Browse files" at bounding box center [599, 272] width 84 height 25
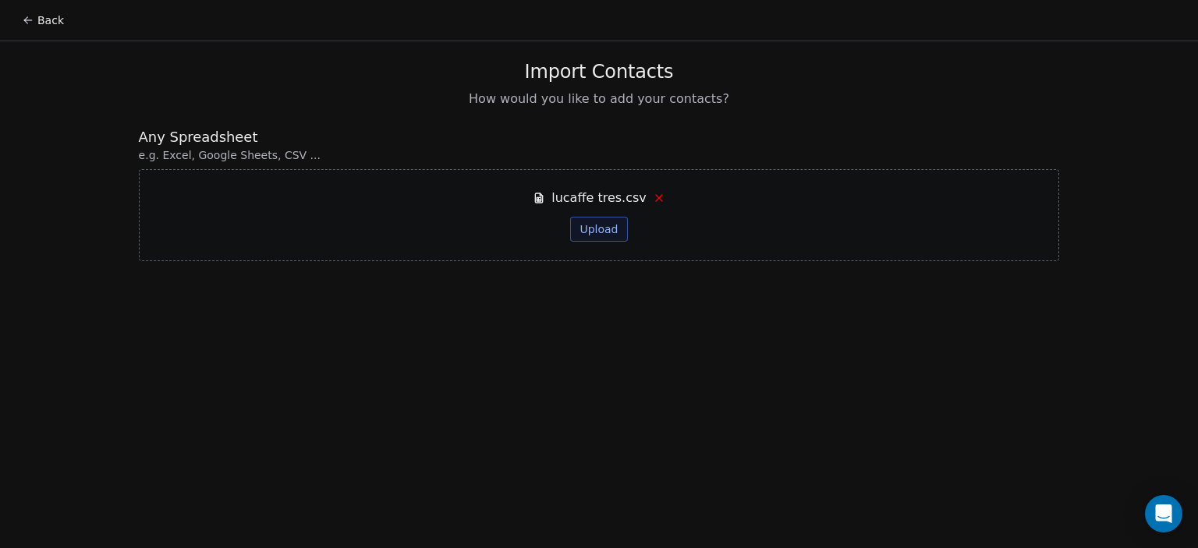
click at [587, 226] on button "Upload" at bounding box center [598, 229] width 57 height 25
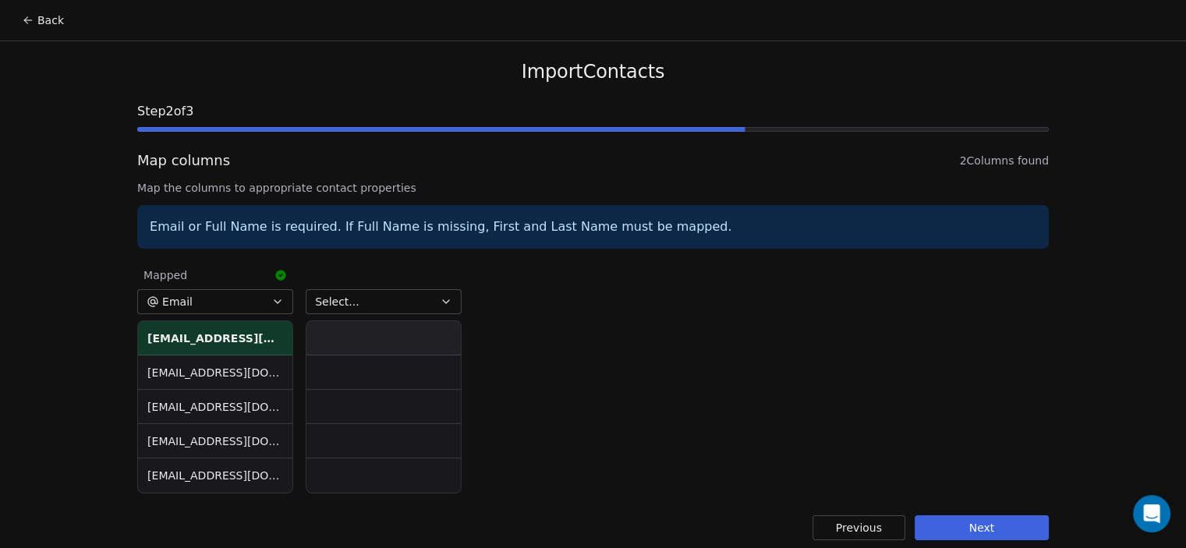
click at [248, 336] on th "[EMAIL_ADDRESS][DOMAIN_NAME] <[EMAIL_ADDRESS][DOMAIN_NAME]>" at bounding box center [215, 338] width 154 height 34
click at [218, 362] on td "[EMAIL_ADDRESS][DOMAIN_NAME] <[PERSON_NAME][EMAIL_ADDRESS][DOMAIN_NAME]>" at bounding box center [215, 373] width 154 height 34
click at [335, 302] on span "Select..." at bounding box center [337, 302] width 44 height 16
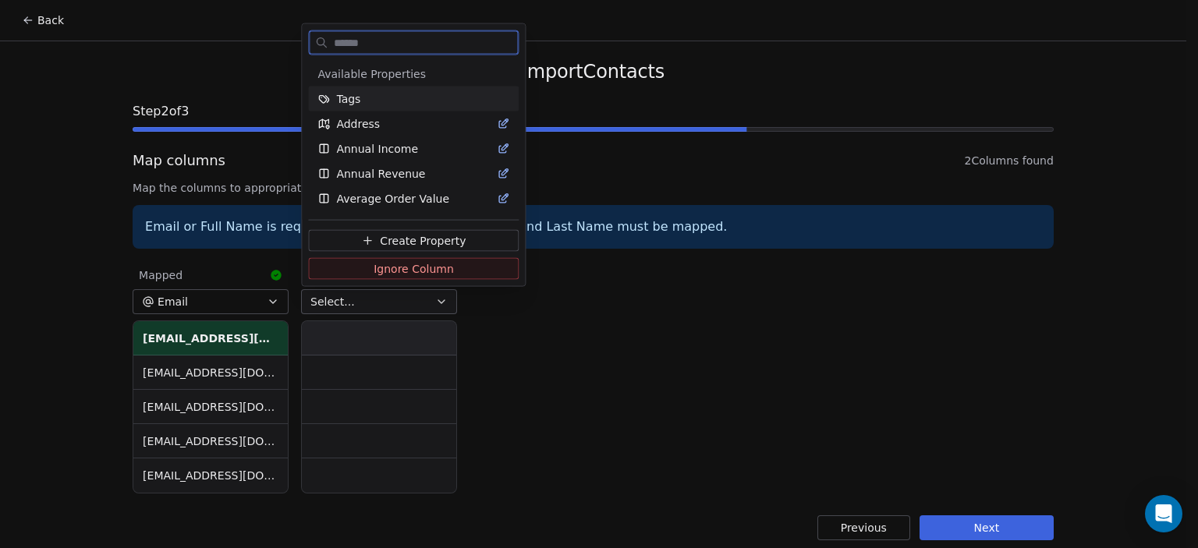
click at [344, 268] on button "Ignore Column" at bounding box center [413, 268] width 211 height 22
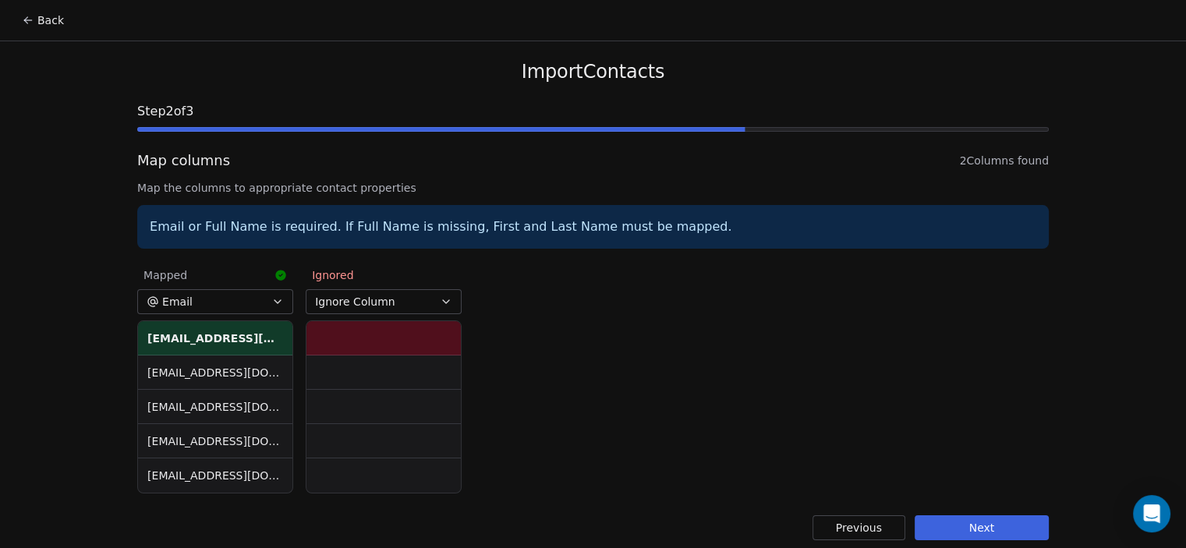
click at [275, 301] on icon "button" at bounding box center [278, 301] width 6 height 3
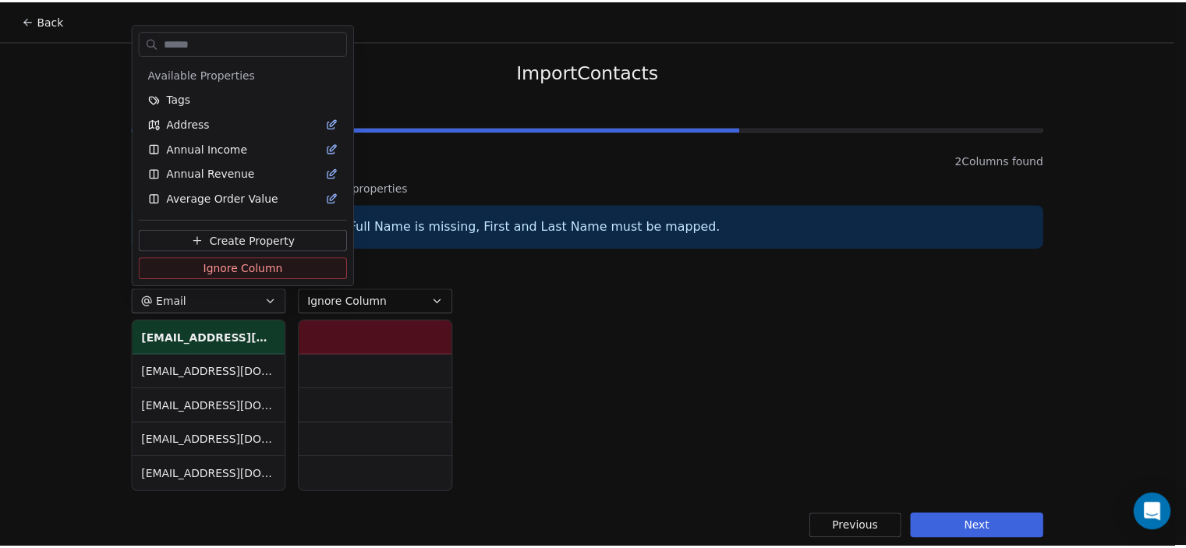
scroll to position [246, 0]
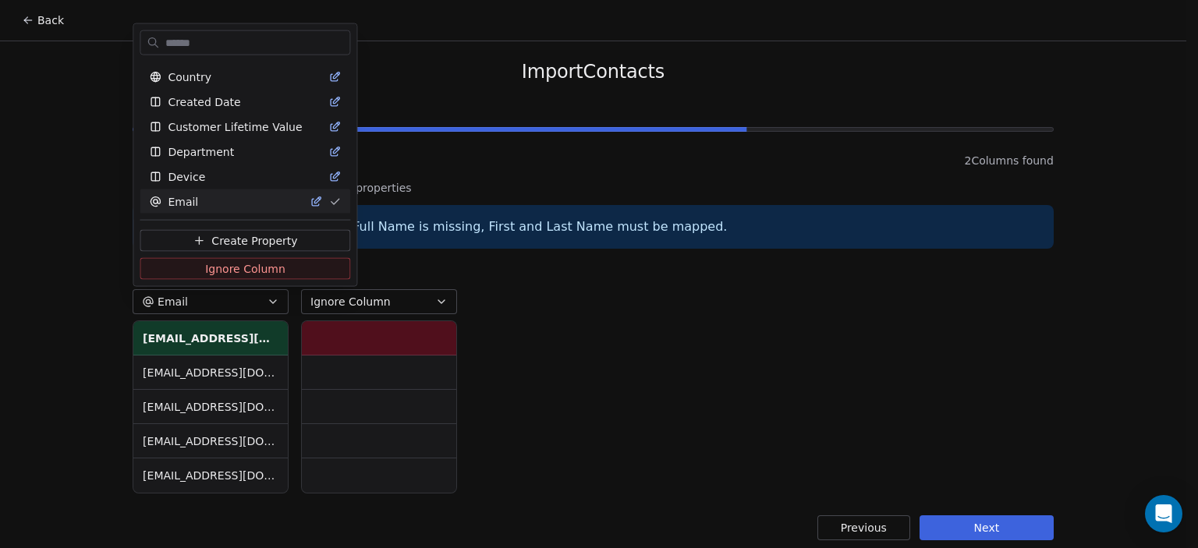
click at [275, 301] on html "Back Import Contacts Step 2 of 3 Map columns 2 Columns found Map the columns to…" at bounding box center [599, 279] width 1198 height 559
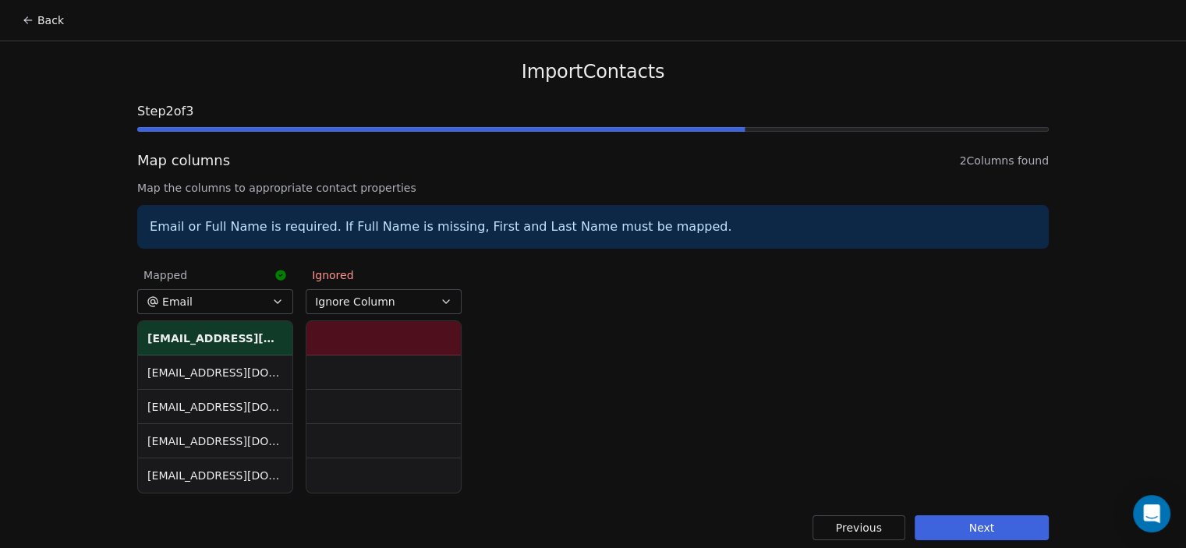
scroll to position [10, 0]
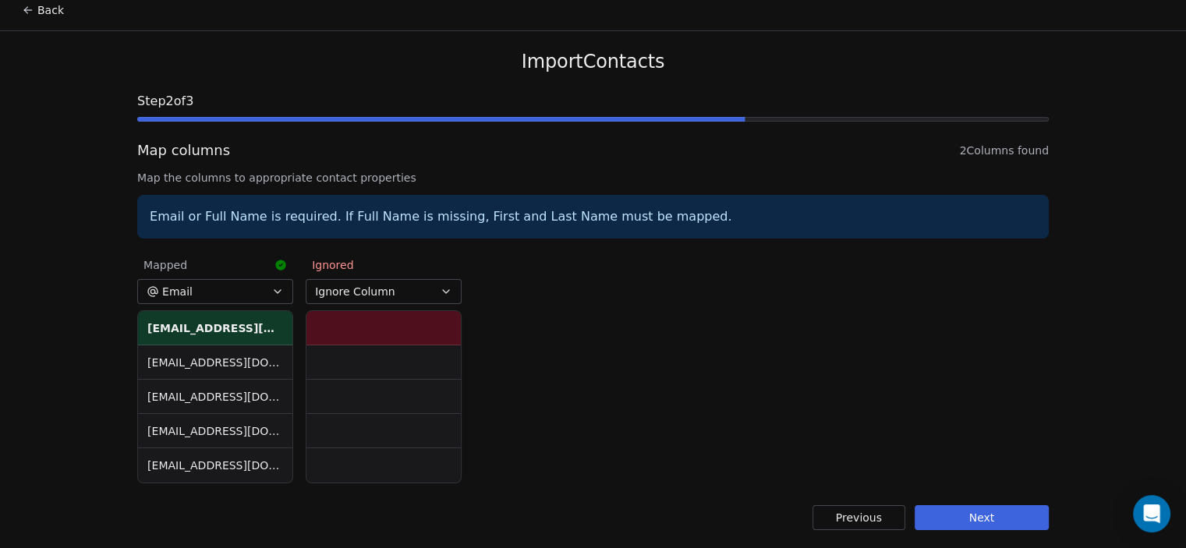
click at [998, 513] on button "Next" at bounding box center [982, 517] width 134 height 25
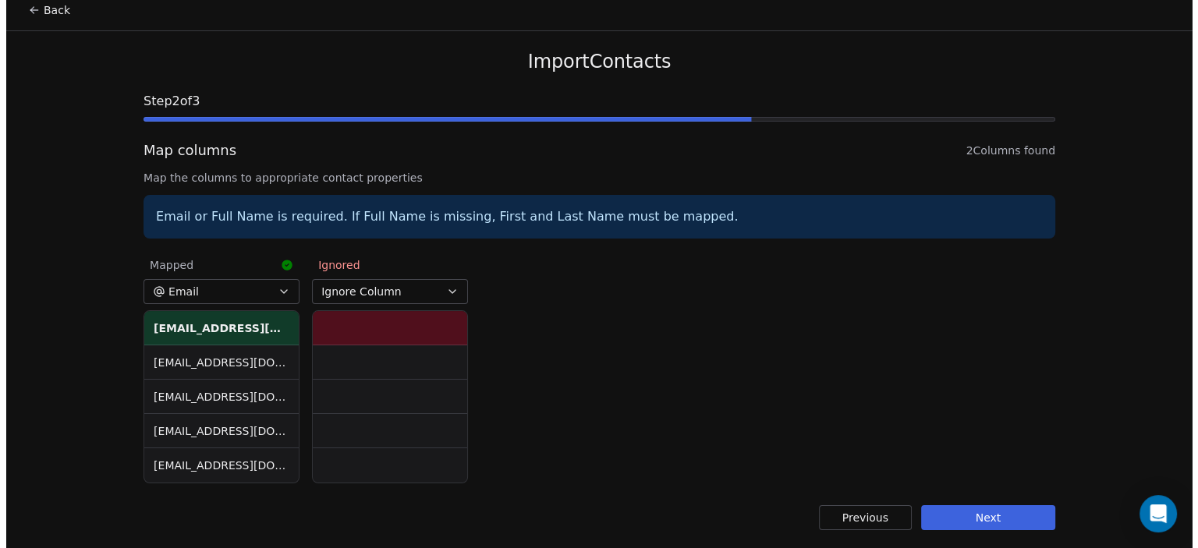
scroll to position [0, 0]
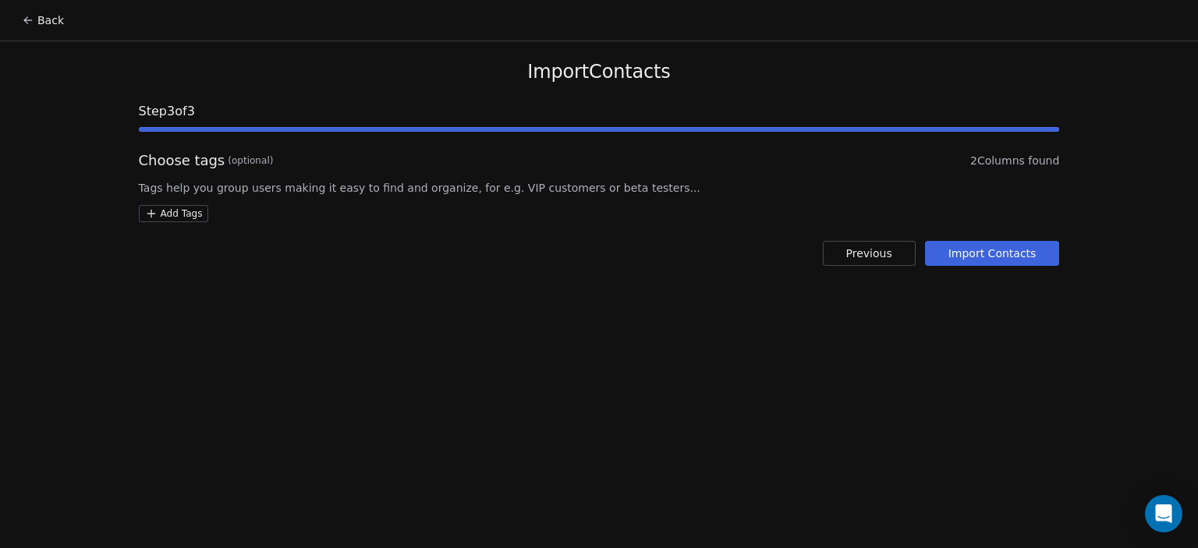
click at [144, 220] on html "Back Import Contacts Step 3 of 3 Choose tags (optional) 2 Columns found Tags he…" at bounding box center [599, 274] width 1198 height 548
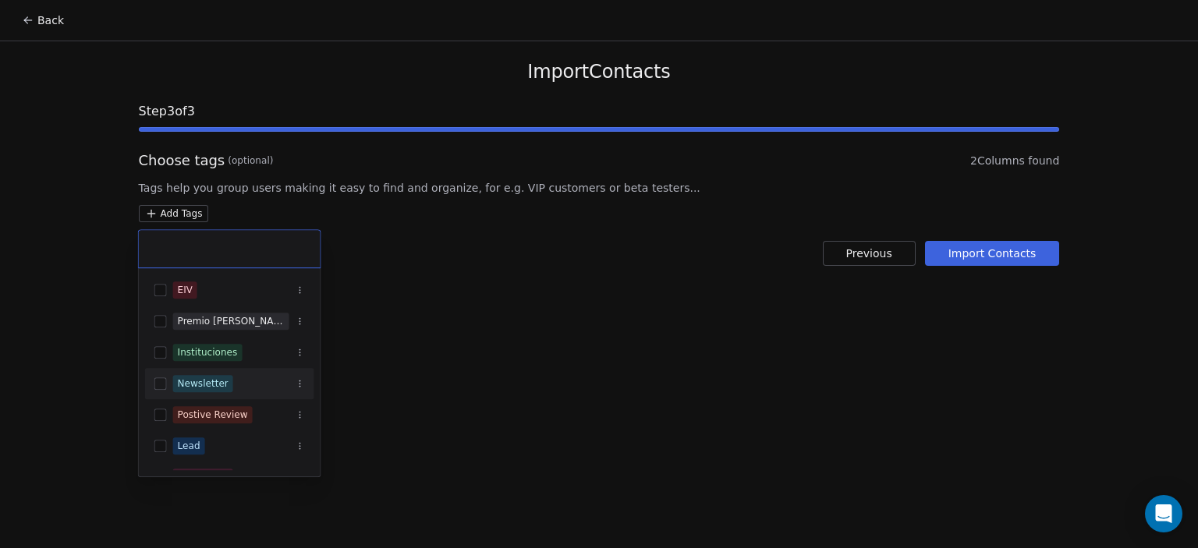
scroll to position [84, 0]
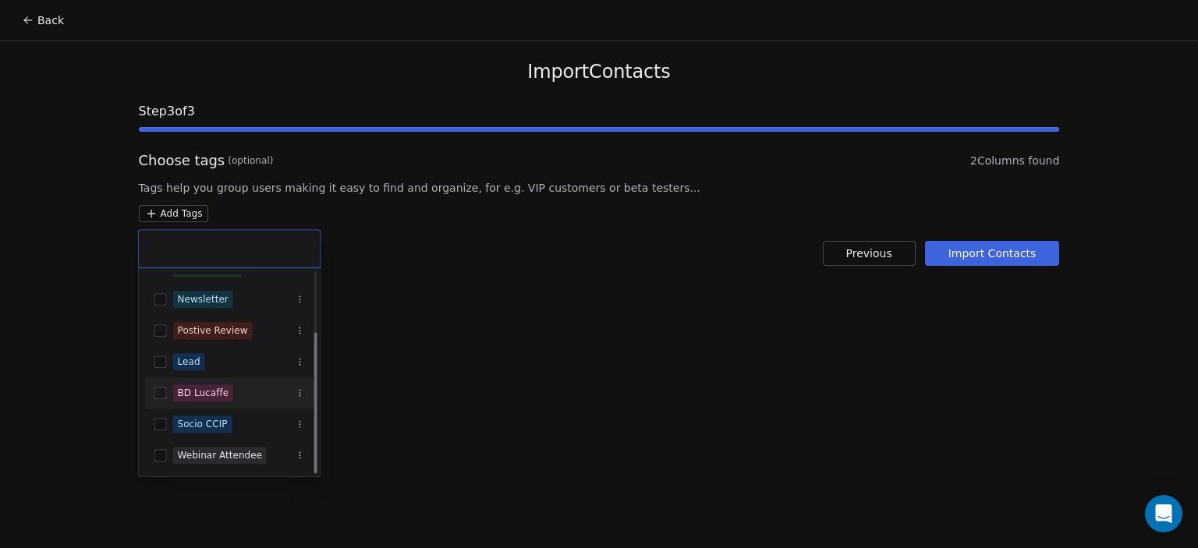
click at [203, 387] on div "BD Lucaffe" at bounding box center [203, 393] width 51 height 14
click at [434, 337] on html "Back Import Contacts Step 3 of 3 Choose tags (optional) 2 Columns found Tags he…" at bounding box center [599, 274] width 1198 height 548
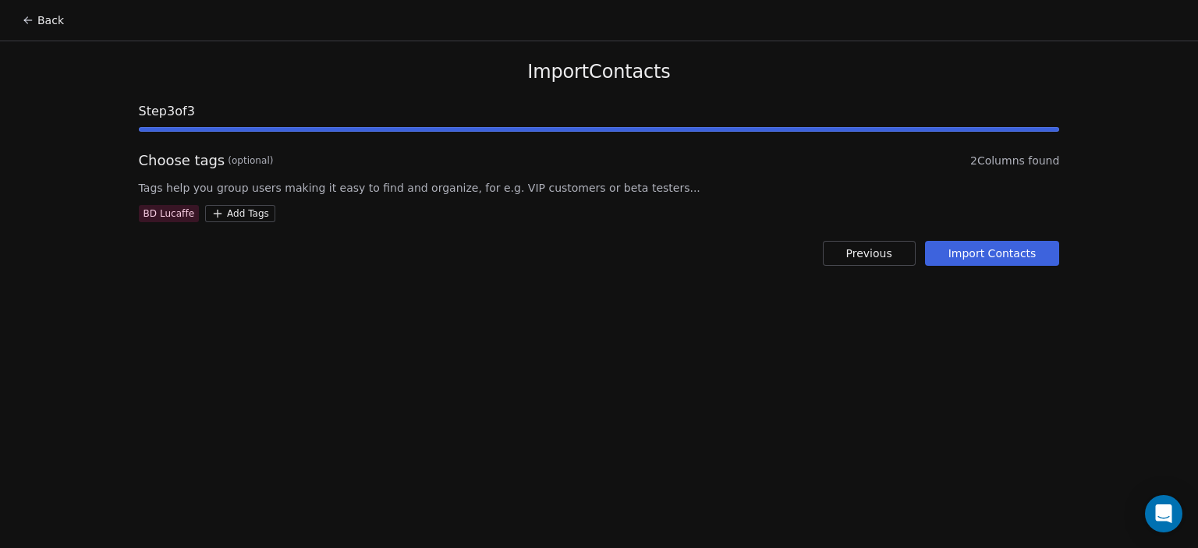
click at [1008, 250] on button "Import Contacts" at bounding box center [992, 253] width 135 height 25
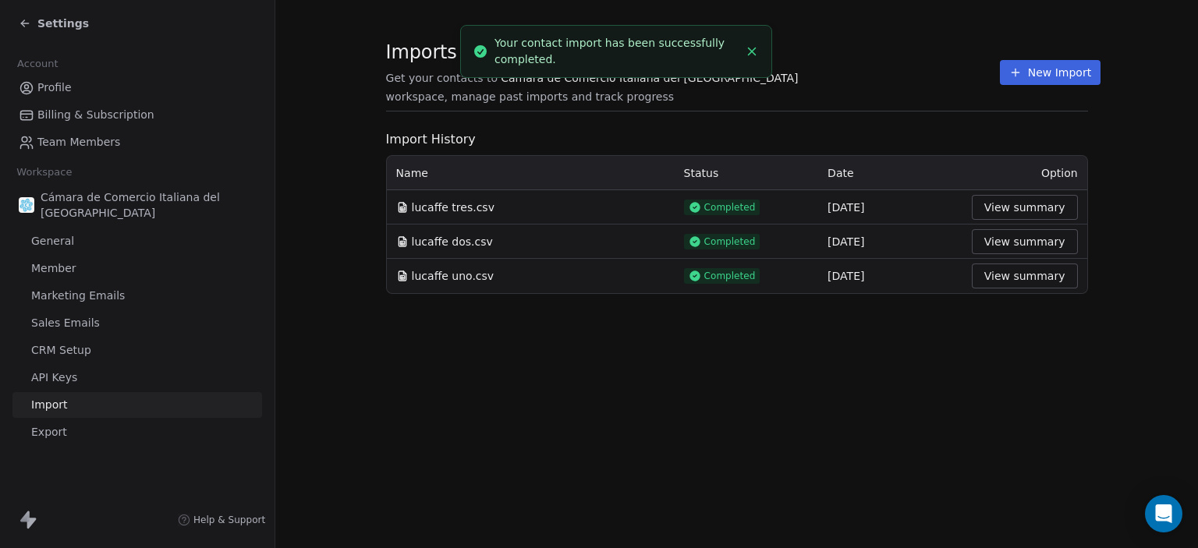
click at [980, 216] on button "View summary" at bounding box center [1025, 207] width 106 height 25
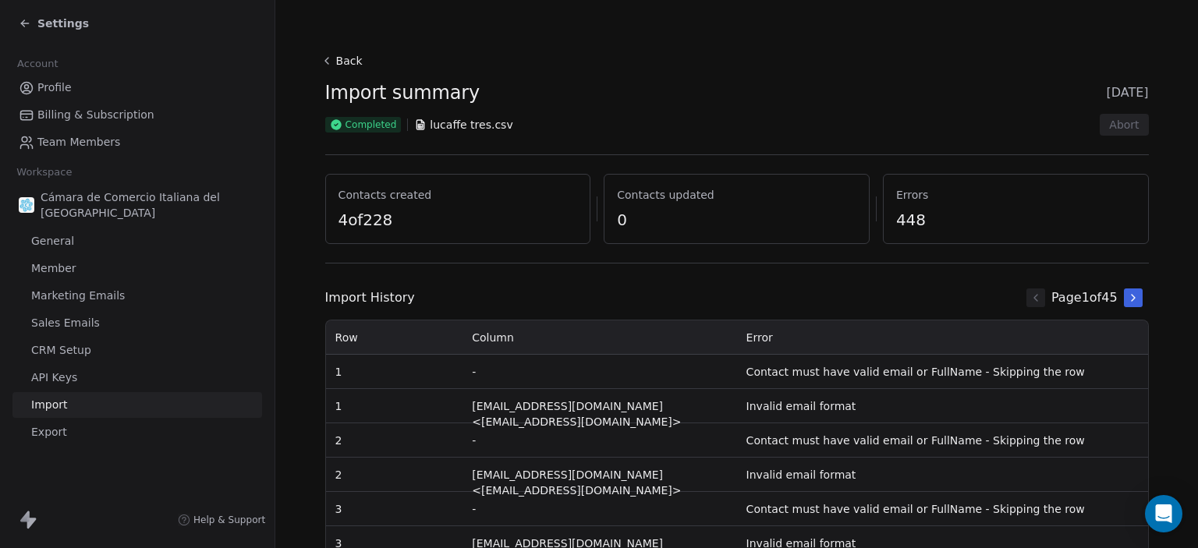
scroll to position [200, 0]
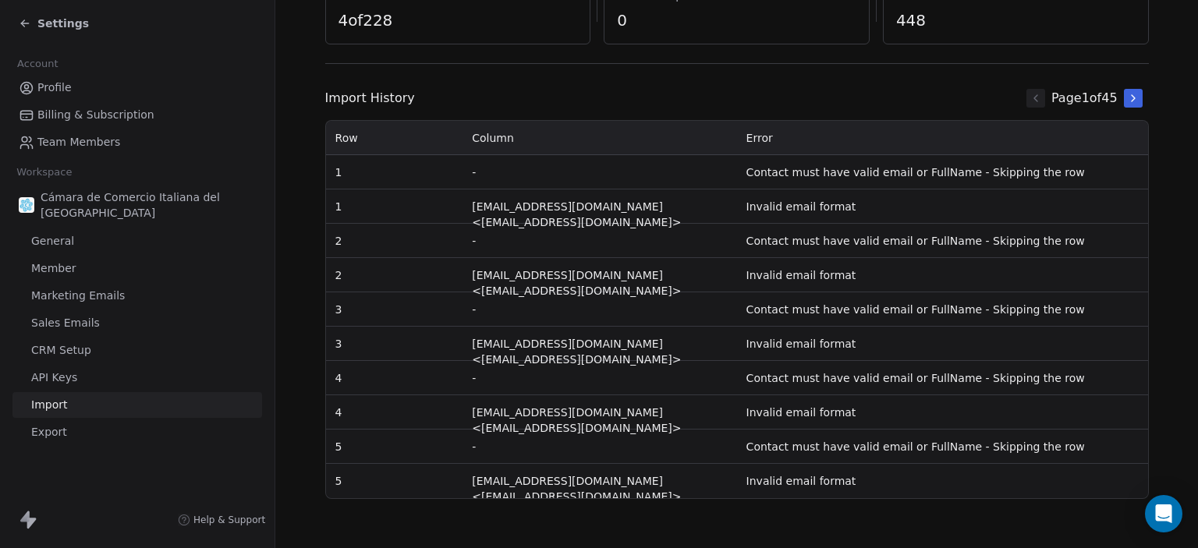
click at [643, 321] on td "-" at bounding box center [600, 309] width 274 height 34
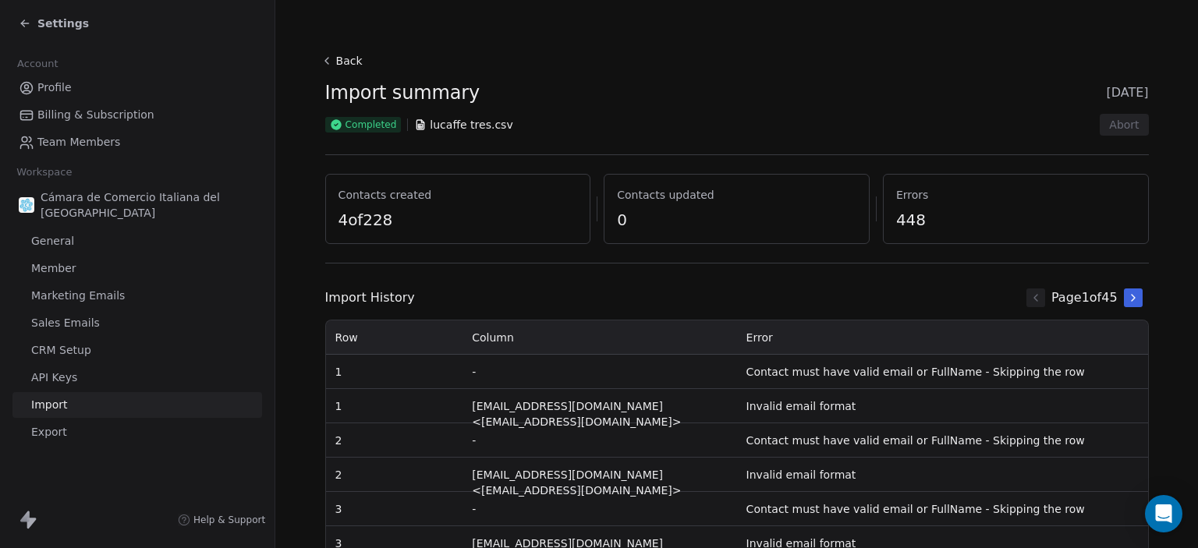
click at [319, 62] on button "Back" at bounding box center [344, 61] width 50 height 28
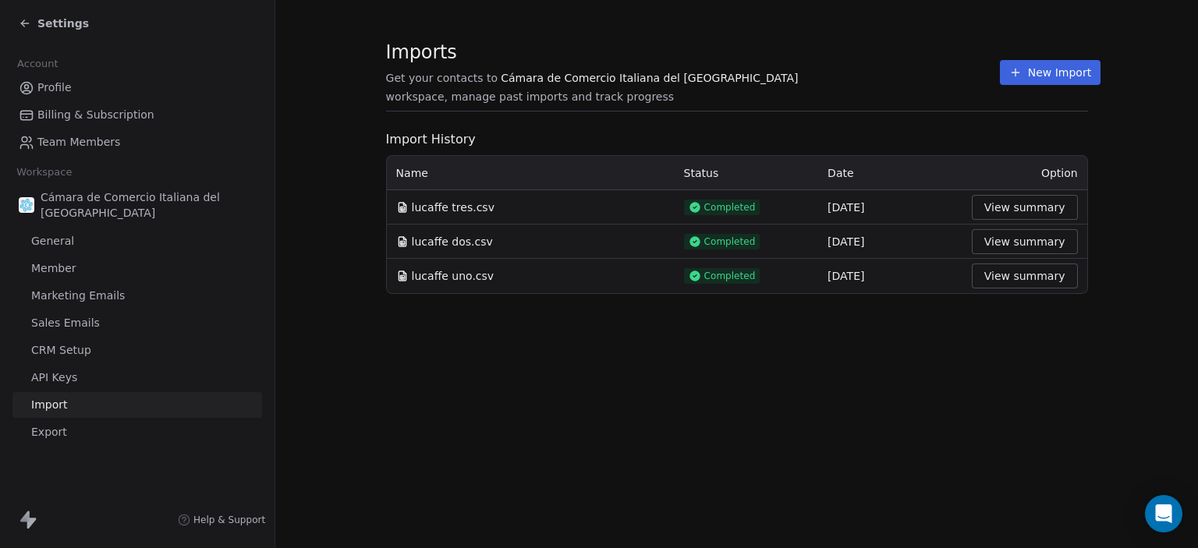
click at [50, 19] on span "Settings" at bounding box center [62, 24] width 51 height 16
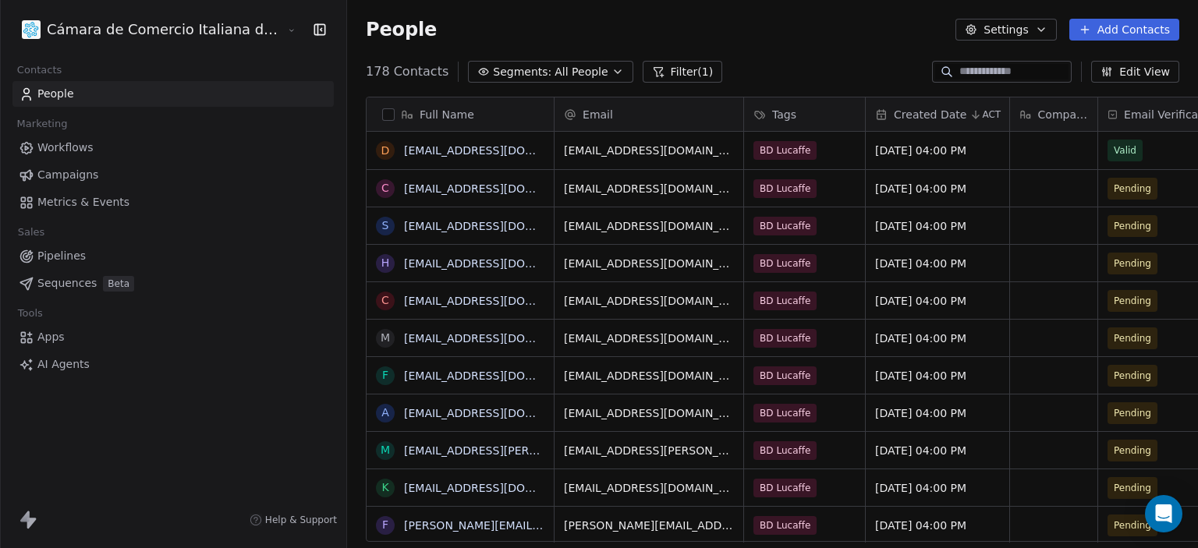
scroll to position [470, 914]
click at [1096, 31] on button "Add Contacts" at bounding box center [1124, 30] width 110 height 22
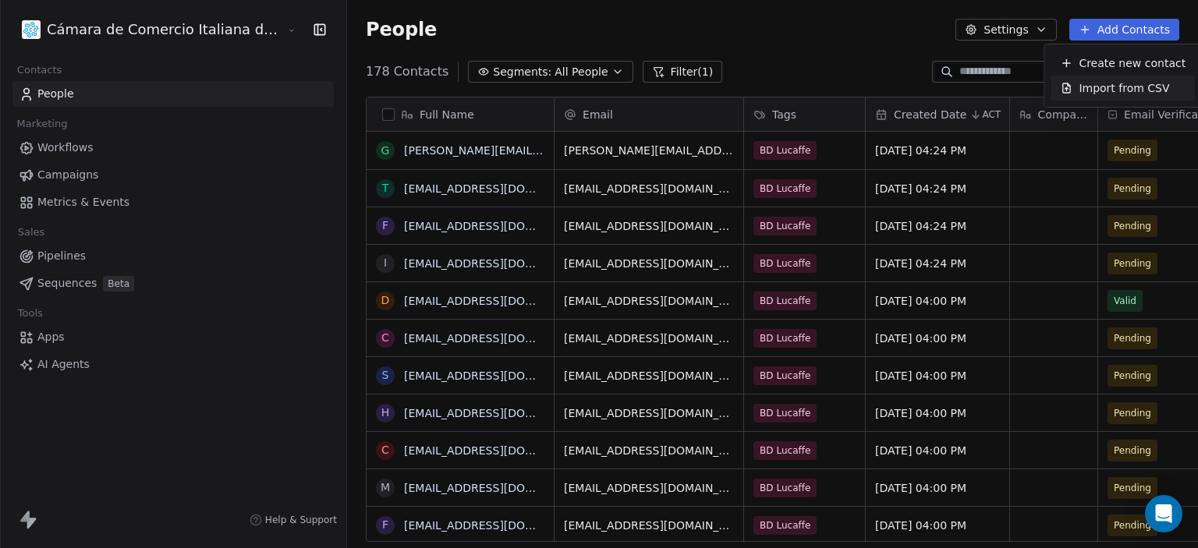
click at [1089, 86] on span "Import from CSV" at bounding box center [1124, 88] width 90 height 16
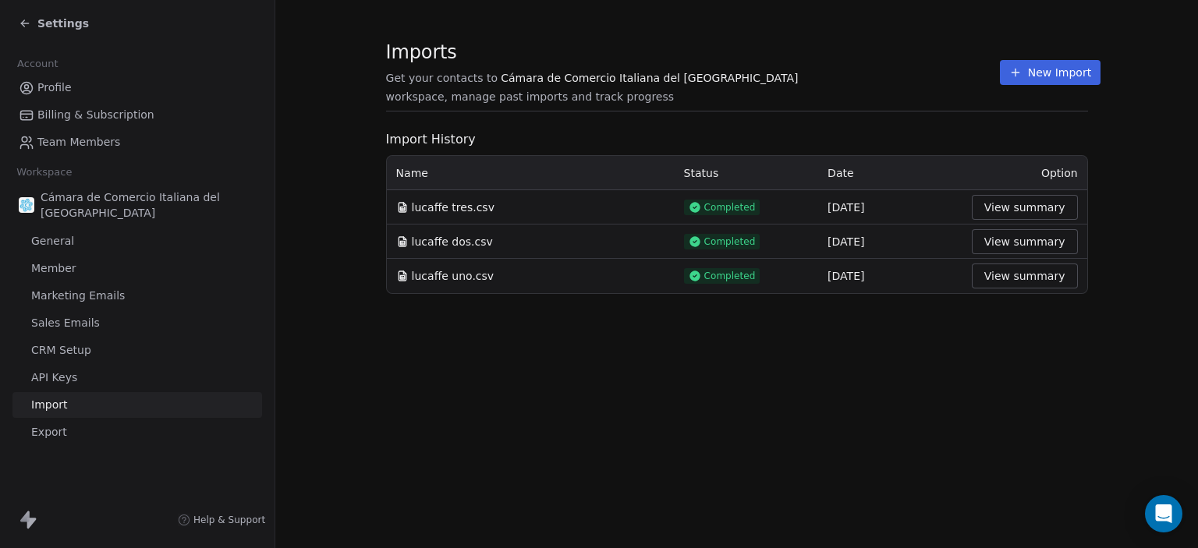
click at [1000, 72] on button "New Import" at bounding box center [1050, 72] width 101 height 25
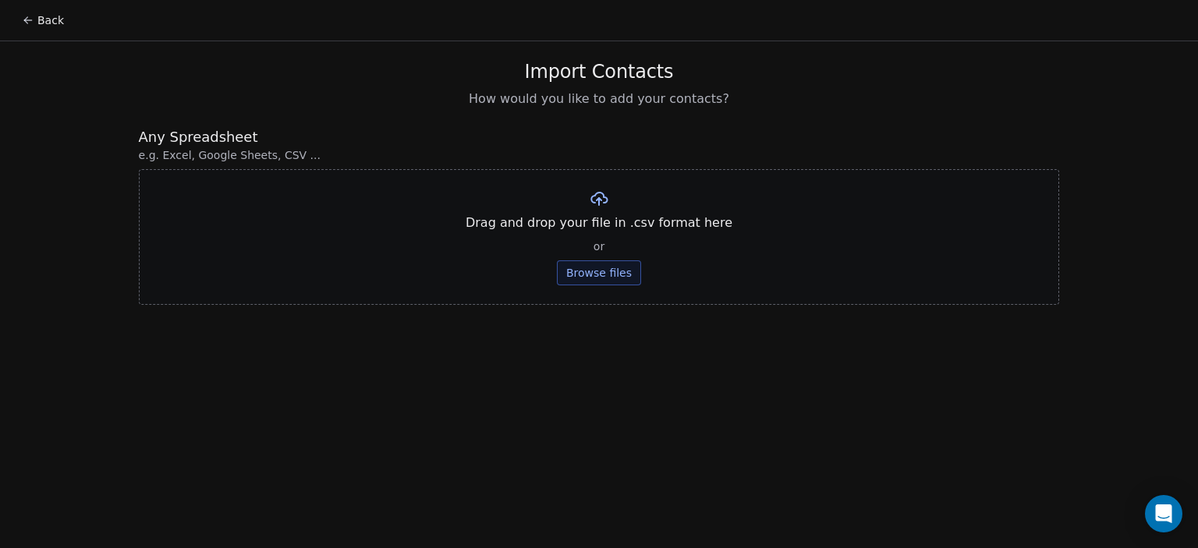
click at [596, 267] on button "Browse files" at bounding box center [599, 272] width 84 height 25
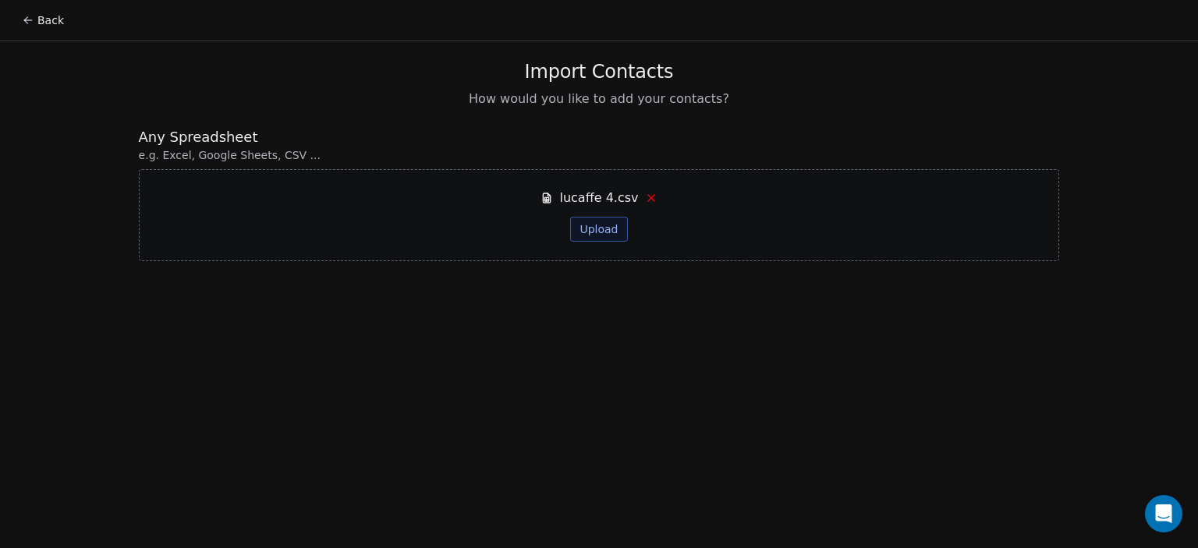
click at [588, 227] on button "Upload" at bounding box center [598, 229] width 57 height 25
